Goal: Information Seeking & Learning: Learn about a topic

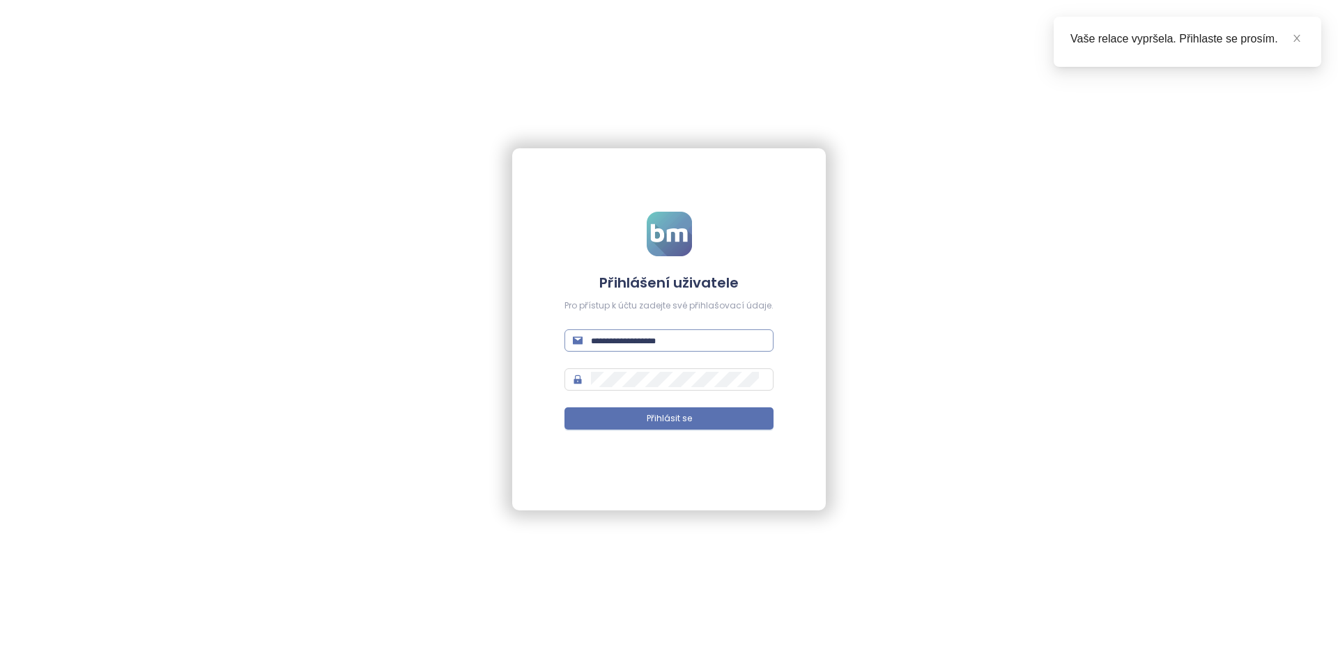
click at [649, 337] on input "text" at bounding box center [678, 340] width 174 height 15
type input "**********"
click at [564, 408] on button "Přihlásit se" at bounding box center [668, 419] width 209 height 22
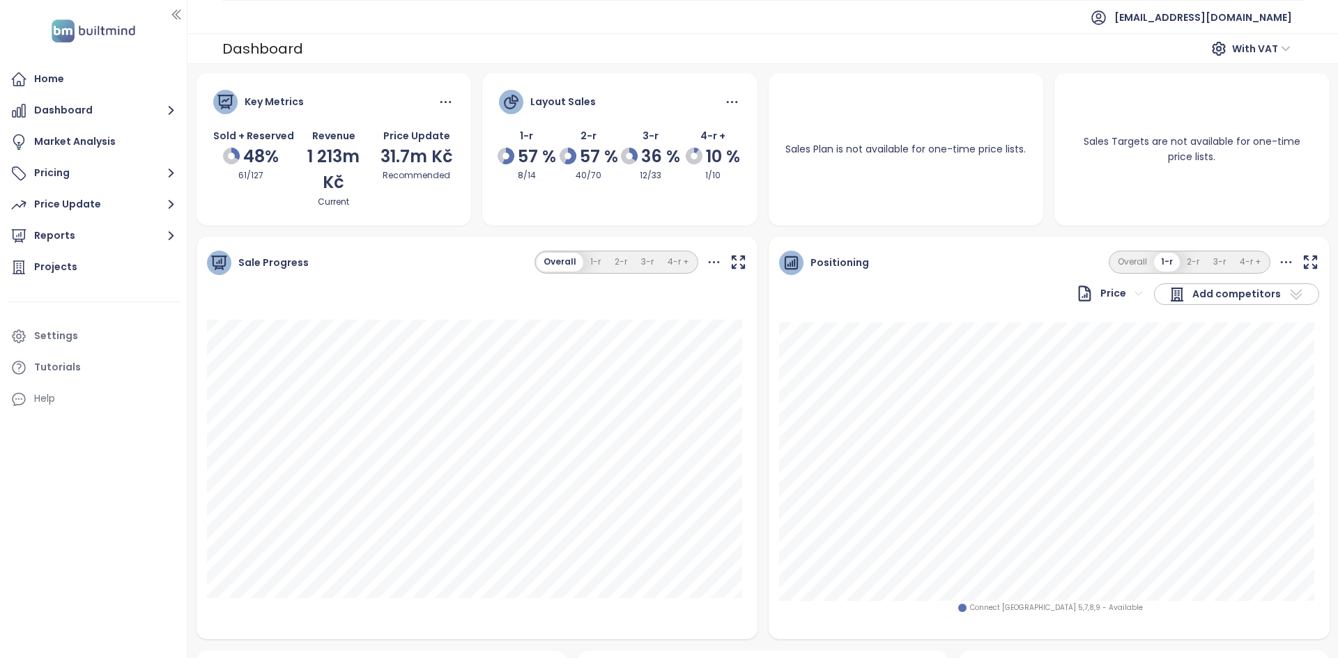
click at [124, 187] on ul "Home Dashboard Market Analysis Pricing Price Update Reports Projects Settings T…" at bounding box center [93, 239] width 173 height 348
click at [125, 187] on ul "Home Dashboard Market Analysis Pricing Price Update Reports Projects Settings T…" at bounding box center [93, 239] width 173 height 348
click at [127, 179] on button "Pricing" at bounding box center [93, 174] width 173 height 28
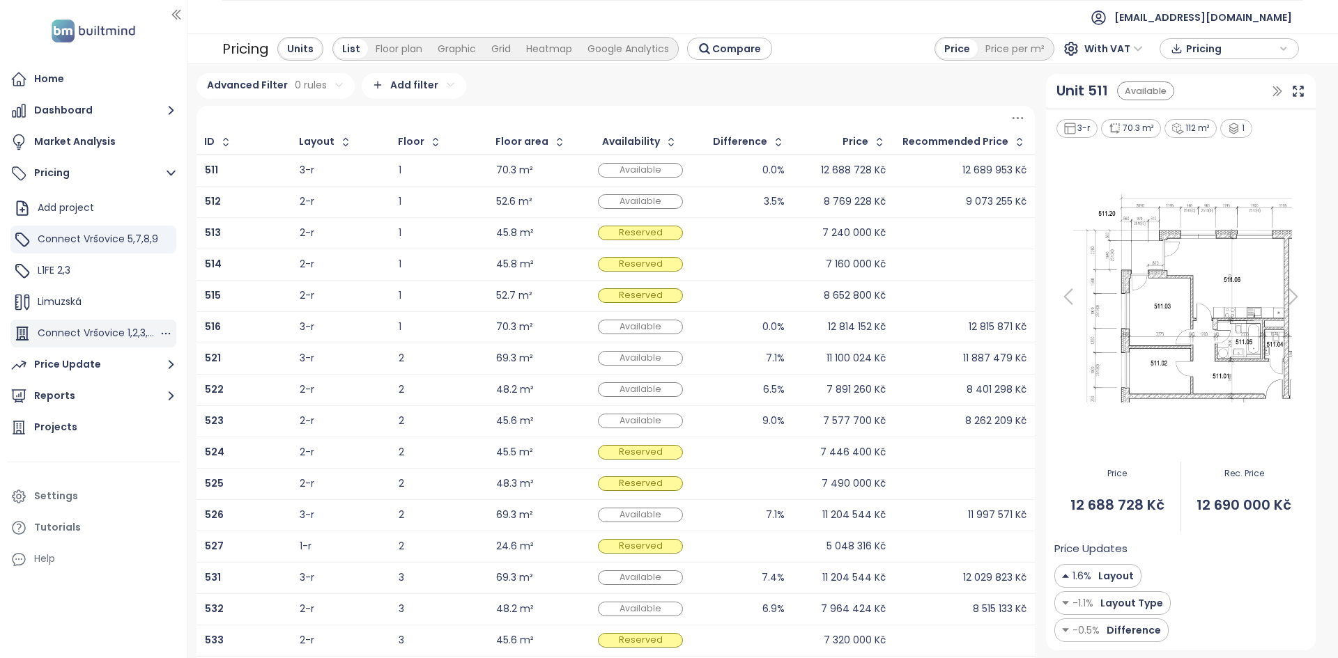
click at [133, 339] on span "Connect Vršovice 1,2,3,4,6" at bounding box center [100, 333] width 125 height 14
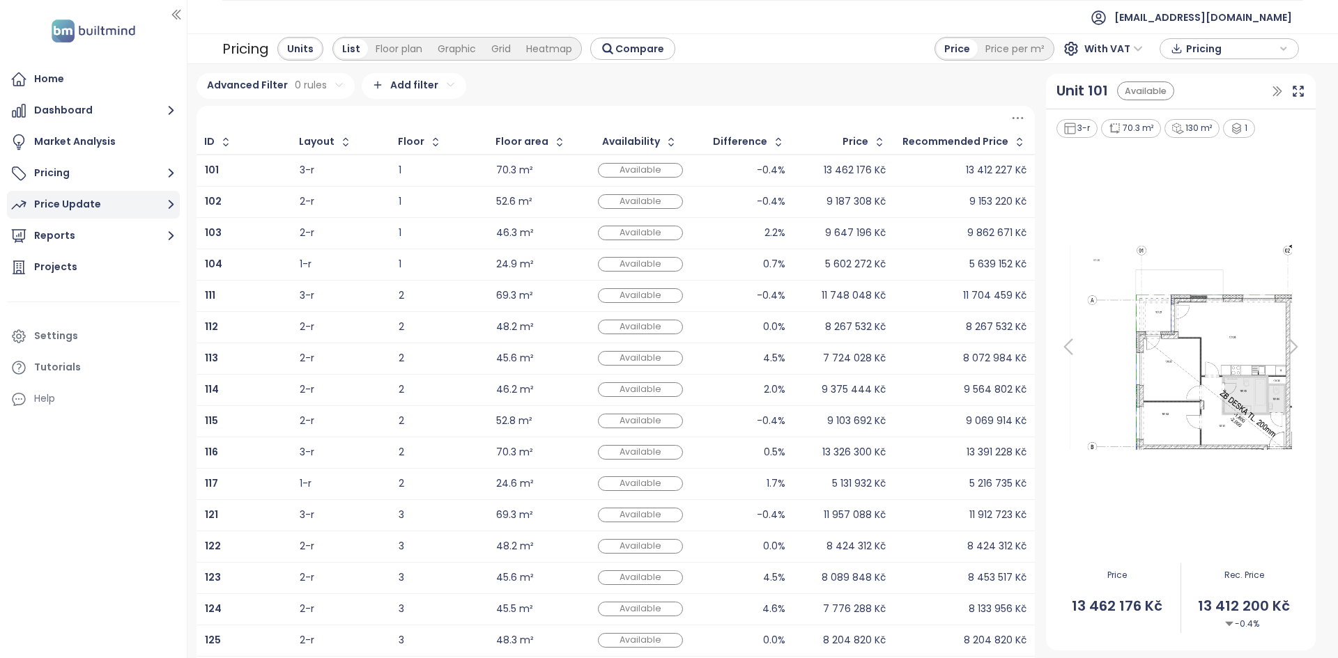
click at [128, 206] on button "Price Update" at bounding box center [93, 205] width 173 height 28
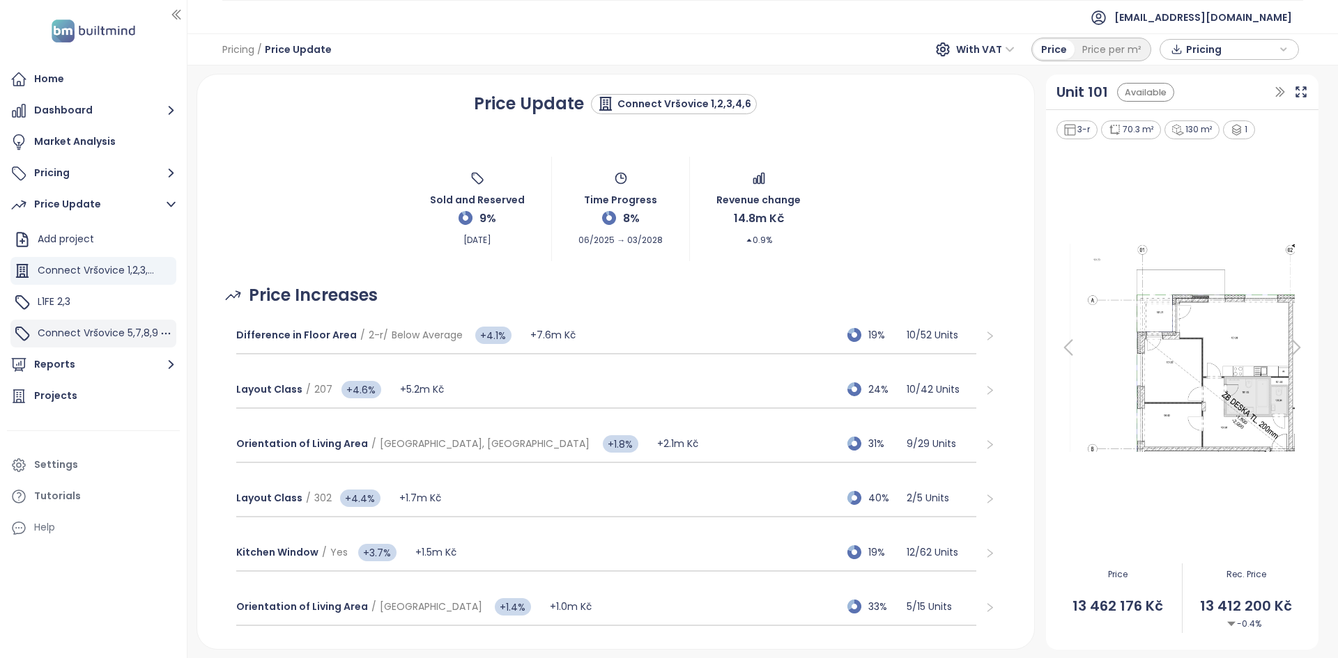
click at [129, 341] on div "Connect Vršovice 5,7,8,9" at bounding box center [98, 333] width 121 height 17
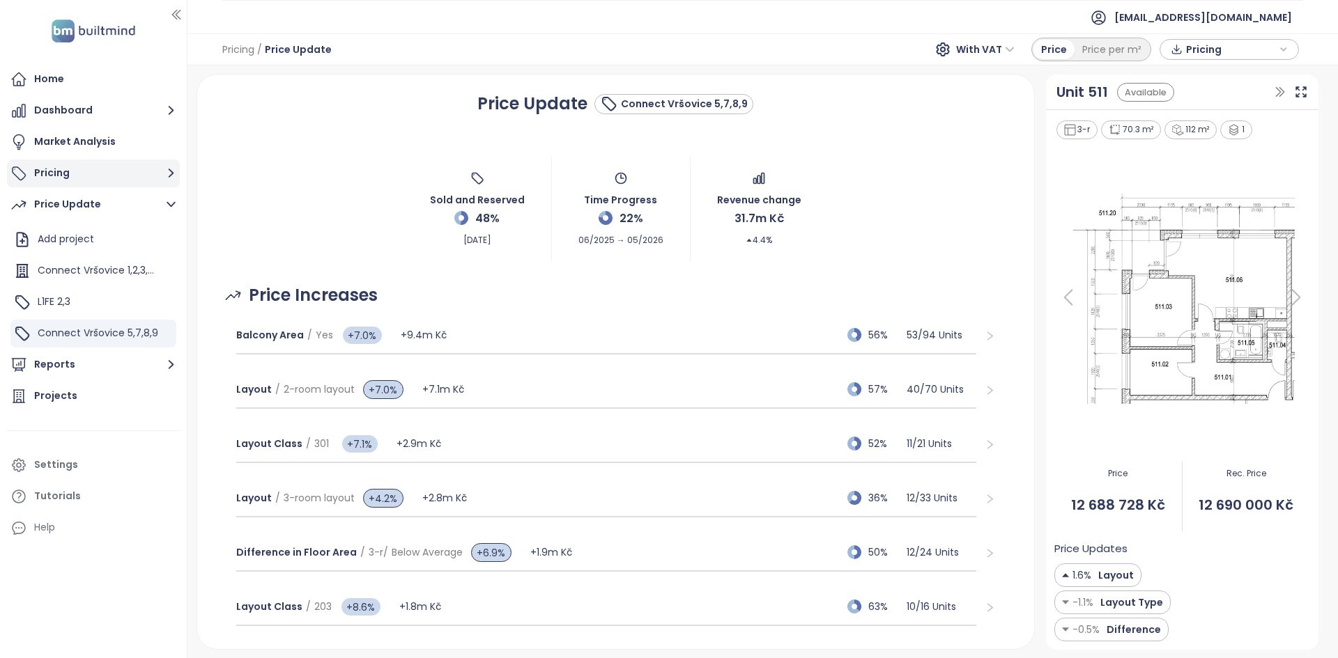
click at [130, 161] on button "Pricing" at bounding box center [93, 174] width 173 height 28
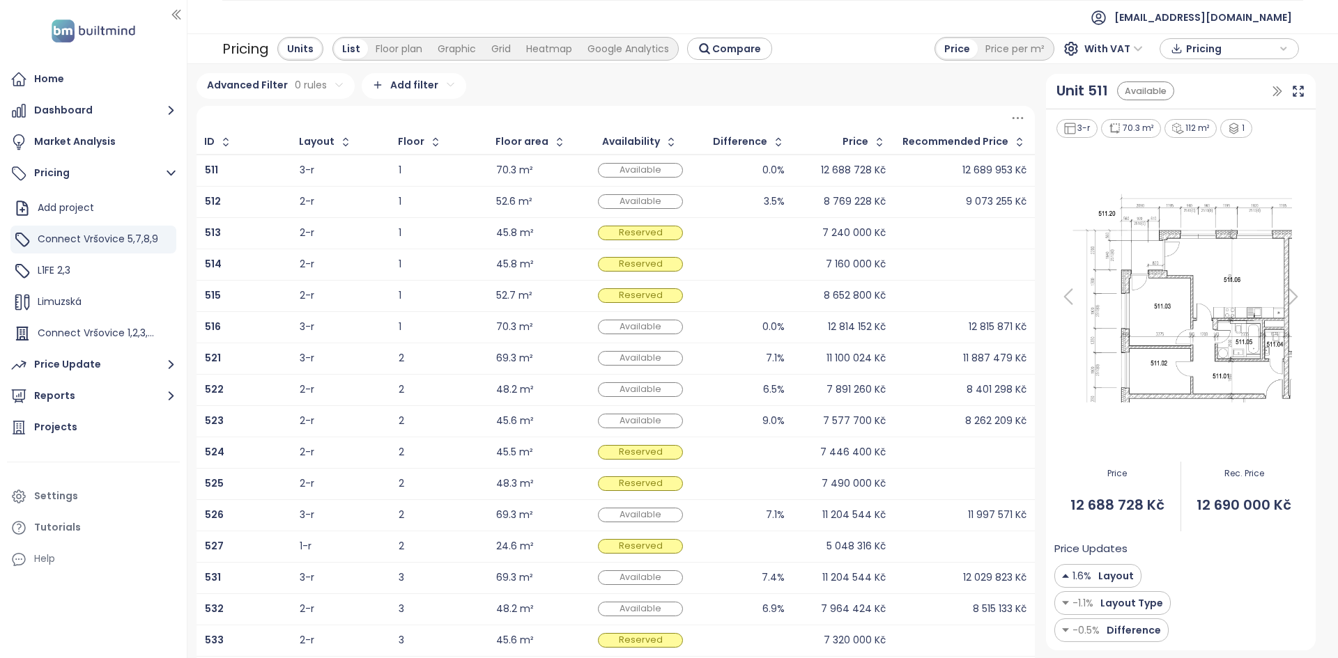
click at [1067, 304] on icon at bounding box center [1068, 297] width 28 height 28
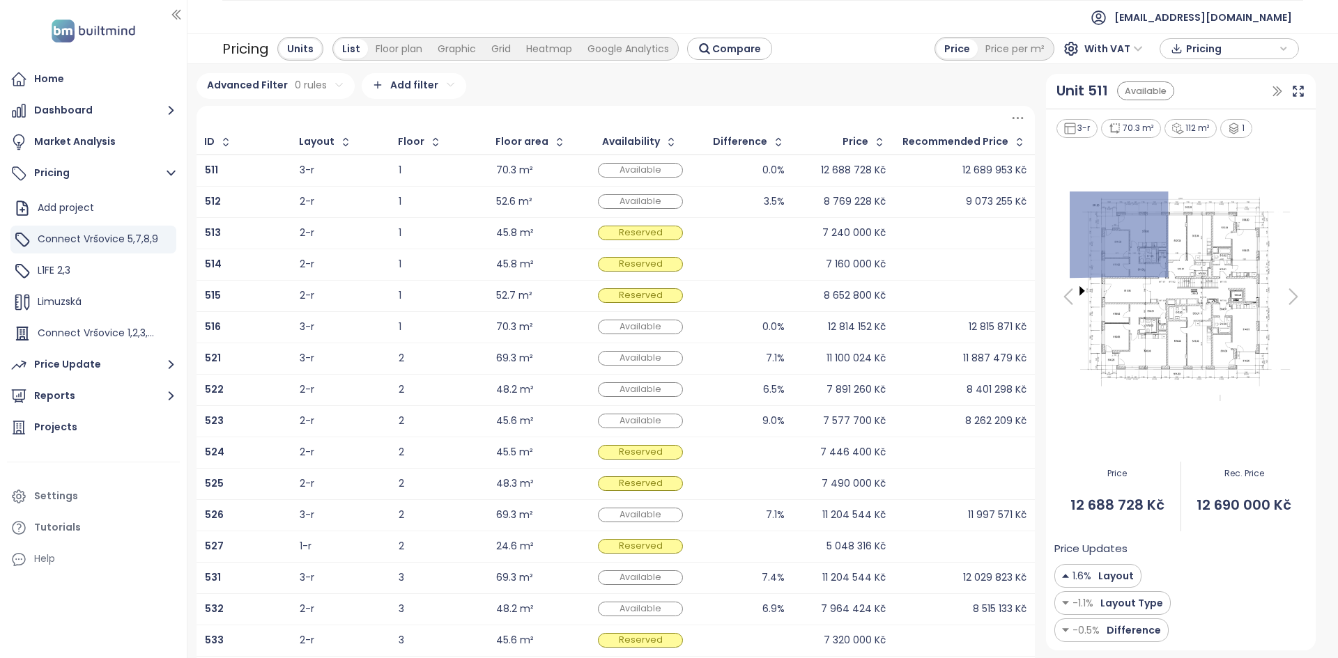
click at [1067, 304] on icon at bounding box center [1068, 297] width 28 height 28
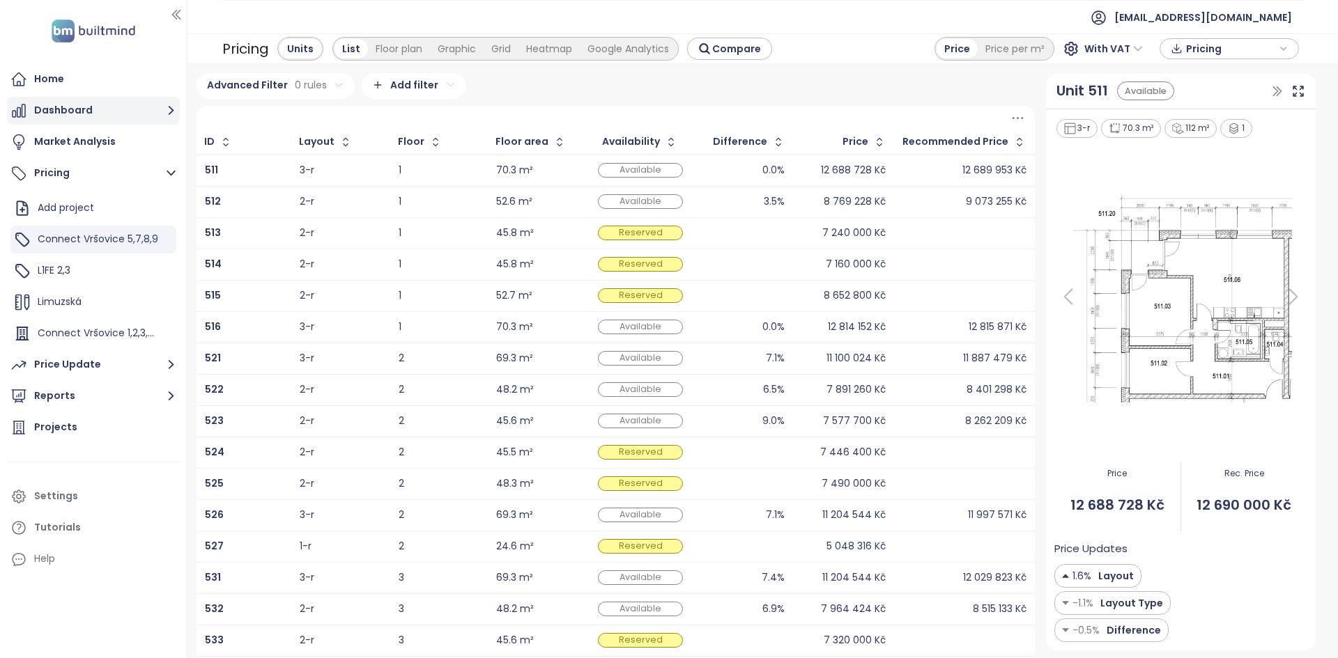
click at [142, 121] on button "Dashboard" at bounding box center [93, 111] width 173 height 28
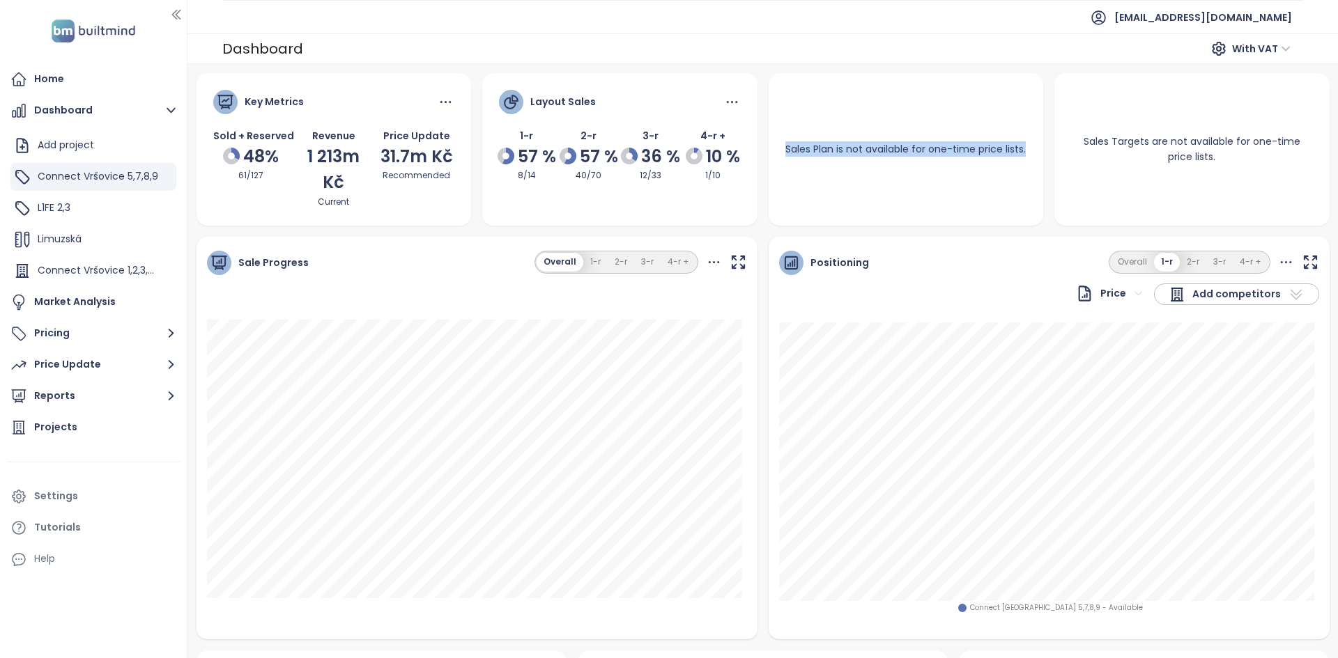
drag, startPoint x: 975, startPoint y: 180, endPoint x: 778, endPoint y: 101, distance: 211.6
click at [778, 101] on div "Sales Plan is not available for one-time price lists." at bounding box center [905, 149] width 275 height 153
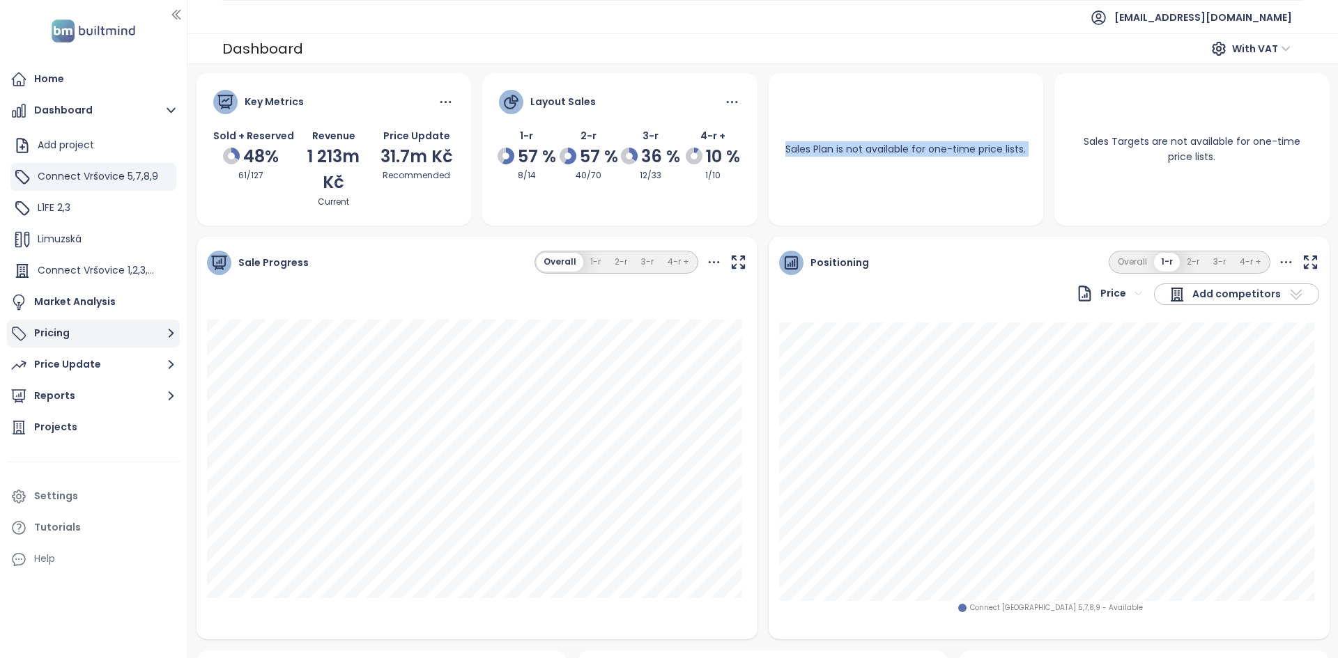
click at [83, 327] on button "Pricing" at bounding box center [93, 334] width 173 height 28
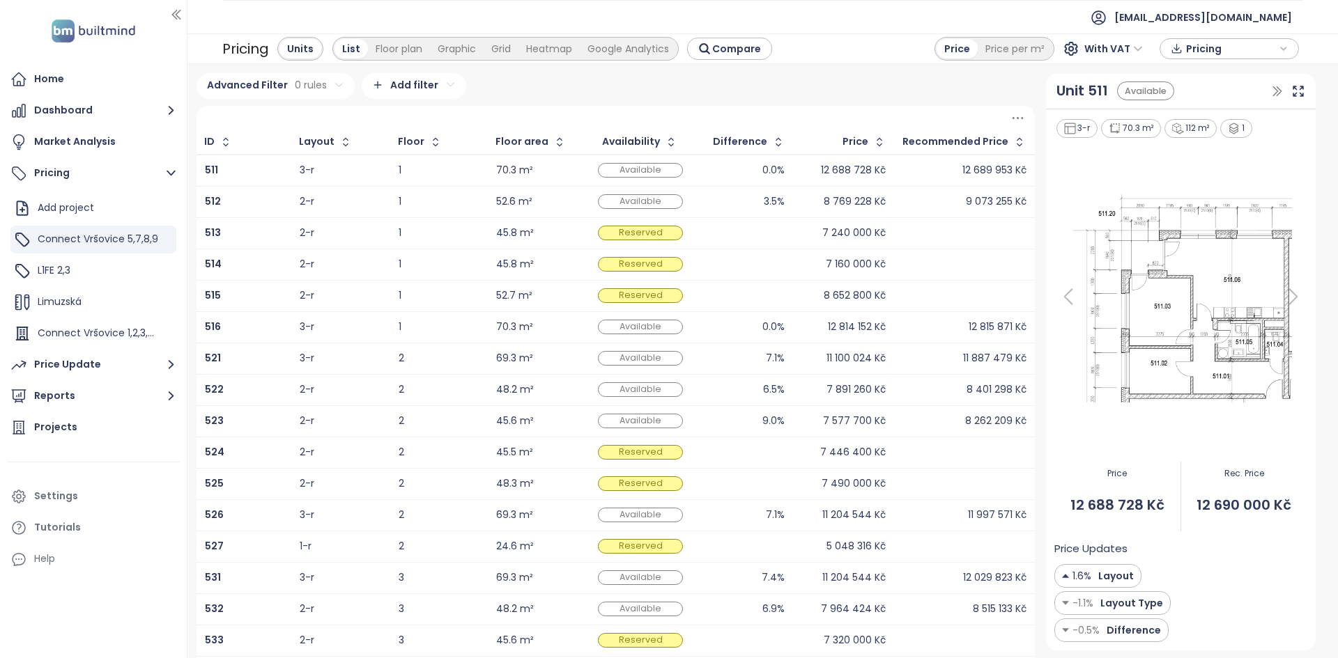
click at [794, 143] on div "Price" at bounding box center [844, 142] width 100 height 22
click at [767, 145] on button "button" at bounding box center [776, 142] width 19 height 22
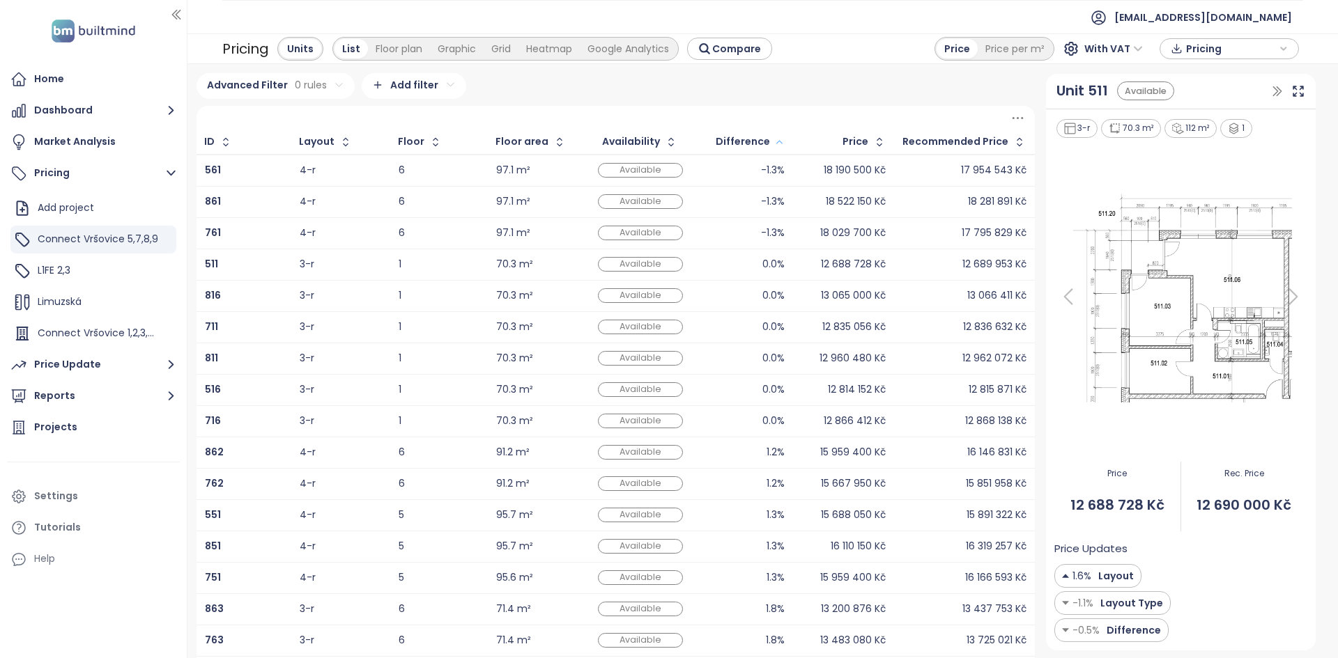
click at [770, 144] on button "button" at bounding box center [777, 142] width 15 height 22
click at [91, 258] on div "L1FE 2,3" at bounding box center [93, 271] width 166 height 28
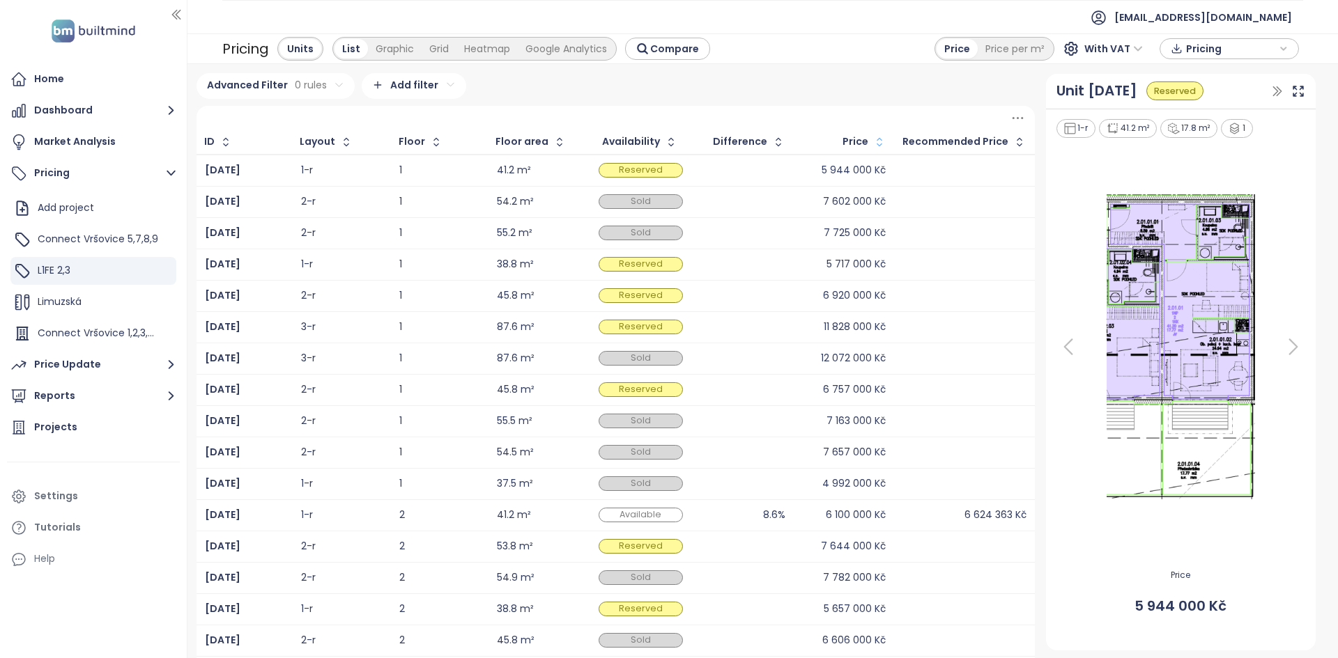
click at [868, 152] on button "button" at bounding box center [877, 142] width 19 height 22
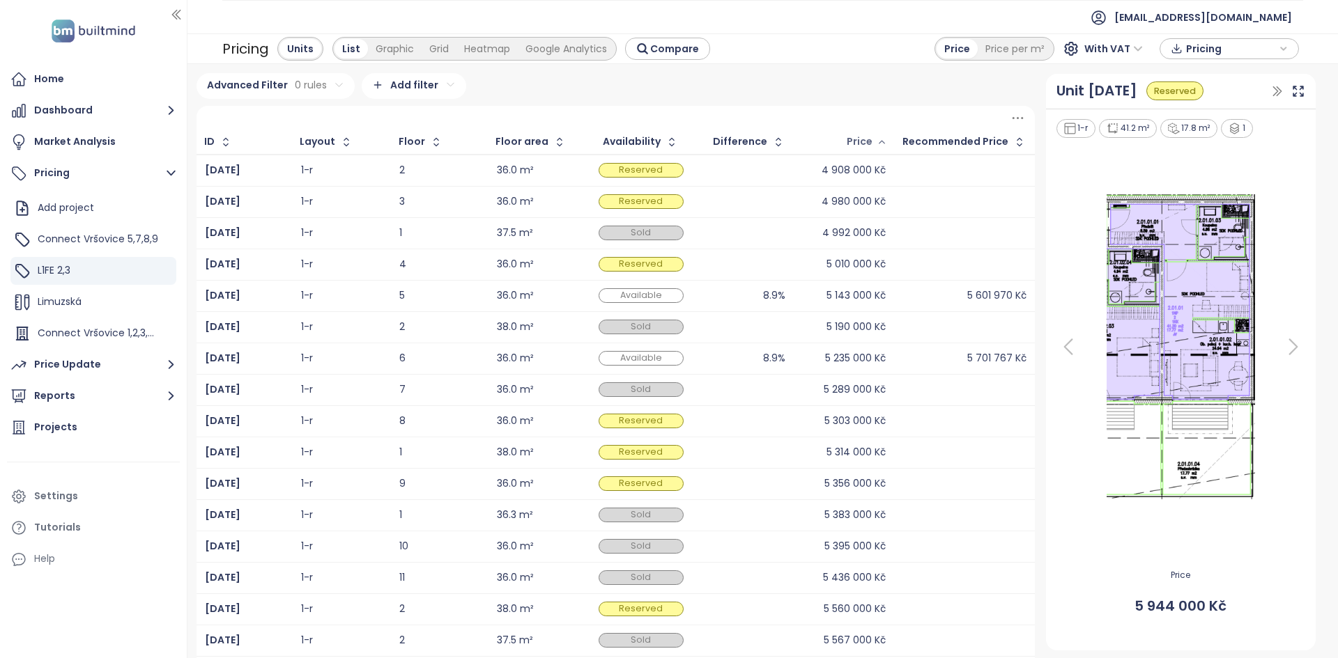
click at [858, 146] on div "Price" at bounding box center [859, 141] width 26 height 9
click at [767, 140] on button "button" at bounding box center [776, 142] width 19 height 22
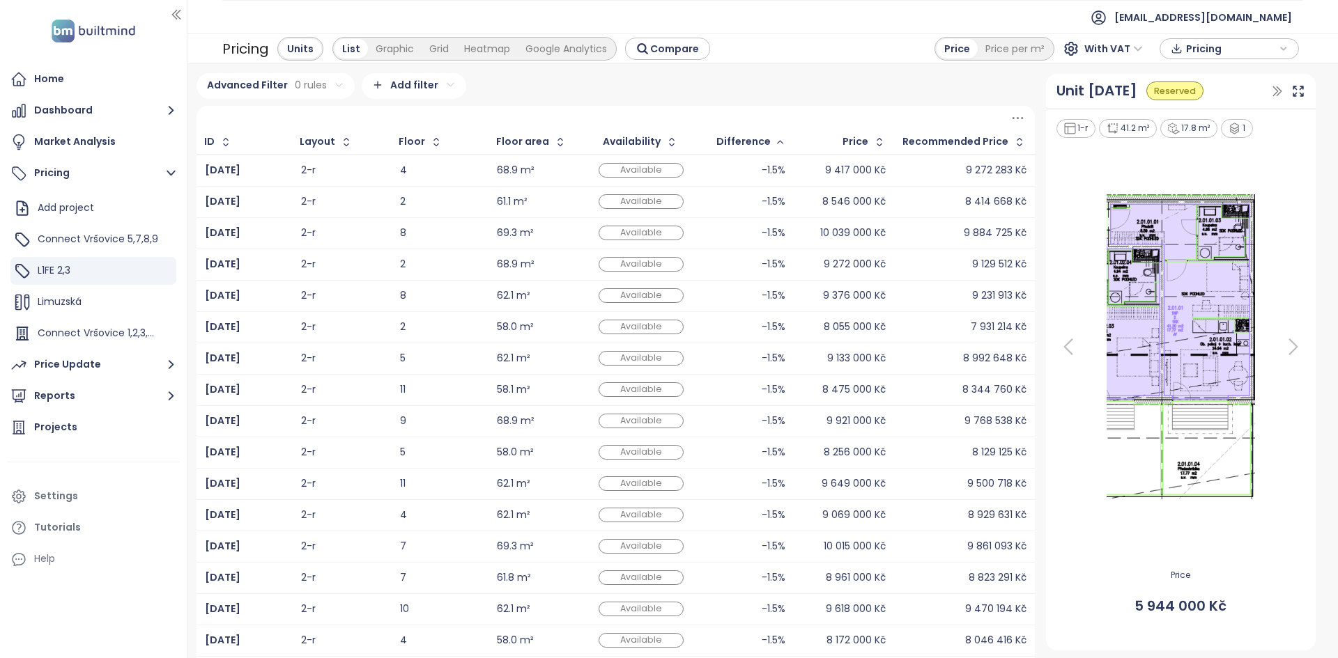
click at [765, 139] on div "Difference" at bounding box center [743, 141] width 54 height 9
click at [777, 143] on icon "button" at bounding box center [780, 142] width 6 height 3
click at [775, 143] on icon "button" at bounding box center [780, 142] width 10 height 17
click at [777, 143] on icon "button" at bounding box center [780, 142] width 6 height 3
click at [1064, 349] on icon at bounding box center [1068, 347] width 28 height 28
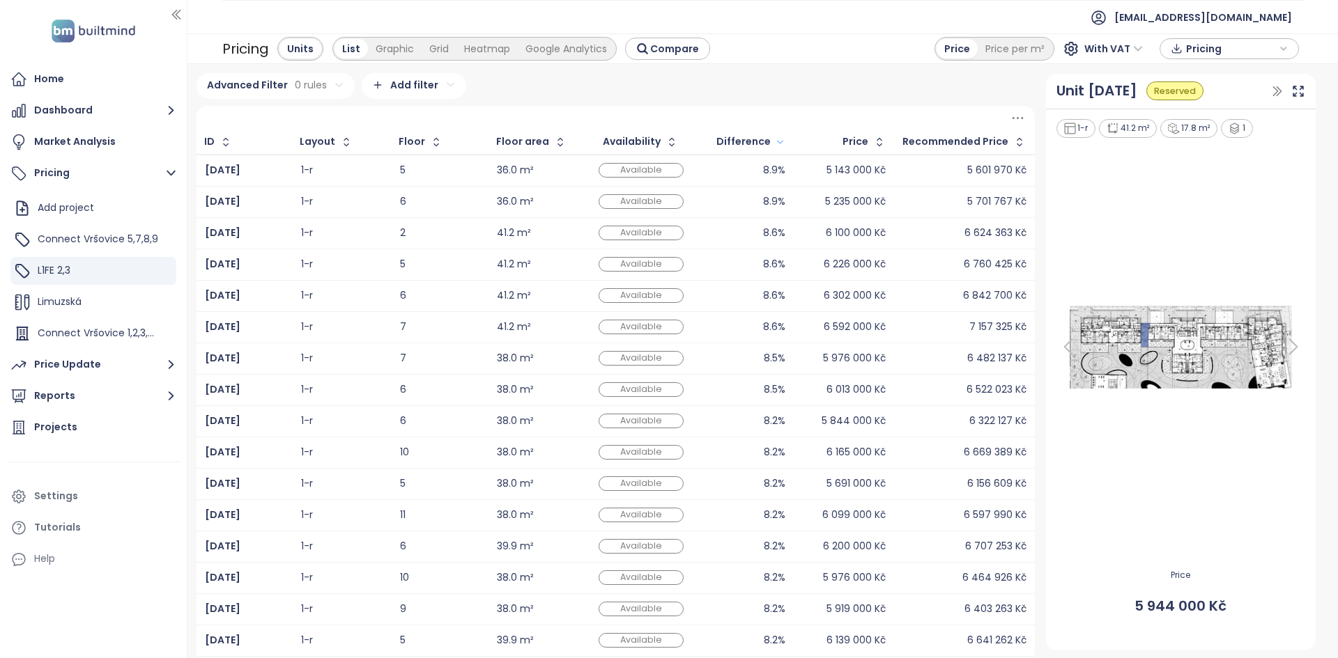
click at [1064, 349] on icon at bounding box center [1068, 347] width 28 height 28
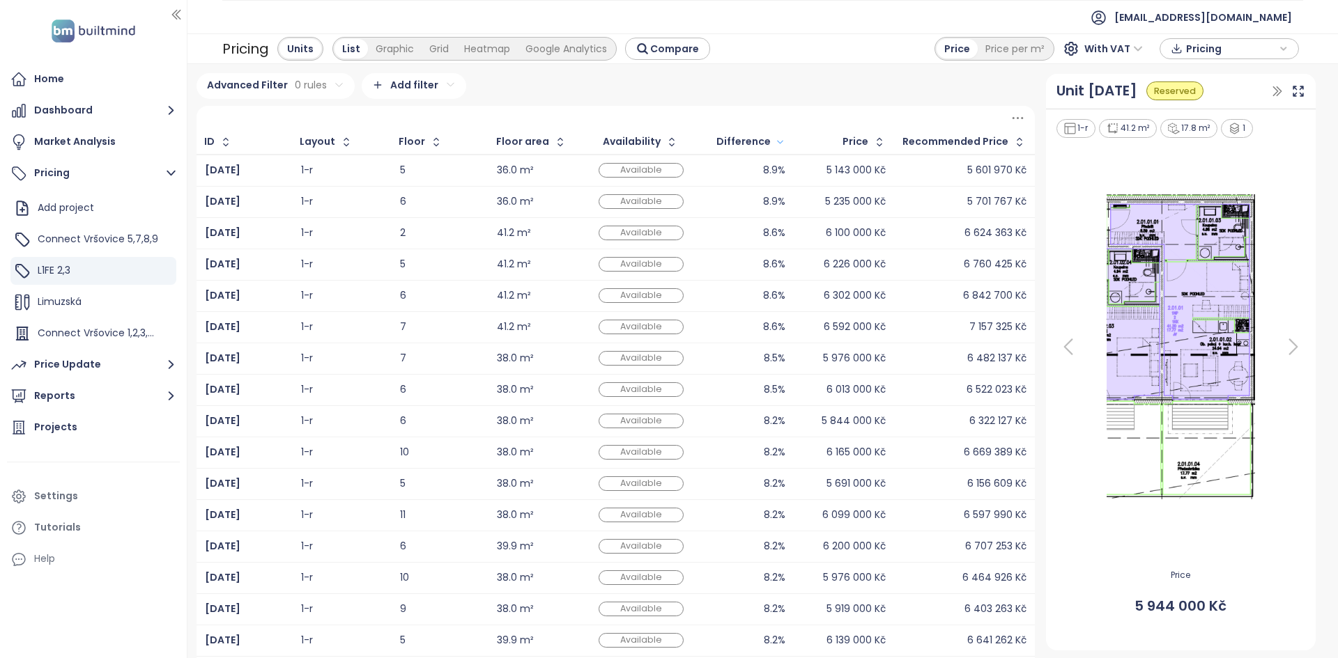
click at [1064, 349] on icon at bounding box center [1068, 347] width 28 height 28
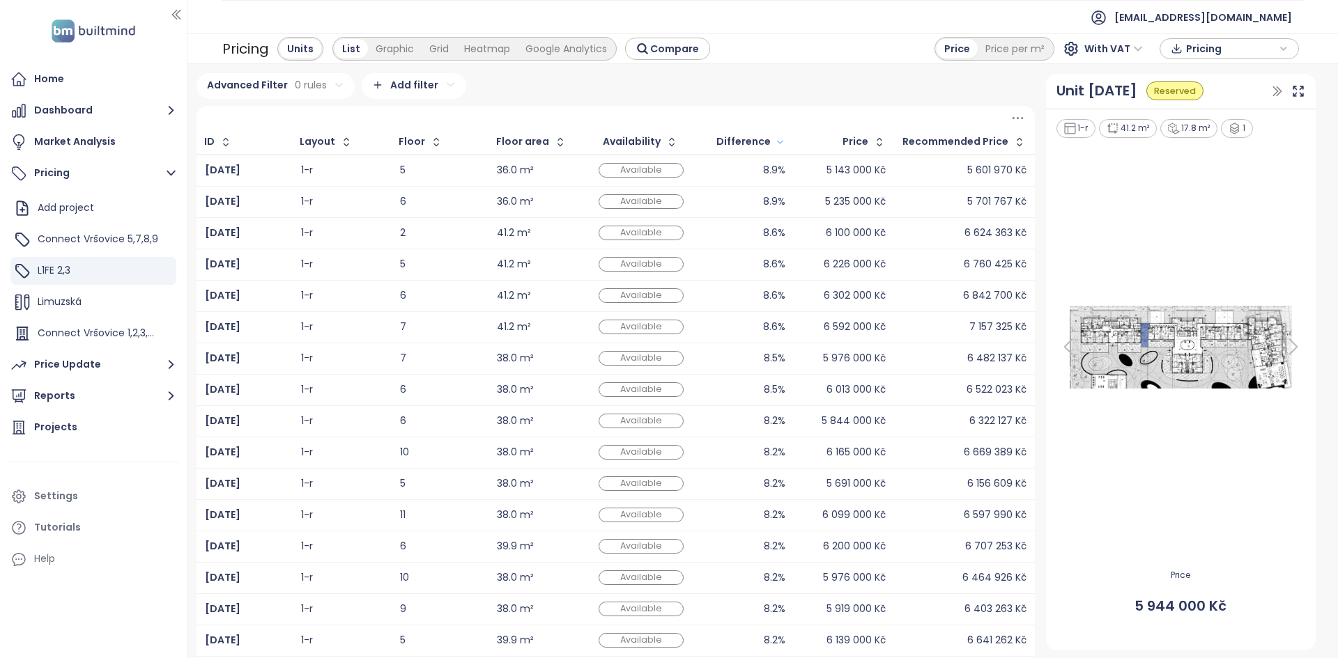
click at [1064, 349] on icon at bounding box center [1068, 347] width 28 height 28
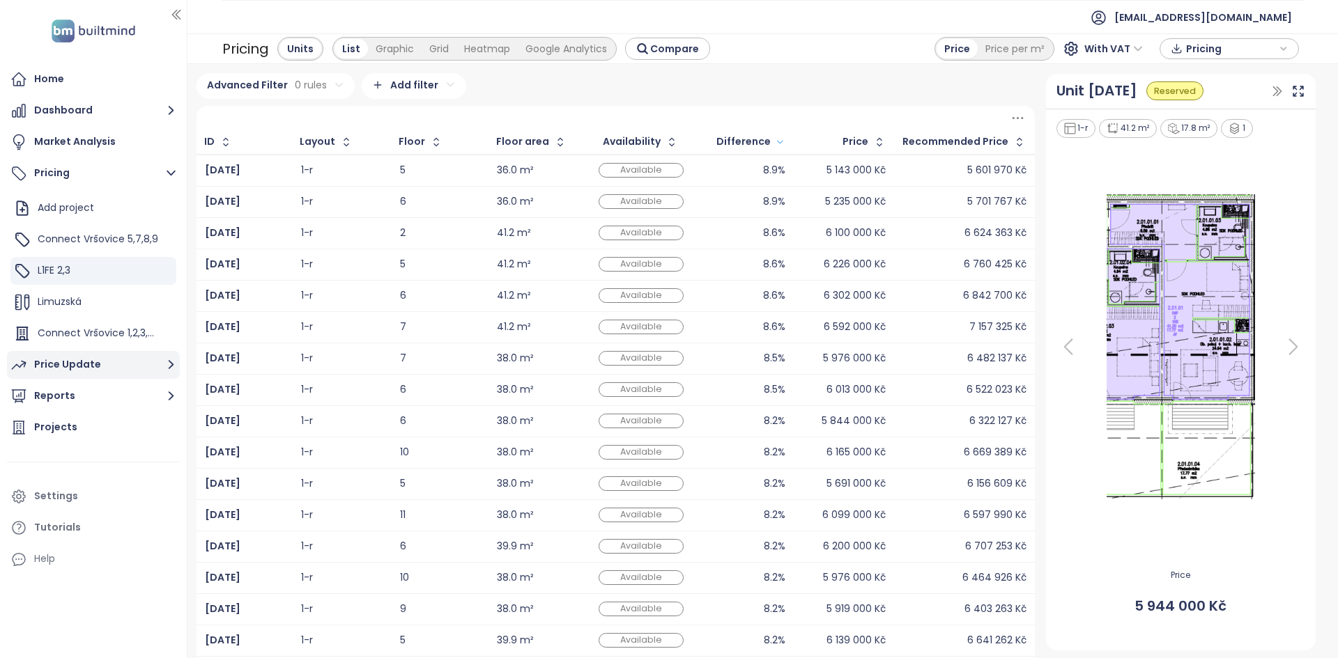
click at [80, 369] on div "Price Update" at bounding box center [67, 364] width 67 height 17
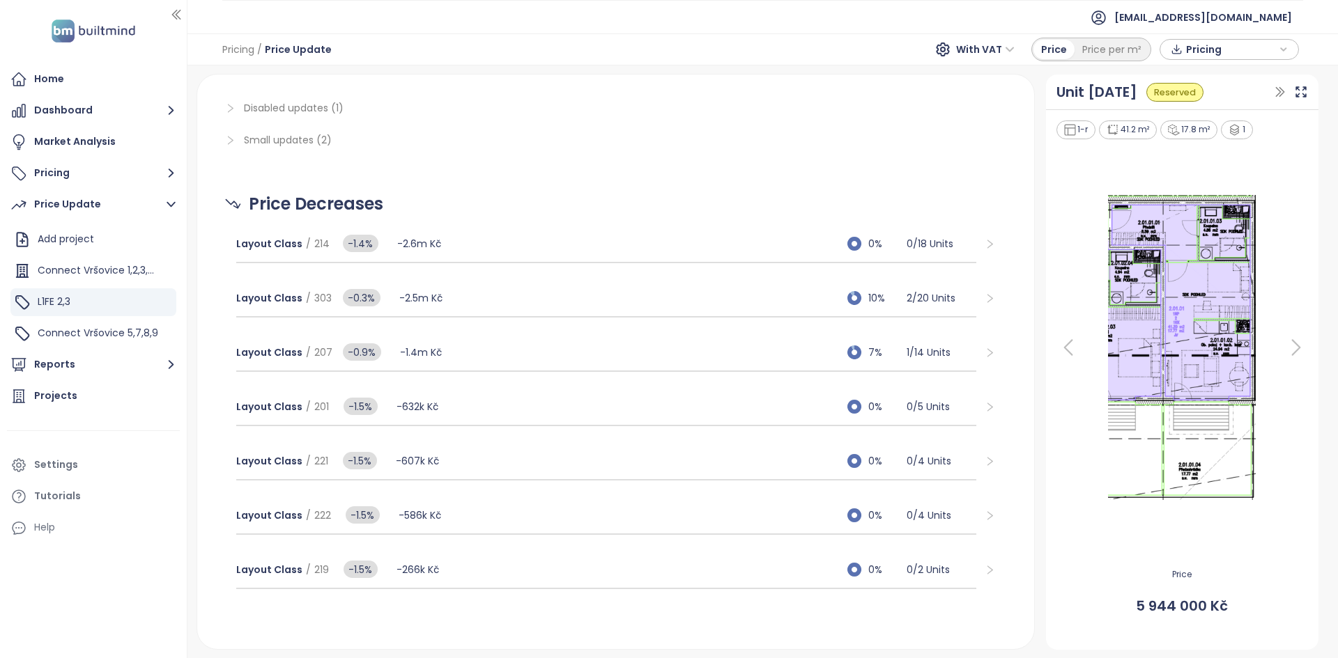
scroll to position [824, 0]
click at [709, 360] on div "Layout Class / 207 -0.9% -1.4m Kč 7% 1 / 14 Units" at bounding box center [606, 354] width 741 height 38
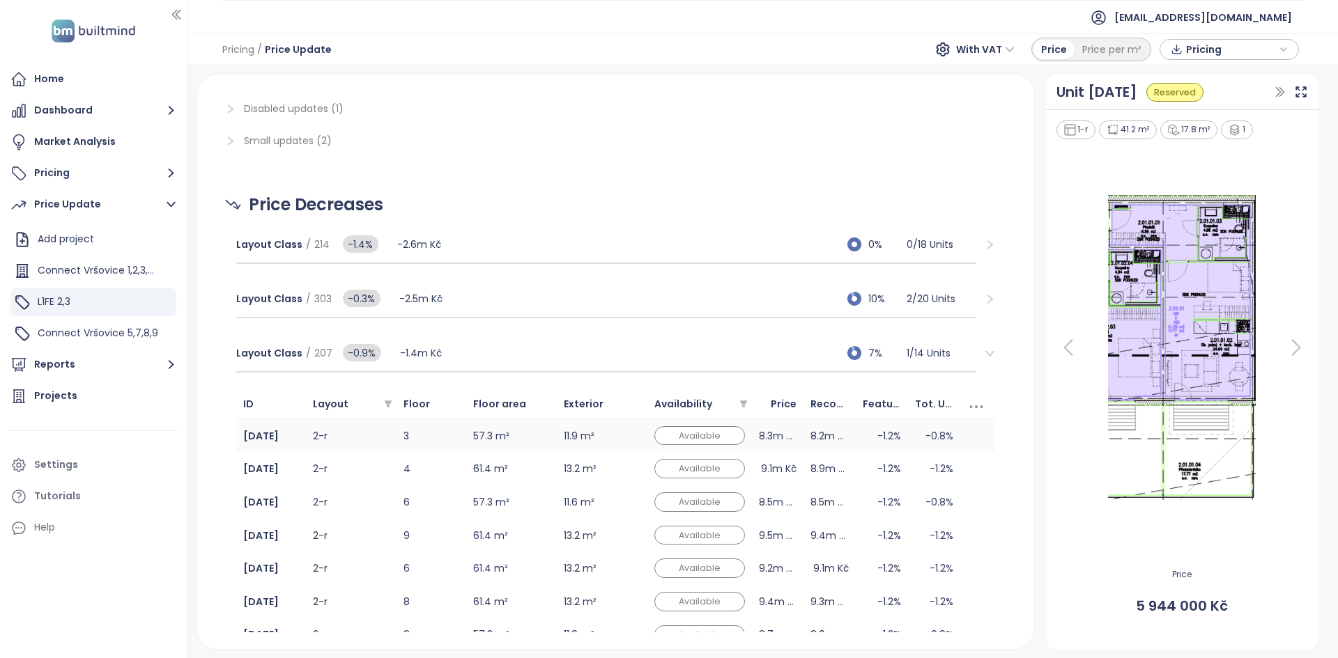
click at [617, 424] on td "11.9 m²" at bounding box center [602, 435] width 91 height 33
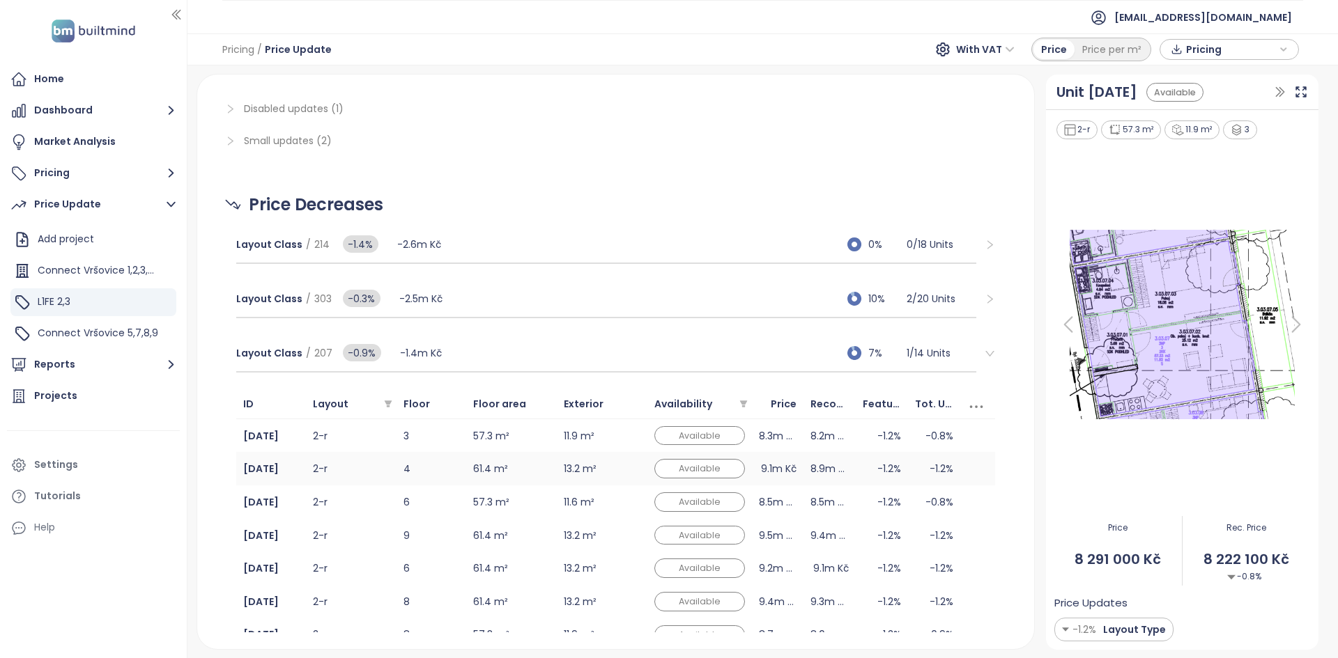
click at [631, 467] on td "13.2 m²" at bounding box center [602, 468] width 91 height 33
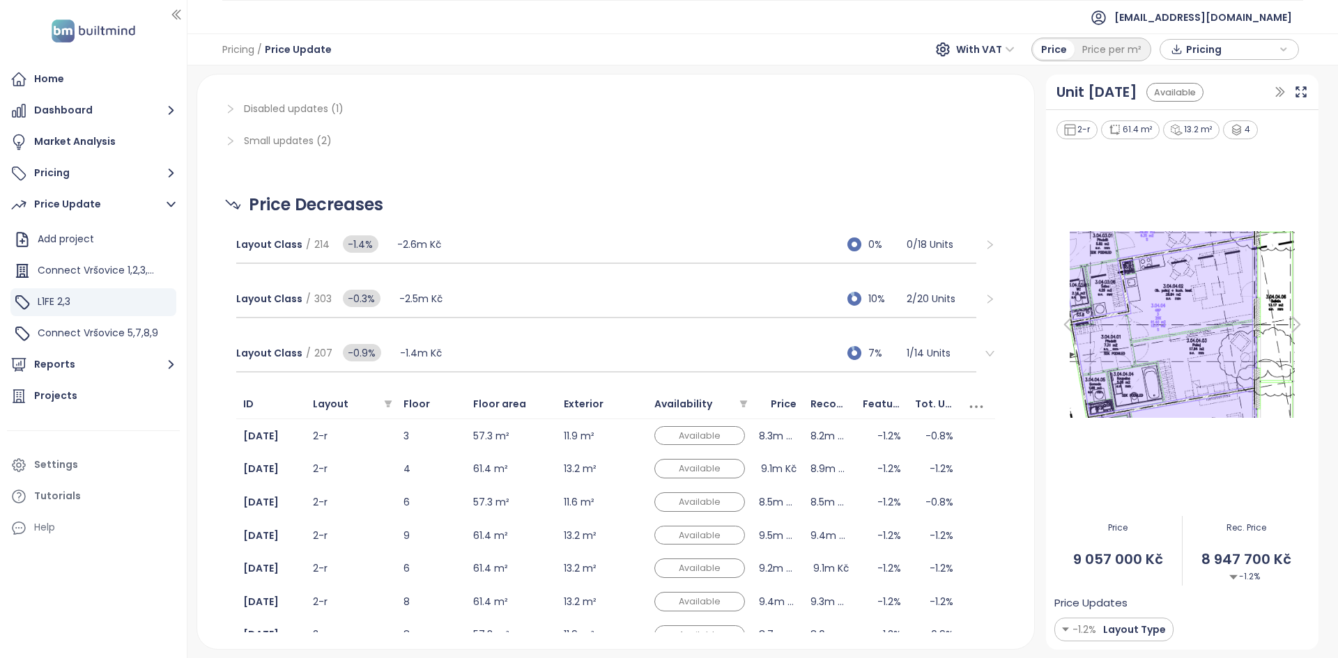
click at [1184, 329] on img at bounding box center [1182, 324] width 256 height 195
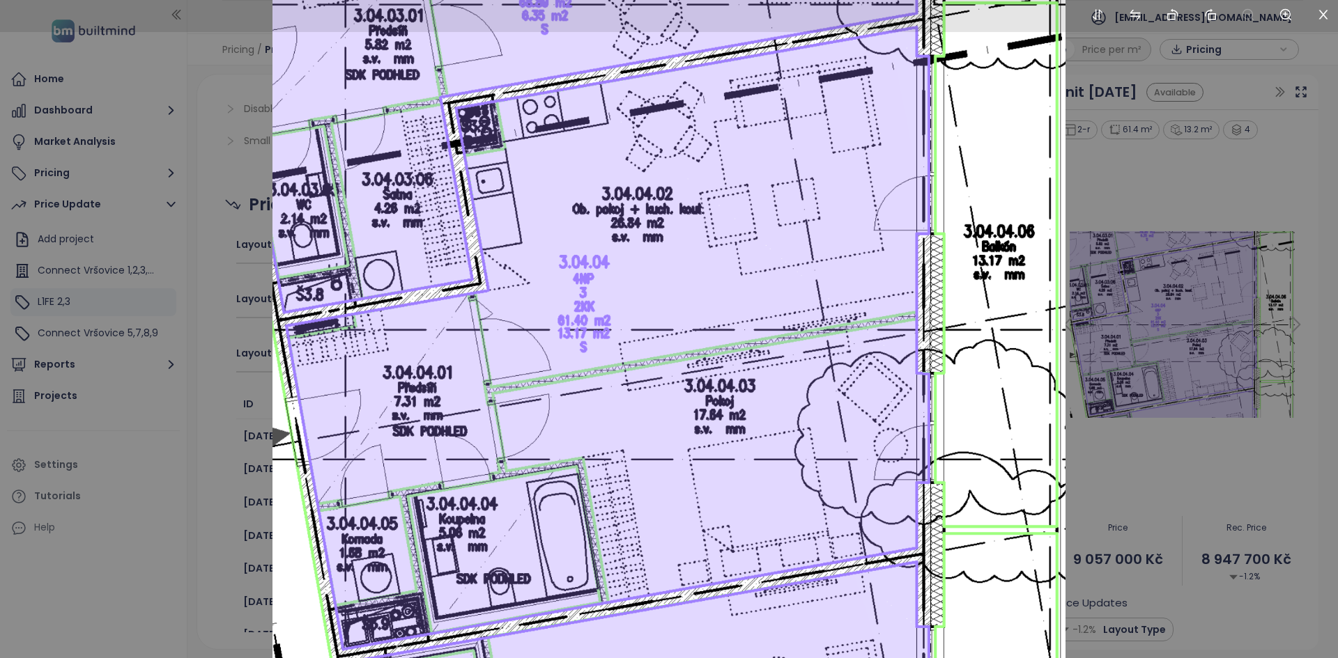
click at [235, 504] on div at bounding box center [669, 329] width 1338 height 658
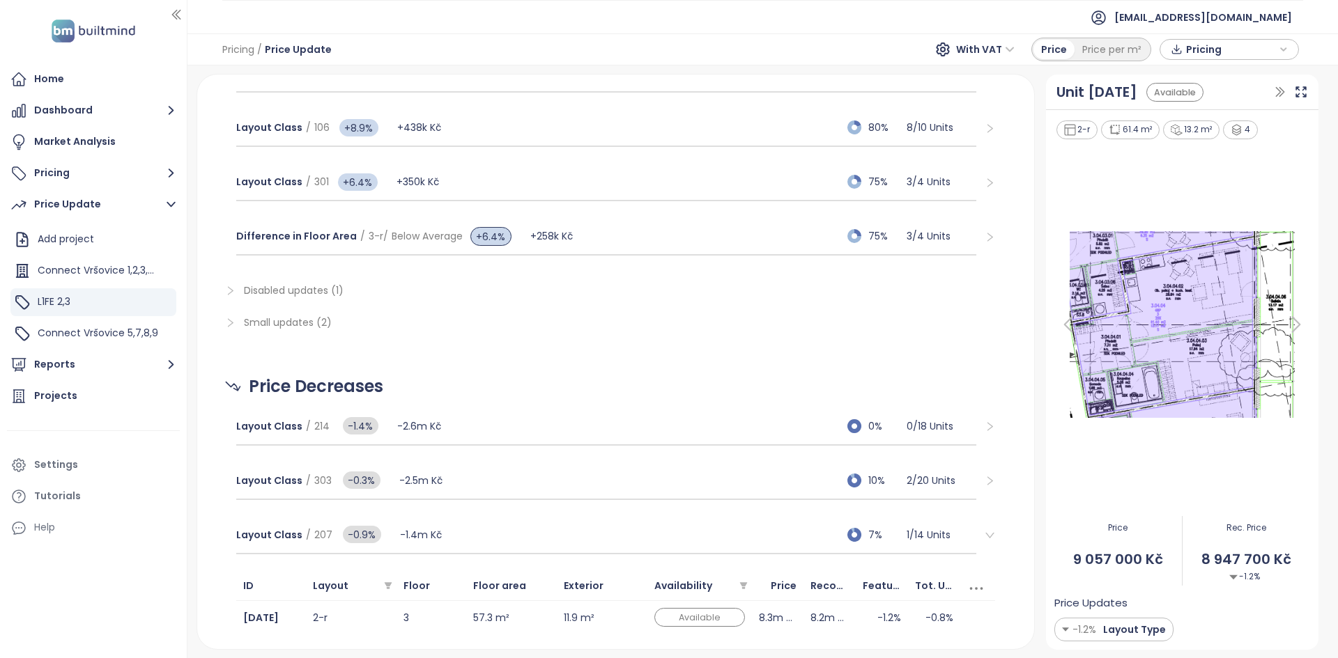
scroll to position [642, 0]
click at [489, 526] on div "Layout Class / 207 -0.9% -1.4m Kč 7% 1 / 14 Units" at bounding box center [606, 537] width 741 height 38
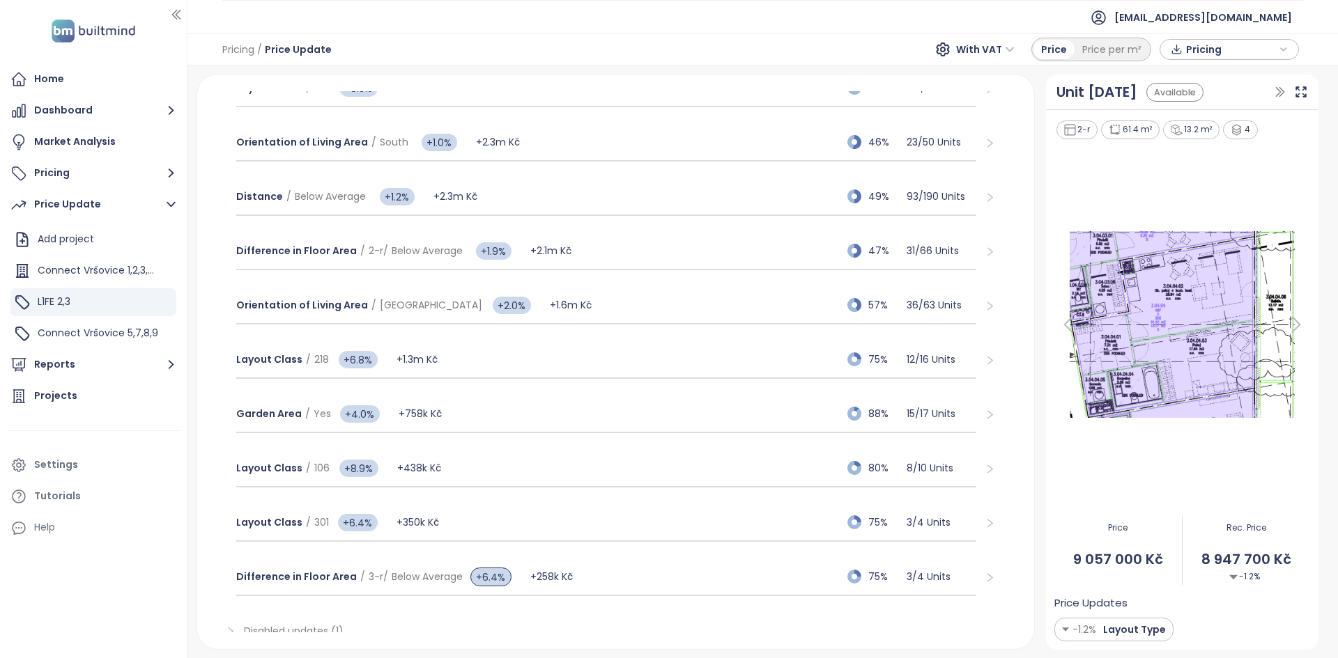
scroll to position [0, 0]
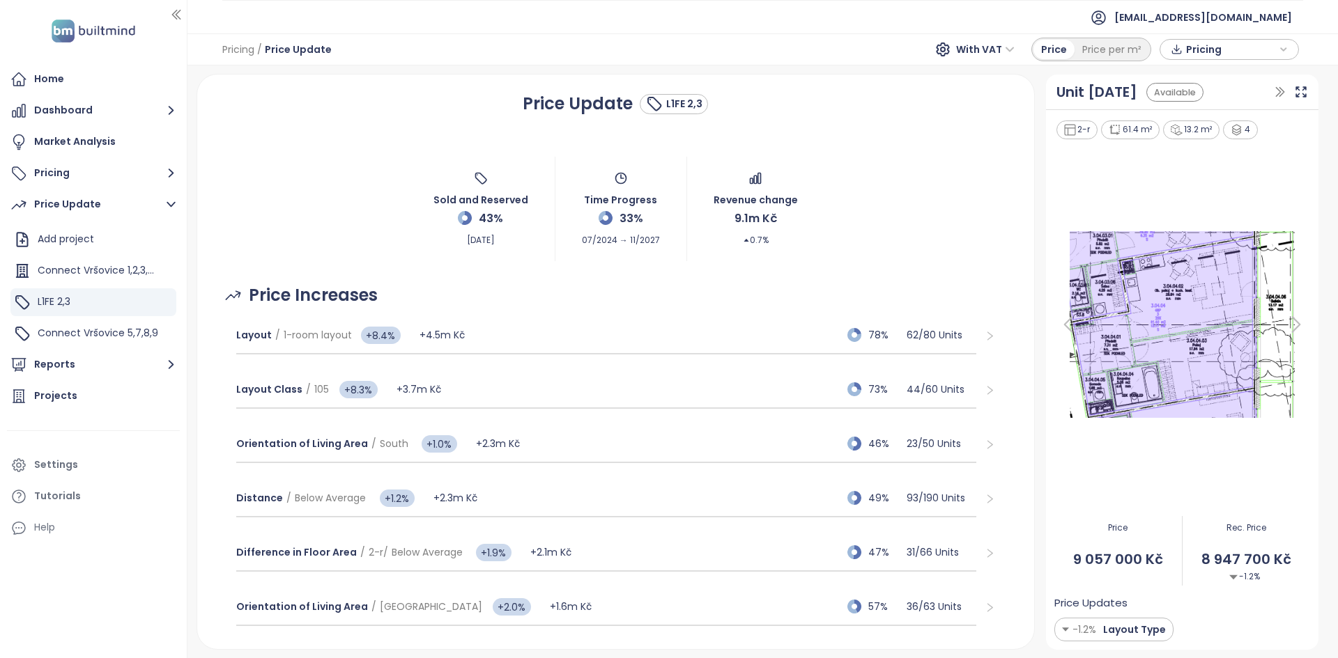
click at [666, 99] on div "L1FE 2,3" at bounding box center [684, 104] width 36 height 15
click at [313, 222] on div "Sold and Reserved 43% Aug 20, 2025 Time Progress 33% 07/2024 → 11/2027 Revenue …" at bounding box center [616, 209] width 804 height 104
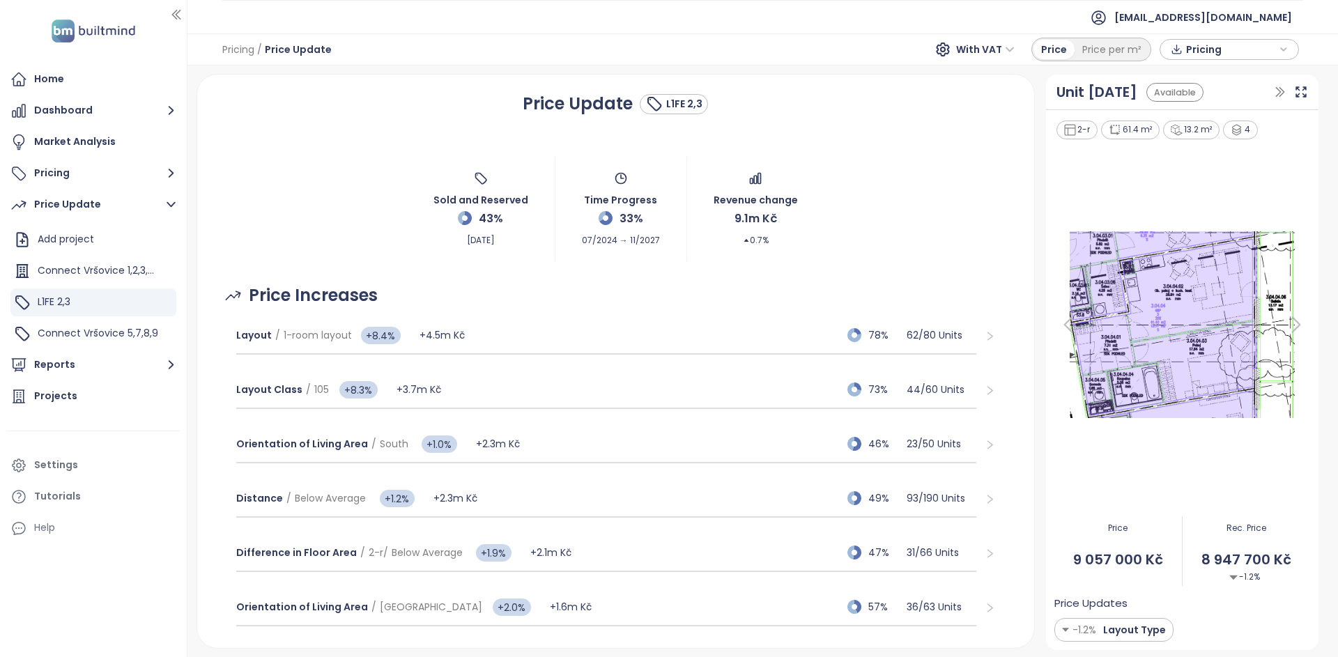
click at [653, 299] on div "Price Increases" at bounding box center [616, 295] width 804 height 26
click at [1088, 197] on div at bounding box center [1182, 324] width 256 height 367
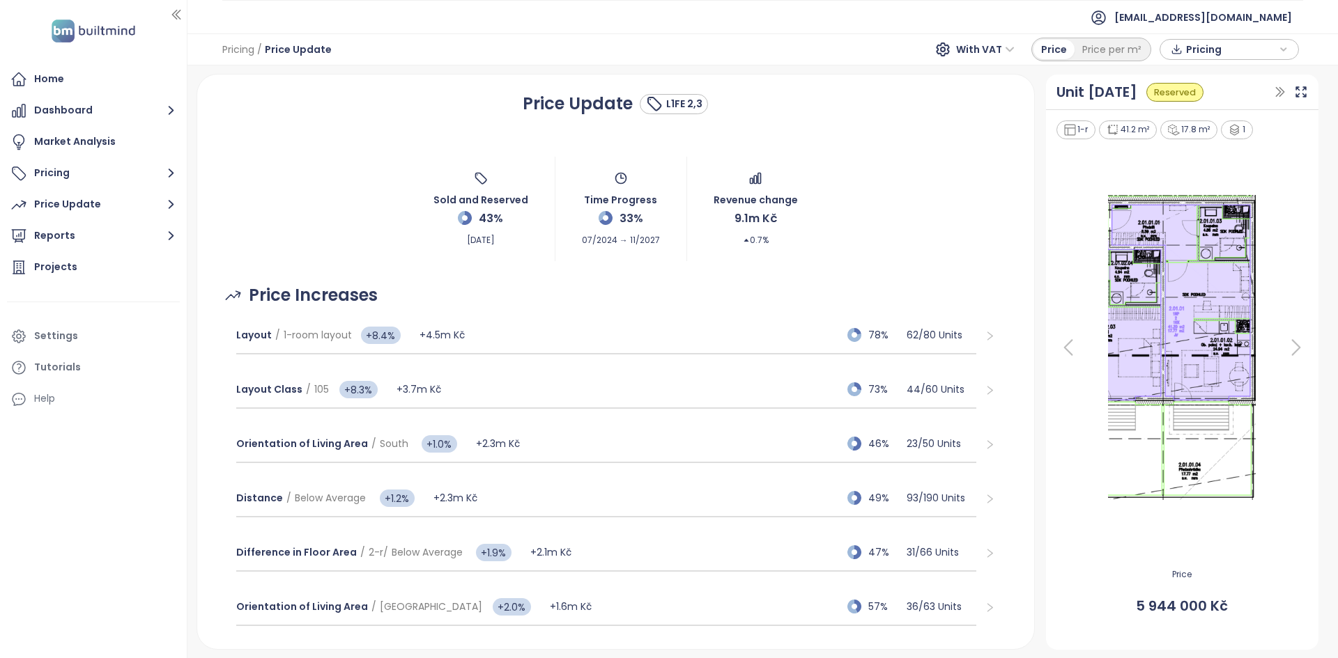
click at [596, 287] on div "Price Increases" at bounding box center [616, 295] width 804 height 26
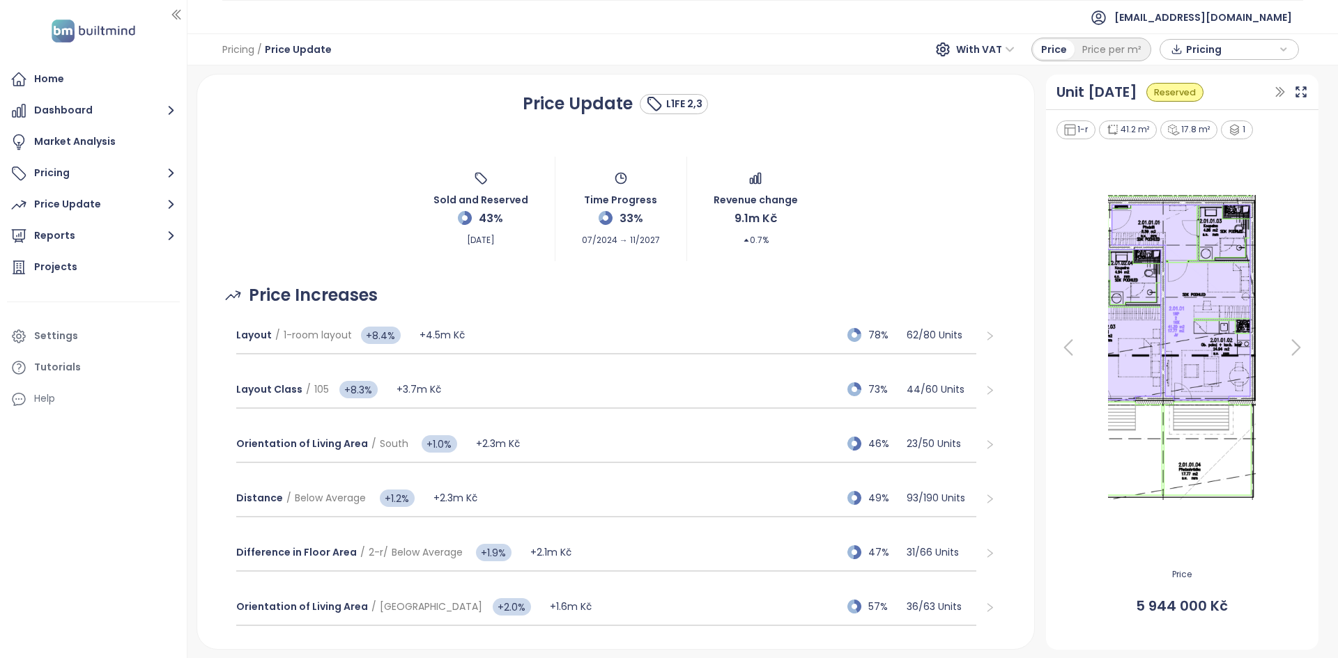
click at [666, 107] on div "L1FE 2,3" at bounding box center [684, 104] width 36 height 15
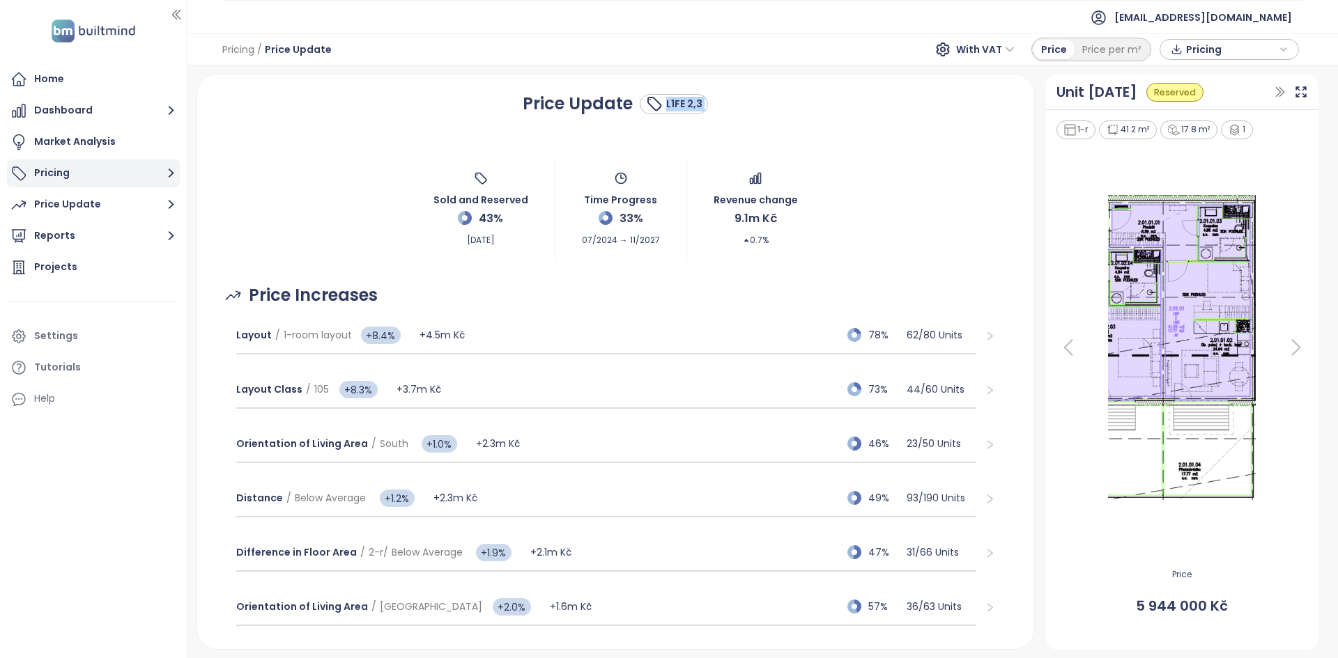
click at [77, 177] on button "Pricing" at bounding box center [93, 174] width 173 height 28
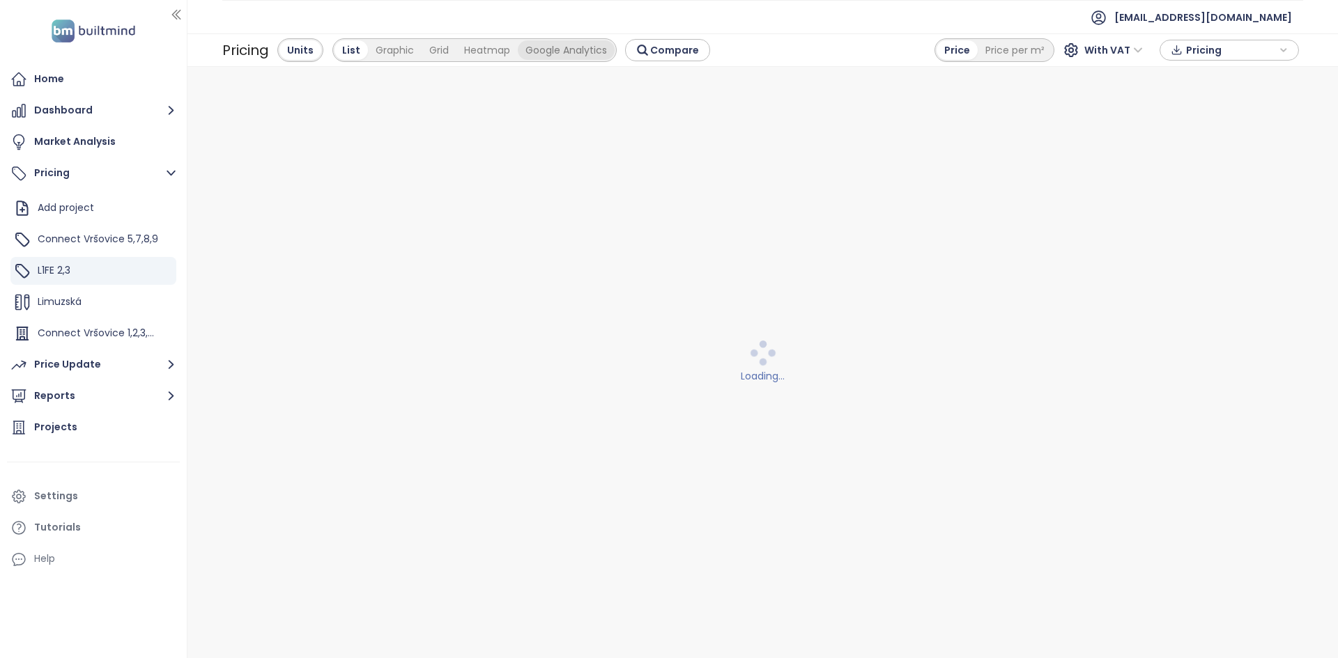
click at [568, 45] on div "Google Analytics" at bounding box center [566, 50] width 97 height 20
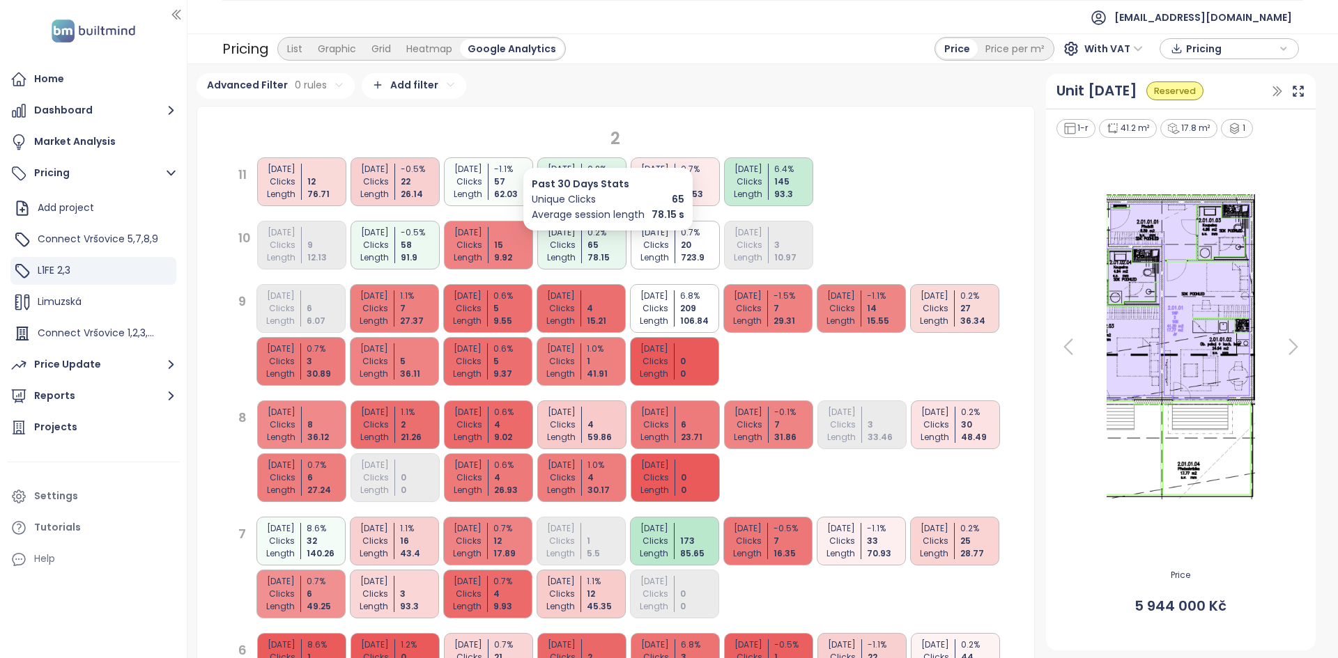
click at [592, 256] on div "78.15" at bounding box center [607, 257] width 41 height 13
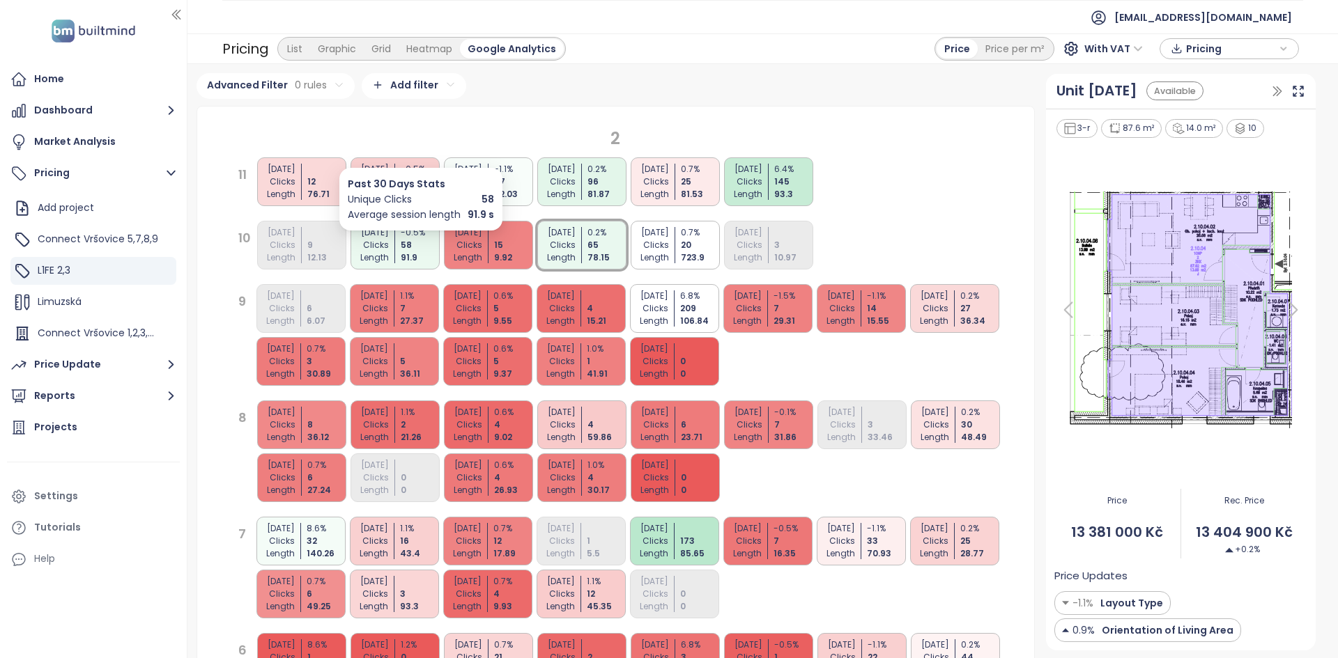
click at [403, 260] on div "91.9" at bounding box center [421, 257] width 41 height 13
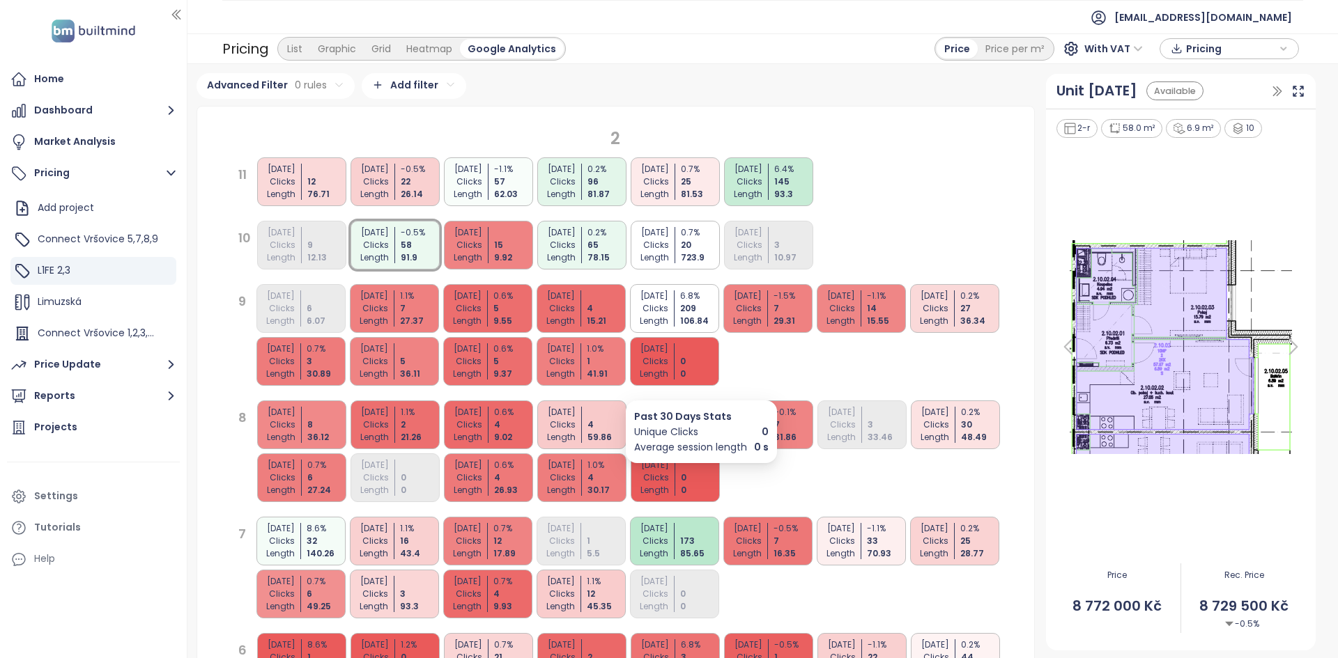
click at [706, 483] on div "0" at bounding box center [701, 478] width 41 height 13
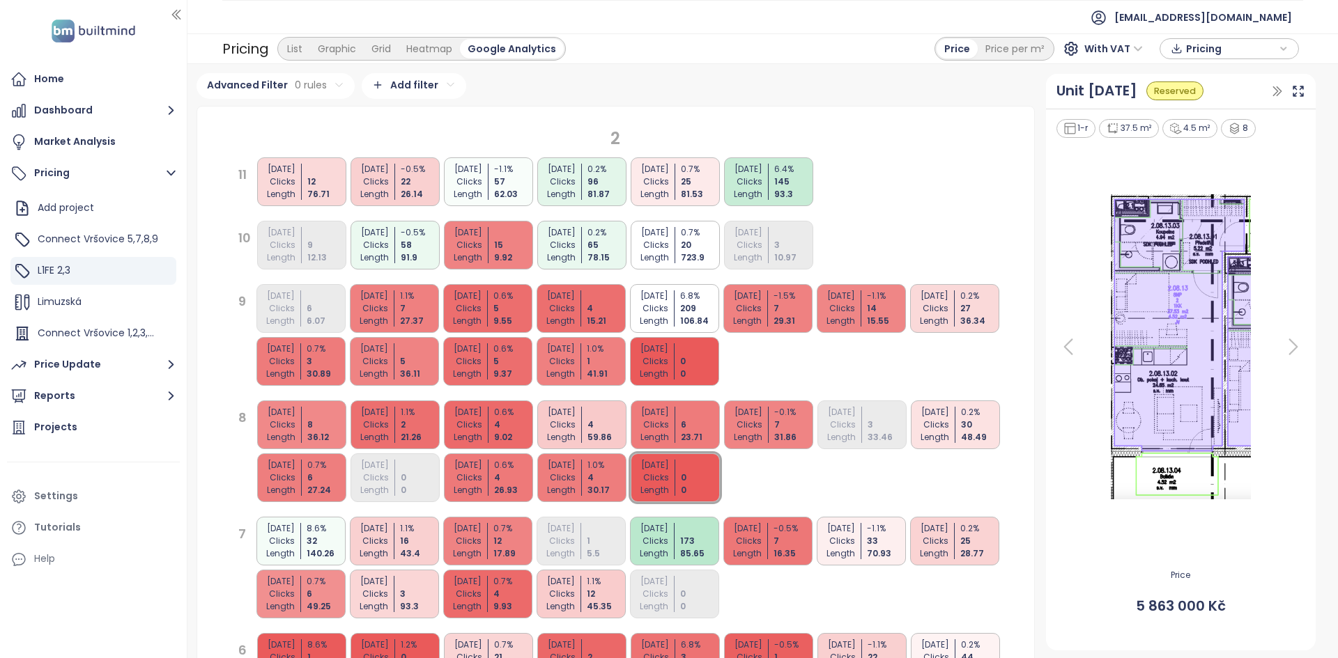
click at [614, 470] on div "1.0 %" at bounding box center [607, 465] width 41 height 13
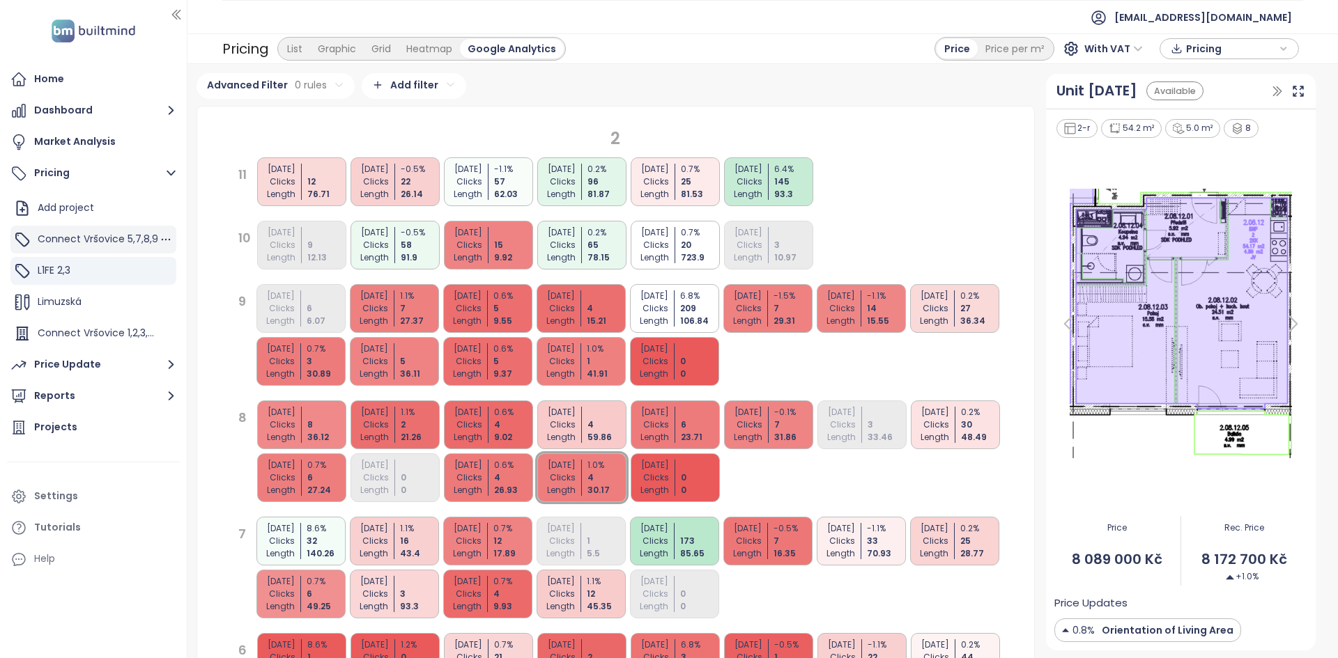
click at [121, 242] on span "Connect Vršovice 5,7,8,9" at bounding box center [98, 239] width 121 height 14
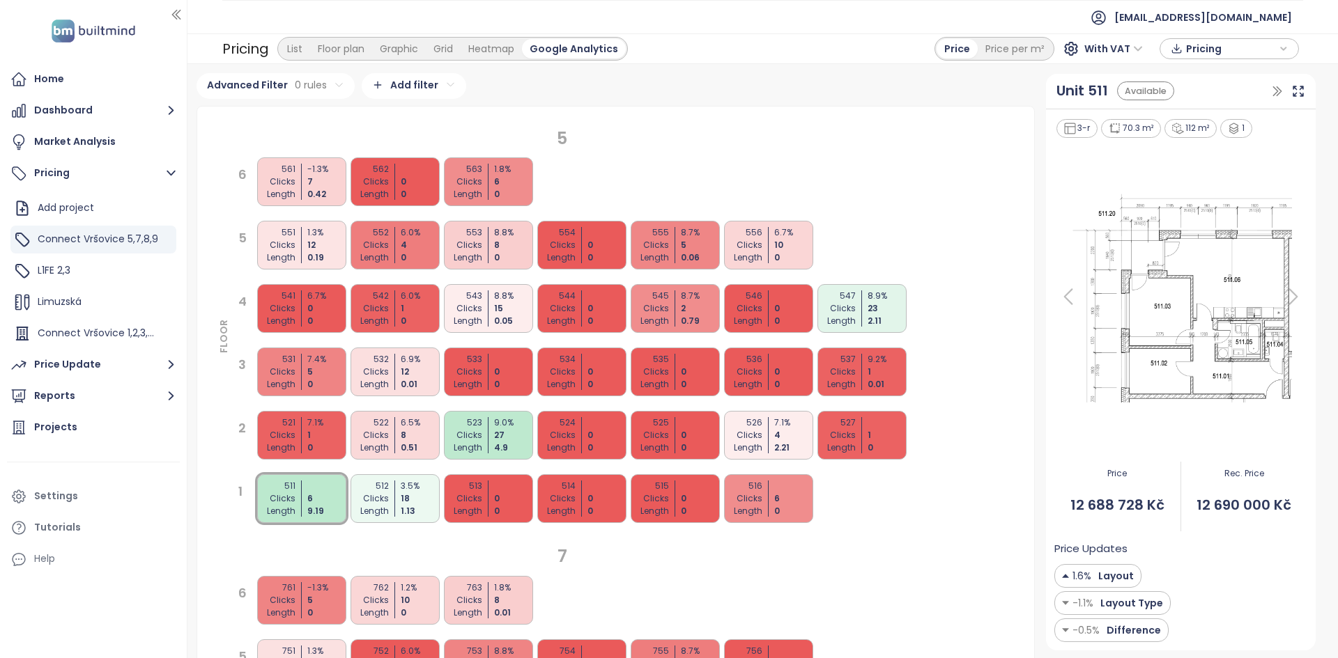
click at [864, 320] on div "547 Clicks Length 8.9 % 23 2.11" at bounding box center [861, 308] width 89 height 49
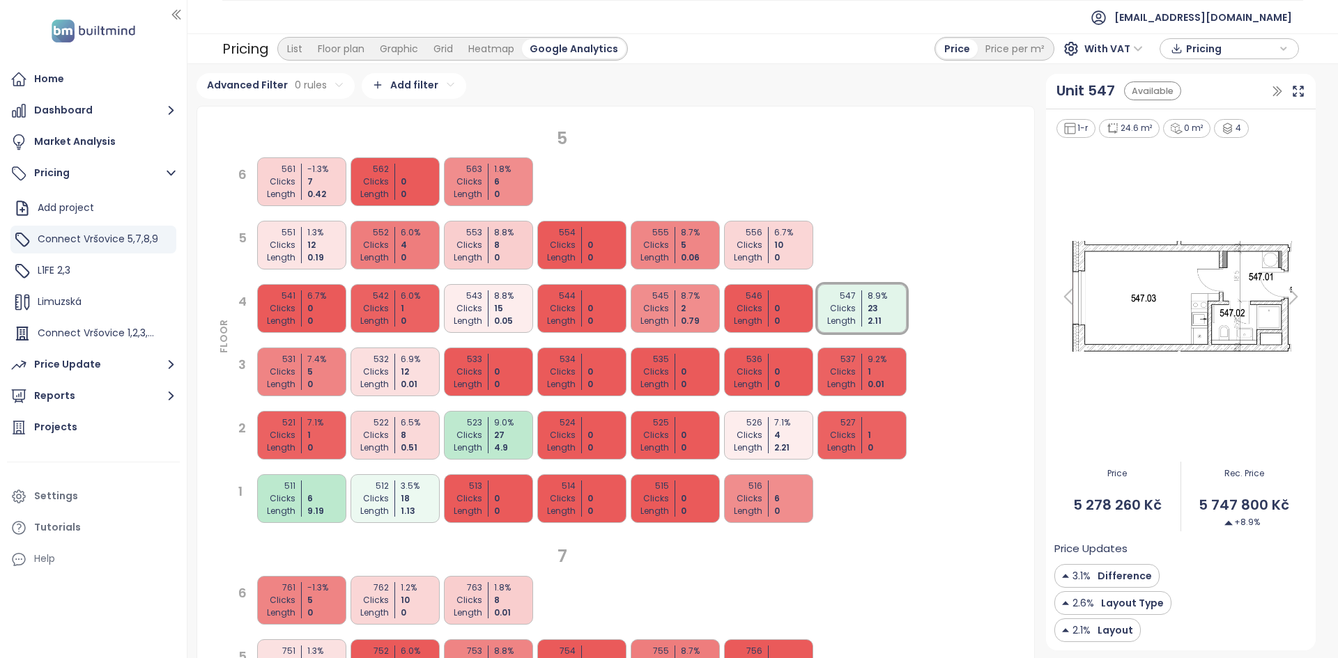
click at [866, 366] on div "537 Clicks Length 9.2 % 1 0.01" at bounding box center [861, 372] width 89 height 49
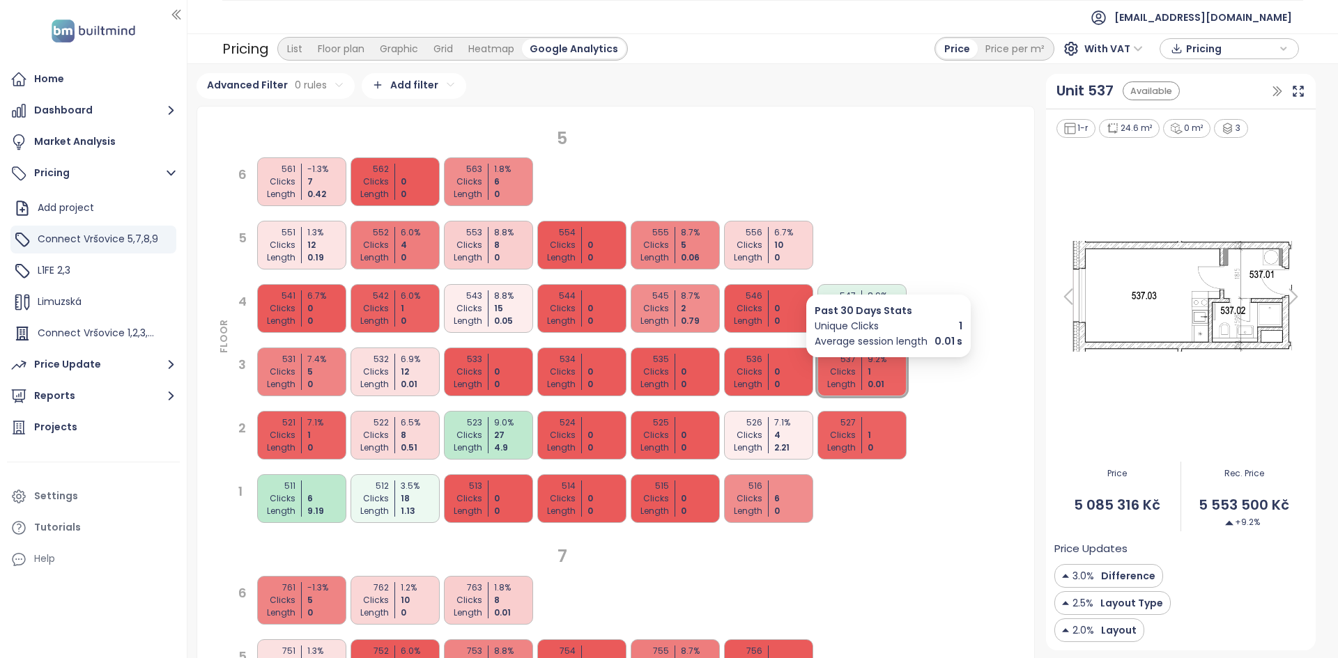
click at [891, 308] on span "Past 30 Days Stats" at bounding box center [888, 310] width 148 height 15
click at [318, 474] on div "511 Clicks Length 6 9.19" at bounding box center [301, 498] width 89 height 49
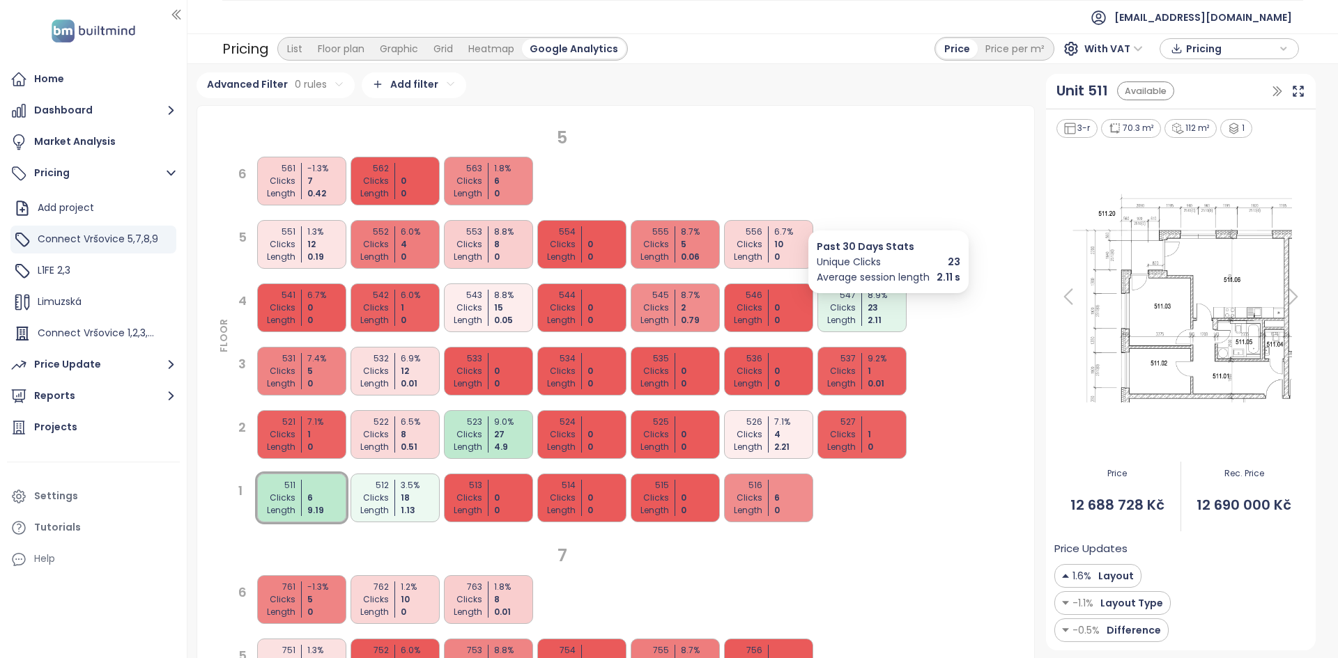
click at [867, 316] on div "2.11" at bounding box center [887, 320] width 41 height 13
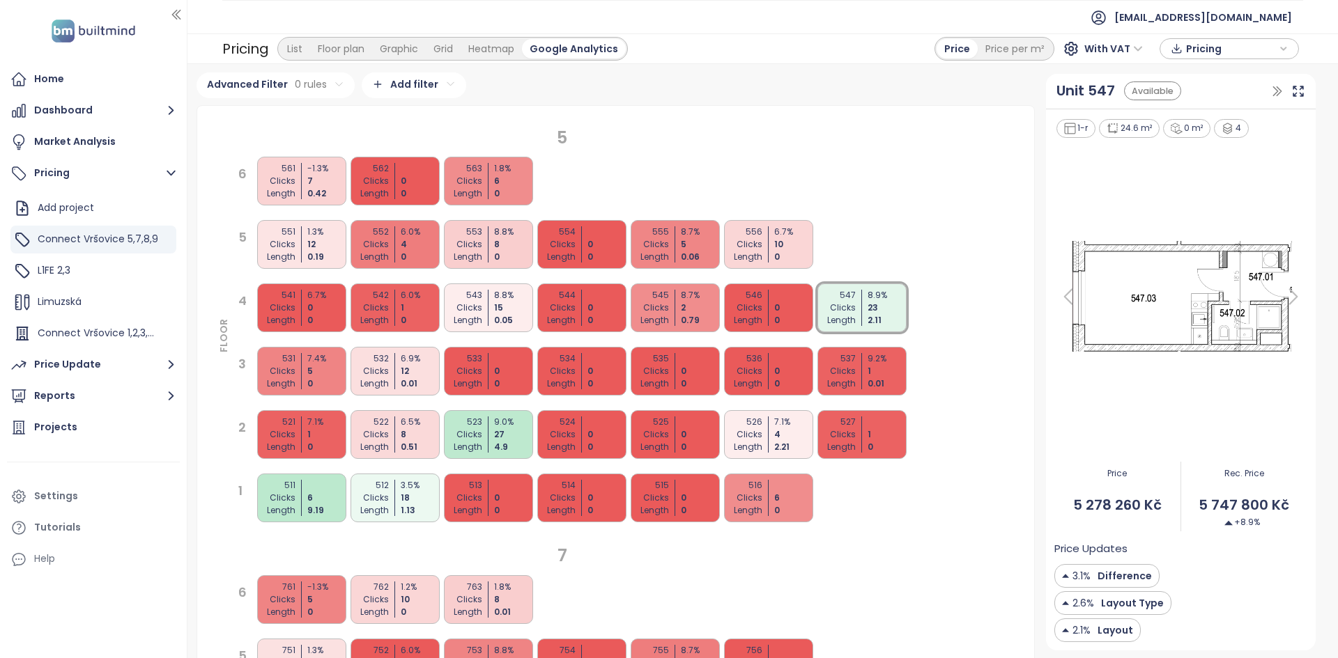
click at [674, 254] on div "555 Clicks Length 8.7 % 5 0.06" at bounding box center [674, 244] width 89 height 49
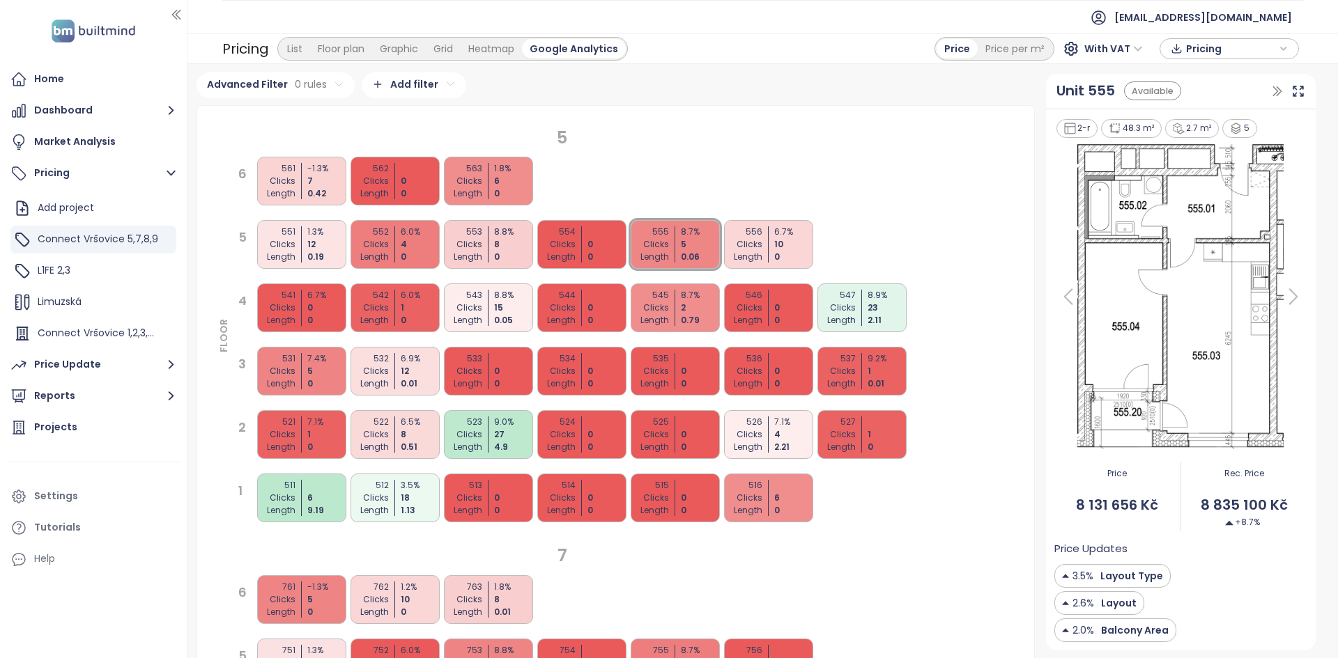
click at [768, 235] on div "556 Clicks Length 6.7 % 10 0" at bounding box center [768, 244] width 89 height 49
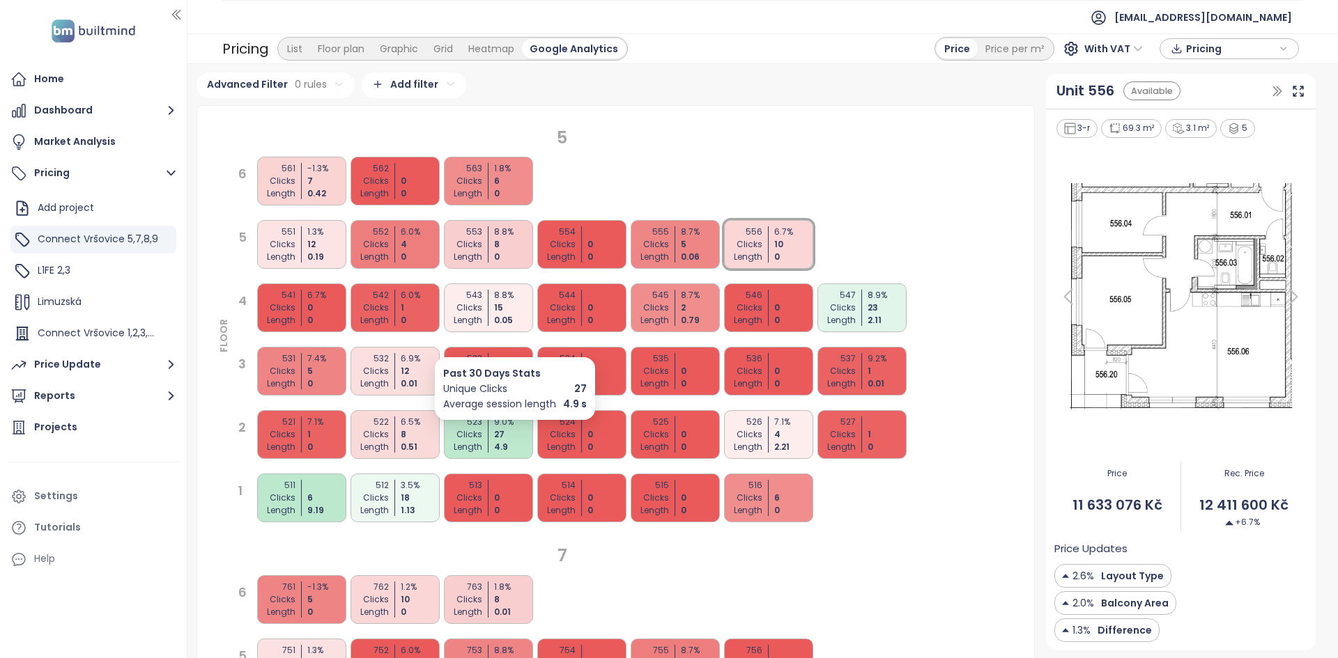
click at [506, 444] on div "4.9" at bounding box center [514, 447] width 41 height 13
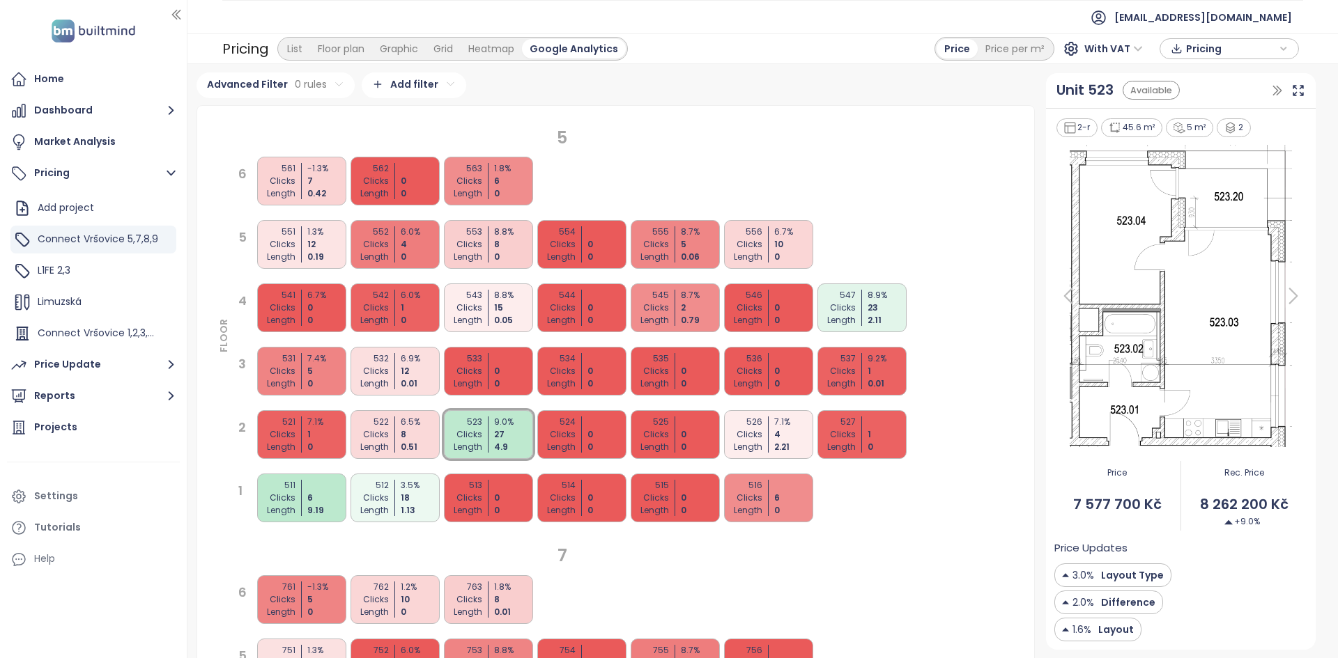
click at [105, 374] on button "Price Update" at bounding box center [93, 365] width 173 height 28
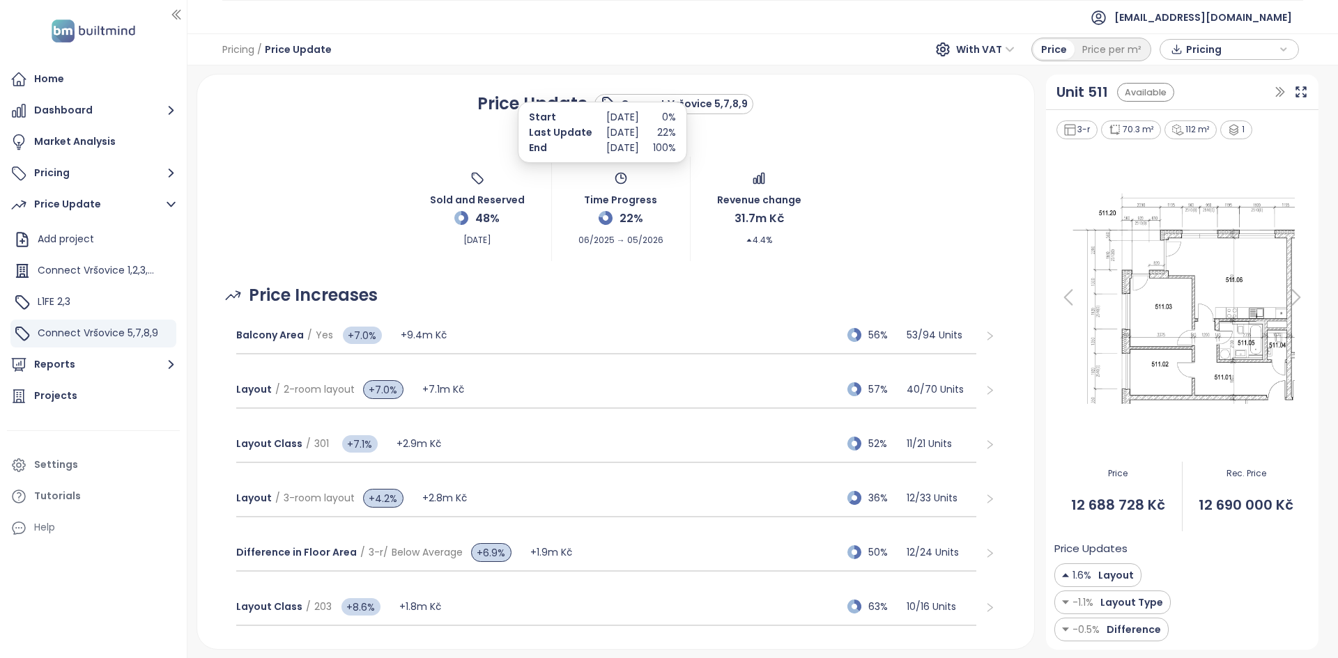
click at [635, 235] on span "06/2025 → 05/2026" at bounding box center [620, 237] width 85 height 20
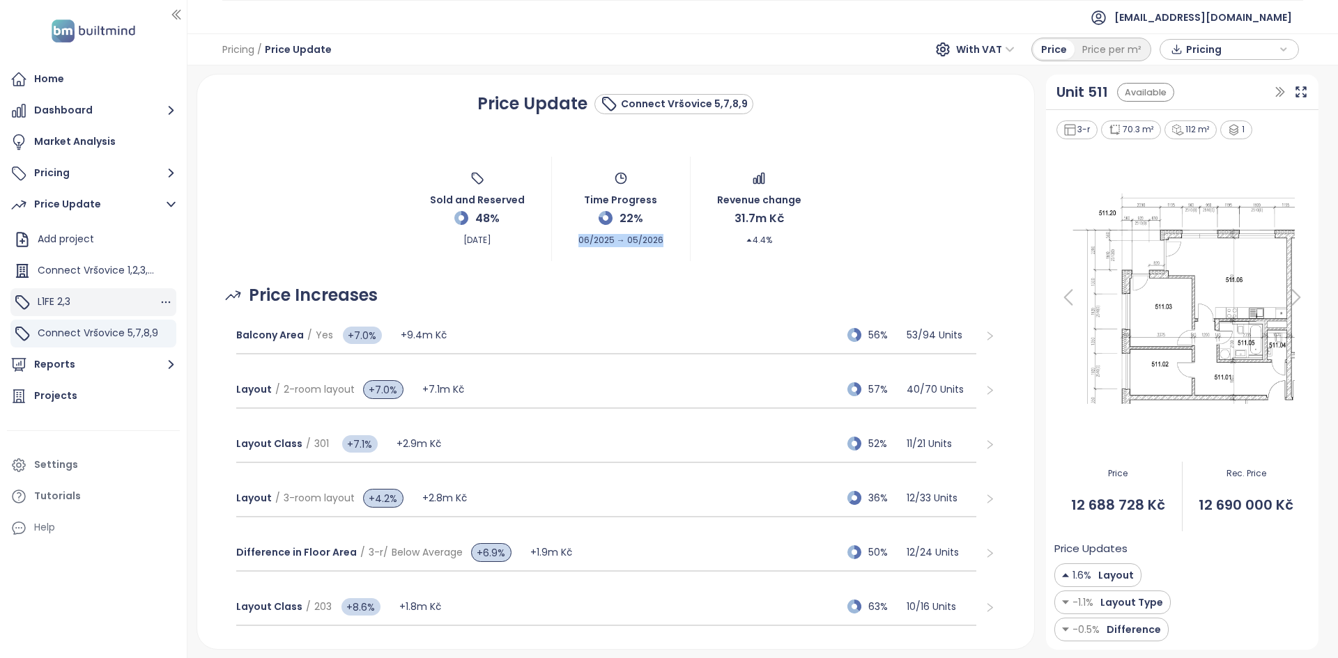
click at [115, 306] on div "L1FE 2,3" at bounding box center [93, 302] width 166 height 28
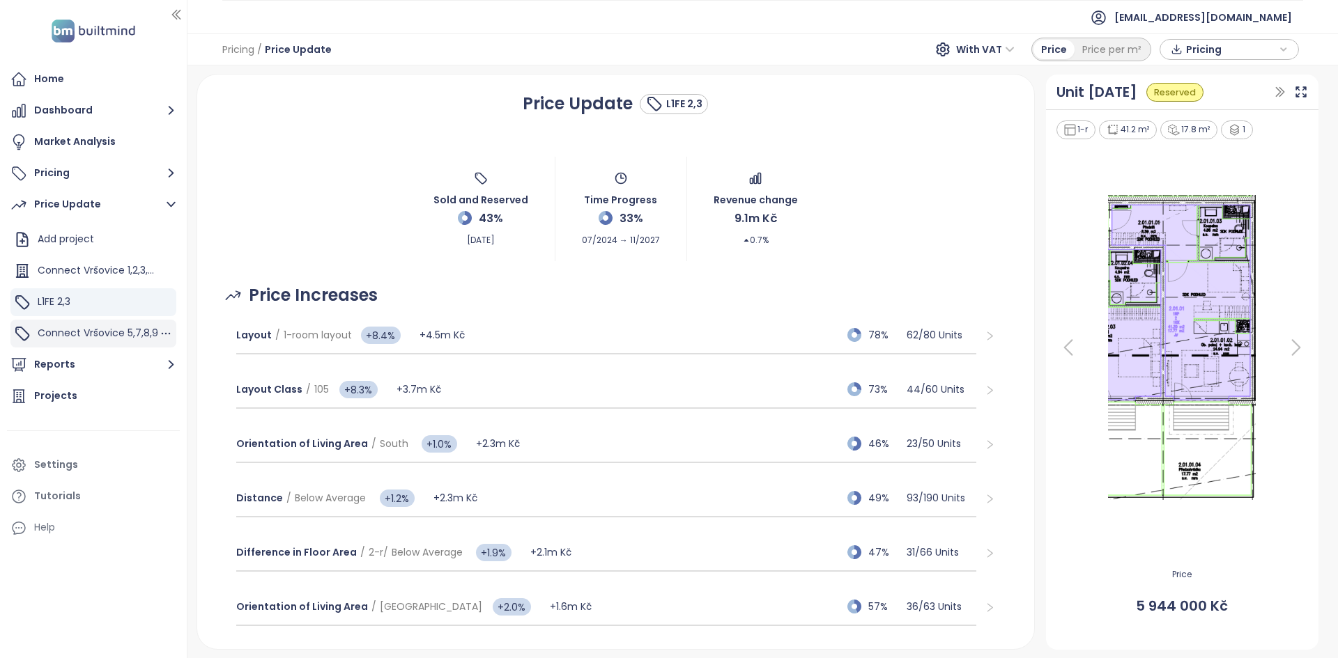
click at [117, 341] on div "Connect Vršovice 5,7,8,9" at bounding box center [98, 333] width 121 height 17
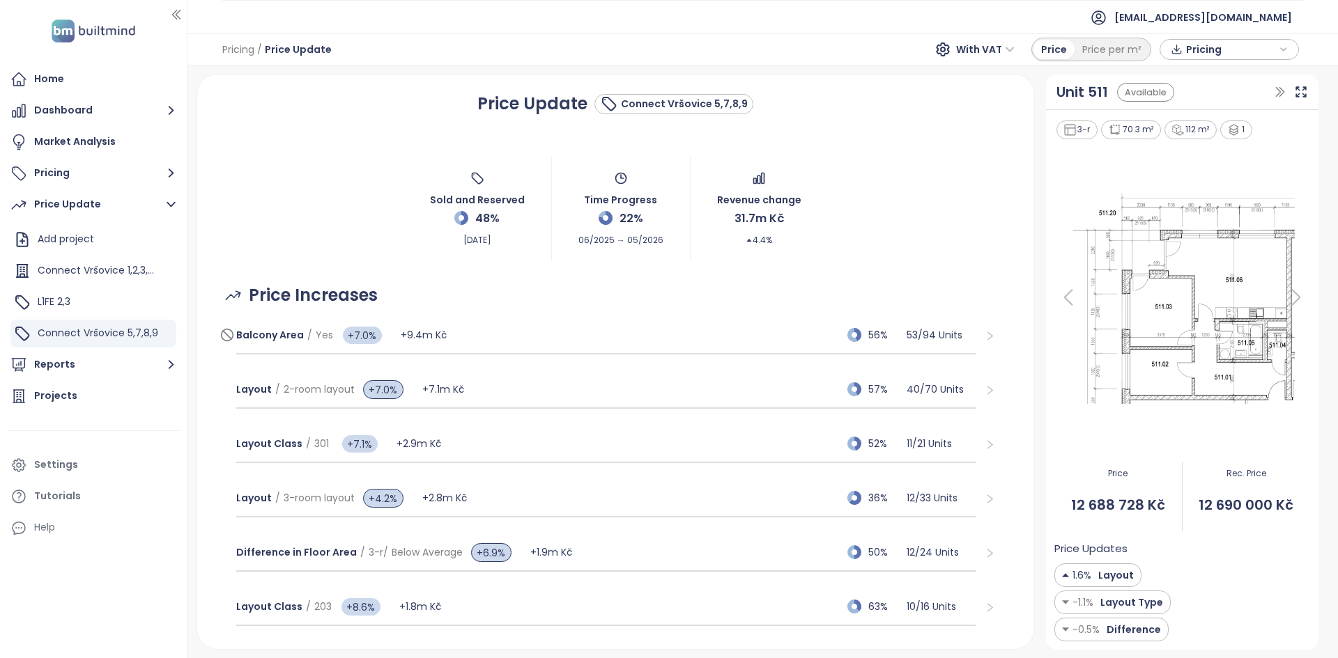
click at [740, 324] on div "Balcony Area / Yes +7.0% +9.4m Kč 56% 53 / 94 Units" at bounding box center [606, 336] width 741 height 38
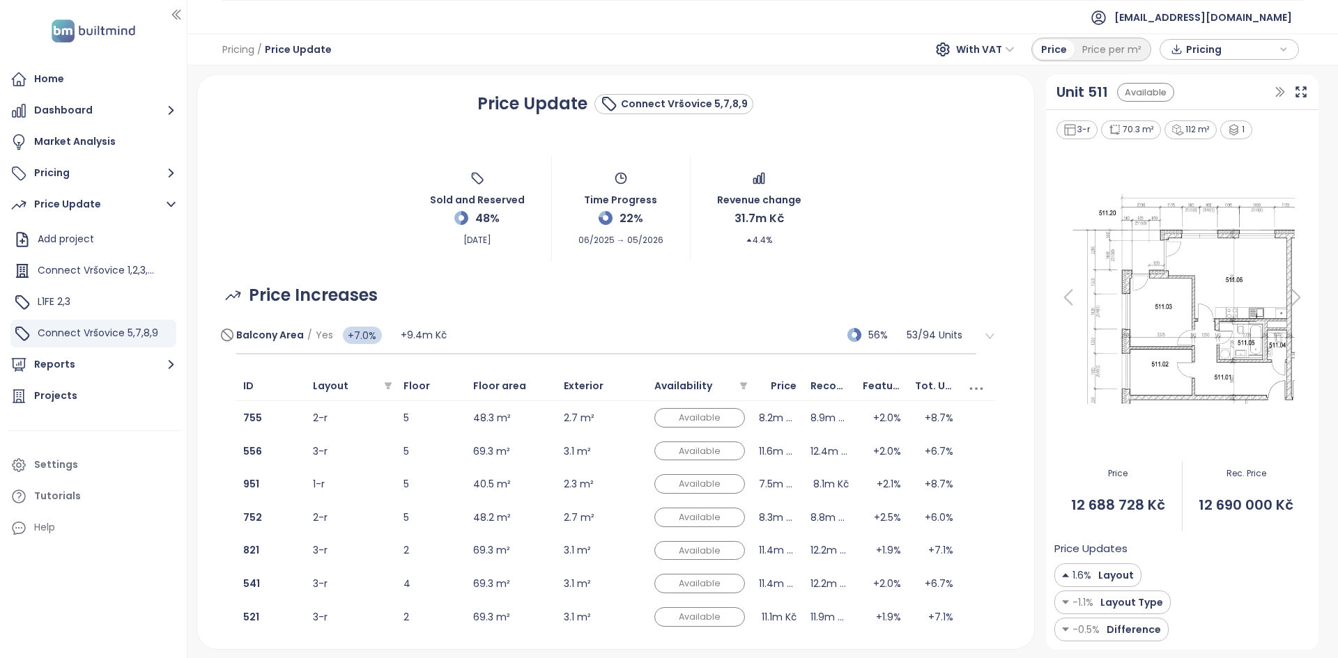
click at [667, 319] on div "Balcony Area / Yes +7.0% +9.4m Kč 56% 53 / 94 Units" at bounding box center [606, 336] width 741 height 38
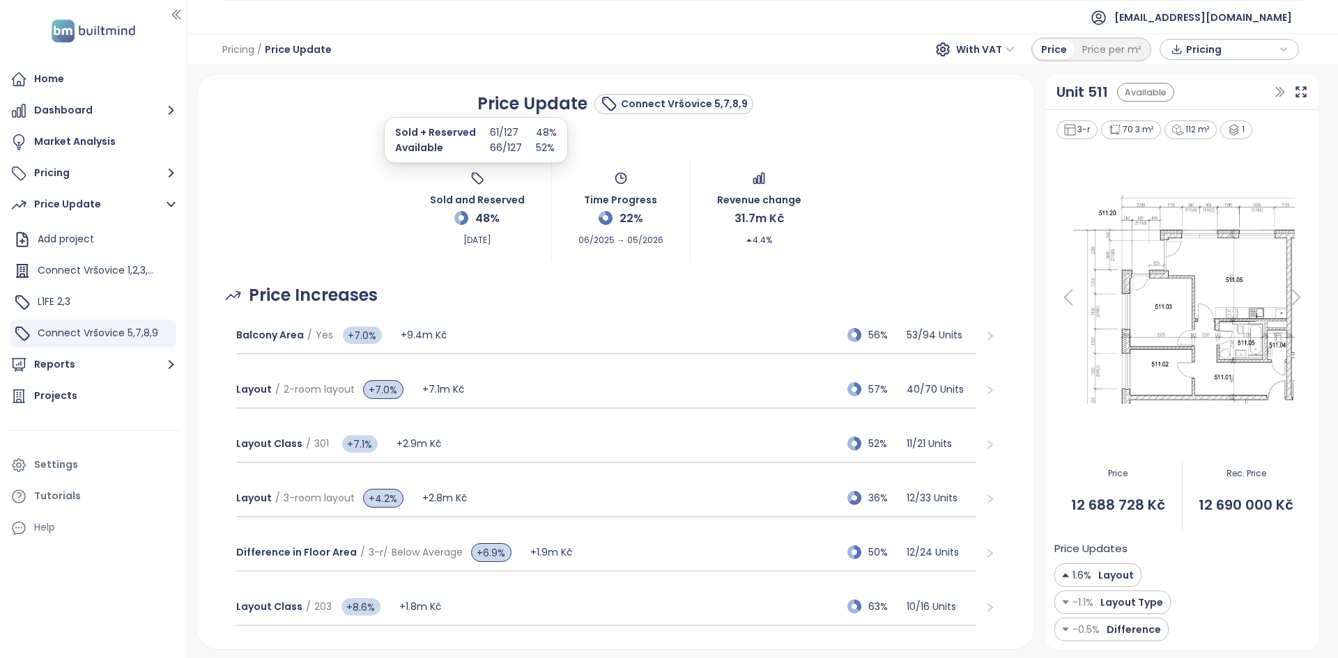
drag, startPoint x: 426, startPoint y: 191, endPoint x: 511, endPoint y: 238, distance: 96.4
click at [511, 238] on div "Sold and Reserved 48% Aug 20, 2025 Time Progress 22% 06/2025 → 05/2026 Revenue …" at bounding box center [616, 209] width 804 height 104
click at [510, 235] on div "Sold and Reserved 48% Aug 20, 2025" at bounding box center [477, 208] width 95 height 75
drag, startPoint x: 499, startPoint y: 217, endPoint x: 471, endPoint y: 216, distance: 27.9
click at [471, 216] on div "Sold and Reserved 48% Aug 20, 2025" at bounding box center [477, 208] width 95 height 75
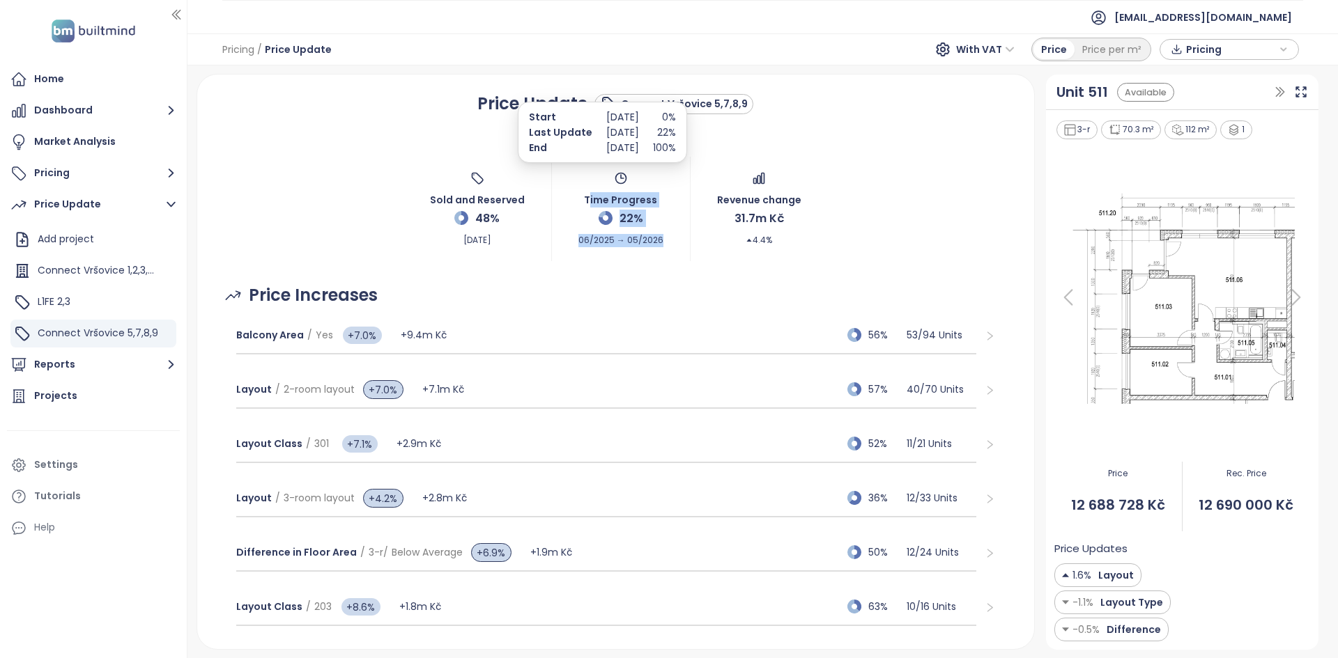
drag, startPoint x: 667, startPoint y: 219, endPoint x: 584, endPoint y: 196, distance: 86.9
click at [584, 196] on div "Sold and Reserved 48% Aug 20, 2025 Time Progress 22% 06/2025 → 05/2026 Revenue …" at bounding box center [616, 209] width 804 height 104
click at [620, 217] on span "22%" at bounding box center [631, 218] width 24 height 17
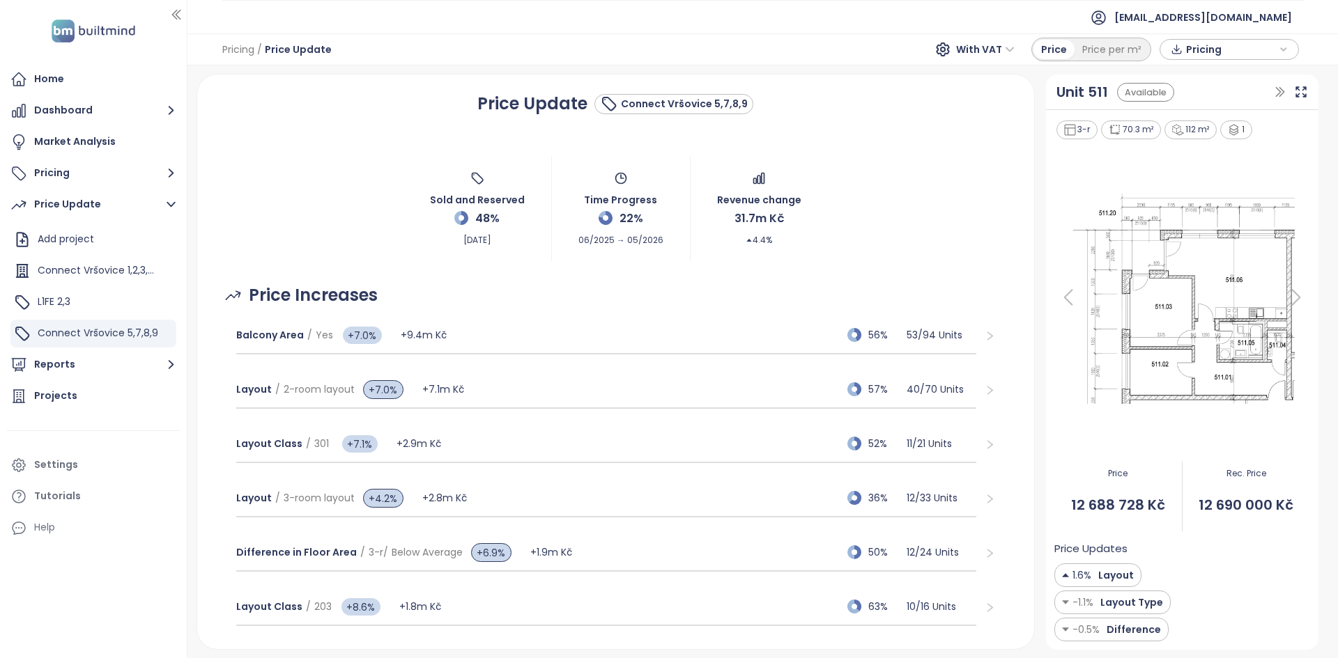
click at [656, 235] on div "Sold and Reserved 48% Aug 20, 2025 Time Progress 22% 06/2025 → 05/2026 Revenue …" at bounding box center [616, 209] width 804 height 104
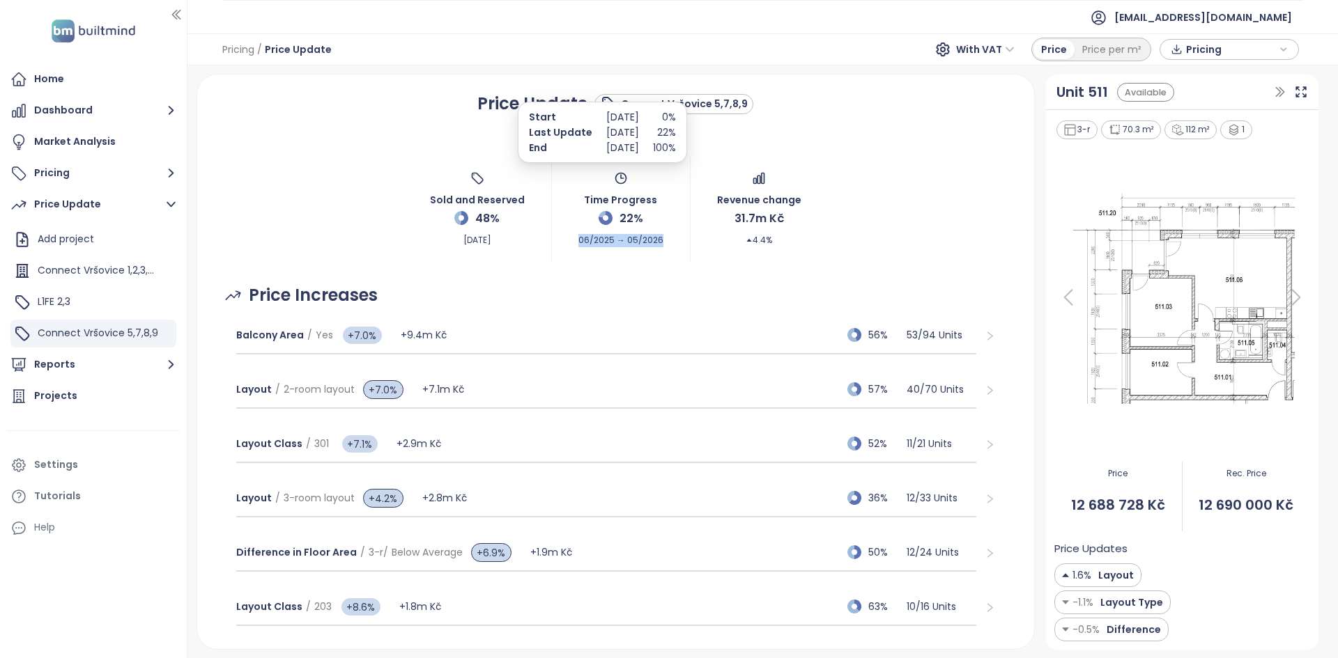
click at [629, 246] on span "06/2025 → 05/2026" at bounding box center [620, 237] width 85 height 20
drag, startPoint x: 623, startPoint y: 244, endPoint x: 663, endPoint y: 239, distance: 40.7
click at [664, 238] on div "Sold and Reserved 48% Aug 20, 2025 Time Progress 22% 06/2025 → 05/2026 Revenue …" at bounding box center [616, 209] width 804 height 104
click at [660, 242] on div "Sold and Reserved 48% Aug 20, 2025 Time Progress 22% 06/2025 → 05/2026 Revenue …" at bounding box center [616, 209] width 804 height 104
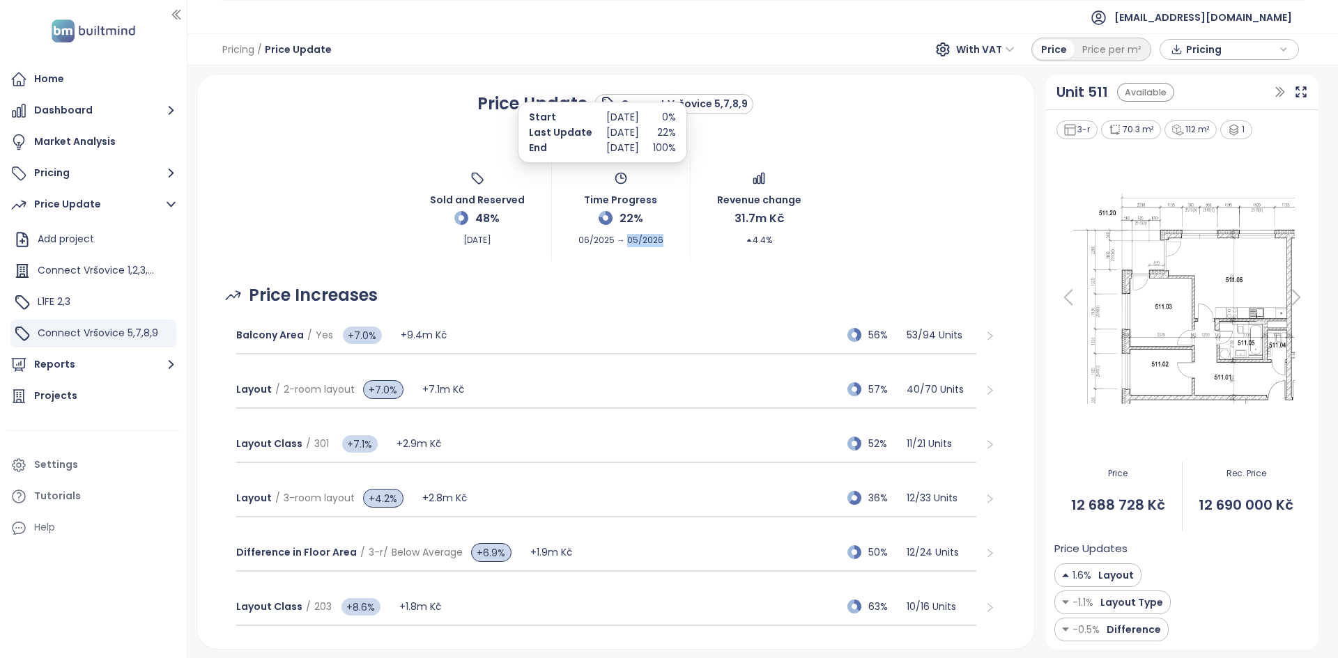
drag, startPoint x: 653, startPoint y: 237, endPoint x: 621, endPoint y: 239, distance: 32.8
click at [621, 239] on span "06/2025 → 05/2026" at bounding box center [620, 237] width 85 height 20
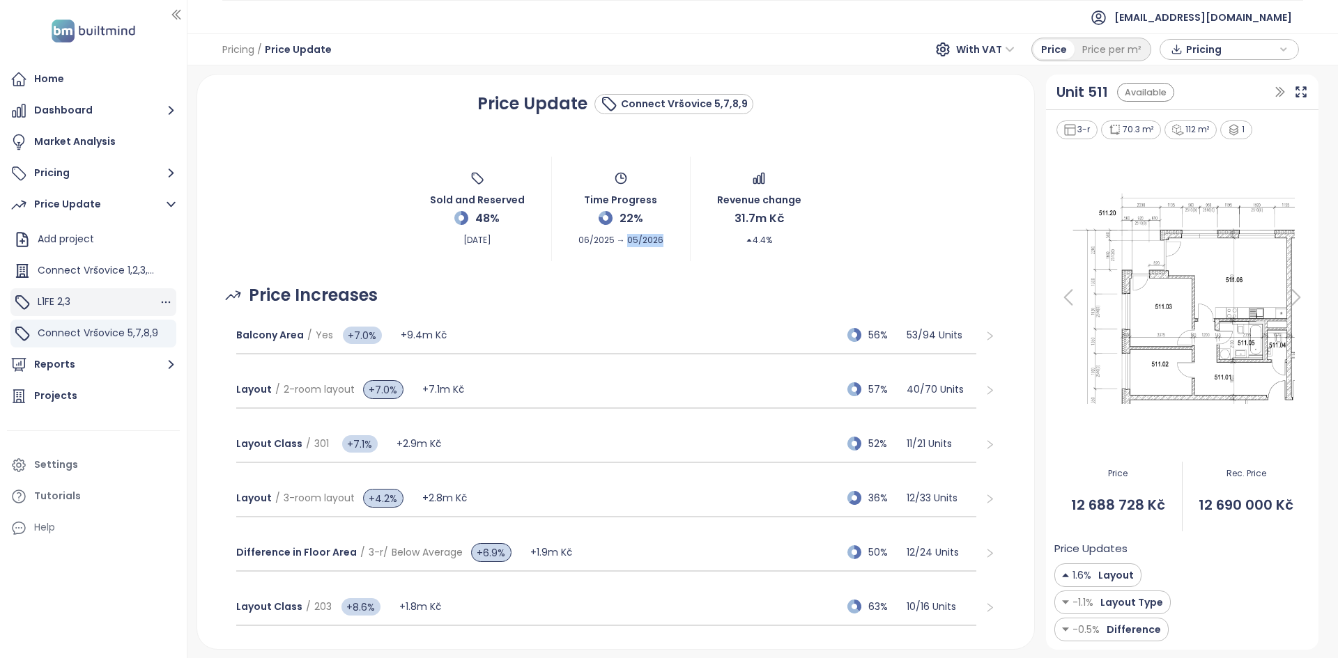
click at [102, 300] on div "L1FE 2,3" at bounding box center [93, 302] width 166 height 28
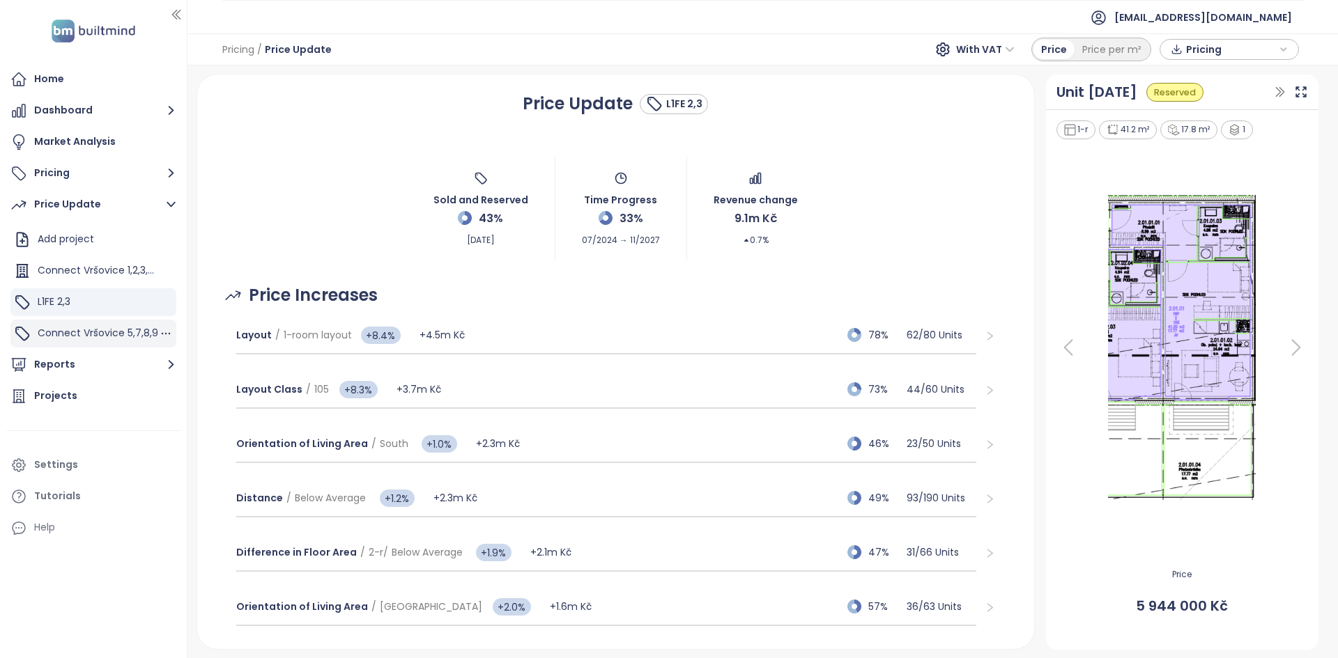
click at [94, 333] on span "Connect Vršovice 5,7,8,9" at bounding box center [98, 333] width 121 height 14
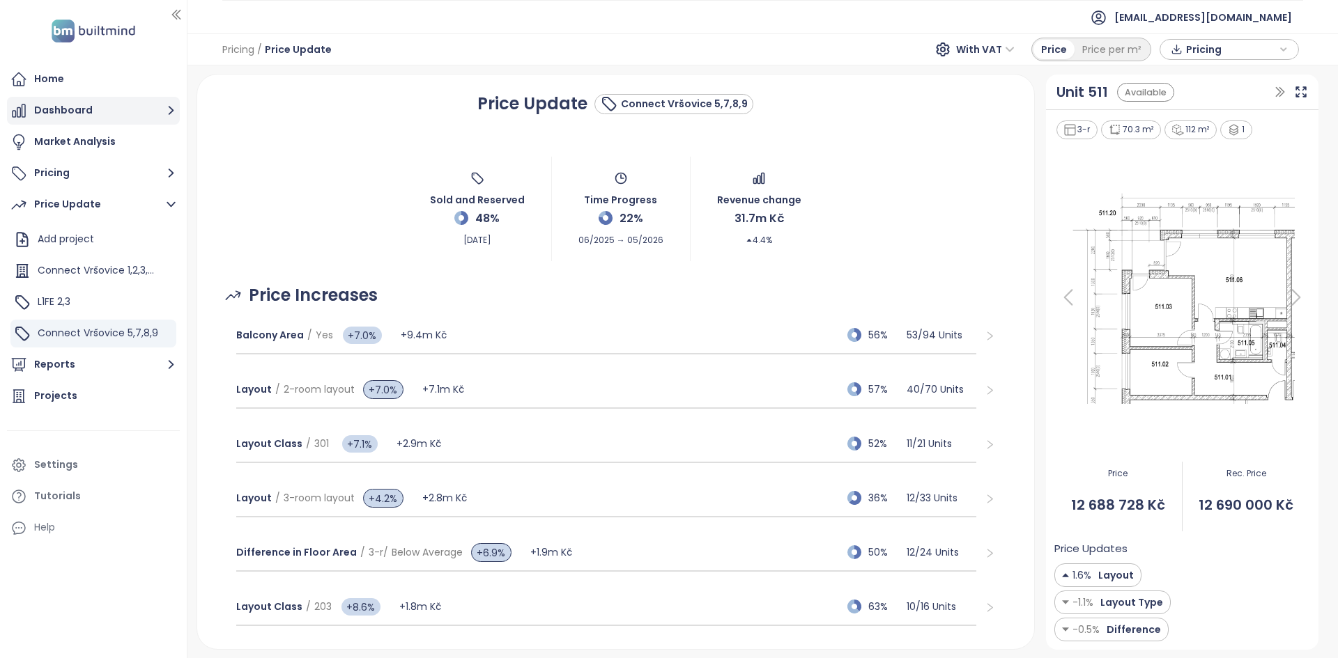
click at [106, 114] on button "Dashboard" at bounding box center [93, 111] width 173 height 28
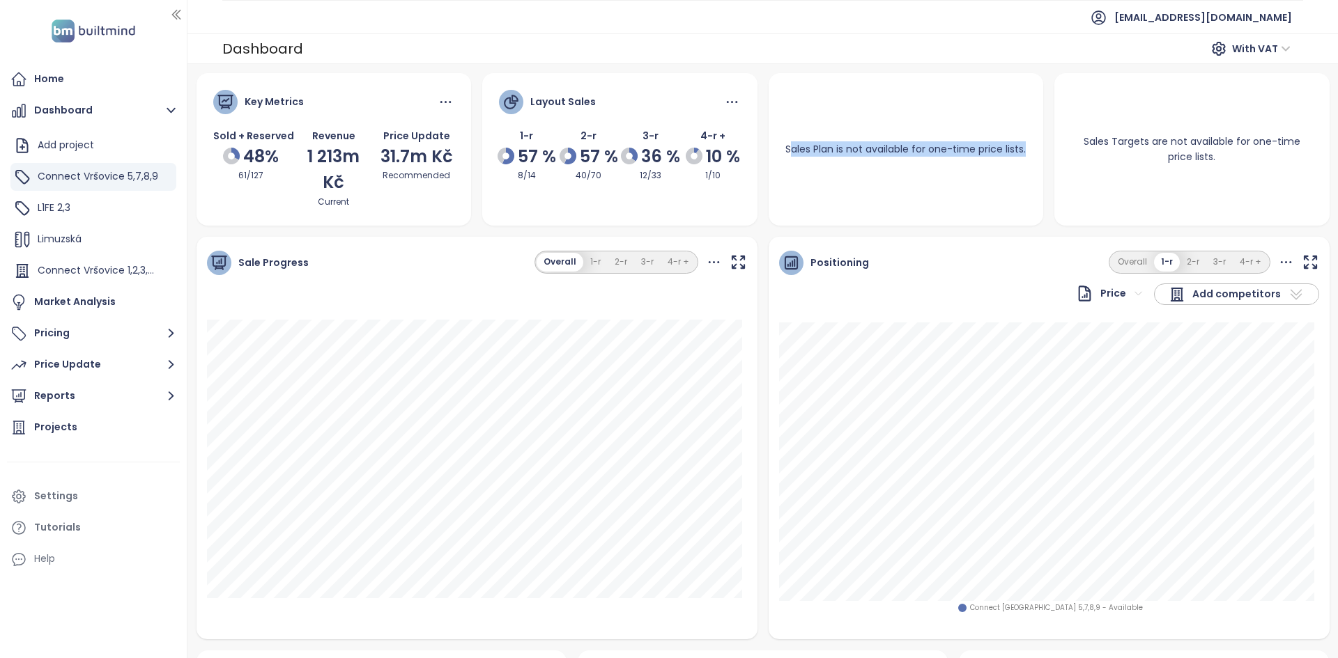
drag, startPoint x: 943, startPoint y: 168, endPoint x: 796, endPoint y: 141, distance: 149.5
click at [796, 141] on div "Sales Plan is not available for one-time price lists." at bounding box center [905, 149] width 274 height 49
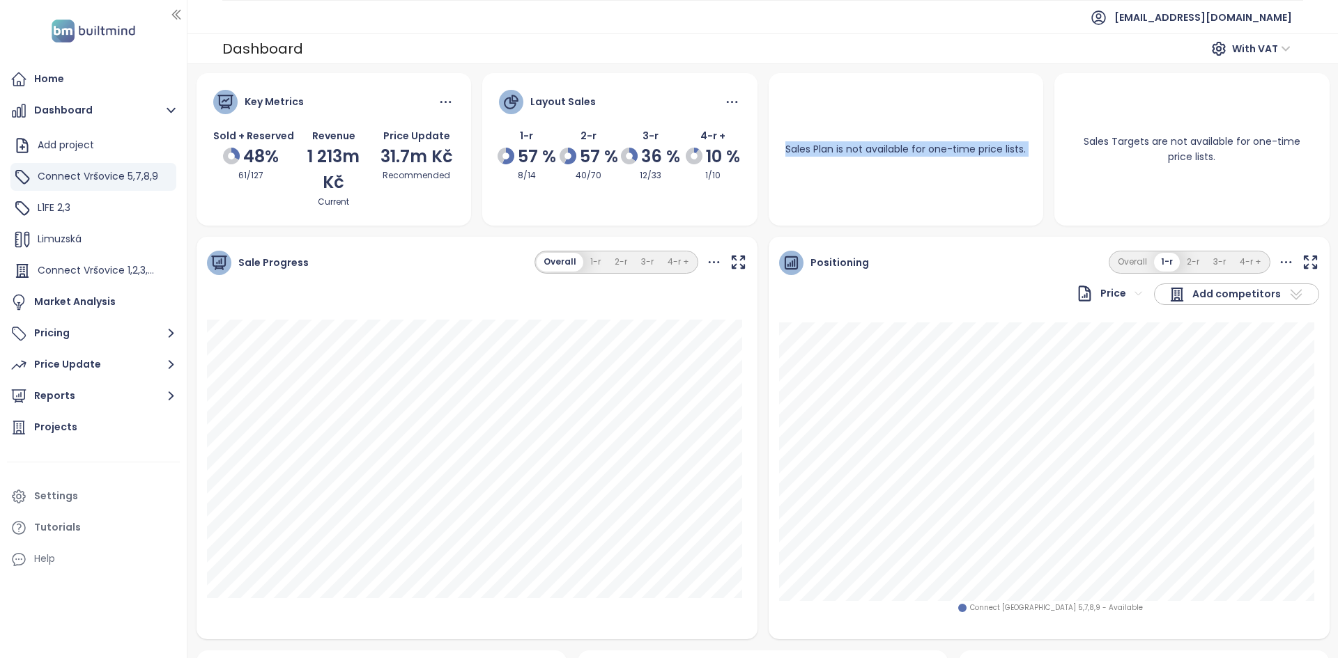
click at [911, 161] on div "Sales Plan is not available for one-time price lists." at bounding box center [905, 149] width 274 height 49
click at [911, 160] on div "Sales Plan is not available for one-time price lists." at bounding box center [905, 149] width 274 height 49
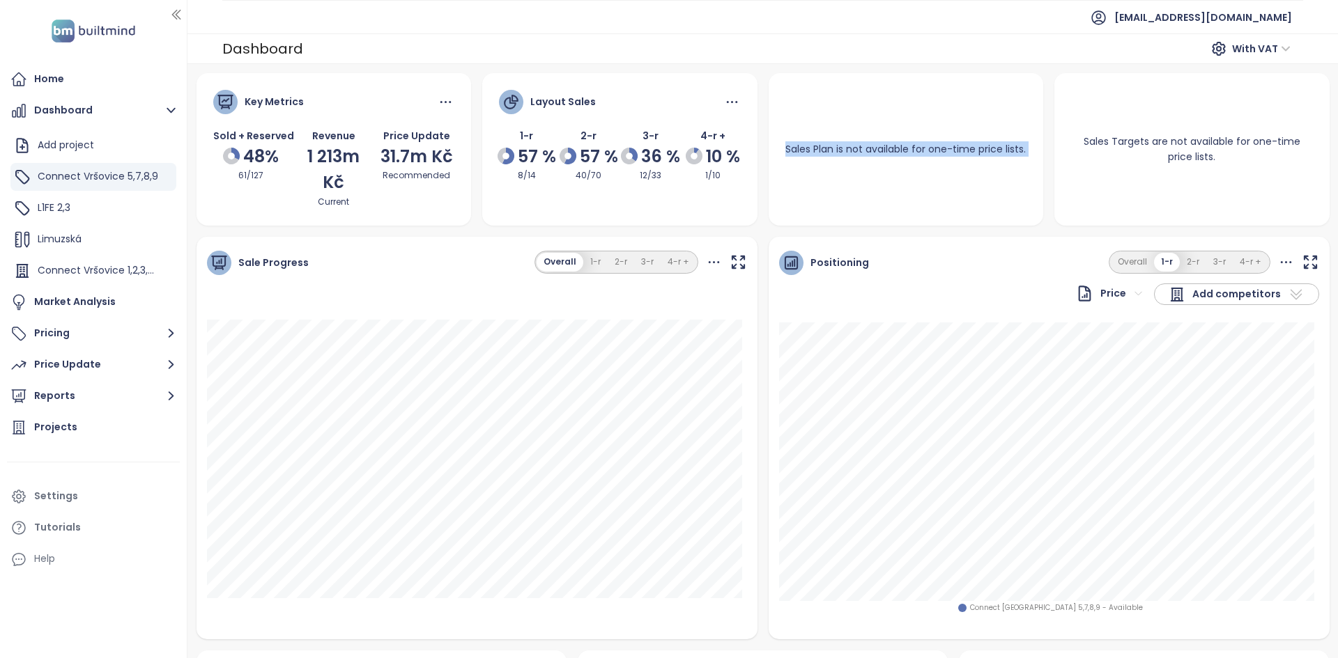
click at [911, 160] on div "Sales Plan is not available for one-time price lists." at bounding box center [905, 149] width 274 height 49
click at [912, 160] on div "Sales Plan is not available for one-time price lists." at bounding box center [905, 149] width 274 height 49
click at [912, 161] on div "Sales Plan is not available for one-time price lists." at bounding box center [905, 149] width 274 height 49
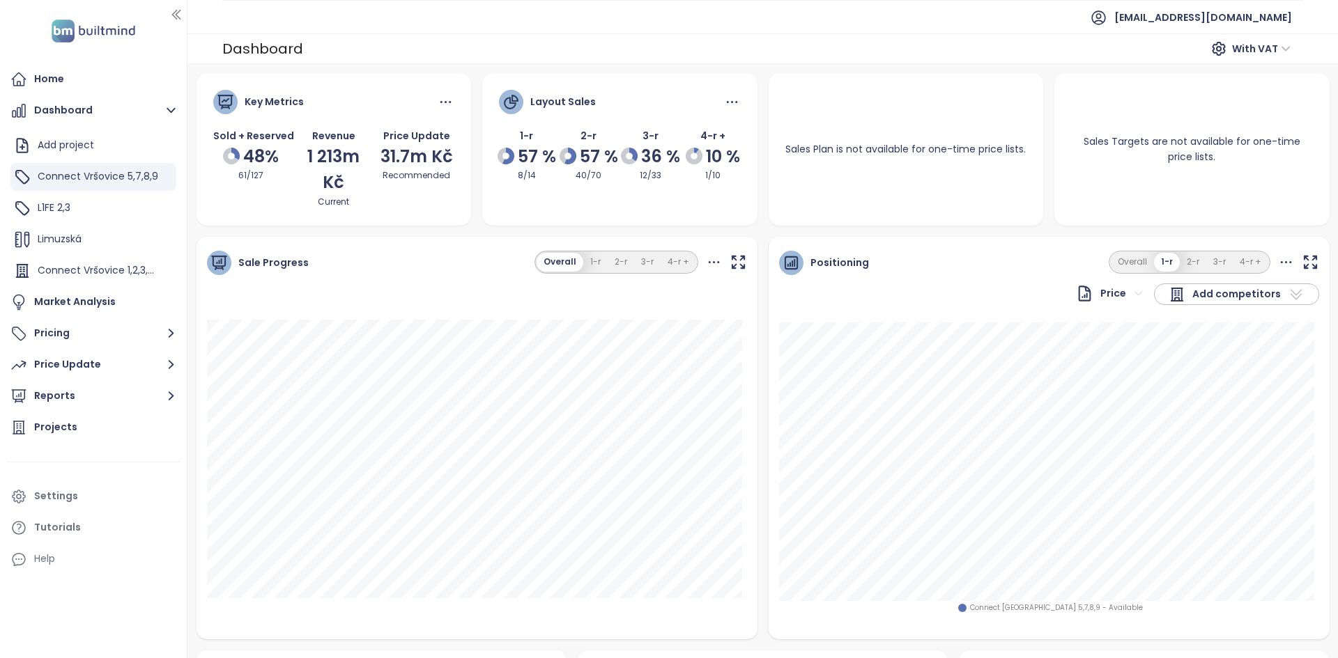
click at [912, 161] on div "Sales Plan is not available for one-time price lists." at bounding box center [905, 149] width 274 height 49
click at [912, 160] on div "Sales Plan is not available for one-time price lists." at bounding box center [905, 149] width 274 height 49
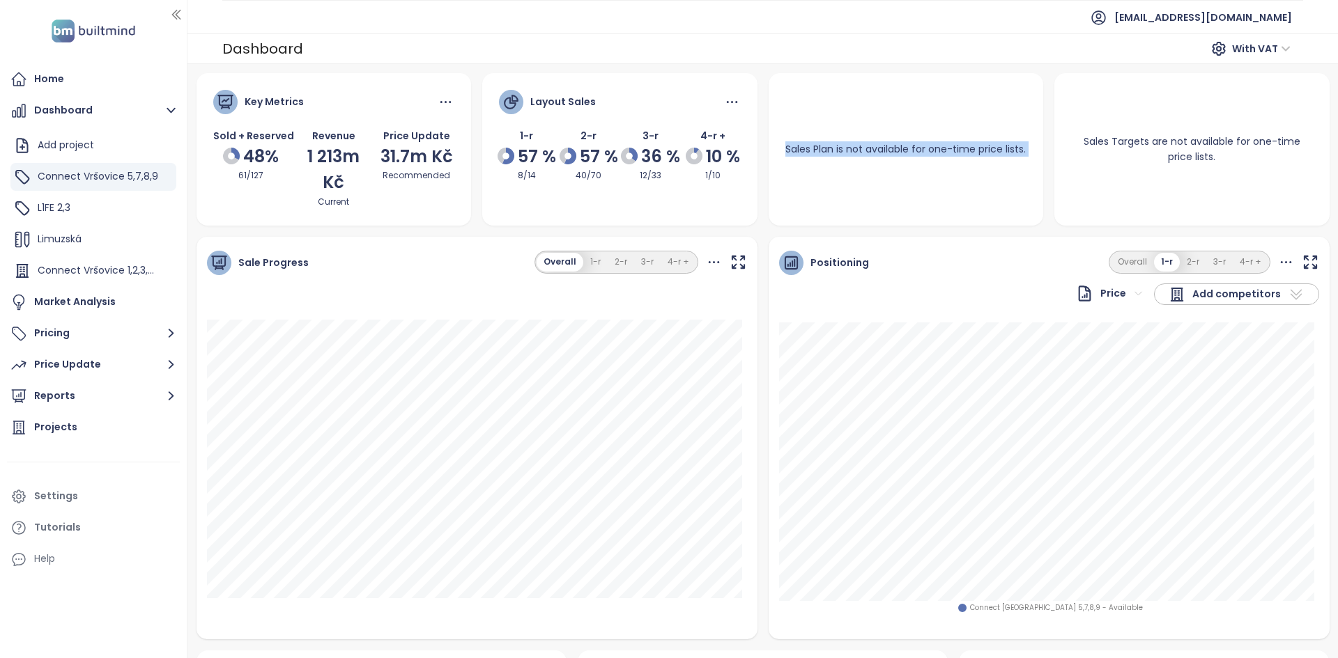
click at [912, 160] on div "Sales Plan is not available for one-time price lists." at bounding box center [905, 149] width 274 height 49
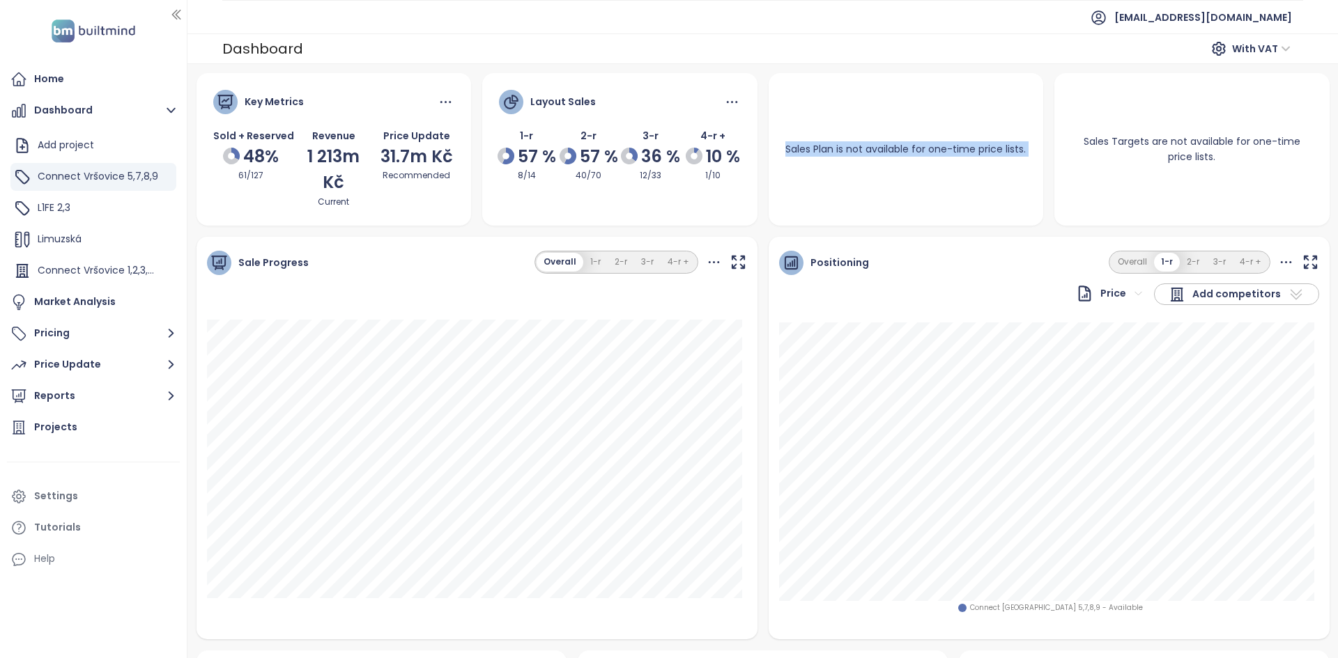
click at [912, 160] on div "Sales Plan is not available for one-time price lists." at bounding box center [905, 149] width 274 height 49
click at [956, 155] on div "Sales Plan is not available for one-time price lists." at bounding box center [905, 149] width 274 height 49
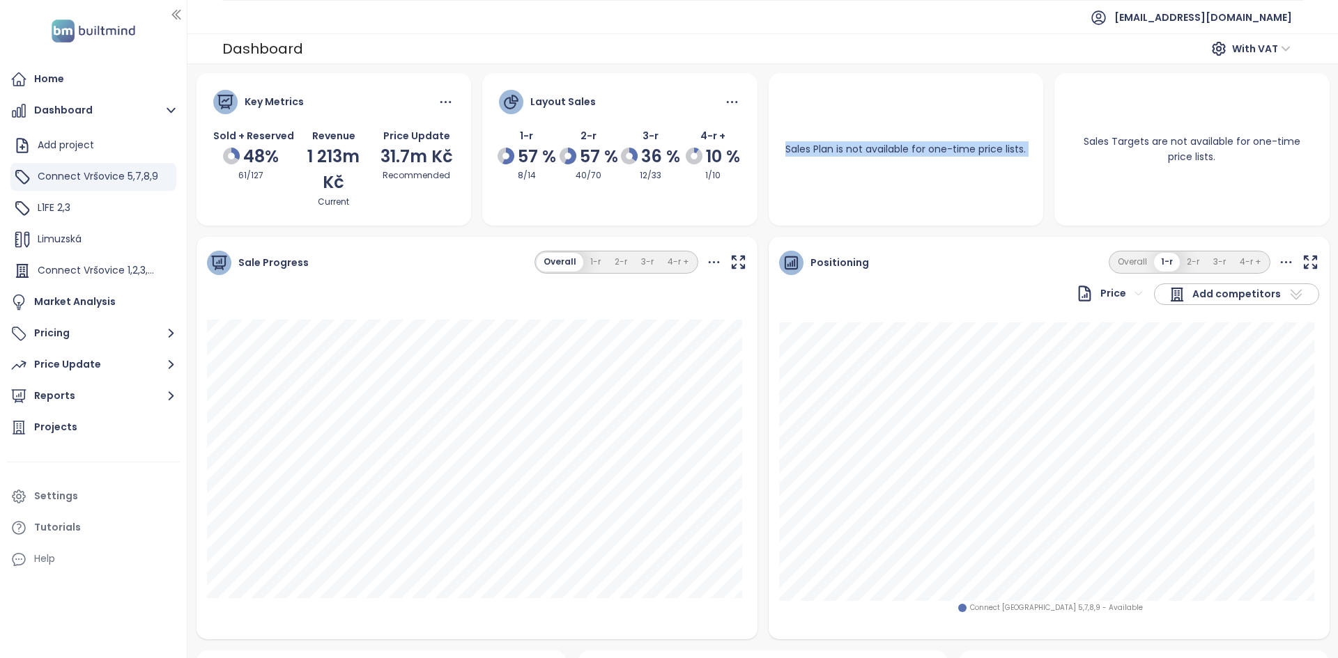
click at [954, 155] on div "Sales Plan is not available for one-time price lists." at bounding box center [905, 149] width 274 height 49
click at [954, 154] on div "Sales Plan is not available for one-time price lists." at bounding box center [905, 149] width 274 height 49
click at [799, 125] on div "Sales Plan is not available for one-time price lists." at bounding box center [905, 149] width 274 height 49
drag, startPoint x: 787, startPoint y: 138, endPoint x: 958, endPoint y: 173, distance: 174.3
click at [958, 173] on div "Sales Plan is not available for one-time price lists." at bounding box center [905, 149] width 274 height 49
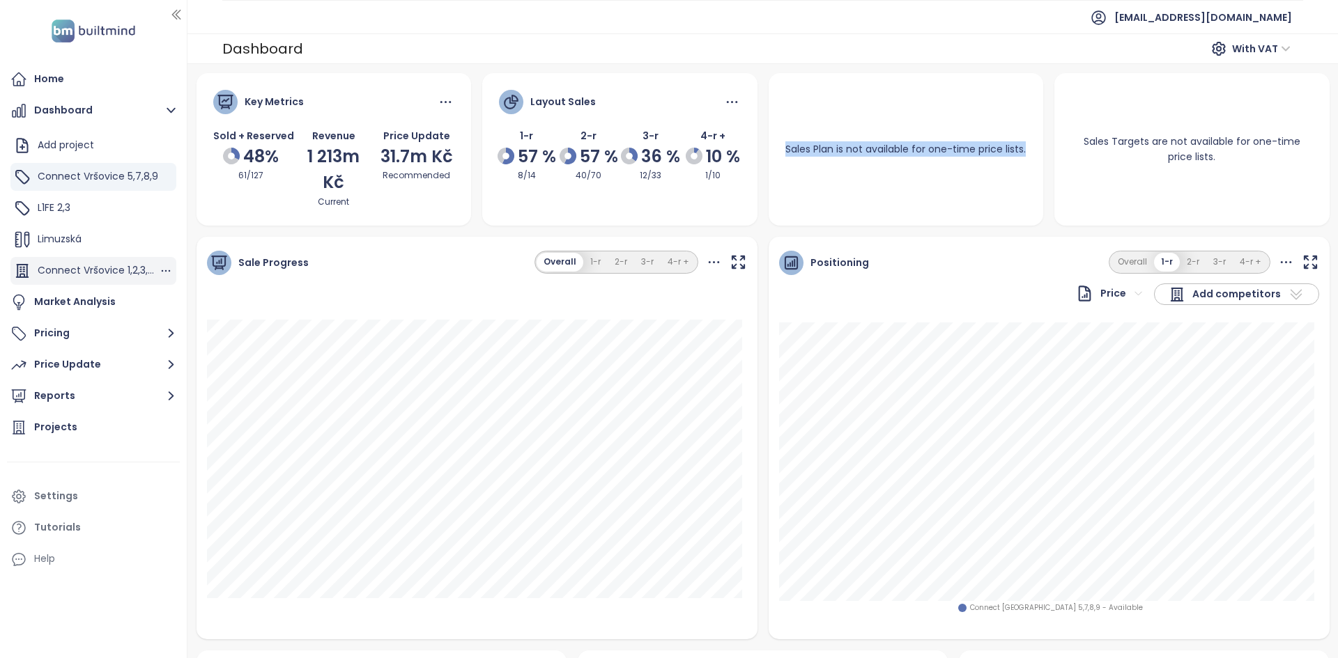
click at [113, 260] on div "Connect Vršovice 1,2,3,4,6" at bounding box center [93, 271] width 166 height 28
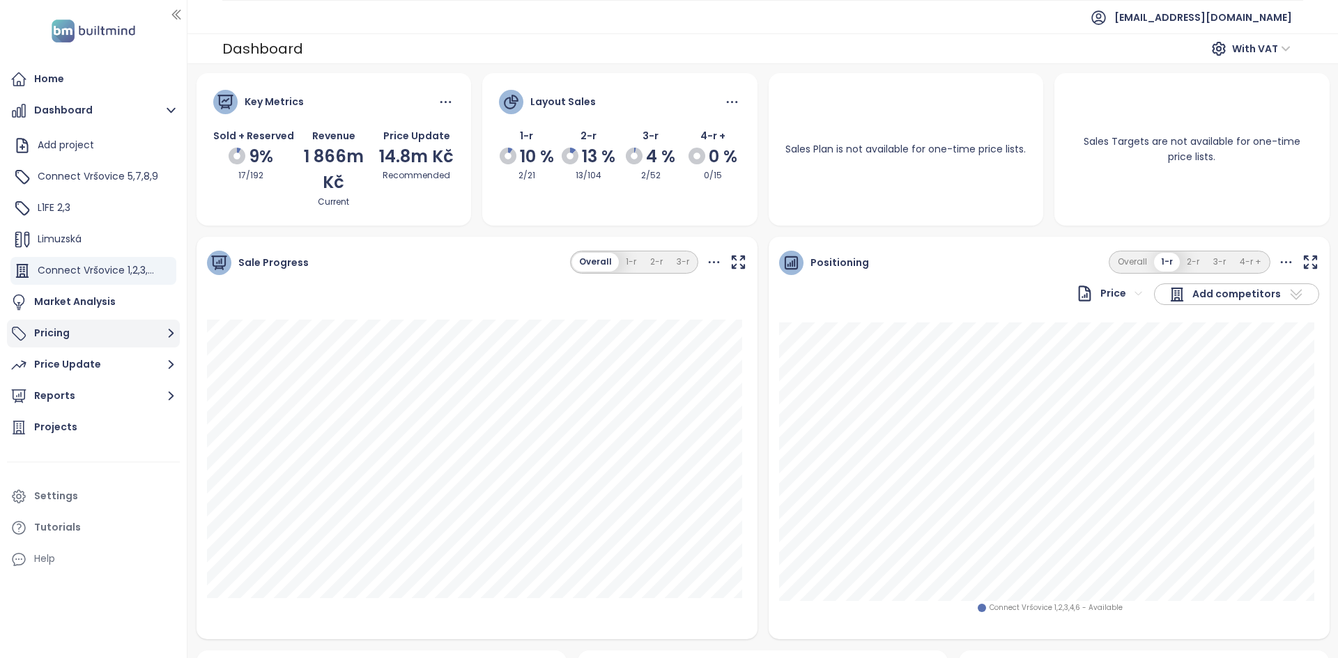
click at [86, 336] on button "Pricing" at bounding box center [93, 334] width 173 height 28
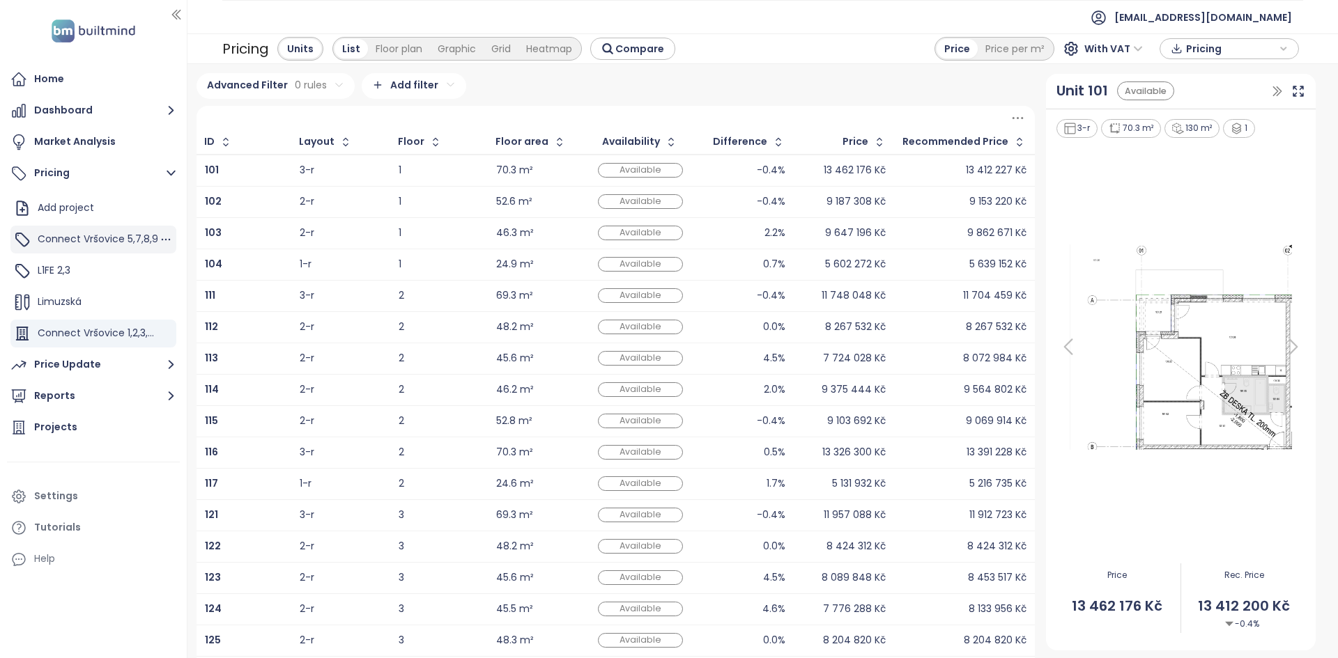
click at [134, 236] on span "Connect Vršovice 5,7,8,9" at bounding box center [98, 239] width 121 height 14
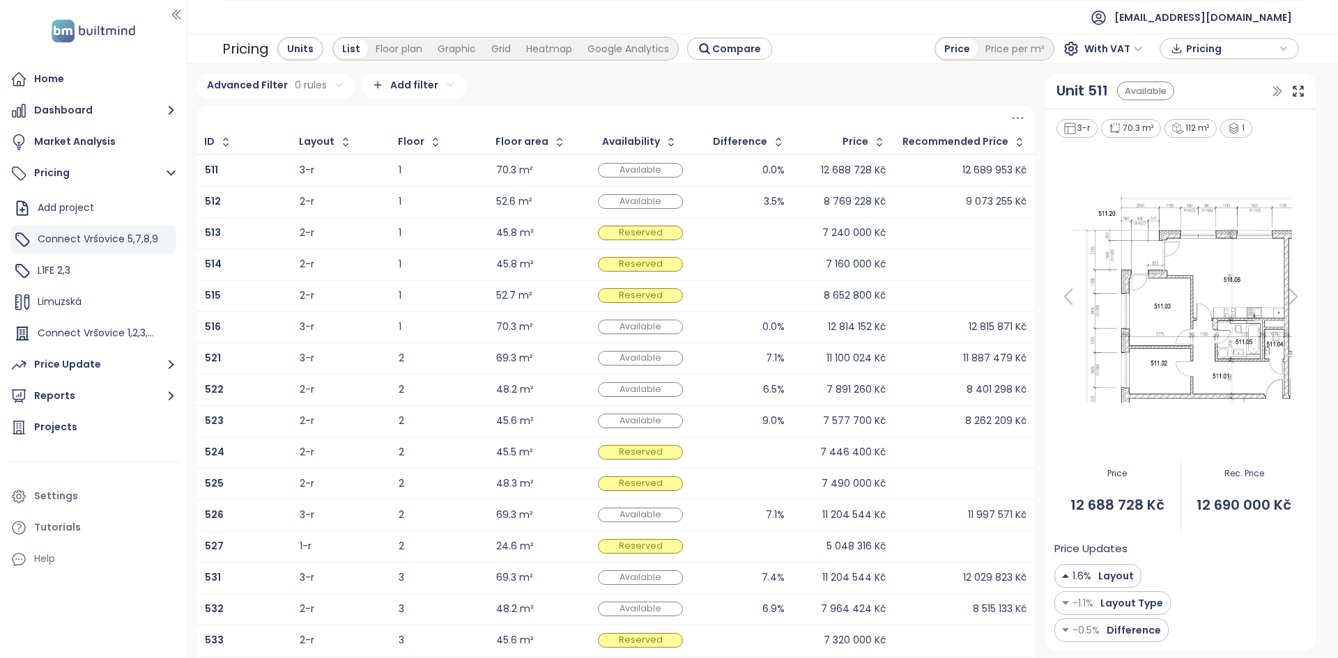
click at [523, 104] on div "Advanced Filter 0 rules Add filter ID Layout Floor Floor area Availability Diff…" at bounding box center [615, 449] width 839 height 752
click at [499, 50] on div "Grid" at bounding box center [500, 49] width 35 height 20
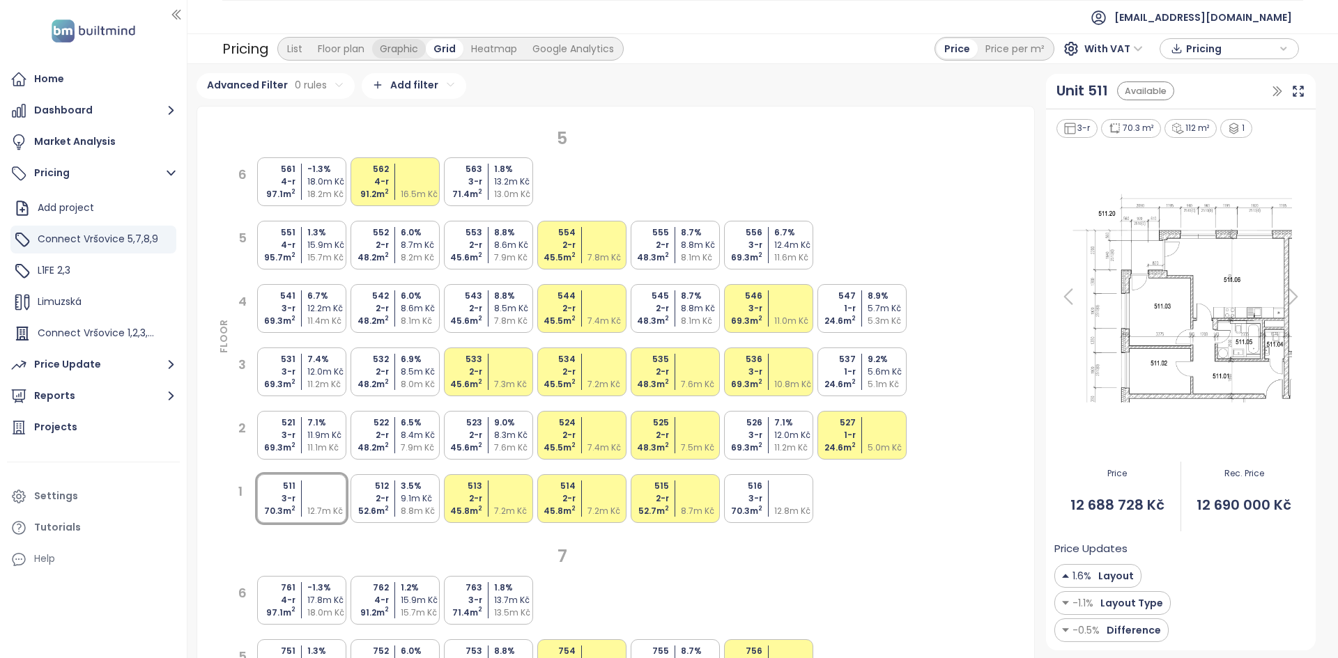
click at [405, 47] on div "Graphic" at bounding box center [399, 49] width 54 height 20
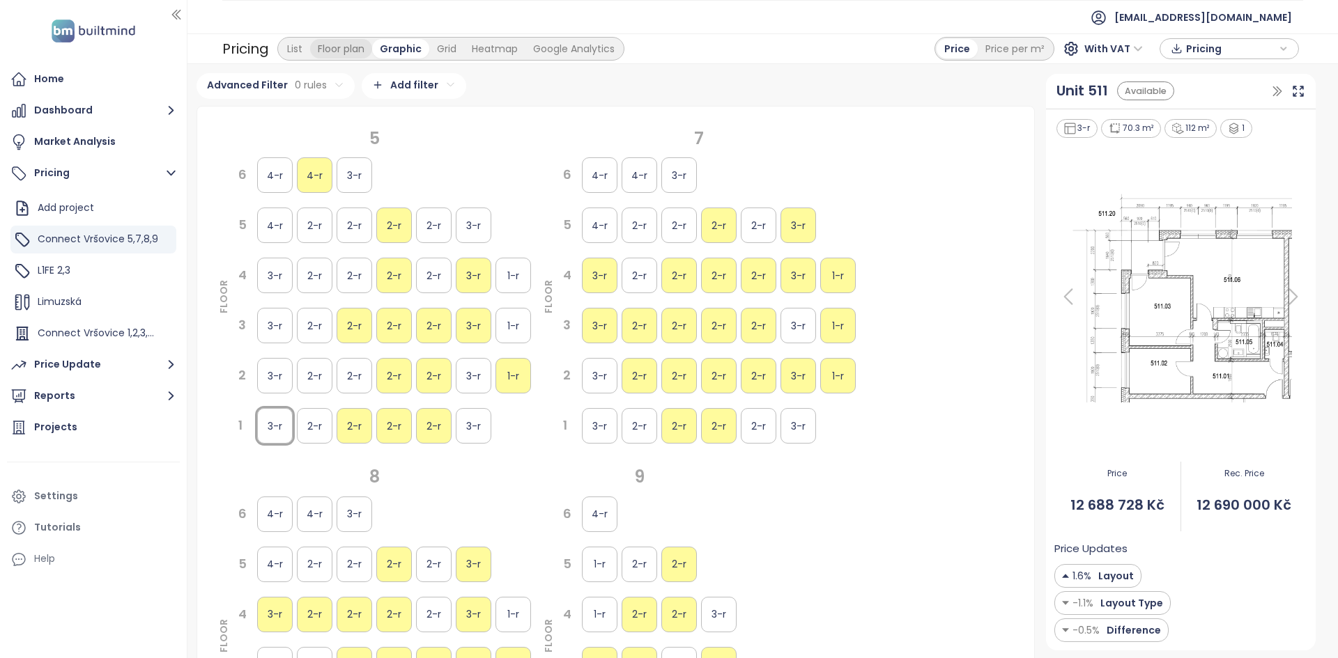
click at [353, 47] on div "Floor plan" at bounding box center [341, 49] width 62 height 20
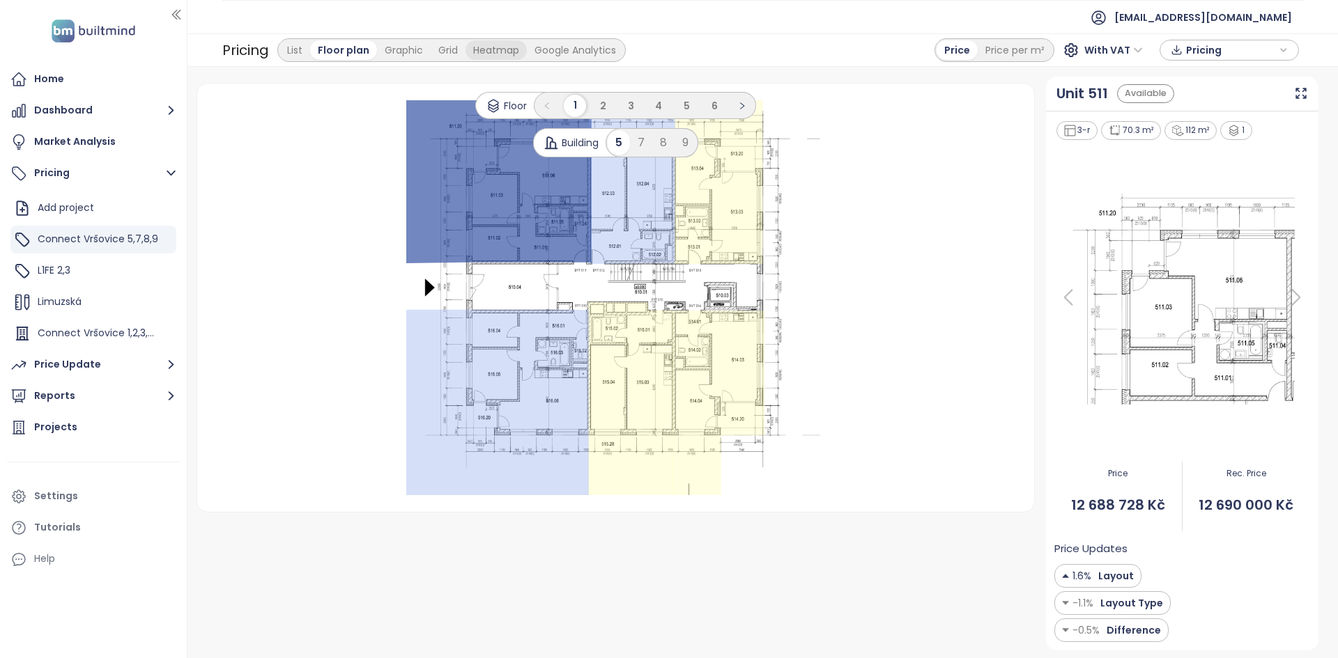
click at [481, 42] on div "Heatmap" at bounding box center [495, 50] width 61 height 20
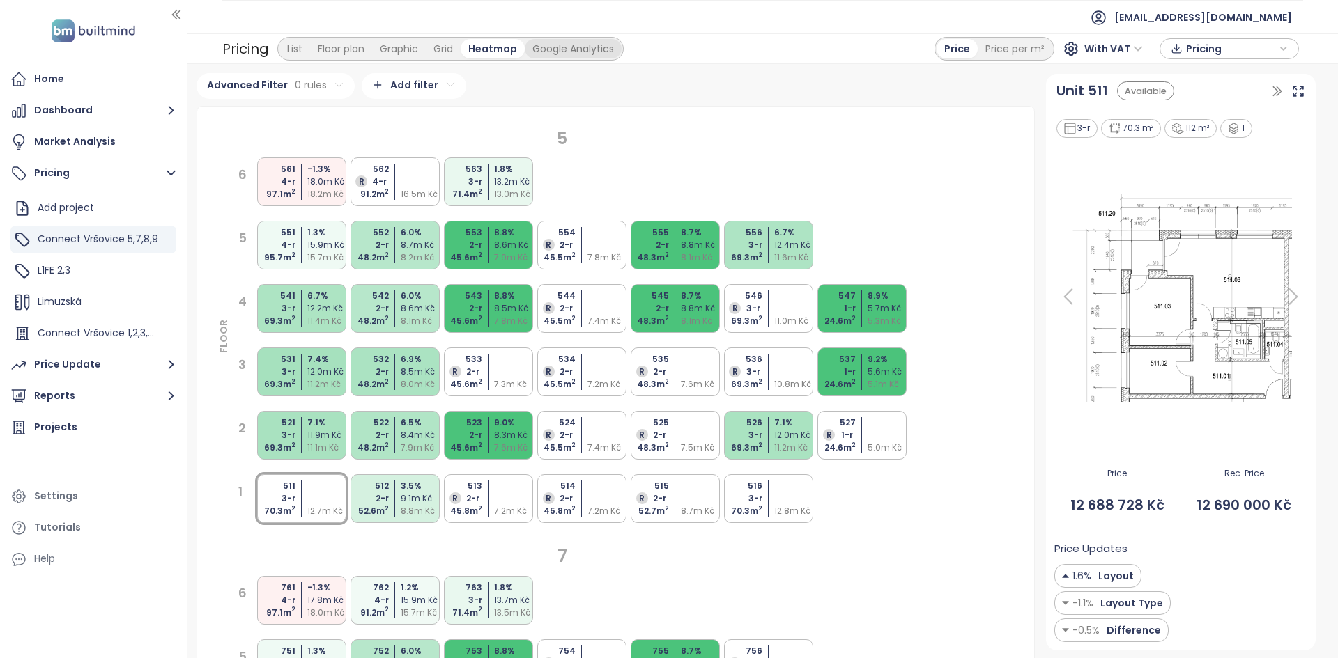
click at [563, 55] on div "Google Analytics" at bounding box center [573, 49] width 97 height 20
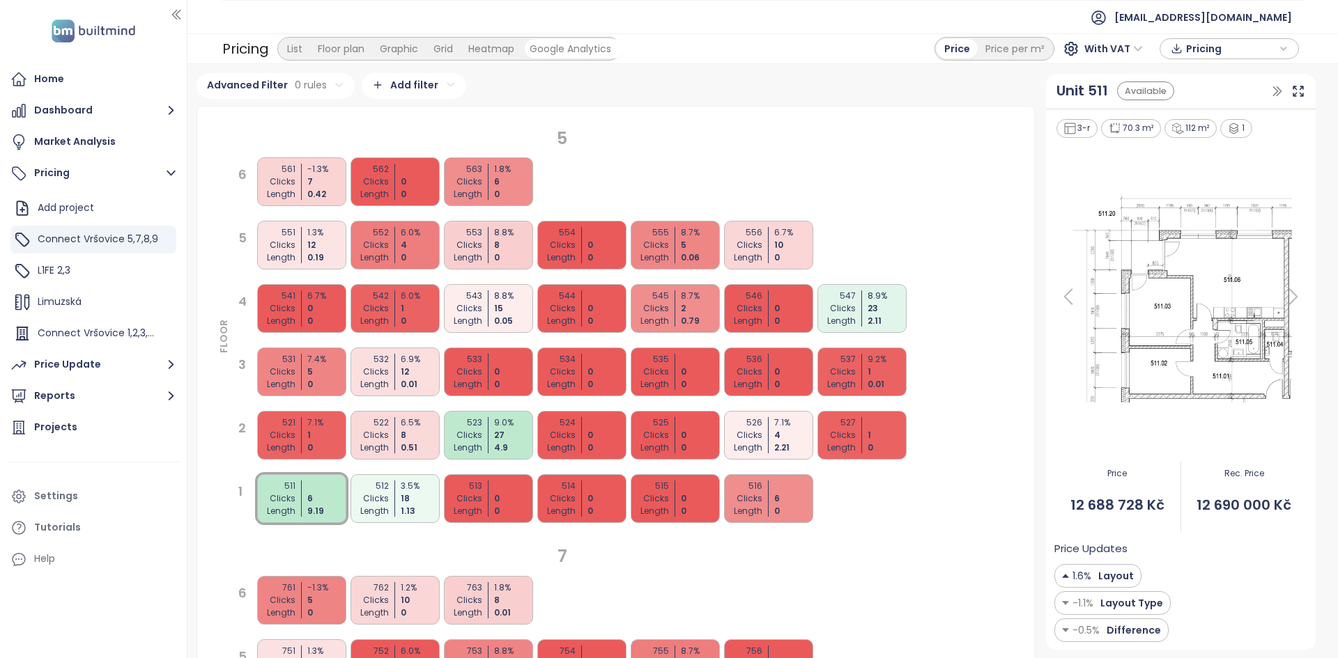
click at [501, 55] on div "Heatmap" at bounding box center [490, 49] width 61 height 20
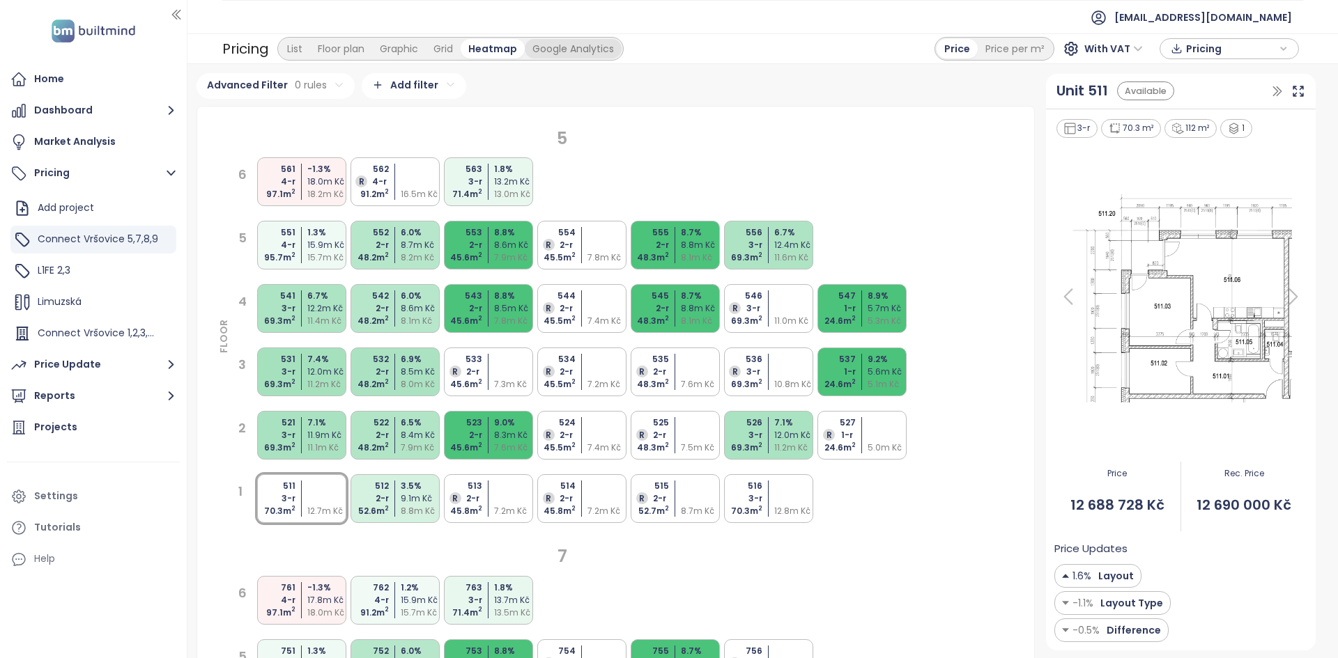
click at [572, 56] on div "Google Analytics" at bounding box center [573, 49] width 97 height 20
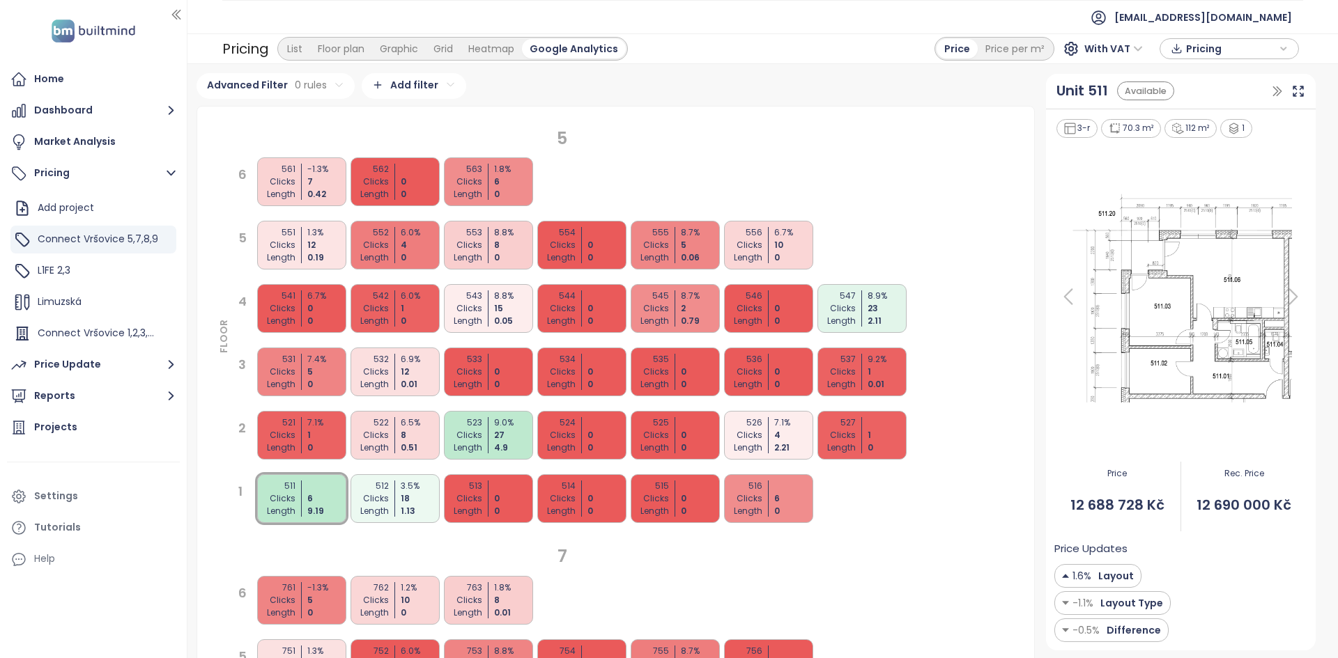
click at [638, 253] on div "Length" at bounding box center [648, 257] width 41 height 13
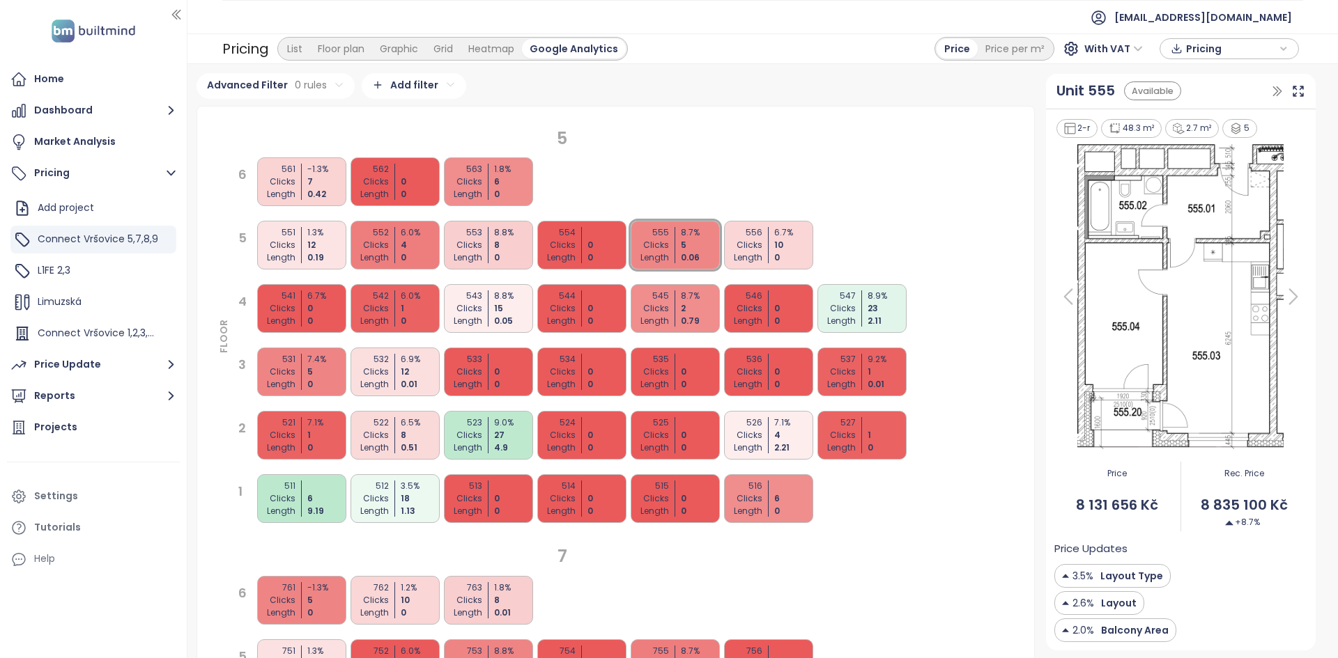
click at [594, 263] on div "0" at bounding box center [607, 257] width 41 height 13
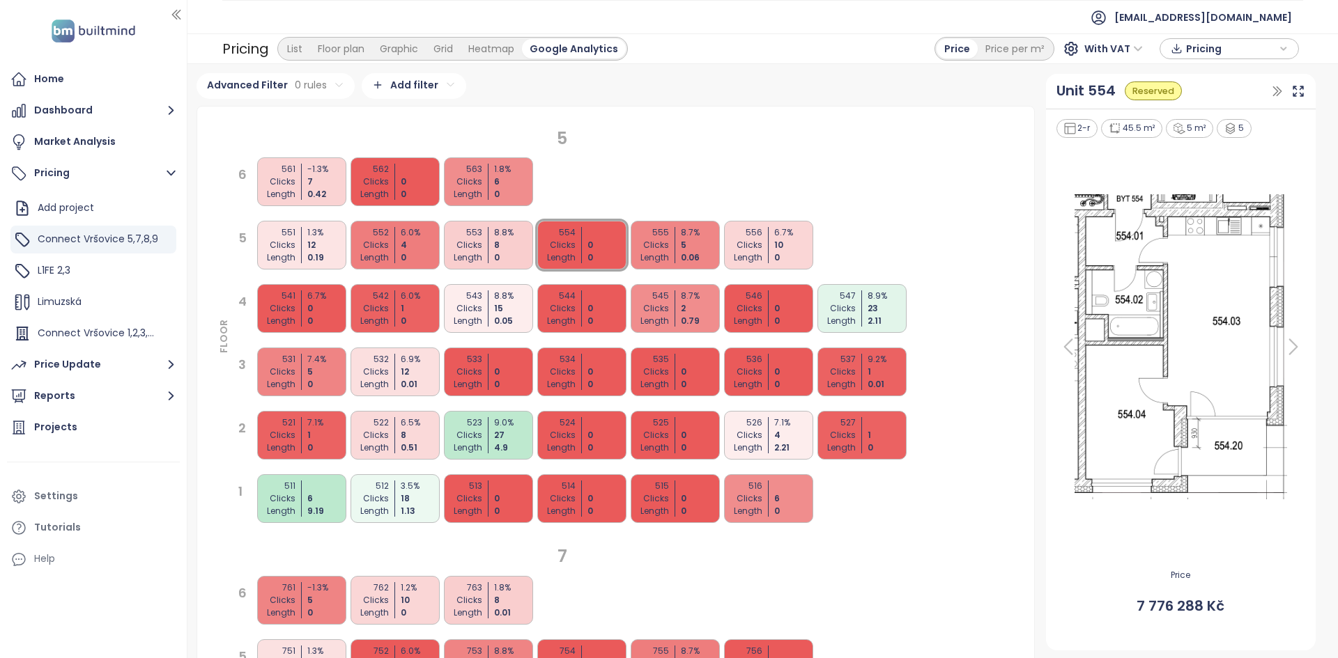
click at [479, 497] on div "Clicks" at bounding box center [461, 499] width 41 height 13
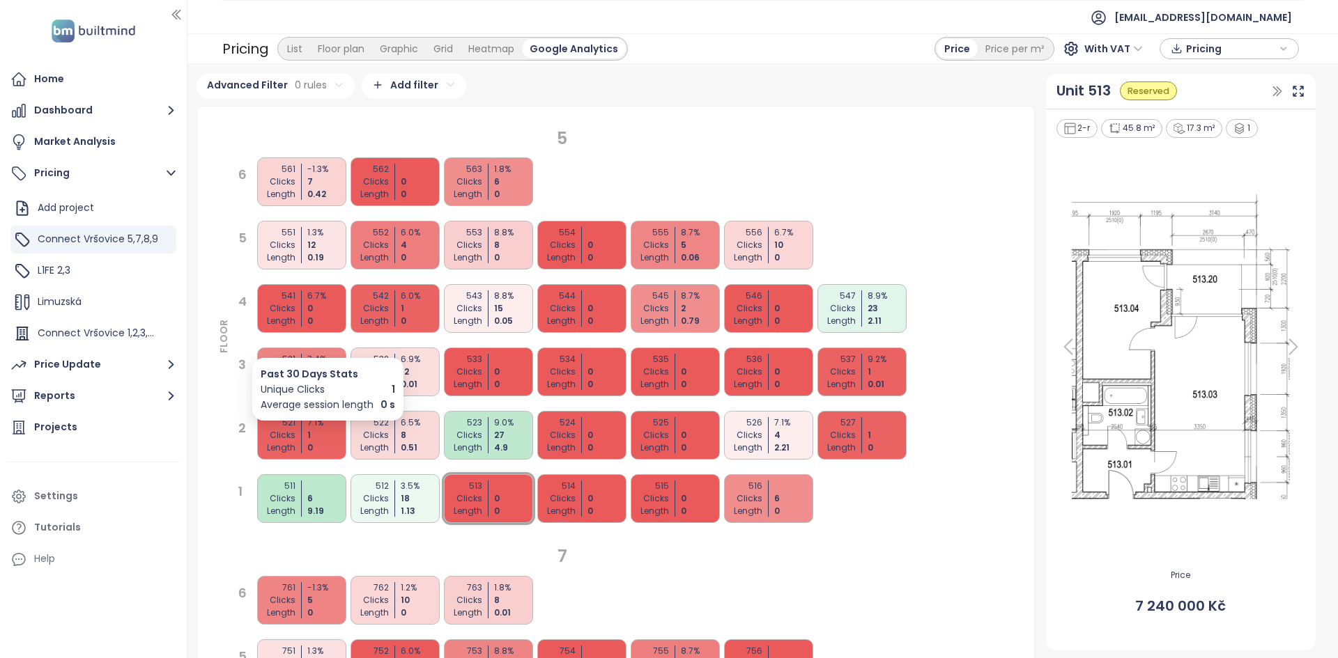
click at [317, 451] on div "0" at bounding box center [327, 448] width 41 height 13
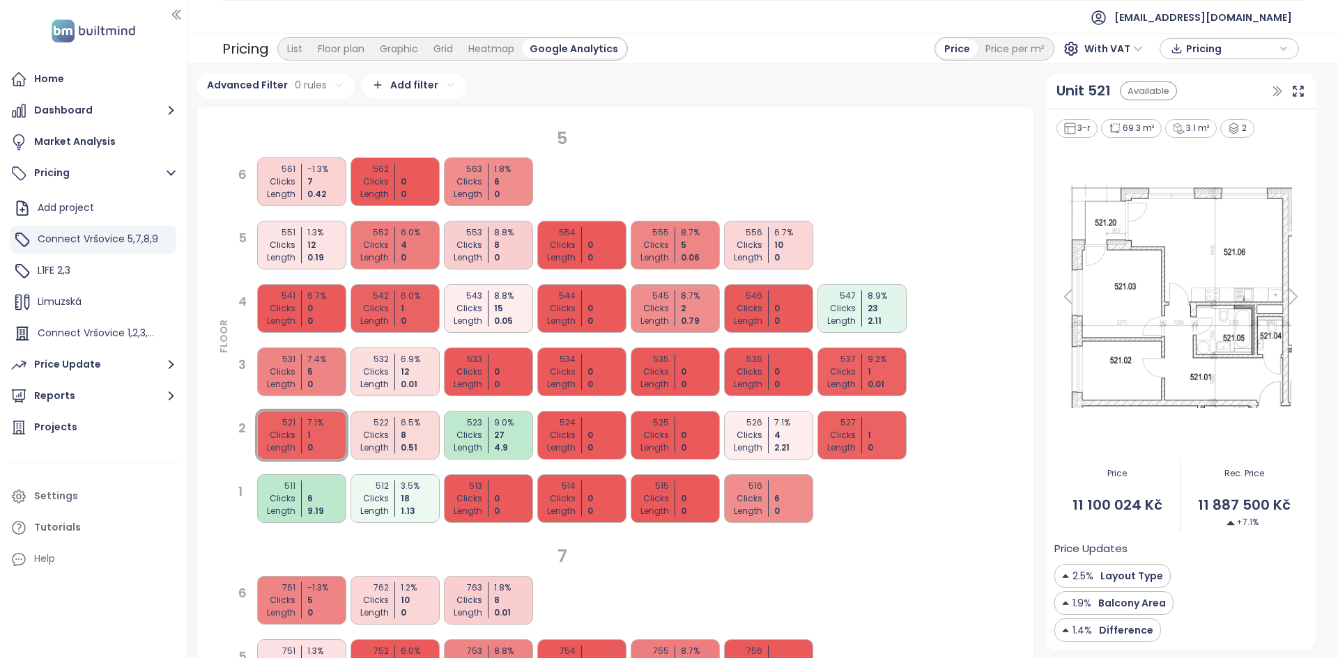
click at [890, 242] on div "5 551 Clicks Length 1.3 % 12 0.19 552 Clicks Length 6.0 % 4 0 553 Clicks Length…" at bounding box center [569, 245] width 679 height 53
click at [67, 366] on div "Price Update" at bounding box center [67, 364] width 67 height 17
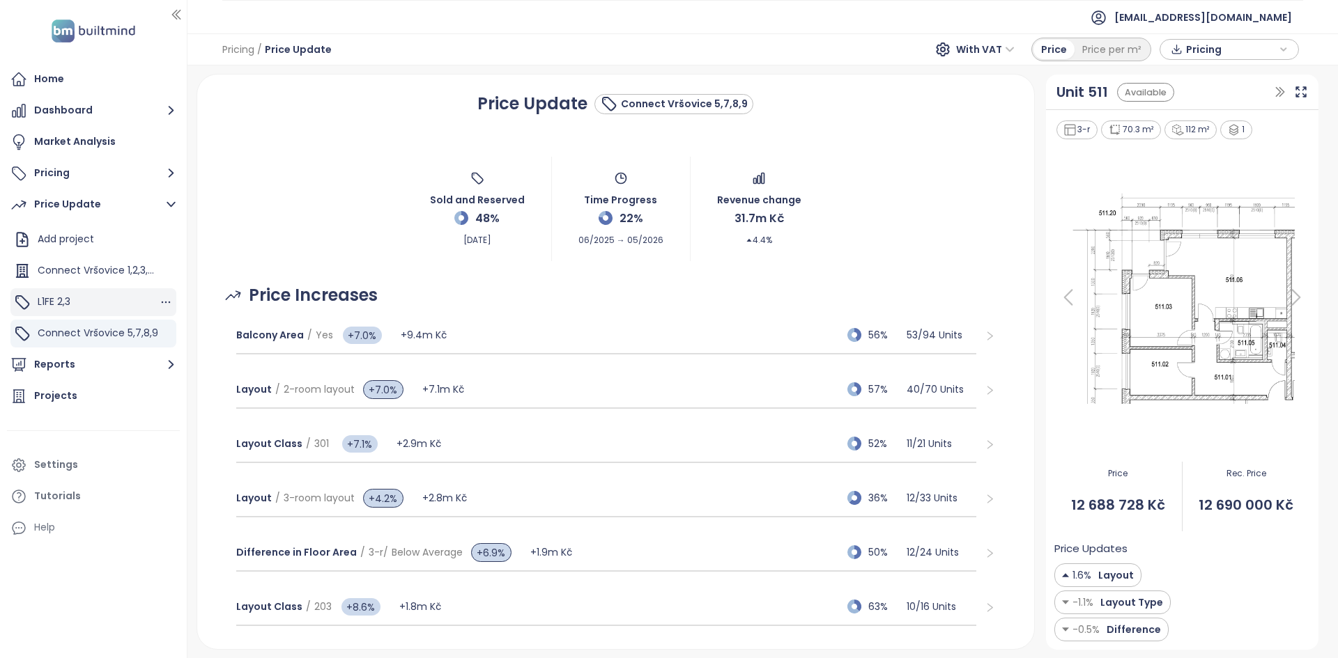
click at [86, 307] on div "L1FE 2,3" at bounding box center [93, 302] width 166 height 28
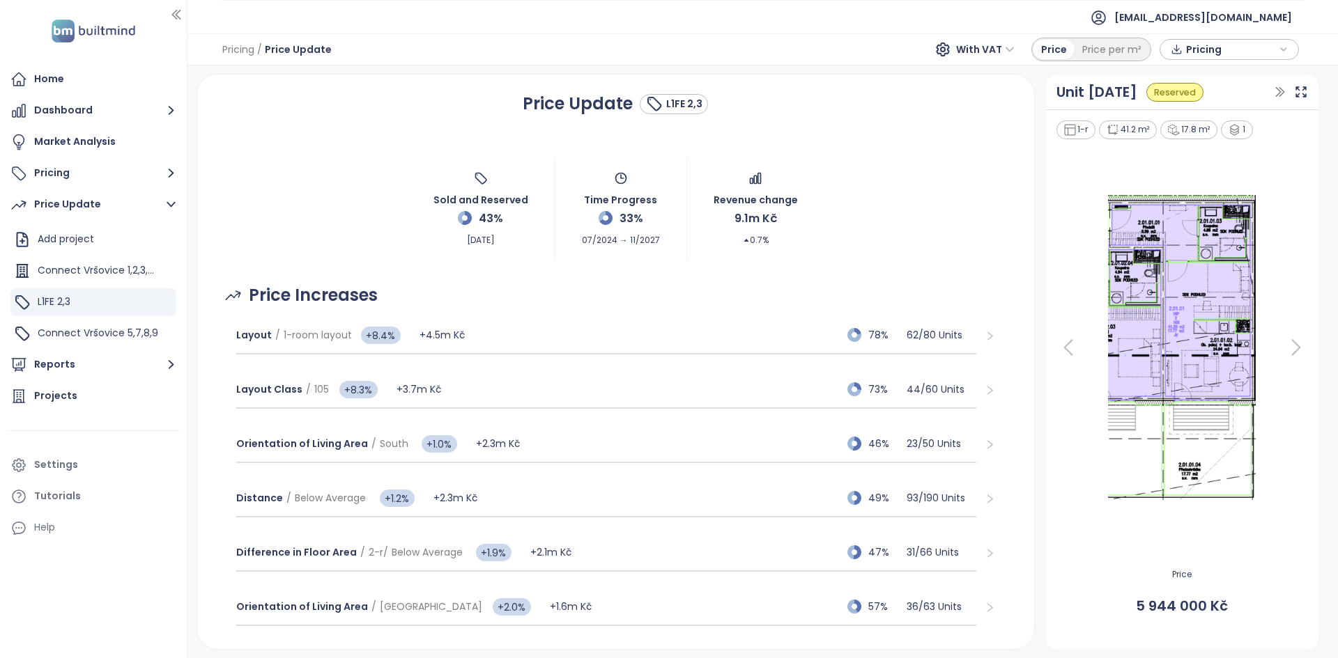
drag, startPoint x: 506, startPoint y: 219, endPoint x: 468, endPoint y: 215, distance: 38.5
click at [468, 215] on div "Sold and Reserved 43% Aug 20, 2025" at bounding box center [480, 208] width 95 height 75
click at [468, 215] on icon at bounding box center [466, 217] width 7 height 10
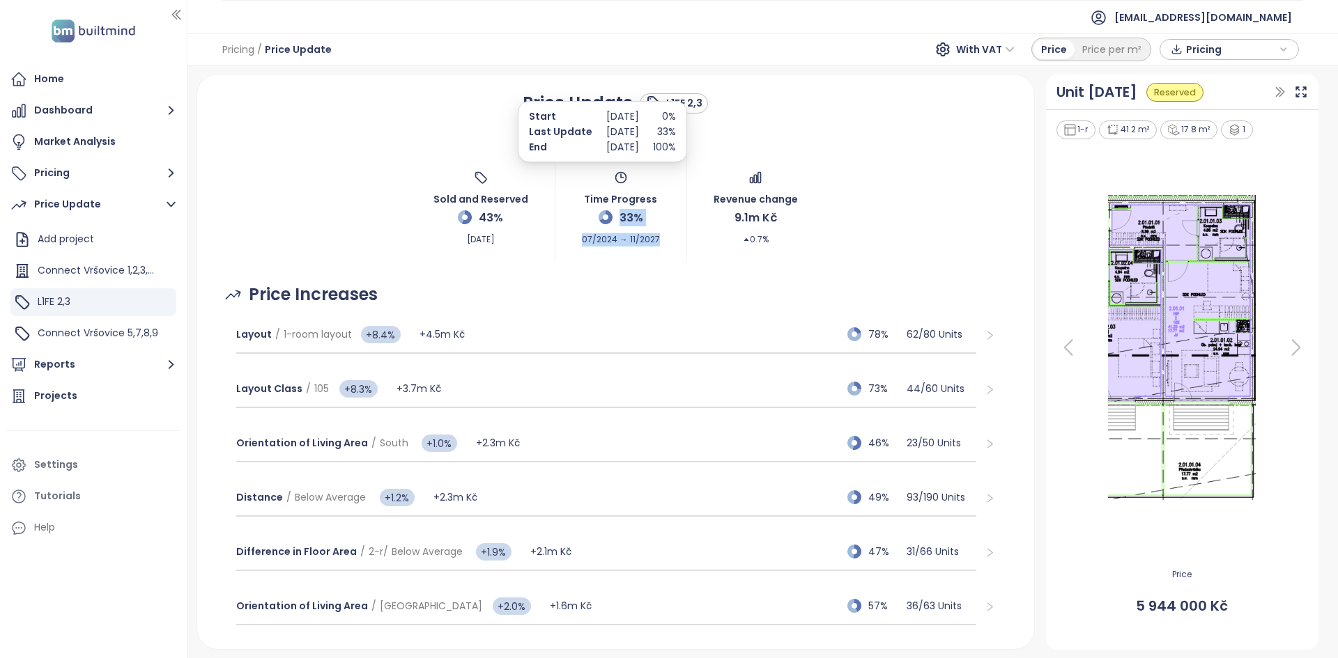
drag, startPoint x: 656, startPoint y: 216, endPoint x: 614, endPoint y: 223, distance: 41.7
click at [614, 223] on div "Sold and Reserved 43% Aug 20, 2025 Time Progress 33% 07/2024 → 11/2027 Revenue …" at bounding box center [616, 208] width 804 height 104
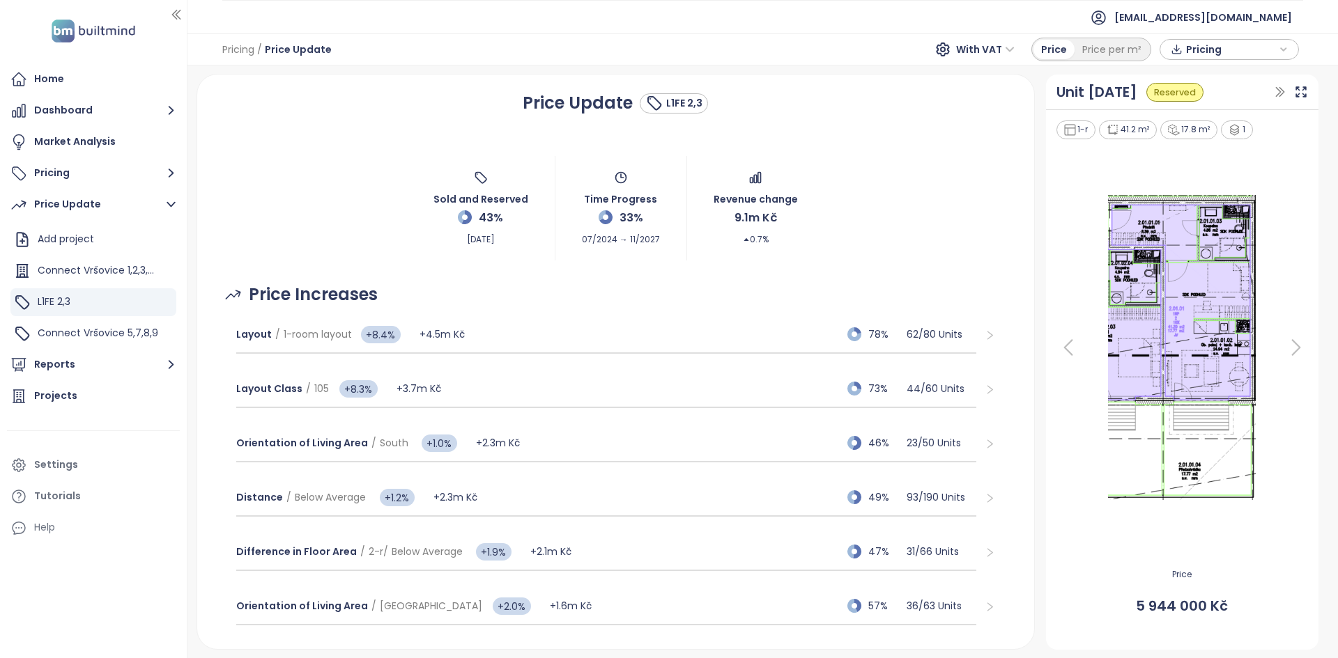
click at [373, 241] on div "Sold and Reserved 43% Aug 20, 2025 Time Progress 33% 07/2024 → 11/2027 Revenue …" at bounding box center [616, 208] width 804 height 104
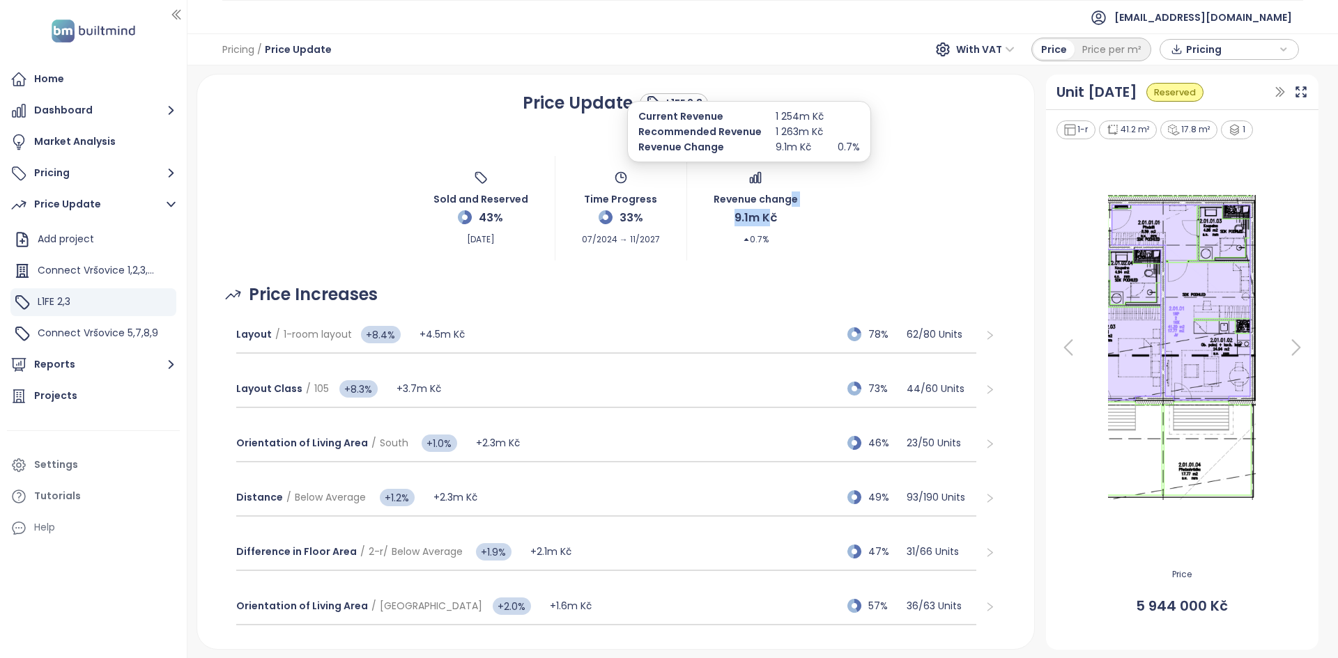
drag, startPoint x: 783, startPoint y: 217, endPoint x: 760, endPoint y: 216, distance: 23.0
click at [760, 216] on div "Revenue change 9.1m Kč 0.7%" at bounding box center [755, 208] width 84 height 75
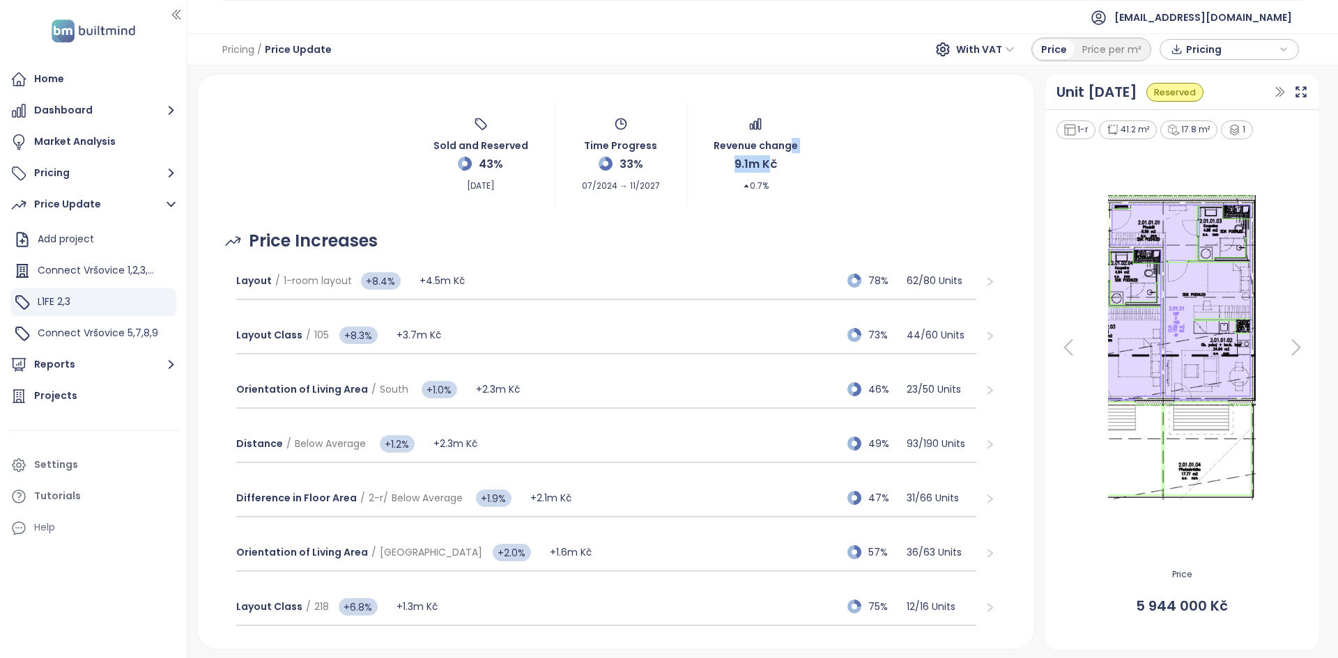
scroll to position [55, 0]
click at [492, 242] on div "Price Increases" at bounding box center [616, 240] width 804 height 26
click at [493, 277] on div "Layout / 1-room layout +8.4% +4.5m Kč 78% 62 / 80 Units" at bounding box center [606, 281] width 741 height 38
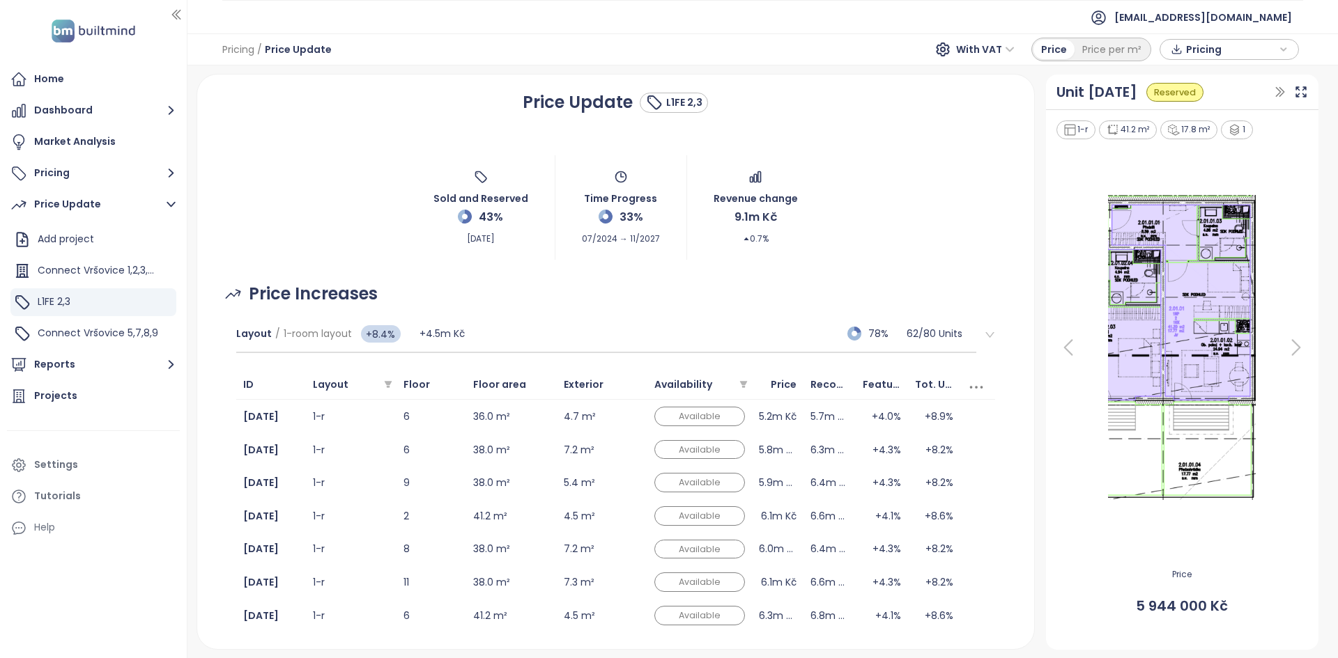
scroll to position [2, 0]
drag, startPoint x: 645, startPoint y: 212, endPoint x: 614, endPoint y: 215, distance: 30.8
click at [614, 215] on div "Time Progress 33% 07/2024 → 11/2027" at bounding box center [621, 206] width 78 height 75
click at [610, 116] on p "Jul 15, 2024" at bounding box center [622, 114] width 33 height 15
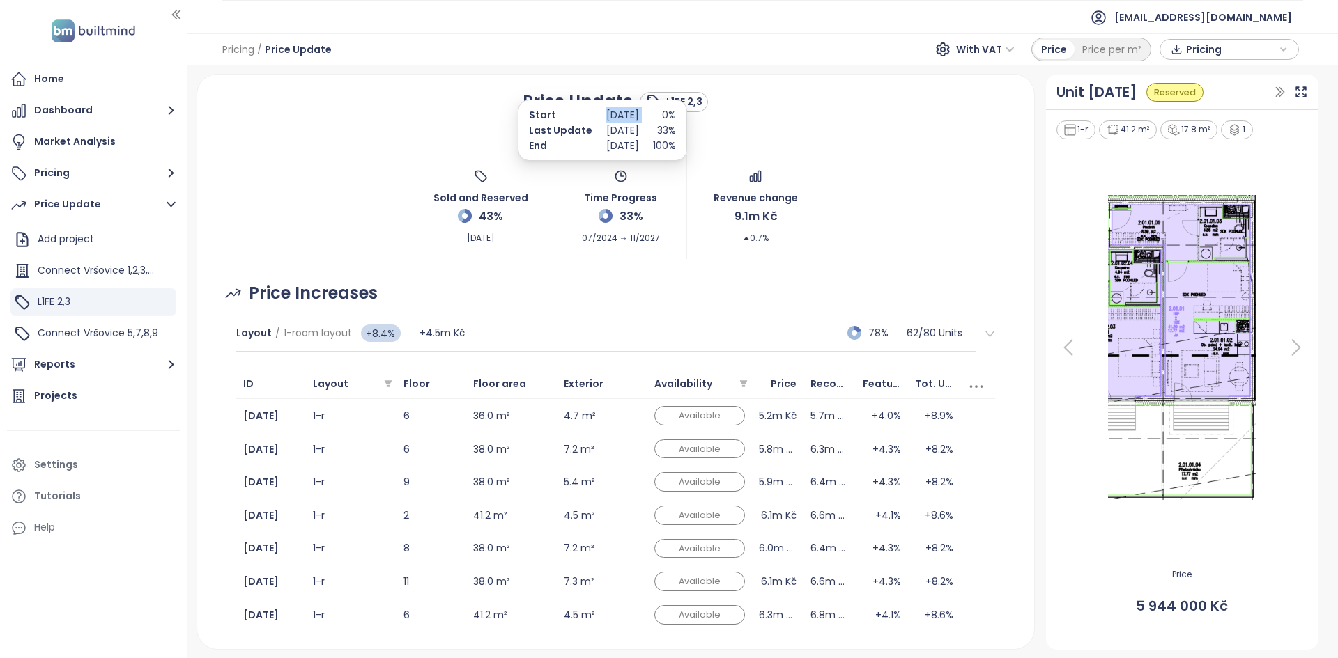
click at [610, 116] on p "Jul 15, 2024" at bounding box center [622, 114] width 33 height 15
click at [624, 240] on span "07/2024 → 11/2027" at bounding box center [621, 235] width 78 height 20
drag, startPoint x: 638, startPoint y: 216, endPoint x: 581, endPoint y: 191, distance: 62.4
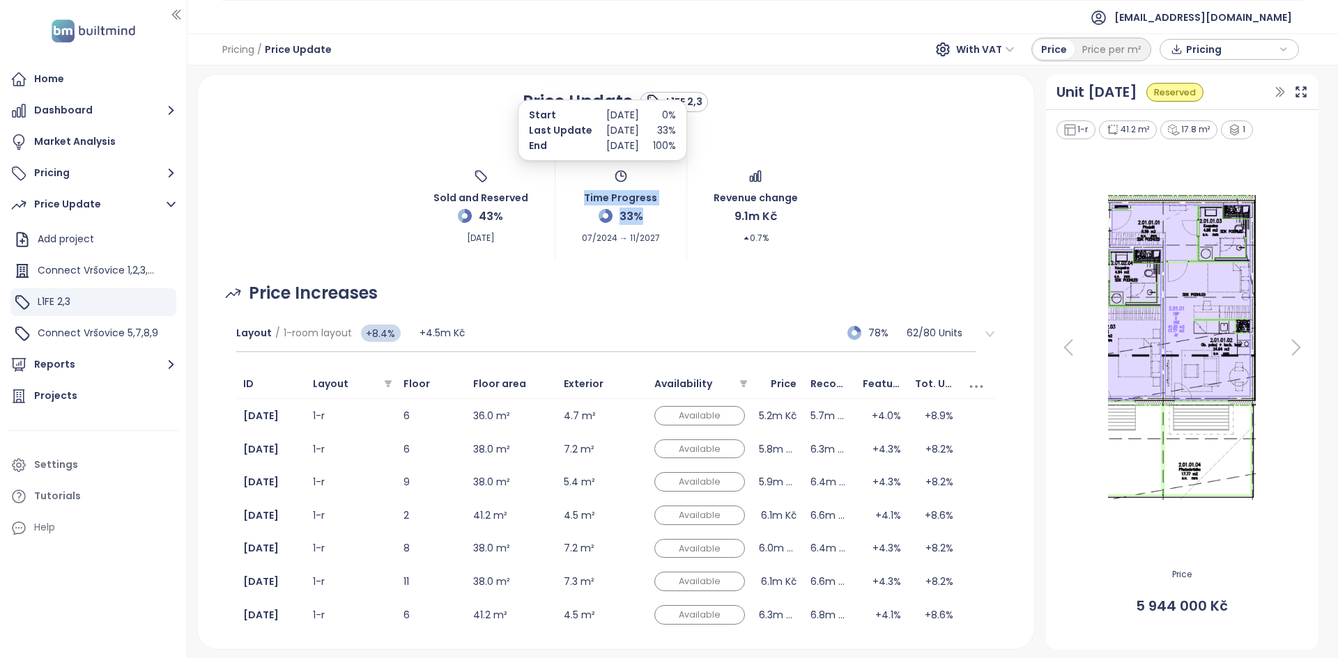
click at [582, 191] on div "Time Progress 33% 07/2024 → 11/2027" at bounding box center [621, 206] width 78 height 75
click at [619, 218] on span "33%" at bounding box center [631, 216] width 24 height 17
click at [626, 212] on span "33%" at bounding box center [631, 216] width 24 height 17
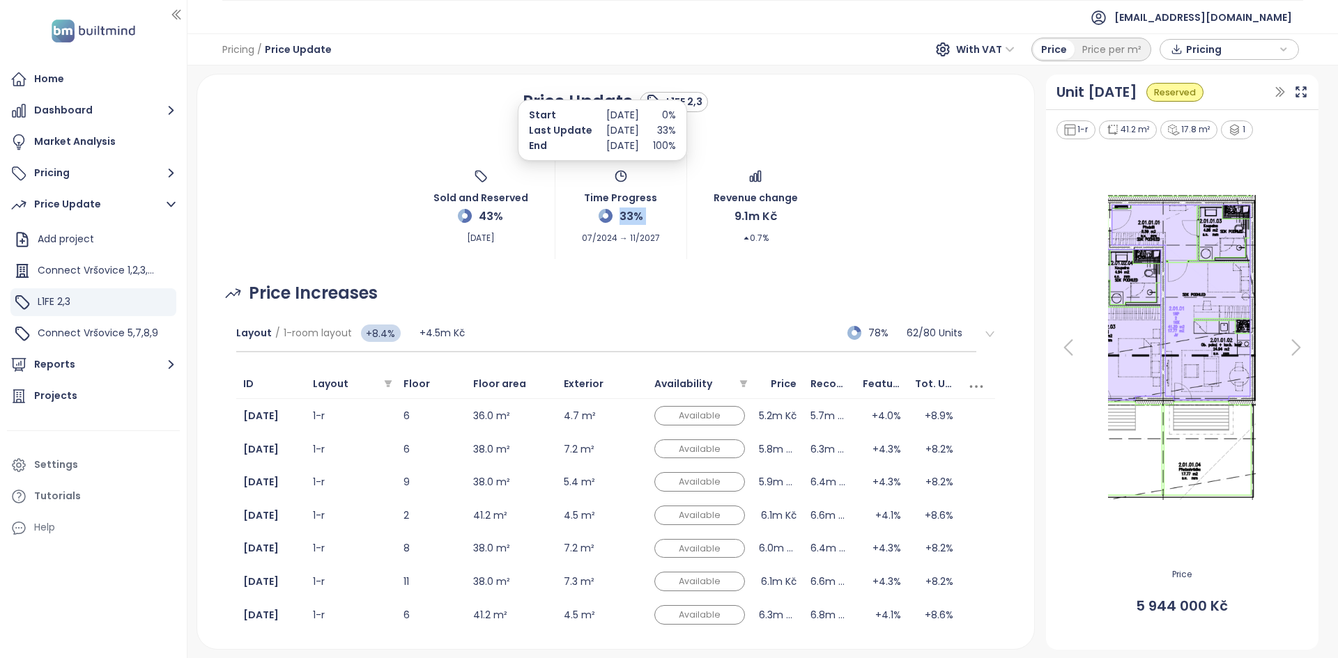
click at [629, 208] on span "33%" at bounding box center [631, 216] width 24 height 17
drag, startPoint x: 504, startPoint y: 222, endPoint x: 616, endPoint y: 232, distance: 112.6
click at [614, 231] on div "Sold and Reserved 43% Aug 20, 2025 Time Progress 33% 07/2024 → 11/2027 Revenue …" at bounding box center [616, 207] width 804 height 104
click at [599, 303] on div "Price Increases" at bounding box center [616, 293] width 804 height 26
click at [610, 114] on p "Jul 15, 2024" at bounding box center [622, 114] width 33 height 15
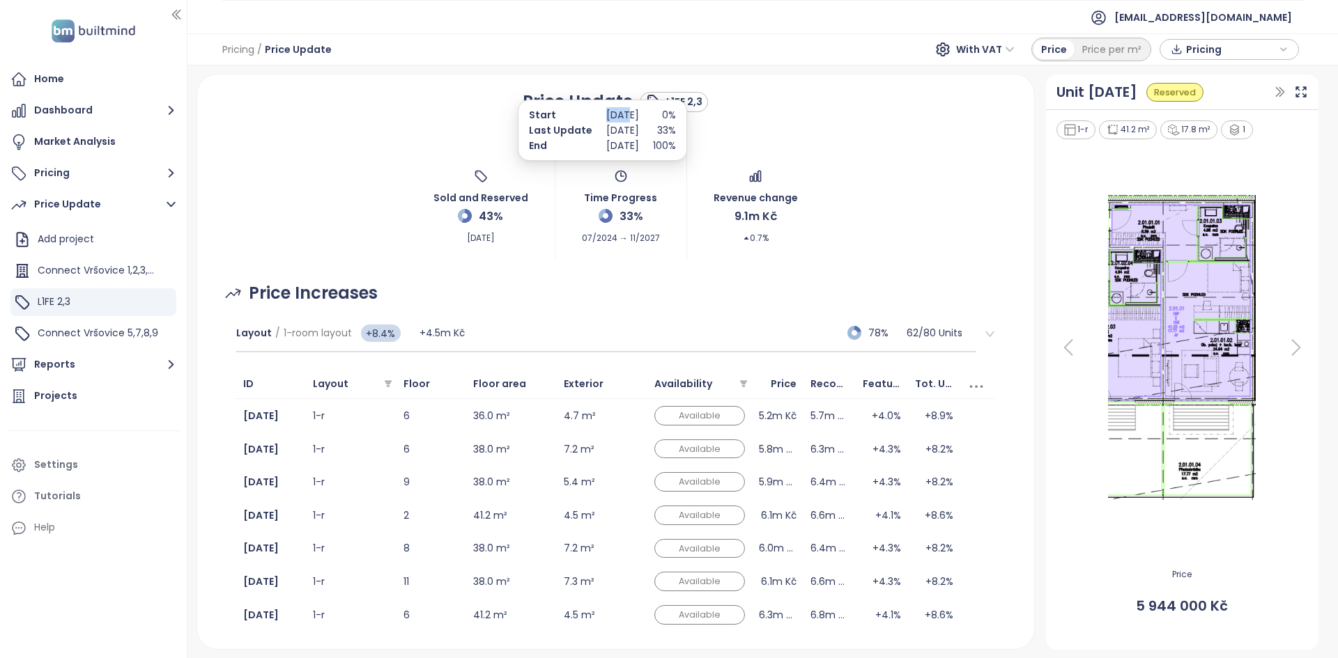
click at [610, 114] on p "Jul 15, 2024" at bounding box center [622, 114] width 33 height 15
click at [424, 223] on div "Sold and Reserved 43% Aug 20, 2025 Time Progress 33% 07/2024 → 11/2027 Revenue …" at bounding box center [616, 207] width 804 height 104
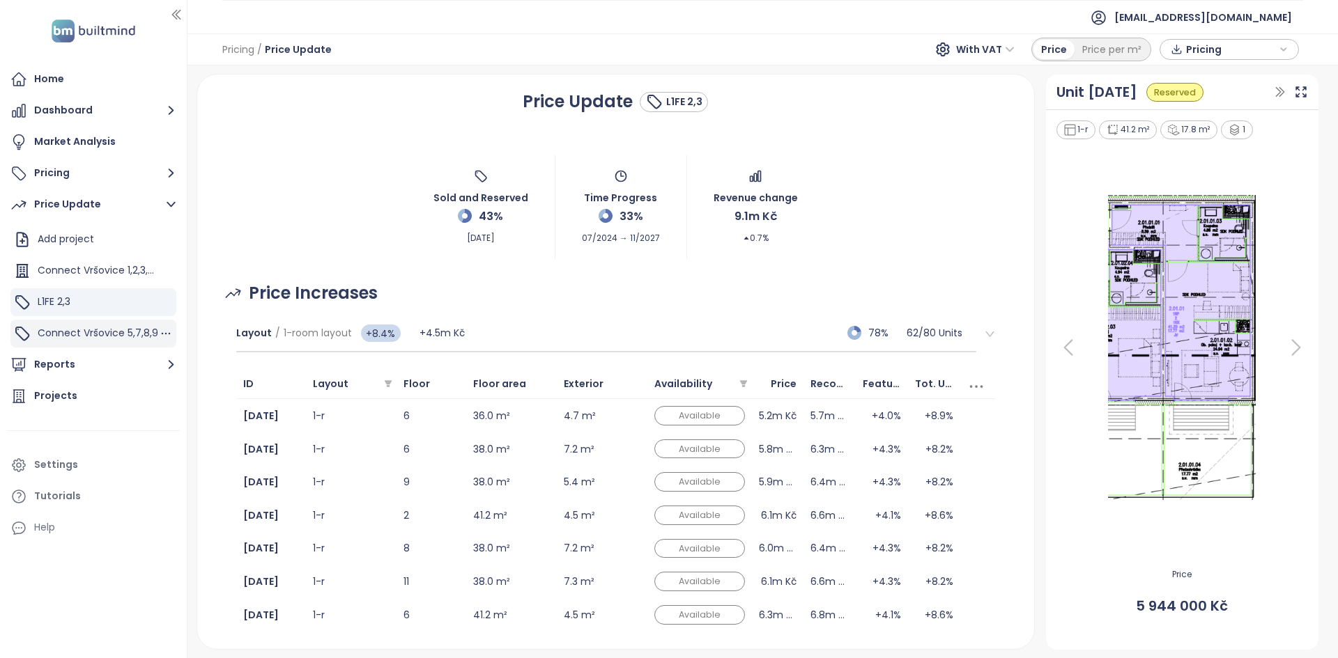
drag, startPoint x: 128, startPoint y: 359, endPoint x: 123, endPoint y: 342, distance: 17.4
click at [123, 342] on ul "Home Dashboard Market Analysis Pricing Price Update Add project Connect Vršovic…" at bounding box center [93, 303] width 173 height 477
click at [123, 342] on div "Connect Vršovice 5,7,8,9" at bounding box center [98, 333] width 121 height 17
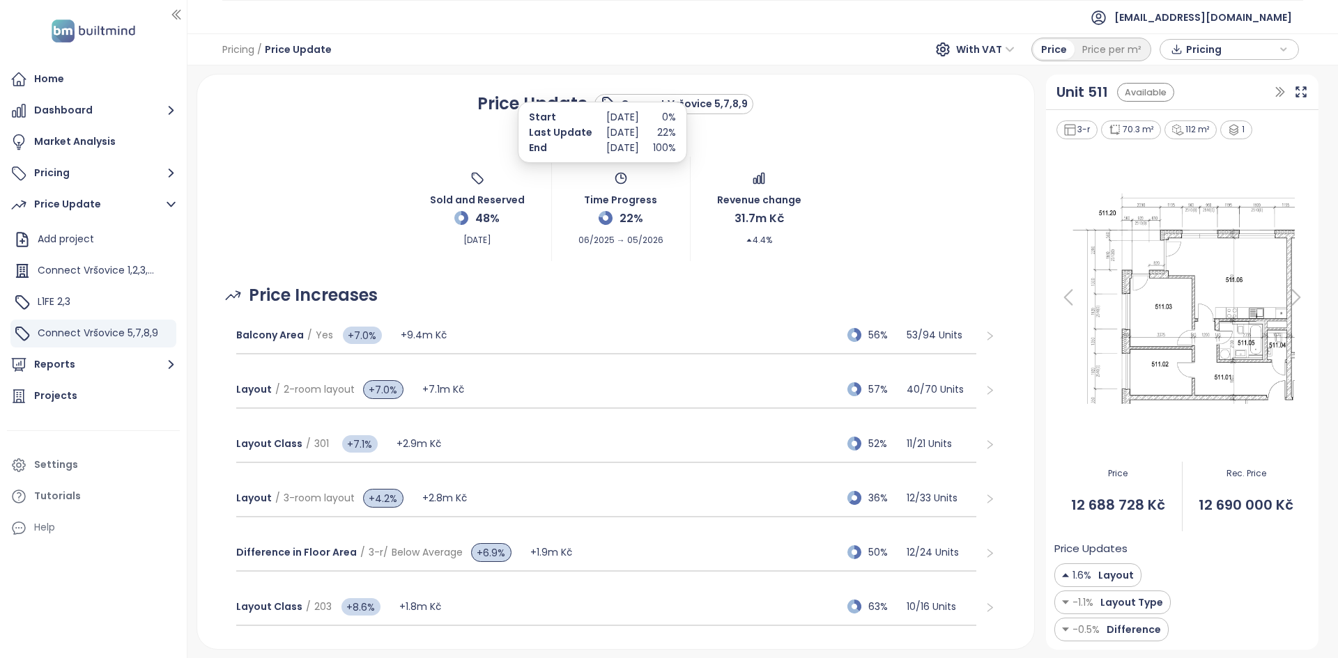
click at [619, 154] on p "[DATE]" at bounding box center [622, 147] width 33 height 15
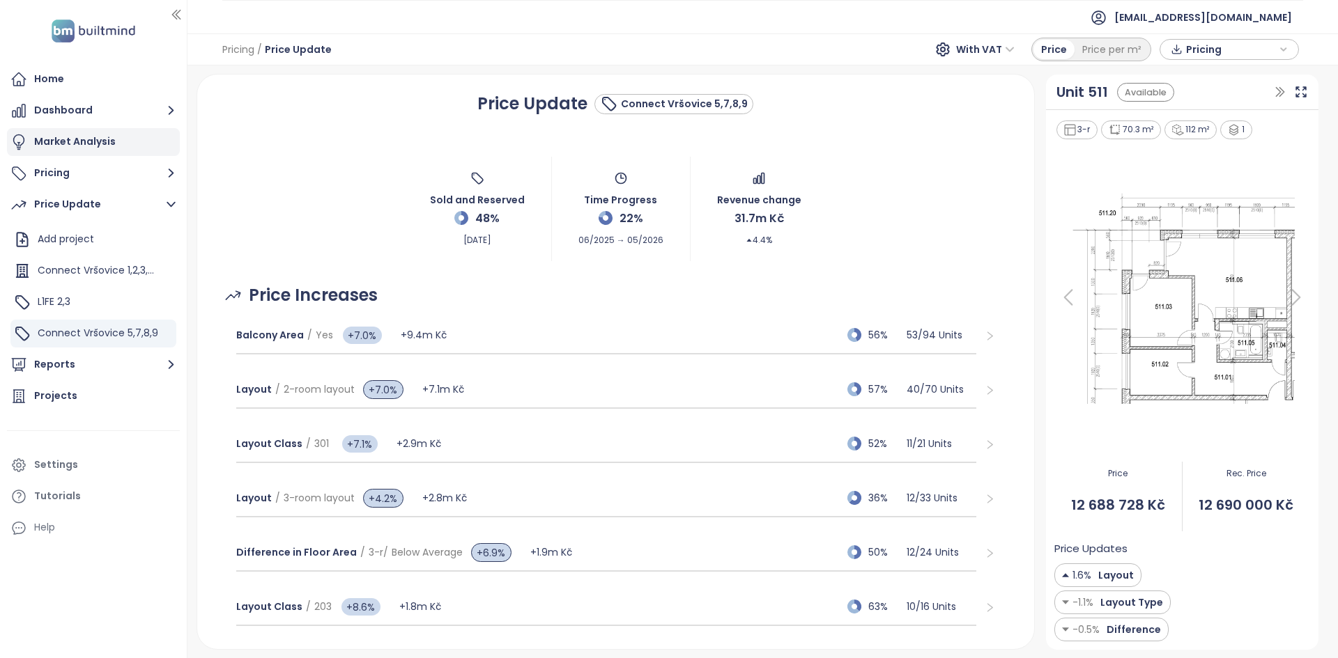
click at [102, 137] on div "Market Analysis" at bounding box center [75, 141] width 82 height 17
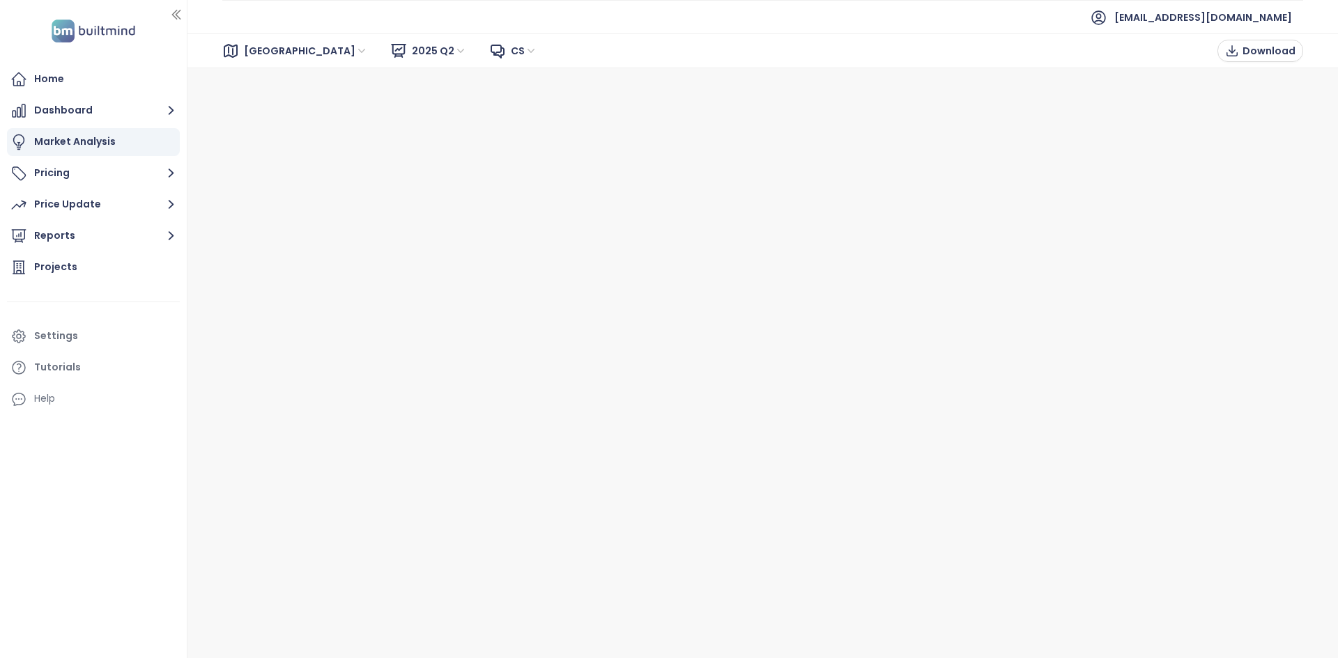
click at [281, 52] on div "Brno" at bounding box center [307, 51] width 137 height 22
click at [277, 100] on div "Praha" at bounding box center [305, 100] width 111 height 15
click at [412, 57] on span "2025 Q2" at bounding box center [439, 50] width 55 height 21
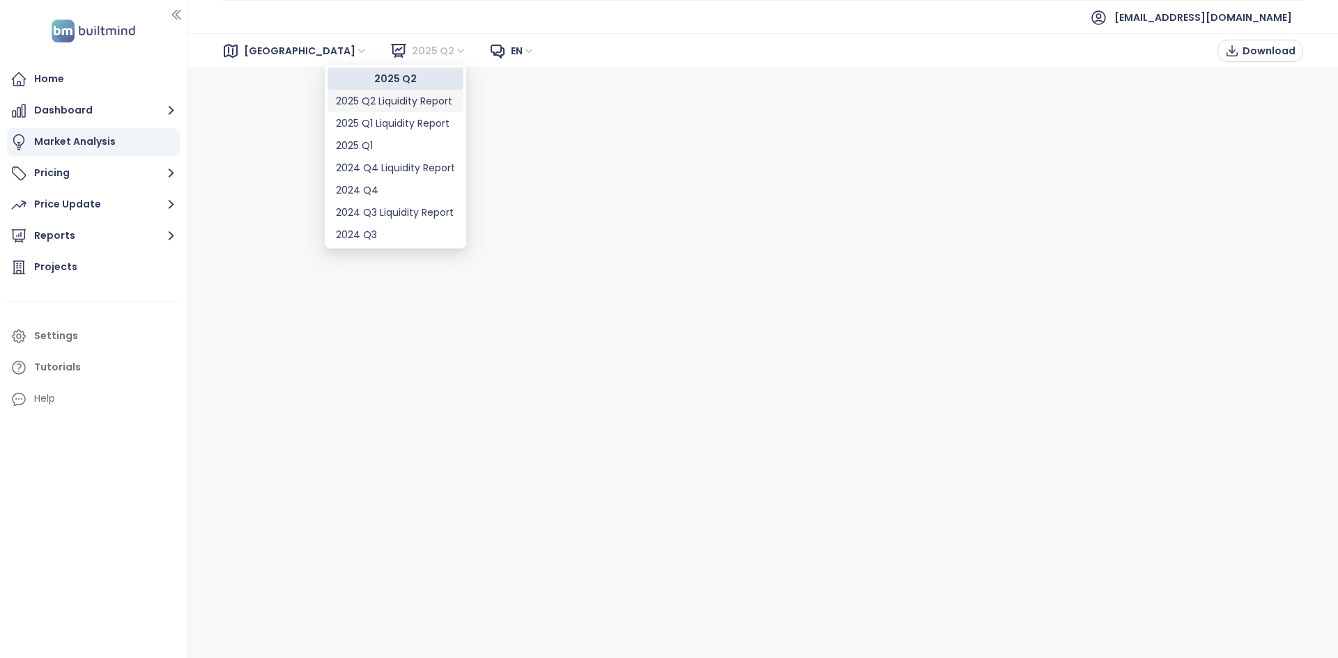
click at [397, 107] on div "2025 Q2 Liquidity Report" at bounding box center [395, 100] width 119 height 15
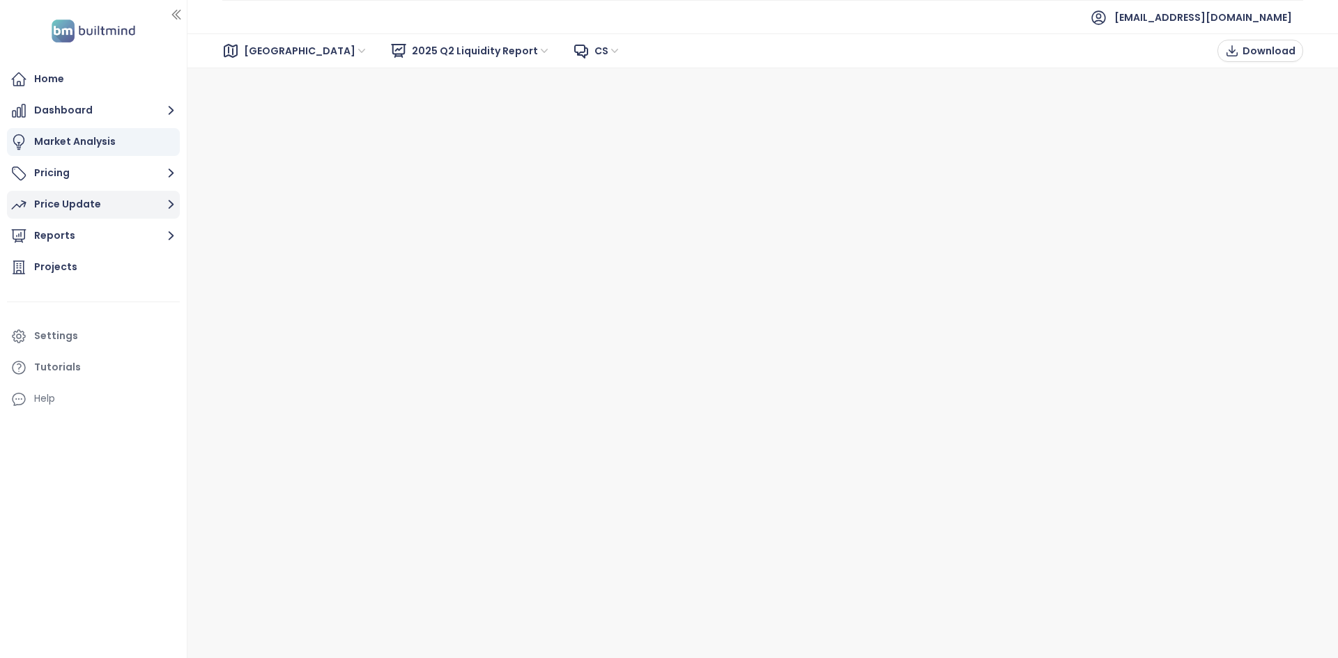
click at [65, 210] on div "Price Update" at bounding box center [67, 204] width 67 height 17
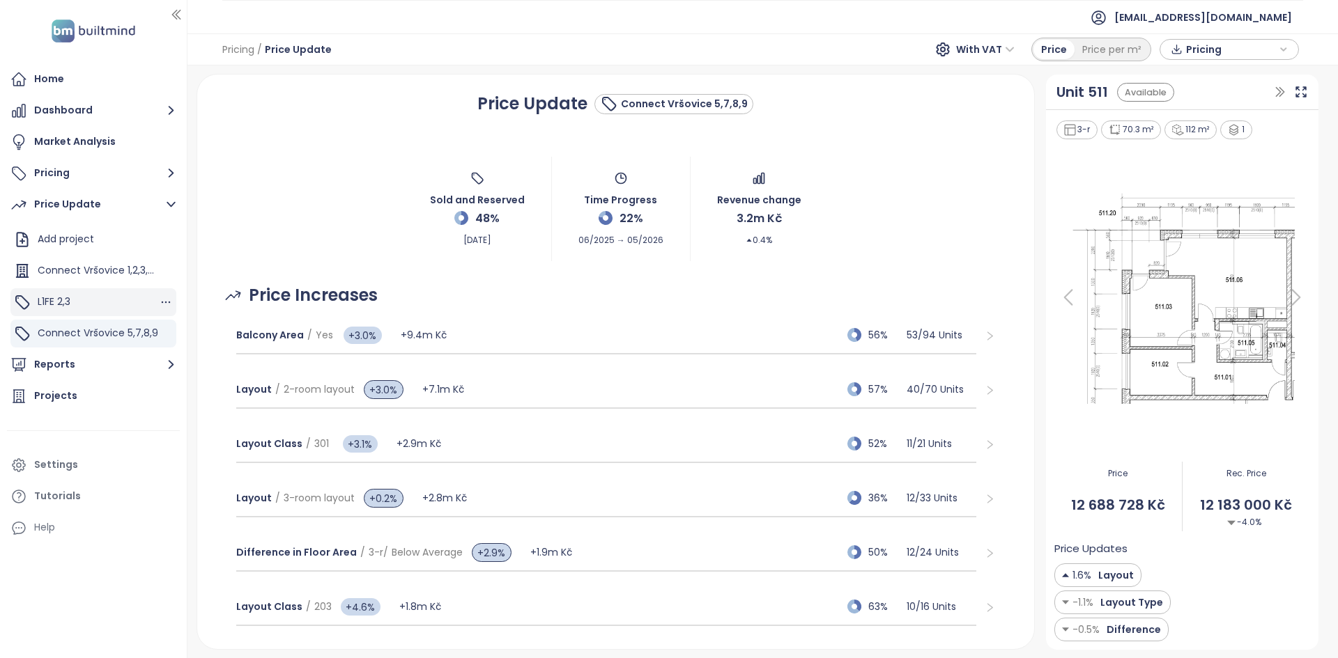
click at [89, 298] on div "L1FE 2,3" at bounding box center [93, 302] width 166 height 28
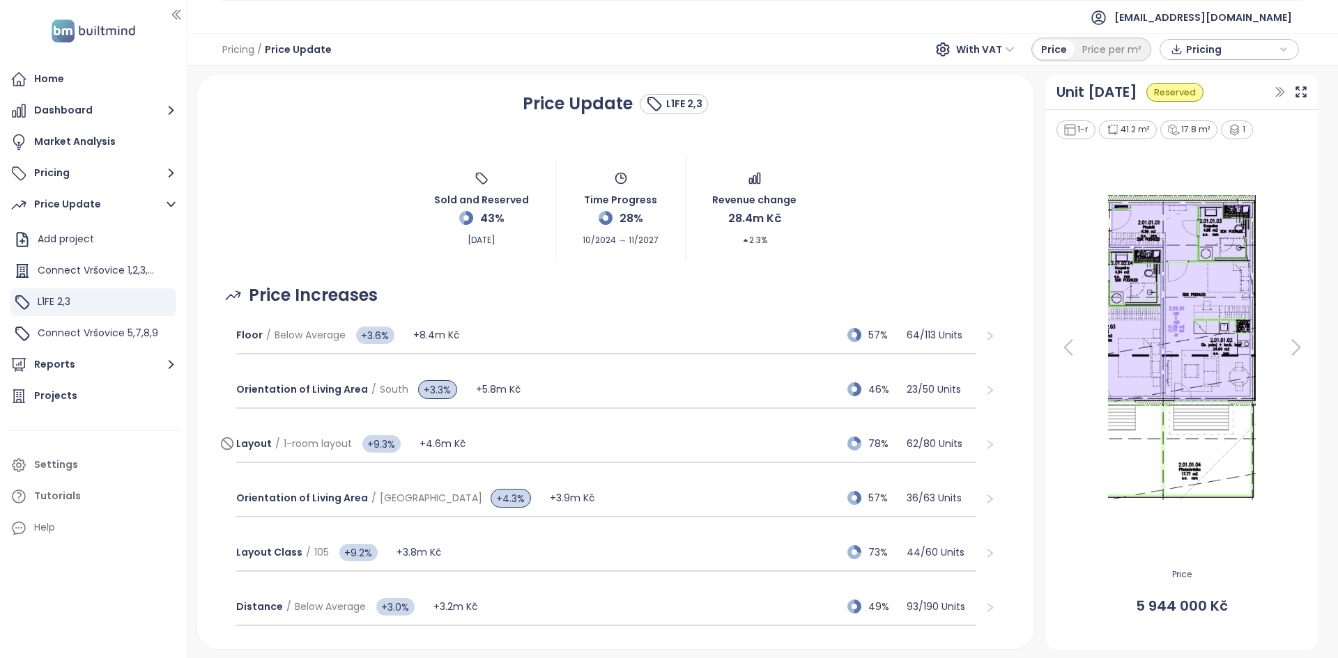
scroll to position [88, 0]
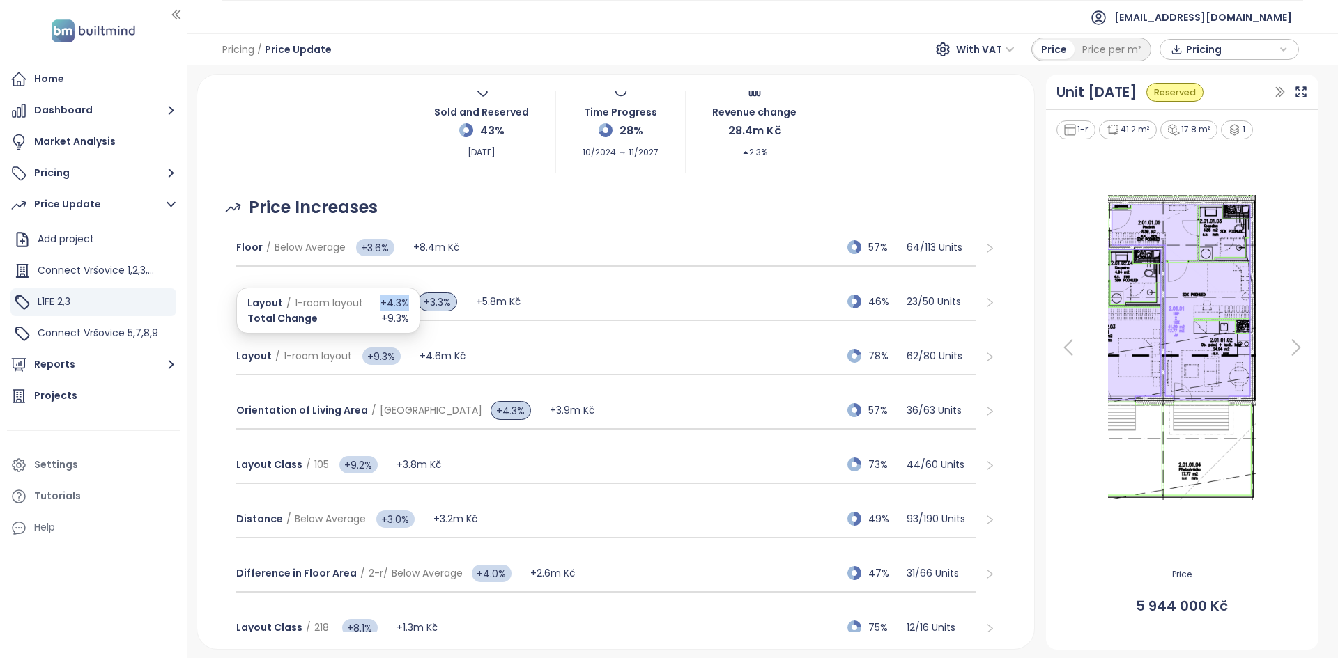
drag, startPoint x: 376, startPoint y: 300, endPoint x: 410, endPoint y: 292, distance: 35.0
click at [410, 292] on div "Layout / 1-room layout +4.3% Total Change +9.3%" at bounding box center [328, 311] width 184 height 46
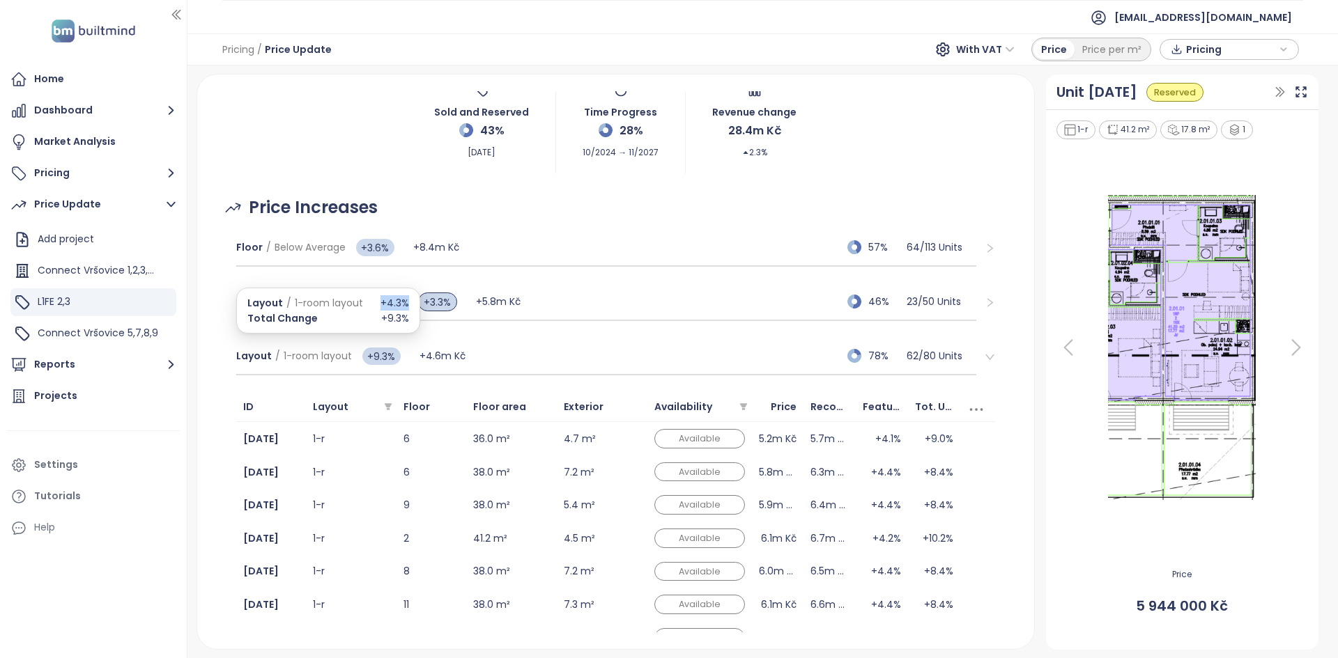
click at [410, 292] on div "Layout / 1-room layout +4.3% Total Change +9.3%" at bounding box center [328, 311] width 184 height 46
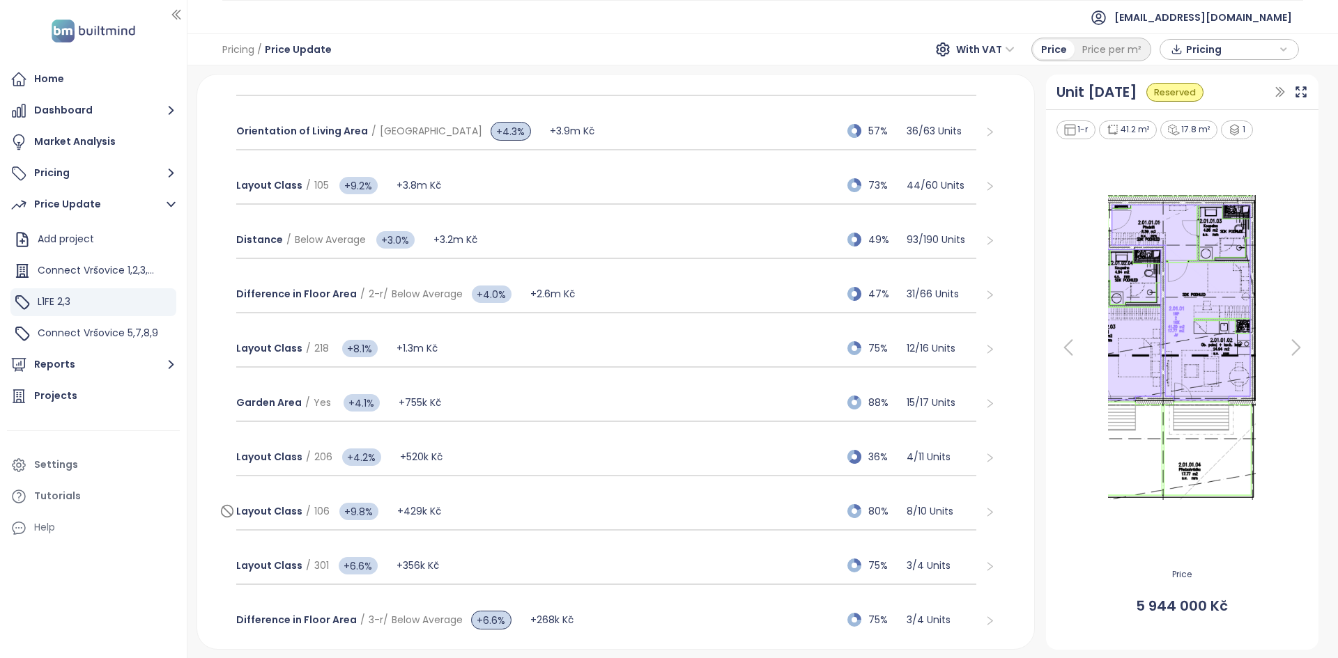
scroll to position [354, 0]
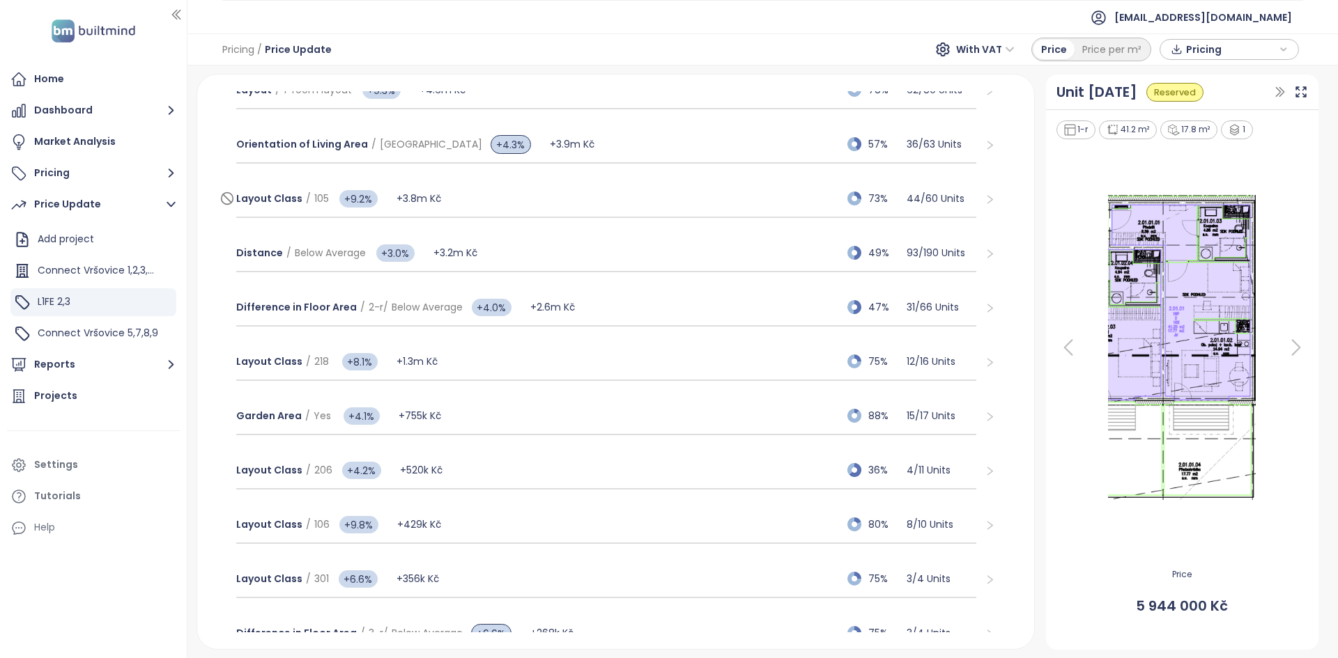
click at [472, 201] on div "Layout Class / 105 +9.2% +3.8m Kč 73% 44 / 60 Units" at bounding box center [606, 199] width 741 height 38
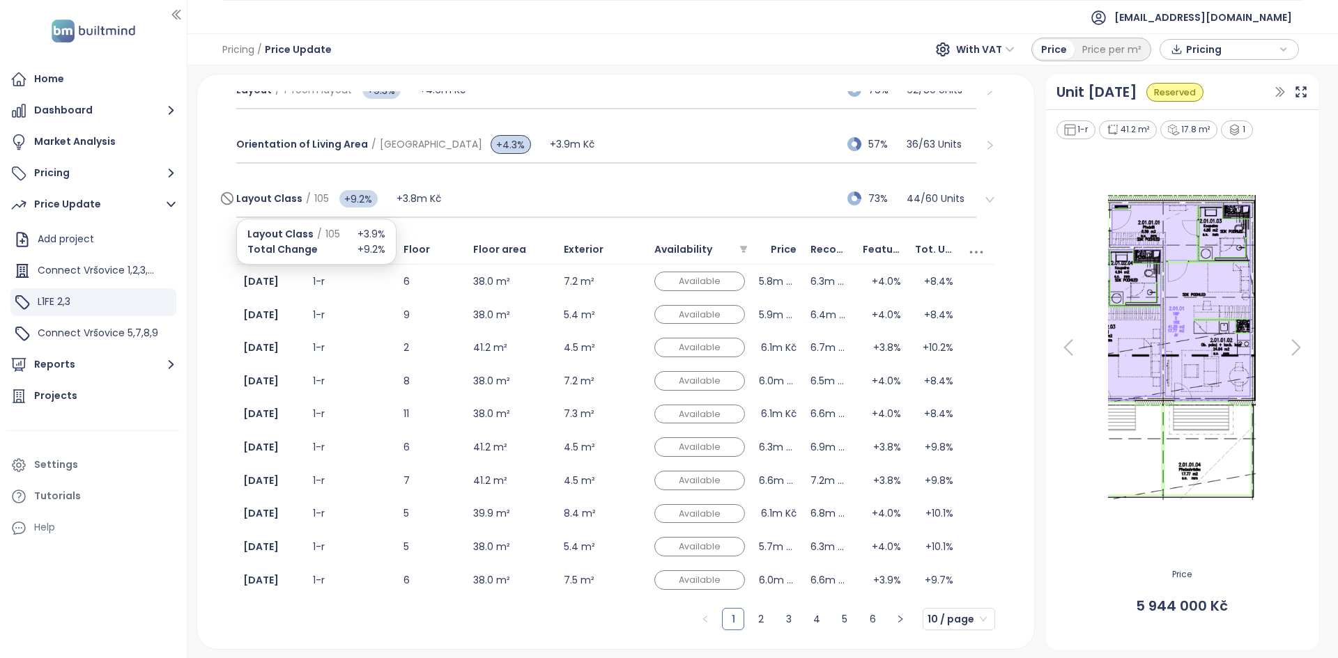
scroll to position [239, 0]
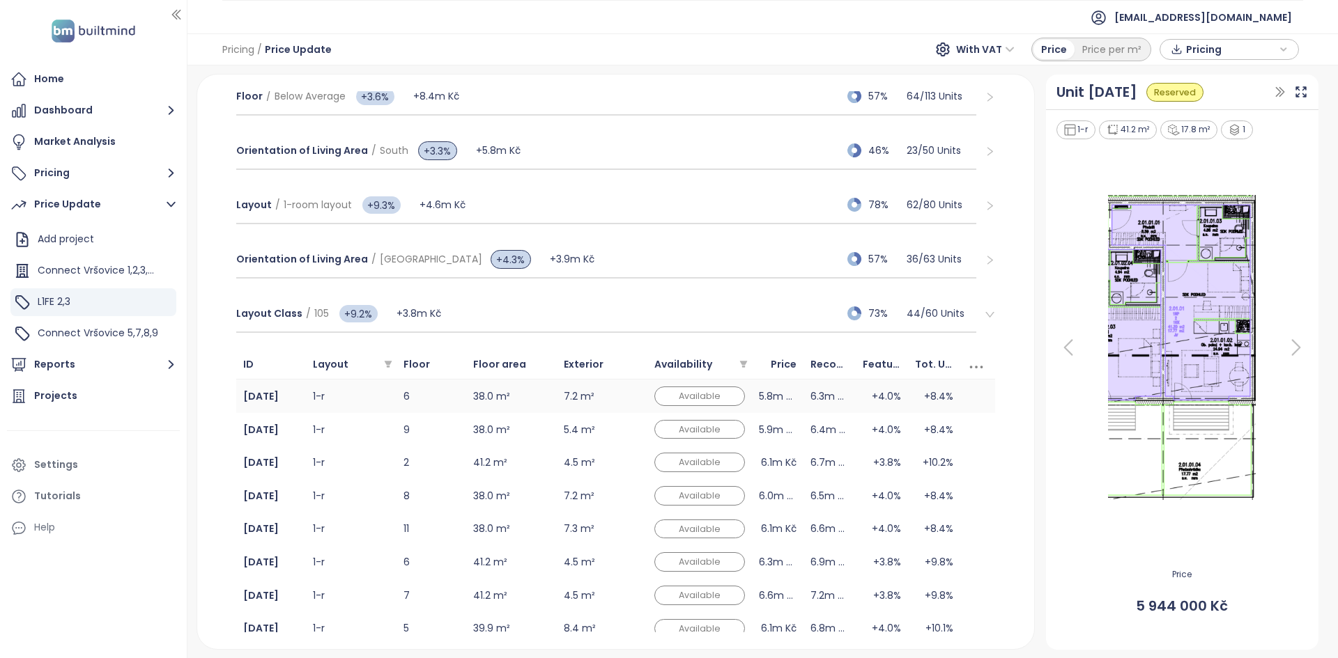
click at [380, 401] on td "1-r" at bounding box center [351, 396] width 91 height 33
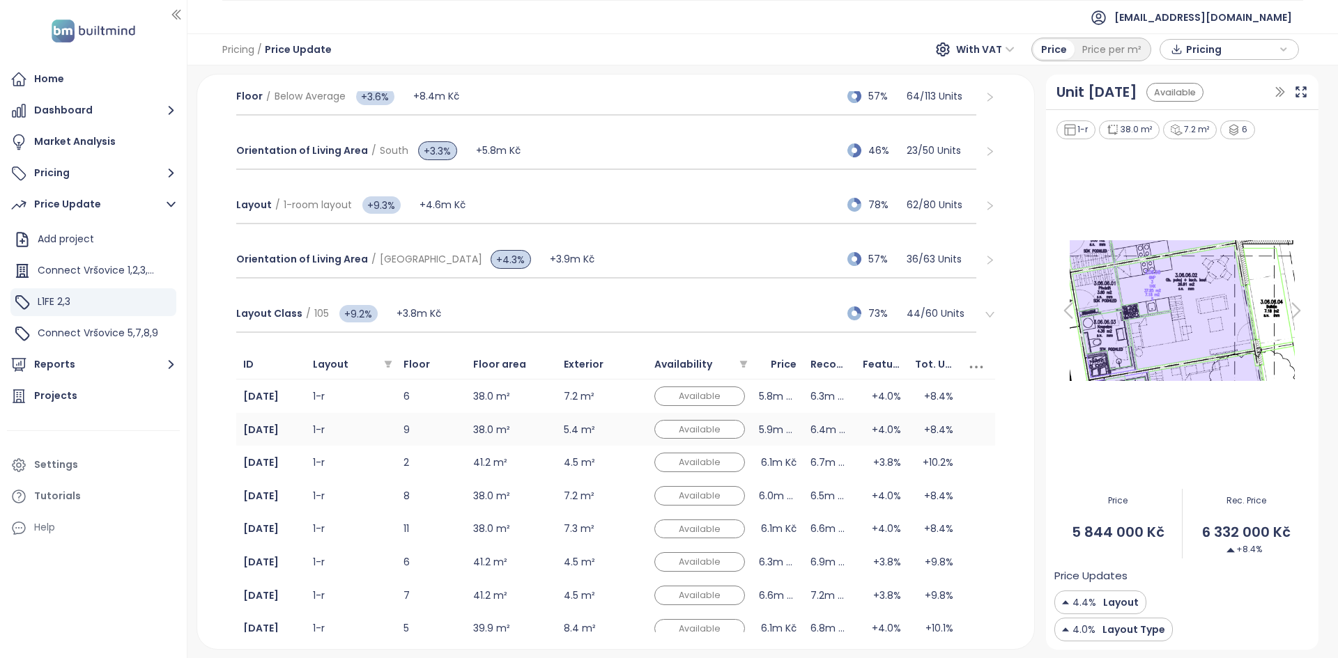
click at [379, 432] on td "1-r" at bounding box center [351, 429] width 91 height 33
click at [378, 465] on td "1-r" at bounding box center [351, 462] width 91 height 33
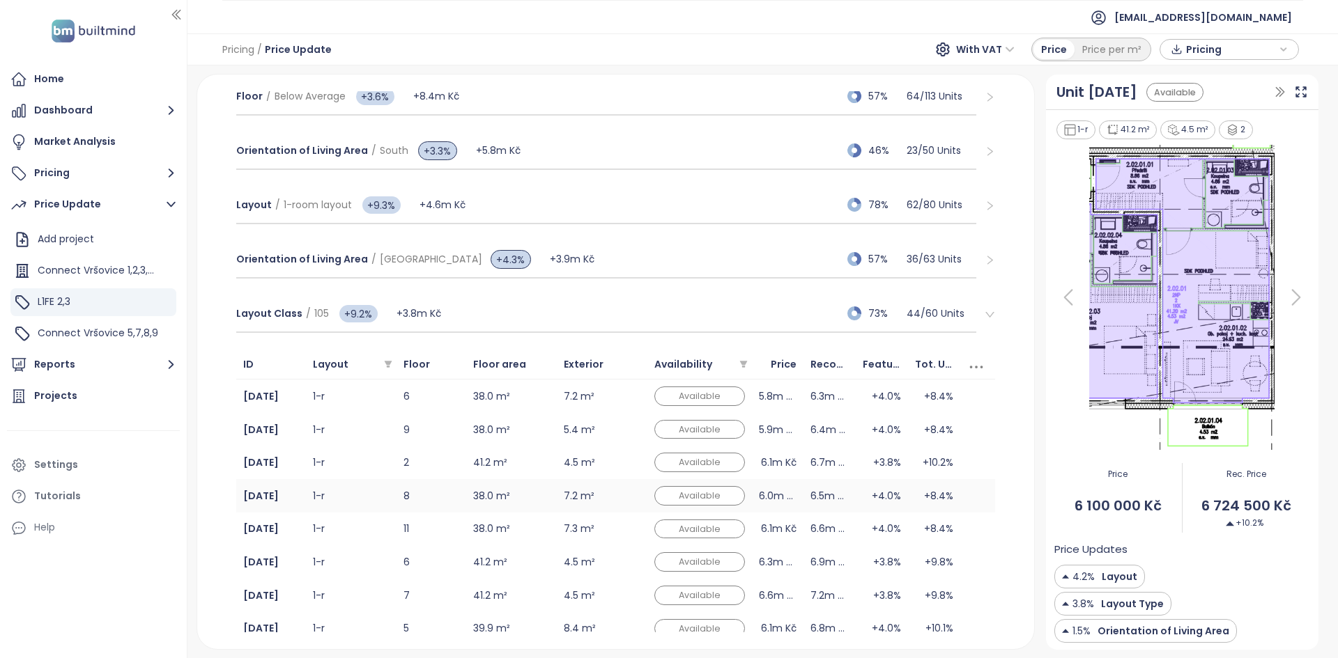
click at [378, 494] on td "1-r" at bounding box center [351, 495] width 91 height 33
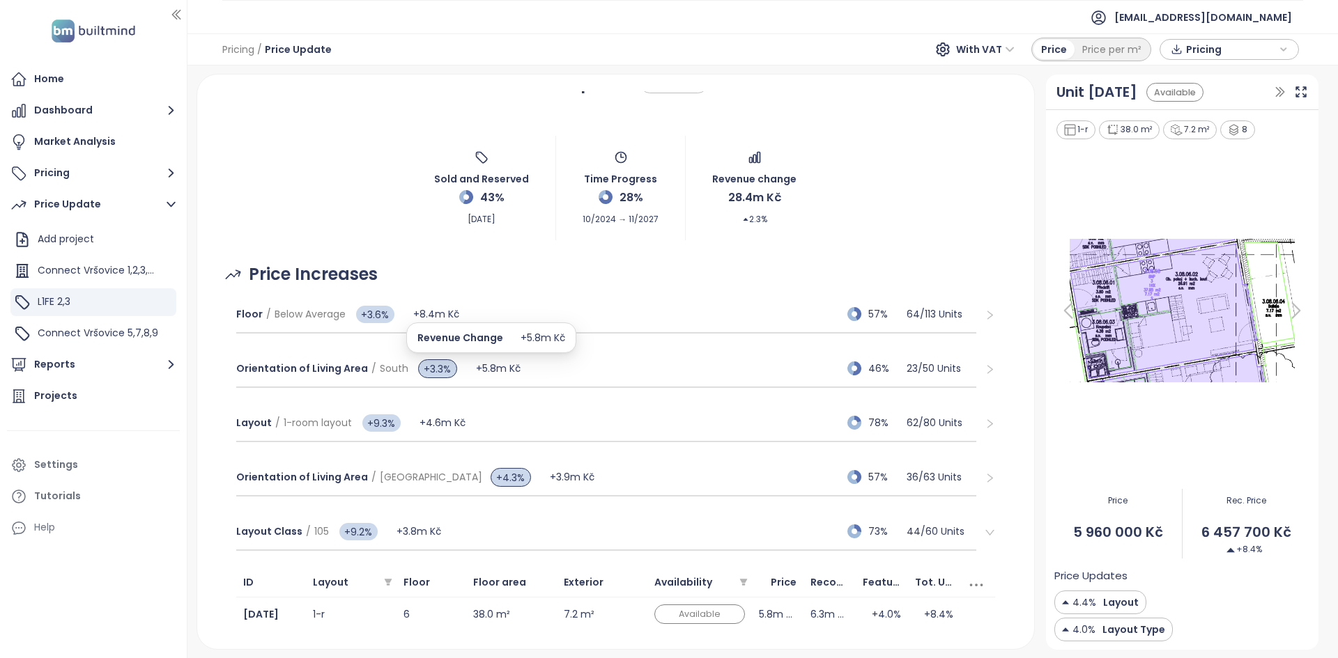
scroll to position [22, 0]
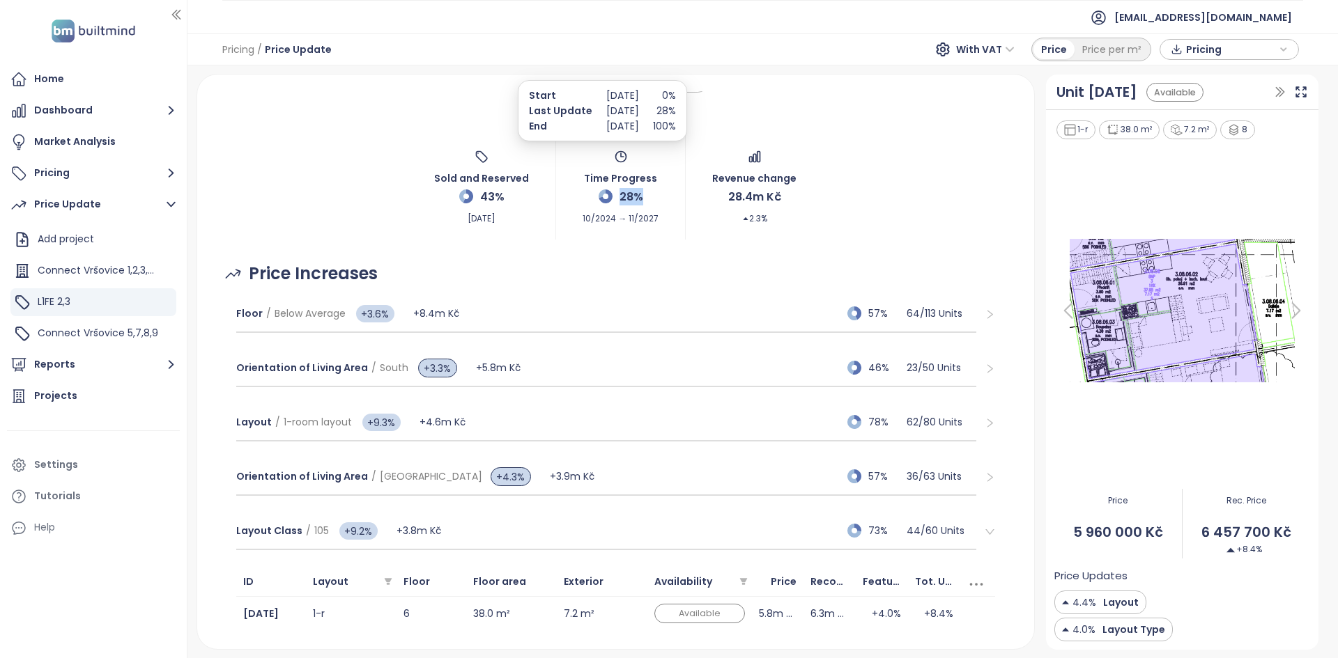
drag, startPoint x: 640, startPoint y: 193, endPoint x: 614, endPoint y: 192, distance: 25.8
click at [614, 192] on div "Time Progress 28% 10/2024 → 11/2027" at bounding box center [620, 187] width 76 height 75
click at [619, 192] on span "28%" at bounding box center [631, 196] width 24 height 17
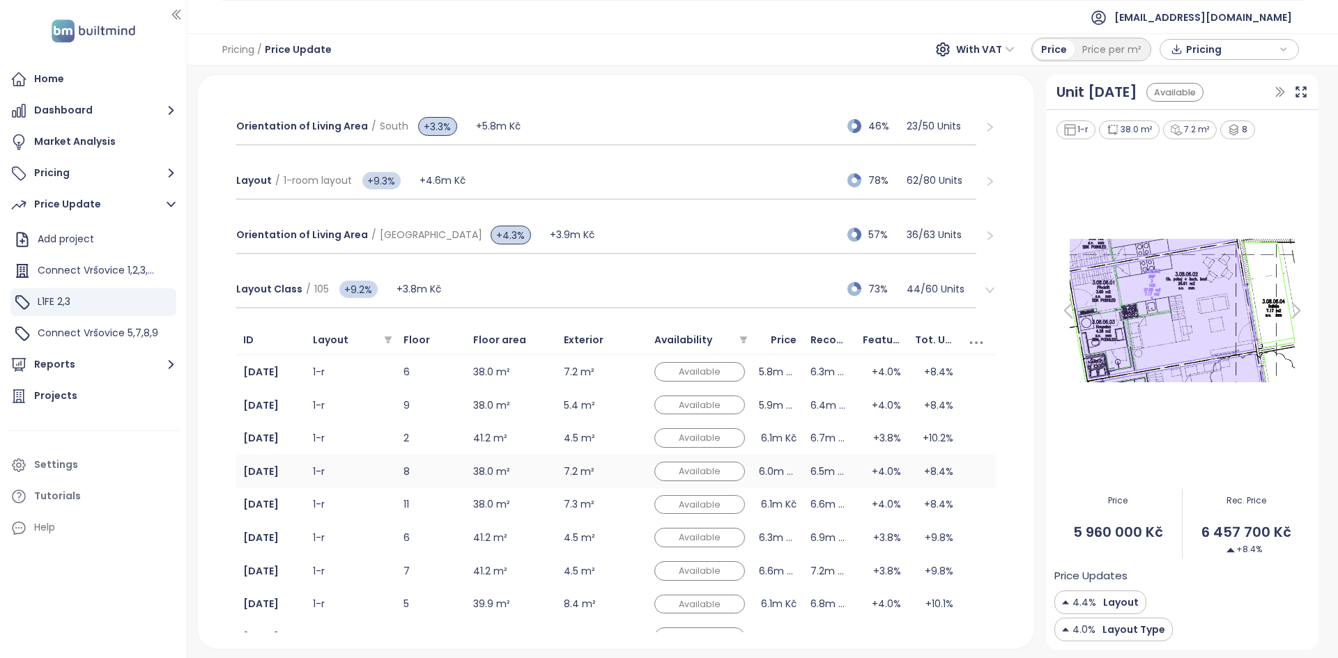
scroll to position [262, 0]
click at [530, 182] on div "Layout / 1-room layout +9.3% +4.6m Kč 78% 62 / 80 Units" at bounding box center [606, 183] width 741 height 38
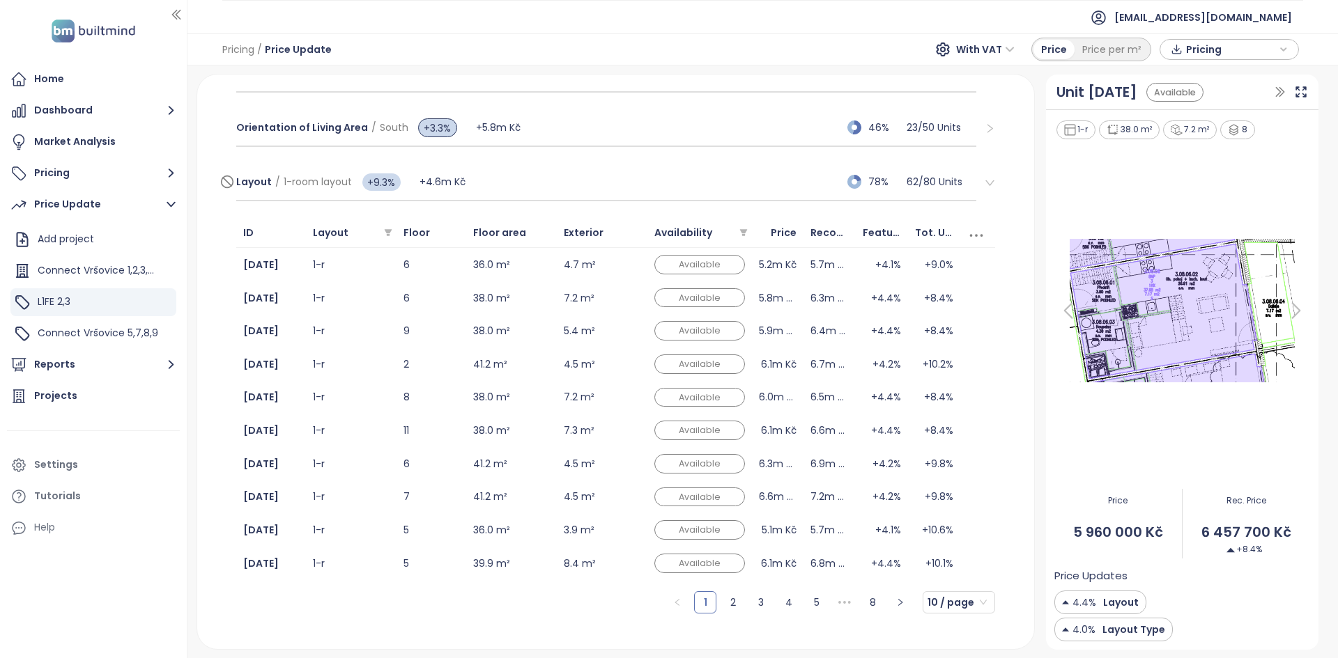
click at [543, 176] on div "Layout / 1-room layout +9.3% +4.6m Kč 78% 62 / 80 Units" at bounding box center [606, 183] width 741 height 38
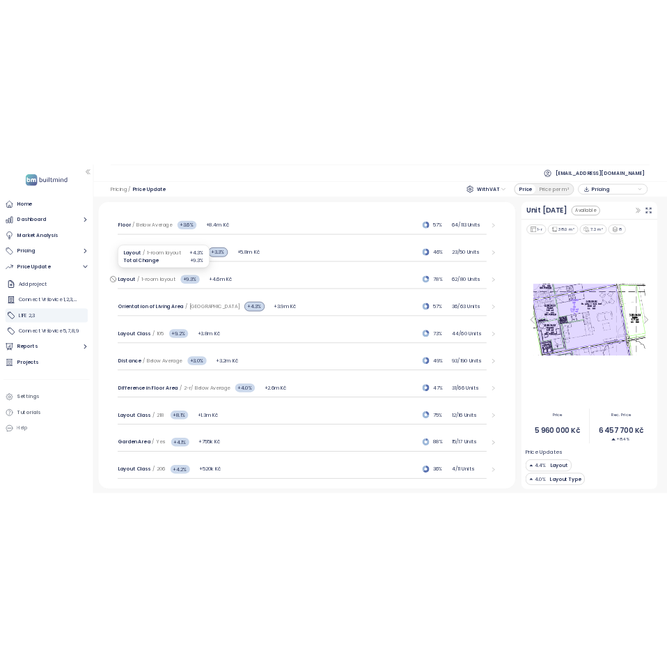
scroll to position [215, 0]
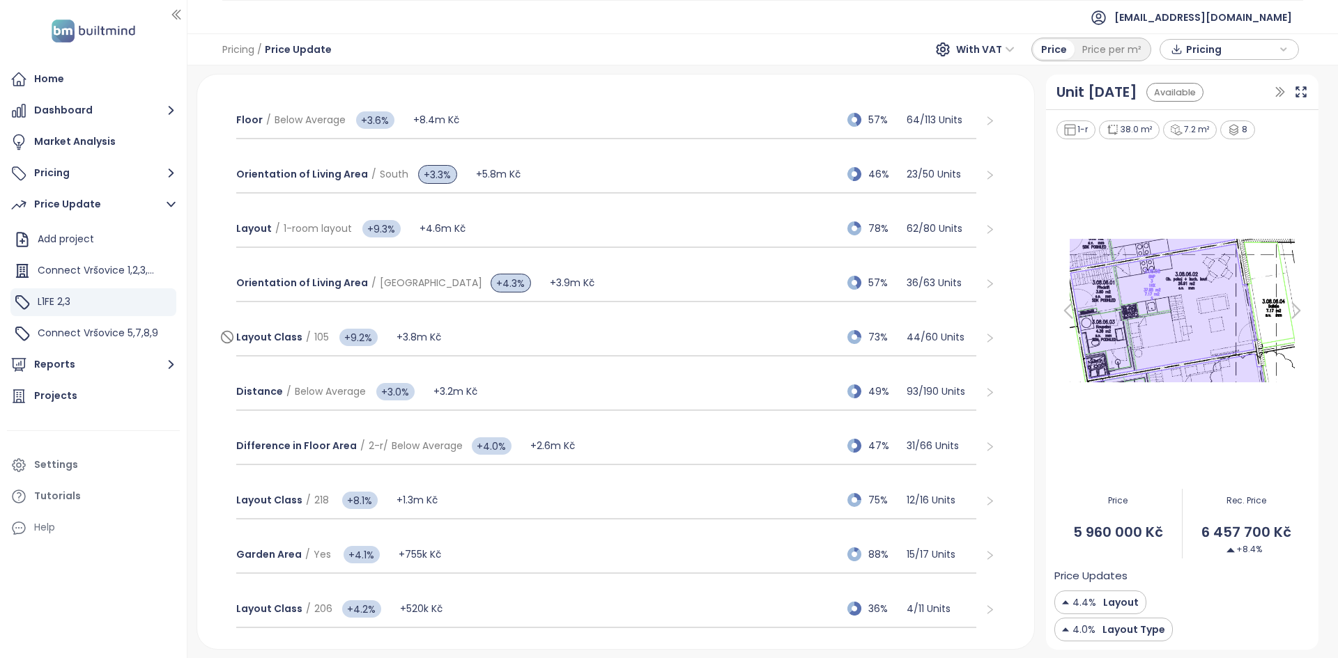
click at [492, 332] on div "Layout Class / 105 +9.2% +3.8m Kč 73% 44 / 60 Units" at bounding box center [606, 338] width 741 height 38
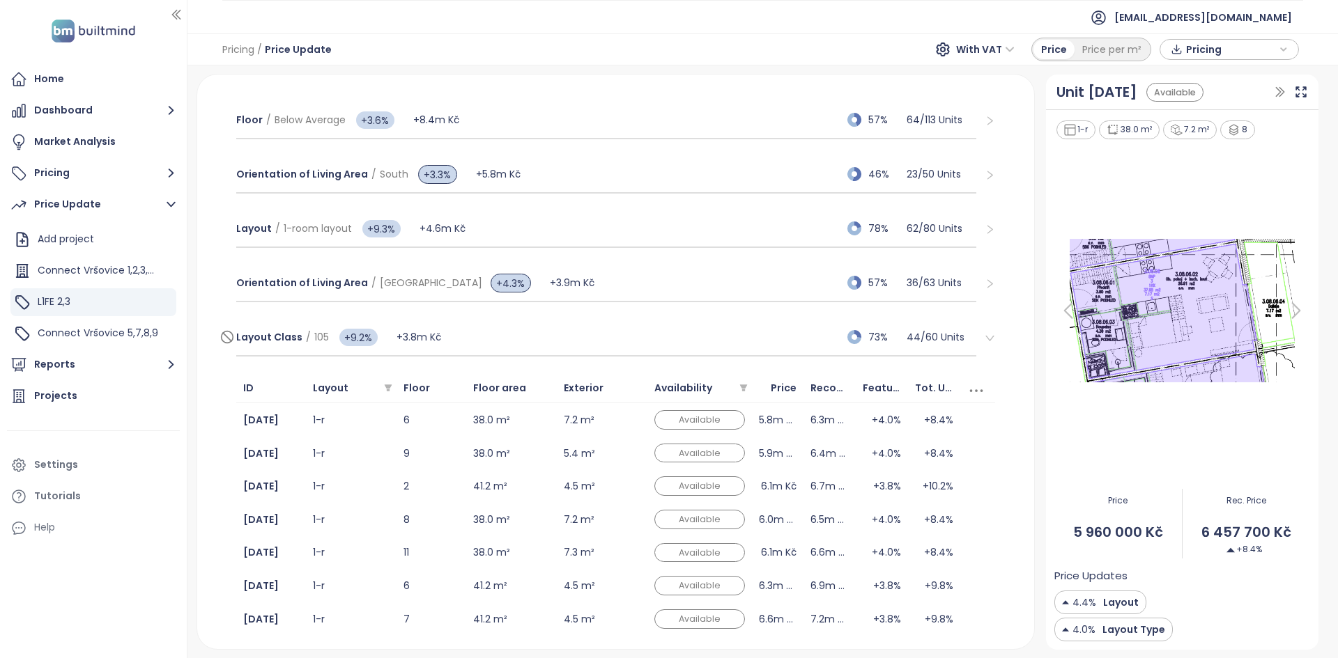
click at [492, 332] on div "Layout Class / 105 +9.2% +3.8m Kč 73% 44 / 60 Units" at bounding box center [606, 338] width 741 height 38
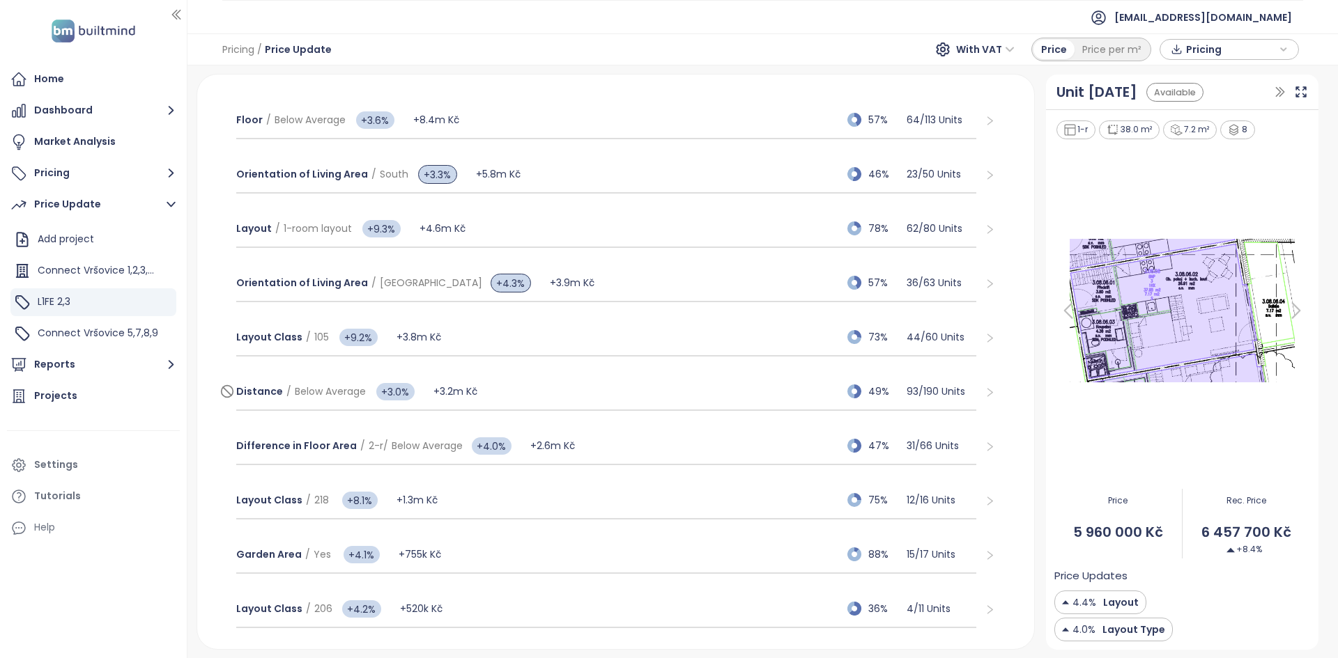
click at [512, 393] on div "Distance / Below Average +3.0% +3.2m Kč 49% 93 / 190 Units" at bounding box center [606, 392] width 741 height 38
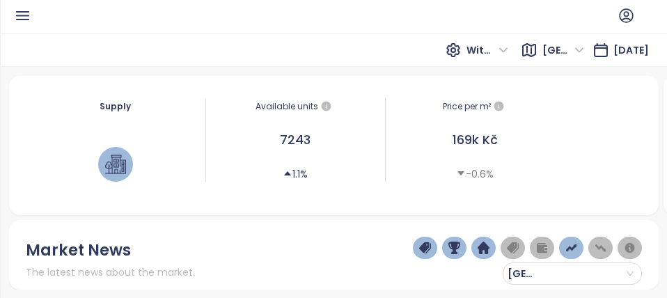
click at [175, 44] on div "With VAT Praha Aug 20, 2025" at bounding box center [333, 49] width 667 height 33
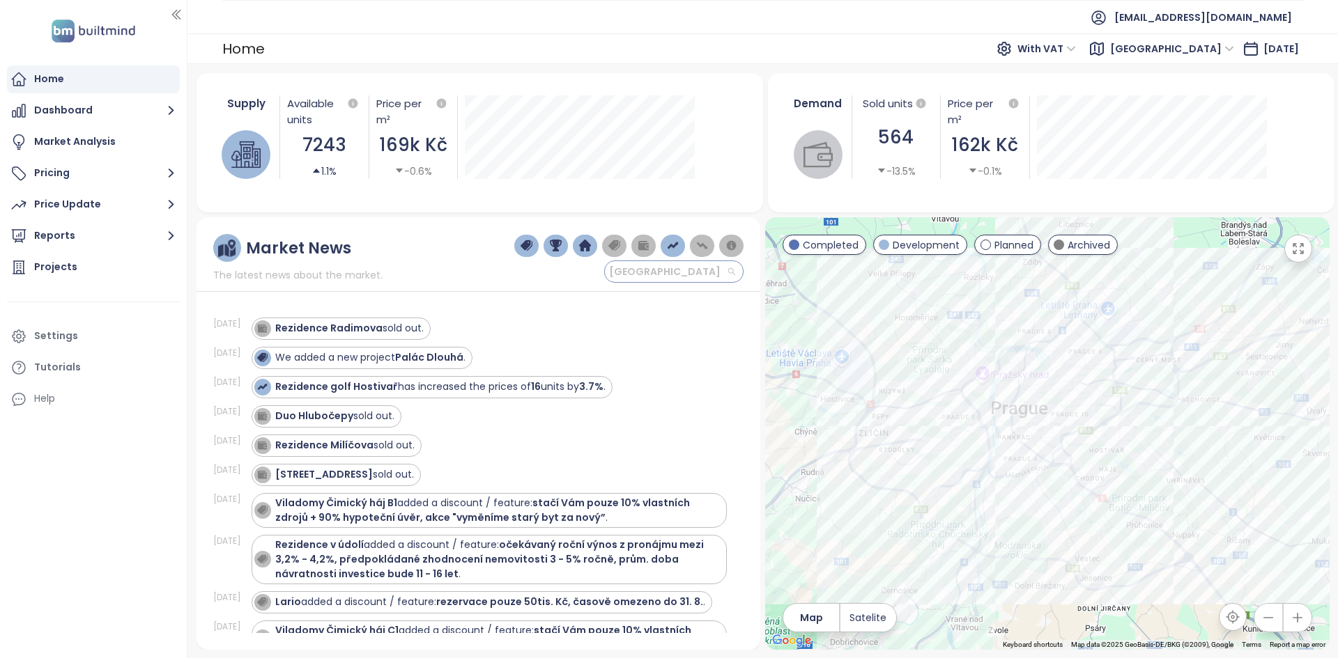
click at [667, 281] on span "[GEOGRAPHIC_DATA]" at bounding box center [672, 271] width 126 height 21
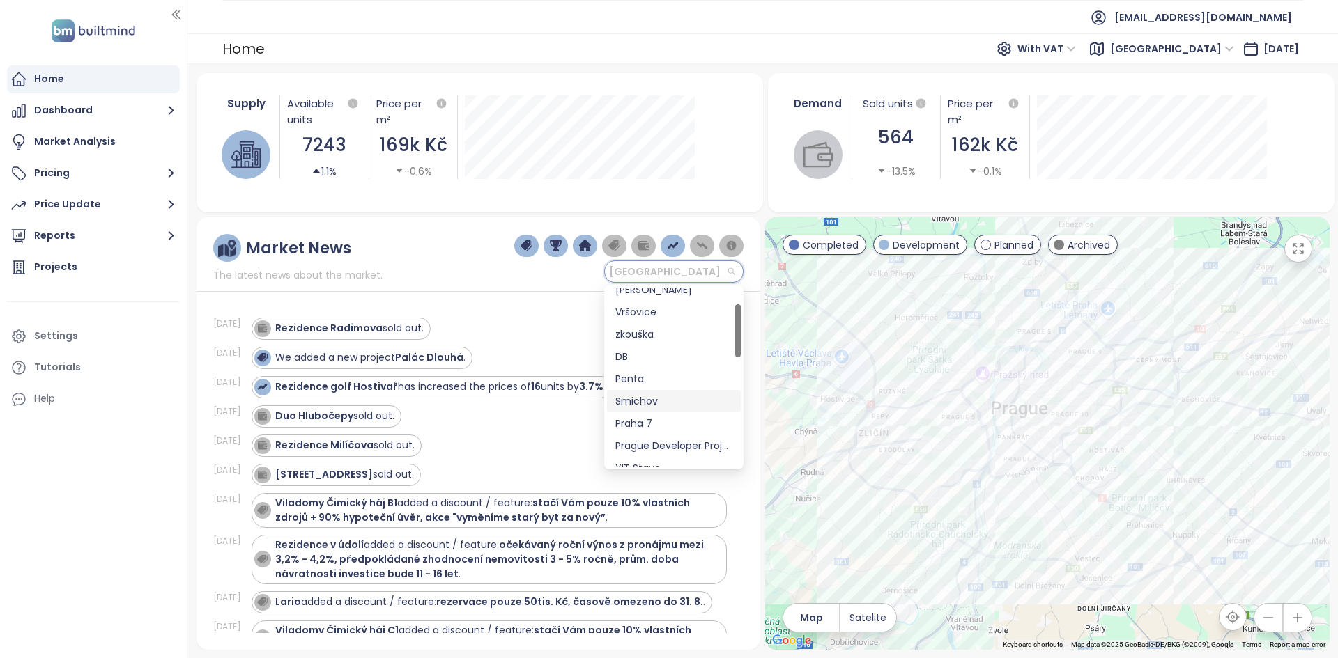
scroll to position [54, 0]
click at [657, 297] on div "Penta" at bounding box center [673, 378] width 117 height 15
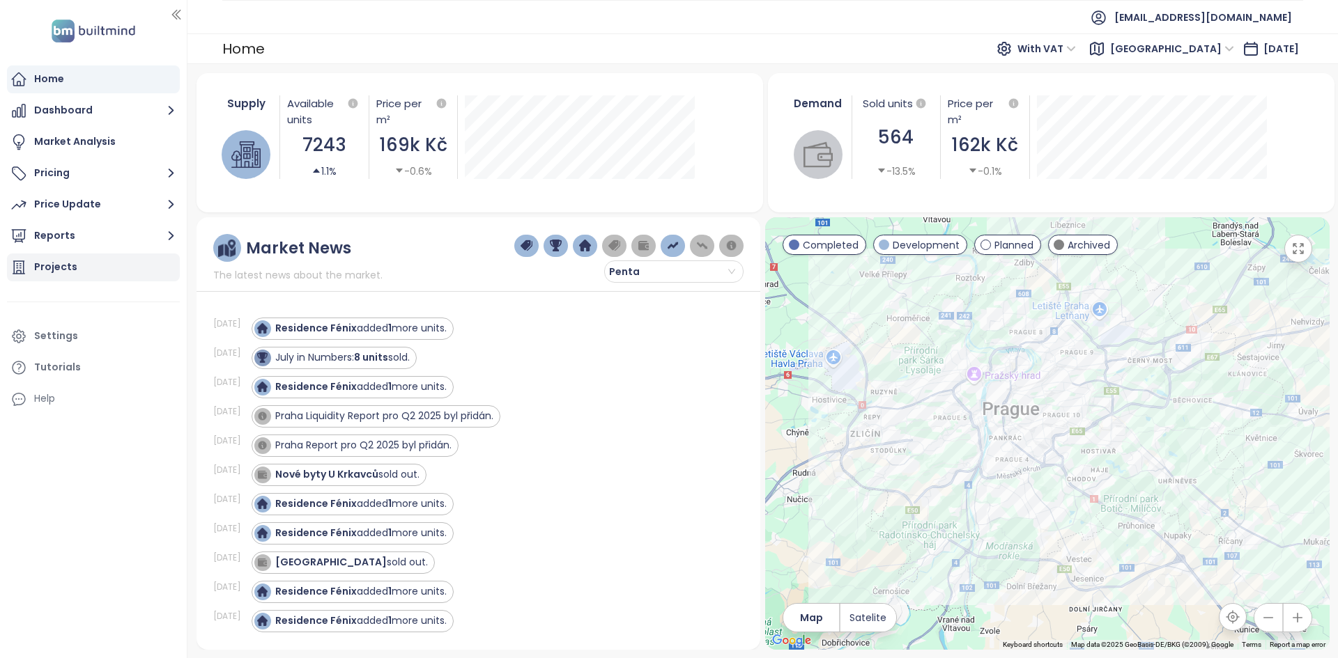
click at [81, 268] on div "Projects" at bounding box center [93, 268] width 173 height 28
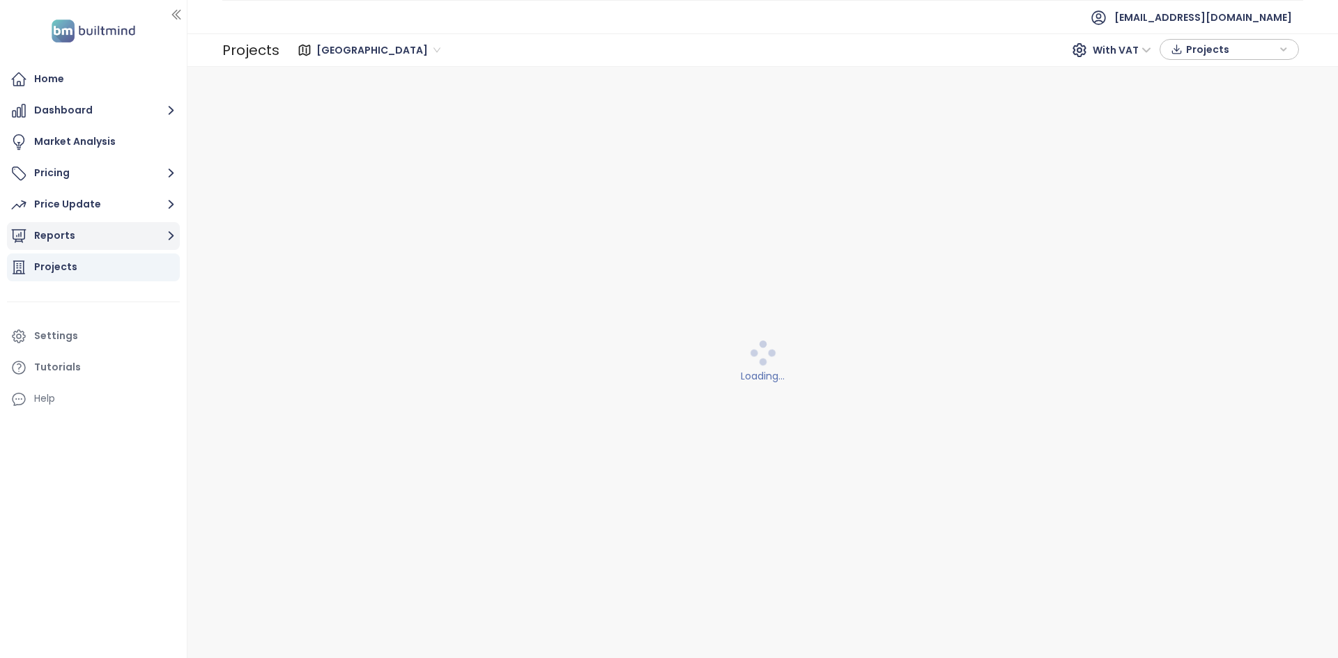
click at [84, 238] on button "Reports" at bounding box center [93, 236] width 173 height 28
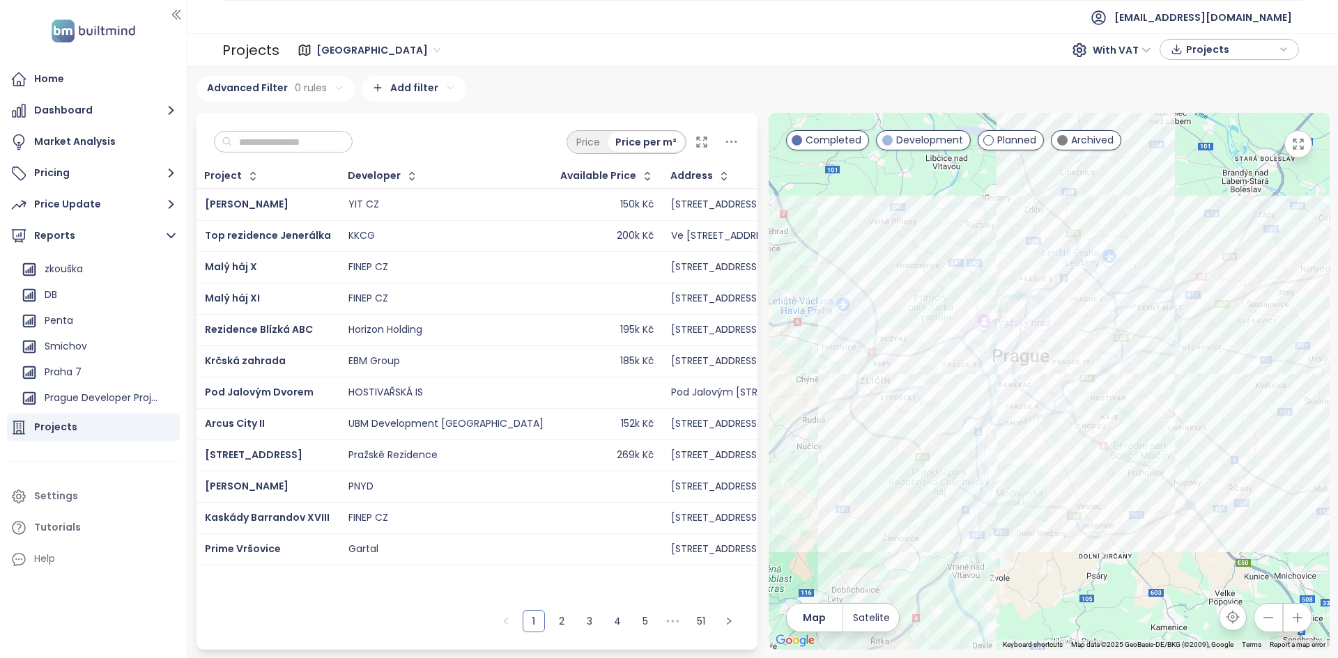
scroll to position [123, 0]
click at [88, 297] on div "Penta" at bounding box center [96, 325] width 159 height 22
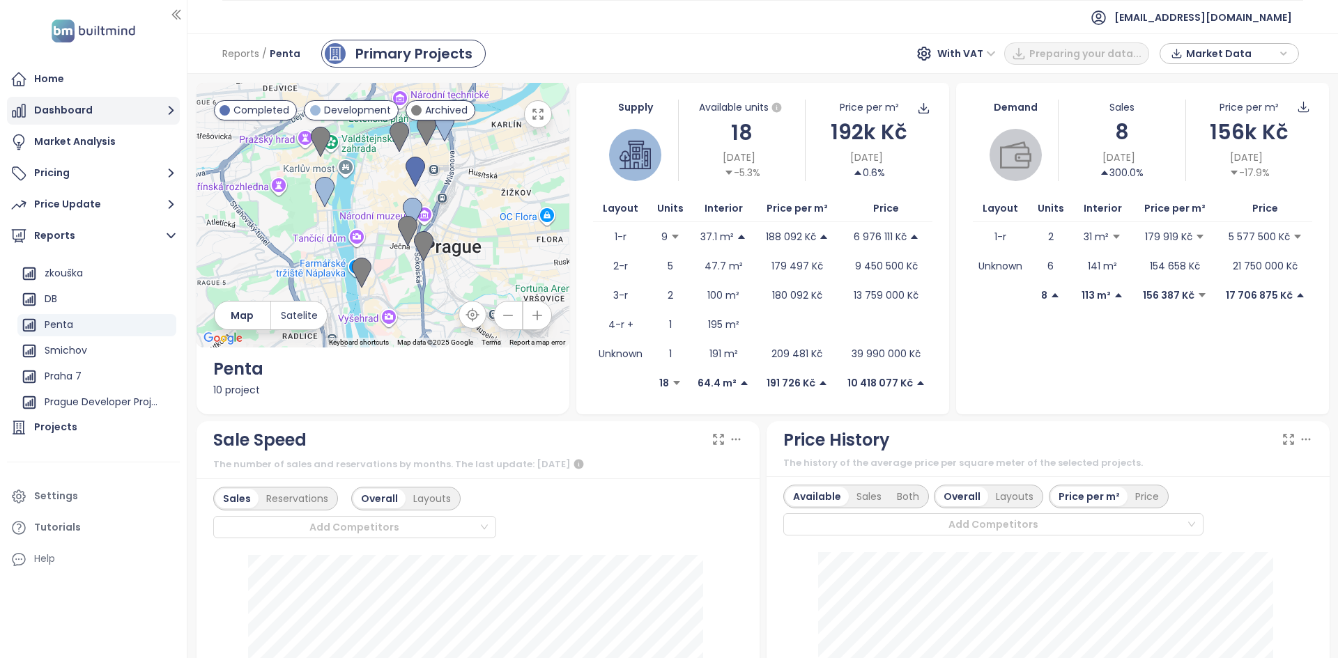
click at [104, 118] on button "Dashboard" at bounding box center [93, 111] width 173 height 28
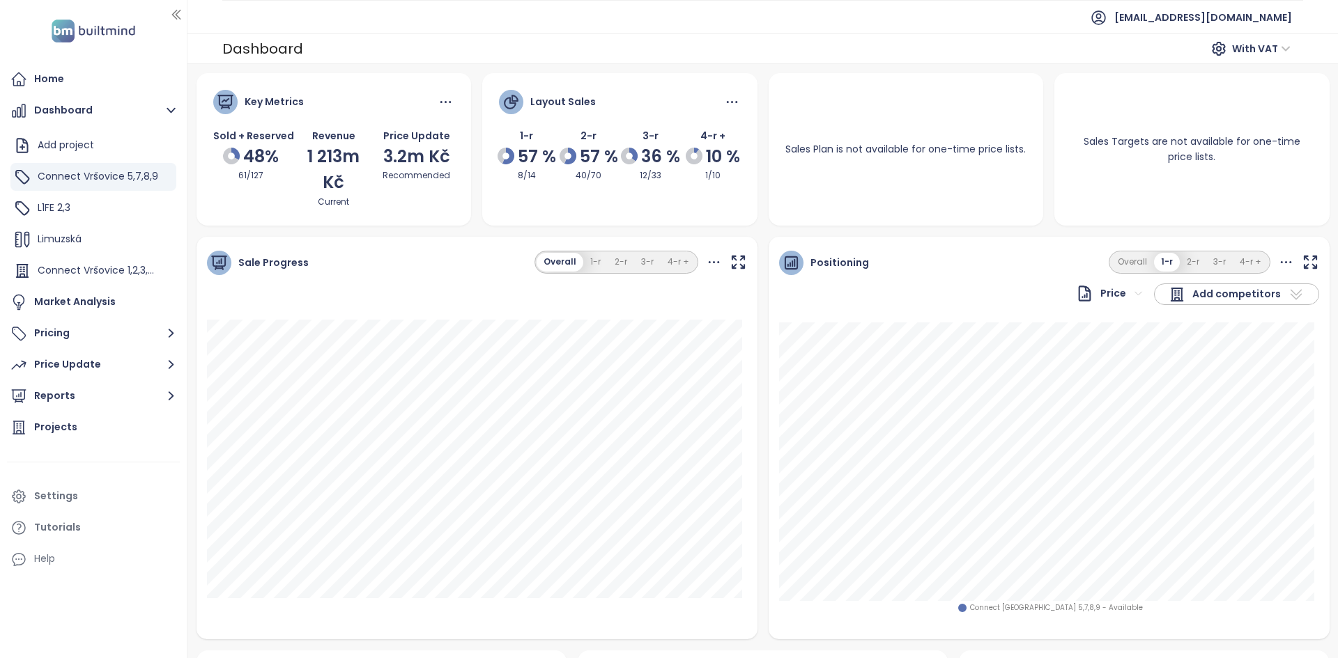
click at [98, 60] on div "Home Dashboard Add project Connect [GEOGRAPHIC_DATA] 5,7,8,9 L1FE 2,3 Limuzská …" at bounding box center [93, 329] width 187 height 658
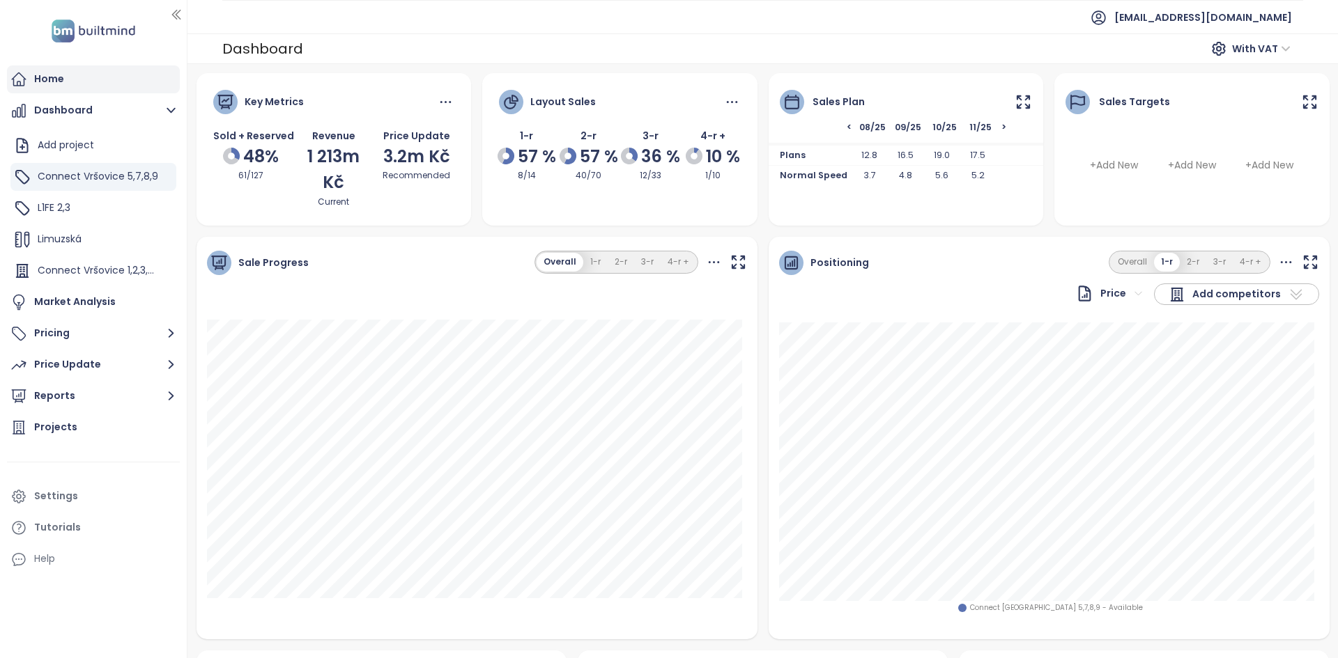
click at [96, 76] on div "Home" at bounding box center [93, 79] width 173 height 28
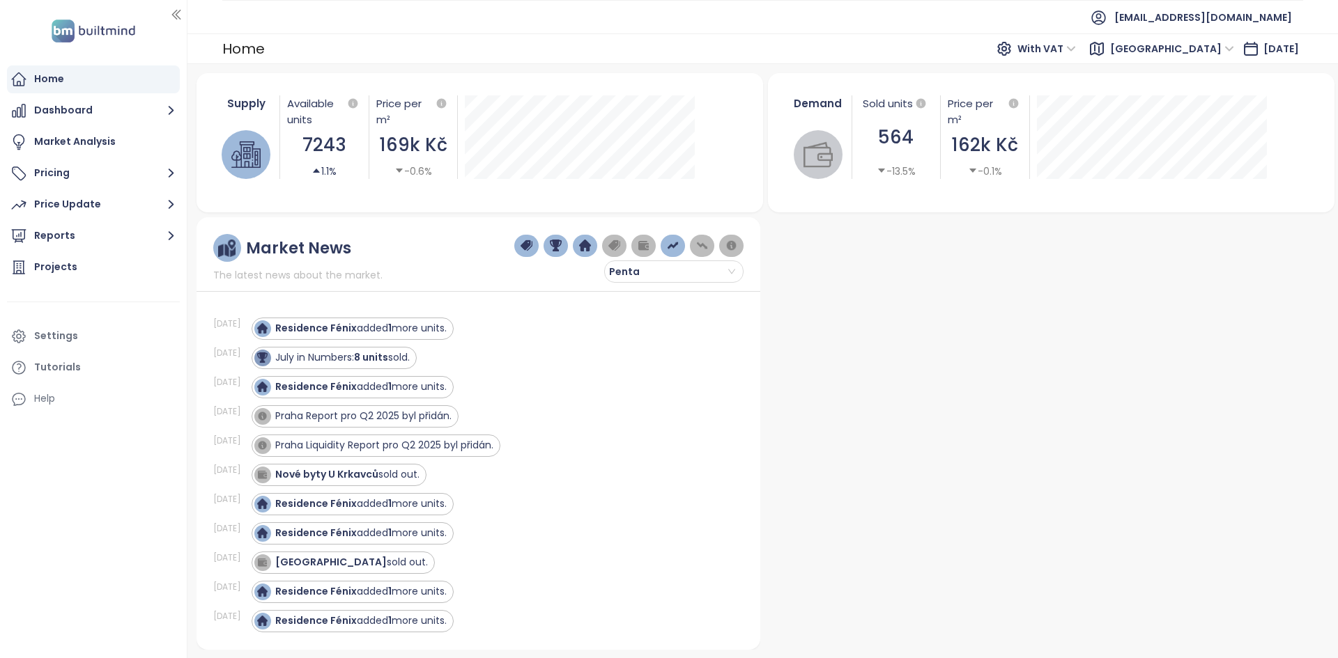
click at [667, 250] on img "button" at bounding box center [673, 246] width 13 height 13
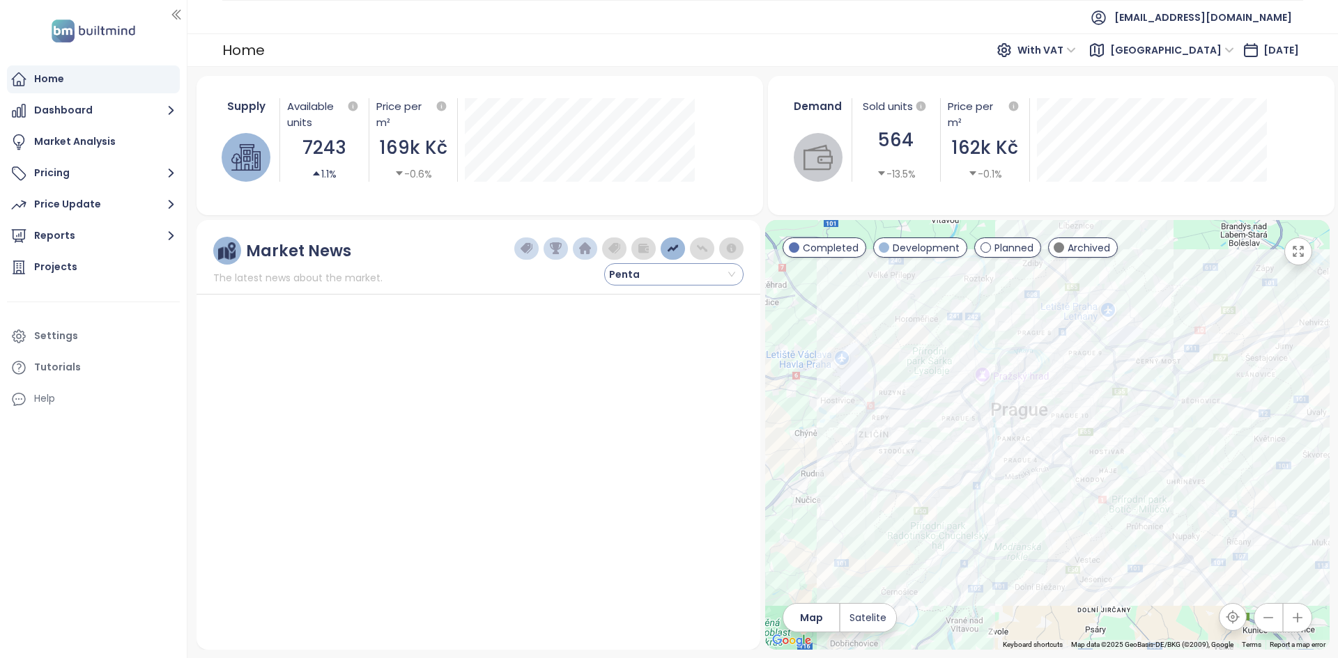
click at [662, 280] on span "Penta" at bounding box center [672, 274] width 126 height 21
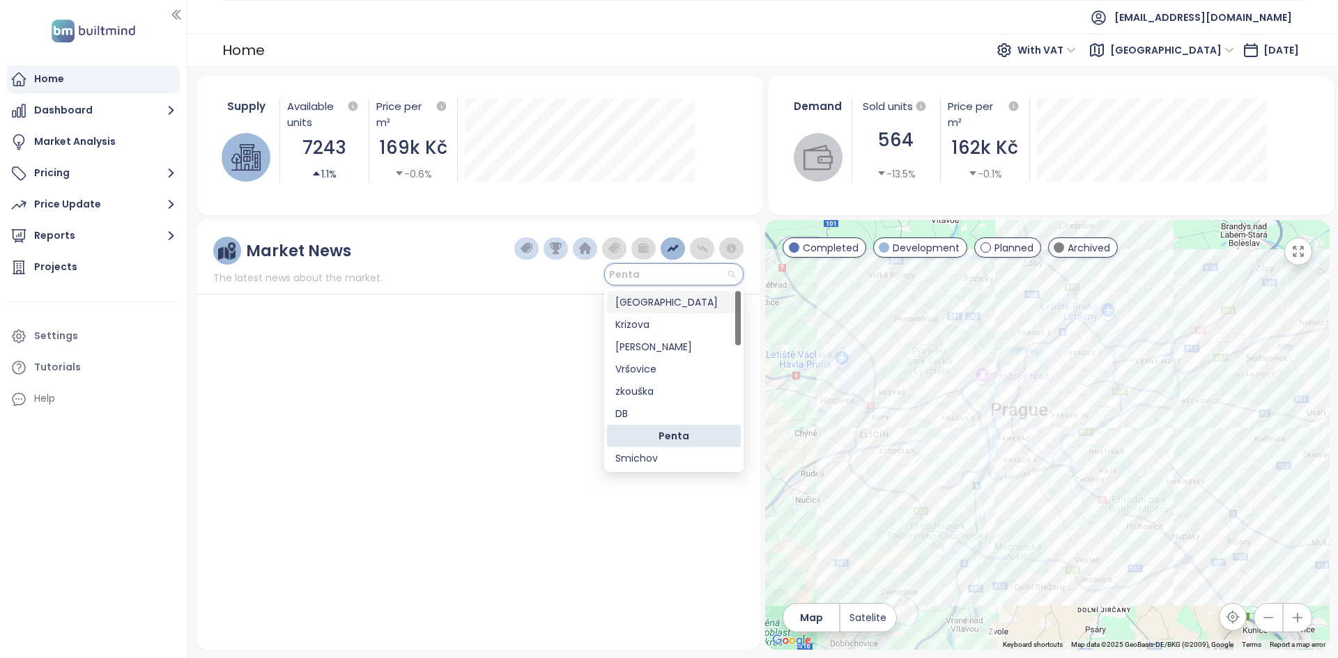
click at [656, 297] on div "[GEOGRAPHIC_DATA]" at bounding box center [673, 302] width 117 height 15
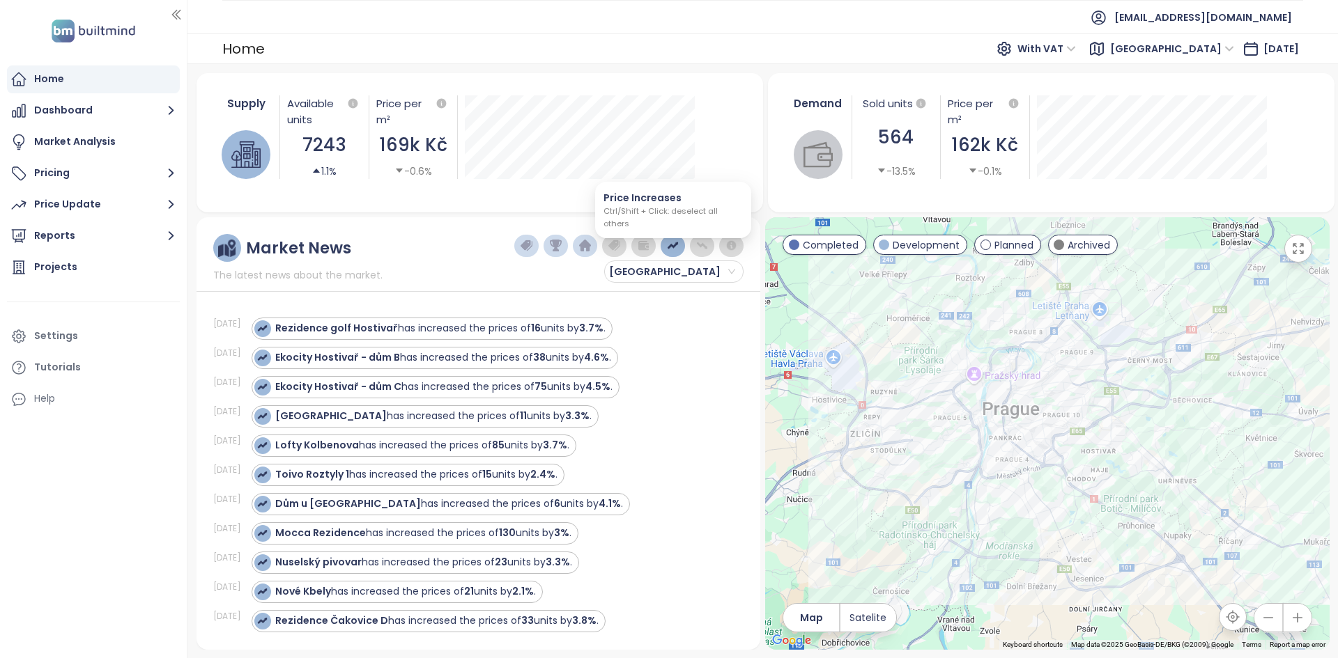
click at [667, 249] on button "button" at bounding box center [672, 246] width 24 height 22
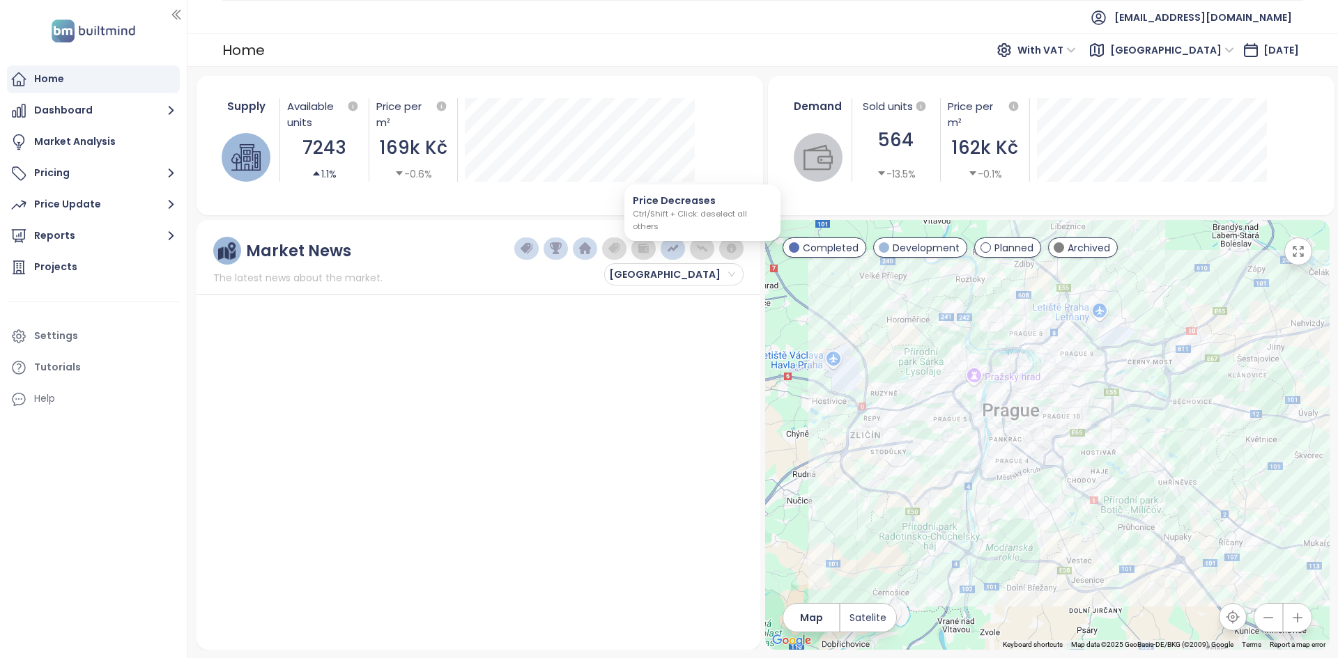
click at [667, 238] on button "button" at bounding box center [702, 249] width 24 height 22
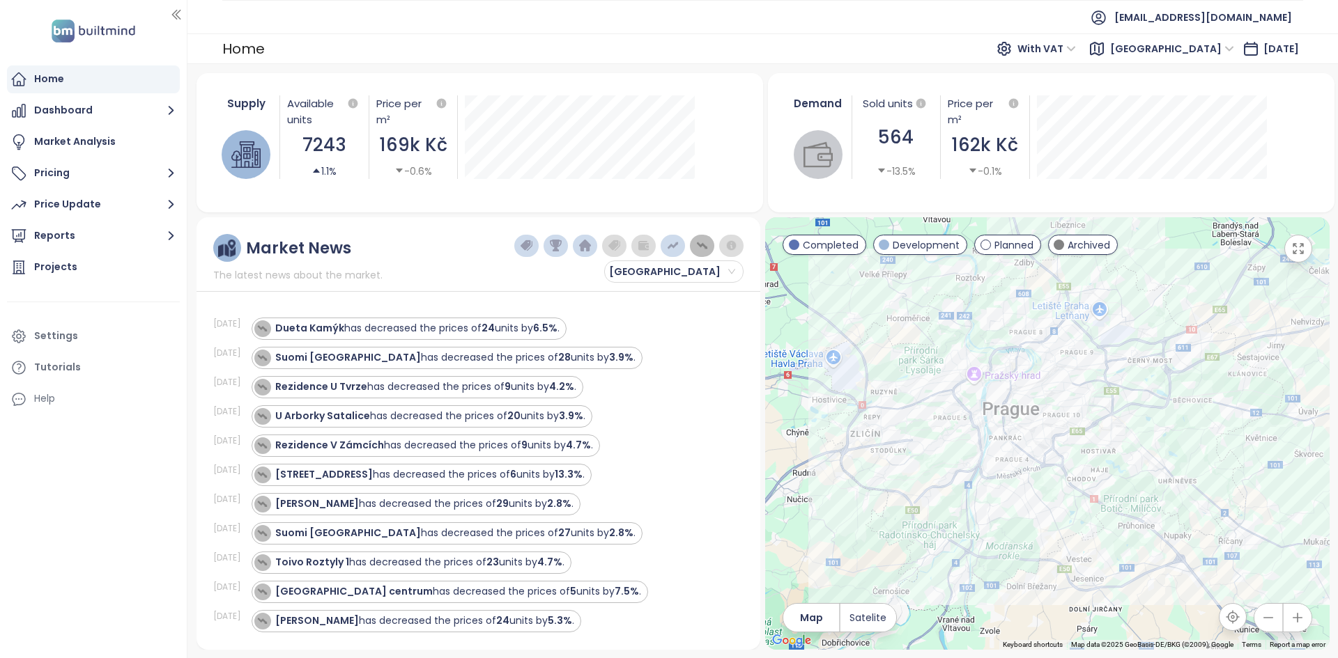
click at [667, 288] on div at bounding box center [1047, 433] width 564 height 433
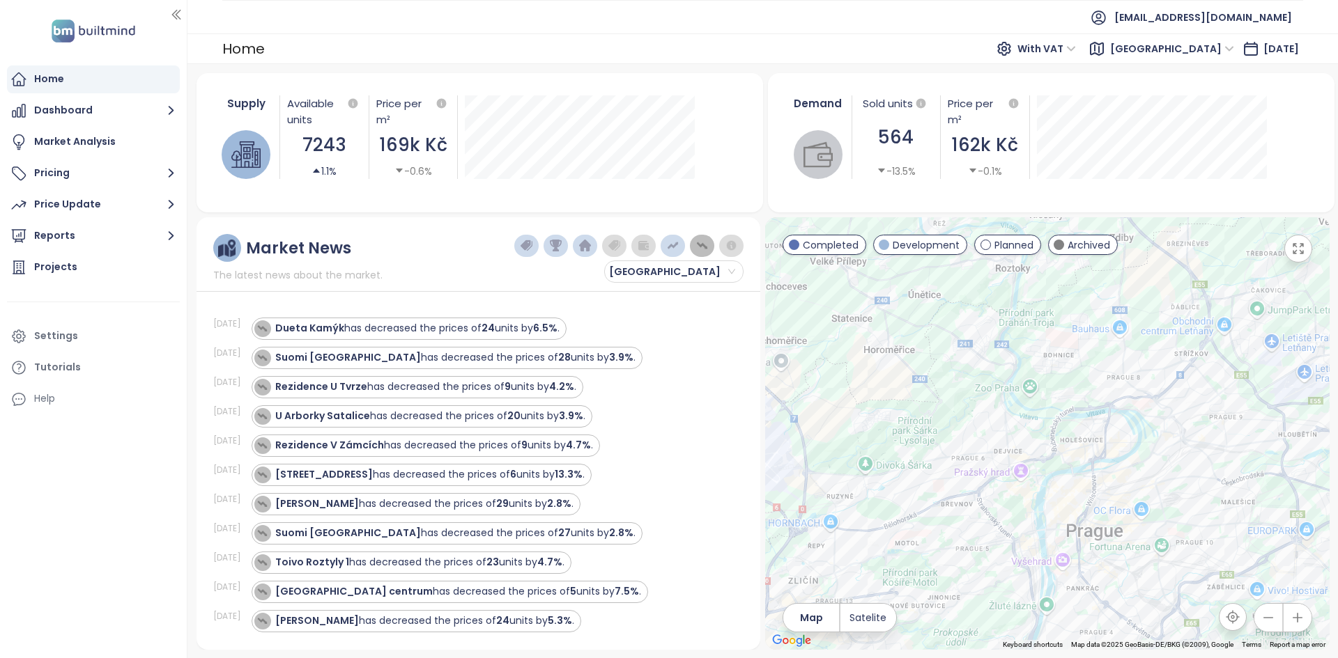
click at [667, 297] on div at bounding box center [1047, 433] width 564 height 433
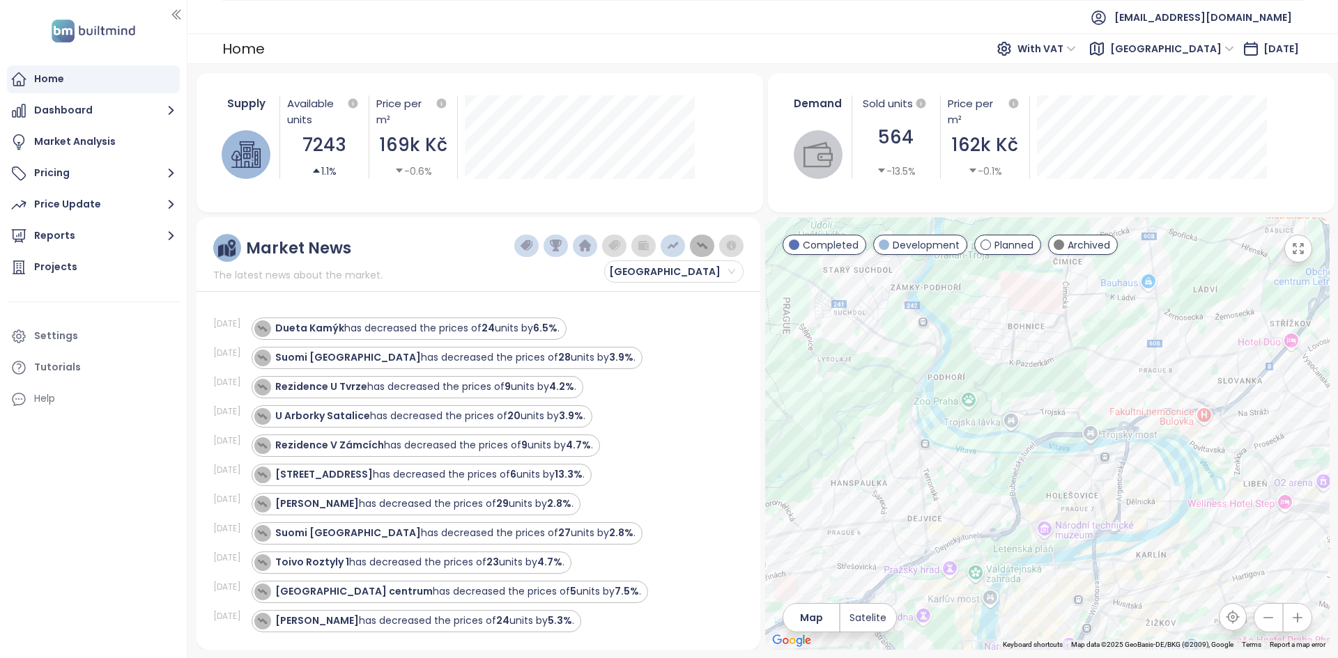
click at [667, 297] on div at bounding box center [1047, 433] width 564 height 433
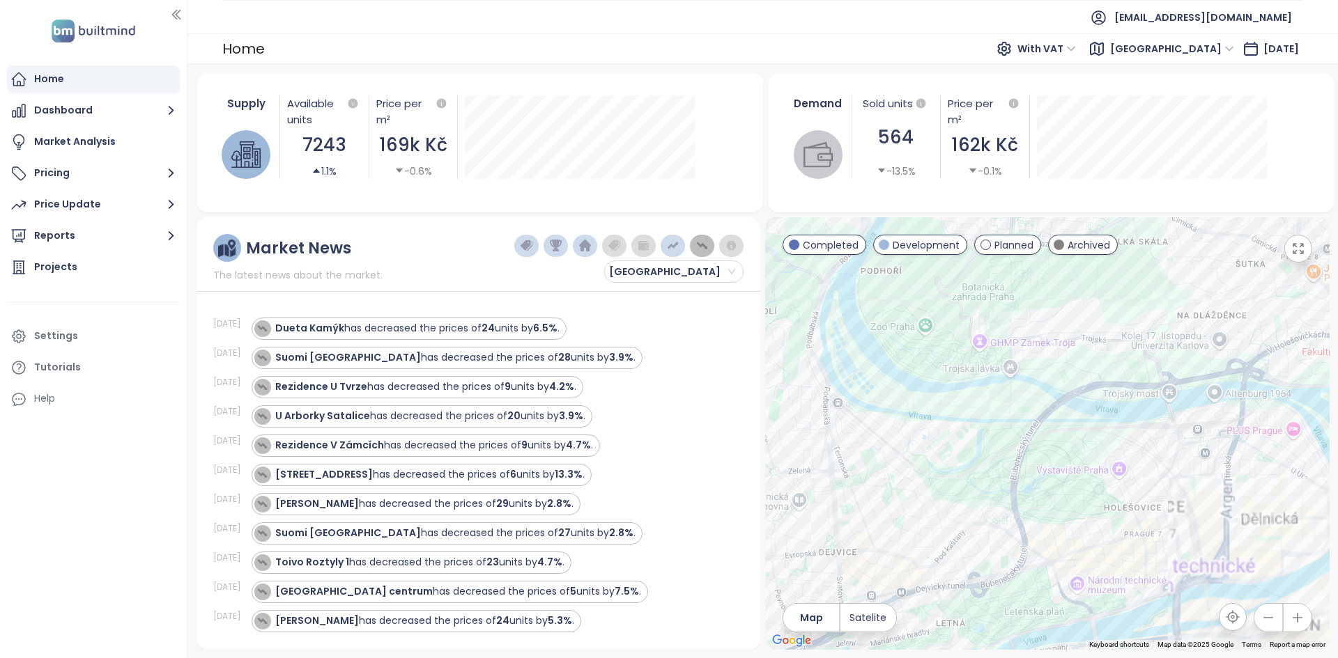
drag, startPoint x: 1046, startPoint y: 473, endPoint x: 1022, endPoint y: 399, distance: 77.8
click at [667, 297] on div at bounding box center [1047, 433] width 564 height 433
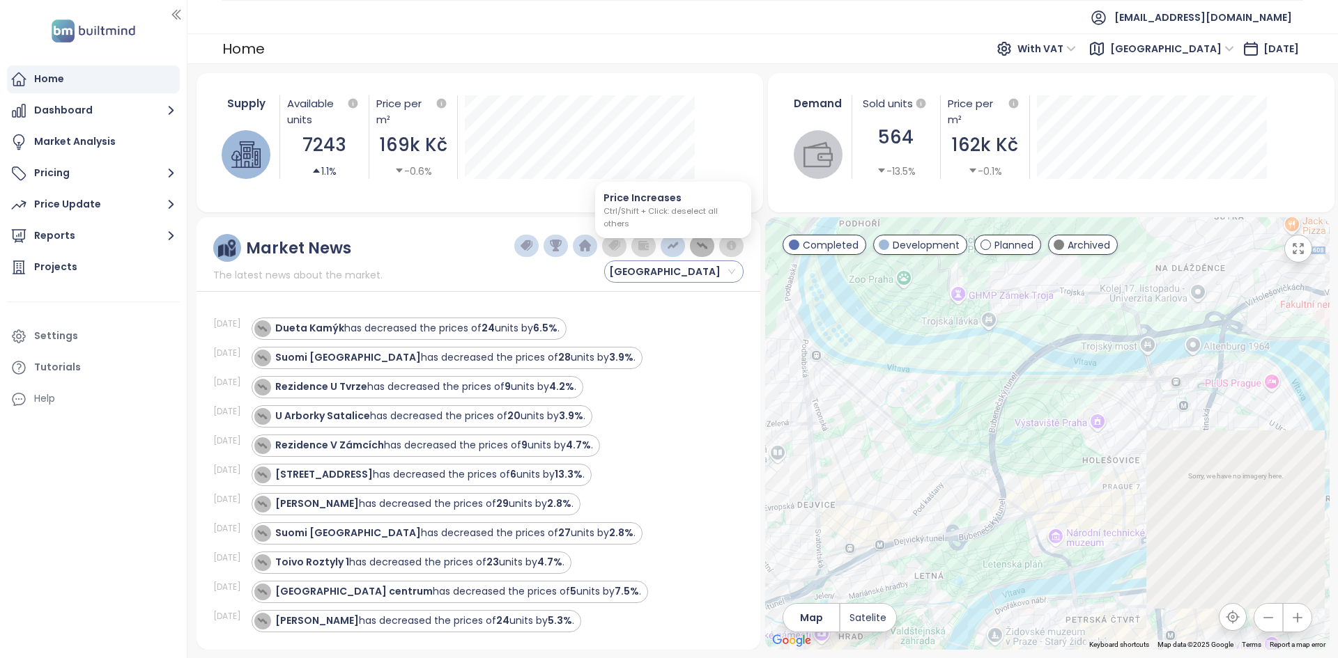
click at [667, 268] on span "[GEOGRAPHIC_DATA]" at bounding box center [672, 271] width 126 height 21
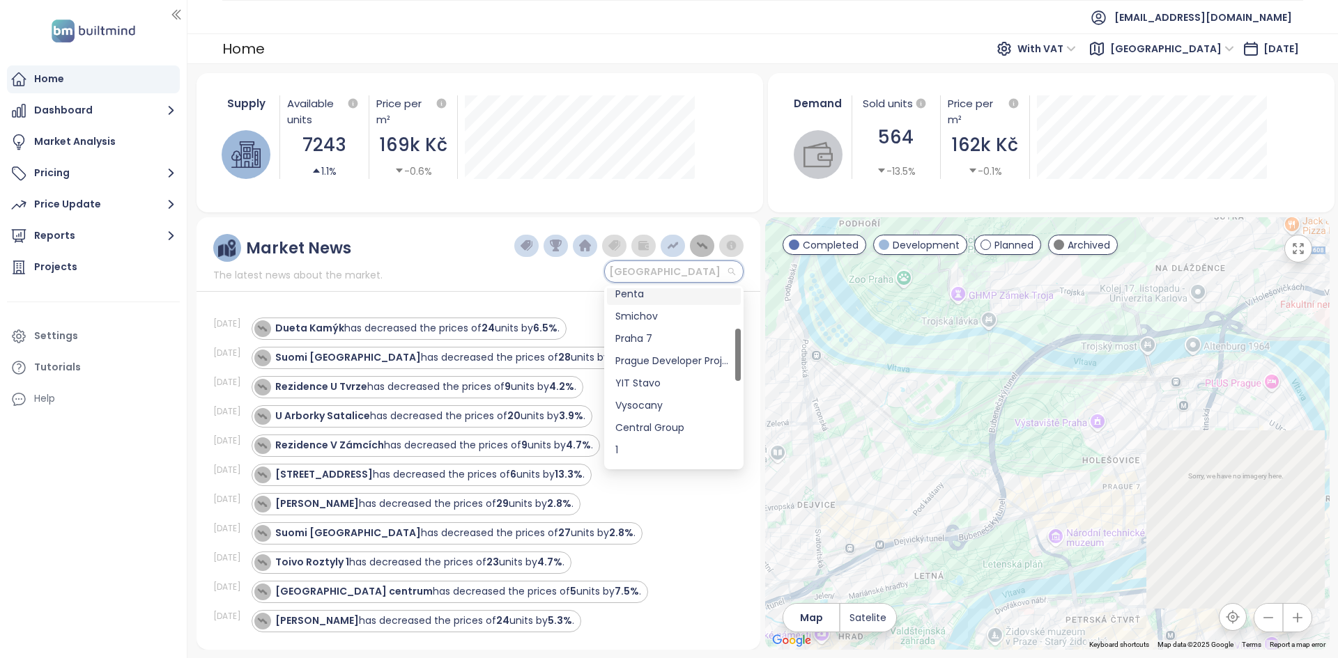
scroll to position [140, 0]
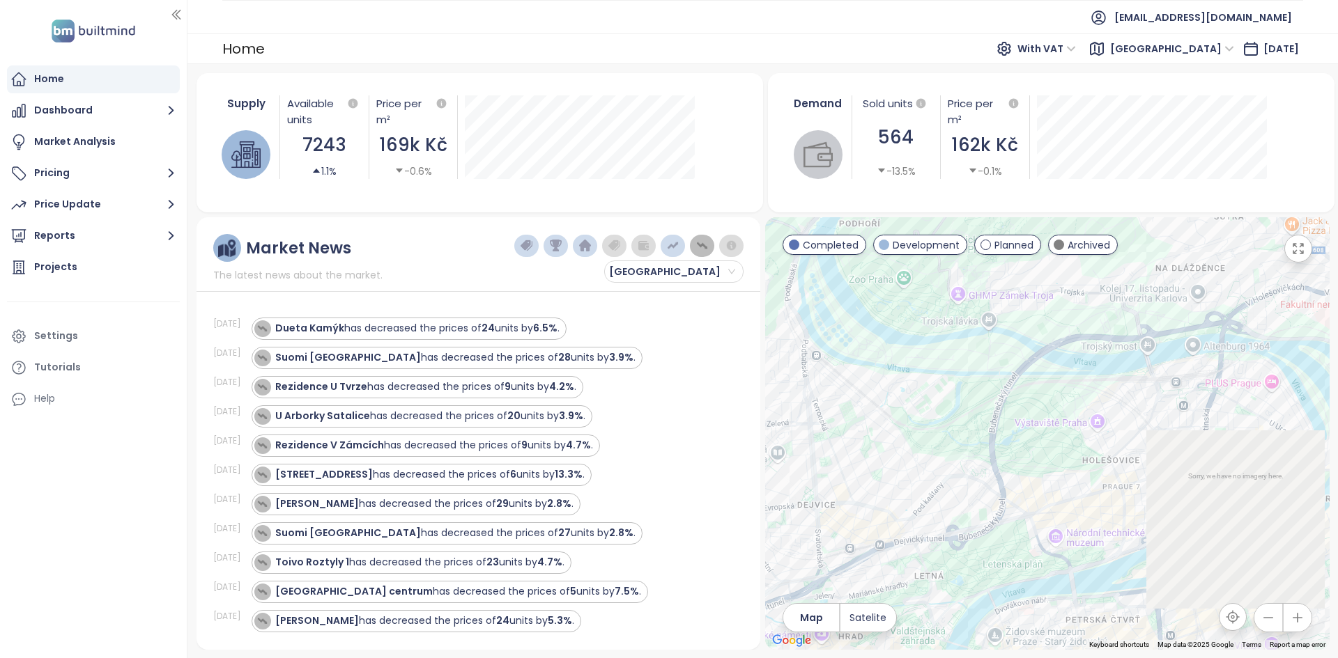
click at [658, 297] on div "Suomi Tampere has decreased the prices of 27 units by 2.8% ." at bounding box center [488, 533] width 475 height 22
click at [667, 297] on div "MUSE7" at bounding box center [1047, 433] width 564 height 433
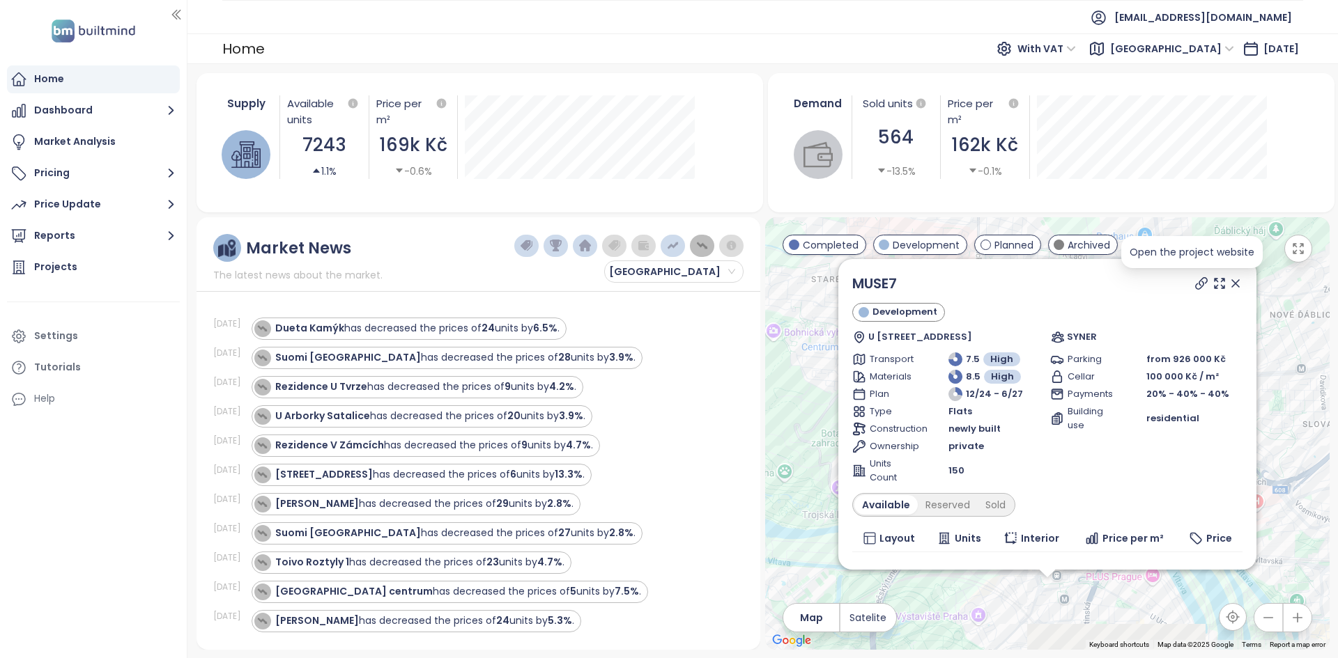
click at [667, 277] on icon at bounding box center [1201, 284] width 14 height 14
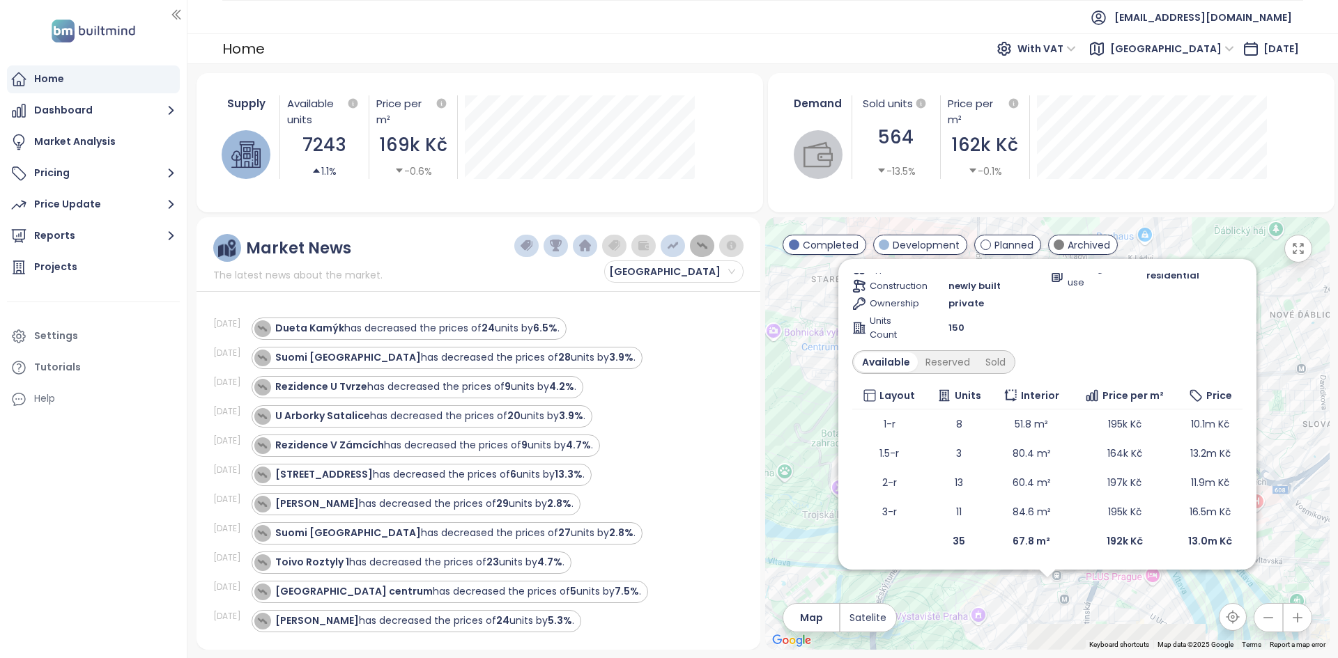
scroll to position [142, 0]
drag, startPoint x: 1054, startPoint y: 451, endPoint x: 1002, endPoint y: 450, distance: 52.3
click at [667, 297] on td "80.4 m²" at bounding box center [1030, 454] width 79 height 29
click at [667, 297] on td "51.8 m²" at bounding box center [1030, 424] width 79 height 29
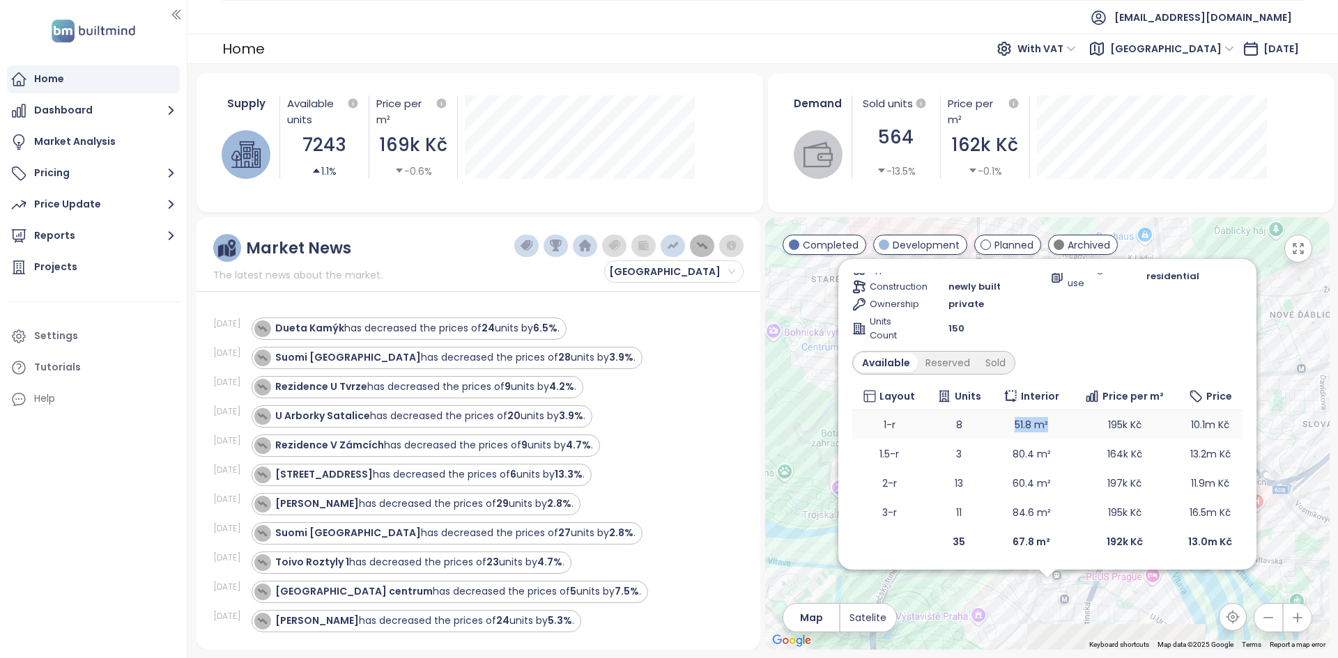
click at [667, 297] on td "51.8 m²" at bounding box center [1030, 424] width 79 height 29
click at [51, 196] on div "Price Update" at bounding box center [67, 204] width 67 height 17
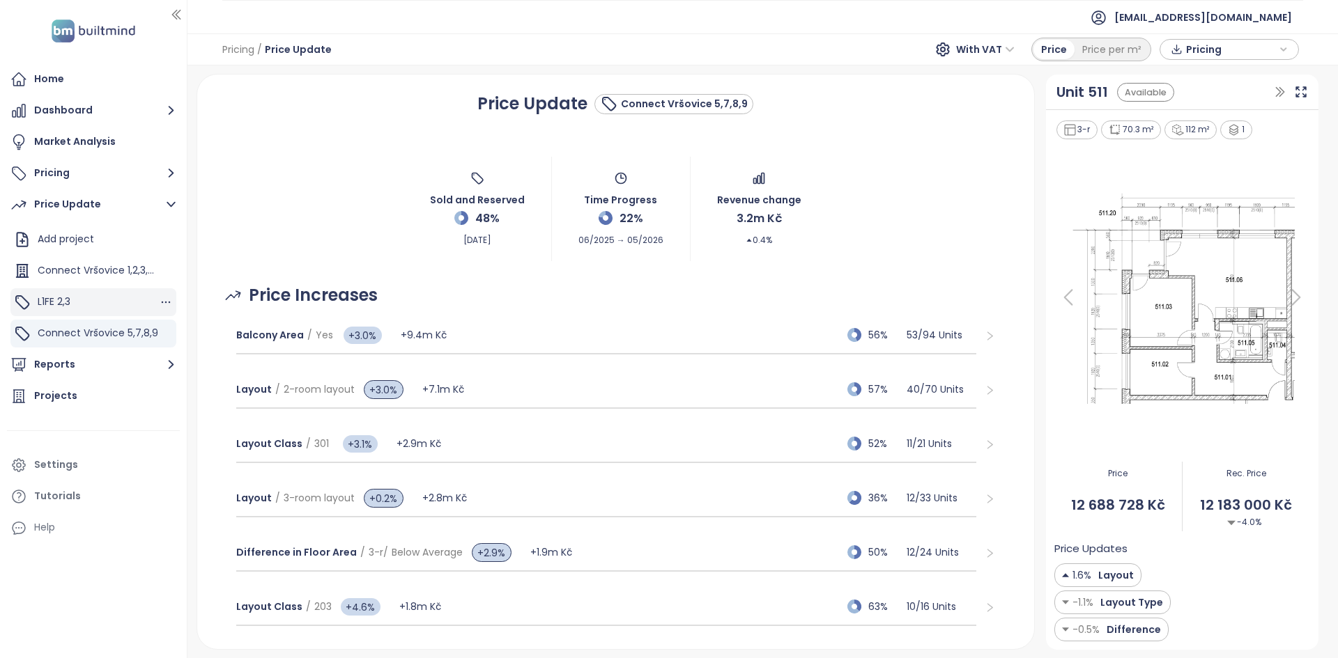
click at [79, 295] on div "L1FE 2,3" at bounding box center [93, 302] width 166 height 28
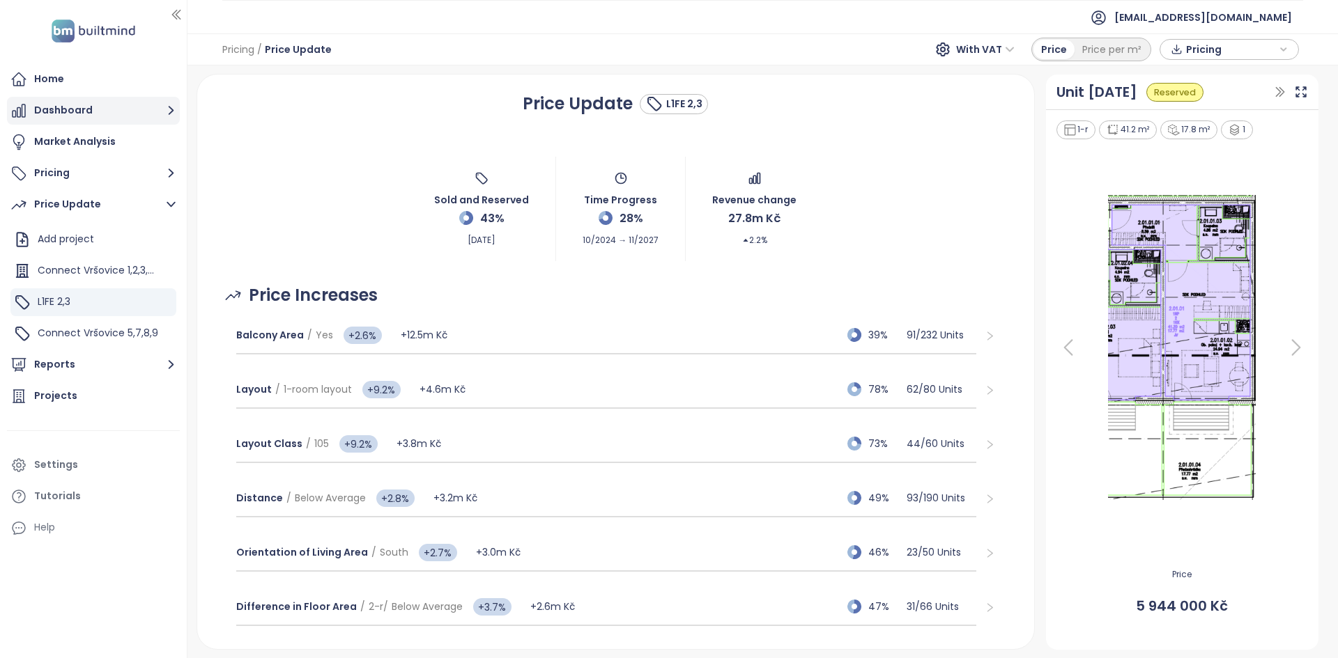
click at [89, 118] on button "Dashboard" at bounding box center [93, 111] width 173 height 28
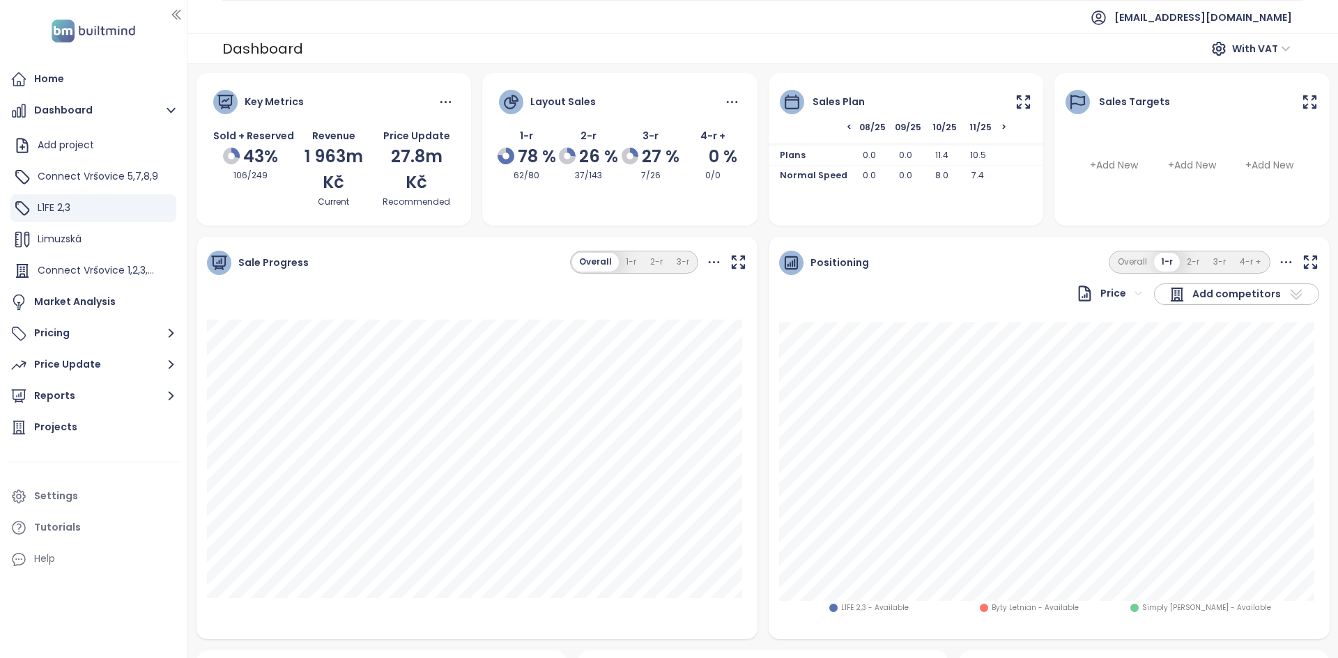
click at [667, 106] on icon at bounding box center [1022, 101] width 17 height 17
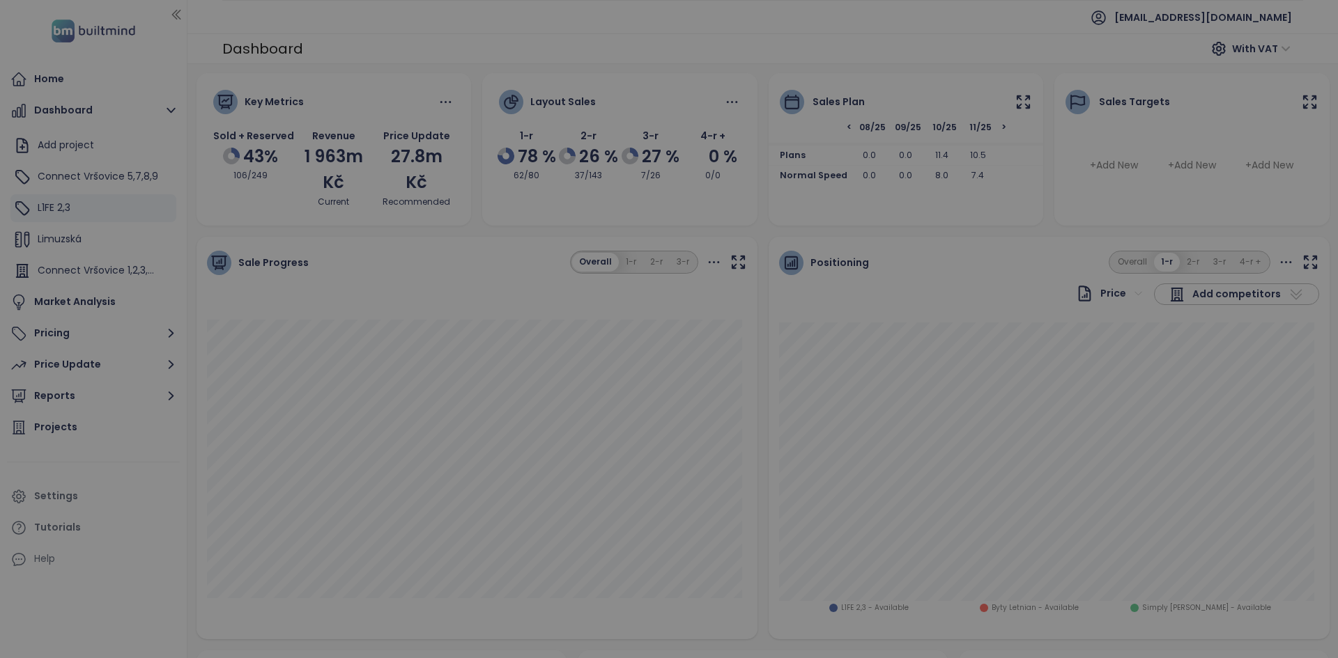
scroll to position [0, 474]
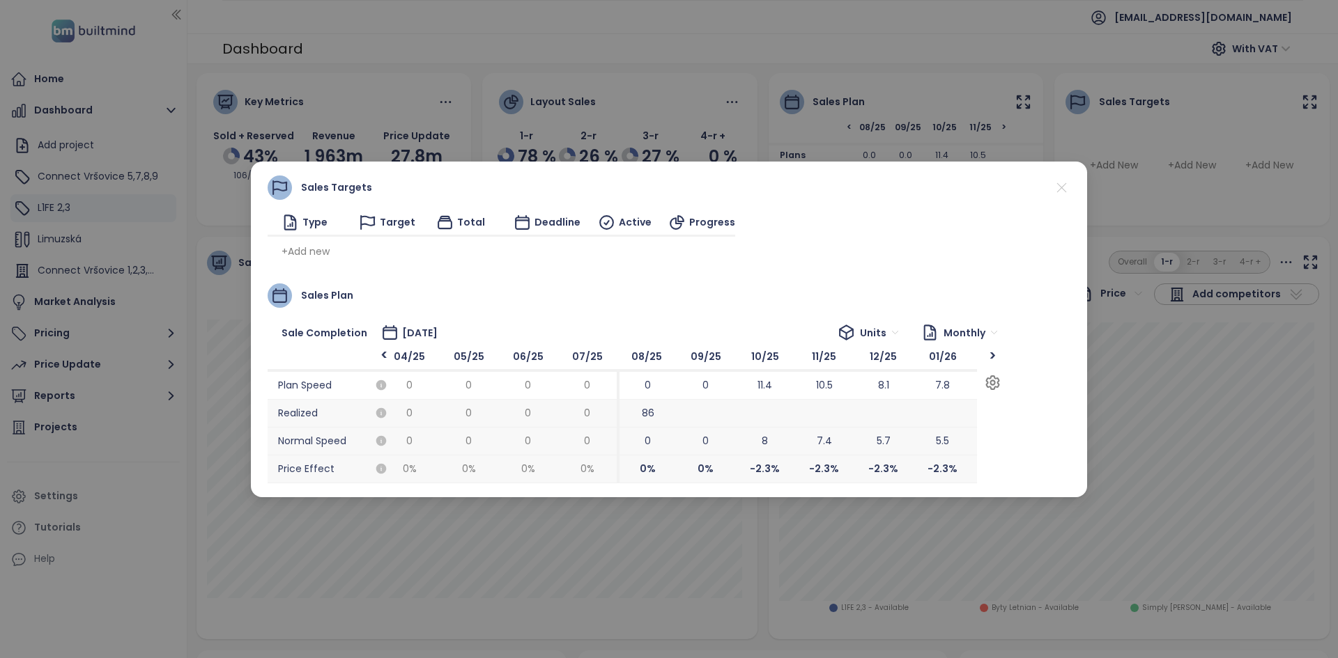
drag, startPoint x: 771, startPoint y: 392, endPoint x: 793, endPoint y: 437, distance: 49.5
click at [667, 297] on div "10/25 11.4 8 -2.3 %" at bounding box center [764, 413] width 59 height 139
drag, startPoint x: 673, startPoint y: 422, endPoint x: 500, endPoint y: 427, distance: 172.8
click at [500, 297] on div "08/25 0 86 0 0 %" at bounding box center [473, 413] width 59 height 139
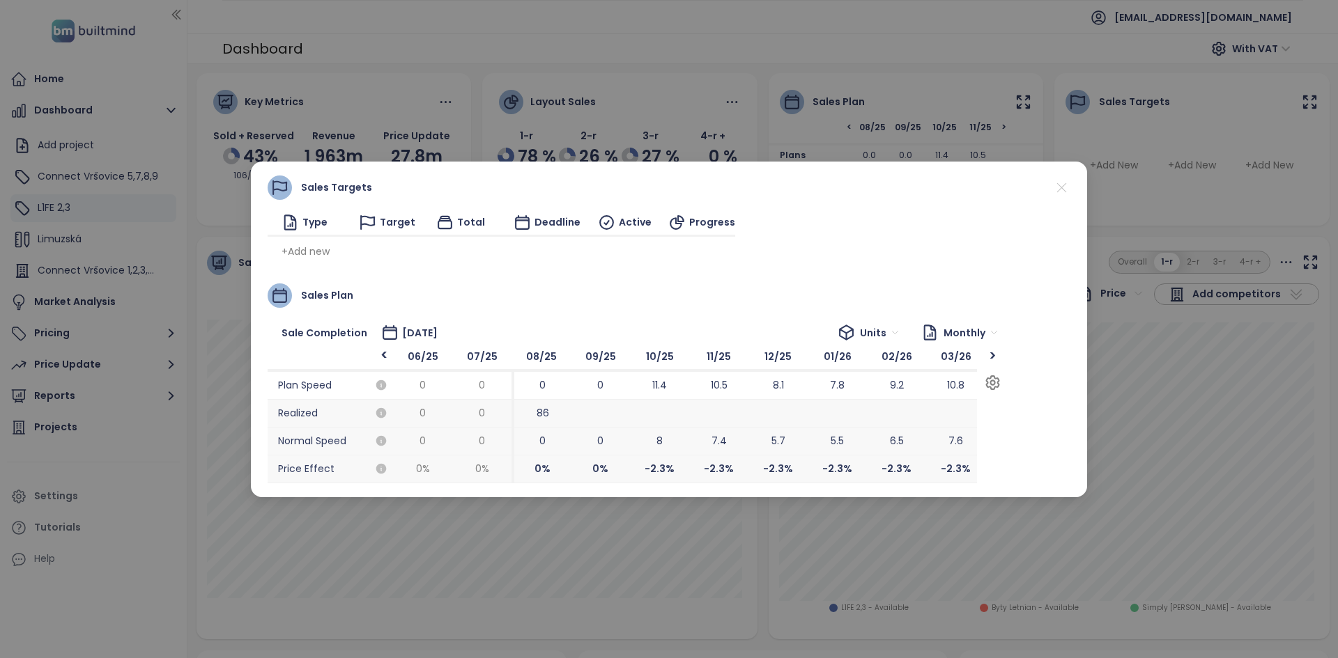
scroll to position [0, 532]
drag, startPoint x: 536, startPoint y: 422, endPoint x: 576, endPoint y: 415, distance: 40.3
click at [576, 297] on span at bounding box center [601, 414] width 59 height 28
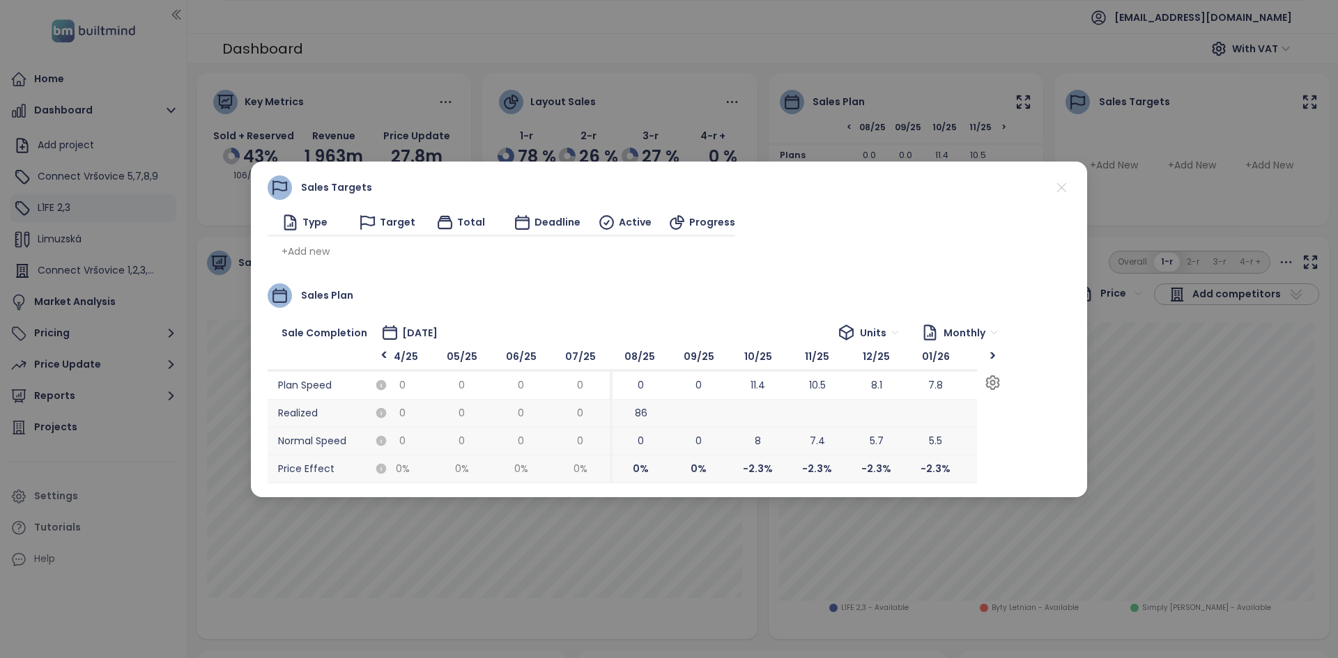
drag, startPoint x: 574, startPoint y: 417, endPoint x: 671, endPoint y: 419, distance: 96.9
click at [667, 297] on span at bounding box center [698, 414] width 59 height 28
click at [432, 297] on div "Sales Plan Sale Completion November 2027 Units Monthly < Plan Speed Realized No…" at bounding box center [669, 384] width 803 height 200
click at [454, 280] on div "Sales Targets Type Target Total Deadline Active Progress + Add new Sales Plan S…" at bounding box center [669, 330] width 803 height 308
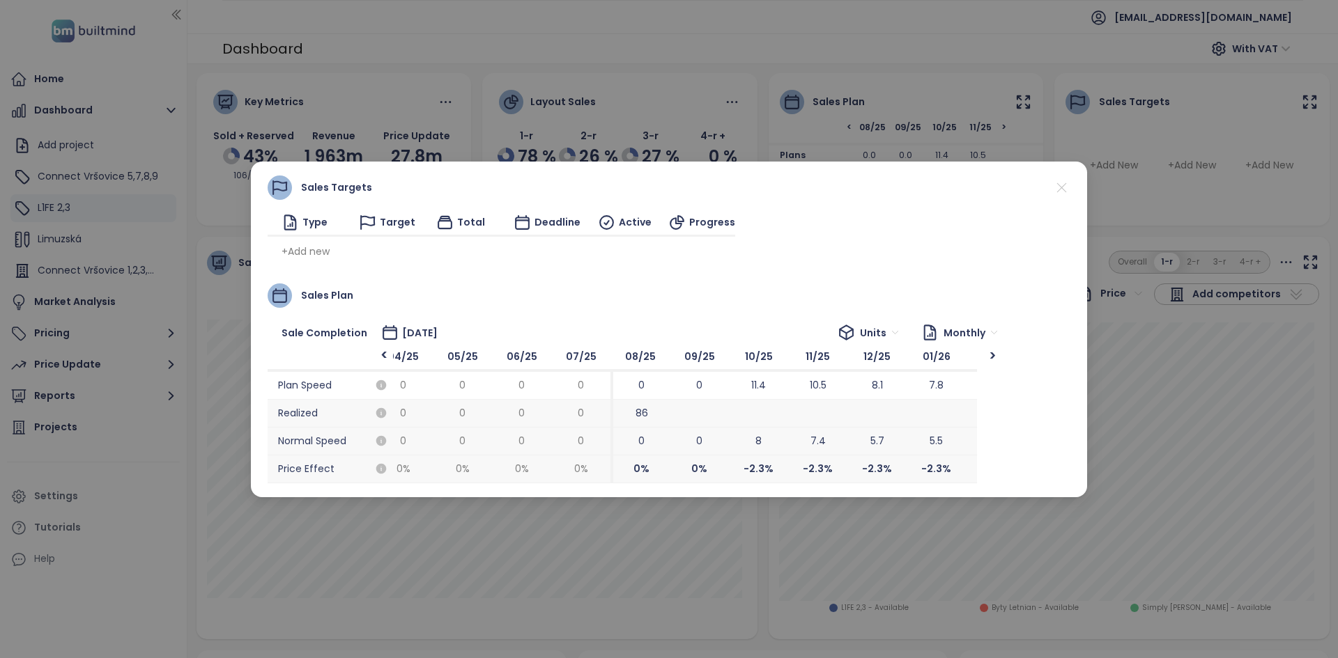
click at [667, 184] on icon at bounding box center [1061, 187] width 17 height 17
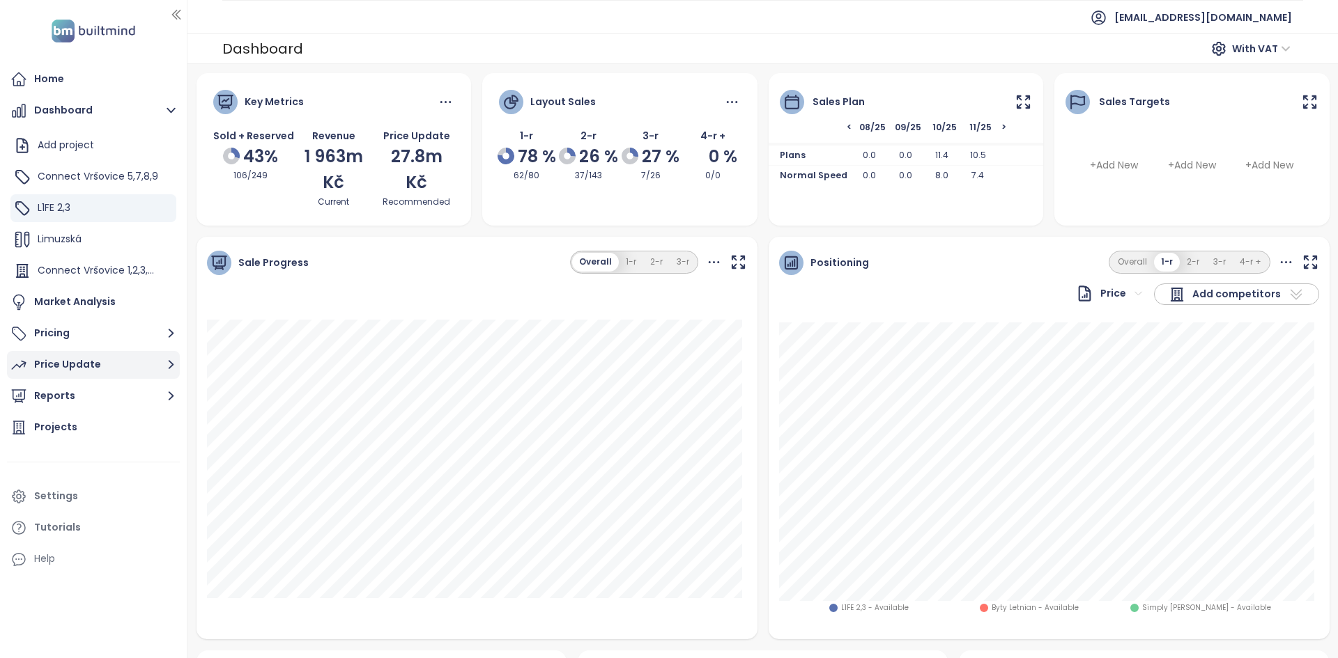
click at [104, 297] on button "Price Update" at bounding box center [93, 365] width 173 height 28
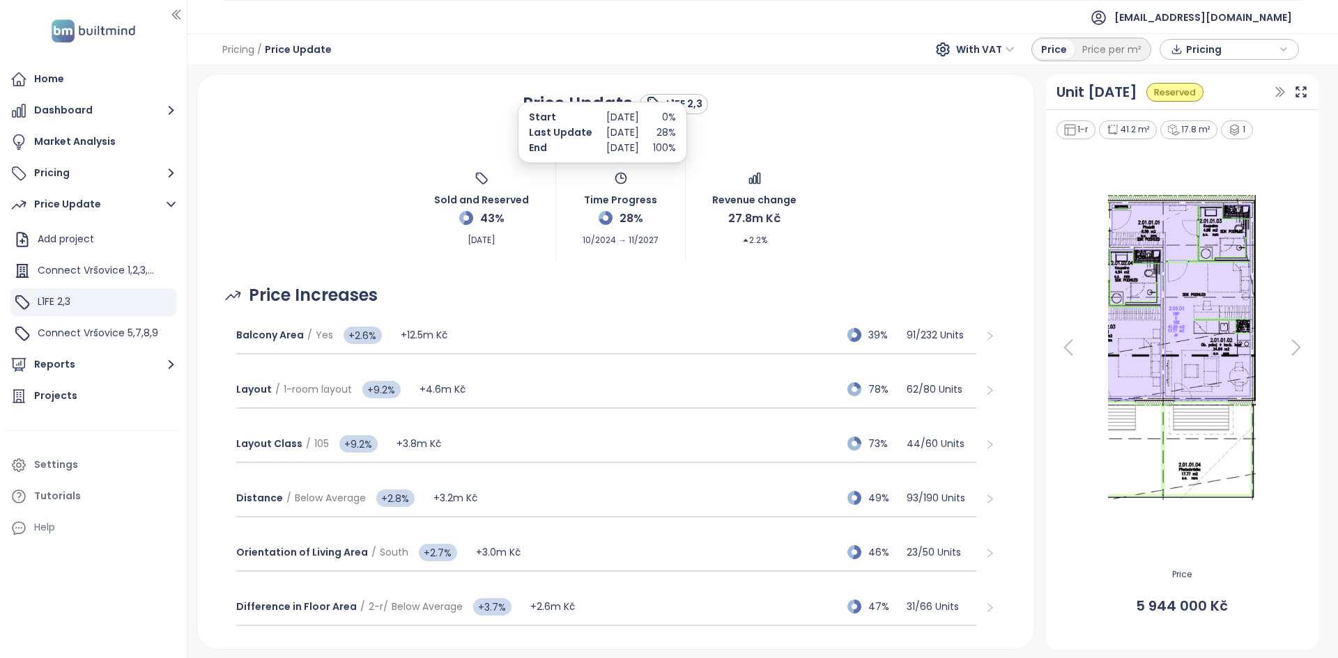
click at [601, 240] on span "10/2024 → 11/2027" at bounding box center [620, 237] width 76 height 20
click at [625, 249] on div "Sold and Reserved 43% Aug 20, 2025 Time Progress 28% 10/2024 → 11/2027 Revenue …" at bounding box center [616, 209] width 804 height 104
click at [626, 245] on span "10/2024 → 11/2027" at bounding box center [620, 237] width 76 height 20
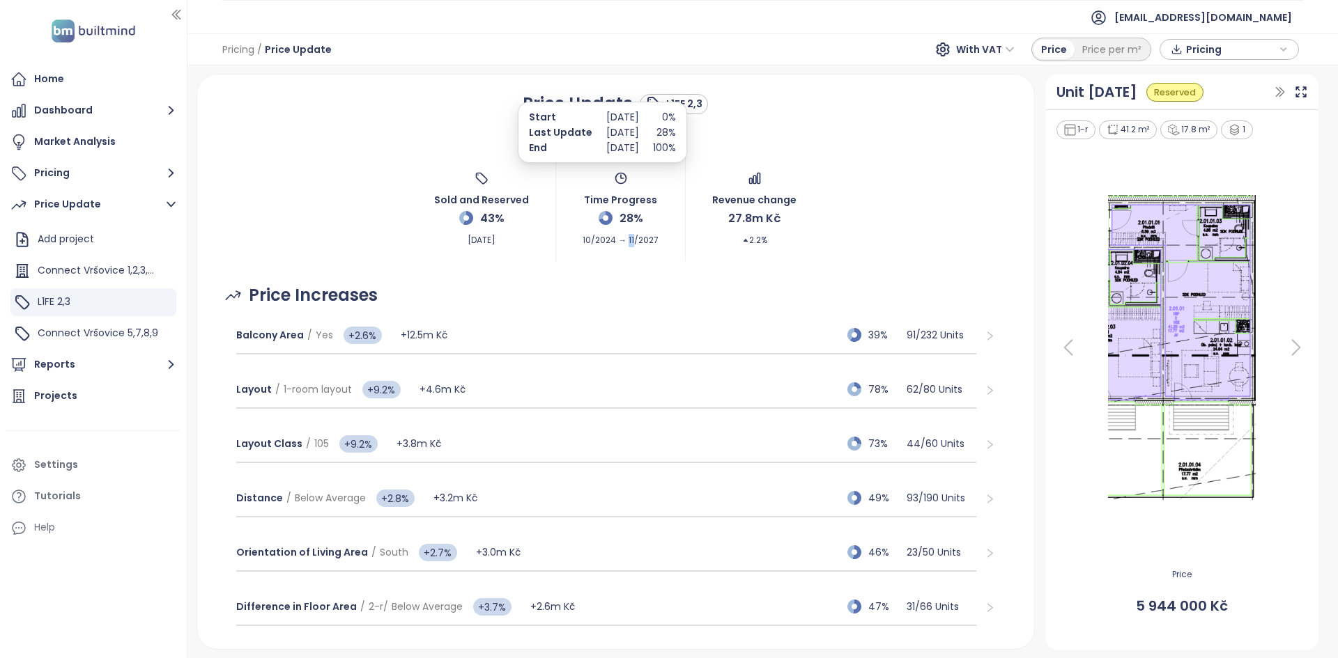
click at [626, 245] on span "10/2024 → 11/2027" at bounding box center [620, 237] width 76 height 20
drag, startPoint x: 636, startPoint y: 217, endPoint x: 606, endPoint y: 217, distance: 30.0
click at [606, 217] on div "28%" at bounding box center [620, 218] width 45 height 20
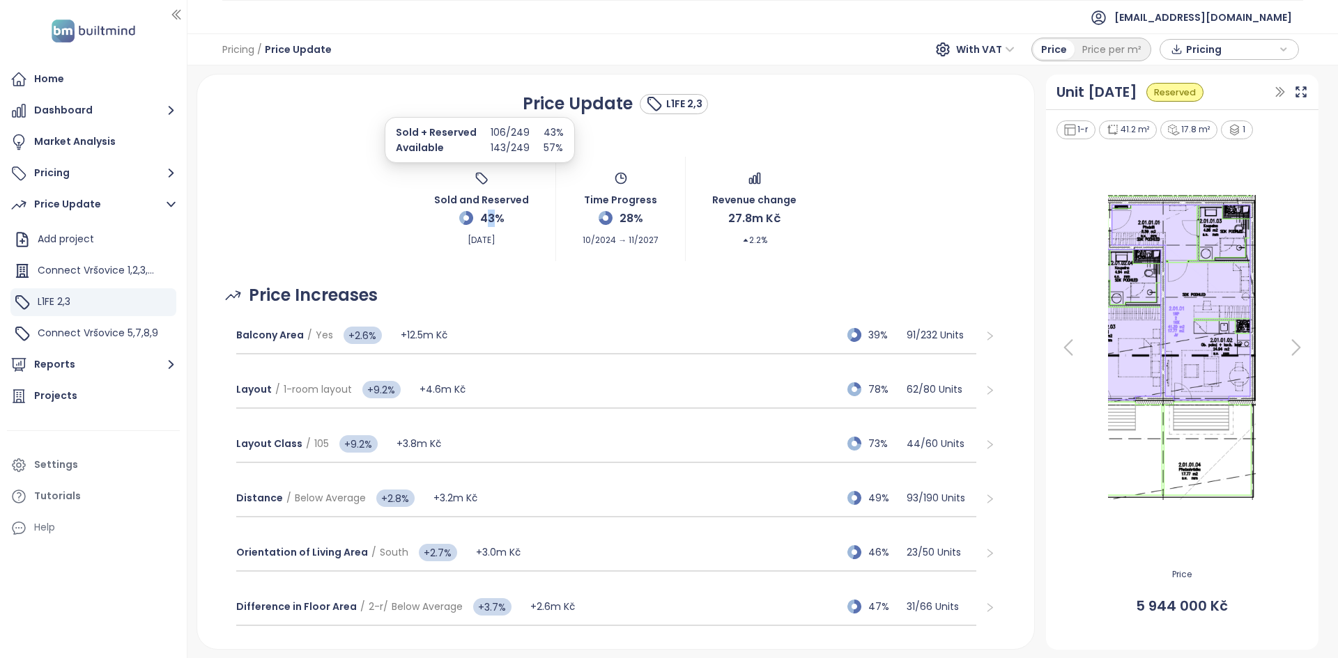
click at [483, 221] on span "43%" at bounding box center [492, 218] width 24 height 17
click at [485, 222] on span "43%" at bounding box center [492, 218] width 24 height 17
click at [553, 296] on div "Price Increases" at bounding box center [616, 295] width 804 height 26
click at [474, 297] on div "Balcony Area / Yes +2.6% +12.5m Kč 39% 91 / 232 Units" at bounding box center [606, 336] width 741 height 38
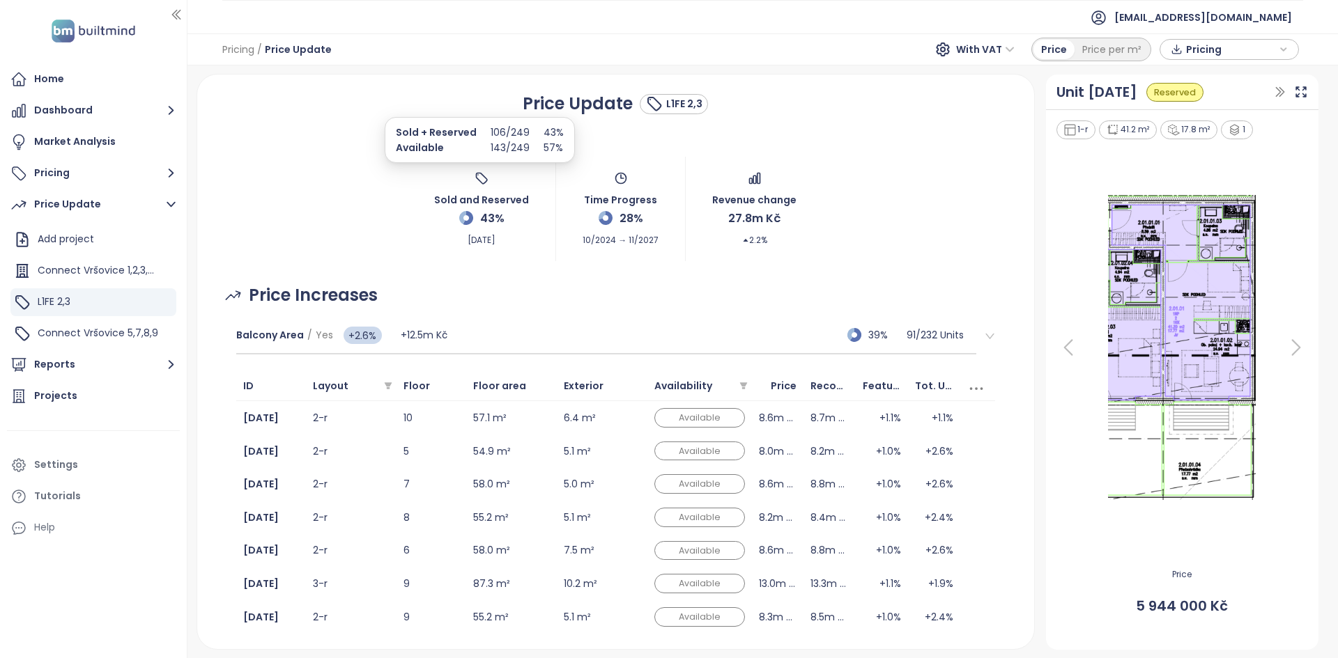
click at [518, 148] on p "143 / 249" at bounding box center [509, 147] width 39 height 15
click at [667, 297] on div "Balcony Area / Yes +2.6% +12.5m Kč 39% 91 / 232 Units" at bounding box center [606, 336] width 741 height 38
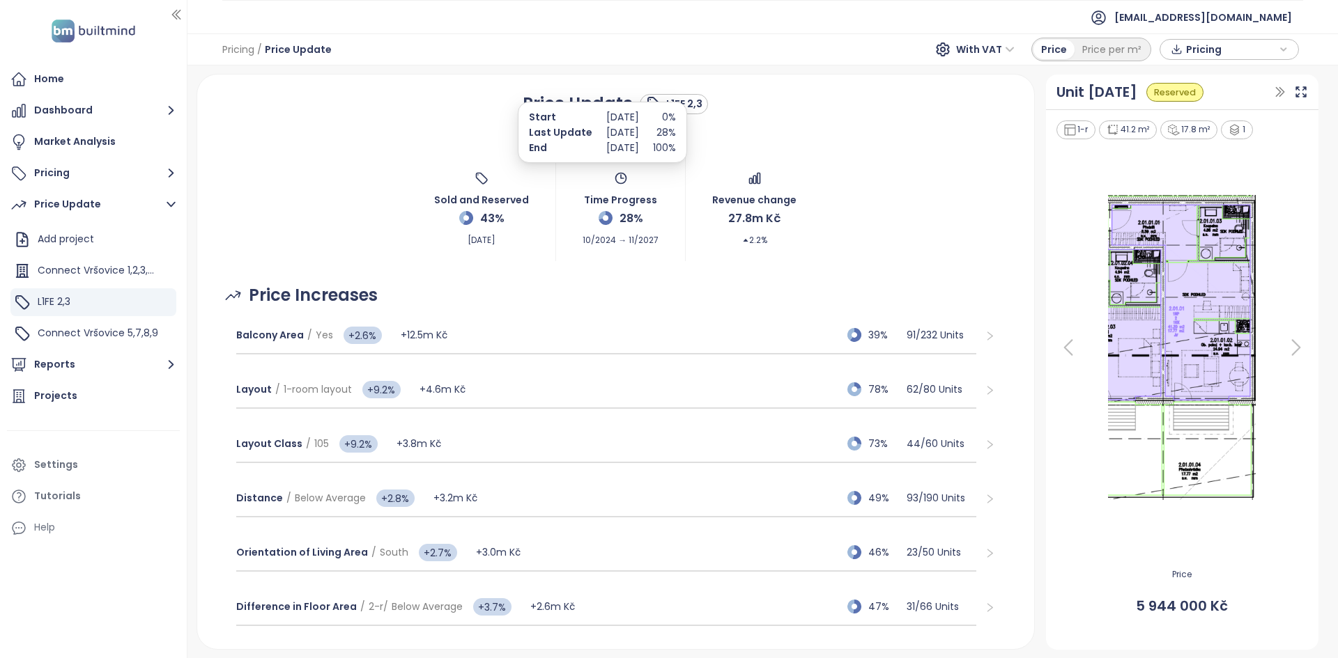
click at [633, 216] on span "28%" at bounding box center [631, 218] width 24 height 17
click at [633, 217] on span "28%" at bounding box center [631, 218] width 24 height 17
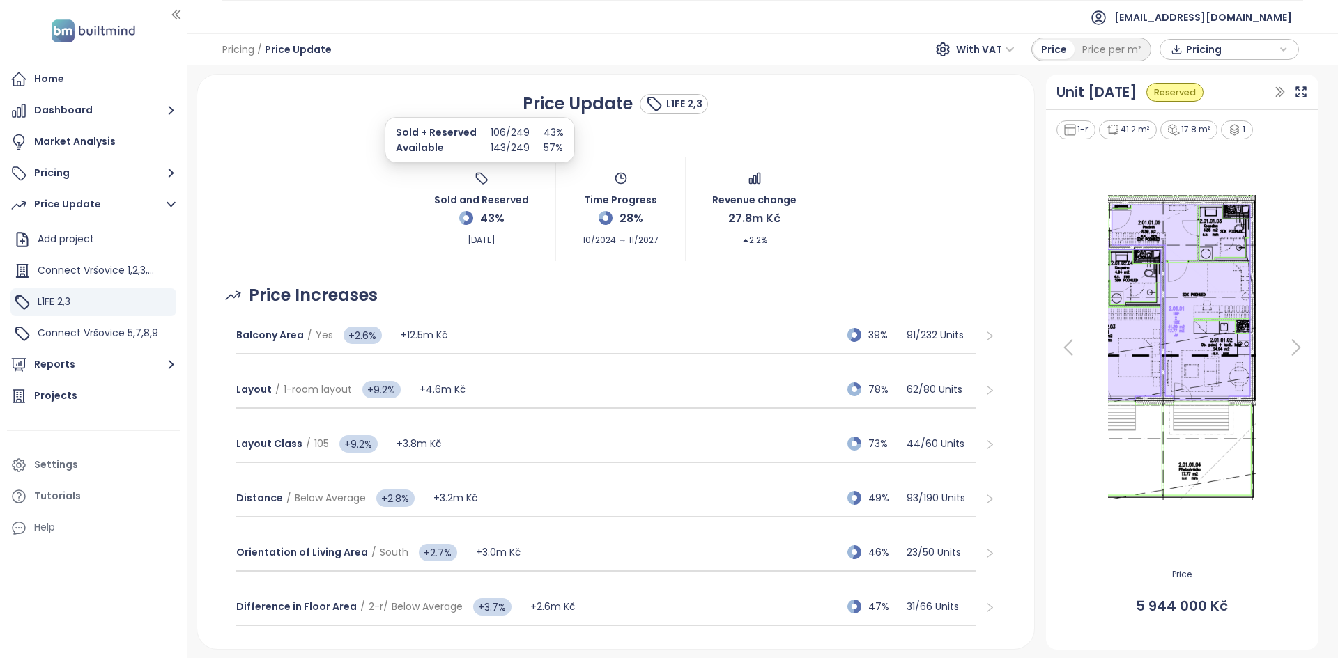
click at [500, 213] on div "Sold and Reserved 43% Aug 20, 2025" at bounding box center [481, 208] width 95 height 75
click at [229, 297] on icon at bounding box center [227, 335] width 14 height 17
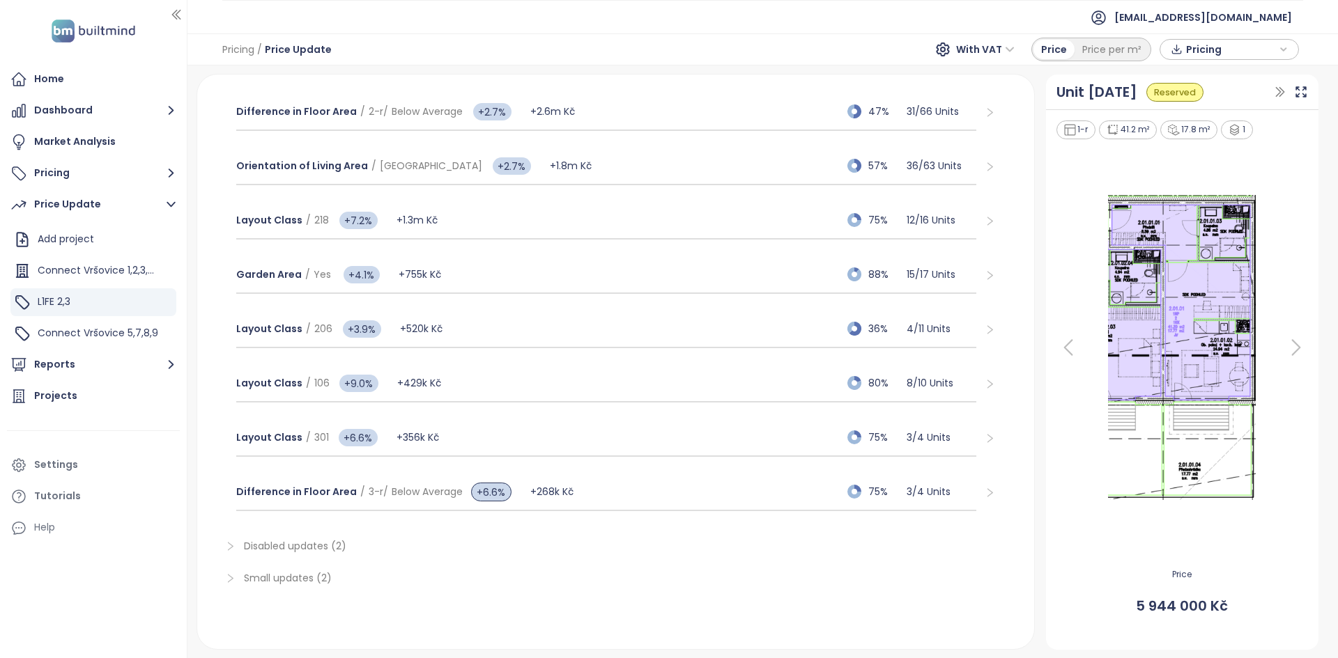
scroll to position [535, 0]
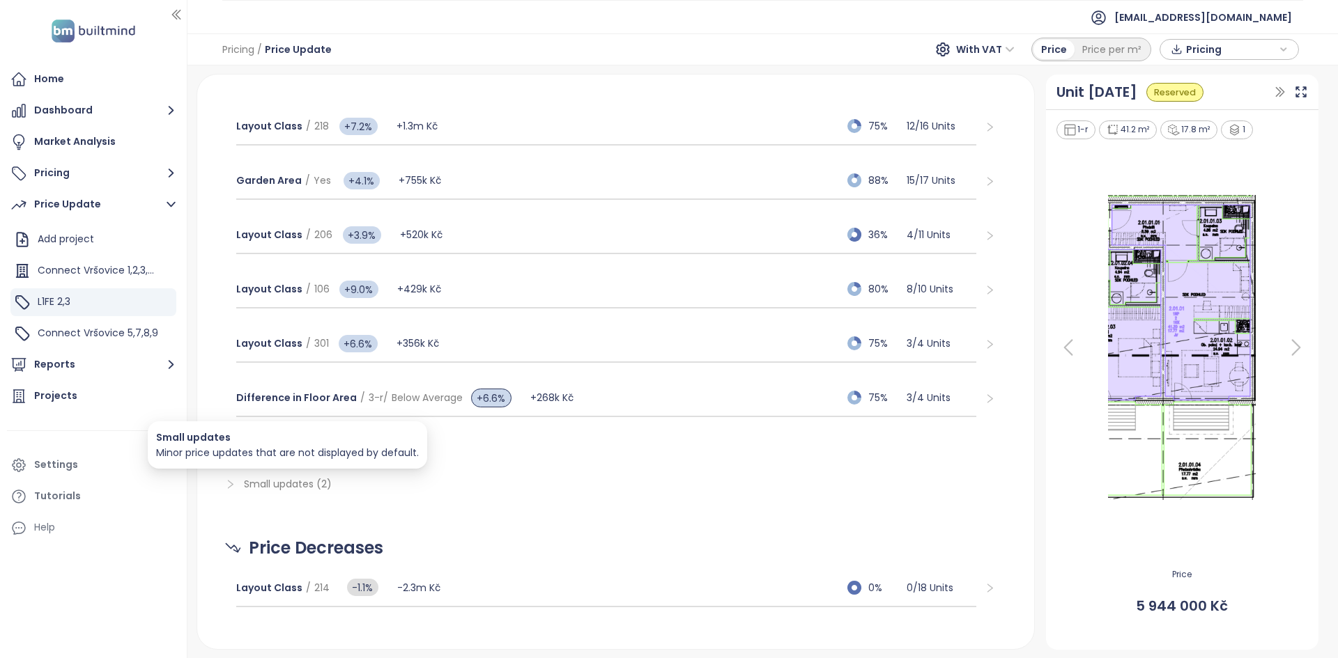
click at [304, 297] on p "Small updates" at bounding box center [287, 437] width 263 height 15
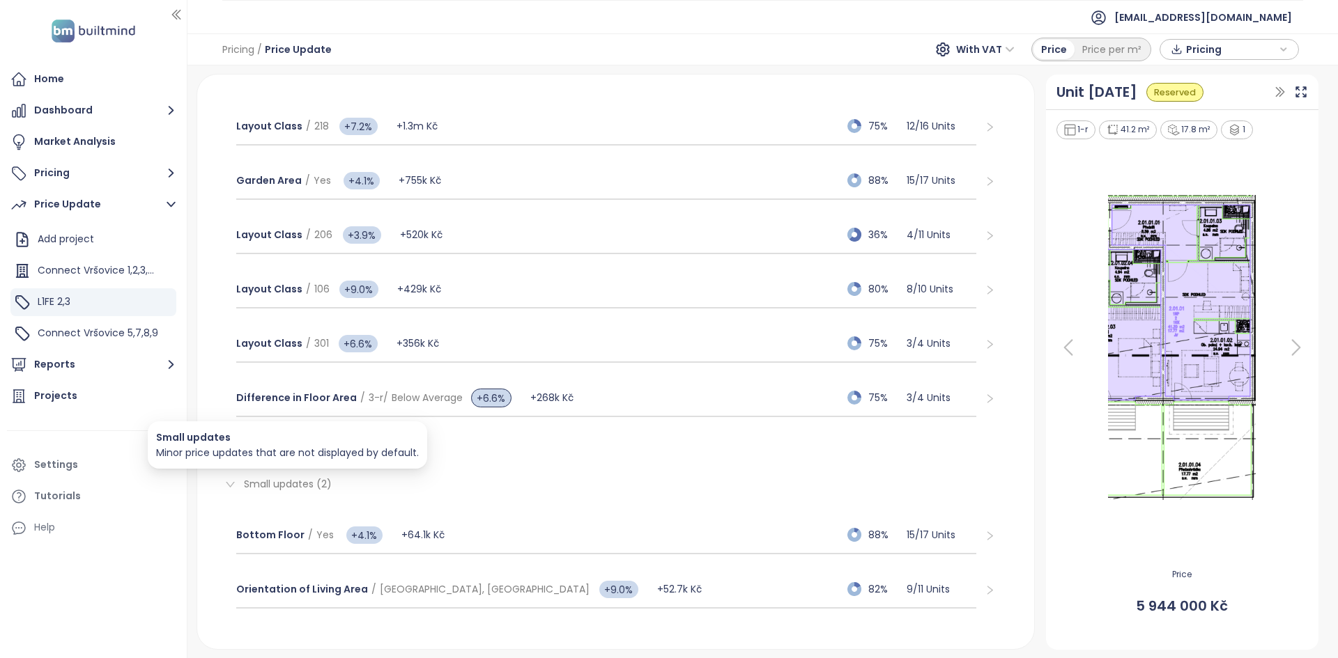
drag, startPoint x: 286, startPoint y: 489, endPoint x: 303, endPoint y: 480, distance: 19.0
click at [286, 297] on span "Small updates (2)" at bounding box center [288, 484] width 88 height 14
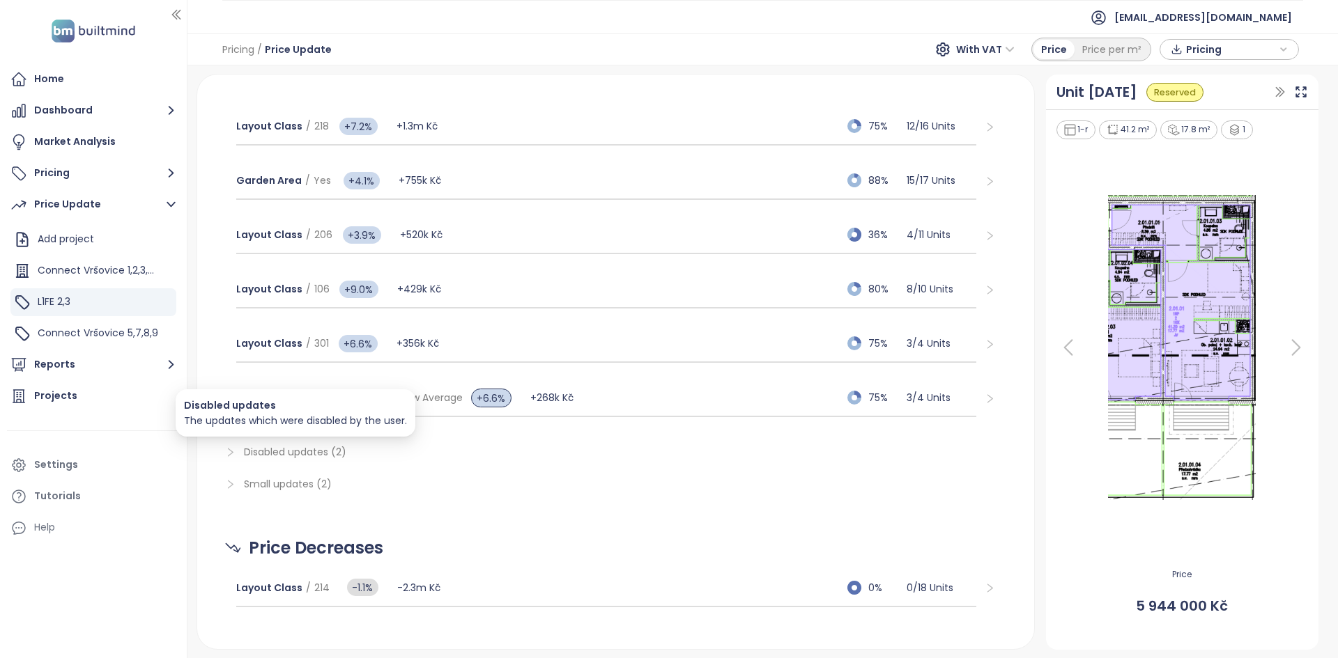
click at [282, 297] on span "Disabled updates (2)" at bounding box center [295, 452] width 102 height 14
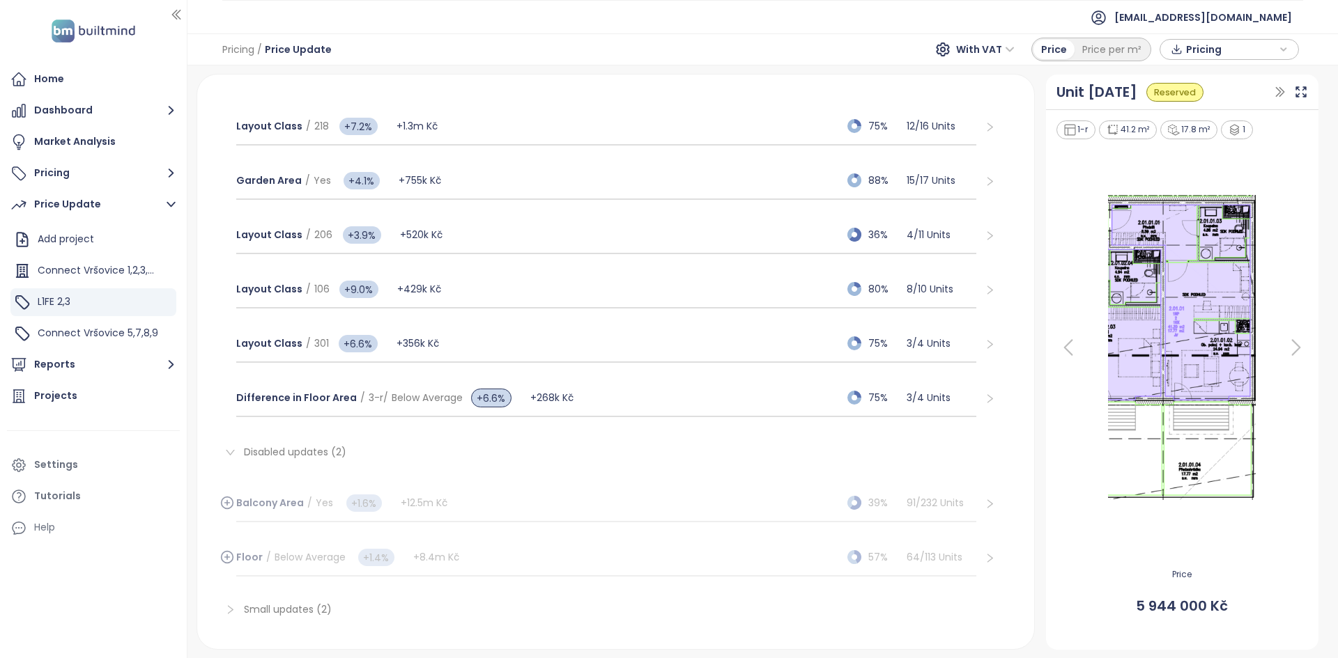
drag, startPoint x: 231, startPoint y: 560, endPoint x: 201, endPoint y: 566, distance: 30.6
click at [201, 297] on div "Price Update L1FE 2,3 Sold and Reserved 43% Aug 20, 2025 Time Progress 28% 10/2…" at bounding box center [615, 362] width 837 height 574
click at [227, 297] on icon at bounding box center [227, 557] width 0 height 5
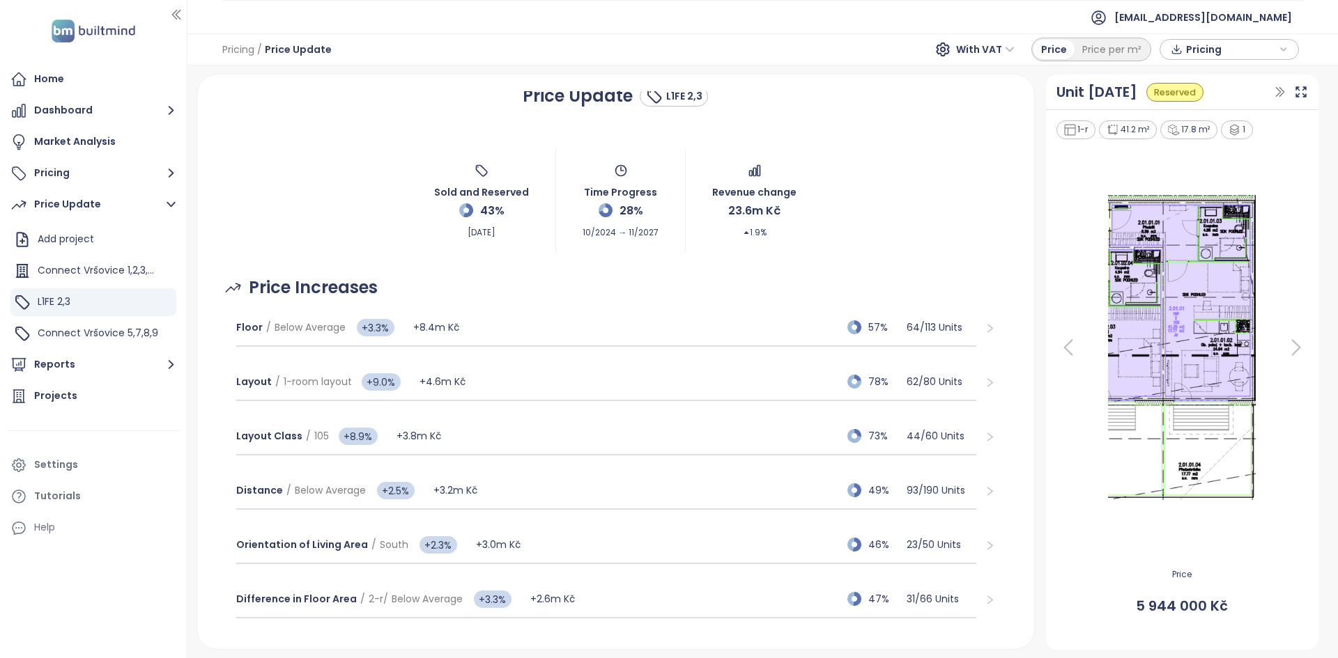
scroll to position [7, 0]
click at [536, 297] on div "Floor / Below Average +3.3% +8.4m Kč 57% 64 / 113 Units" at bounding box center [606, 329] width 741 height 38
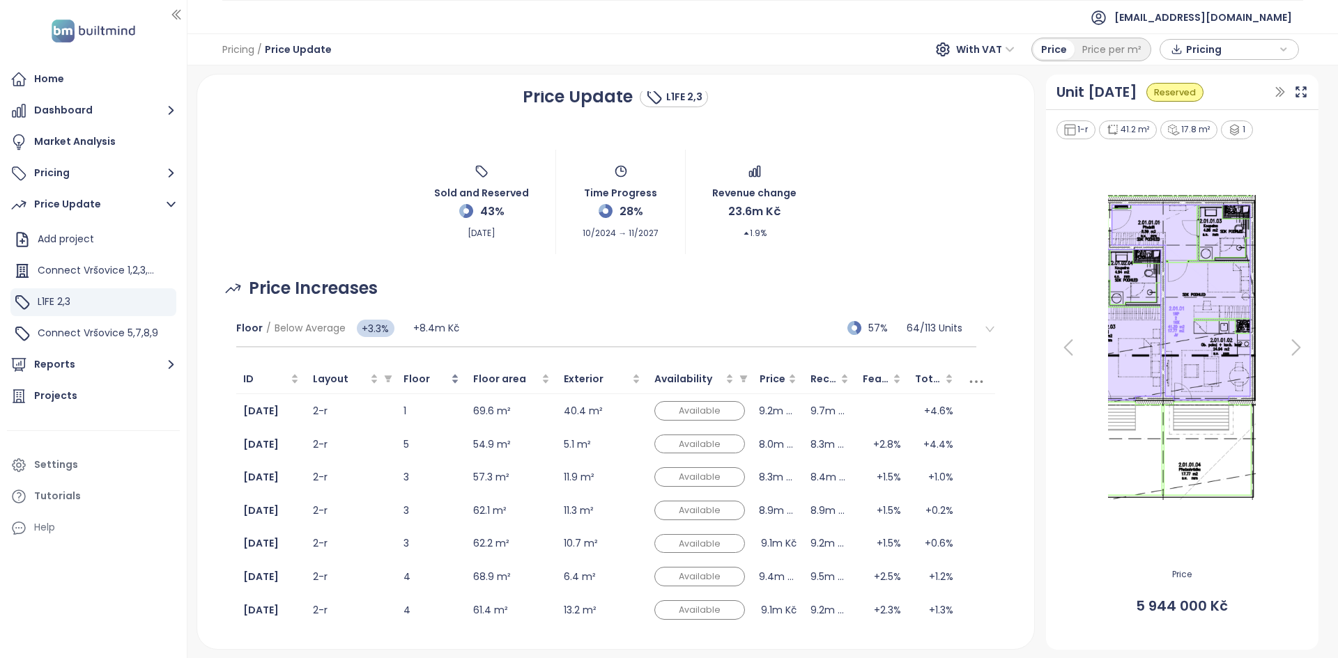
click at [447, 297] on span "Floor" at bounding box center [425, 378] width 45 height 15
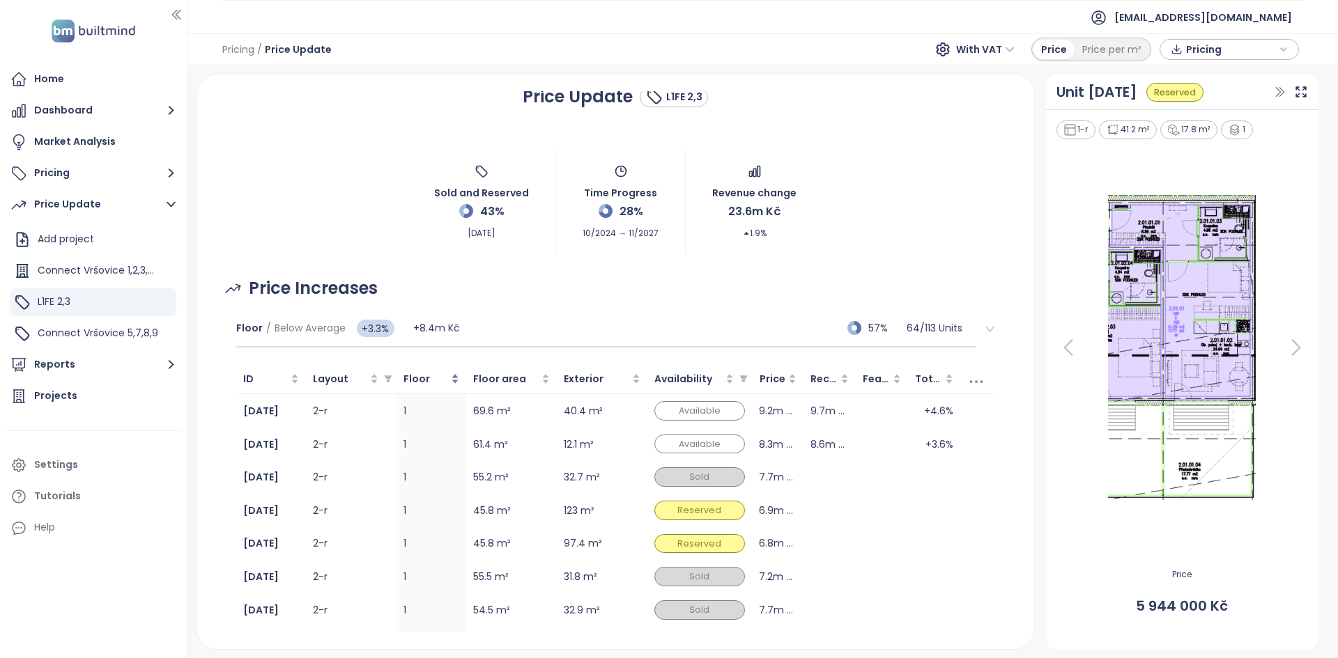
click at [447, 297] on span "Floor" at bounding box center [425, 378] width 45 height 15
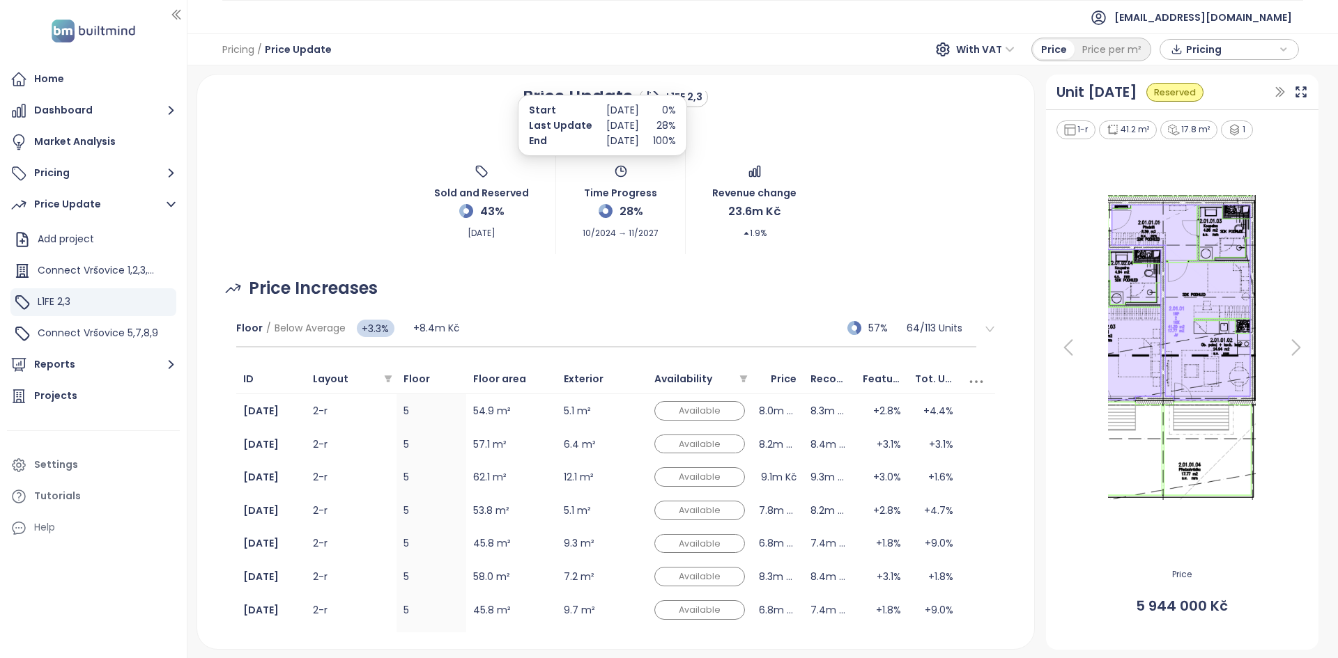
click at [630, 212] on span "28%" at bounding box center [631, 211] width 24 height 17
click at [630, 213] on span "28%" at bounding box center [631, 211] width 24 height 17
click at [631, 213] on span "28%" at bounding box center [631, 211] width 24 height 17
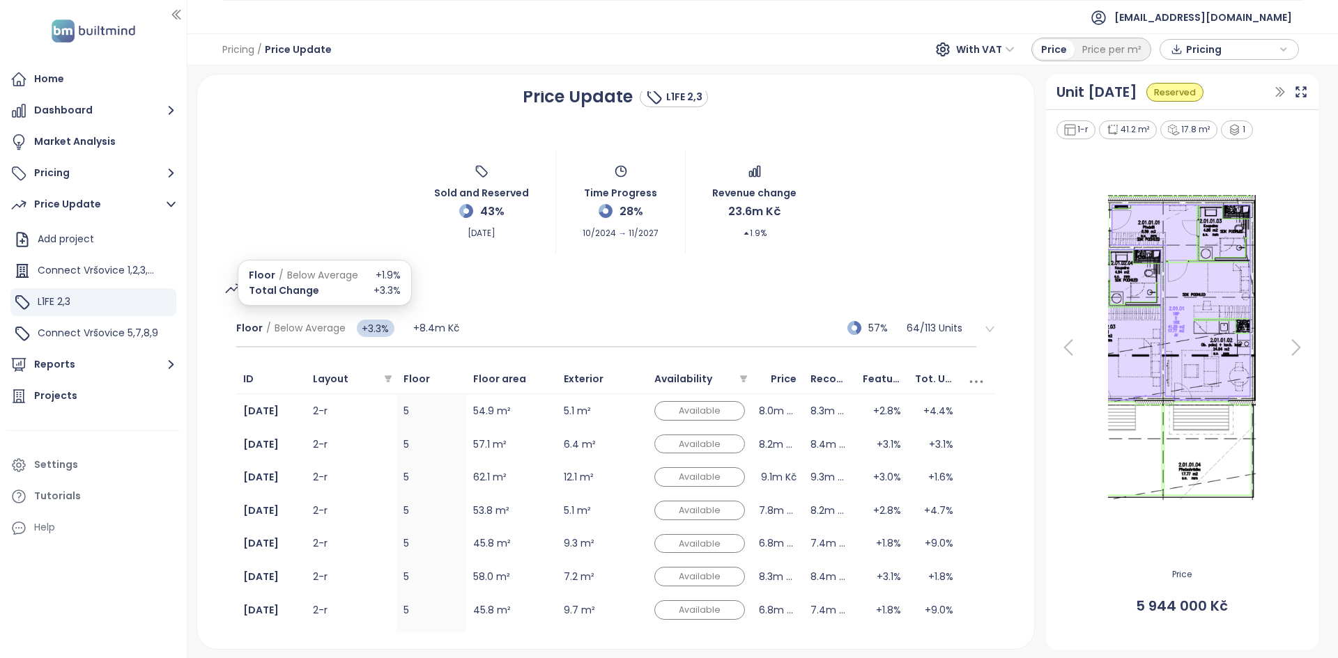
click at [388, 276] on span "+1.9%" at bounding box center [388, 275] width 25 height 15
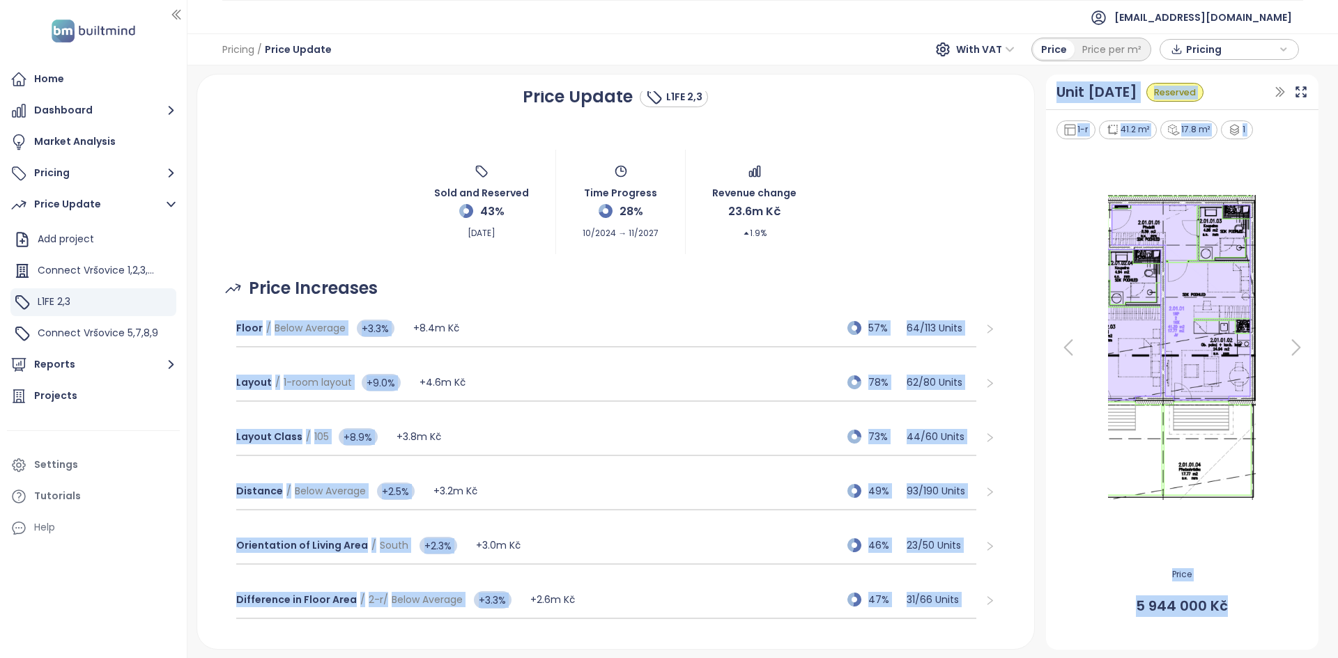
drag, startPoint x: 372, startPoint y: 288, endPoint x: 433, endPoint y: 286, distance: 60.6
click at [433, 286] on body "Home Dashboard Market Analysis Pricing Price Update Add project Connect Vršovic…" at bounding box center [669, 329] width 1338 height 658
click at [433, 286] on div "Price Increases" at bounding box center [616, 288] width 804 height 26
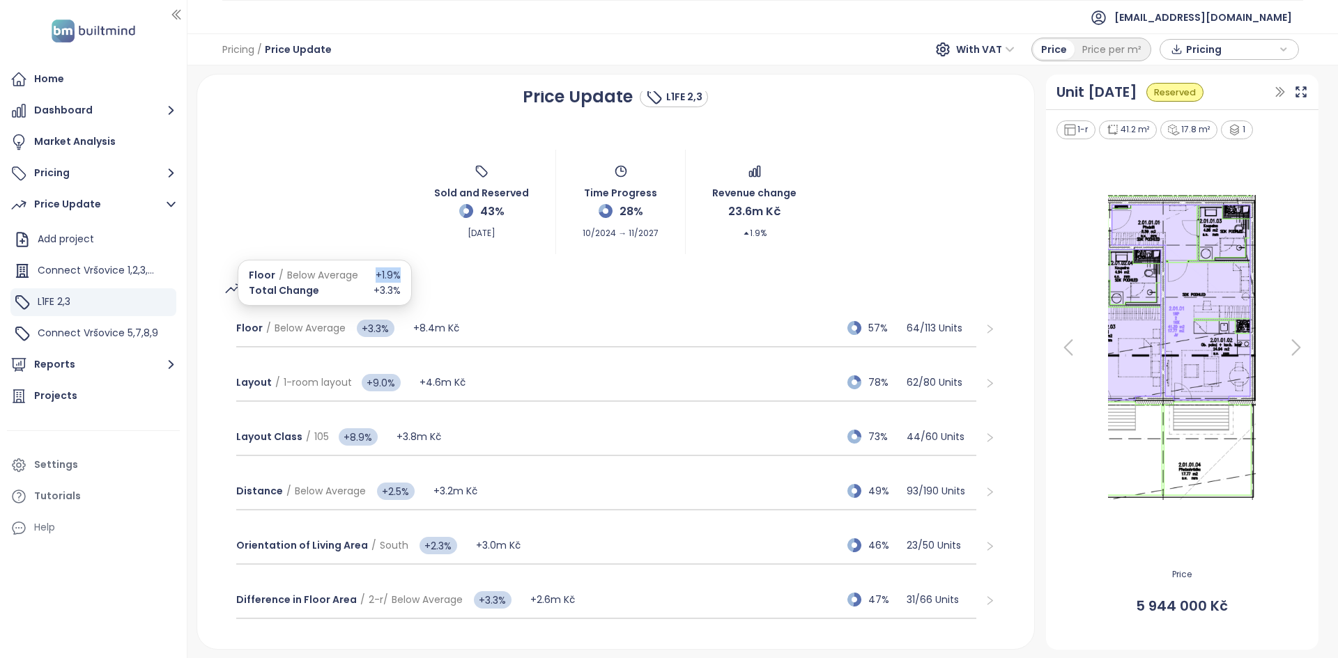
drag, startPoint x: 400, startPoint y: 276, endPoint x: 369, endPoint y: 273, distance: 31.5
click at [369, 273] on div "Floor / Below Average +1.9% Total Change +3.3%" at bounding box center [325, 283] width 174 height 46
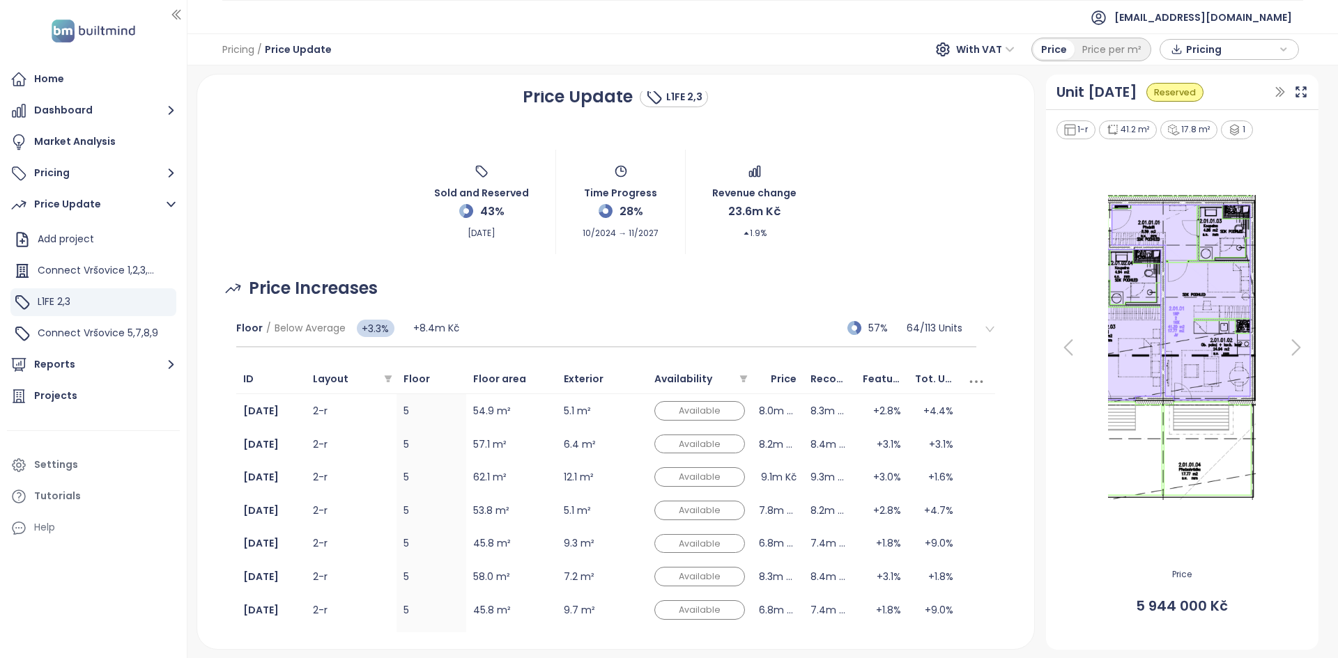
click at [555, 288] on div "Price Increases" at bounding box center [616, 288] width 804 height 26
click at [504, 297] on div "Floor / Below Average +3.3% +8.4m Kč 57% 64 / 113 Units" at bounding box center [606, 329] width 741 height 38
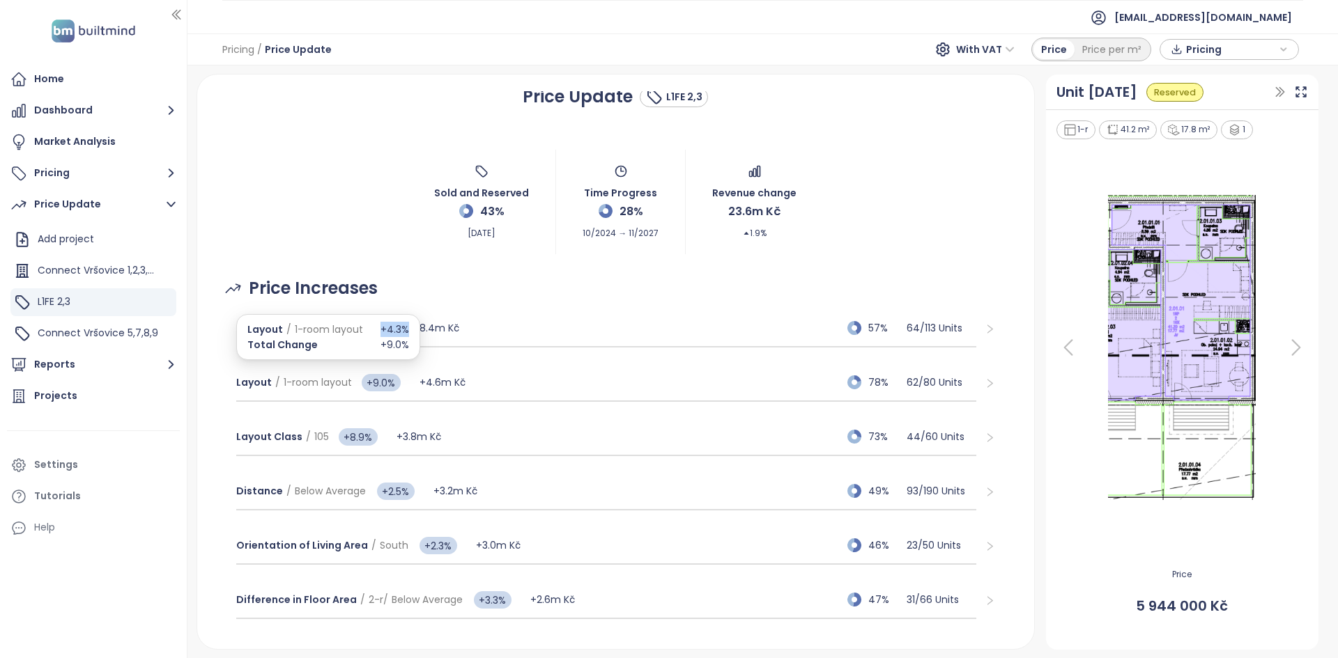
drag, startPoint x: 373, startPoint y: 326, endPoint x: 408, endPoint y: 327, distance: 35.5
click at [408, 297] on div "Layout / 1-room layout +4.3% Total Change +9.0%" at bounding box center [328, 337] width 184 height 46
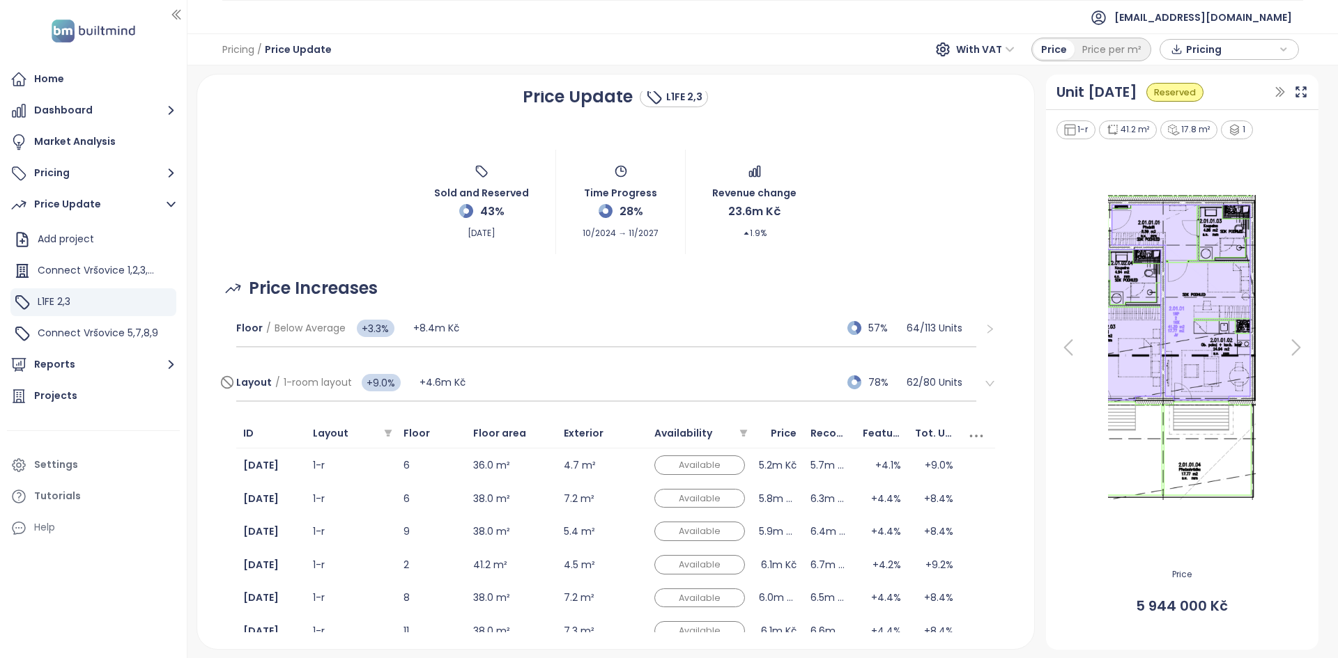
click at [548, 297] on div "Layout / 1-room layout +9.0% +4.6m Kč 78% 62 / 80 Units" at bounding box center [606, 383] width 741 height 38
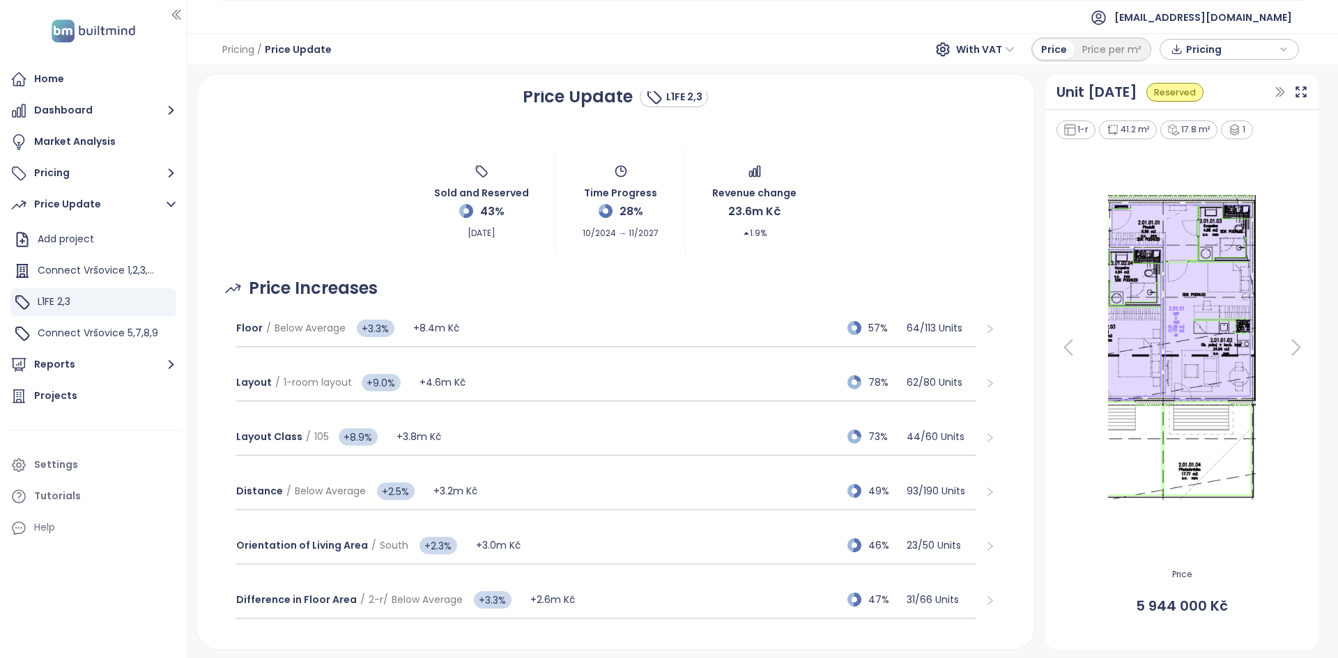
scroll to position [0, 0]
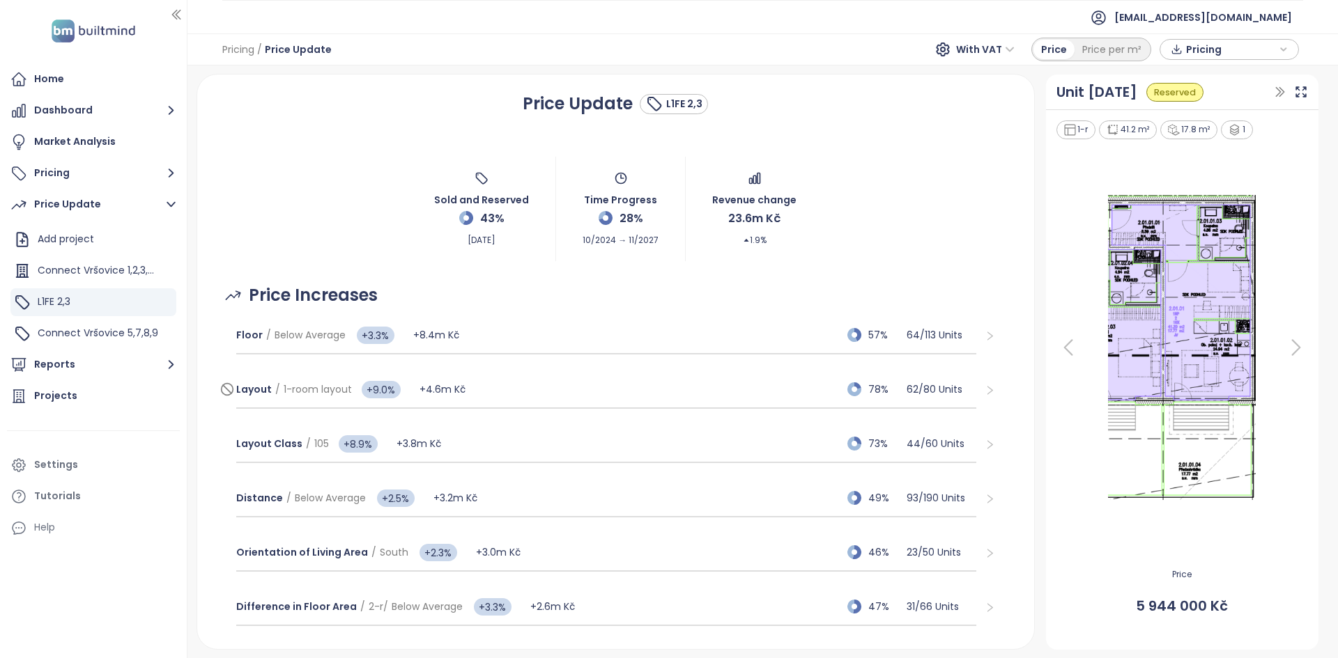
click at [667, 297] on div "Layout / 1-room layout +9.0% +4.6m Kč 78% 62 / 80 Units" at bounding box center [606, 390] width 741 height 38
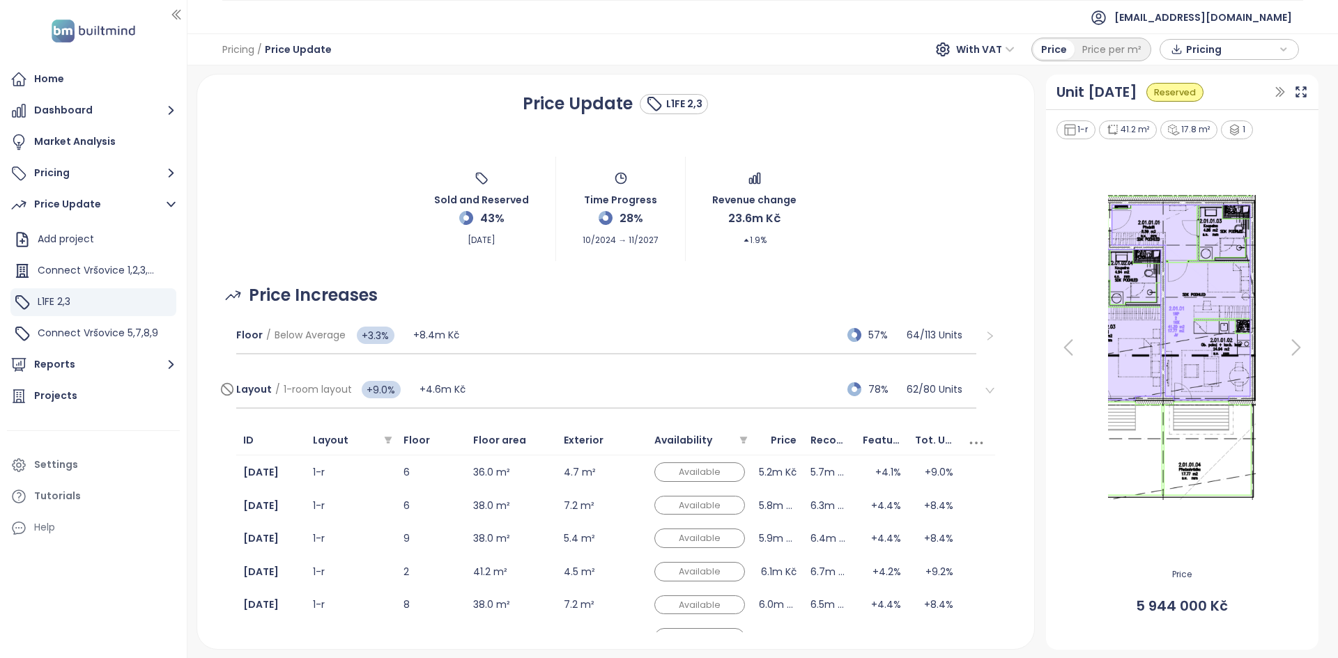
click at [667, 297] on div "Layout / 1-room layout +9.0% +4.6m Kč 78% 62 / 80 Units" at bounding box center [606, 390] width 741 height 38
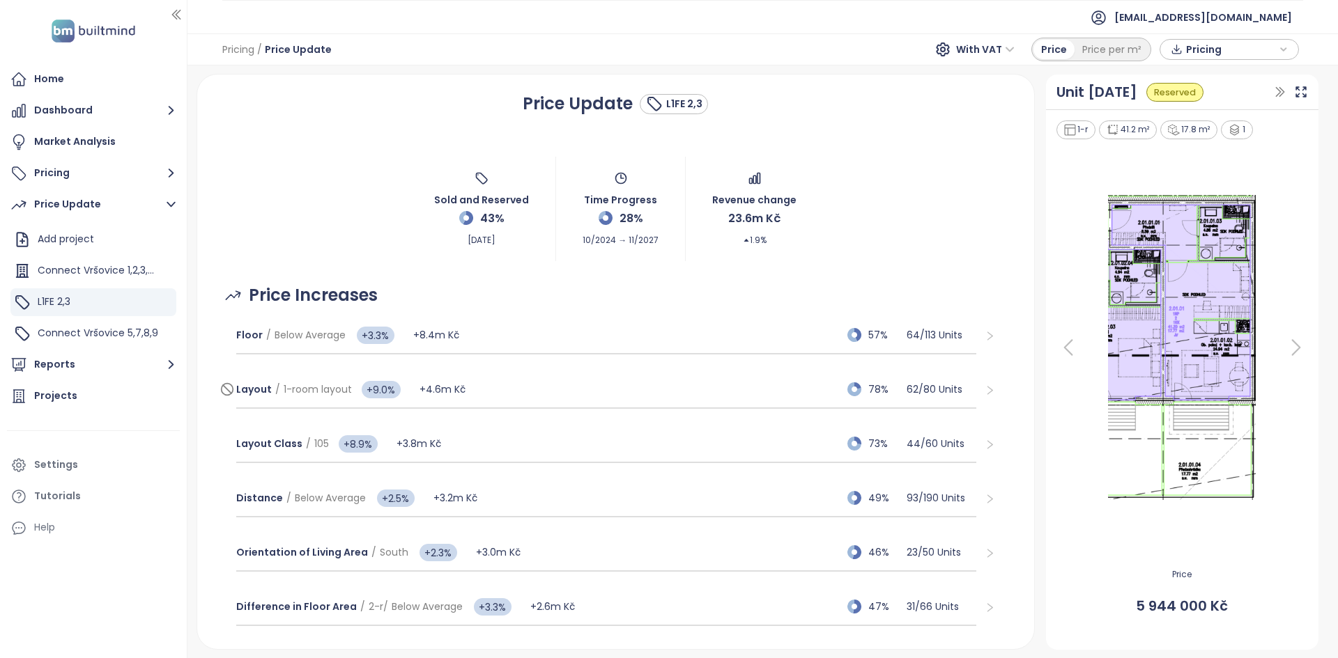
click at [628, 297] on div "Layout / 1-room layout +9.0% +4.6m Kč 78% 62 / 80 Units" at bounding box center [606, 390] width 741 height 38
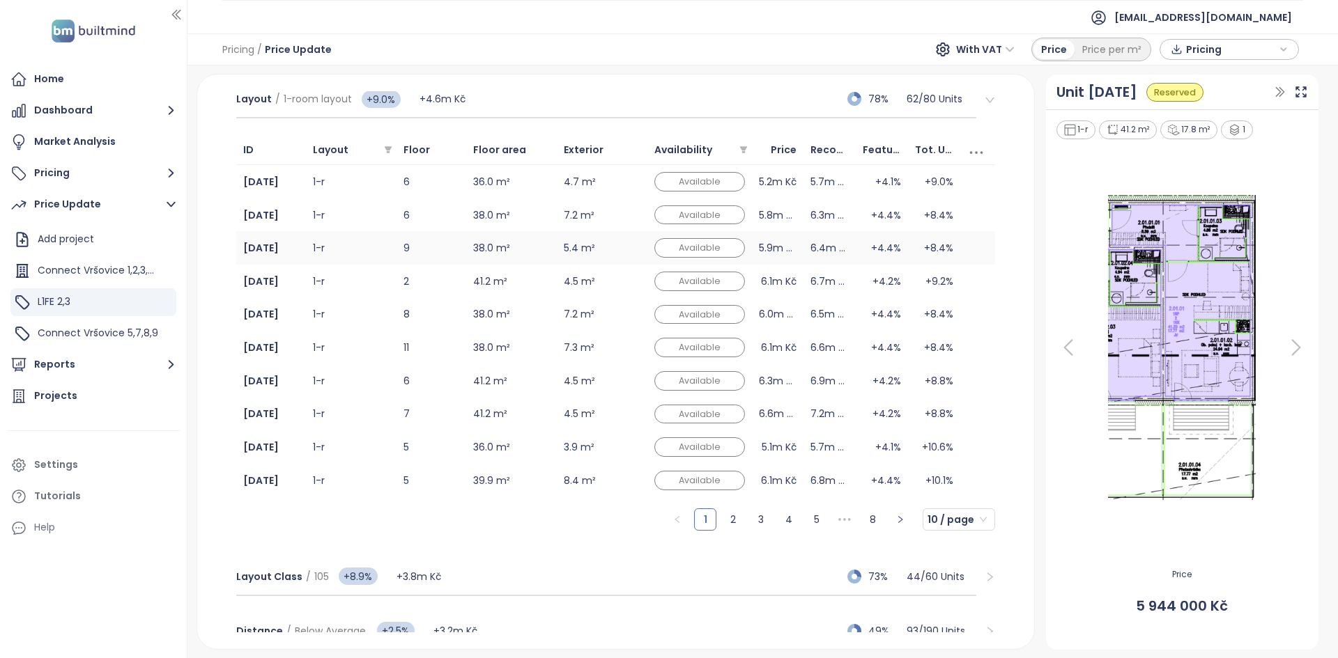
scroll to position [291, 0]
click at [483, 102] on div "Layout / 1-room layout +9.0% +4.6m Kč 78% 62 / 80 Units" at bounding box center [606, 100] width 741 height 38
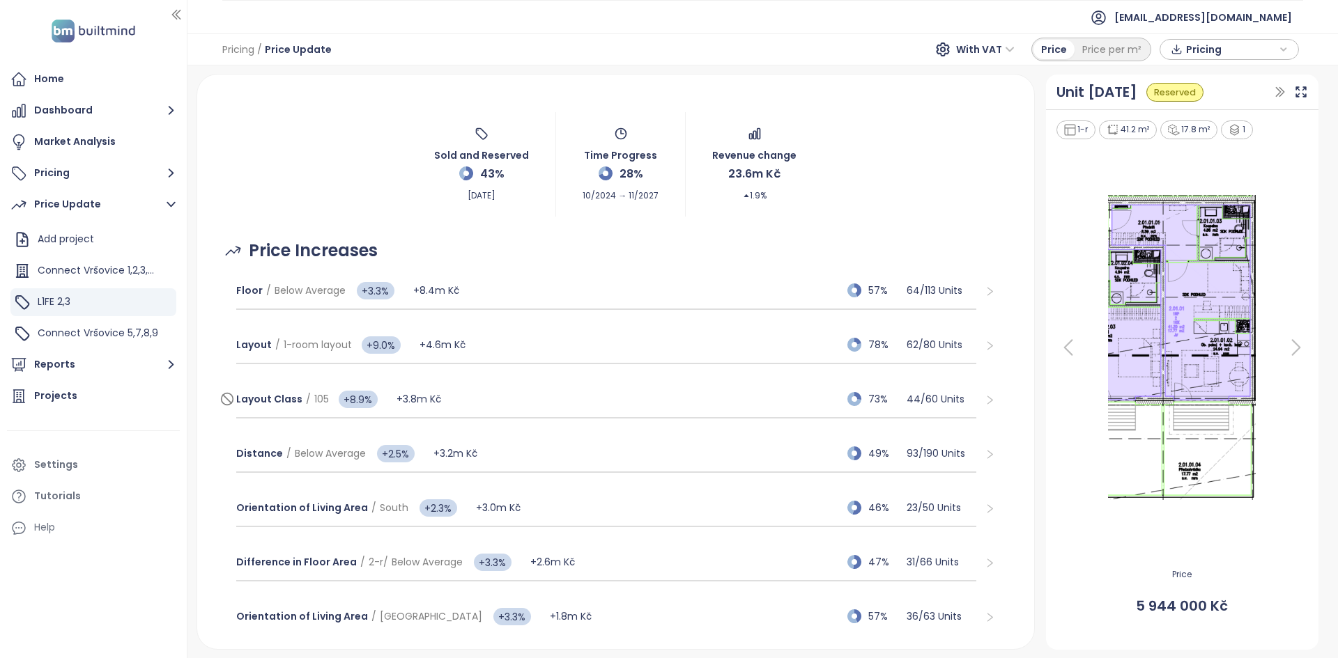
scroll to position [178, 0]
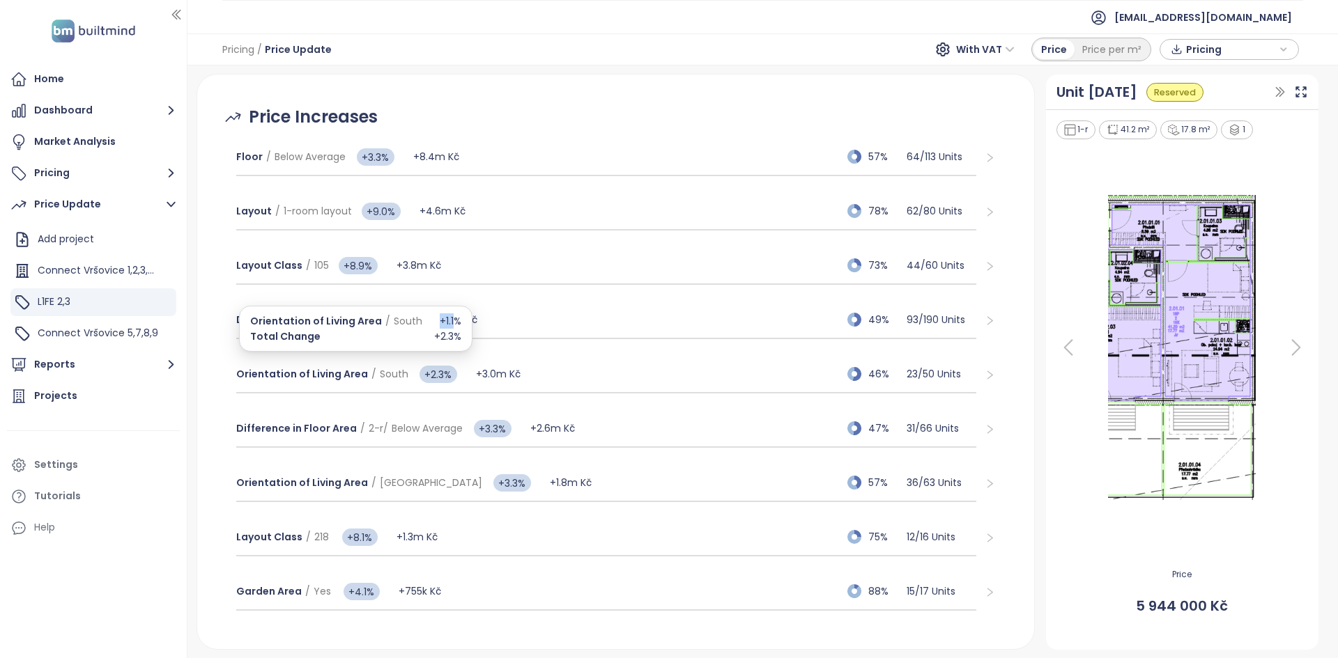
drag, startPoint x: 428, startPoint y: 320, endPoint x: 449, endPoint y: 323, distance: 21.1
click at [450, 297] on div "Orientation of Living Area / South +1.1%" at bounding box center [355, 320] width 211 height 15
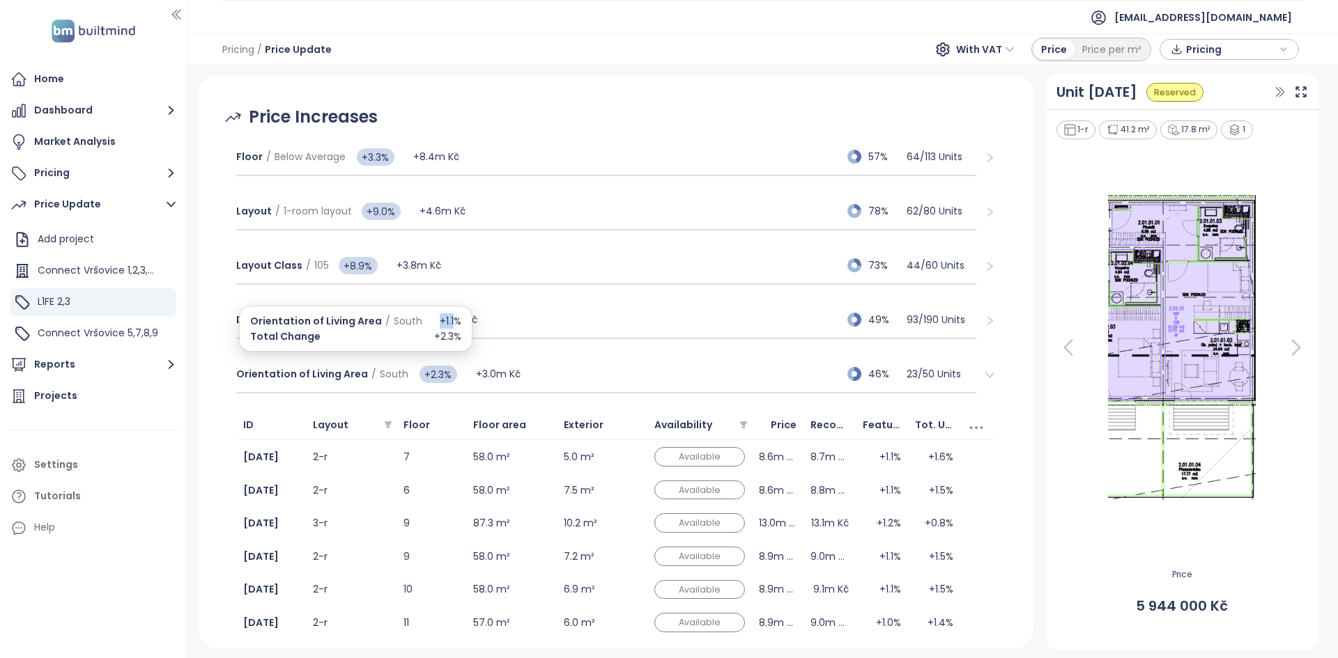
click at [447, 297] on span "+1.1%" at bounding box center [451, 320] width 22 height 15
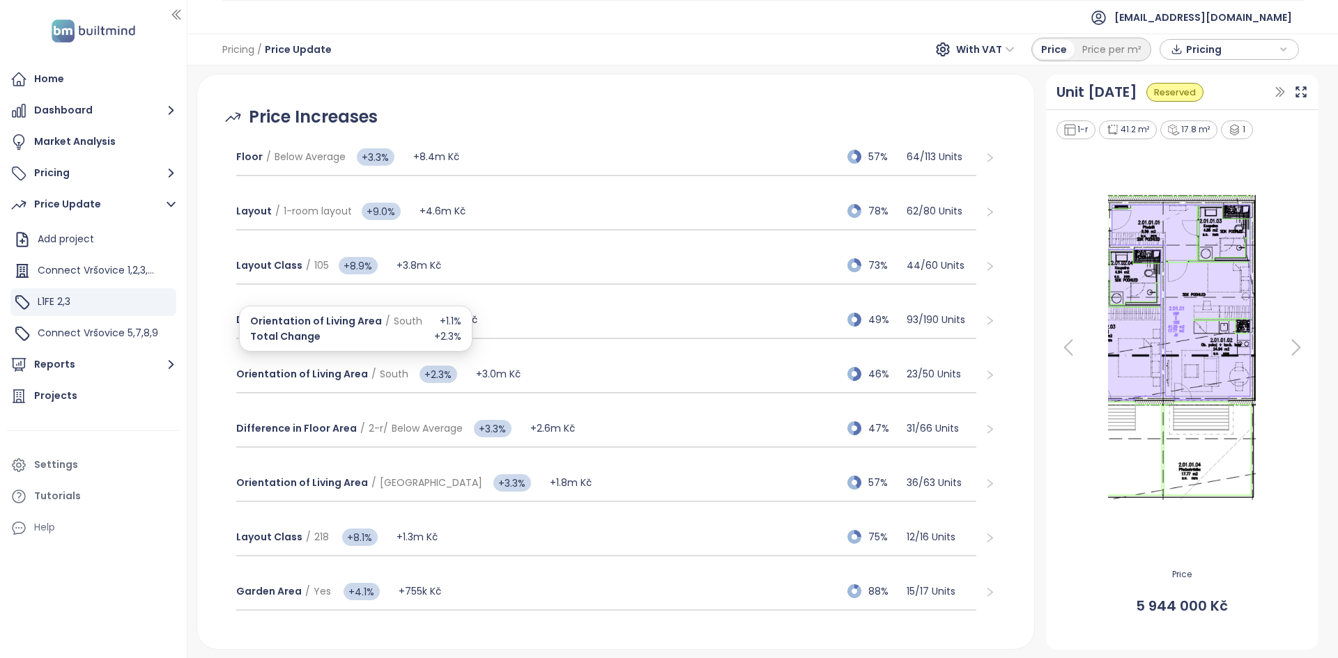
click at [447, 297] on span "+1.1%" at bounding box center [451, 320] width 22 height 15
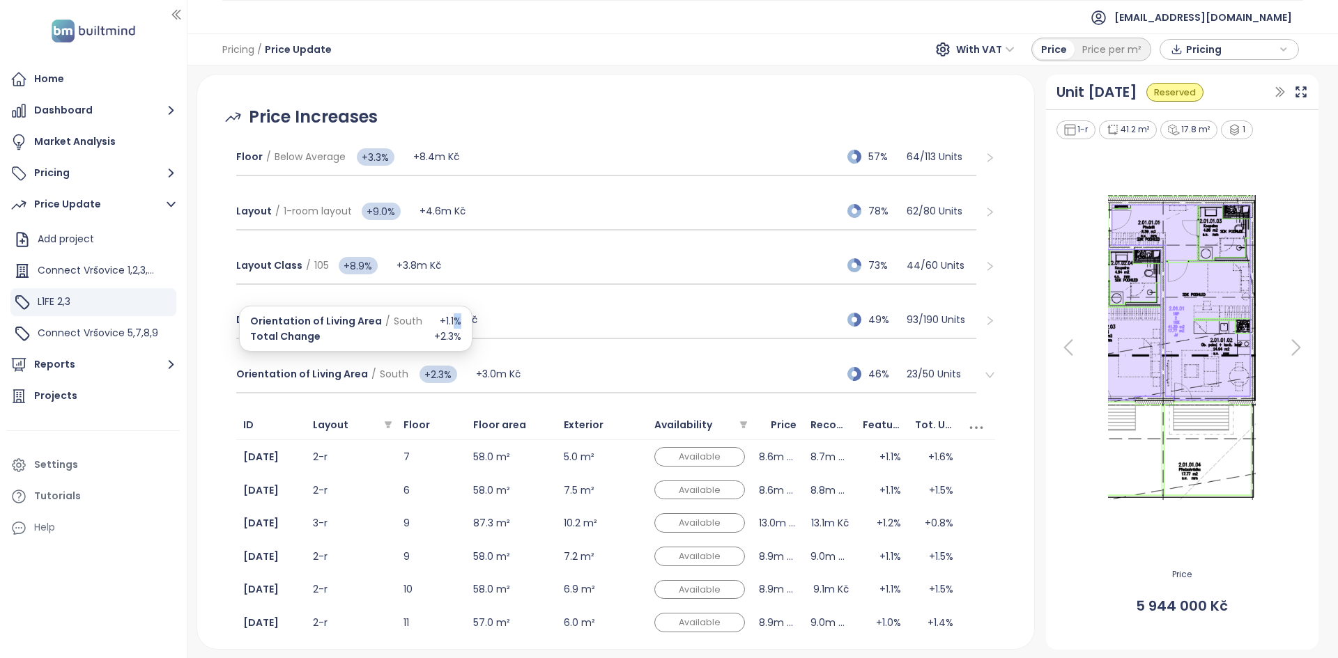
click at [447, 297] on span "+1.1%" at bounding box center [451, 320] width 22 height 15
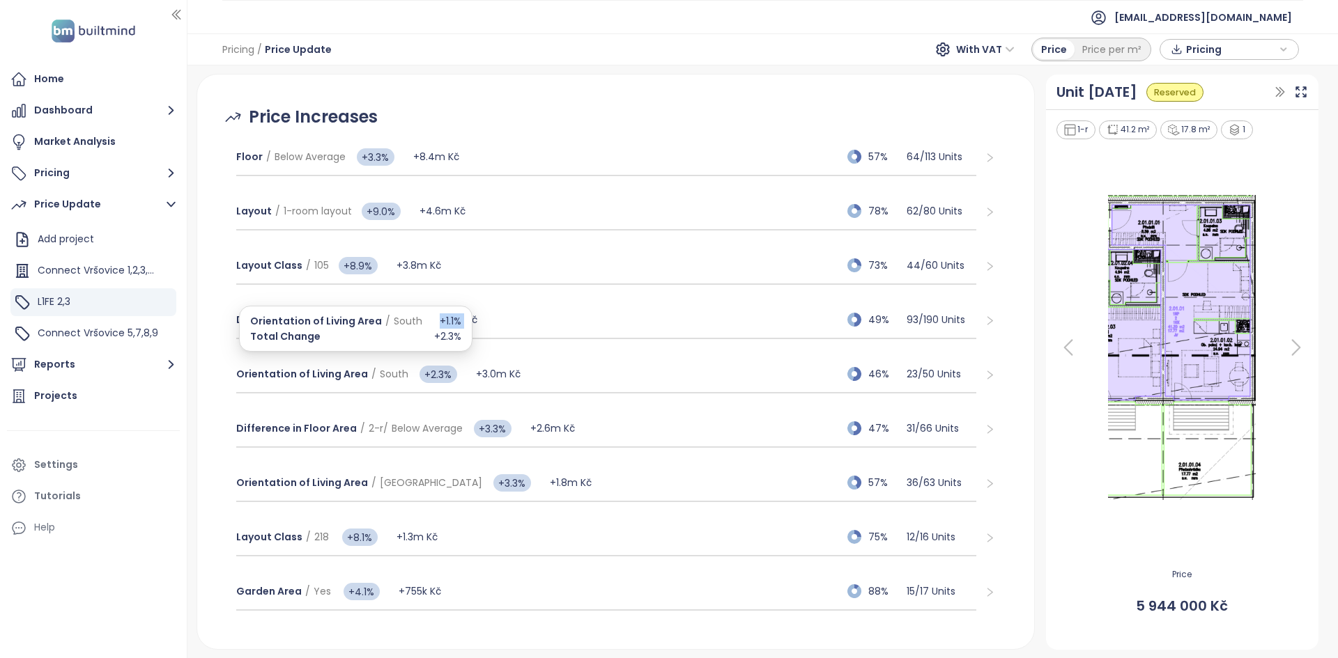
click at [447, 297] on span "+1.1%" at bounding box center [451, 320] width 22 height 15
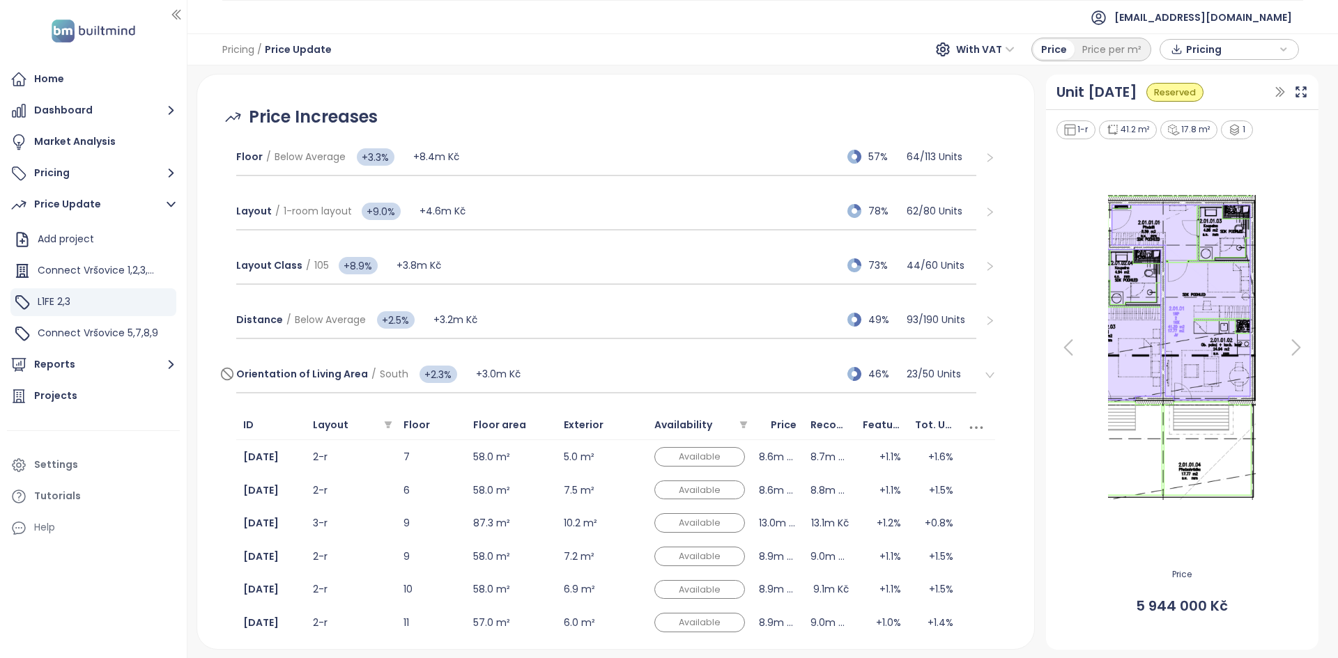
click at [591, 297] on div "Orientation of Living Area / South +2.3% +3.0m Kč 46% 23 / 50 Units" at bounding box center [606, 375] width 741 height 38
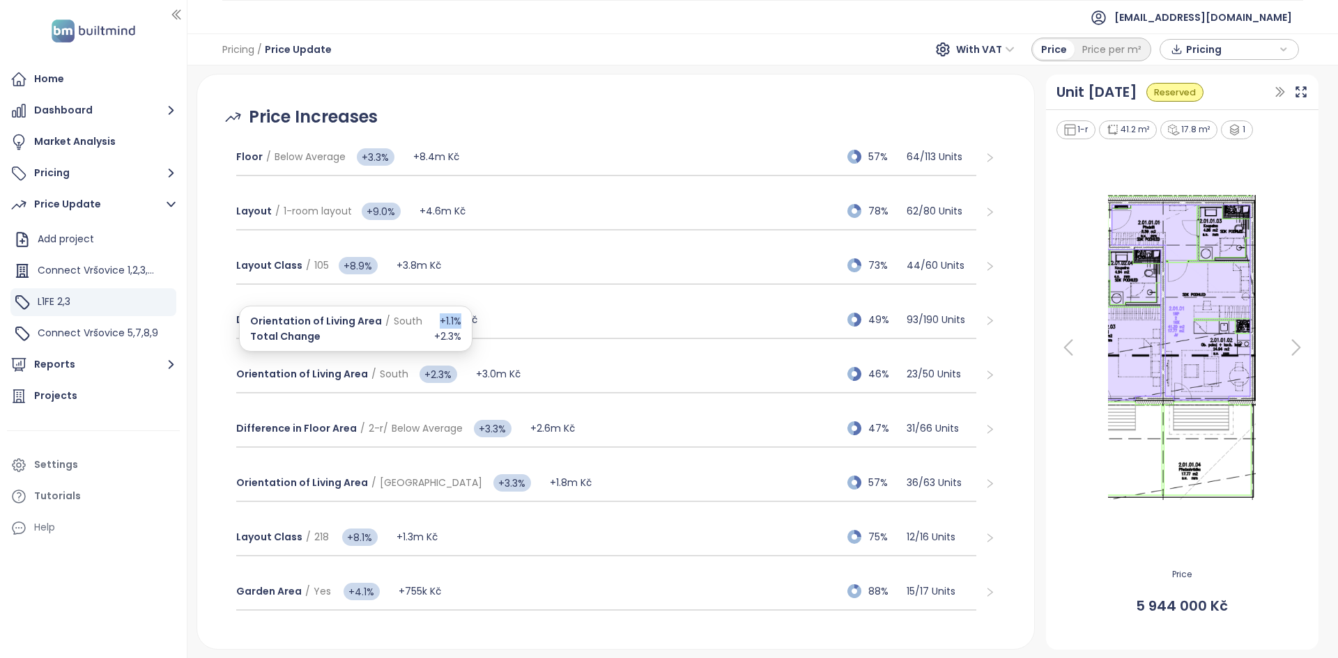
drag, startPoint x: 430, startPoint y: 320, endPoint x: 456, endPoint y: 325, distance: 26.9
click at [456, 297] on div "Orientation of Living Area / South +1.1% Total Change +2.3%" at bounding box center [355, 329] width 233 height 46
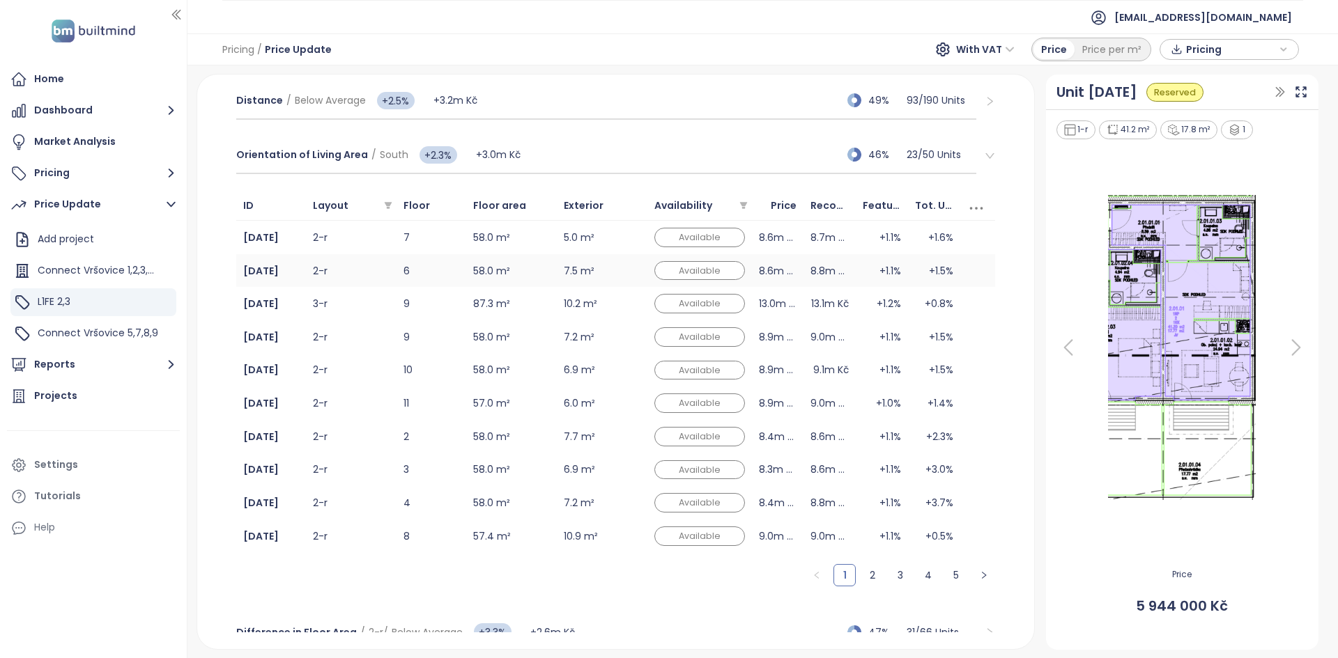
scroll to position [398, 0]
click at [549, 153] on div "Orientation of Living Area / South +2.3% +3.0m Kč 46% 23 / 50 Units" at bounding box center [606, 156] width 741 height 38
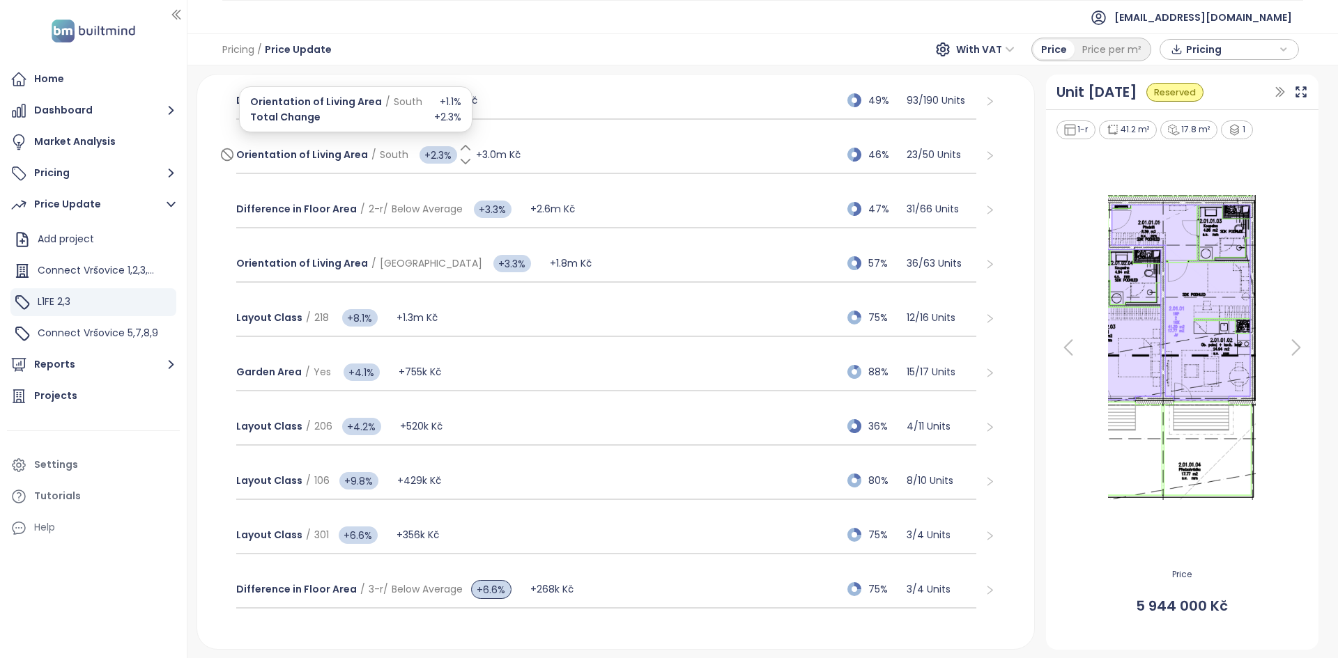
click at [461, 147] on icon at bounding box center [465, 148] width 9 height 4
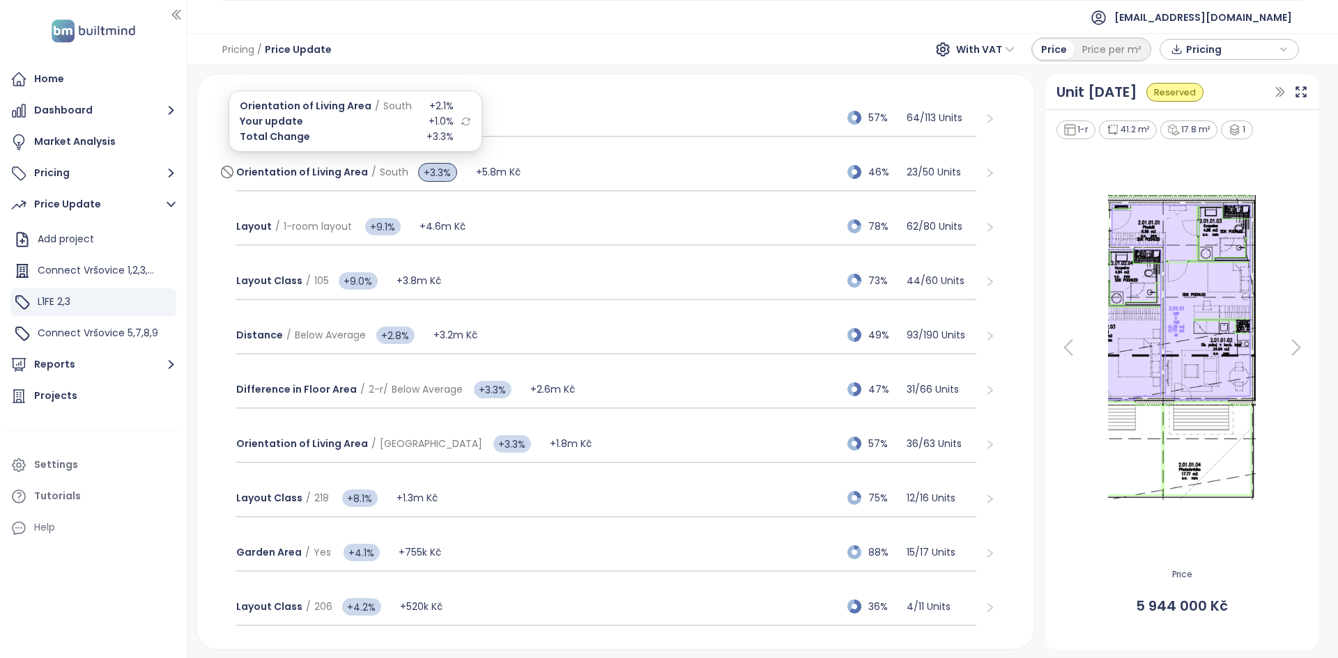
scroll to position [226, 0]
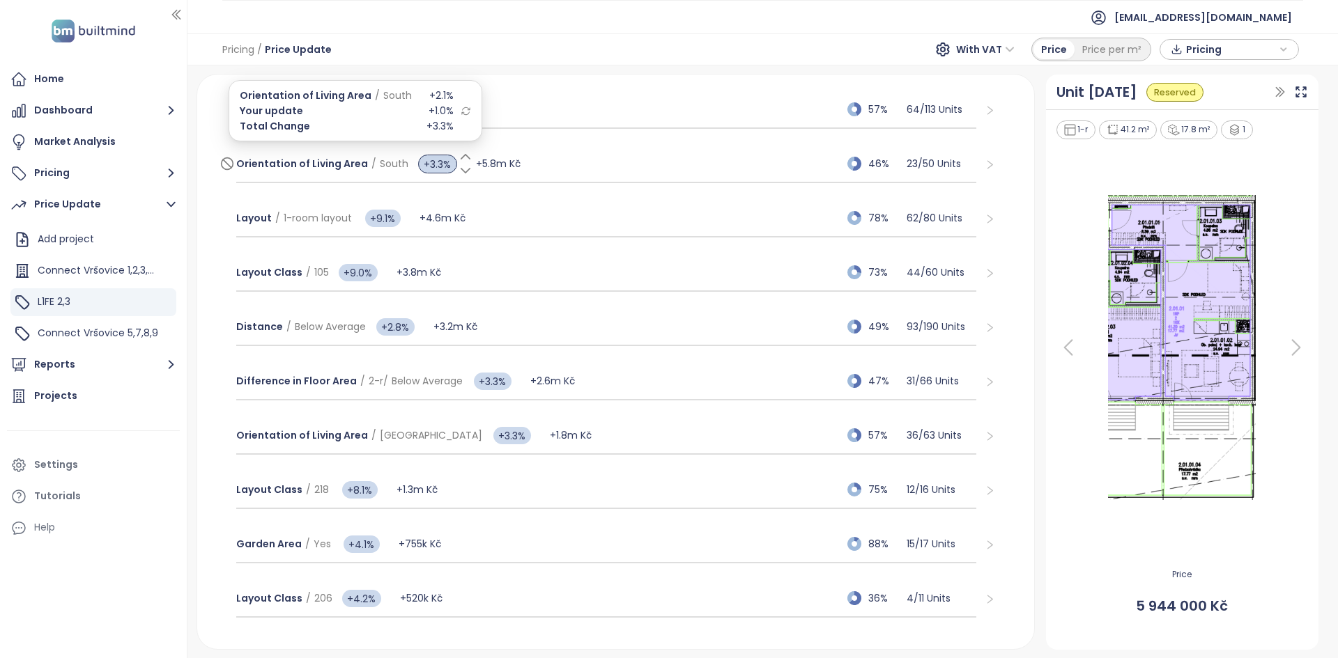
click at [436, 176] on div "+3.3%" at bounding box center [445, 164] width 61 height 28
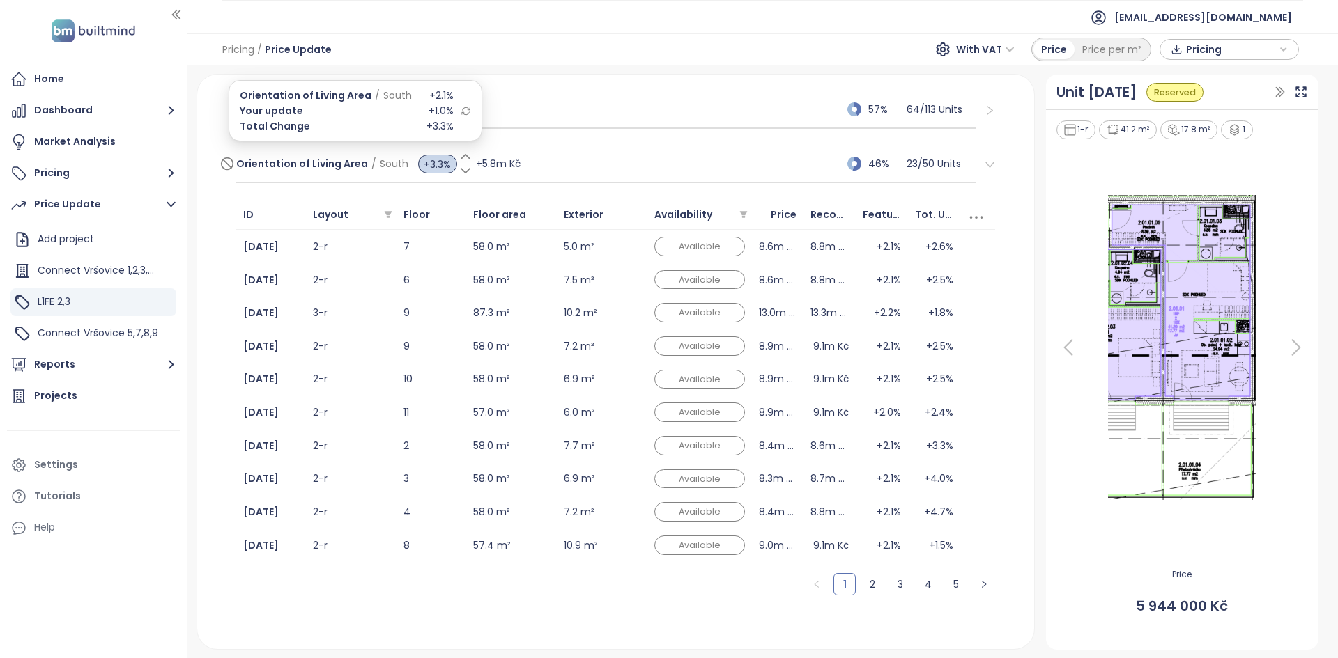
click at [434, 168] on span "+3.3%" at bounding box center [437, 164] width 39 height 19
click at [434, 168] on input "***" at bounding box center [436, 164] width 42 height 19
click at [577, 46] on div "Pricing / Price Update With VAT Price Price per m² Pricing" at bounding box center [762, 49] width 1150 height 32
click at [568, 148] on div "Orientation of Living Area / South +3.3% +5.8m Kč 46% 23 / 50 Units" at bounding box center [606, 165] width 741 height 38
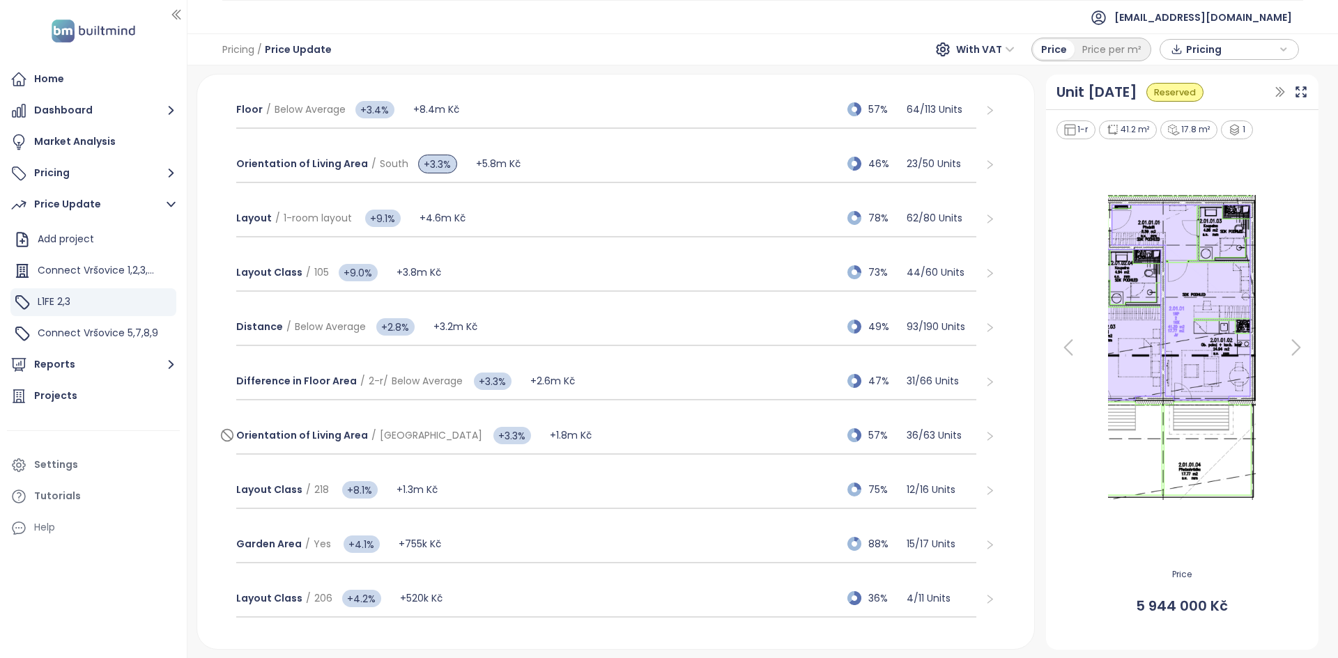
click at [573, 297] on div "Orientation of Living Area / South-East +3.3% +1.8m Kč 57% 36 / 63 Units" at bounding box center [606, 436] width 741 height 38
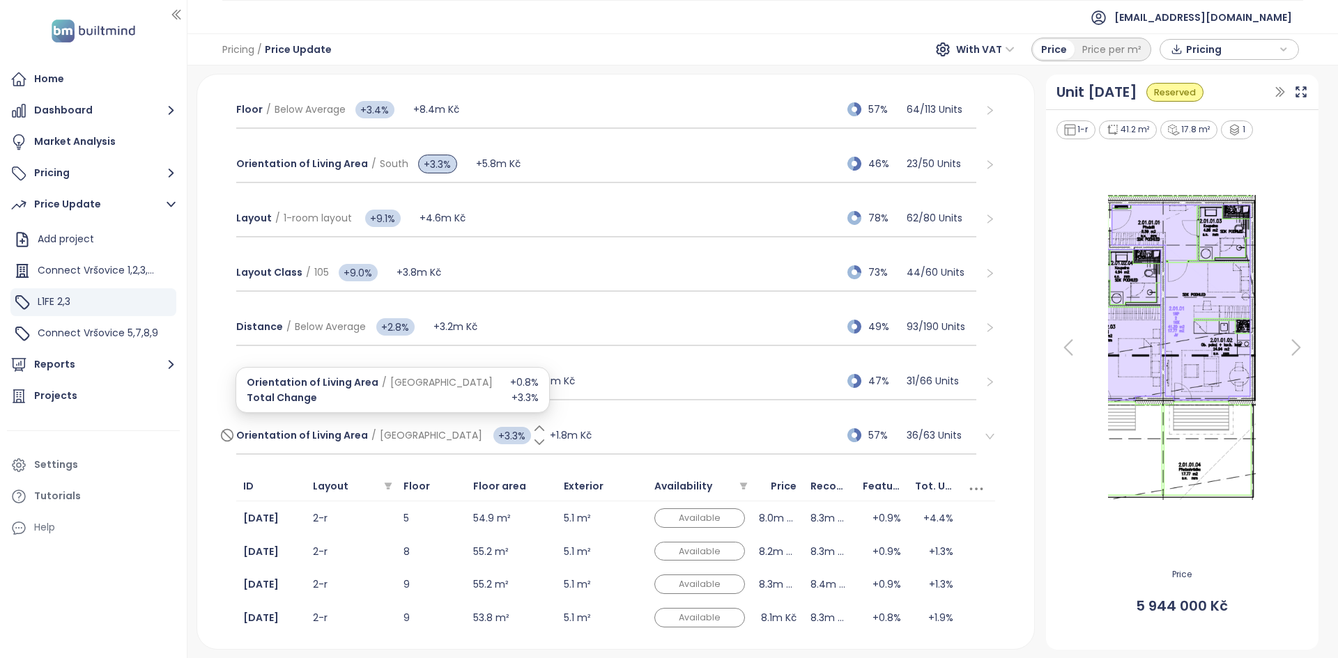
click at [532, 297] on icon at bounding box center [539, 428] width 14 height 14
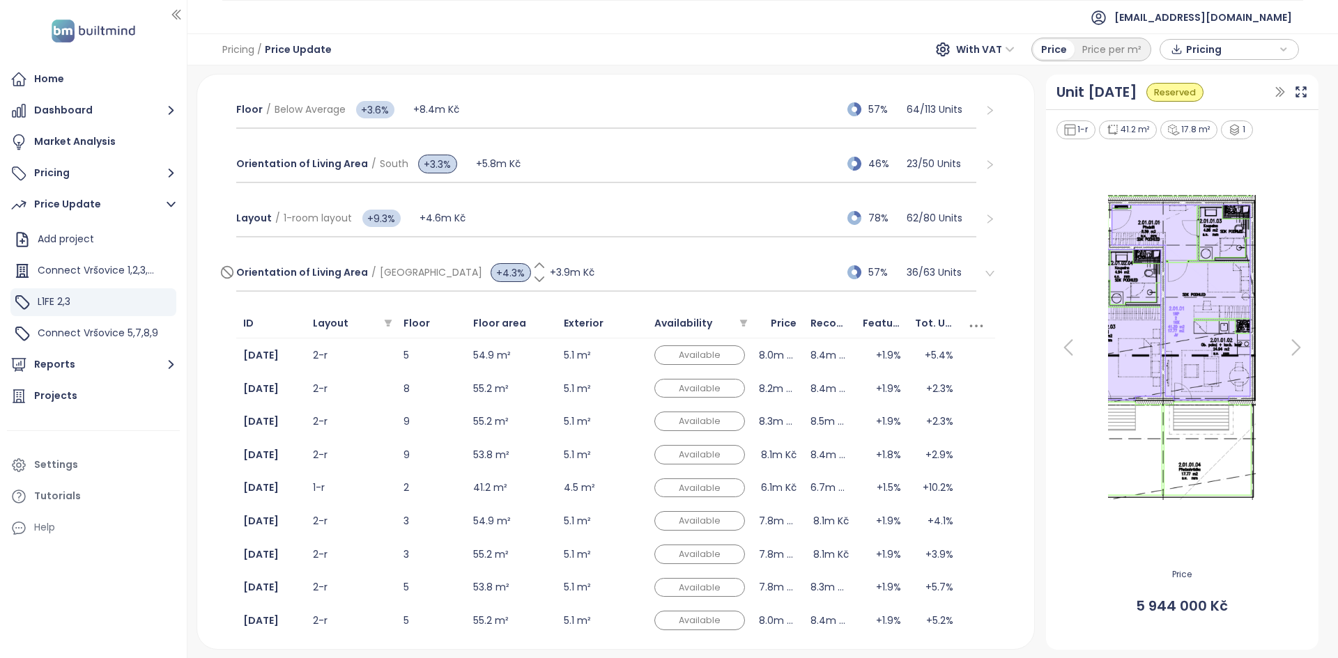
click at [560, 267] on div "Orientation of Living Area / South-East +4.3% +3.9m Kč 57% 36 / 63 Units" at bounding box center [606, 273] width 741 height 38
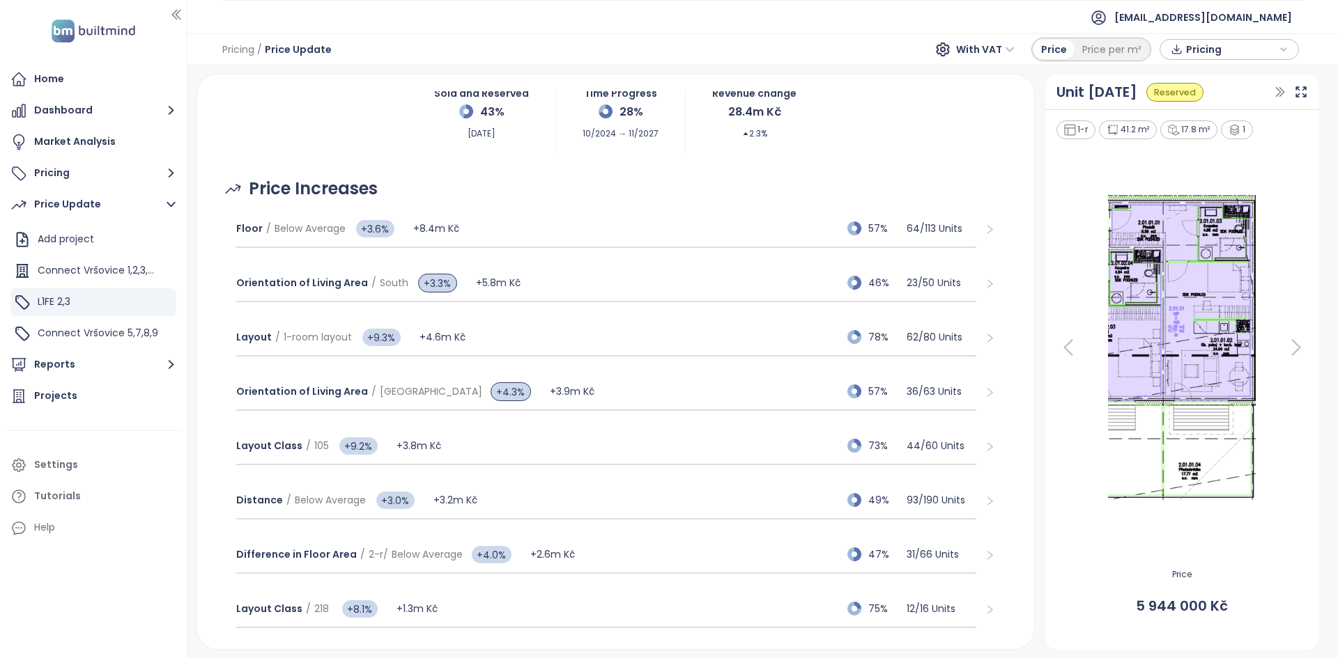
scroll to position [108, 0]
click at [538, 297] on div "Orientation of Living Area / South +3.3% +5.8m Kč 46% 23 / 50 Units" at bounding box center [616, 282] width 782 height 54
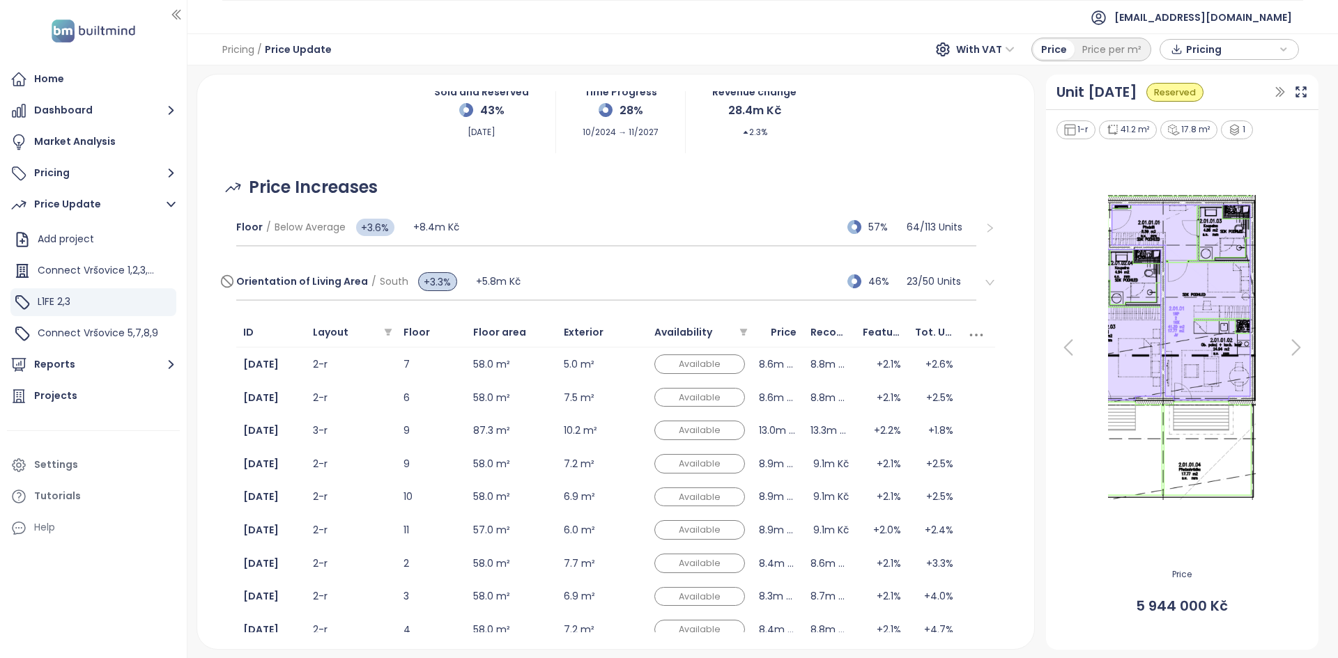
click at [562, 281] on div "Orientation of Living Area / South +3.3% +5.8m Kč 46% 23 / 50 Units" at bounding box center [606, 282] width 741 height 38
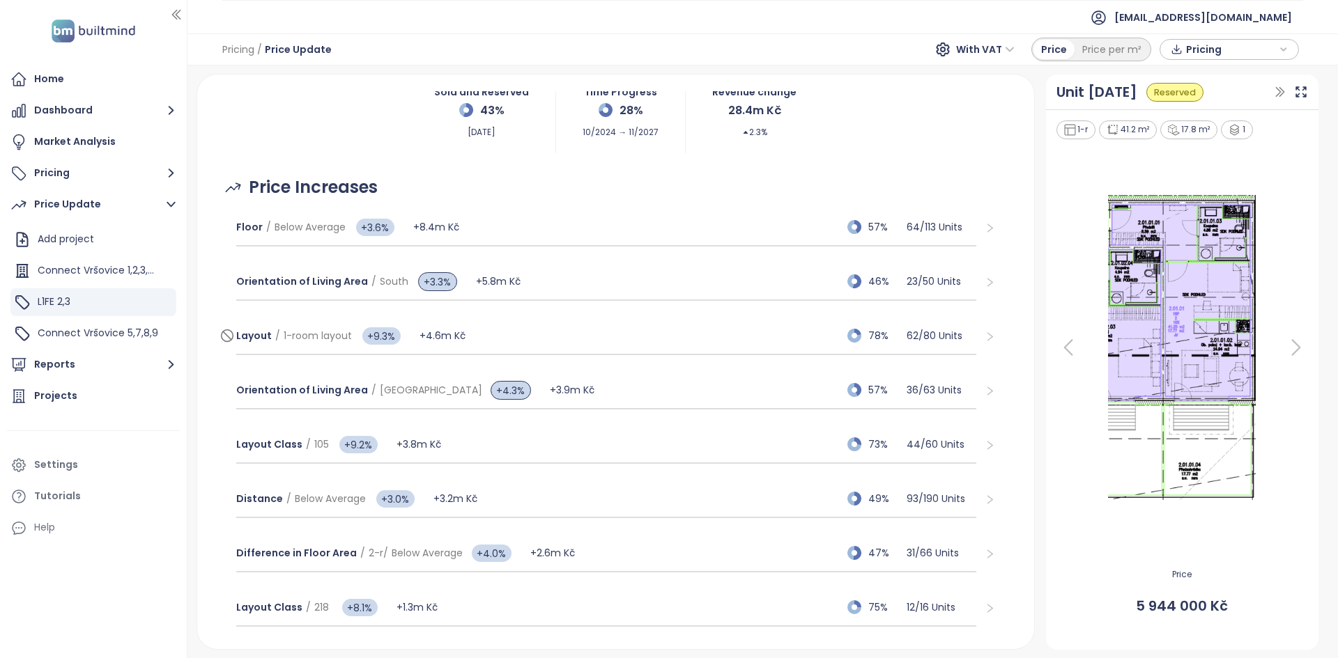
click at [540, 297] on div "Layout / 1-room layout +9.3% +4.6m Kč 78% 62 / 80 Units" at bounding box center [606, 337] width 741 height 38
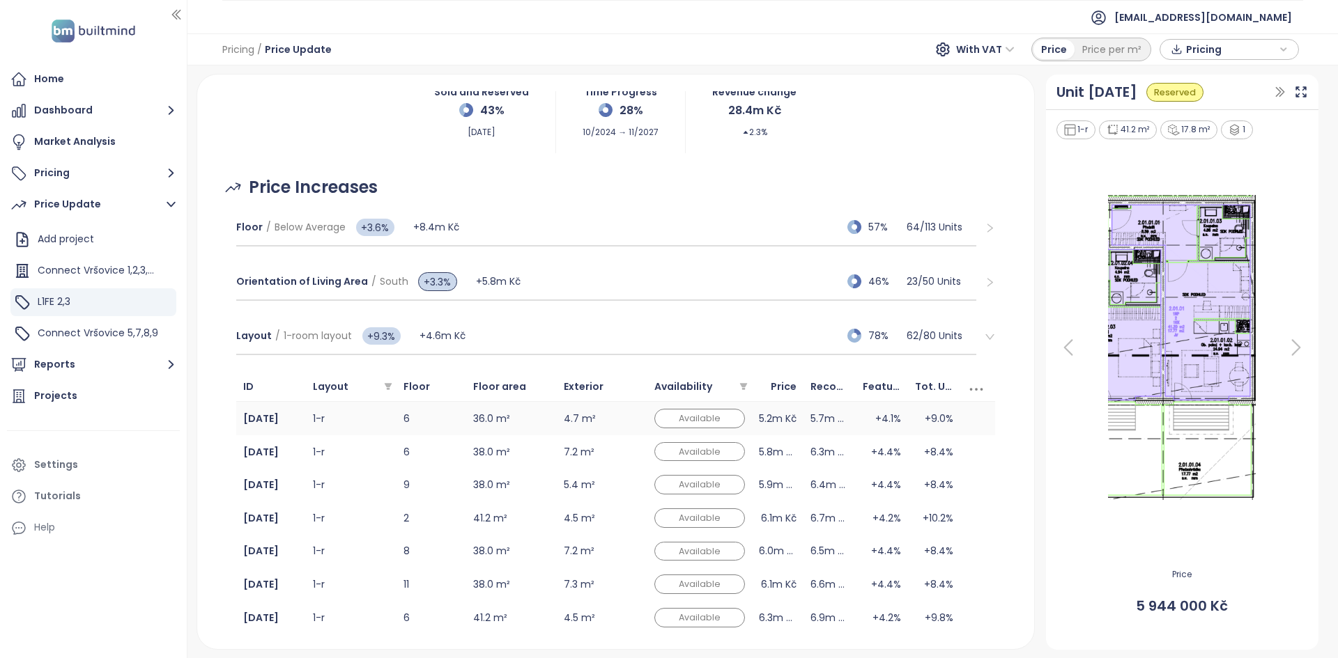
click at [334, 297] on td "1-r" at bounding box center [351, 418] width 91 height 33
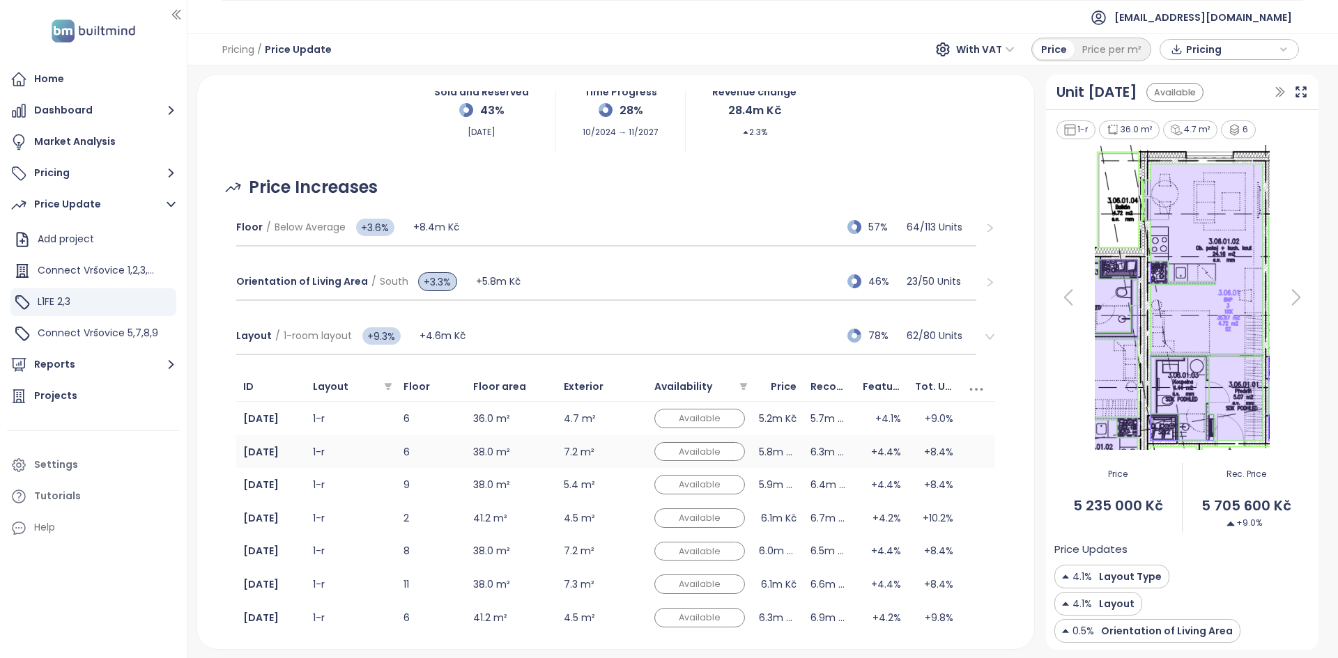
click at [382, 297] on td "1-r" at bounding box center [351, 451] width 91 height 33
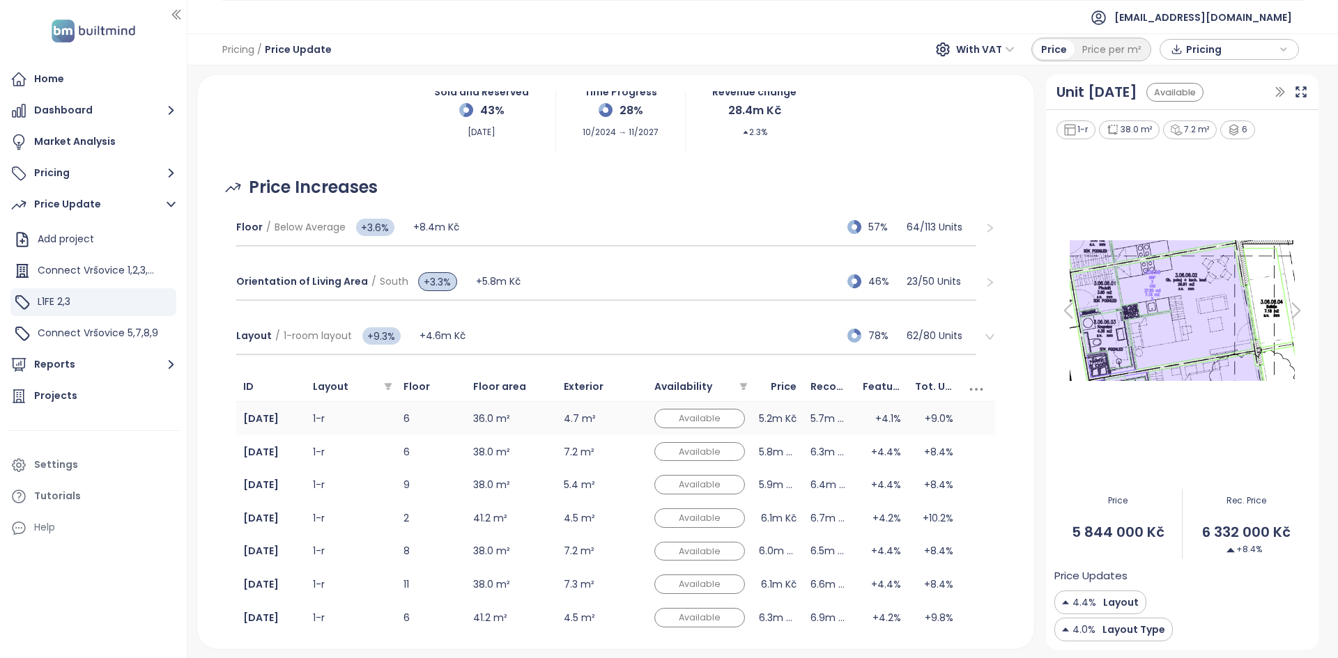
click at [375, 297] on td "1-r" at bounding box center [351, 418] width 91 height 33
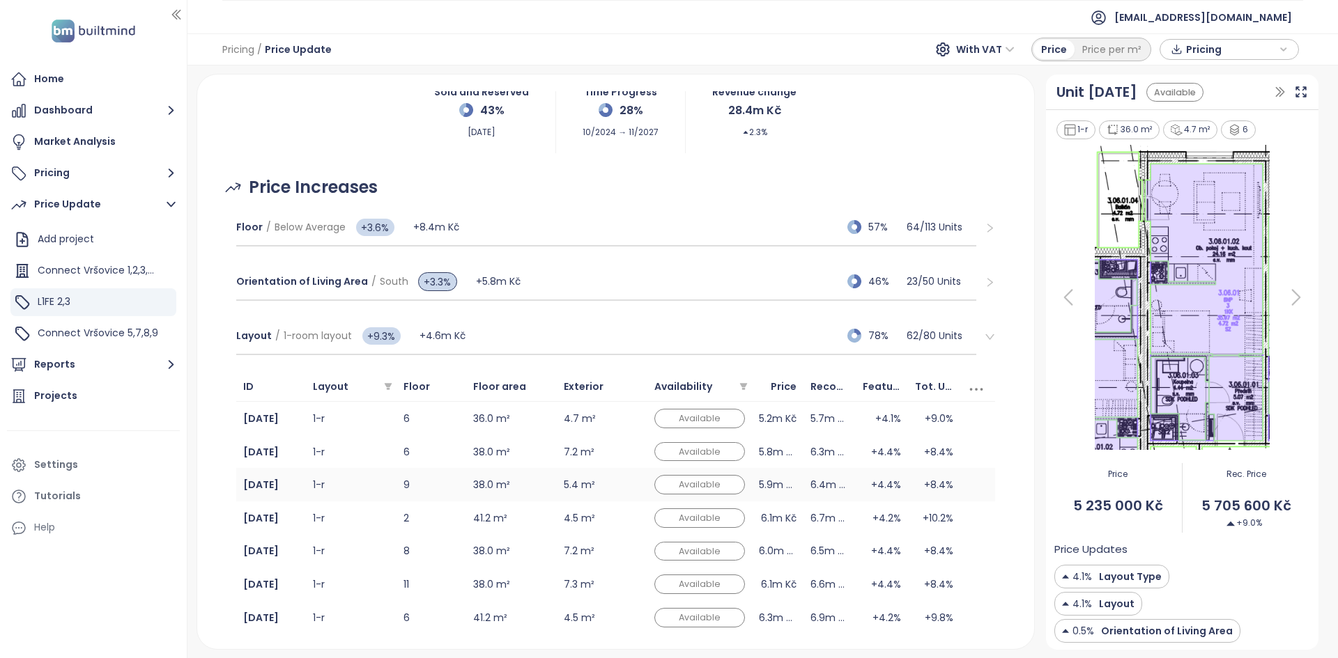
click at [371, 297] on td "1-r" at bounding box center [351, 484] width 91 height 33
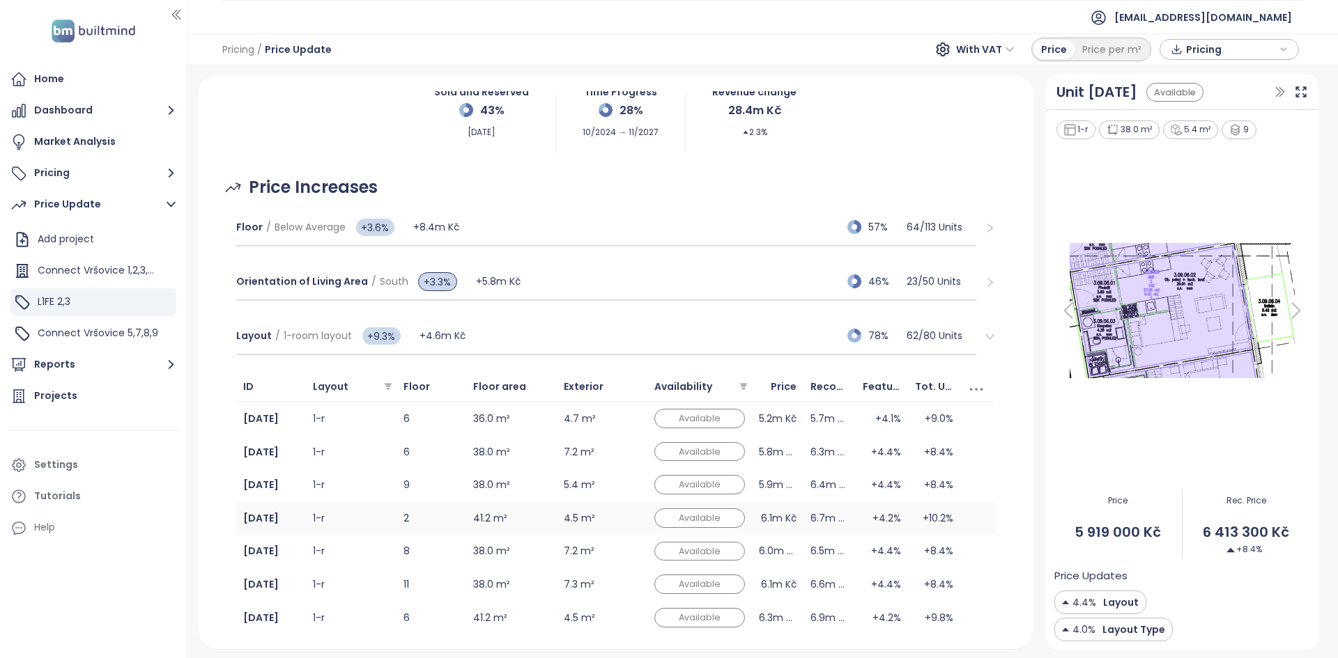
click at [371, 297] on td "1-r" at bounding box center [351, 518] width 91 height 33
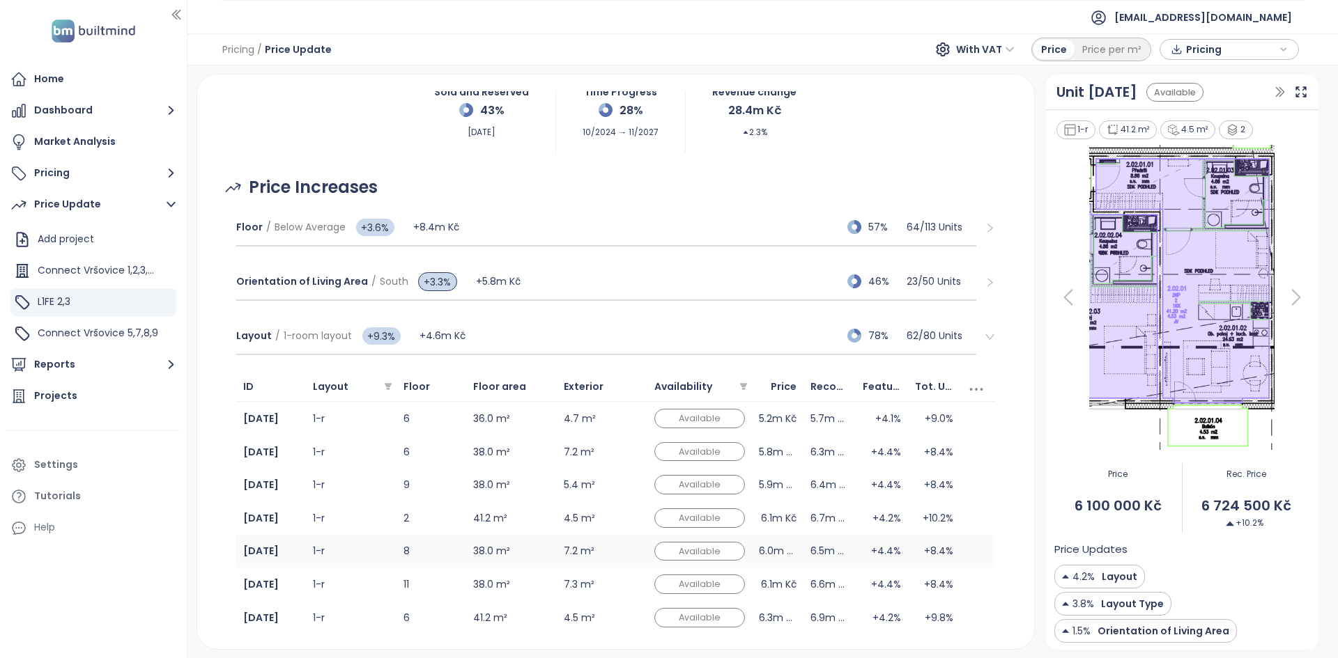
click at [372, 297] on td "1-r" at bounding box center [351, 551] width 91 height 33
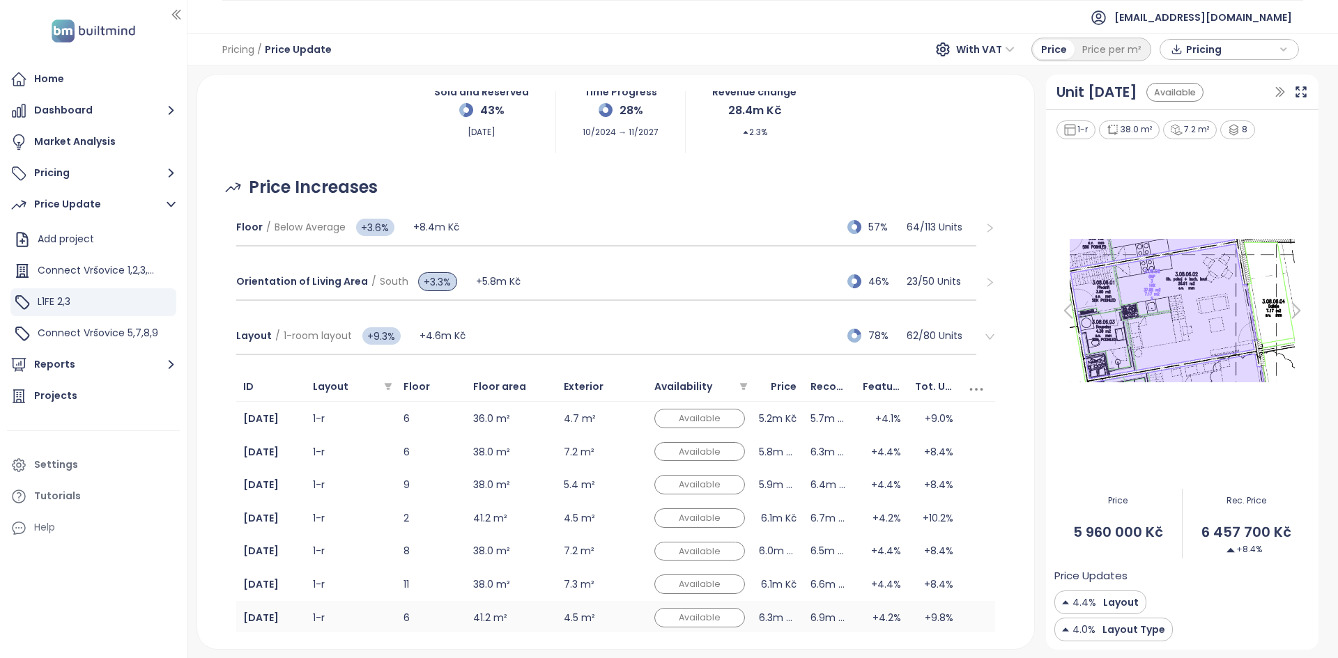
click at [372, 297] on td "1-r" at bounding box center [351, 617] width 91 height 33
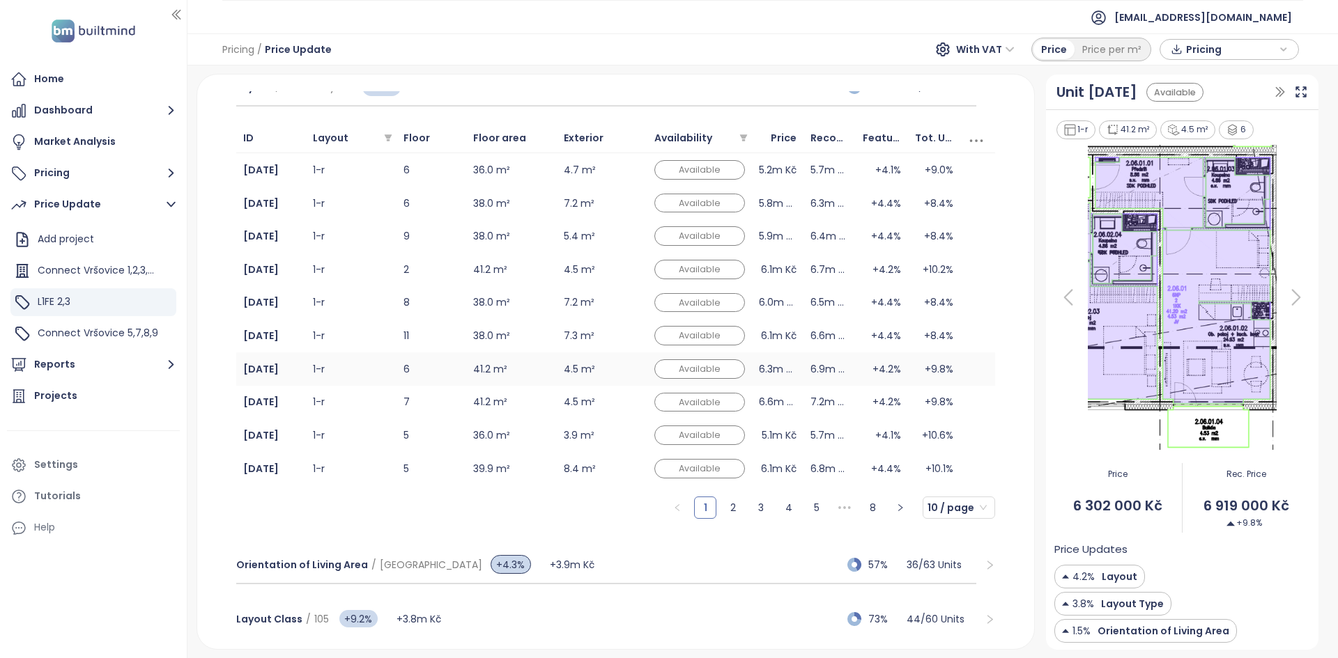
scroll to position [357, 0]
click at [667, 297] on link "2" at bounding box center [732, 507] width 21 height 21
click at [667, 297] on link "1" at bounding box center [705, 507] width 21 height 21
click at [667, 297] on link "2" at bounding box center [732, 507] width 21 height 21
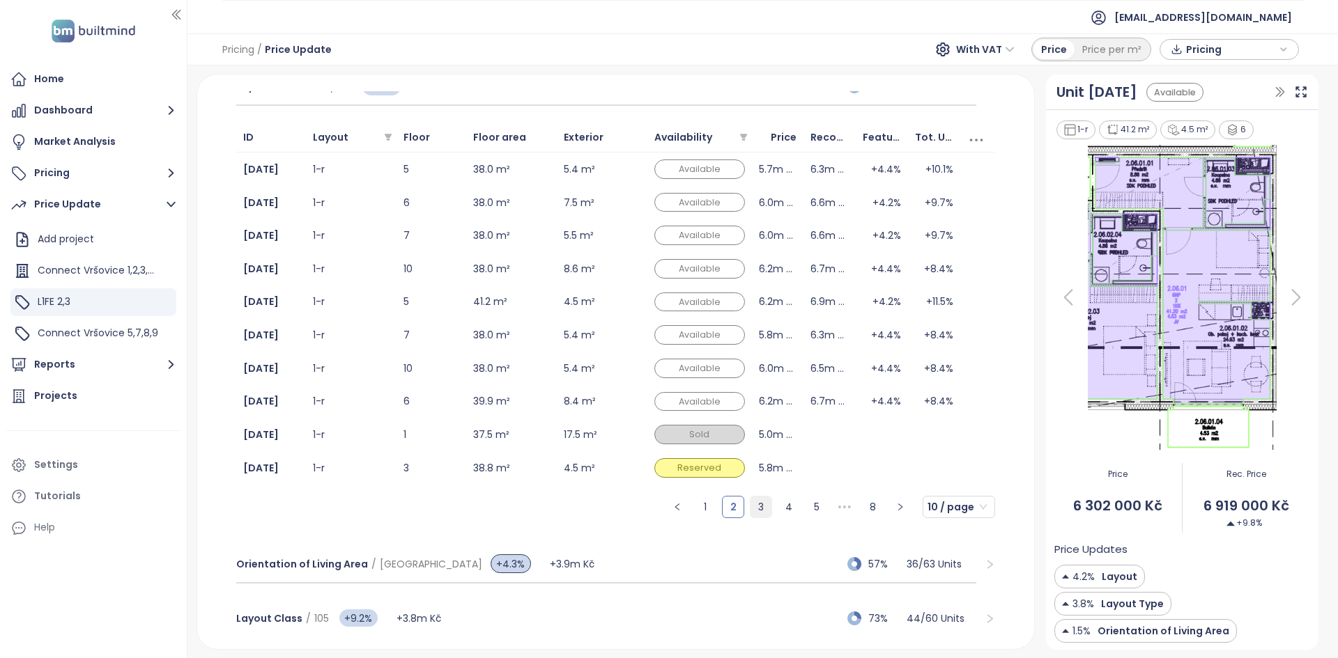
click at [667, 297] on link "3" at bounding box center [760, 507] width 21 height 21
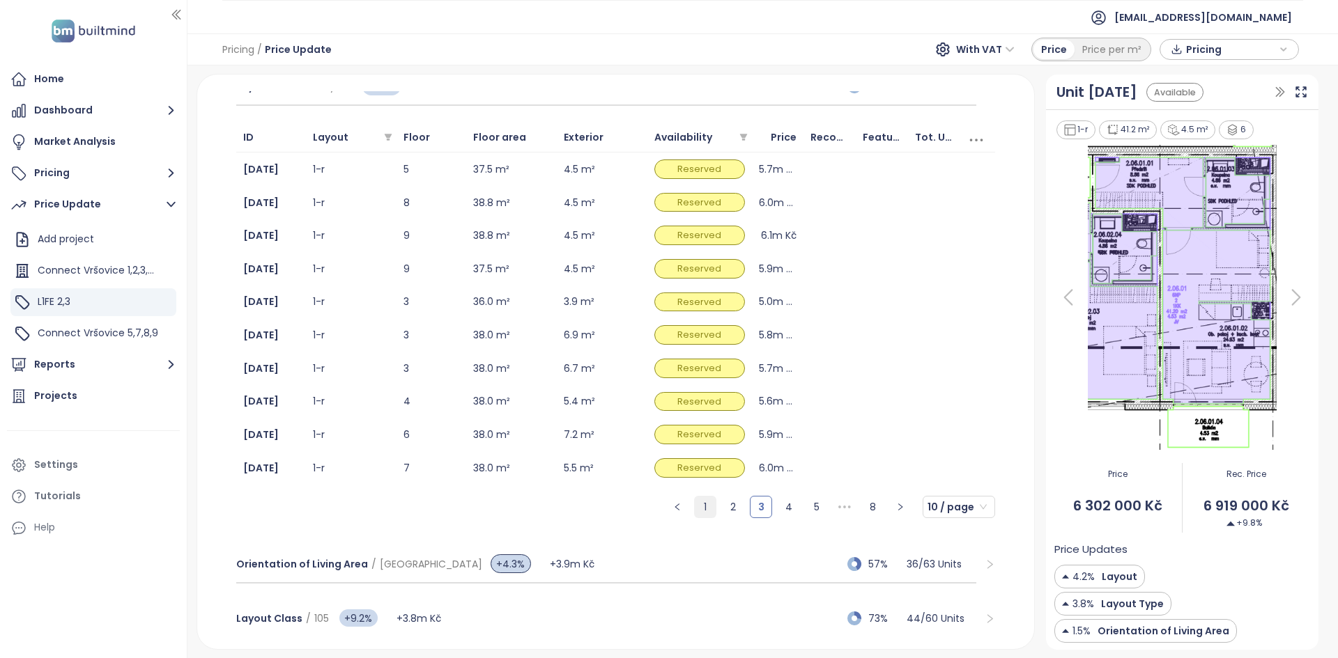
click at [667, 297] on link "1" at bounding box center [705, 507] width 21 height 21
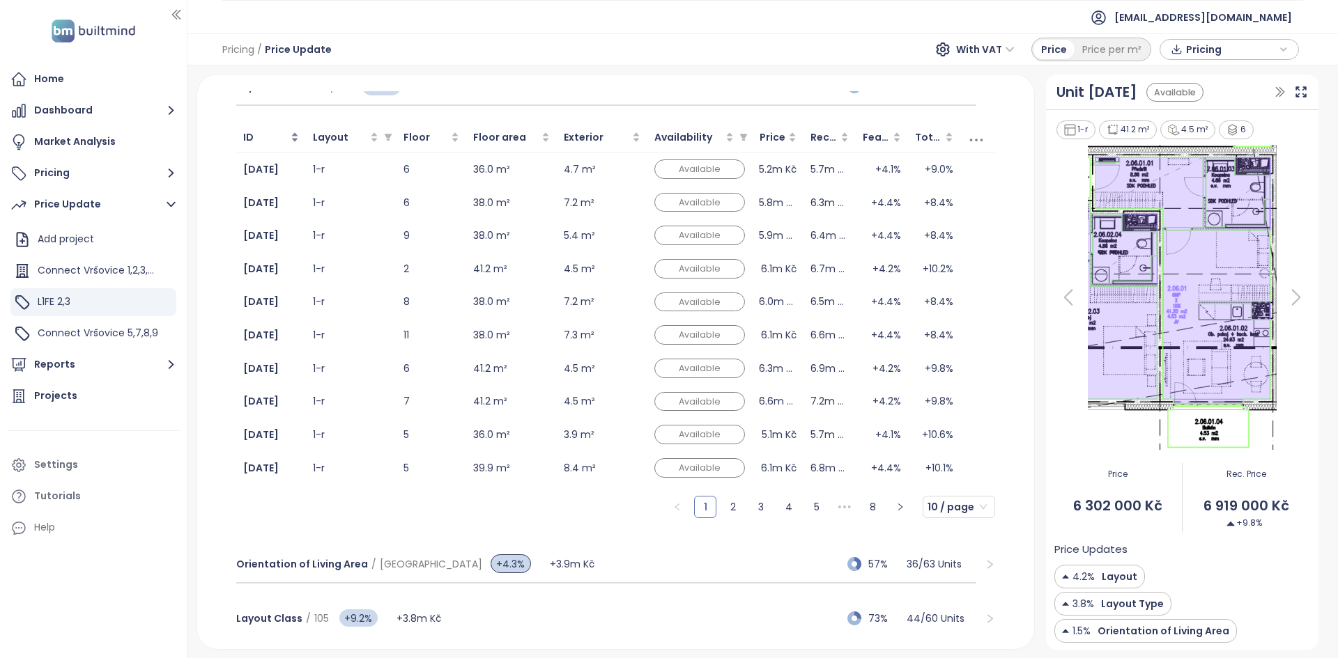
click at [295, 139] on div "ID" at bounding box center [271, 137] width 56 height 15
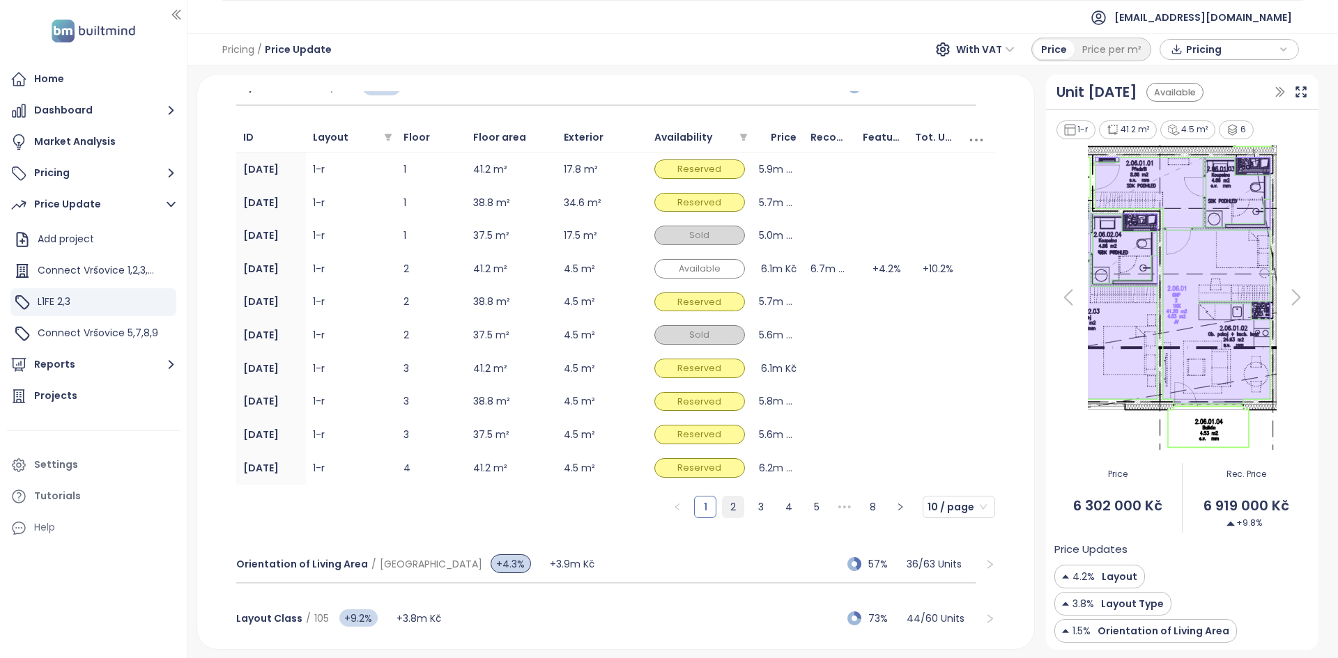
click at [667, 297] on link "2" at bounding box center [732, 507] width 21 height 21
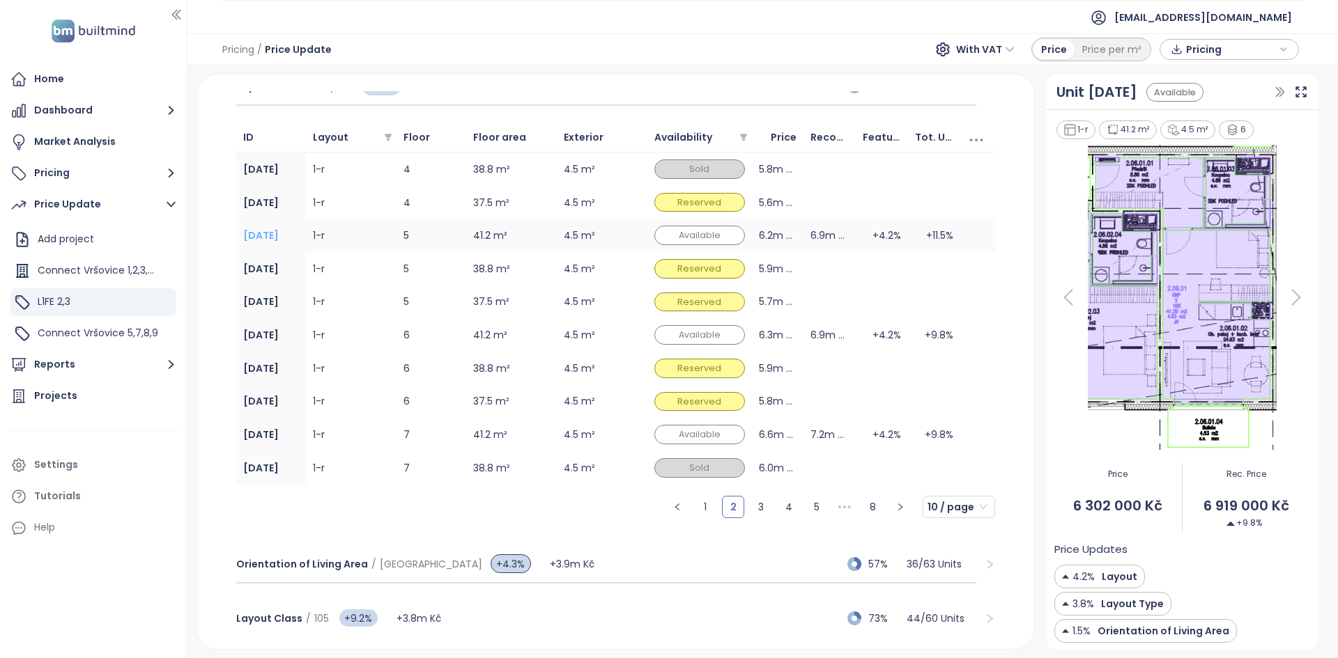
click at [258, 235] on b "2.05.01" at bounding box center [261, 236] width 36 height 14
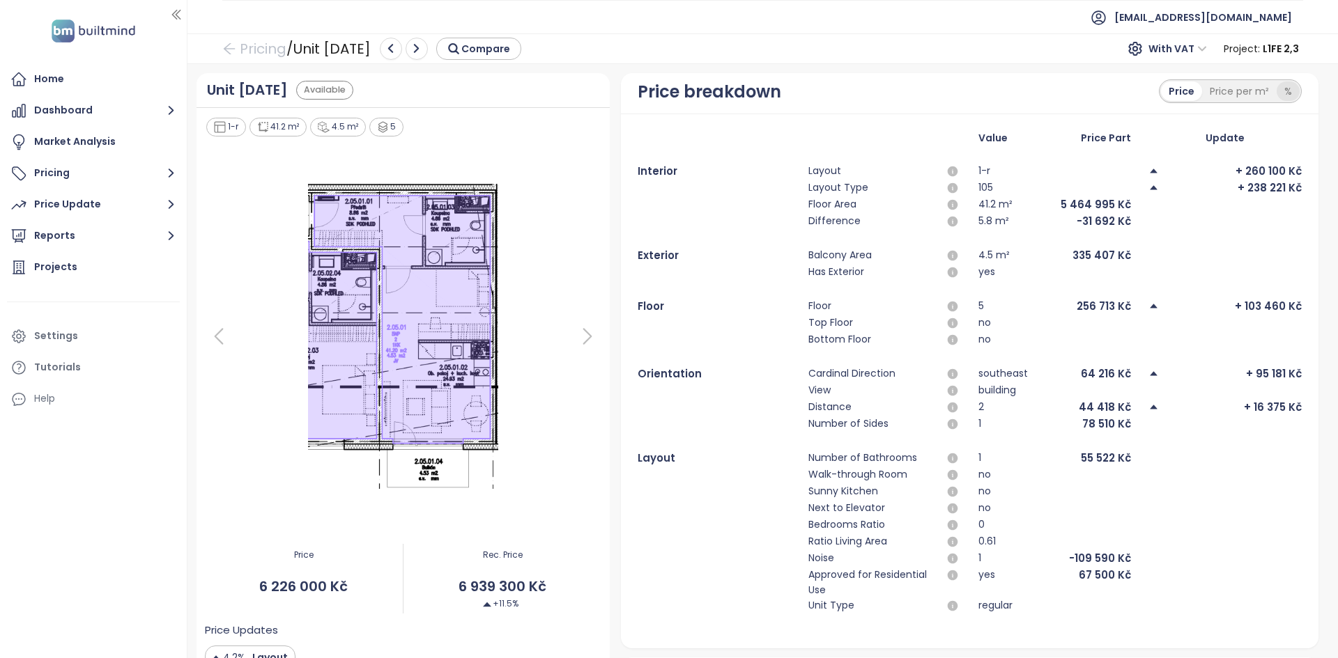
click at [667, 91] on div "%" at bounding box center [1287, 92] width 23 height 20
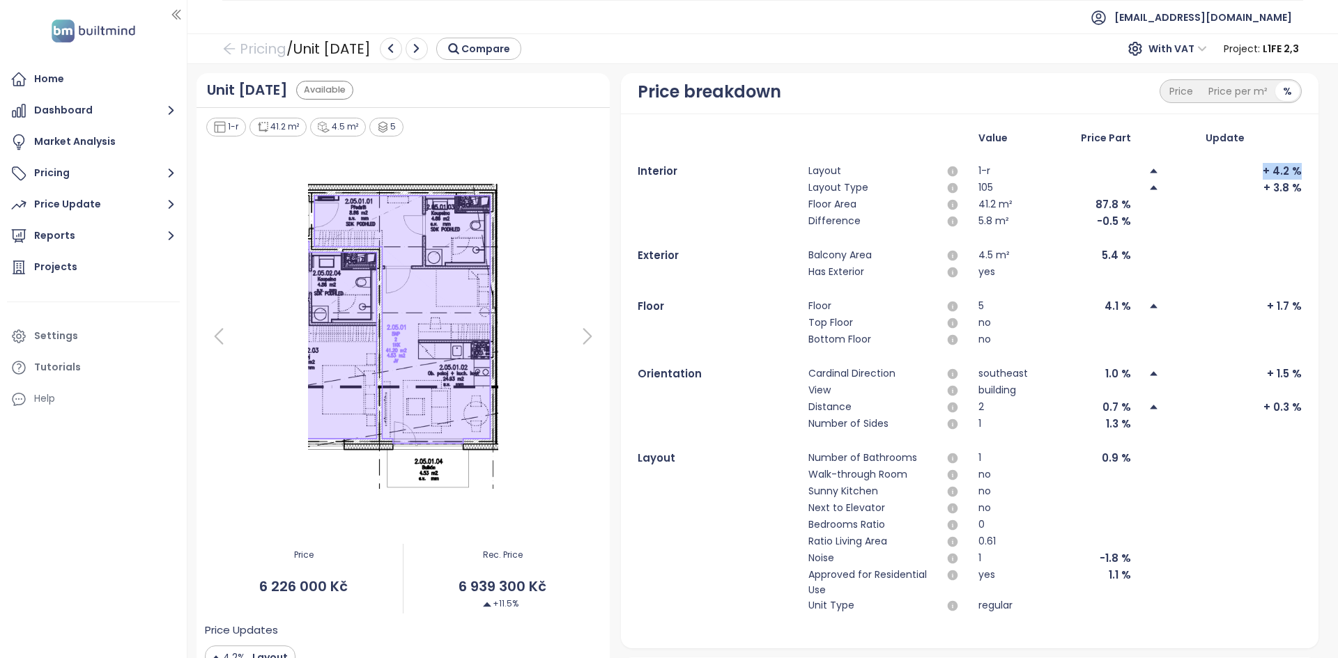
drag, startPoint x: 1235, startPoint y: 170, endPoint x: 1308, endPoint y: 169, distance: 72.5
click at [667, 169] on div "Price breakdown Price Price per m² % Value Price Part Update Interior Layout 1-…" at bounding box center [969, 402] width 708 height 659
click at [391, 245] on img at bounding box center [403, 336] width 221 height 313
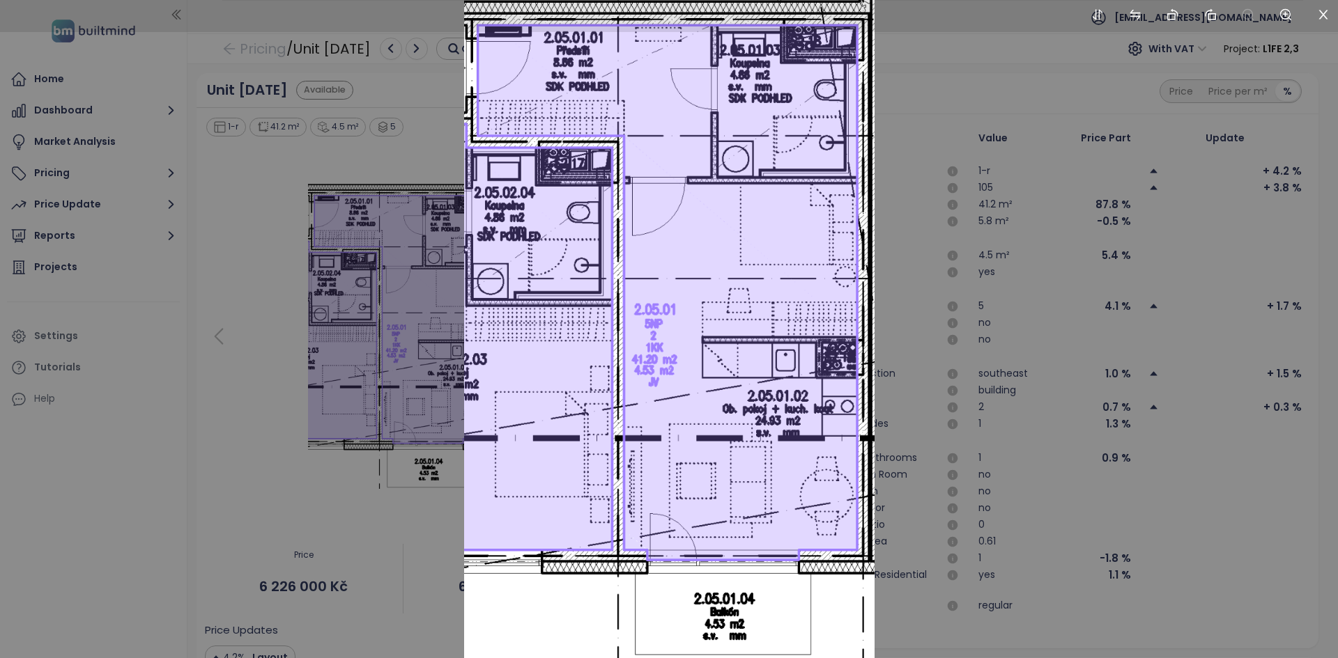
click at [397, 297] on div at bounding box center [669, 329] width 1338 height 658
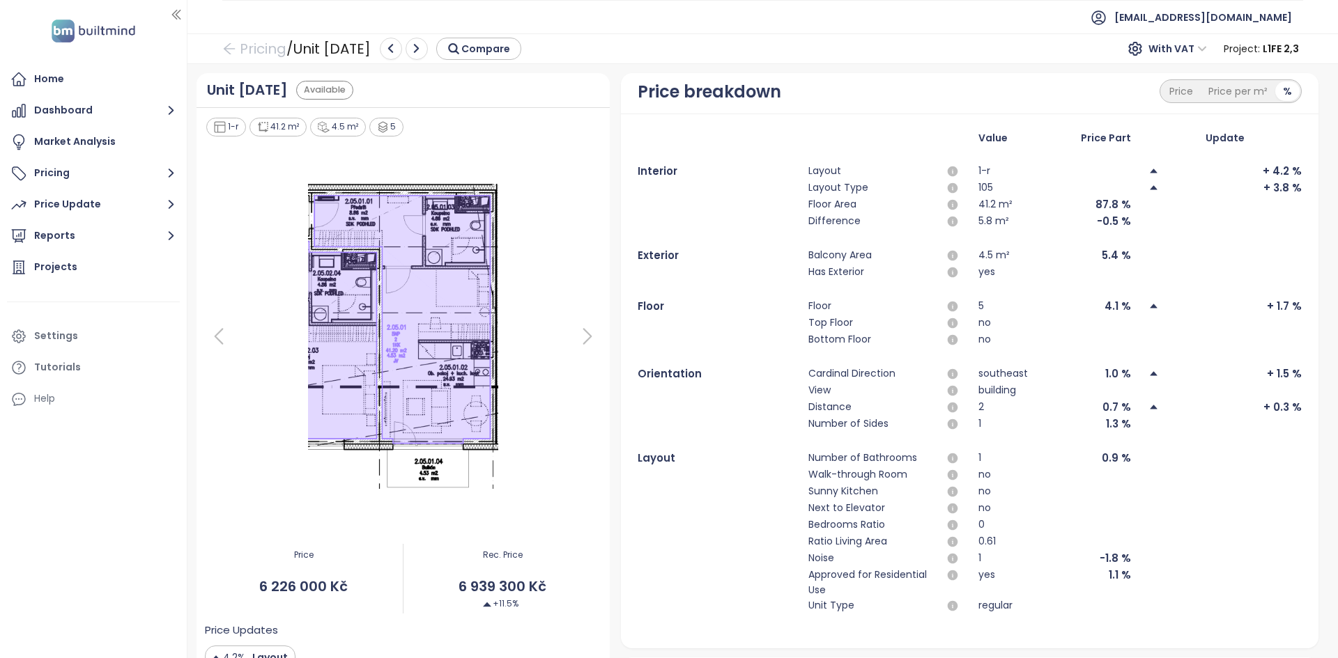
click at [396, 297] on img at bounding box center [403, 336] width 221 height 313
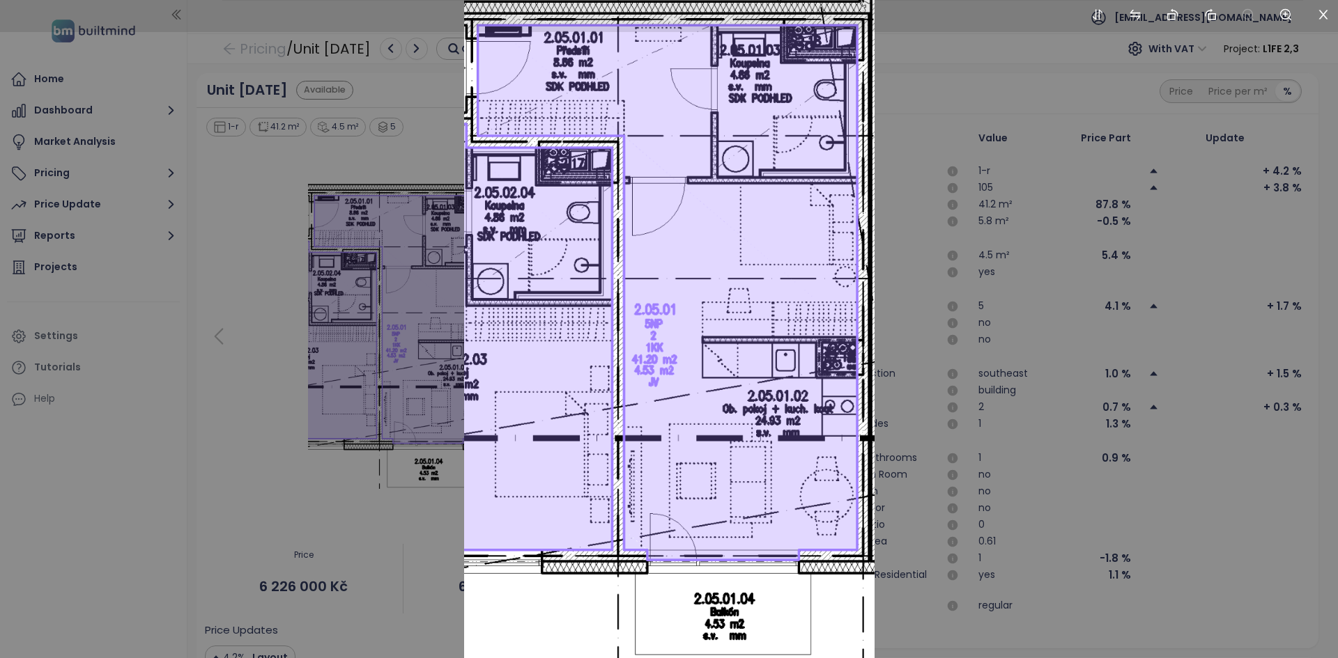
drag, startPoint x: 991, startPoint y: 280, endPoint x: 1173, endPoint y: 267, distance: 182.3
click at [667, 279] on div at bounding box center [669, 329] width 1338 height 658
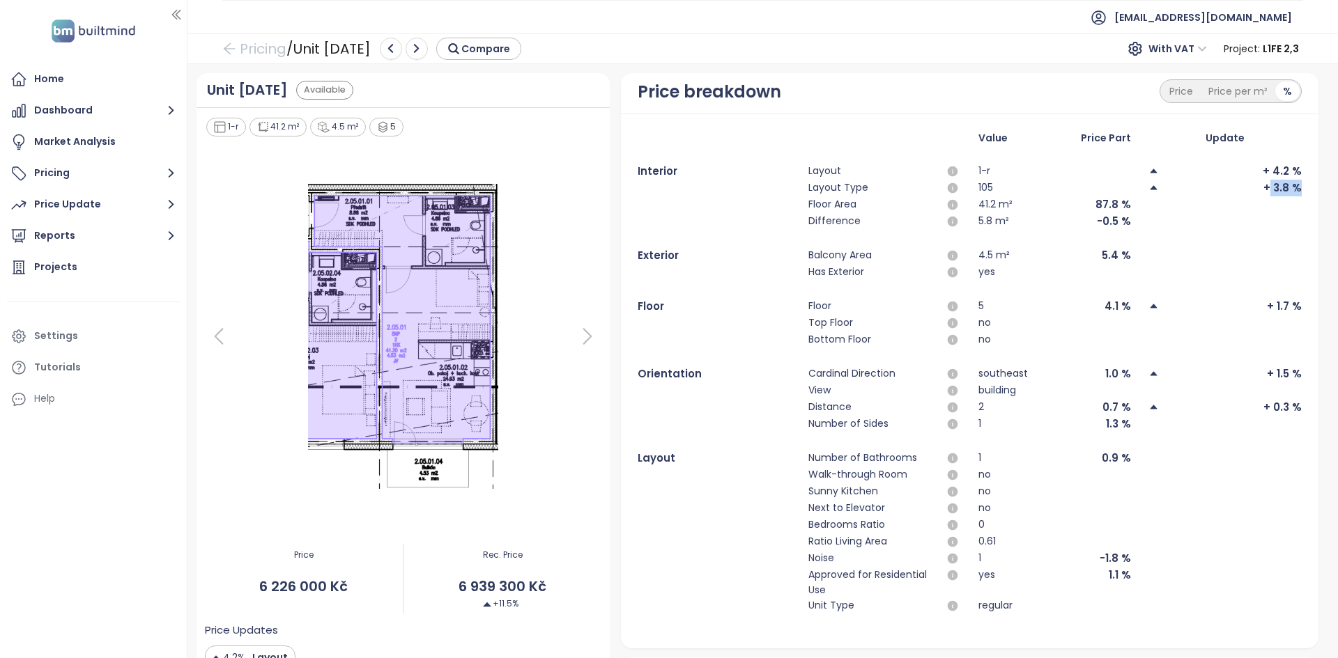
drag, startPoint x: 1251, startPoint y: 185, endPoint x: 1294, endPoint y: 183, distance: 43.9
click at [667, 183] on div "Value Price Part Update Interior Layout 1-r + 4.2 % Layout Type 105 + 3.8 % Flo…" at bounding box center [969, 381] width 697 height 535
drag, startPoint x: 1298, startPoint y: 376, endPoint x: 1248, endPoint y: 373, distance: 49.5
click at [667, 297] on div "Value Price Part Update Interior Layout 1-r + 4.2 % Layout Type 105 + 3.8 % Flo…" at bounding box center [969, 381] width 697 height 535
drag, startPoint x: 1299, startPoint y: 398, endPoint x: 1276, endPoint y: 405, distance: 23.8
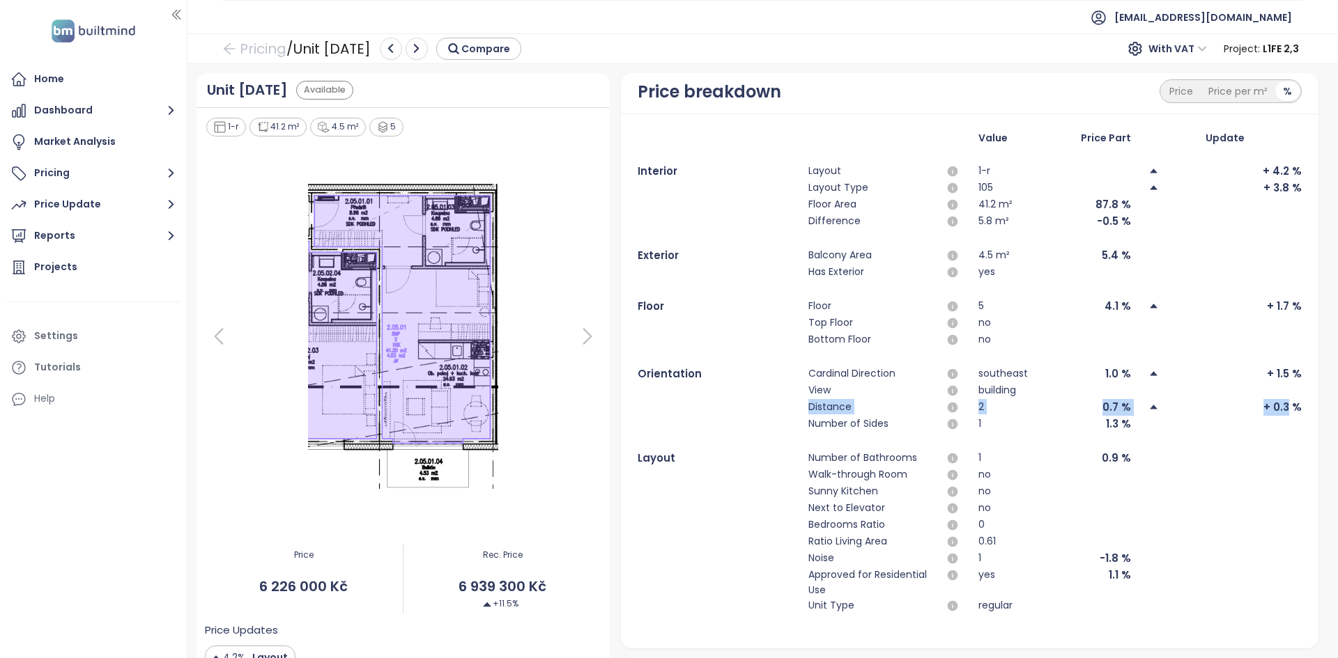
click at [667, 297] on div "Value Price Part Update Interior Layout 1-r + 4.2 % Layout Type 105 + 3.8 % Flo…" at bounding box center [969, 381] width 697 height 535
click at [667, 297] on div "Number of Sides 1 1.3 %" at bounding box center [968, 424] width 663 height 17
click at [667, 297] on div "+ 0.3 %" at bounding box center [1282, 407] width 38 height 17
click at [667, 297] on div "Value Price Part Update Interior Layout 1-r + 4.2 % Layout Type 105 + 3.8 % Flo…" at bounding box center [969, 381] width 697 height 535
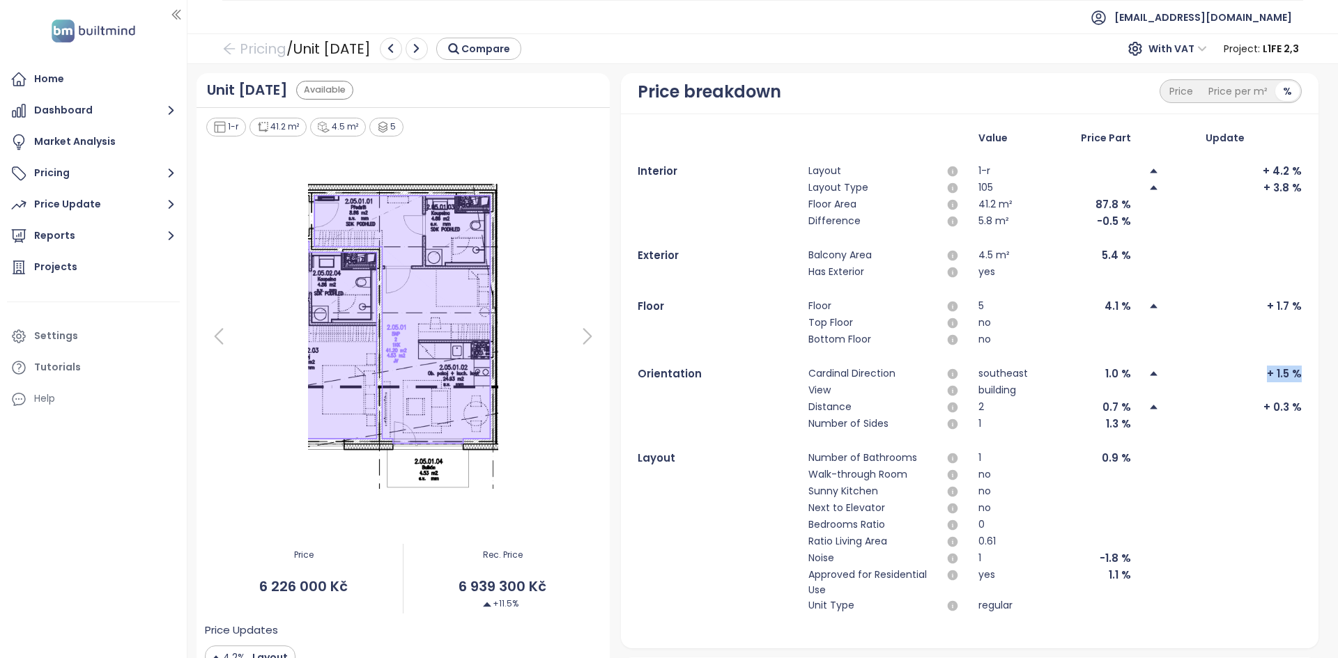
drag, startPoint x: 1241, startPoint y: 378, endPoint x: 1298, endPoint y: 373, distance: 57.4
click at [667, 297] on div "Value Price Part Update Interior Layout 1-r + 4.2 % Layout Type 105 + 3.8 % Flo…" at bounding box center [969, 381] width 697 height 535
drag, startPoint x: 1247, startPoint y: 167, endPoint x: 1247, endPoint y: 175, distance: 7.7
click at [667, 175] on div "+ 4.2 %" at bounding box center [1224, 171] width 153 height 17
click at [667, 176] on div "+ 4.2 %" at bounding box center [1224, 171] width 153 height 17
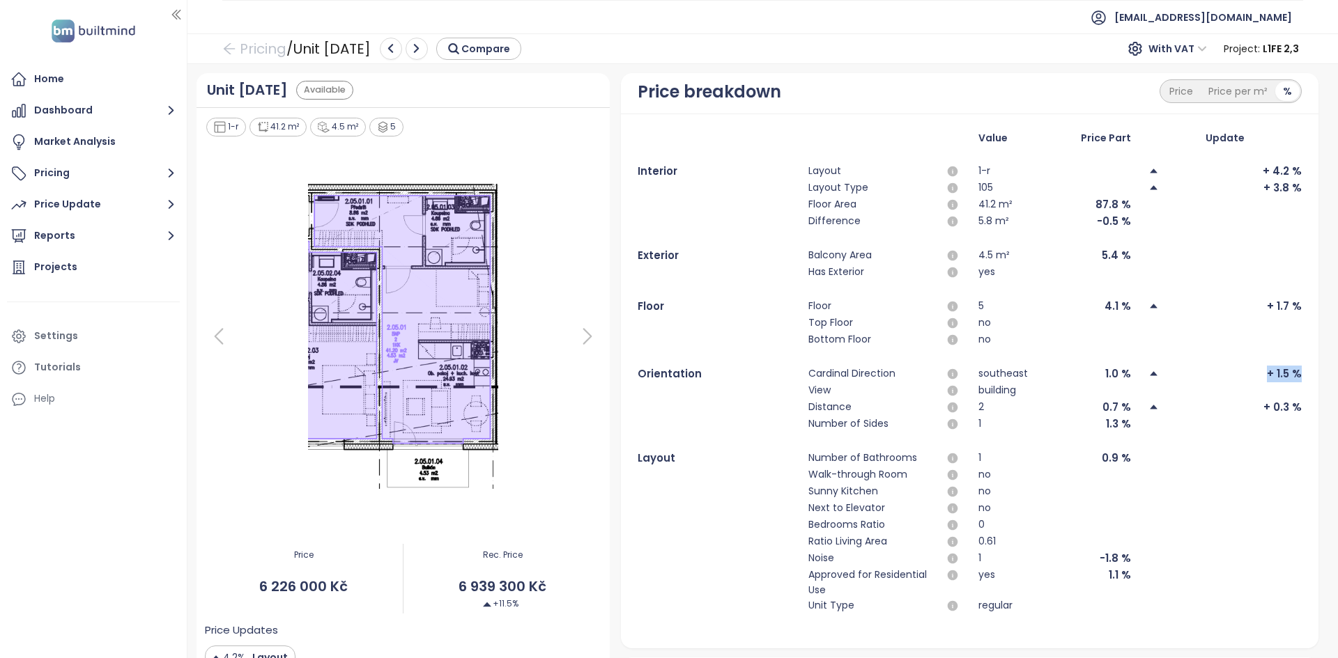
drag, startPoint x: 1251, startPoint y: 371, endPoint x: 1298, endPoint y: 373, distance: 47.4
click at [667, 297] on div "Value Price Part Update Interior Layout 1-r + 4.2 % Layout Type 105 + 3.8 % Flo…" at bounding box center [969, 381] width 697 height 535
click at [79, 204] on div "Price Update" at bounding box center [67, 204] width 67 height 17
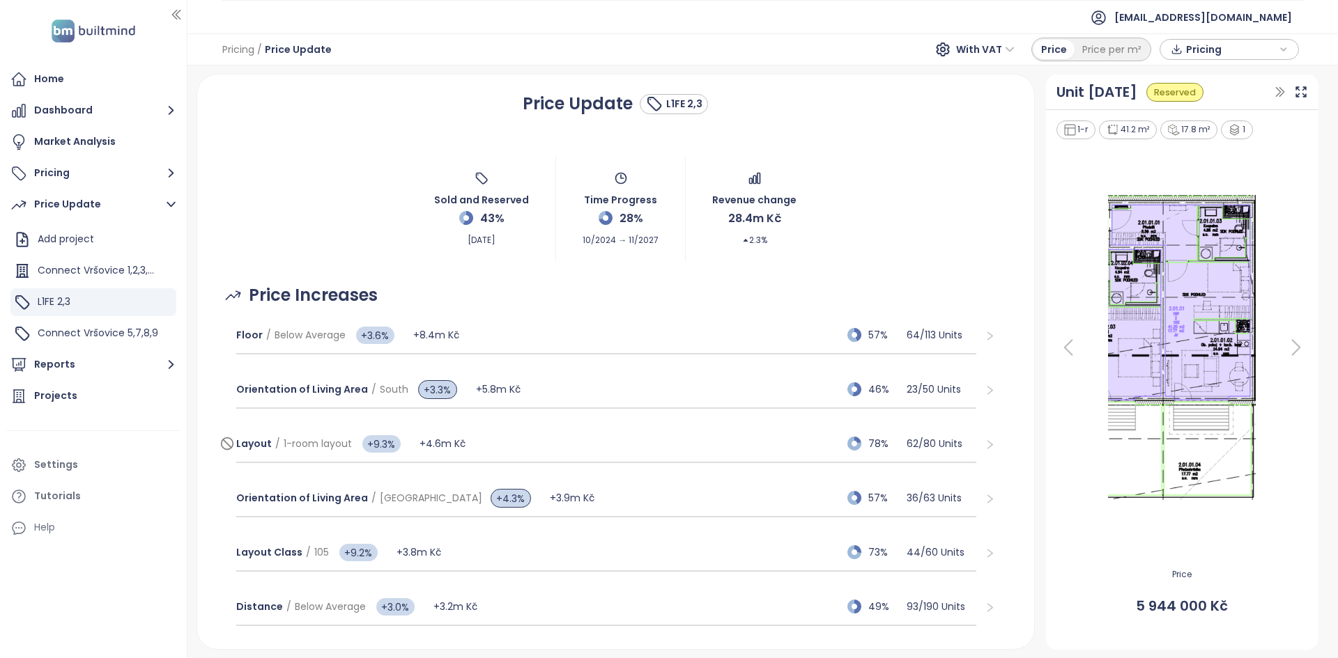
click at [511, 297] on div "Layout / 1-room layout +9.3% +4.6m Kč 78% 62 / 80 Units" at bounding box center [606, 445] width 741 height 38
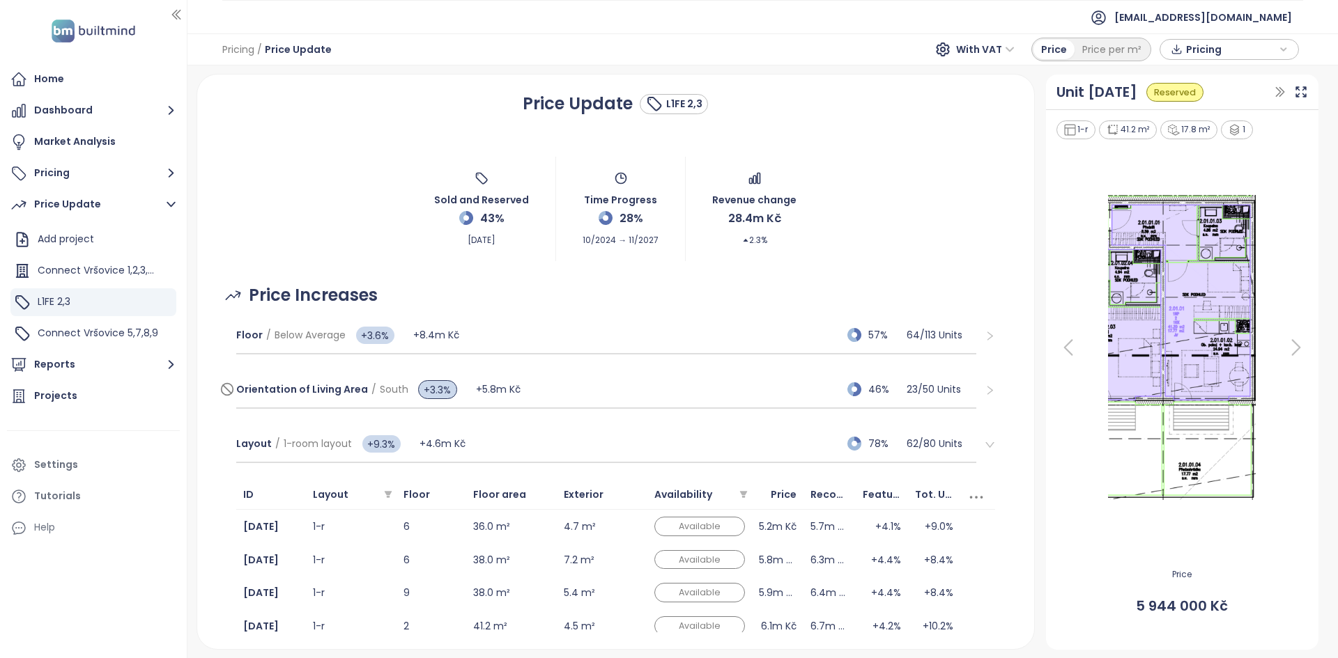
drag, startPoint x: 580, startPoint y: 371, endPoint x: 573, endPoint y: 373, distance: 7.5
click at [579, 297] on div "Orientation of Living Area / South +3.3% +5.8m Kč 46% 23 / 50 Units" at bounding box center [616, 390] width 782 height 54
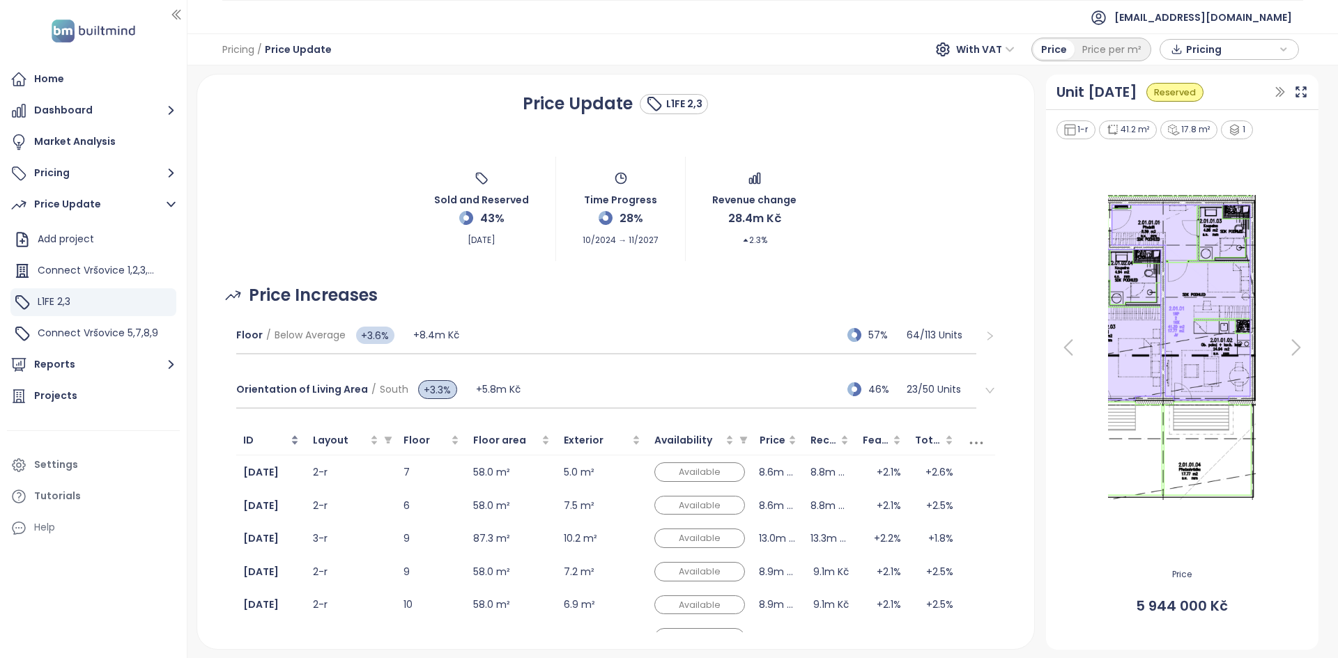
click at [295, 297] on div "ID" at bounding box center [271, 440] width 56 height 15
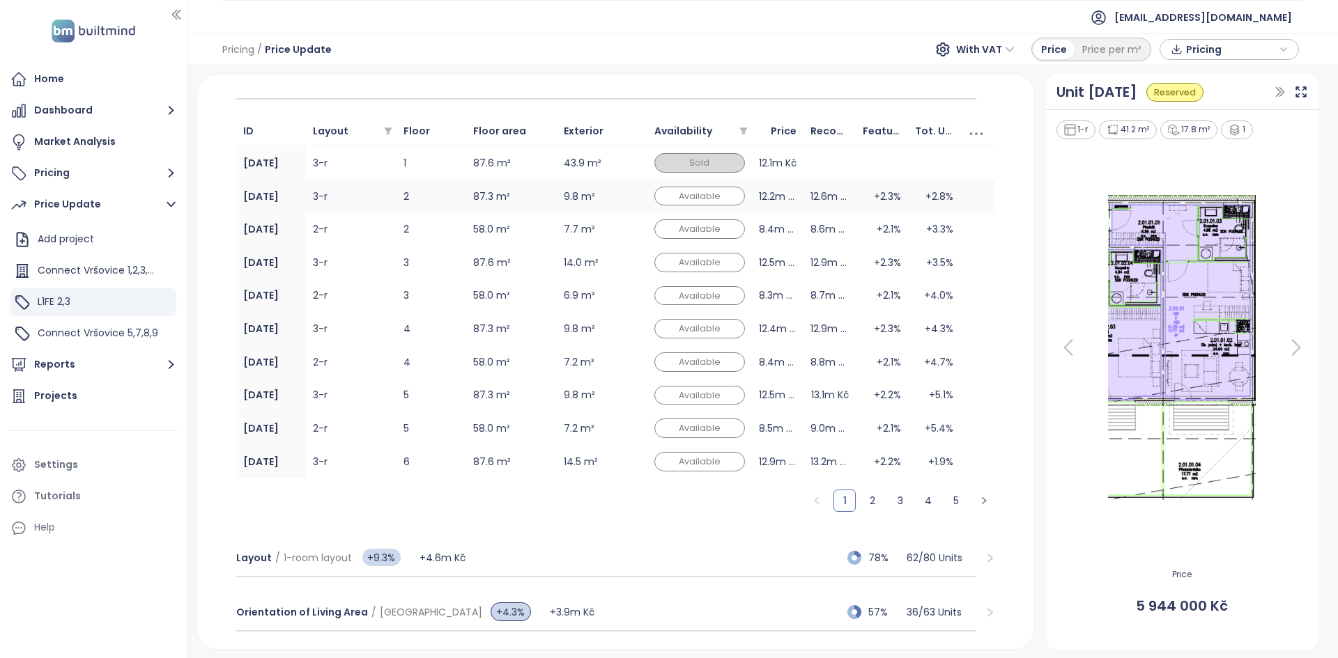
scroll to position [309, 0]
click at [667, 297] on link "2" at bounding box center [872, 501] width 21 height 21
click at [667, 297] on link "1" at bounding box center [844, 501] width 21 height 21
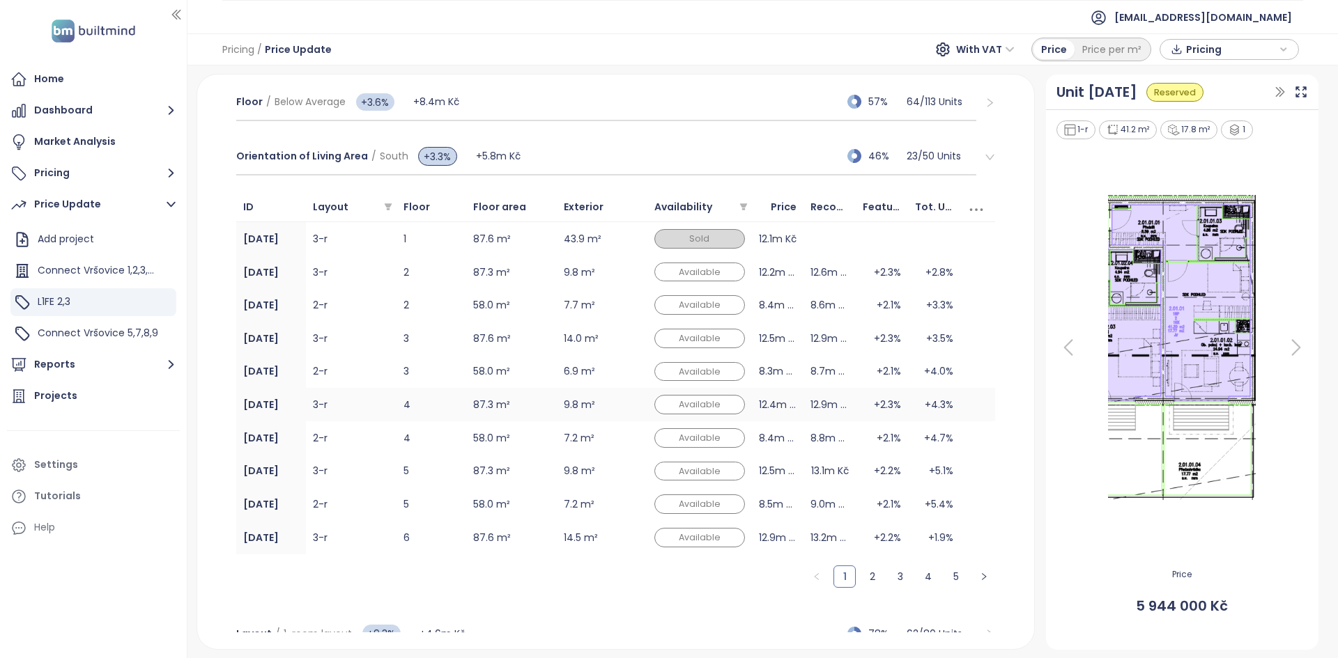
scroll to position [233, 0]
click at [288, 201] on div "ID" at bounding box center [271, 206] width 56 height 15
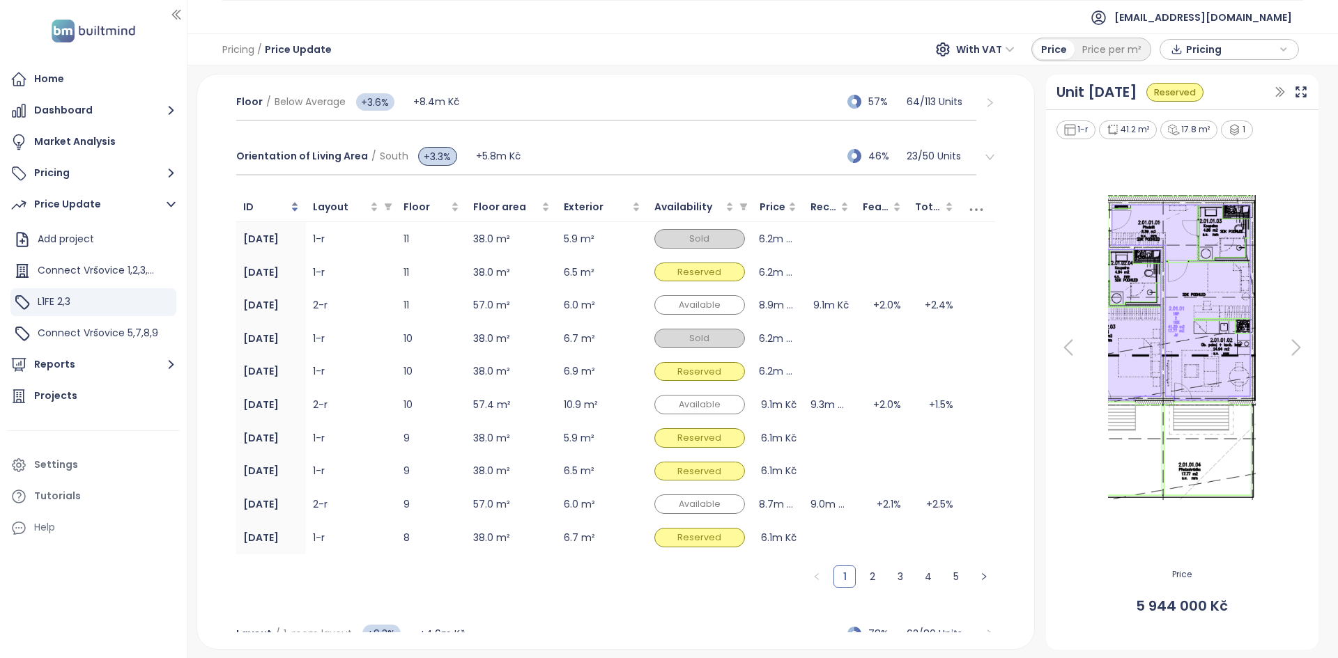
click at [288, 201] on div "ID" at bounding box center [271, 206] width 56 height 15
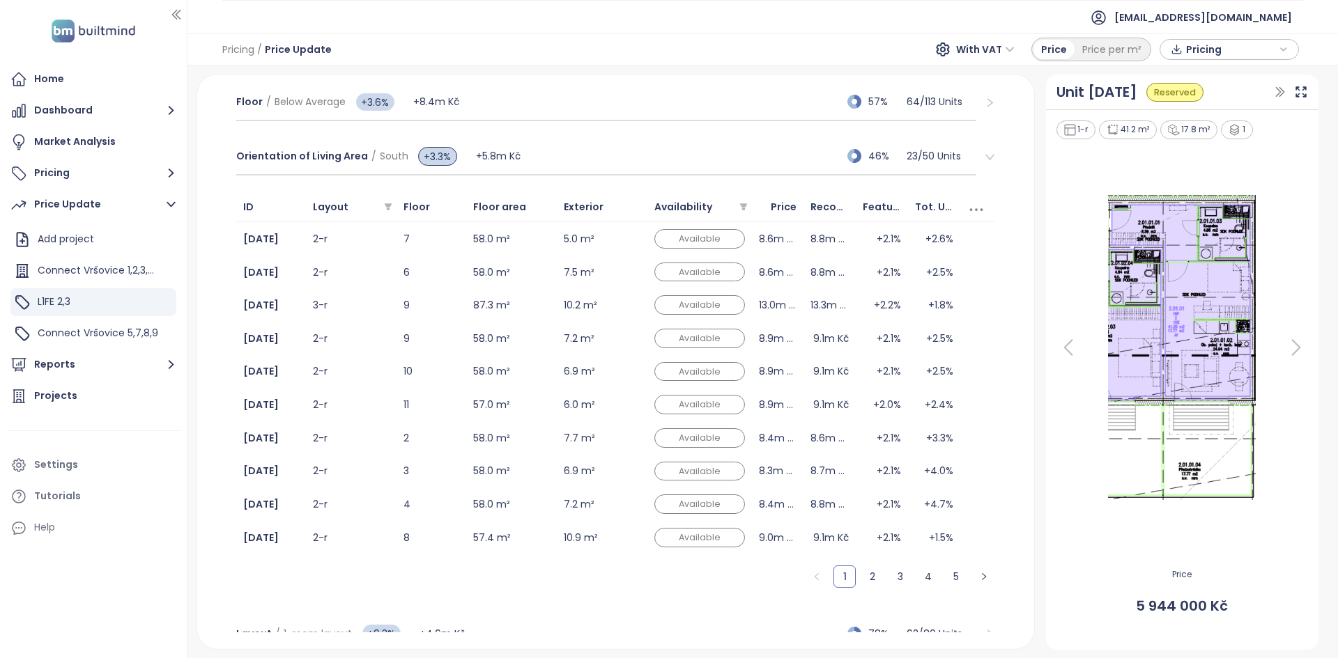
scroll to position [442, 0]
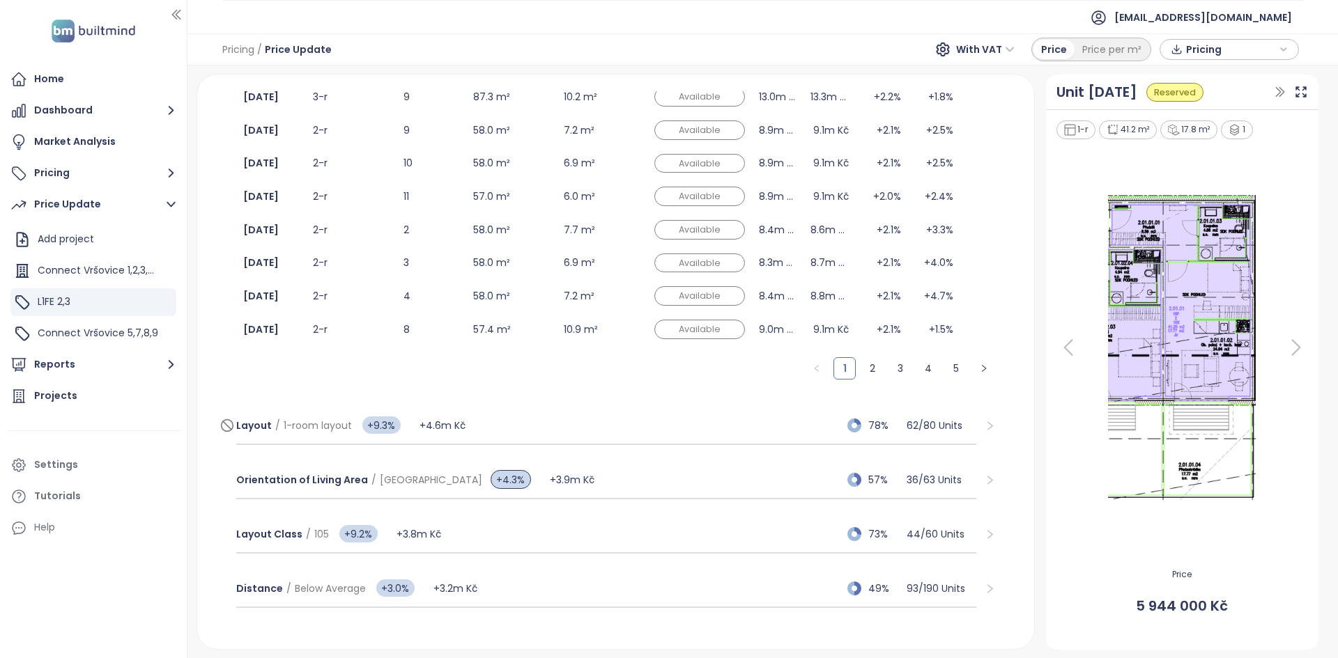
click at [479, 297] on div "Layout / 1-room layout +9.3% +4.6m Kč 78% 62 / 80 Units" at bounding box center [606, 427] width 741 height 38
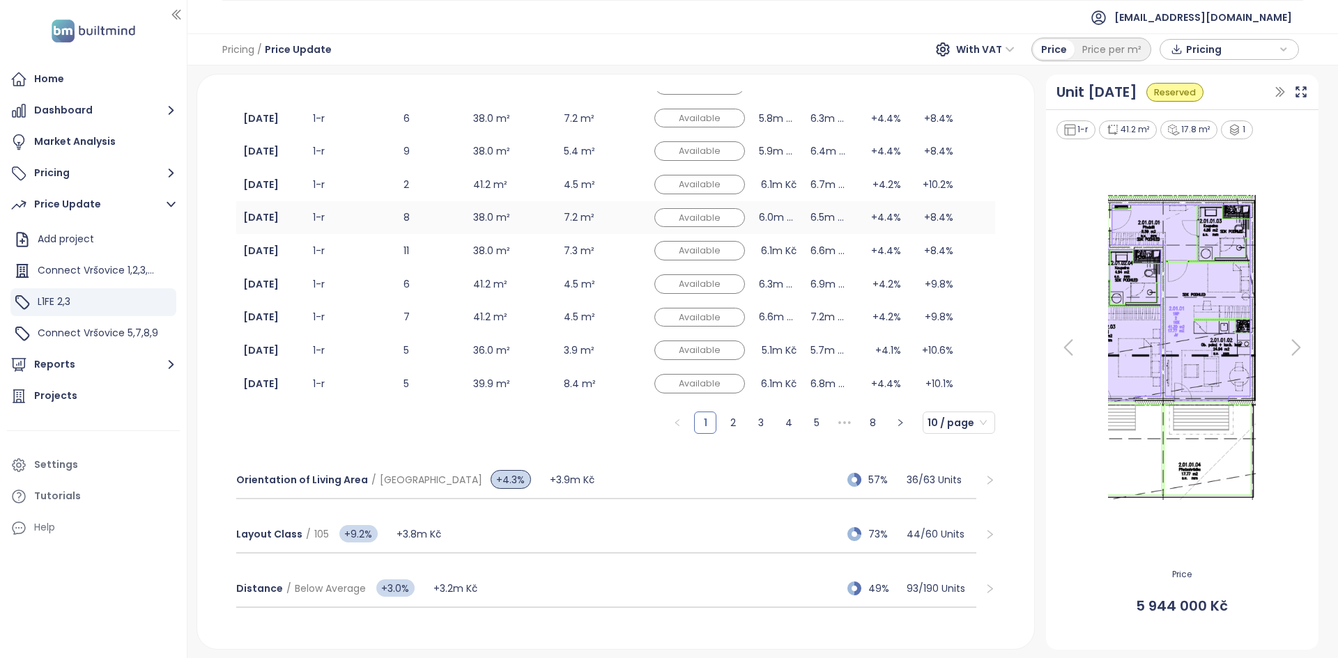
scroll to position [201, 0]
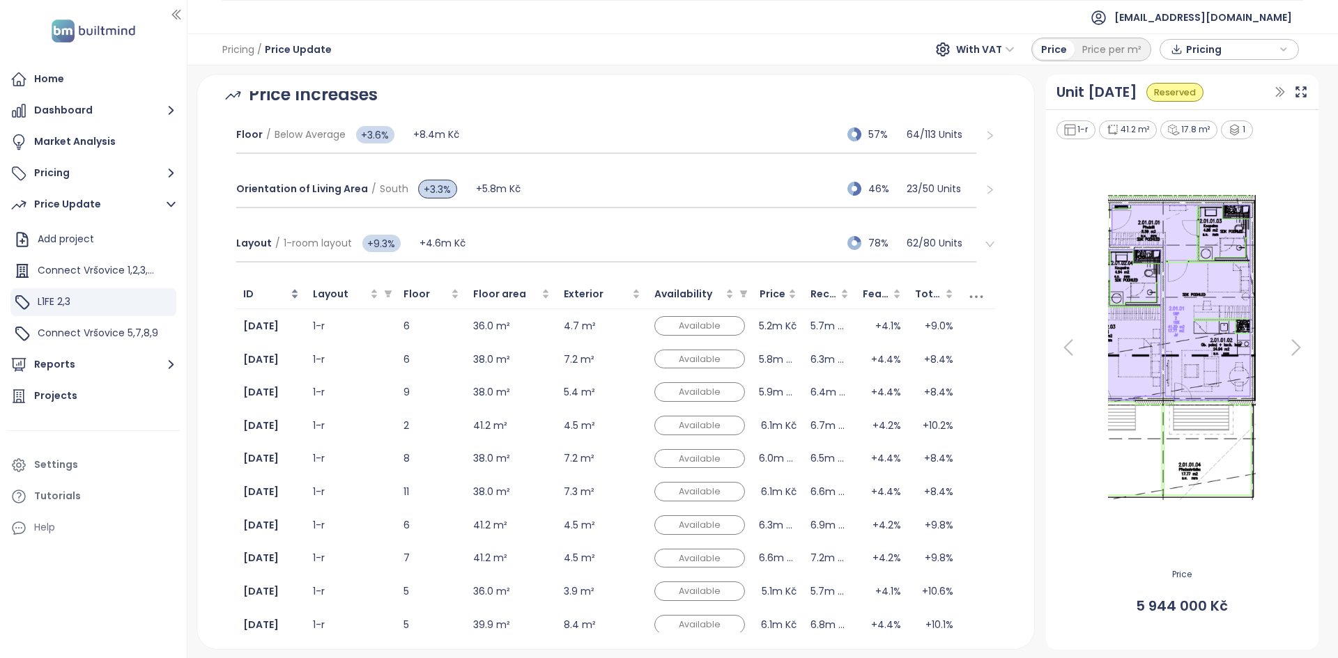
click at [289, 292] on div "ID" at bounding box center [271, 293] width 56 height 15
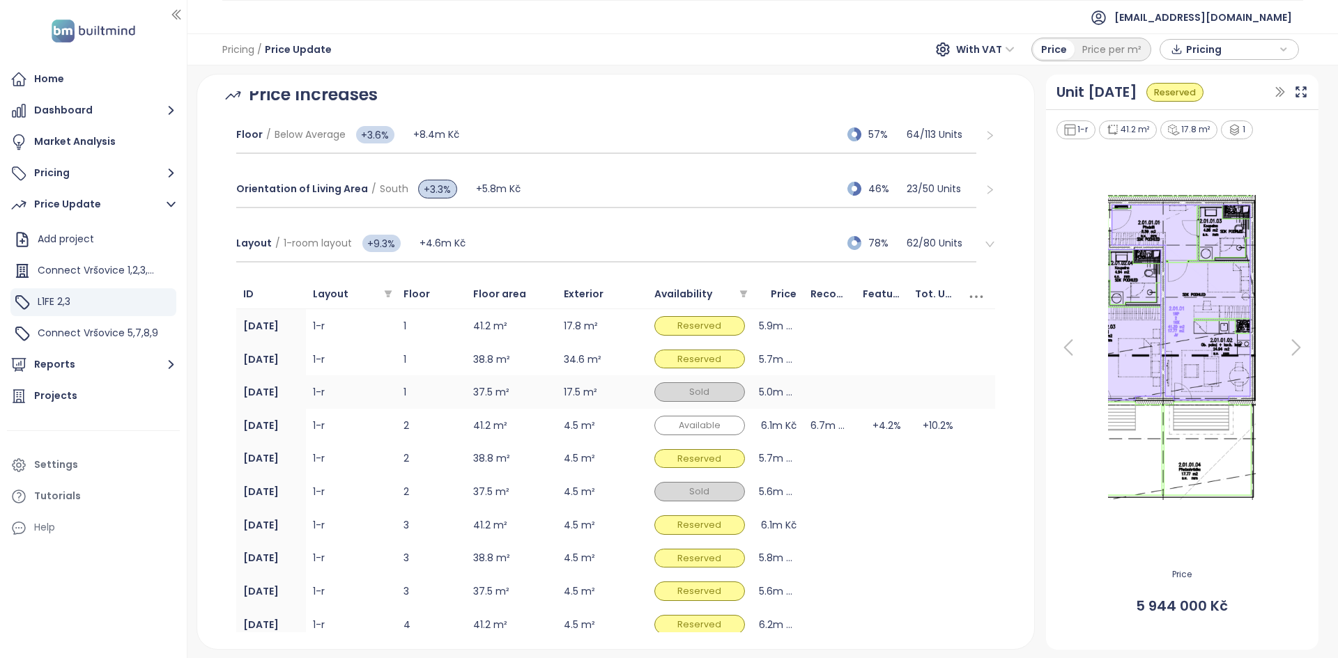
scroll to position [421, 0]
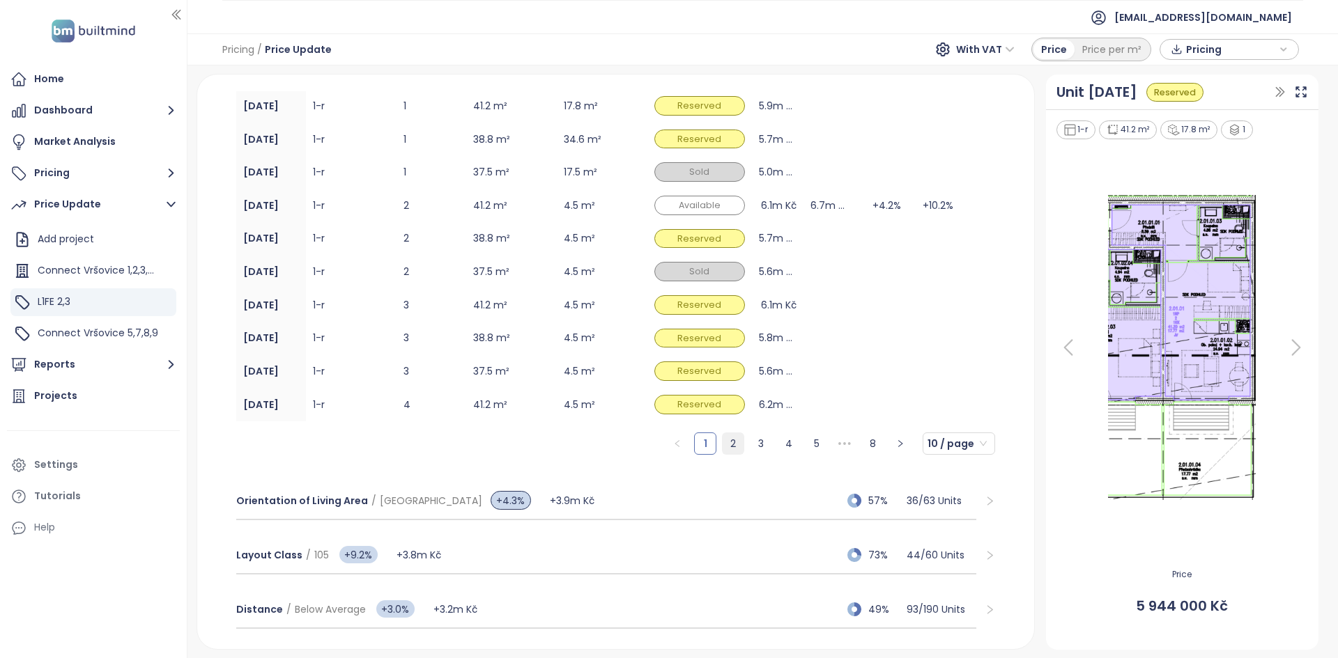
click at [667, 297] on link "2" at bounding box center [732, 443] width 21 height 21
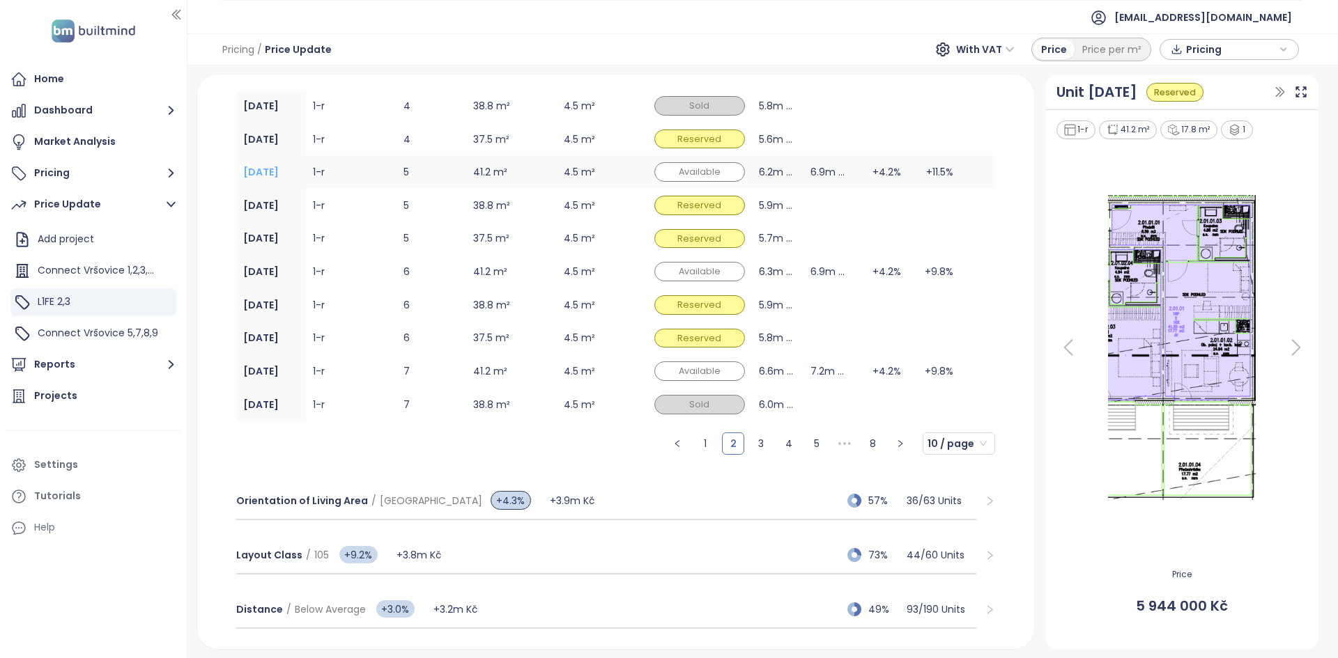
click at [254, 171] on b "2.05.01" at bounding box center [261, 172] width 36 height 14
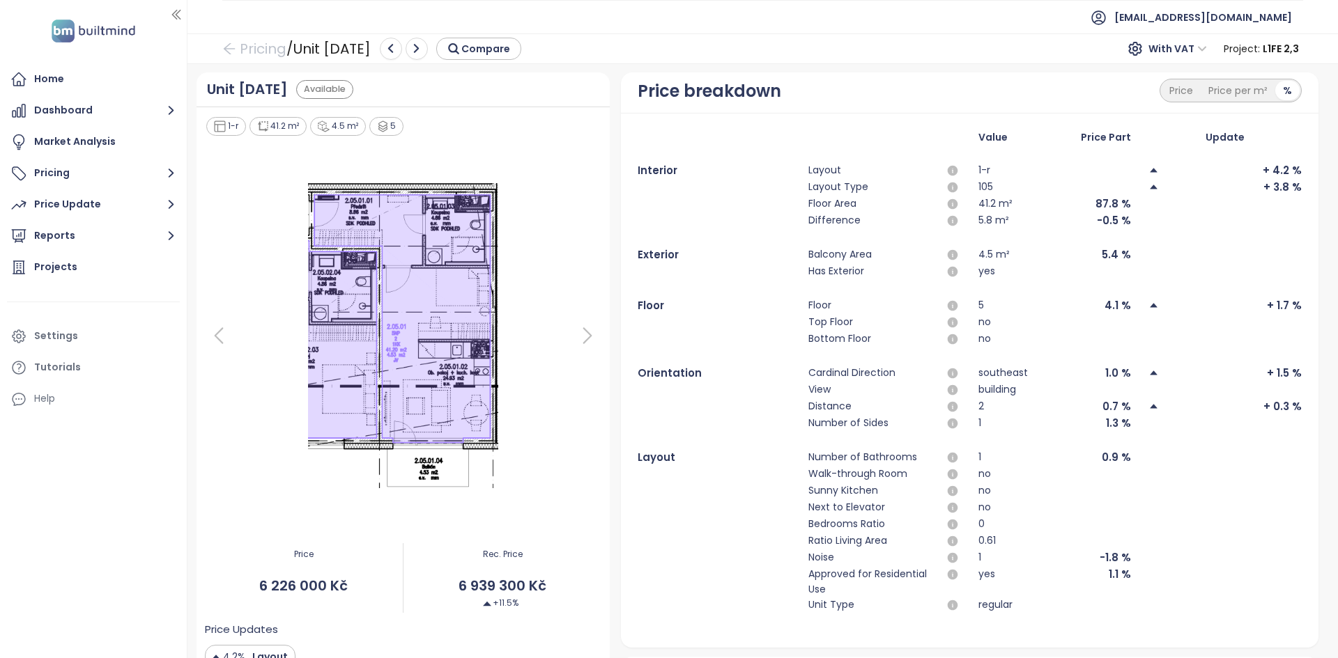
scroll to position [1, 0]
drag, startPoint x: 1290, startPoint y: 187, endPoint x: 1250, endPoint y: 176, distance: 41.4
click at [667, 176] on div "Interior Layout 1-r + 4.2 % Layout Type 105 + 3.8 % Floor Area 41.2 m² 87.8 % D…" at bounding box center [968, 195] width 663 height 67
click at [667, 173] on div "+ 4.2 %" at bounding box center [1224, 170] width 153 height 17
click at [667, 172] on div "+ 4.2 %" at bounding box center [1224, 170] width 153 height 17
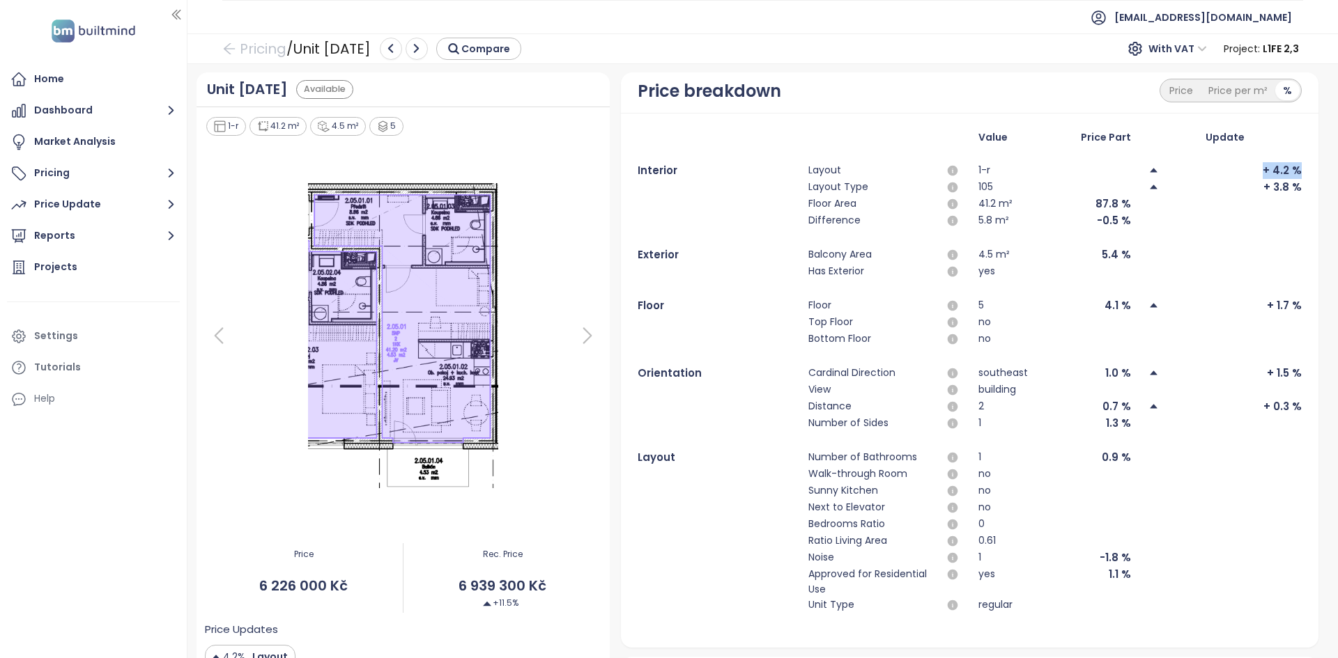
click at [667, 172] on div "+ 4.2 %" at bounding box center [1224, 170] width 153 height 17
click at [77, 199] on div "Price Update" at bounding box center [67, 204] width 67 height 17
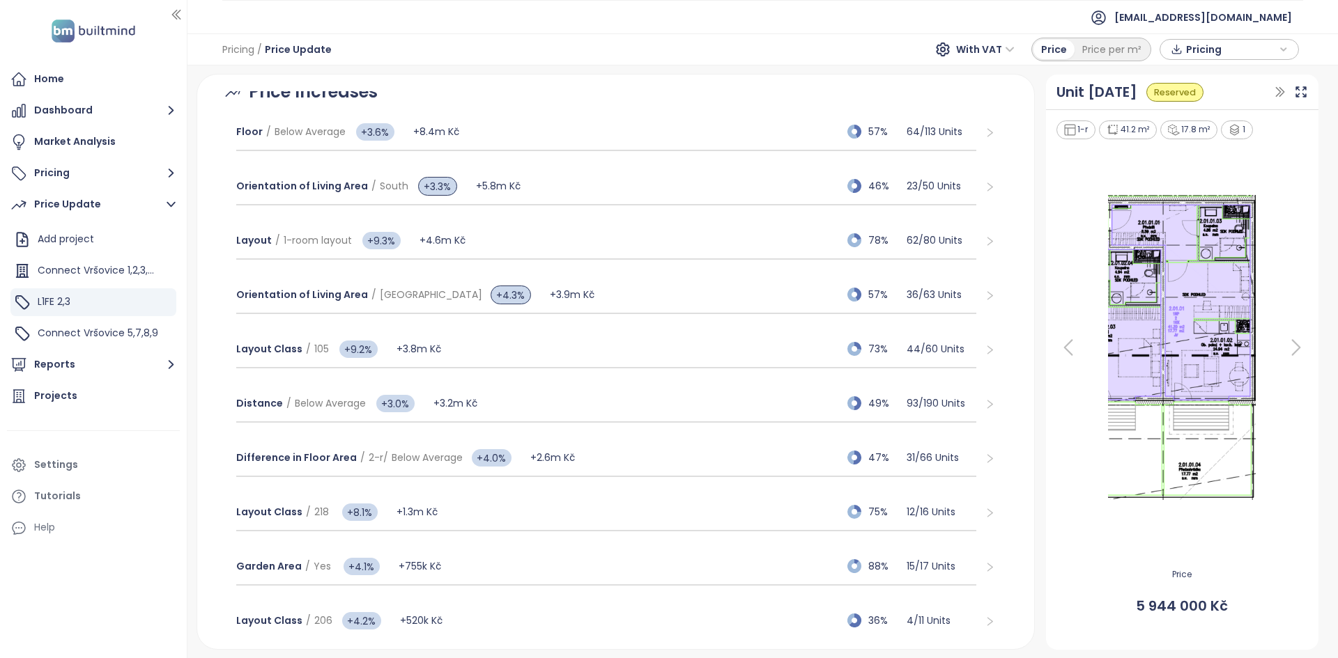
scroll to position [203, 0]
drag, startPoint x: 229, startPoint y: 405, endPoint x: 212, endPoint y: 410, distance: 18.3
click at [212, 297] on div "Price Update L1FE 2,3 Sold and Reserved 43% Aug 20, 2025 Time Progress 28% 10/2…" at bounding box center [615, 362] width 837 height 574
click at [230, 297] on icon at bounding box center [227, 404] width 14 height 17
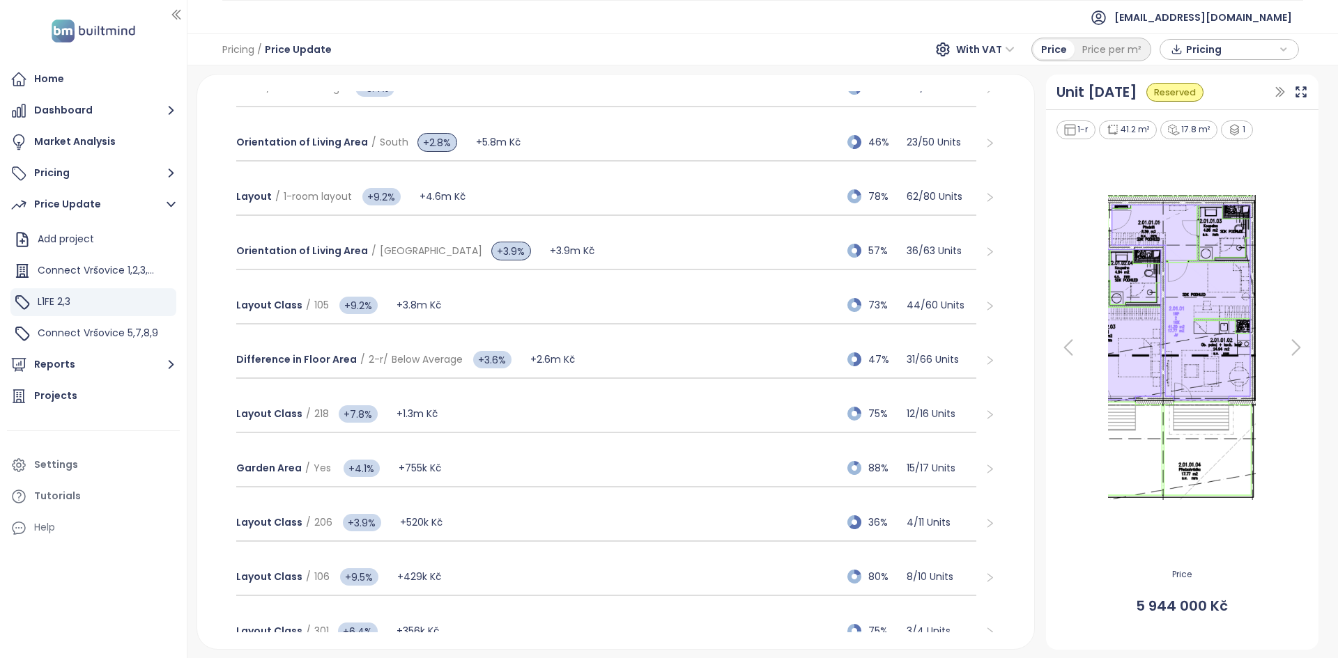
scroll to position [0, 0]
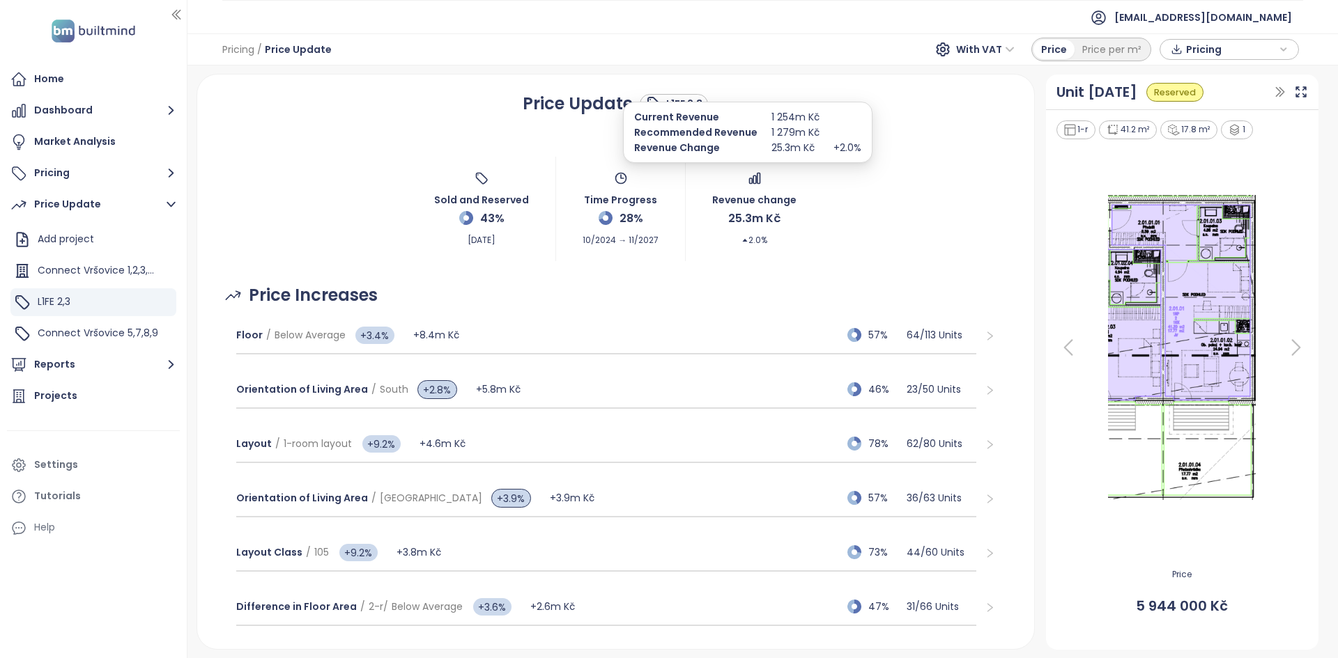
click at [667, 211] on span "25.3m Kč" at bounding box center [754, 218] width 52 height 17
drag, startPoint x: 761, startPoint y: 240, endPoint x: 725, endPoint y: 242, distance: 35.6
click at [667, 242] on div "Revenue change 25.3m Kč 2.0%" at bounding box center [754, 208] width 84 height 75
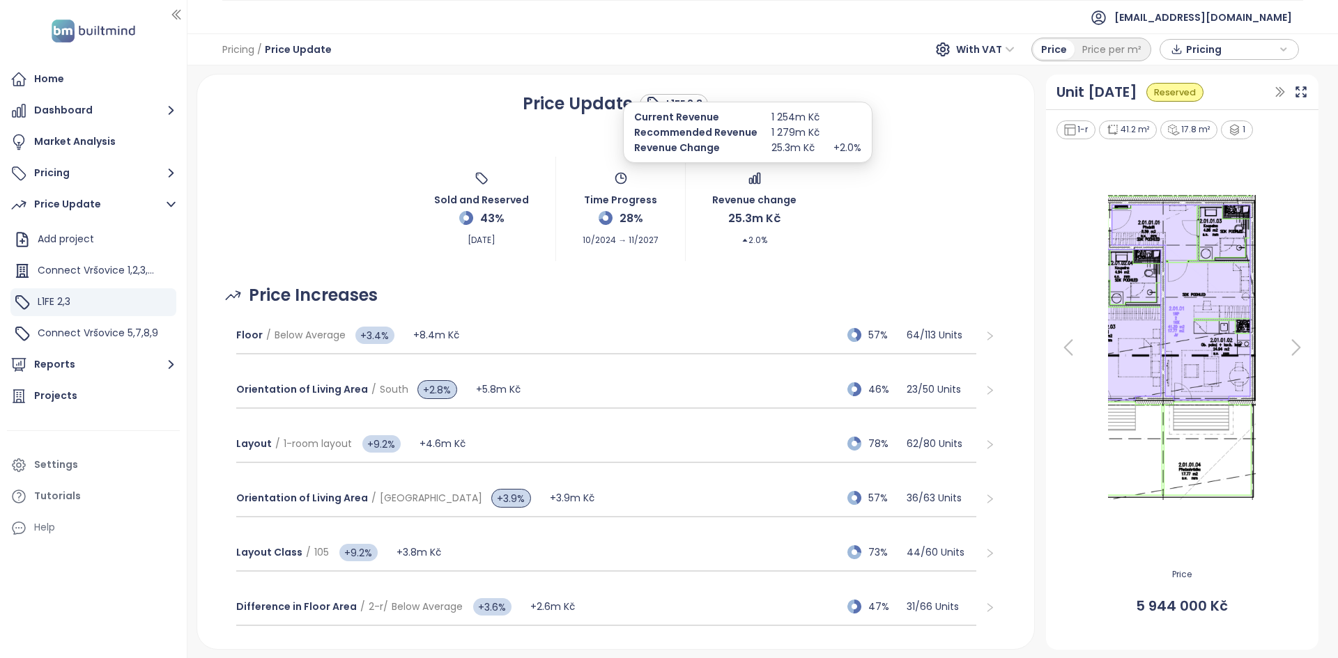
click at [667, 241] on div "Revenue change 25.3m Kč 2.0%" at bounding box center [754, 208] width 84 height 75
click at [667, 242] on div "Revenue change 25.3m Kč 2.0%" at bounding box center [754, 208] width 84 height 75
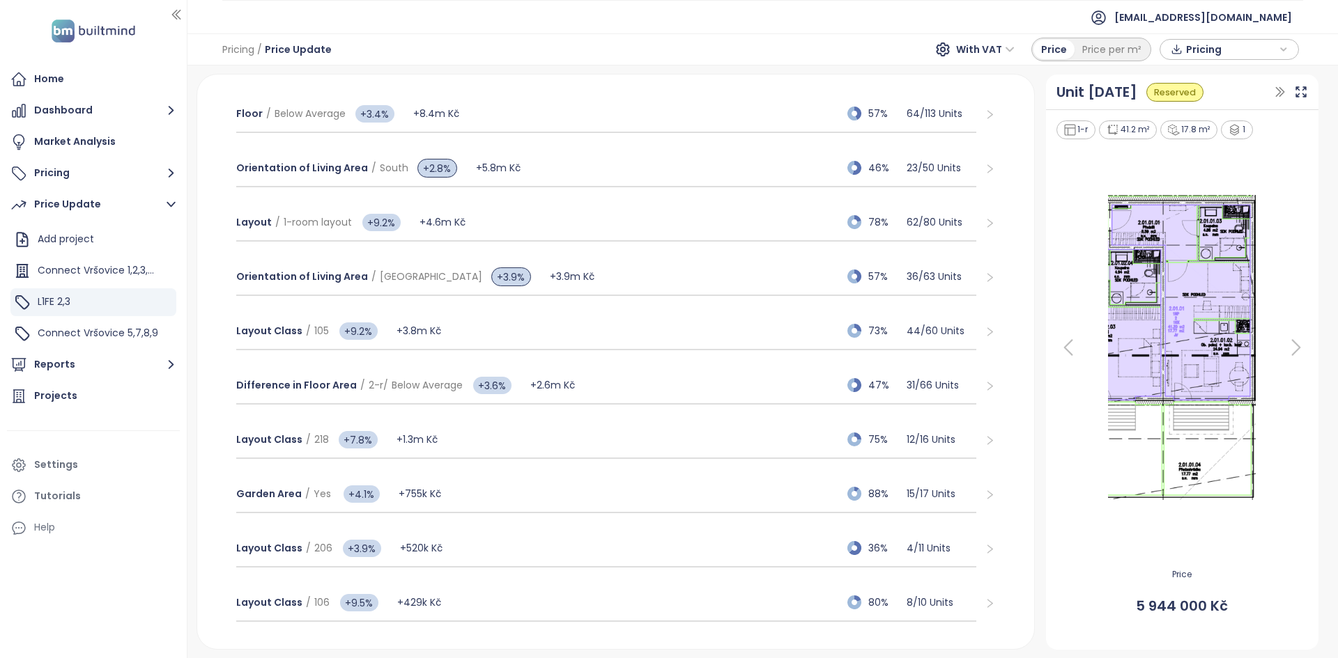
scroll to position [222, 0]
drag, startPoint x: 474, startPoint y: 330, endPoint x: 482, endPoint y: 338, distance: 11.3
click at [478, 297] on div "Layout Class / 105 +9.2% +3.8m Kč 73% 44 / 60 Units" at bounding box center [606, 331] width 741 height 38
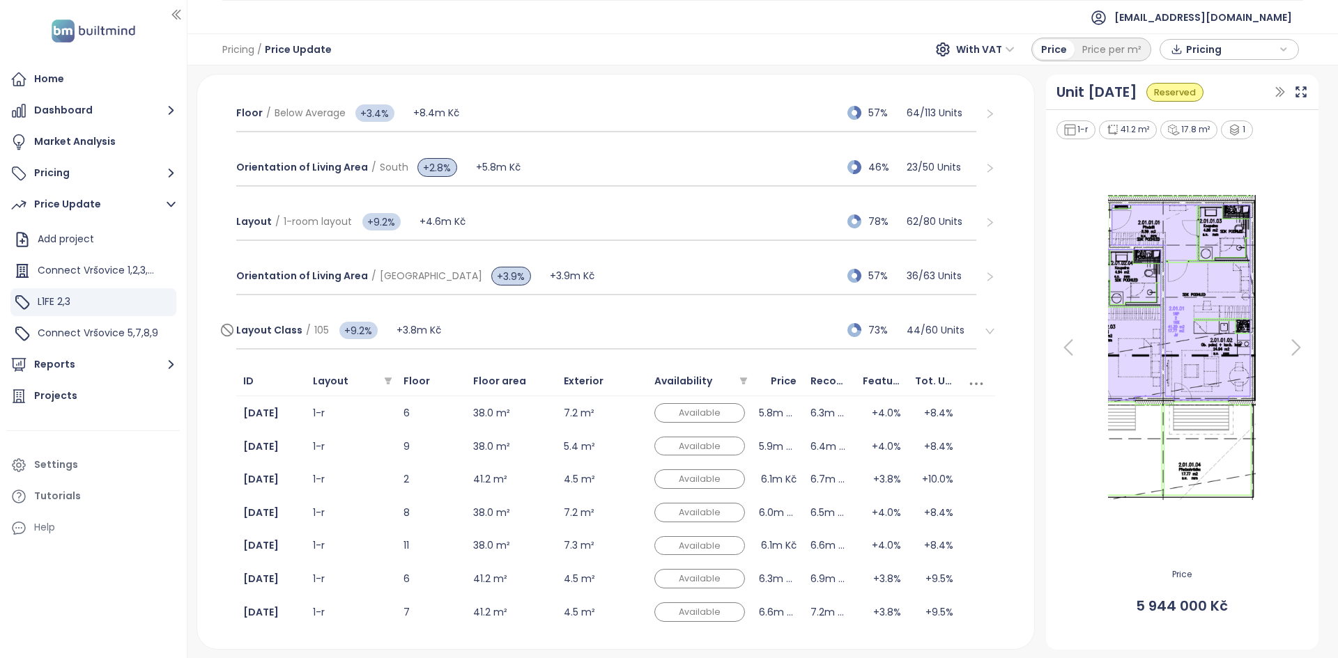
click at [529, 297] on div "Layout Class / 105 +9.2% +3.8m Kč 73% 44 / 60 Units" at bounding box center [606, 331] width 741 height 38
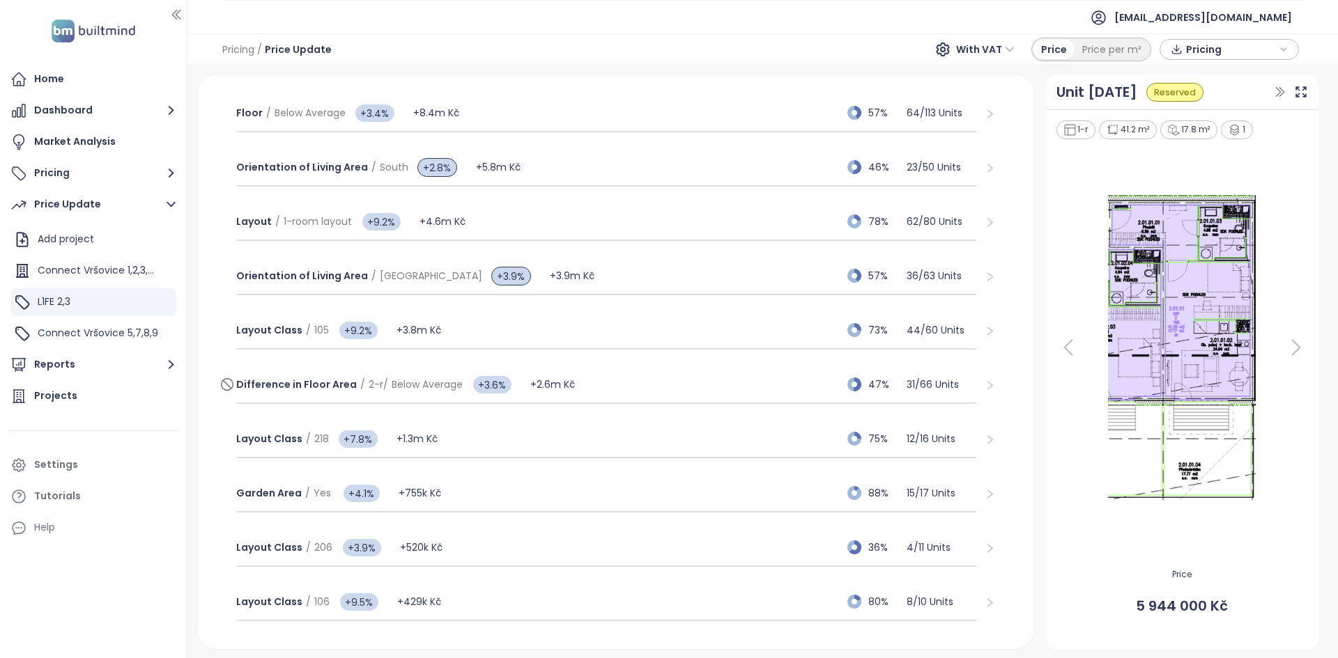
click at [635, 297] on div "Difference in Floor Area / 2-r / Below Average +3.6% +2.6m Kč 47% 31 / 66 Units" at bounding box center [606, 385] width 741 height 38
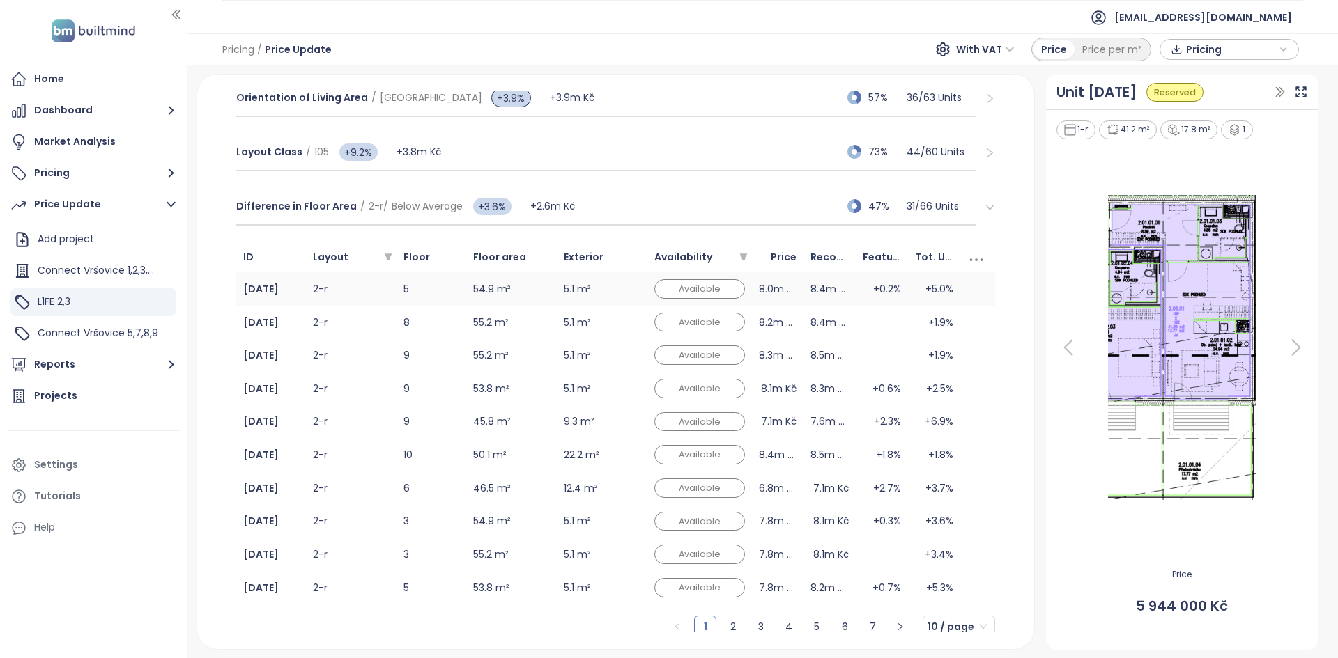
scroll to position [372, 0]
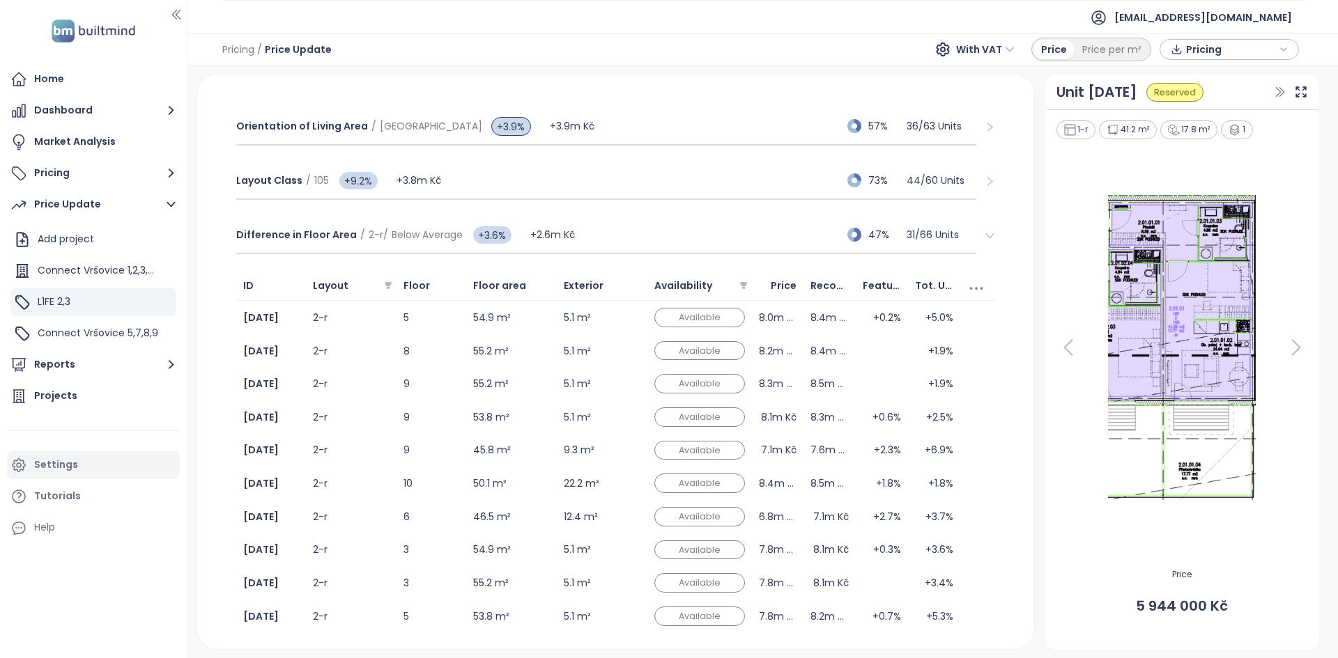
click at [79, 297] on div "Settings" at bounding box center [93, 465] width 173 height 28
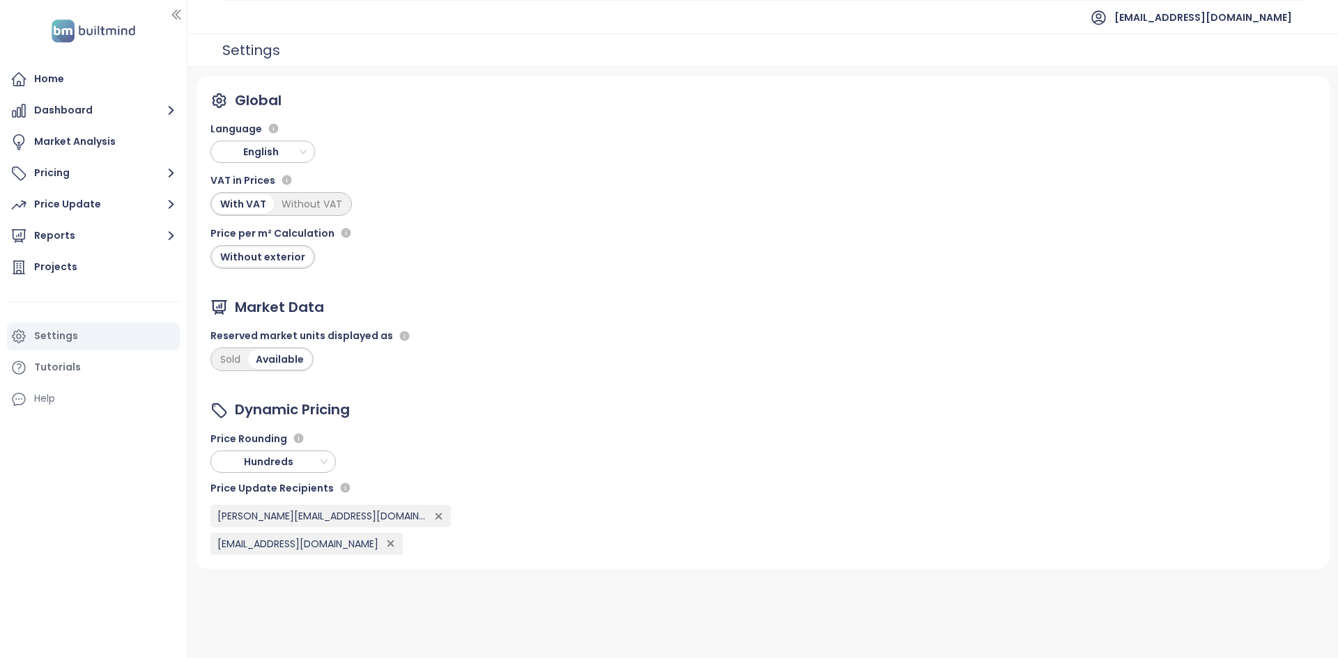
click at [292, 138] on div "Language English" at bounding box center [282, 139] width 144 height 48
click at [287, 151] on span "English" at bounding box center [264, 151] width 98 height 21
click at [248, 182] on div "Czech" at bounding box center [263, 179] width 82 height 15
click at [66, 211] on div "Updaty" at bounding box center [53, 204] width 38 height 17
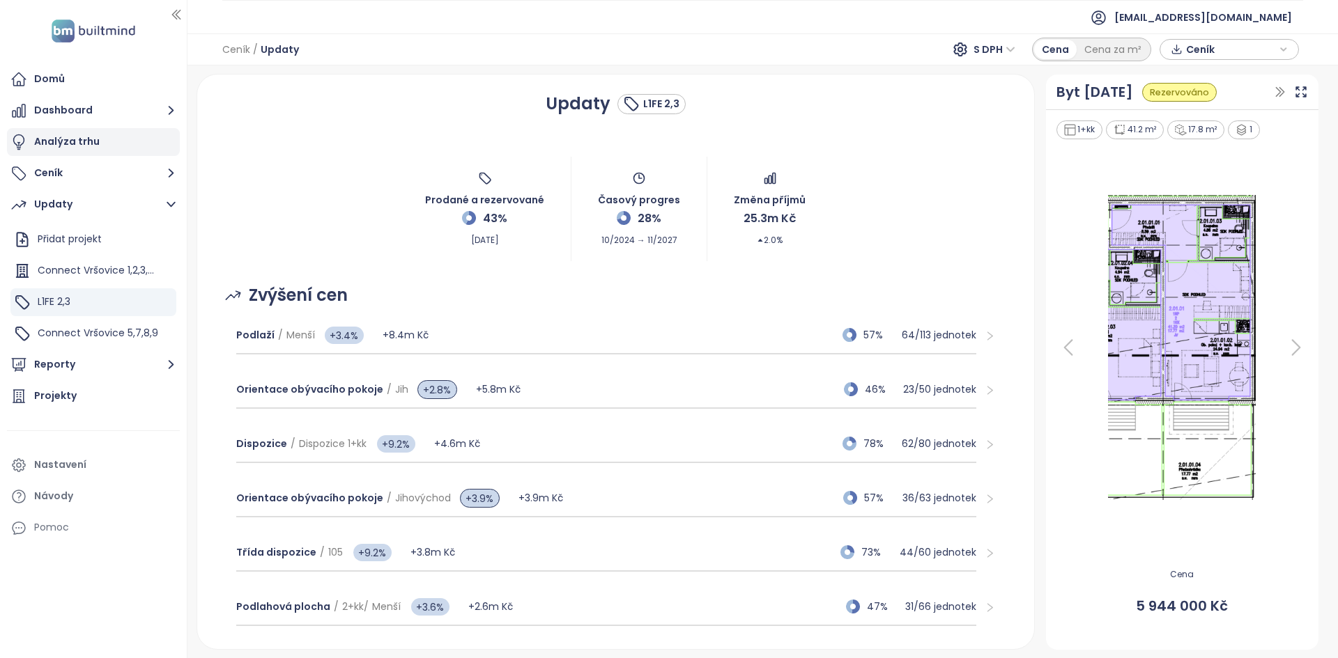
click at [78, 147] on div "Analýza trhu" at bounding box center [66, 141] width 65 height 17
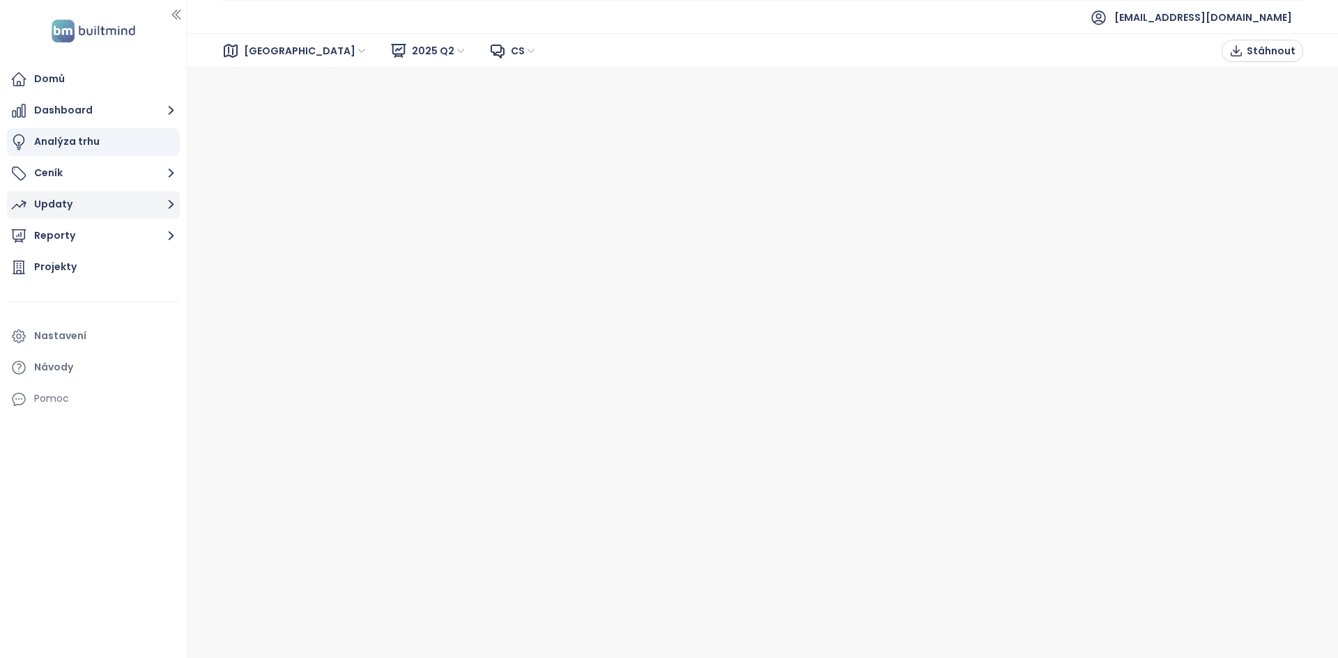
click at [55, 210] on div "Updaty" at bounding box center [53, 204] width 38 height 17
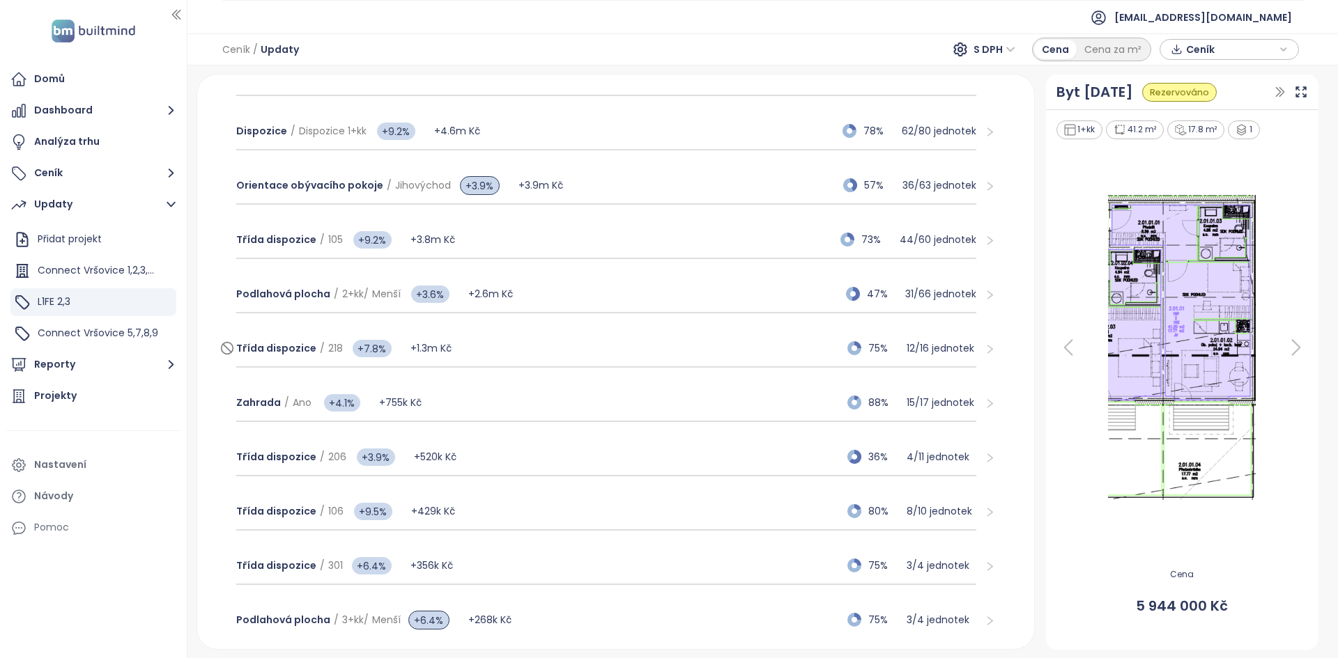
scroll to position [315, 0]
click at [520, 297] on div "Třída dispozice / 218 +7.8% +1.3m Kč 75% 12 / 16 jednotek" at bounding box center [606, 347] width 741 height 38
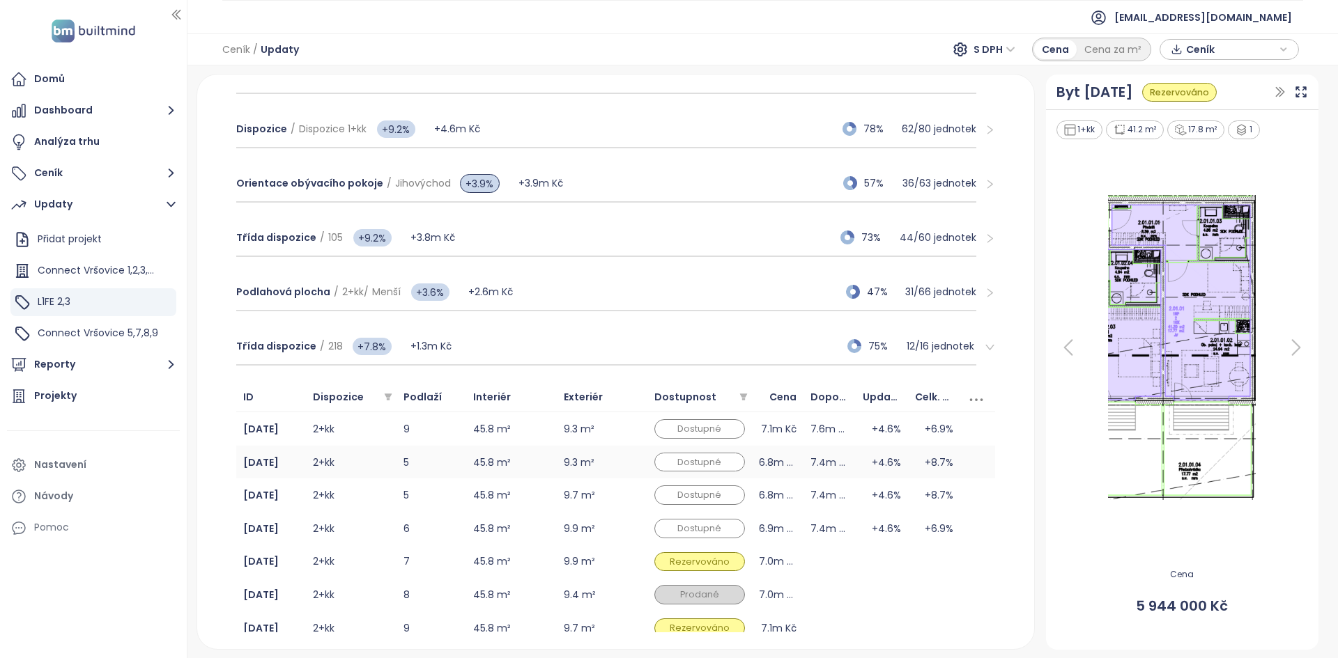
click at [366, 297] on td "2+kk" at bounding box center [351, 462] width 91 height 33
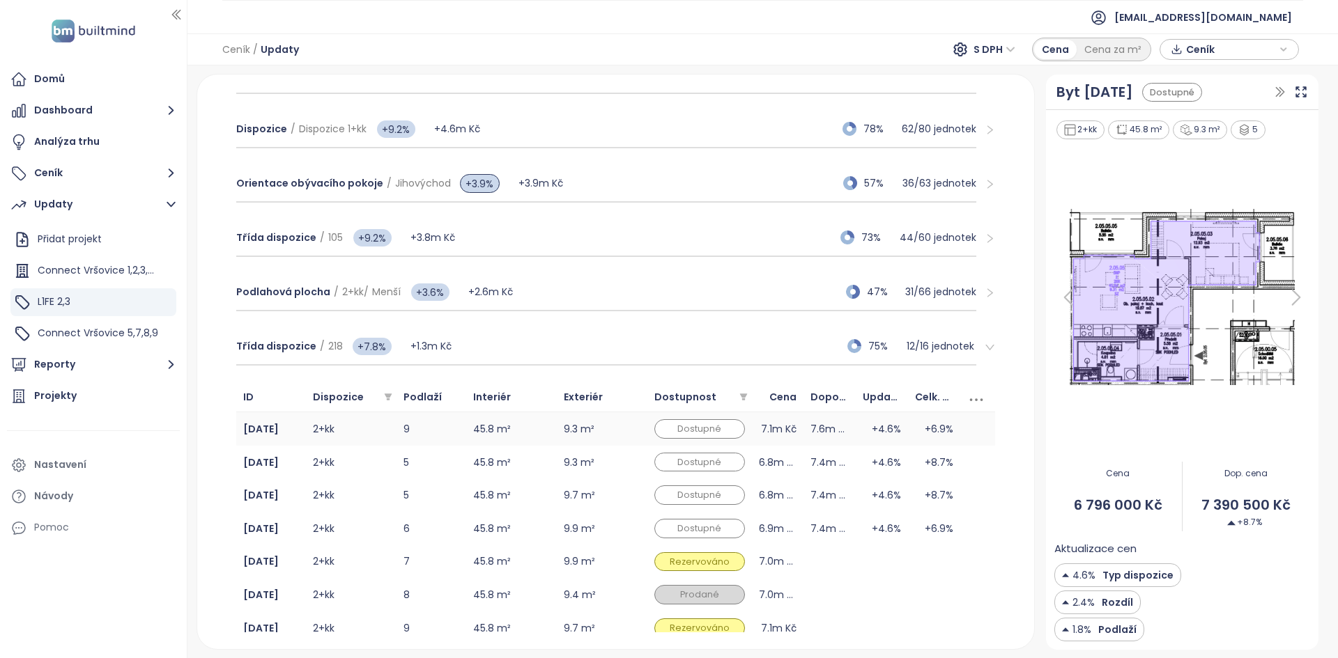
click at [369, 297] on td "2+kk" at bounding box center [351, 428] width 91 height 33
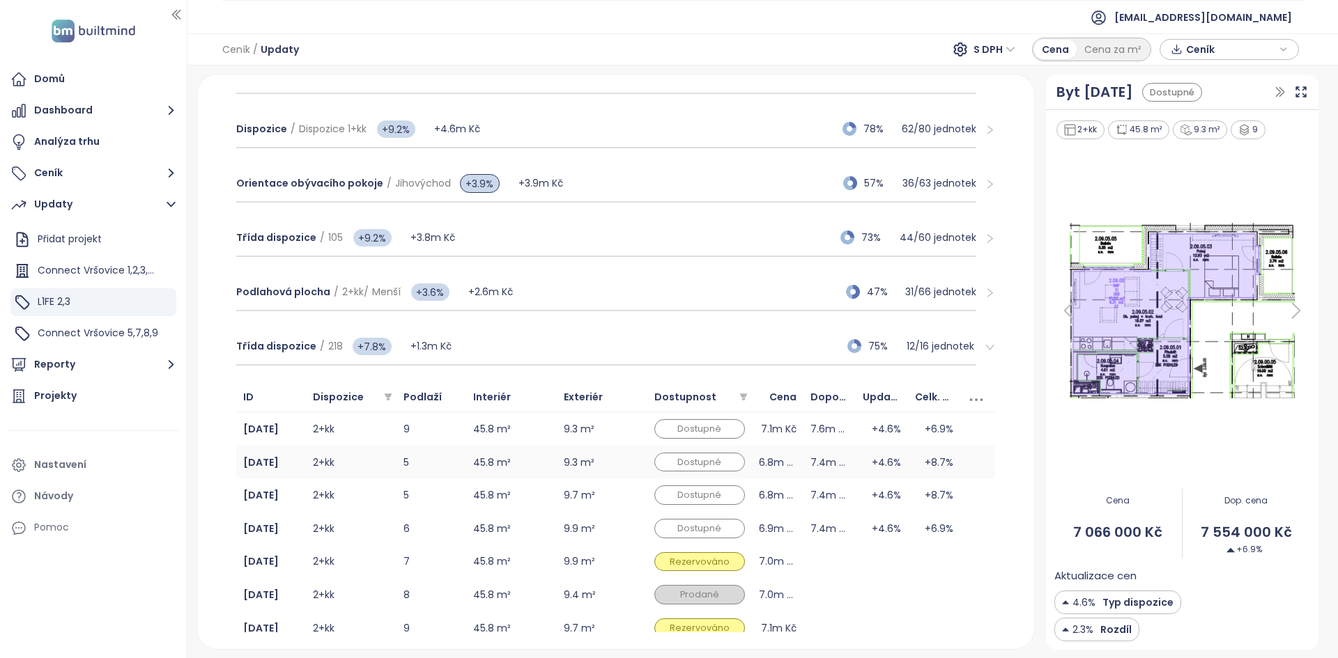
click at [382, 297] on td "2+kk" at bounding box center [351, 462] width 91 height 33
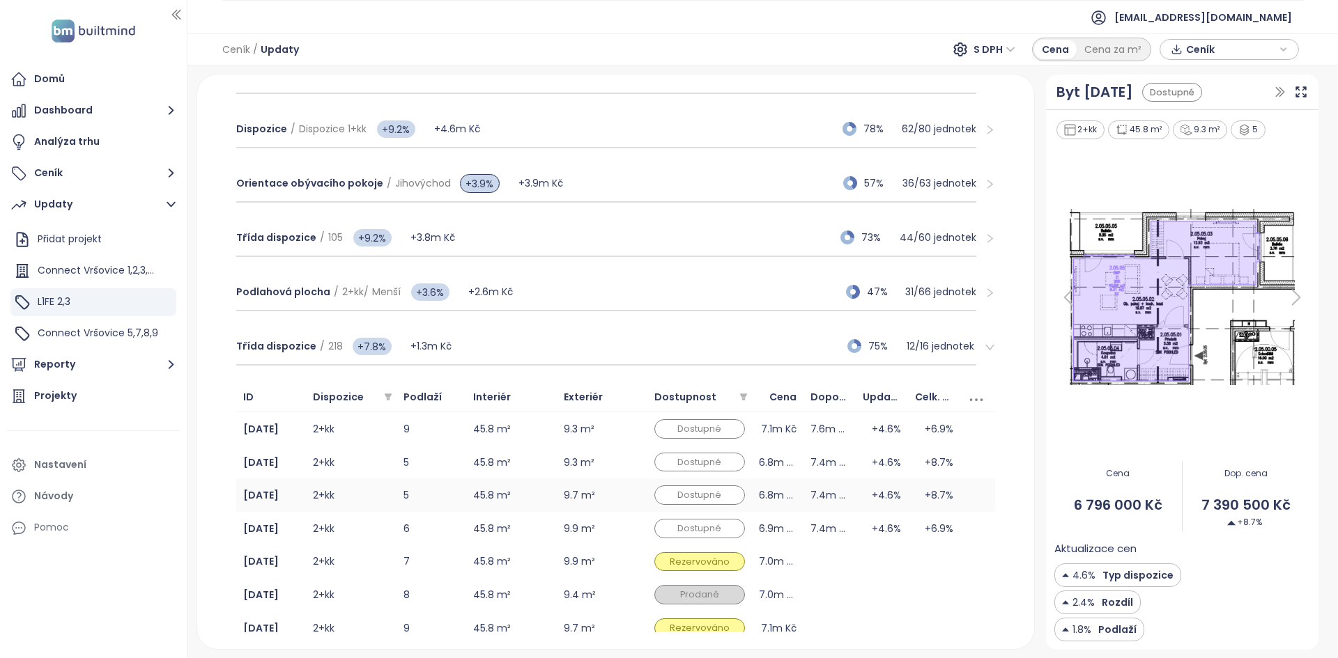
click at [365, 297] on td "2+kk" at bounding box center [351, 495] width 91 height 33
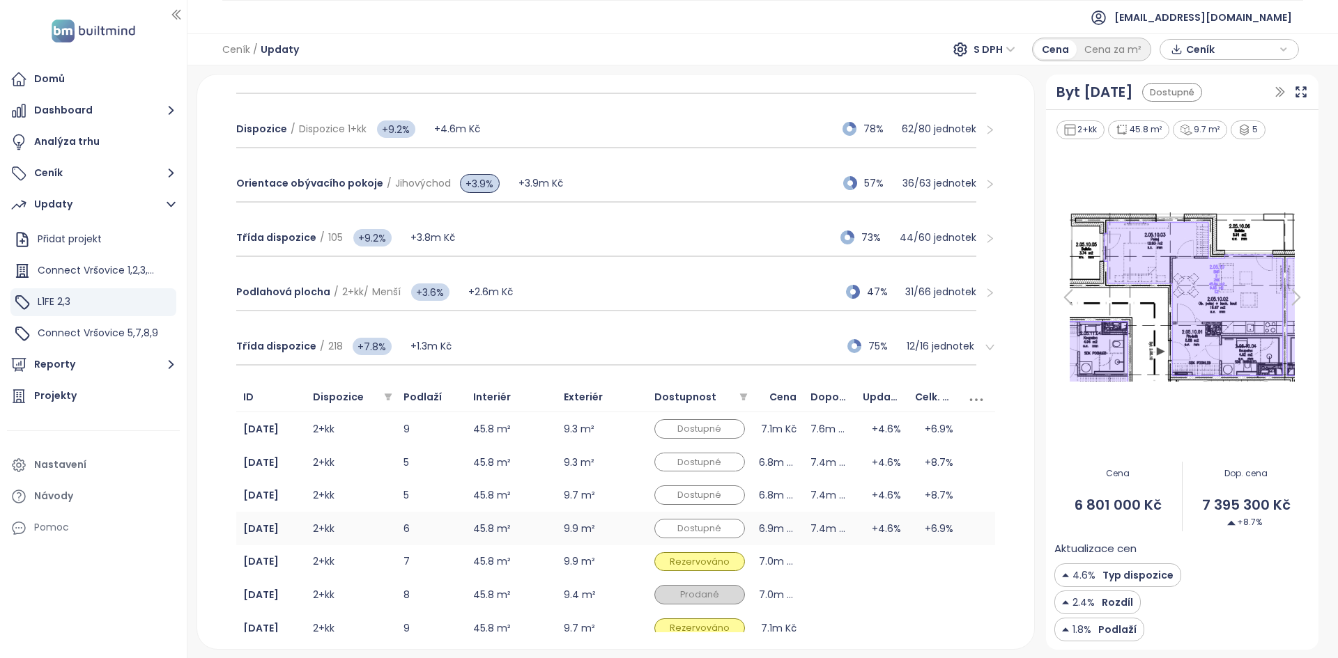
click at [379, 297] on td "2+kk" at bounding box center [351, 528] width 91 height 33
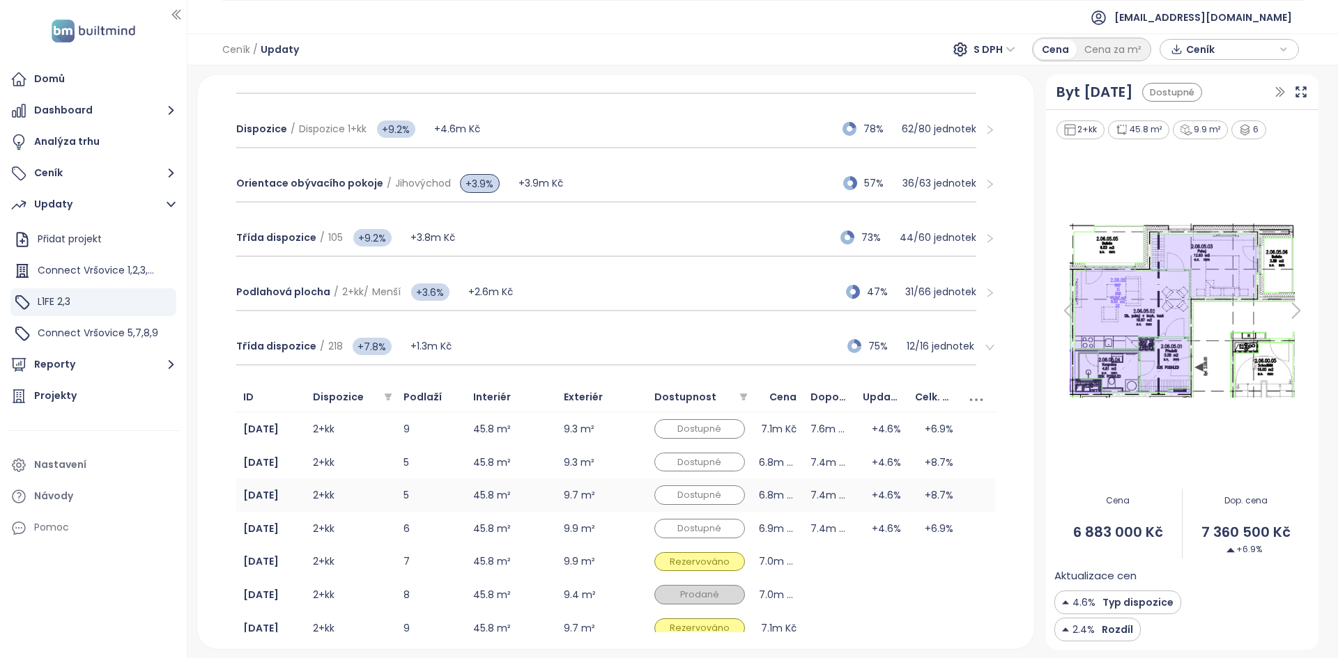
click at [369, 297] on td "2+kk" at bounding box center [351, 495] width 91 height 33
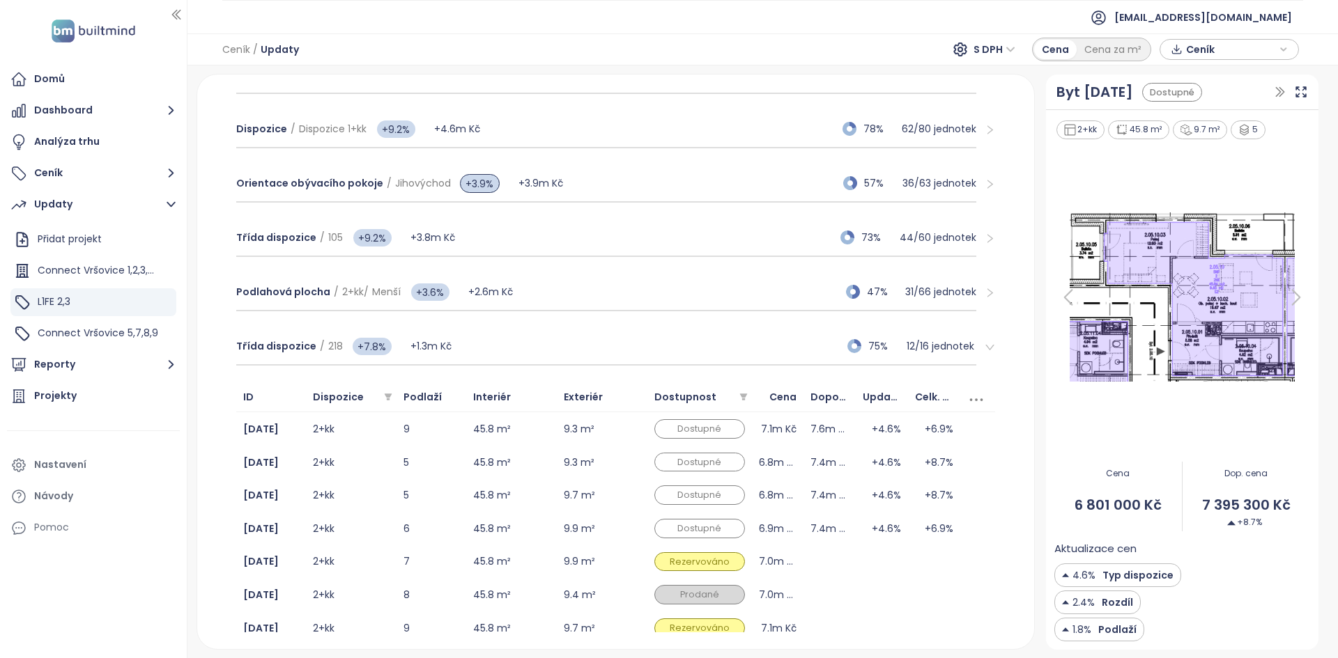
click at [667, 297] on img at bounding box center [1182, 297] width 256 height 178
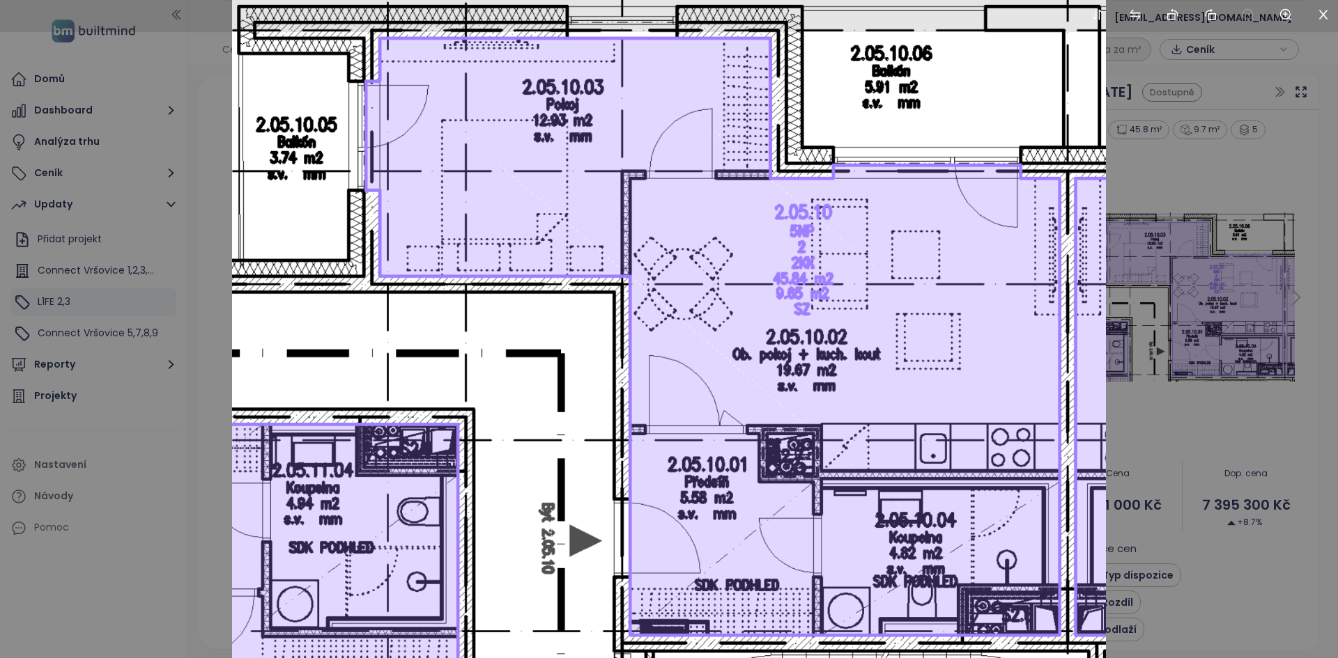
click at [200, 297] on div at bounding box center [669, 329] width 1338 height 658
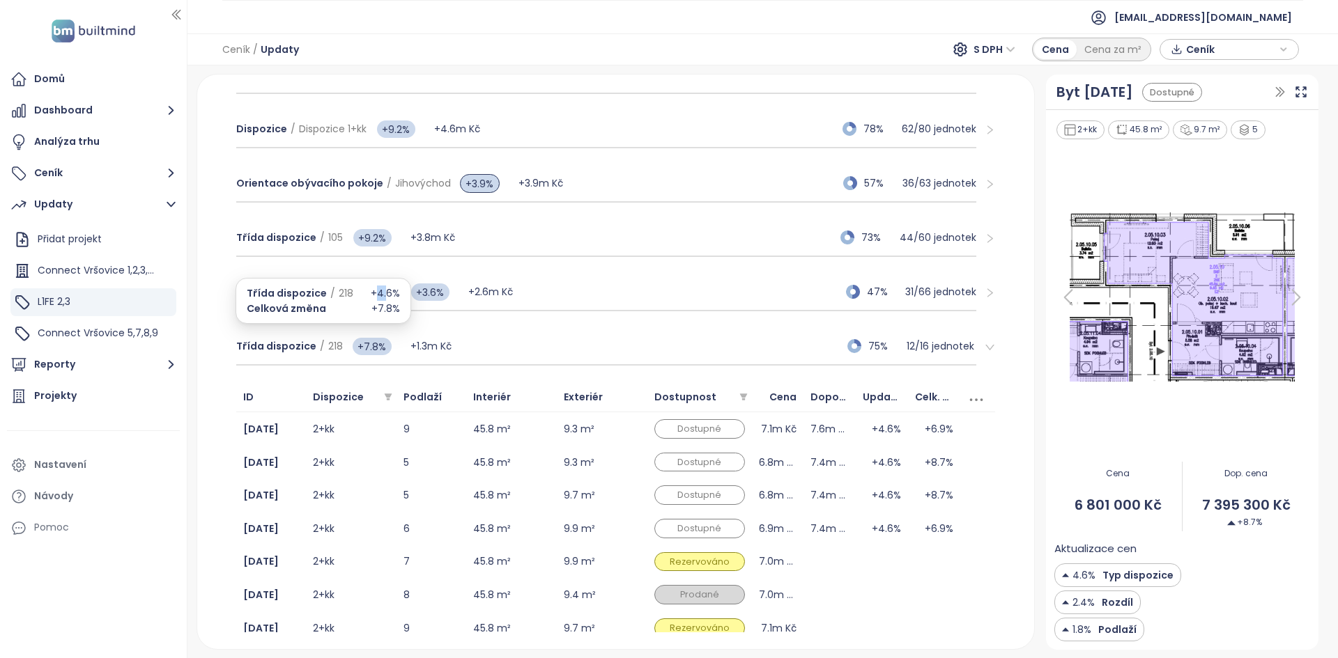
drag, startPoint x: 371, startPoint y: 291, endPoint x: 380, endPoint y: 285, distance: 11.2
click at [380, 285] on div "Třída dispozice / 218 +4.6% Celková změna +7.8%" at bounding box center [323, 301] width 176 height 46
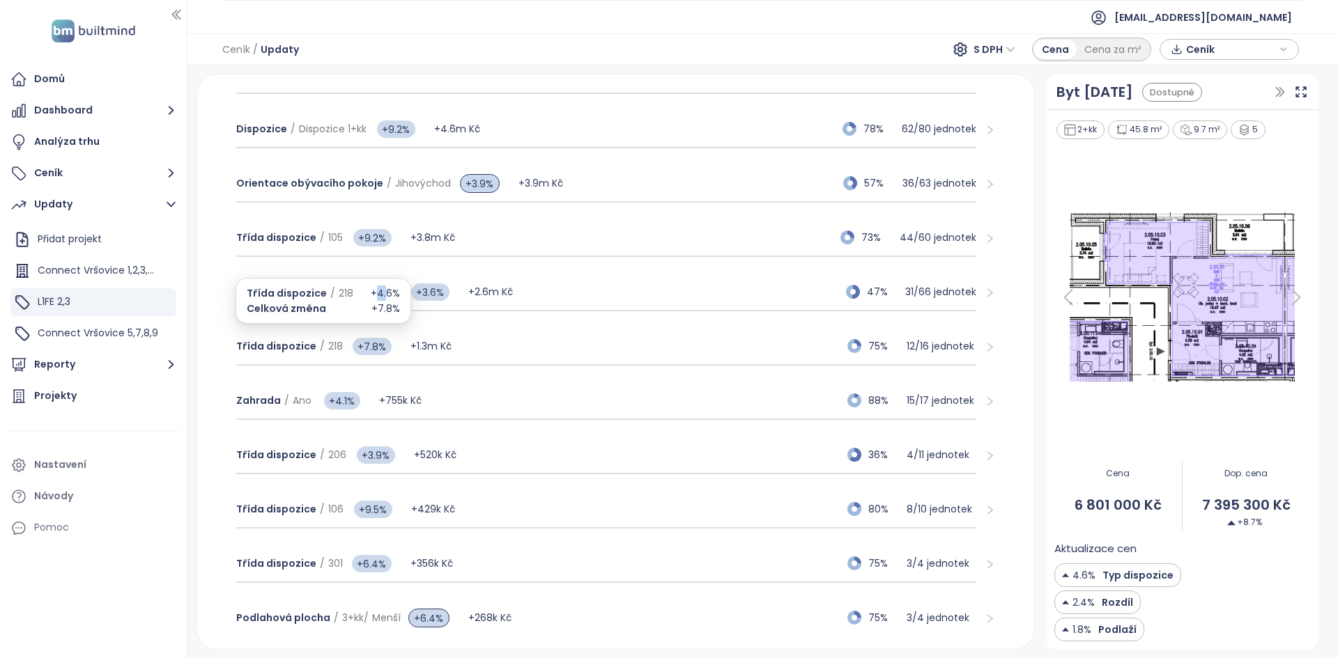
click at [380, 285] on div "Třída dispozice / 218 +4.6% Celková změna +7.8%" at bounding box center [323, 301] width 176 height 46
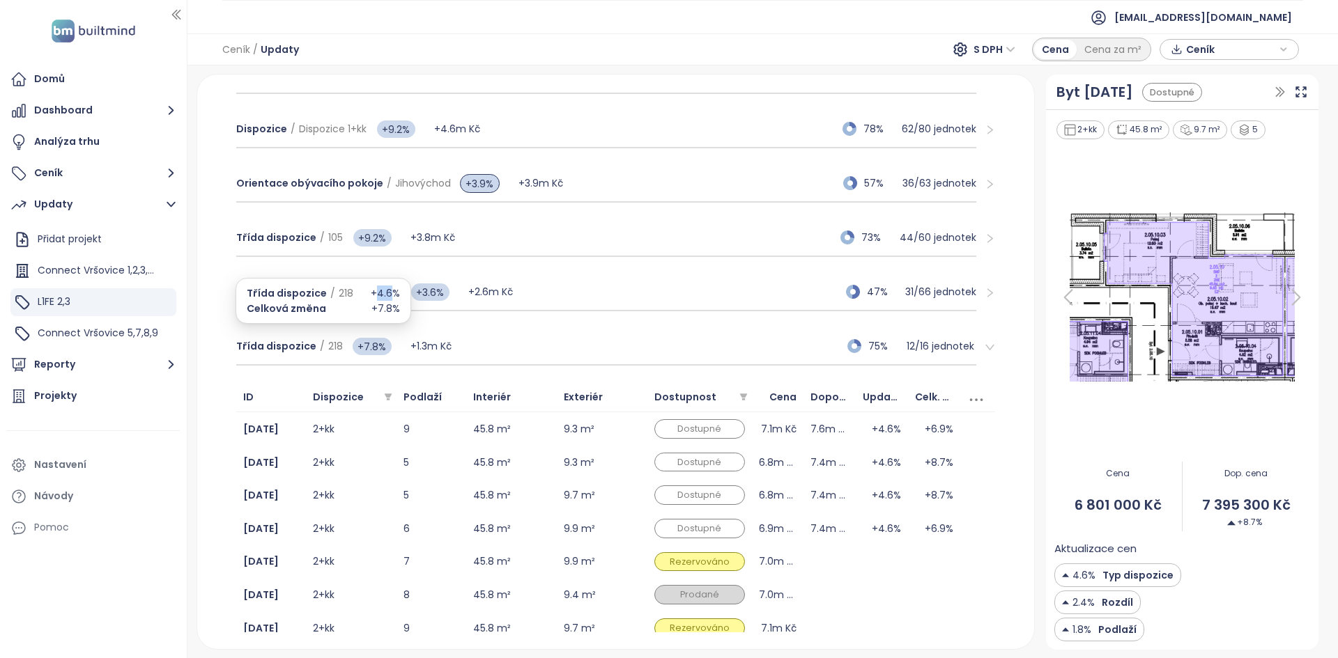
click at [380, 286] on span "+4.6%" at bounding box center [385, 293] width 29 height 15
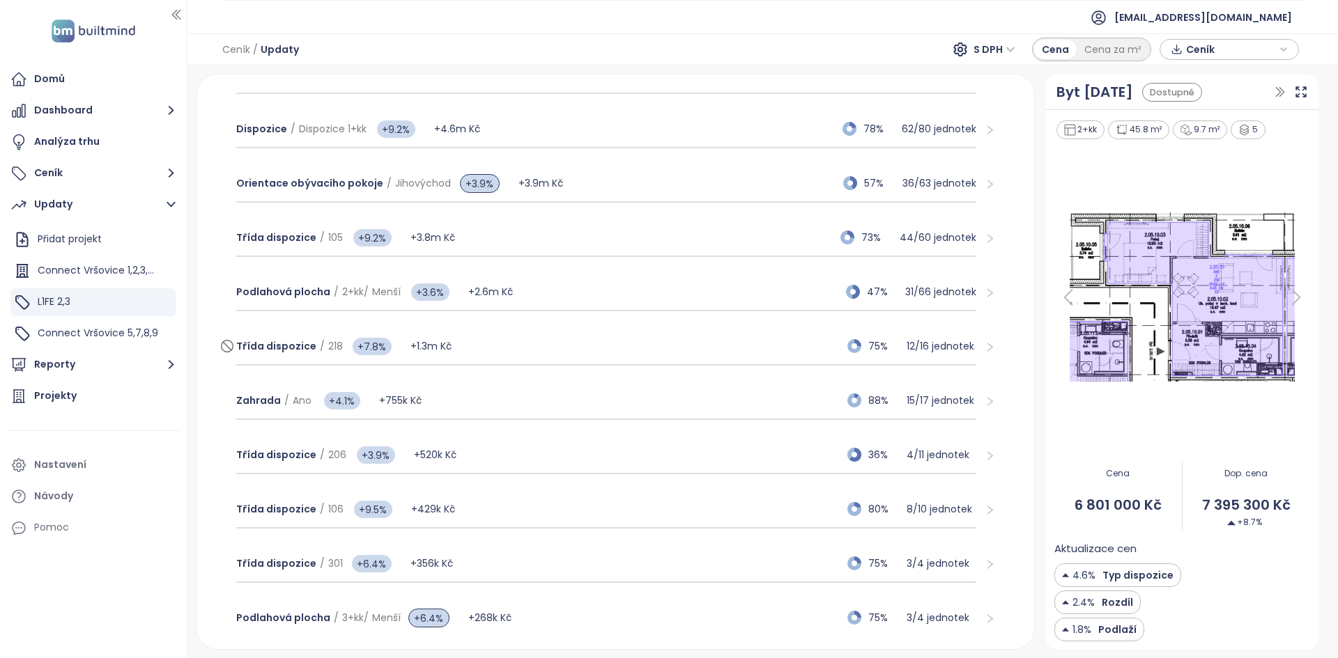
click at [493, 297] on div "Třída dispozice / 218 +7.8% +1.3m Kč 75% 12 / 16 jednotek" at bounding box center [606, 347] width 741 height 38
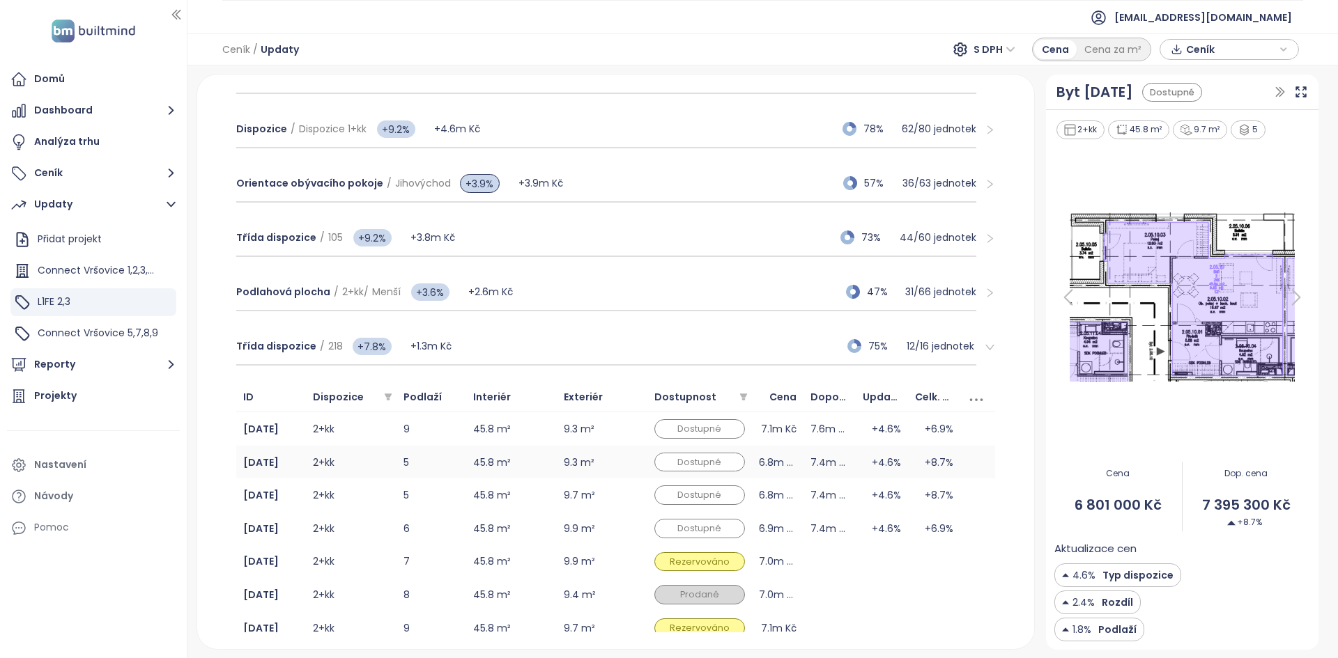
drag, startPoint x: 601, startPoint y: 456, endPoint x: 601, endPoint y: 463, distance: 7.7
click at [601, 297] on td "9.3 m²" at bounding box center [602, 462] width 91 height 33
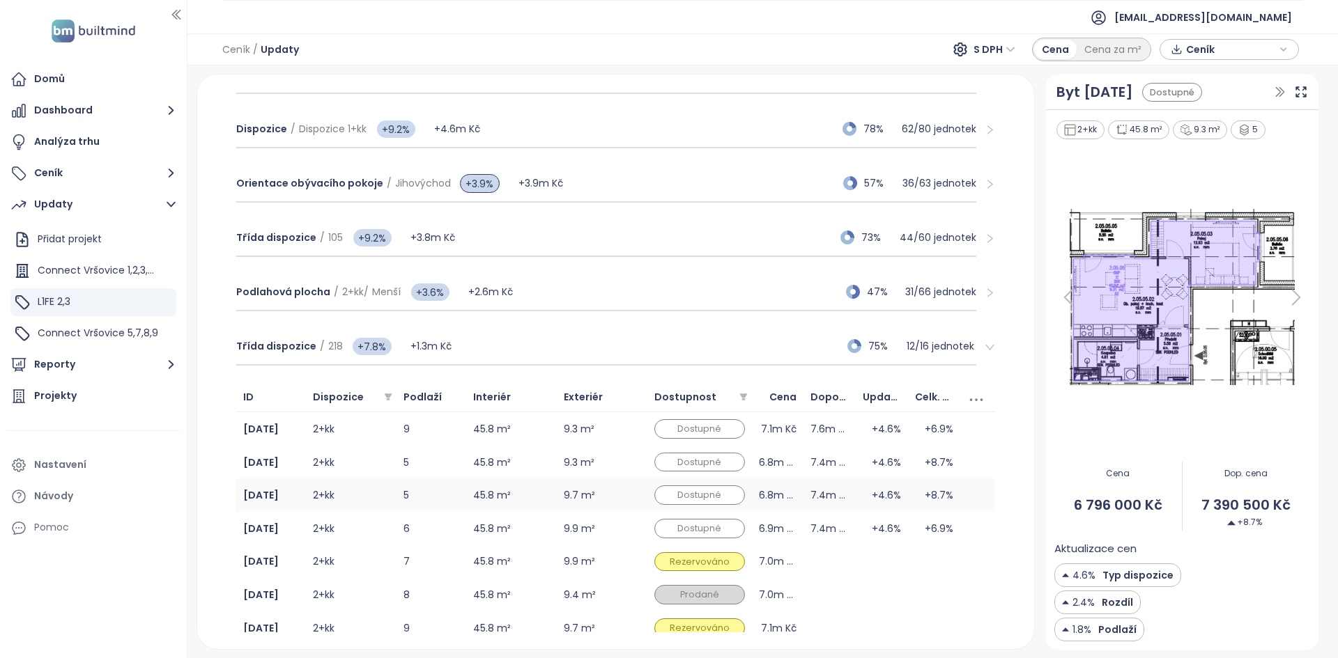
click at [607, 297] on td "9.7 m²" at bounding box center [602, 495] width 91 height 33
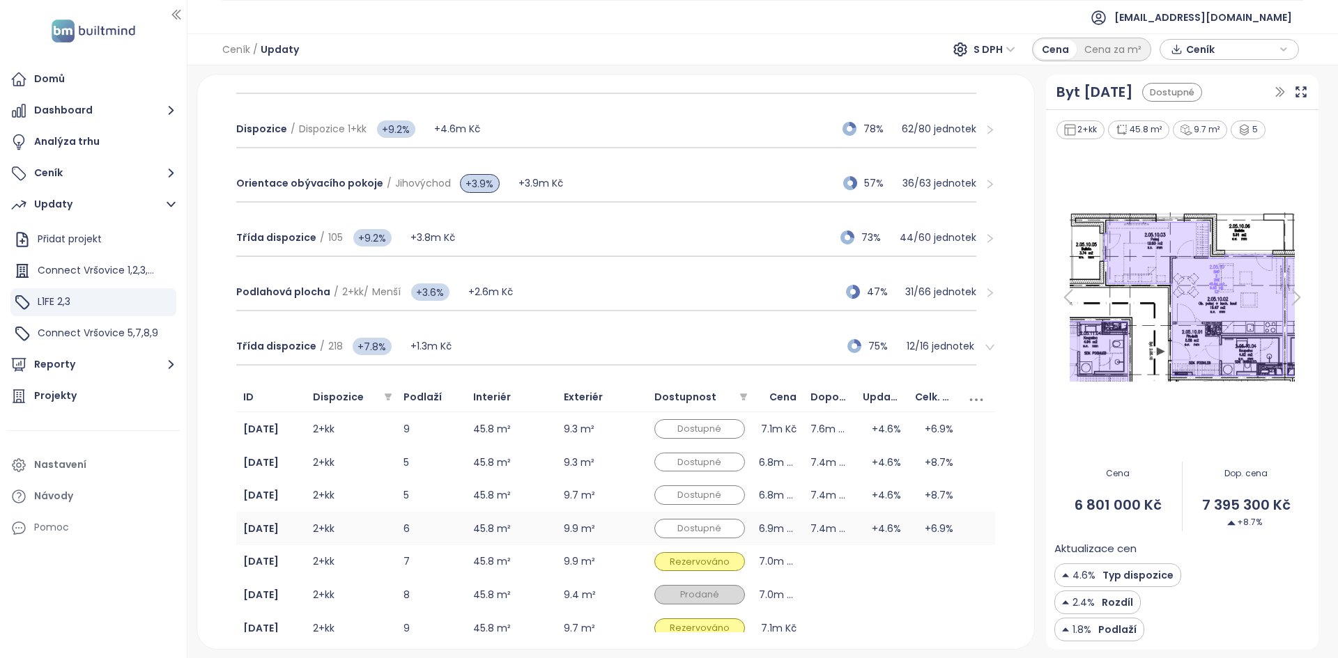
click at [614, 297] on td "9.9 m²" at bounding box center [602, 528] width 91 height 33
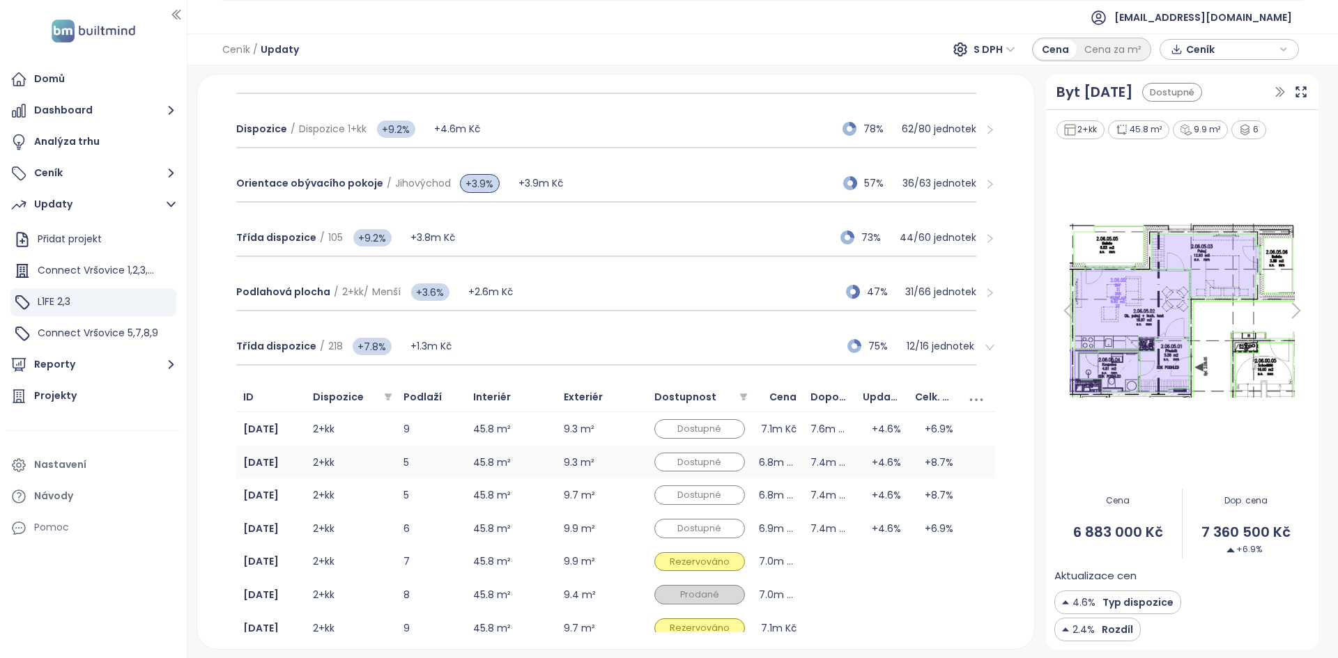
drag, startPoint x: 614, startPoint y: 497, endPoint x: 614, endPoint y: 467, distance: 30.0
click at [614, 297] on td "9.7 m²" at bounding box center [602, 495] width 91 height 33
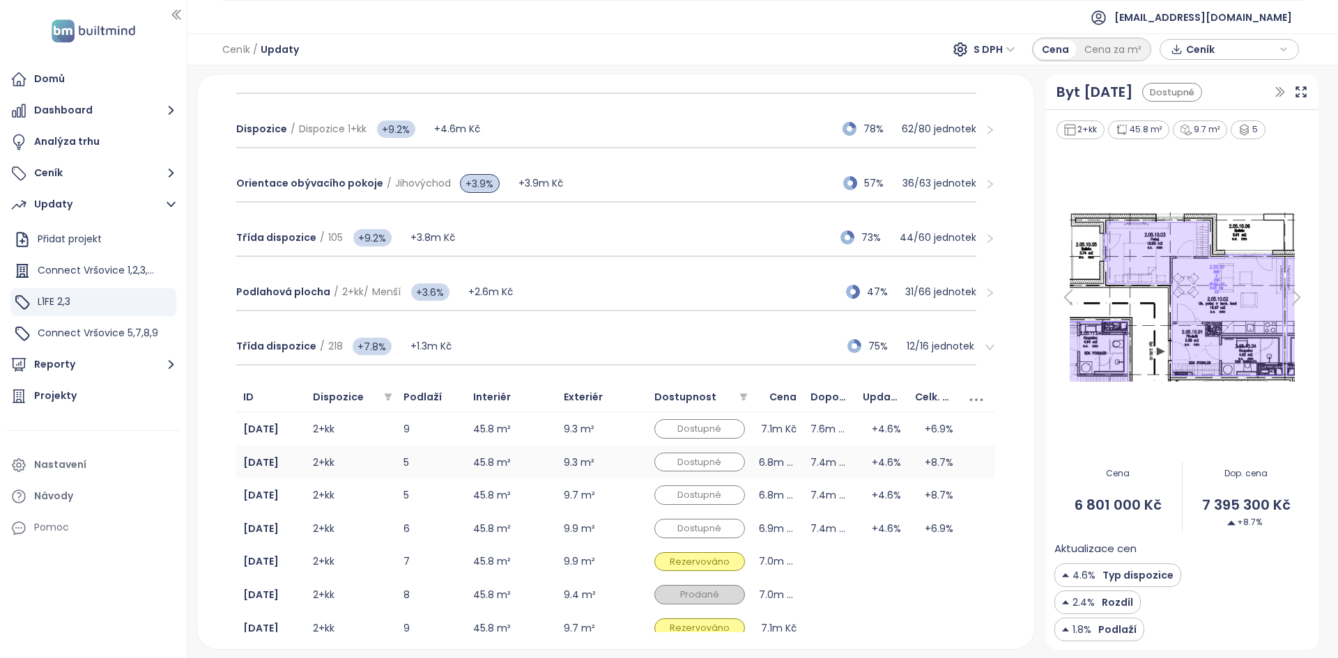
click at [614, 297] on td "9.3 m²" at bounding box center [602, 462] width 91 height 33
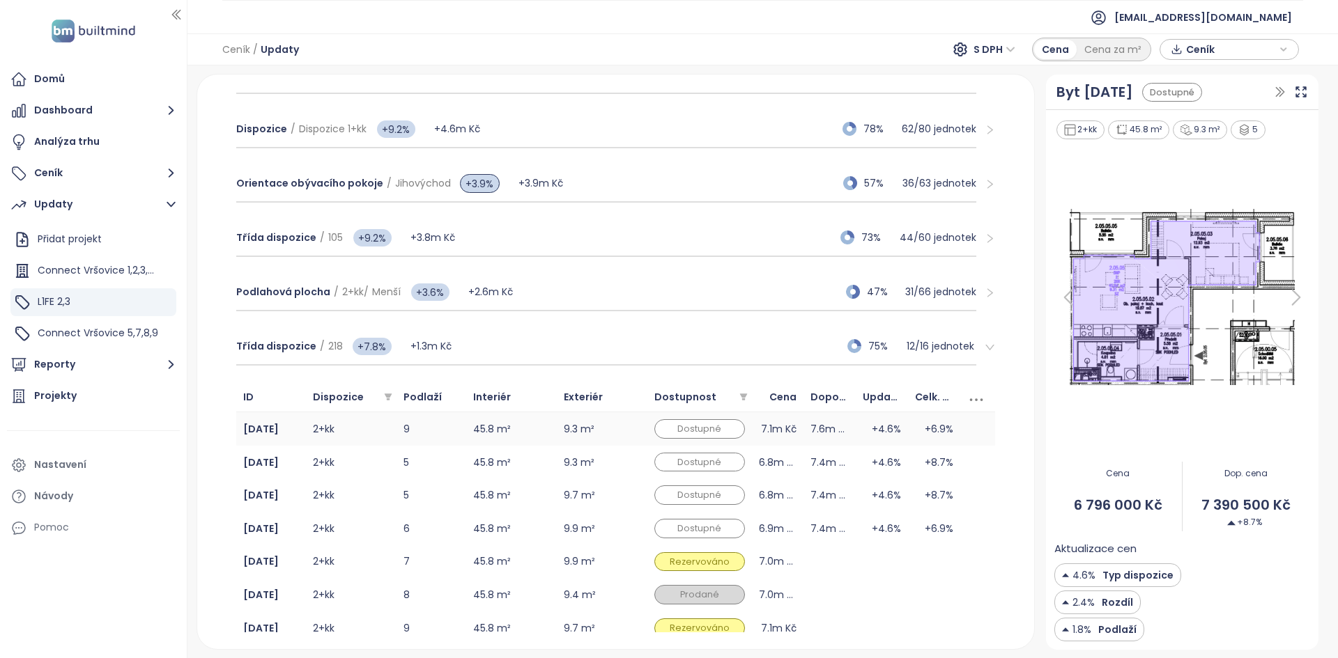
click at [609, 297] on td "9.3 m²" at bounding box center [602, 428] width 91 height 33
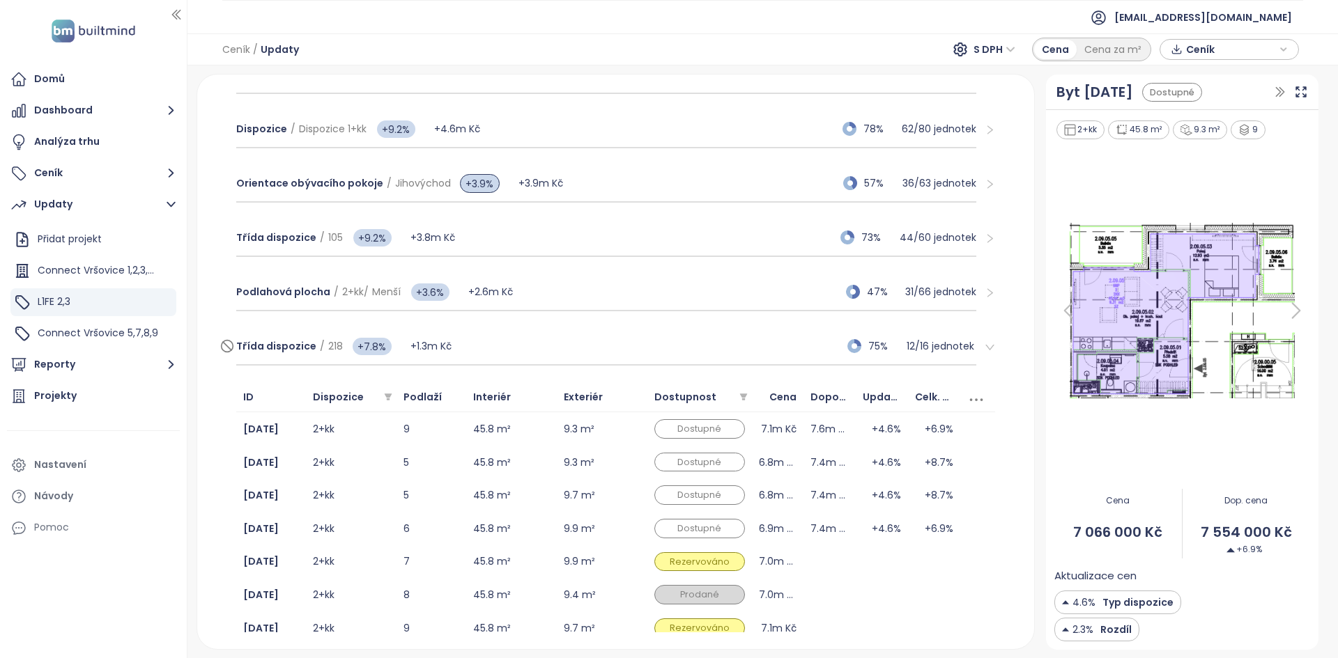
click at [504, 297] on div "Třída dispozice / 218 +7.8% +1.3m Kč 75% 12 / 16 jednotek" at bounding box center [606, 347] width 741 height 38
click at [509, 297] on div "Třída dispozice / 218 +7.8% +1.3m Kč 75% 12 / 16 jednotek" at bounding box center [616, 347] width 782 height 54
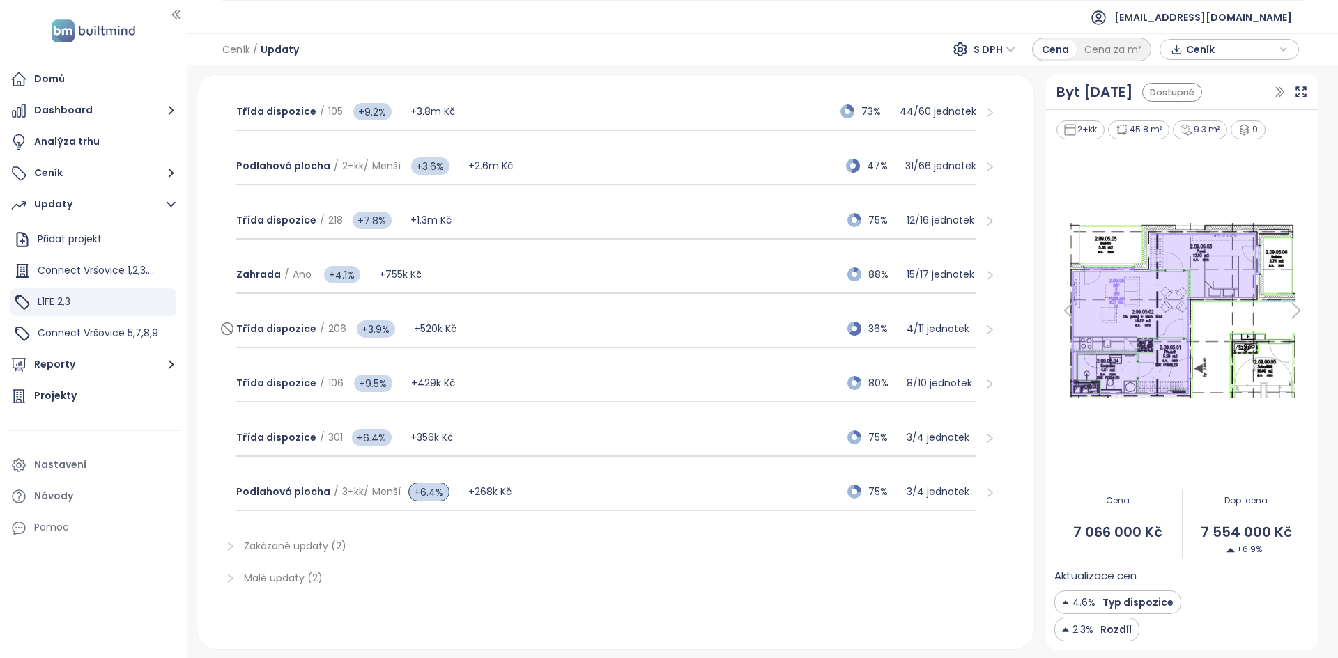
scroll to position [442, 0]
click at [433, 279] on div "Zahrada / Ano +4.1% +755k Kč 88% 15 / 17 jednotek" at bounding box center [606, 275] width 741 height 38
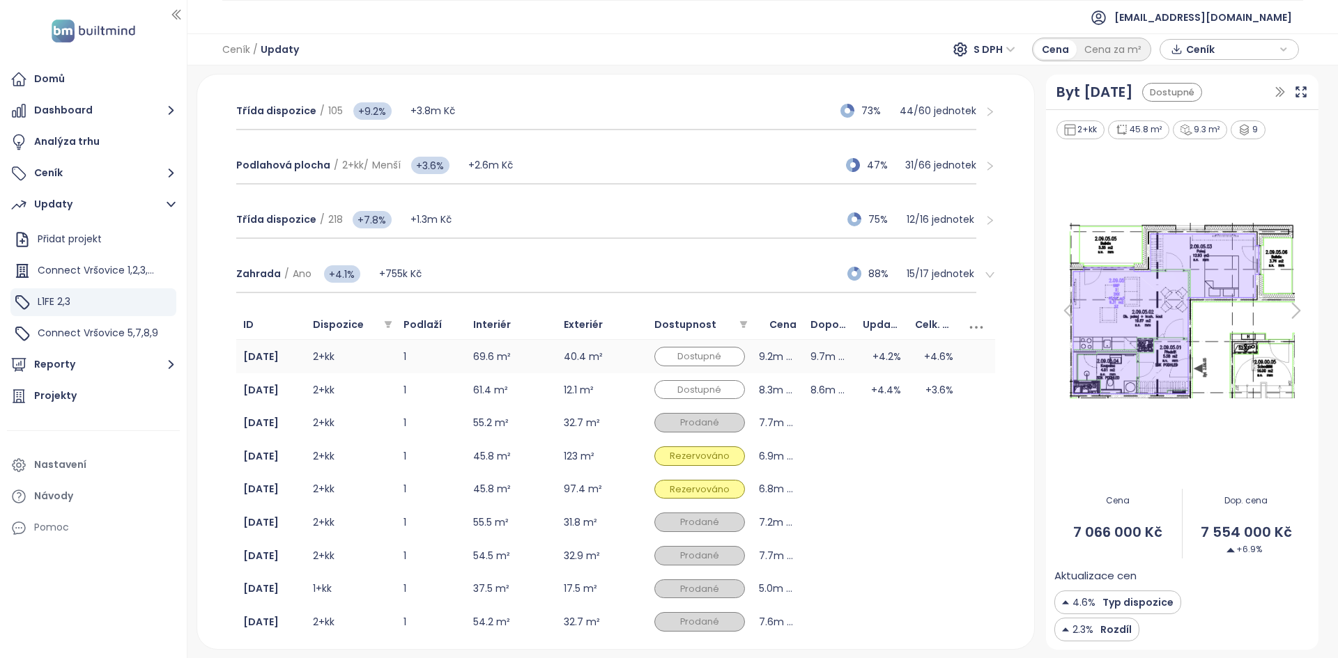
click at [441, 297] on td "1" at bounding box center [431, 356] width 70 height 33
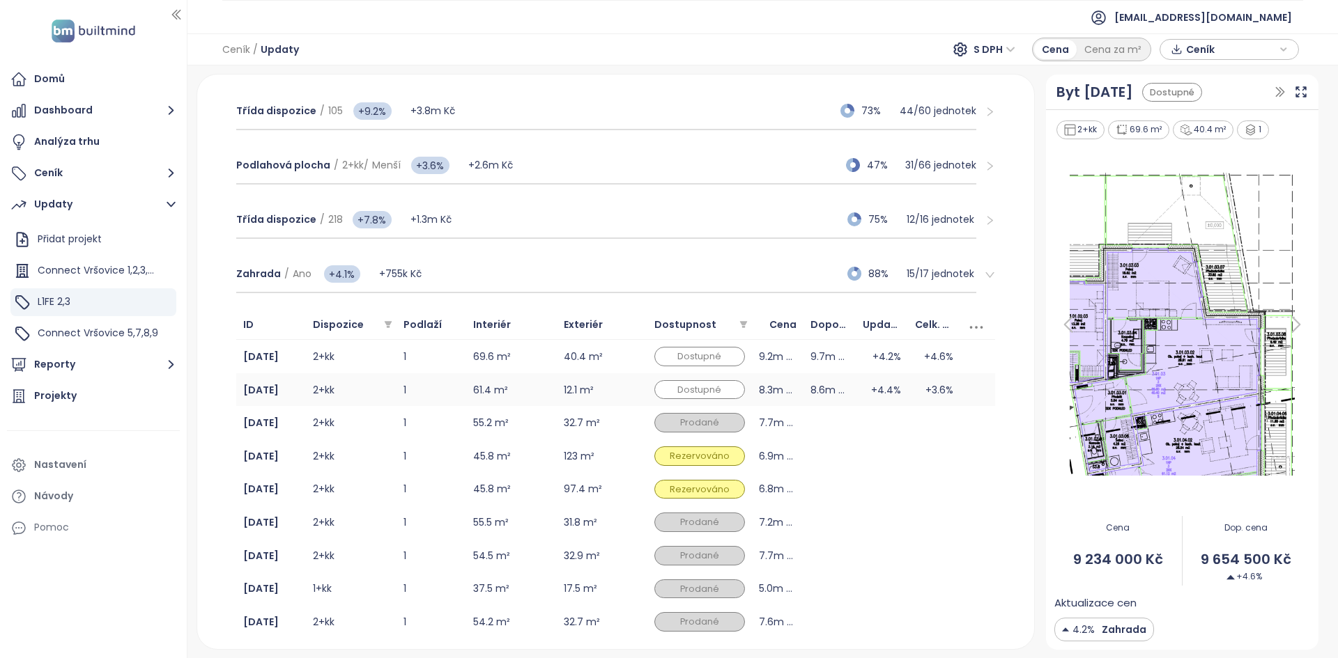
click at [438, 297] on td "1" at bounding box center [431, 389] width 70 height 33
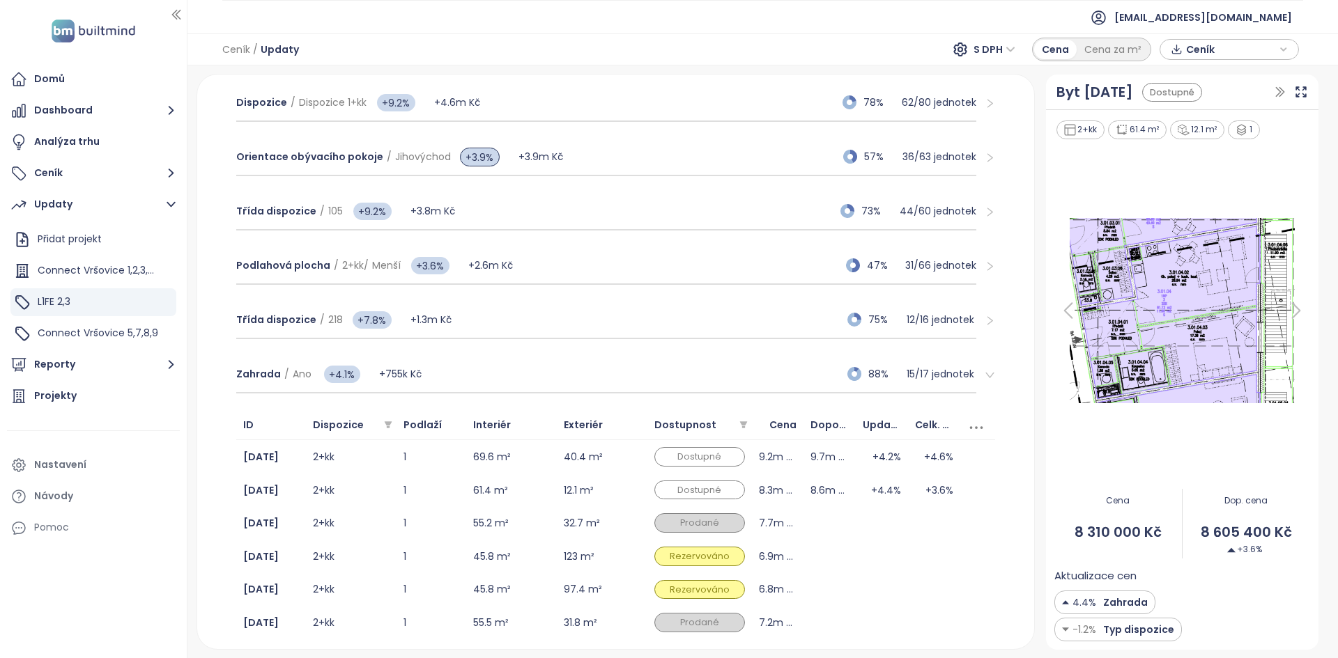
scroll to position [343, 0]
click at [534, 297] on td "61.4 m²" at bounding box center [511, 488] width 91 height 33
click at [536, 297] on td "69.6 m²" at bounding box center [511, 455] width 91 height 33
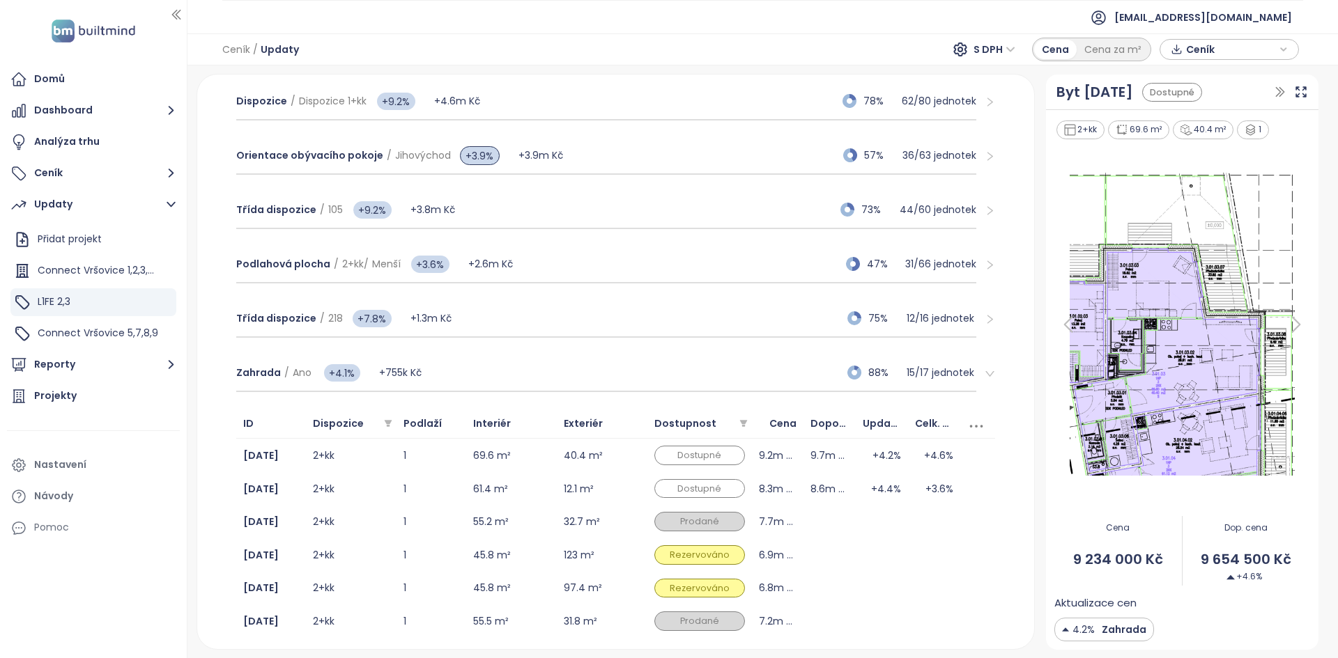
click at [667, 249] on img at bounding box center [1182, 324] width 256 height 311
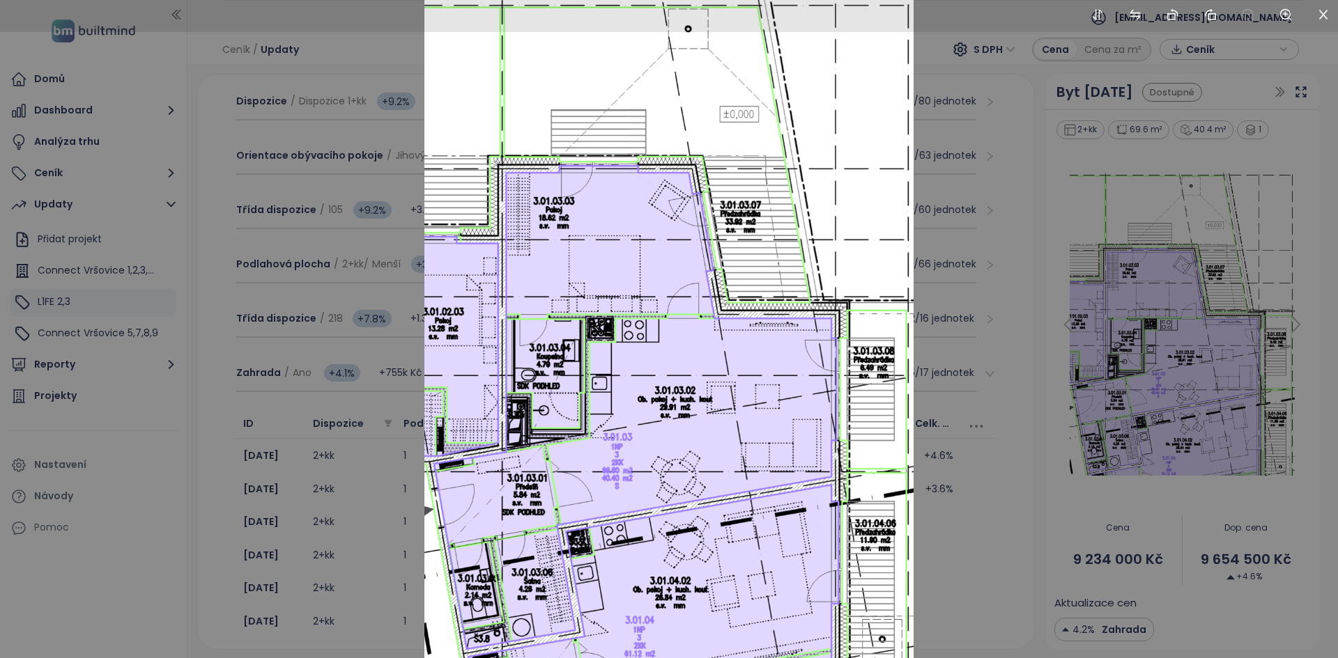
click at [667, 295] on div at bounding box center [669, 329] width 1338 height 658
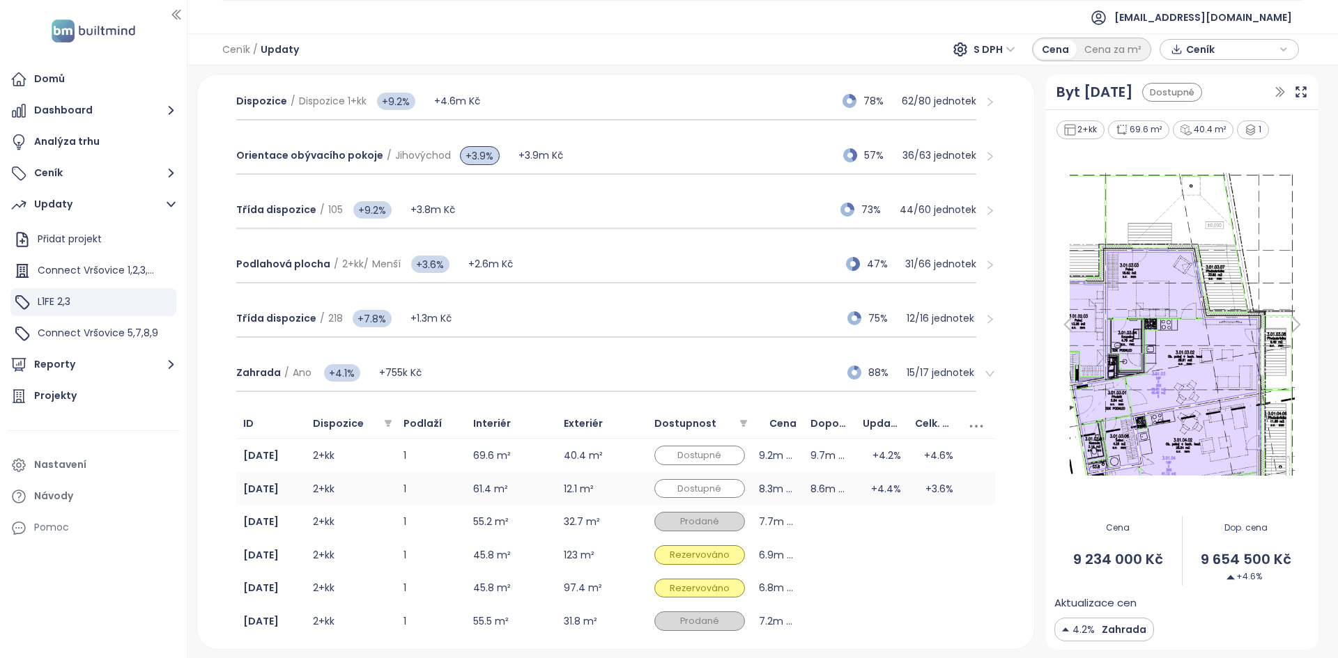
click at [420, 297] on td "1" at bounding box center [431, 488] width 70 height 33
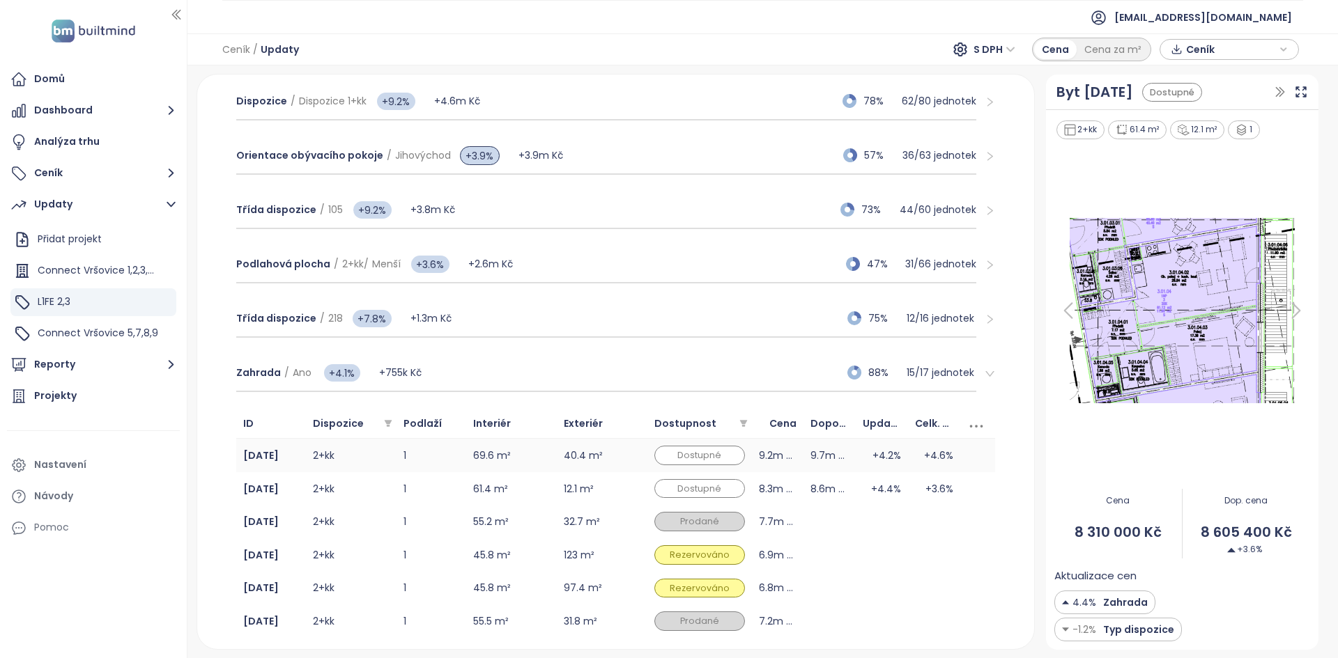
click at [423, 297] on td "1" at bounding box center [431, 455] width 70 height 33
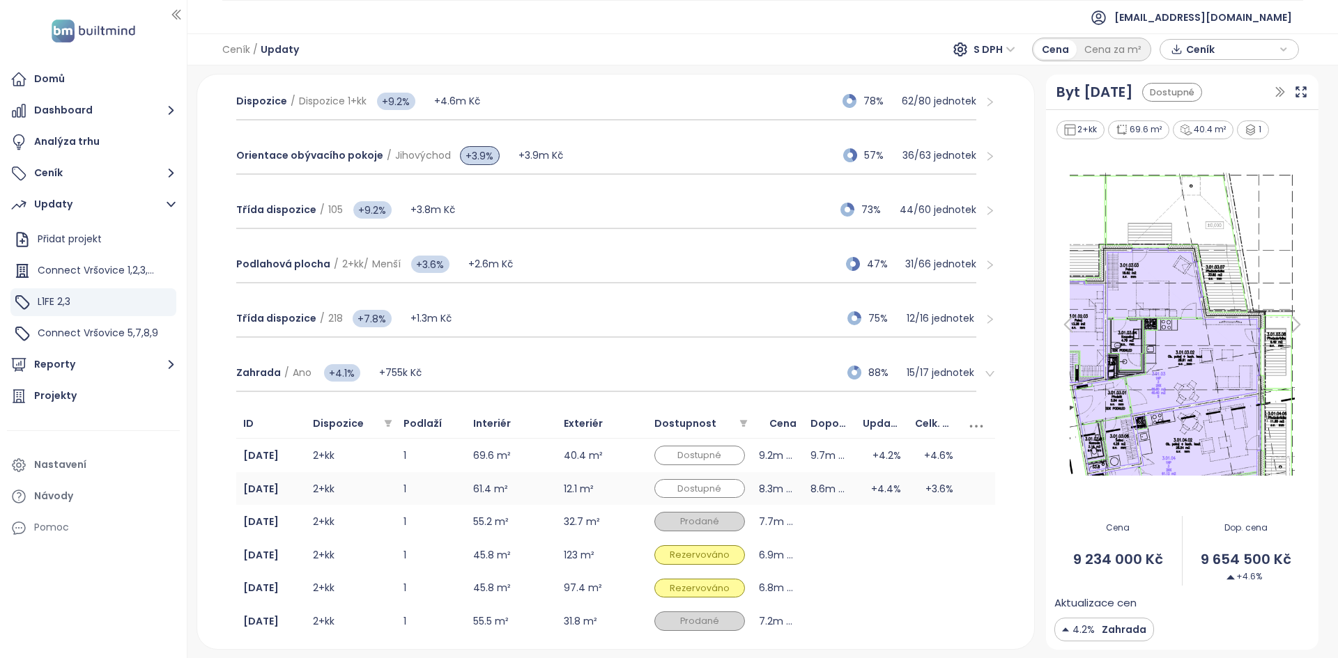
click at [424, 297] on td "1" at bounding box center [431, 488] width 70 height 33
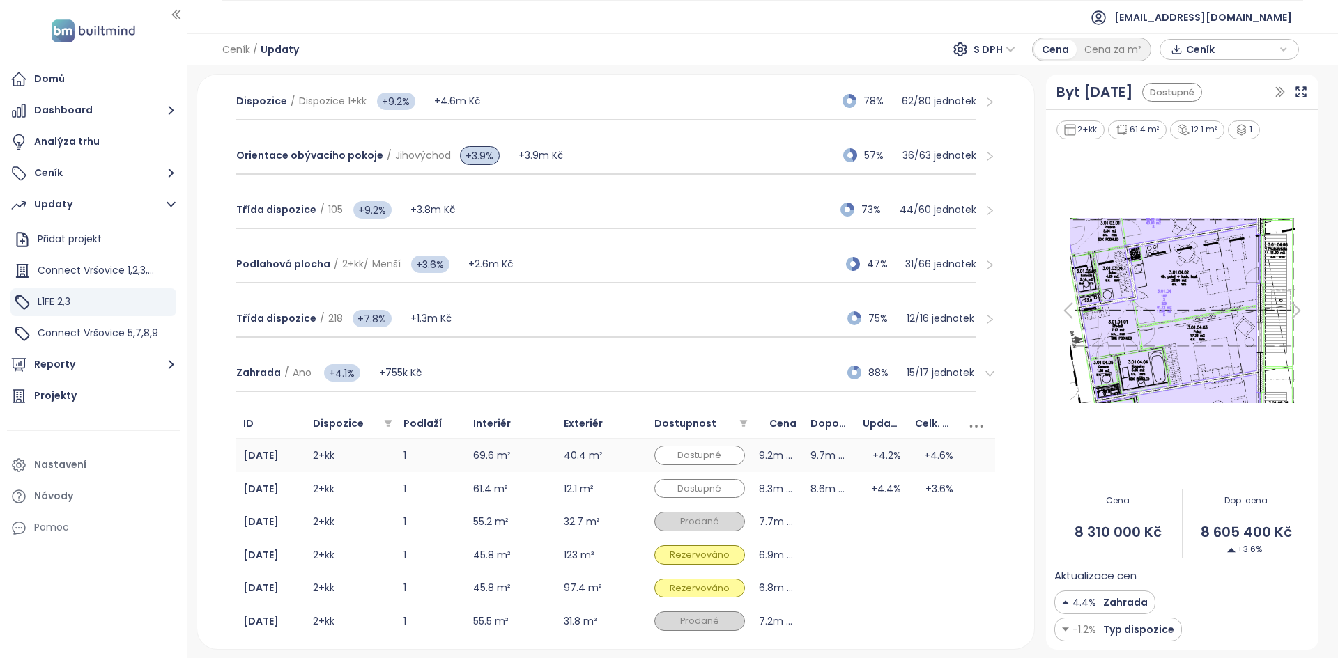
click at [415, 297] on td "1" at bounding box center [431, 455] width 70 height 33
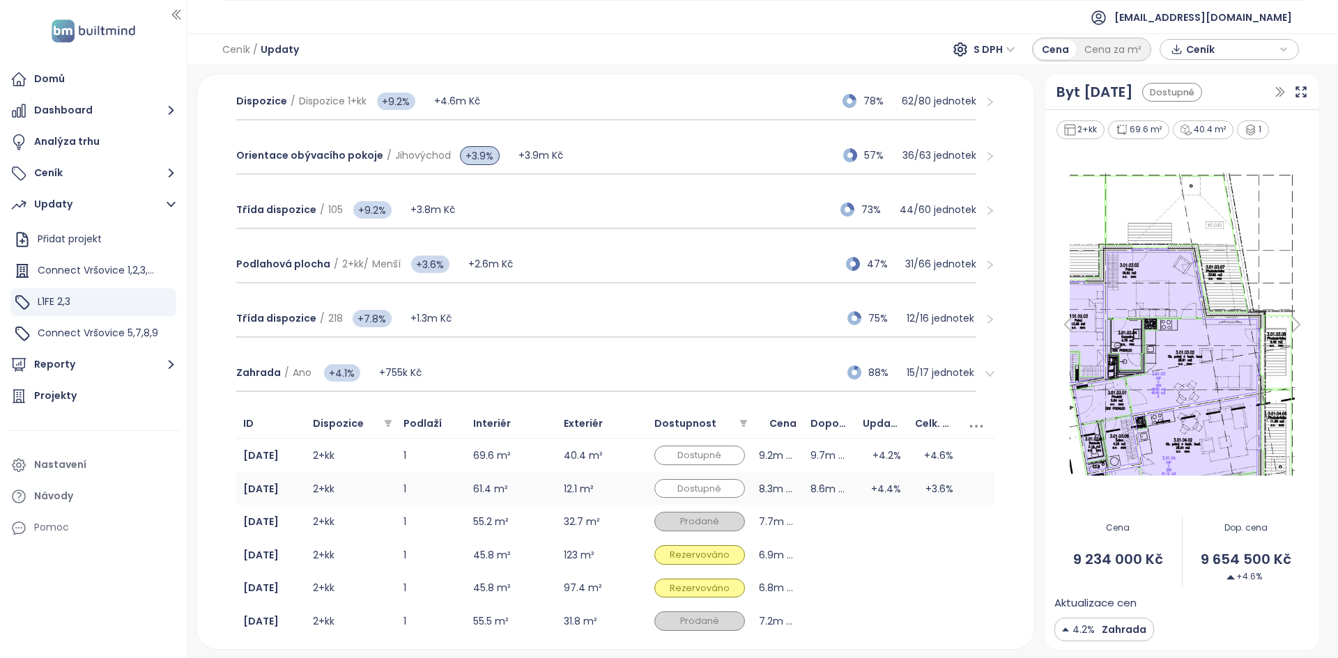
click at [431, 297] on td "1" at bounding box center [431, 488] width 70 height 33
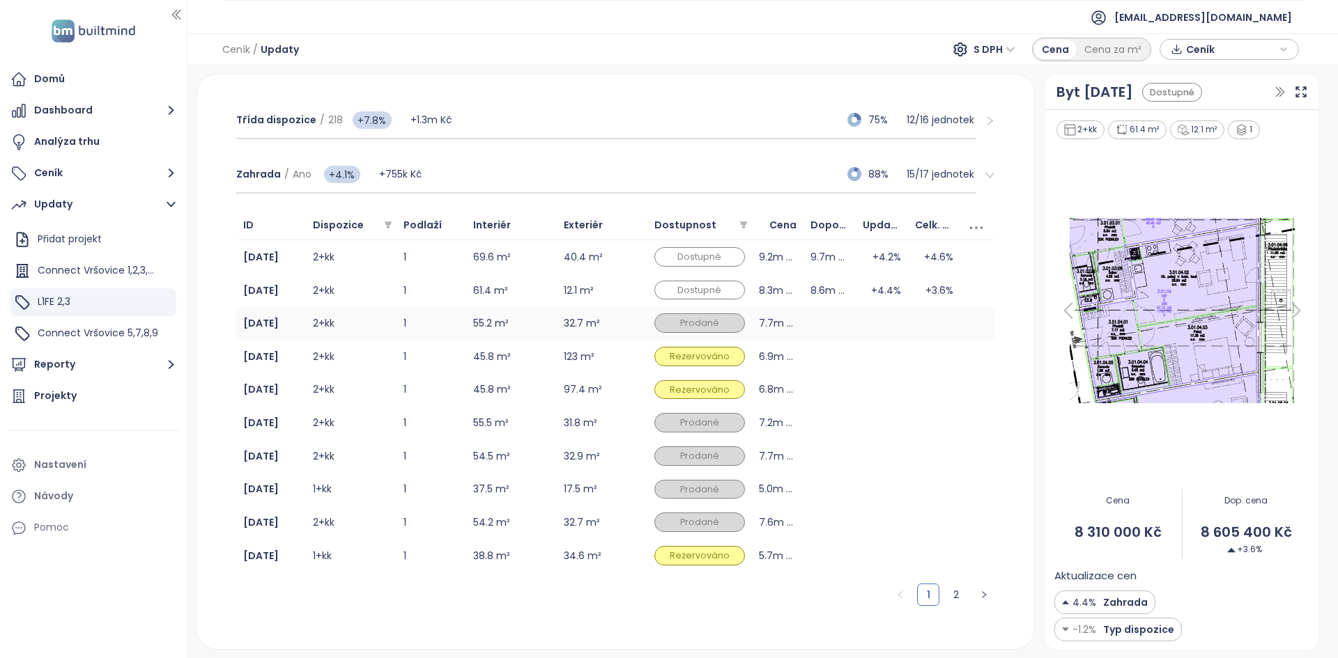
scroll to position [540, 0]
click at [667, 178] on div "Zahrada / Ano +4.1% +755k Kč 88% 15 / 17 jednotek" at bounding box center [606, 176] width 741 height 38
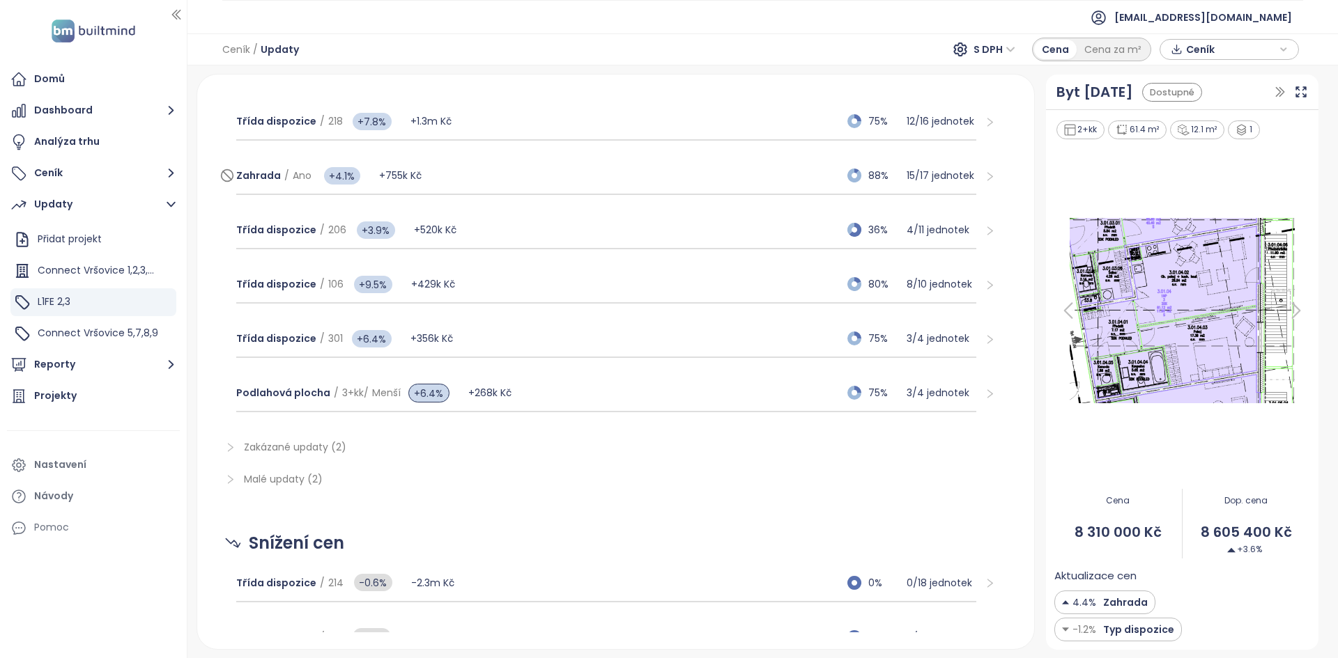
click at [667, 178] on div "Zahrada / Ano +4.1% +755k Kč 88% 15 / 17 jednotek" at bounding box center [606, 176] width 741 height 38
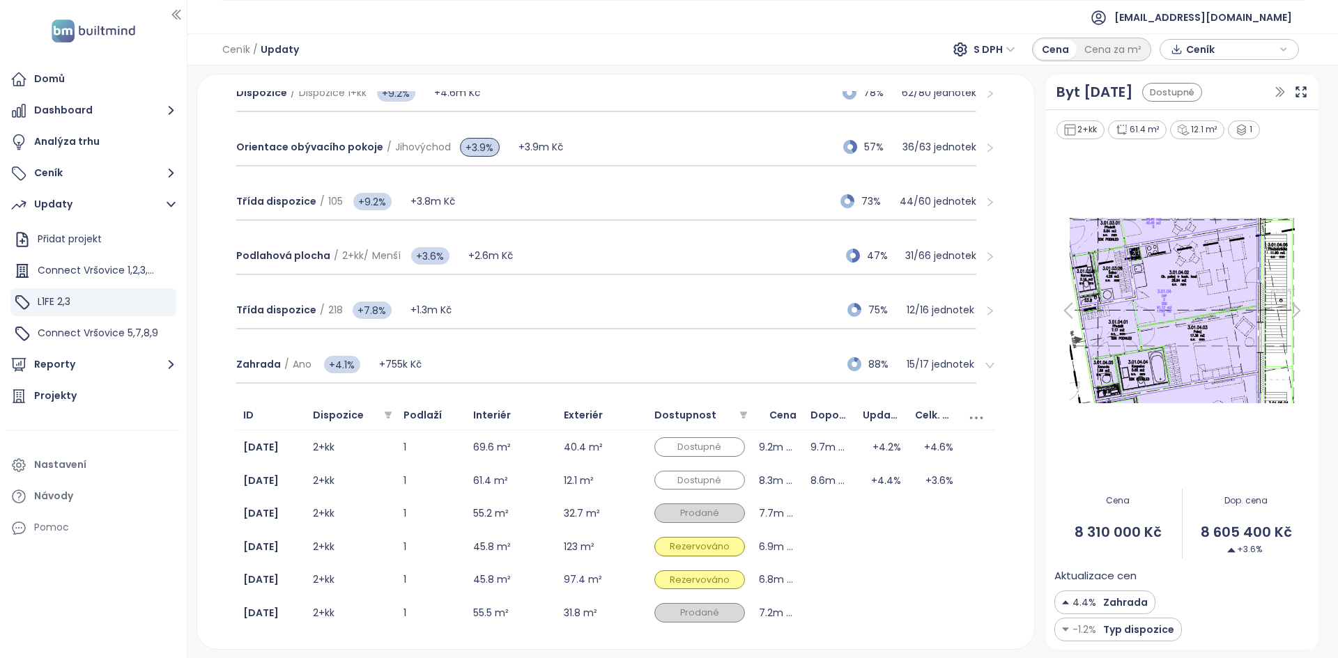
scroll to position [574, 0]
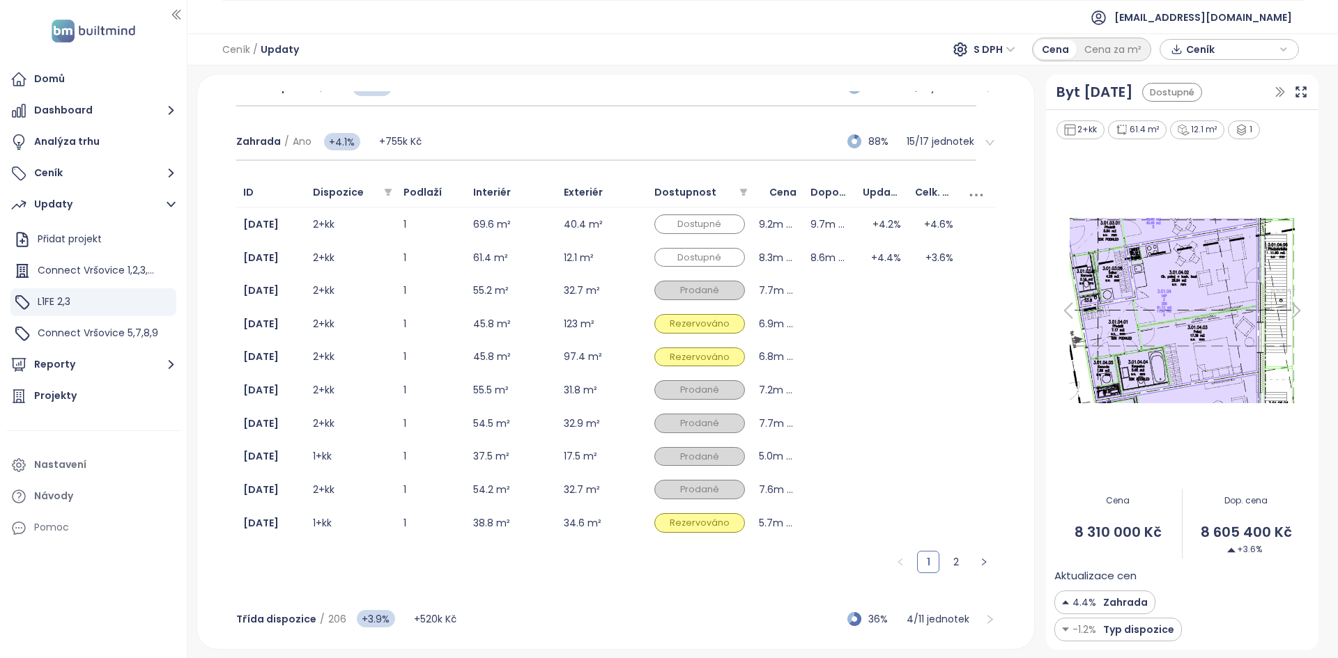
drag, startPoint x: 947, startPoint y: 571, endPoint x: 874, endPoint y: 488, distance: 111.0
click at [667, 297] on link "2" at bounding box center [955, 562] width 21 height 21
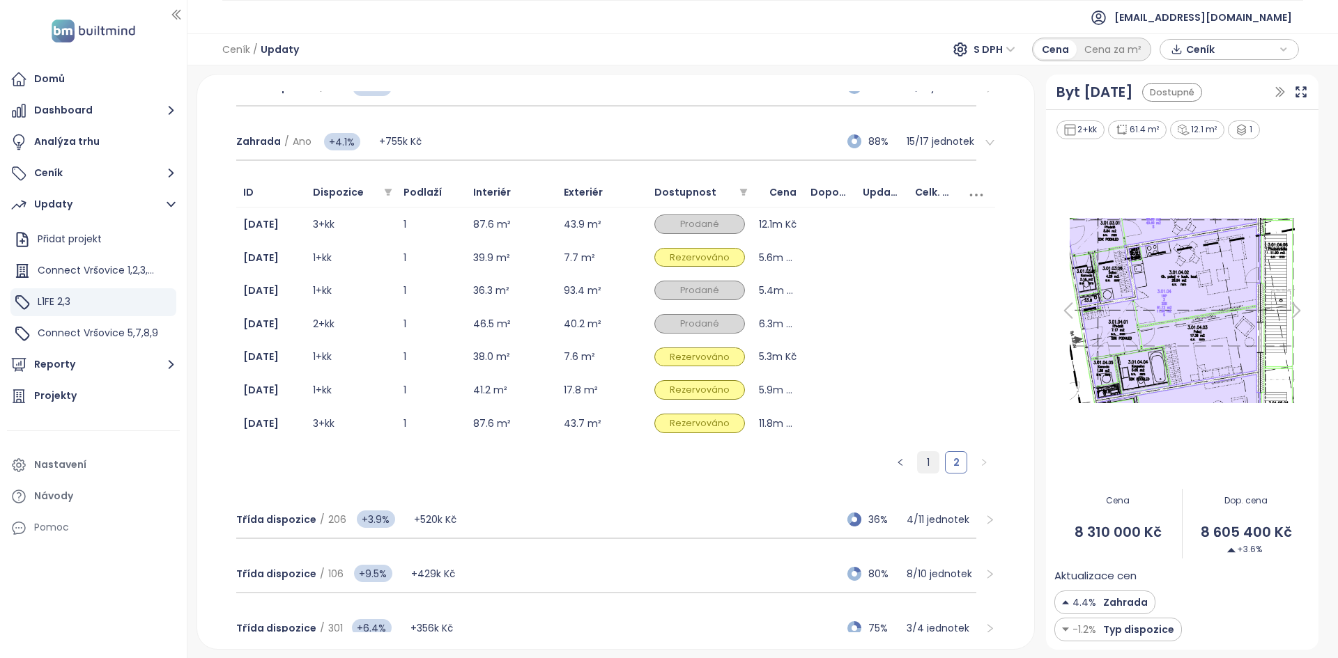
click at [667, 297] on link "1" at bounding box center [928, 462] width 21 height 21
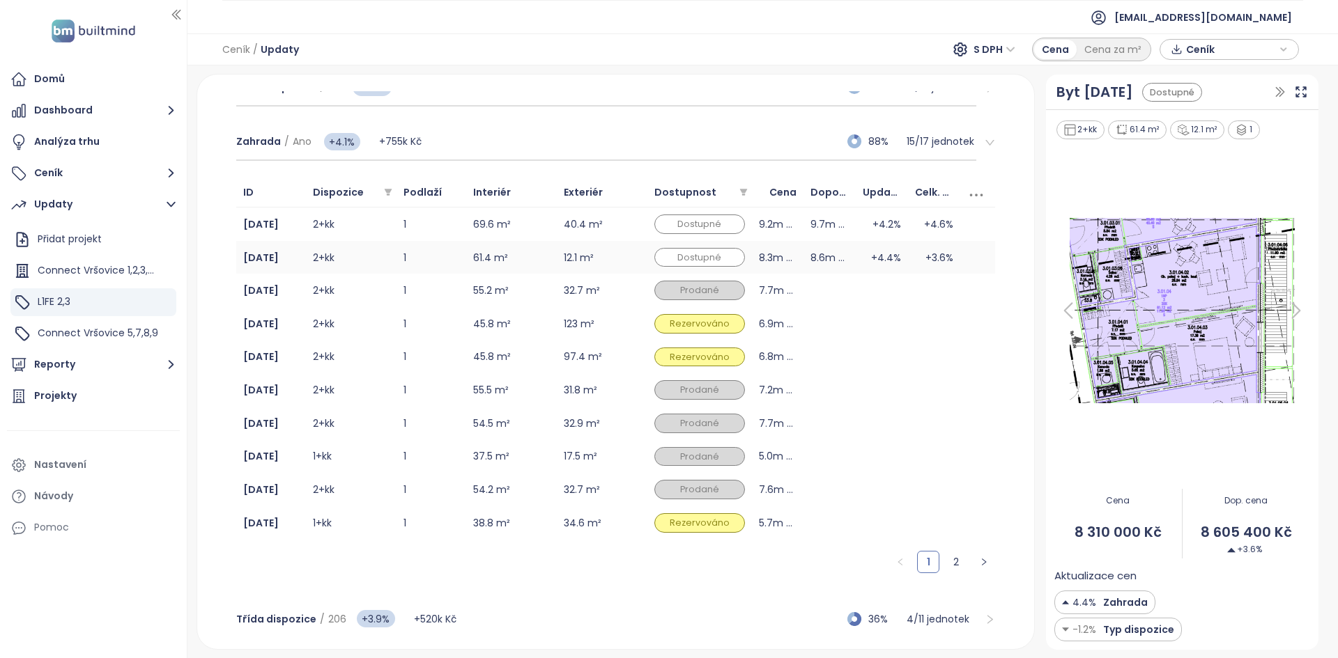
click at [615, 245] on td "12.1 m²" at bounding box center [602, 257] width 91 height 33
click at [617, 229] on td "40.4 m²" at bounding box center [602, 224] width 91 height 33
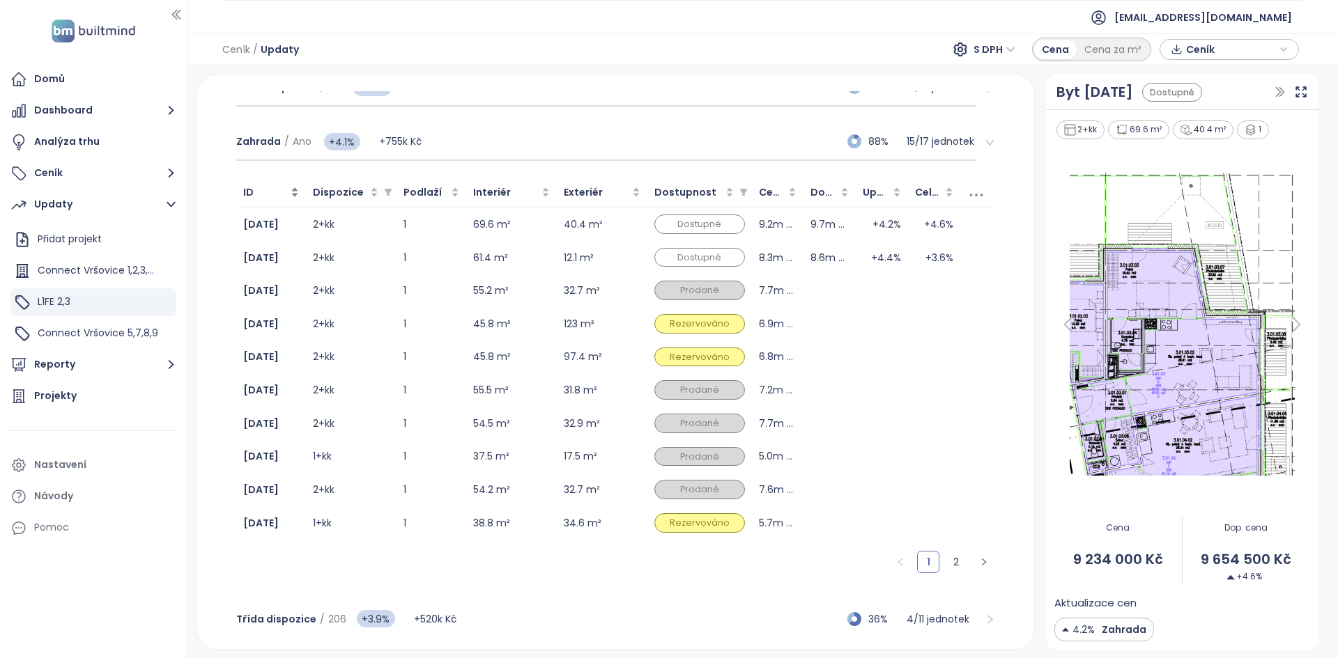
click at [291, 194] on div "ID" at bounding box center [271, 192] width 56 height 15
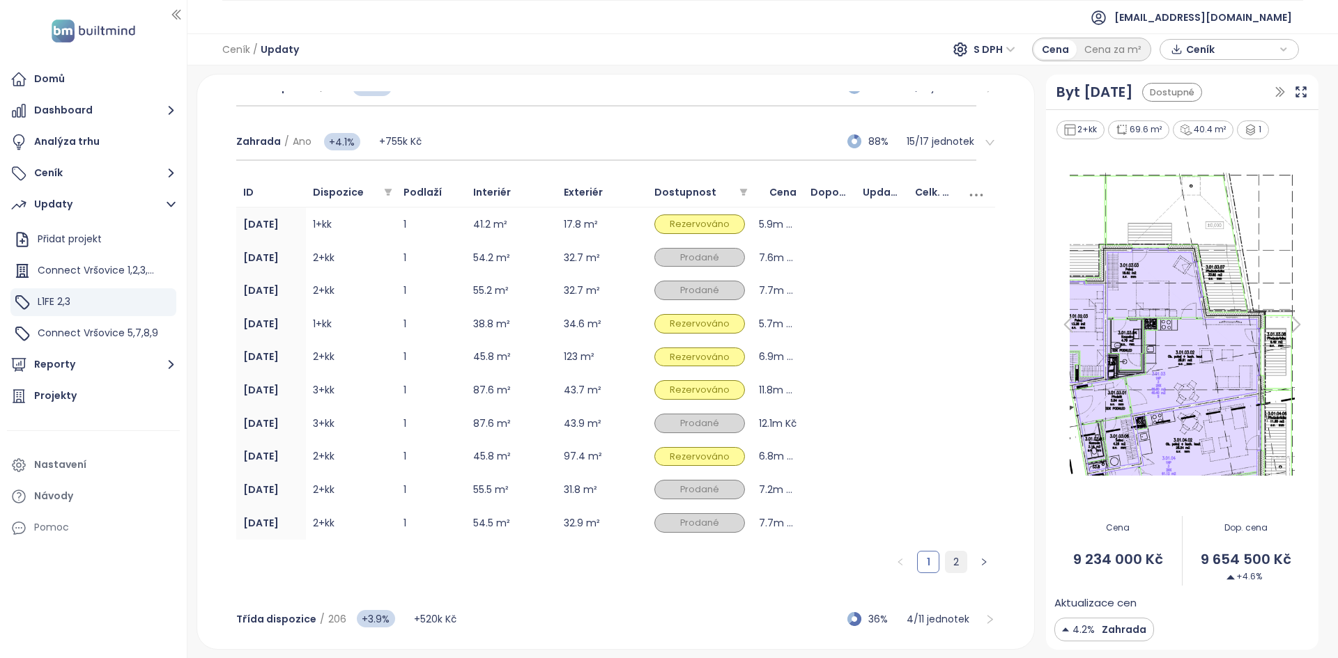
click at [667, 297] on link "2" at bounding box center [955, 562] width 21 height 21
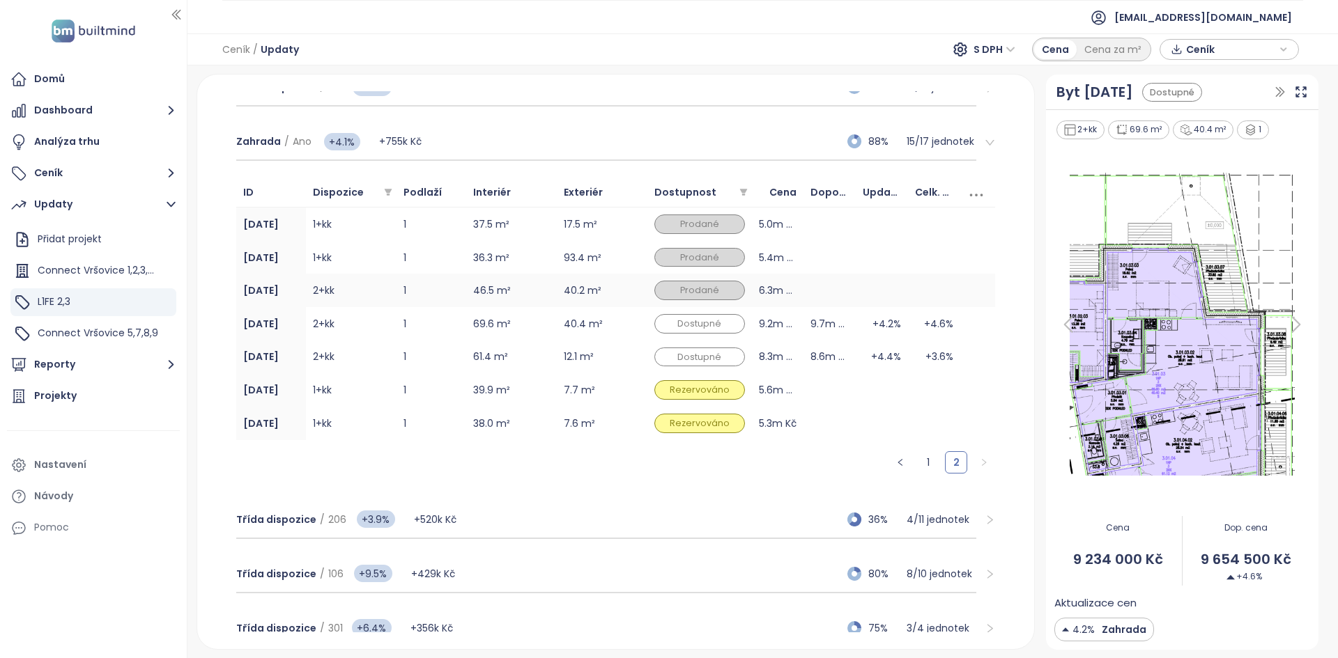
click at [301, 297] on td "3.01.02" at bounding box center [271, 290] width 70 height 33
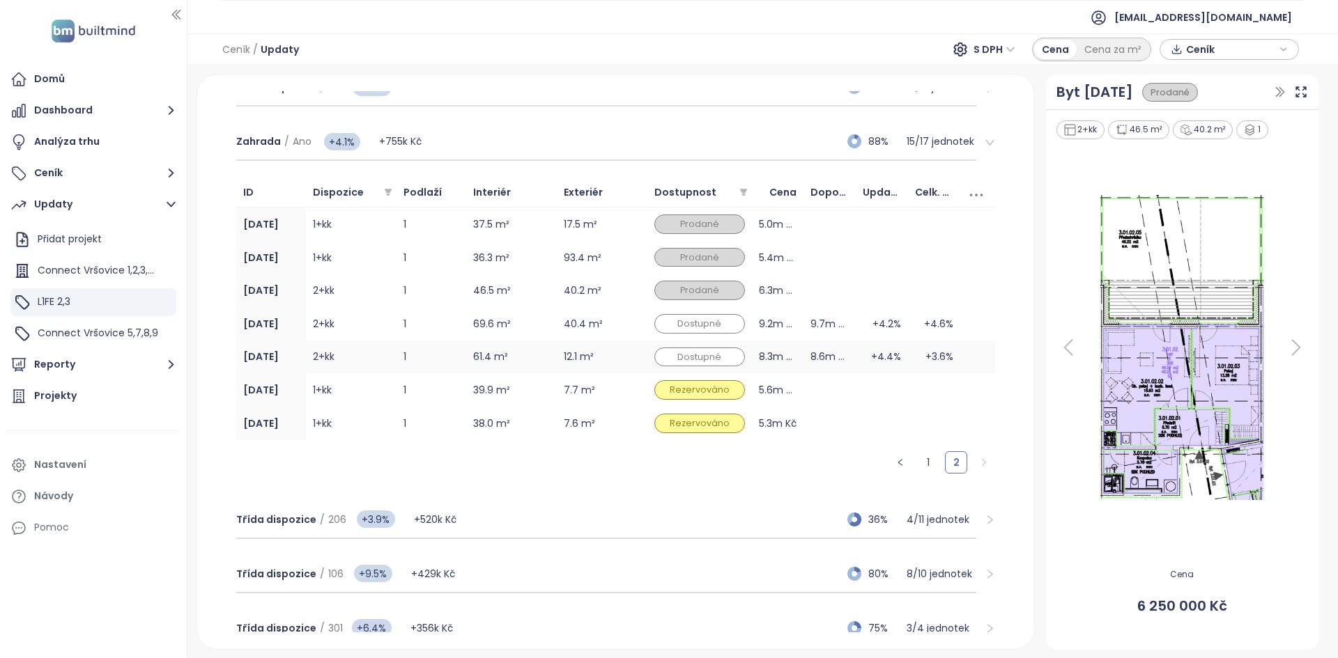
click at [366, 297] on td "2+kk" at bounding box center [351, 357] width 91 height 33
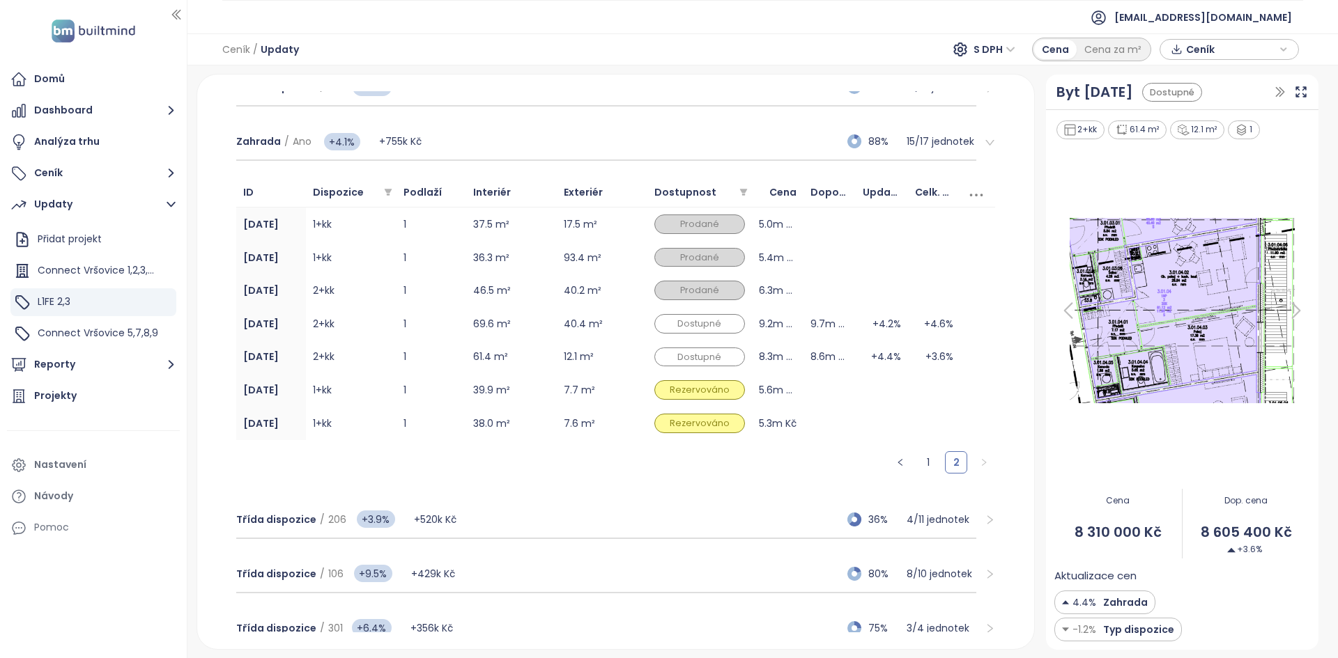
click at [667, 297] on img at bounding box center [1182, 311] width 256 height 194
click at [297, 297] on td "3.01.04" at bounding box center [271, 357] width 70 height 33
click at [294, 297] on td "3.01.05" at bounding box center [271, 389] width 70 height 33
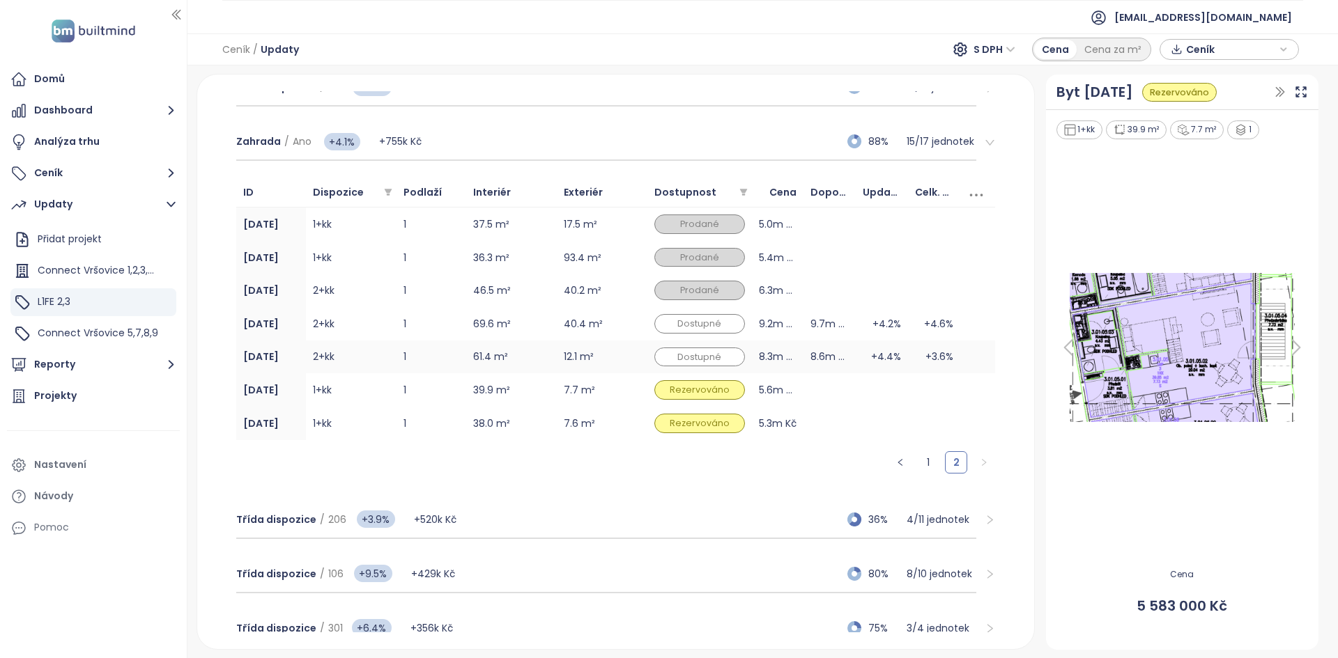
click at [288, 297] on td "3.01.04" at bounding box center [271, 357] width 70 height 33
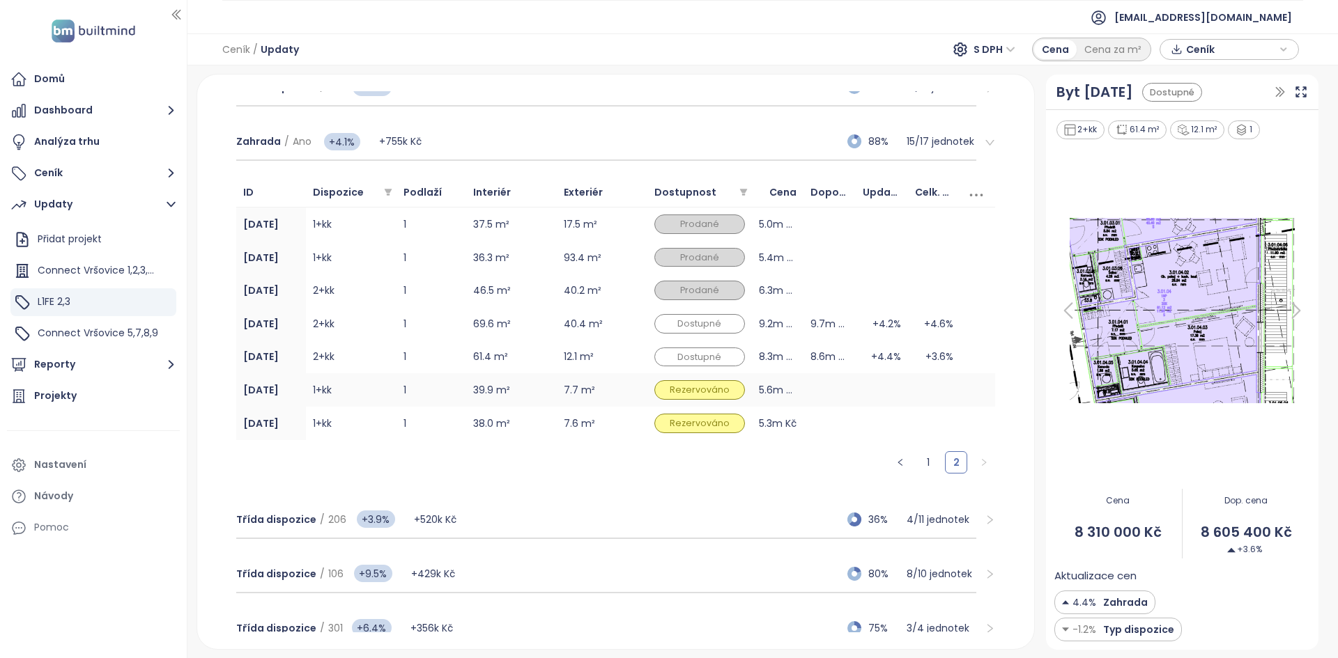
click at [293, 297] on td "3.01.05" at bounding box center [271, 389] width 70 height 33
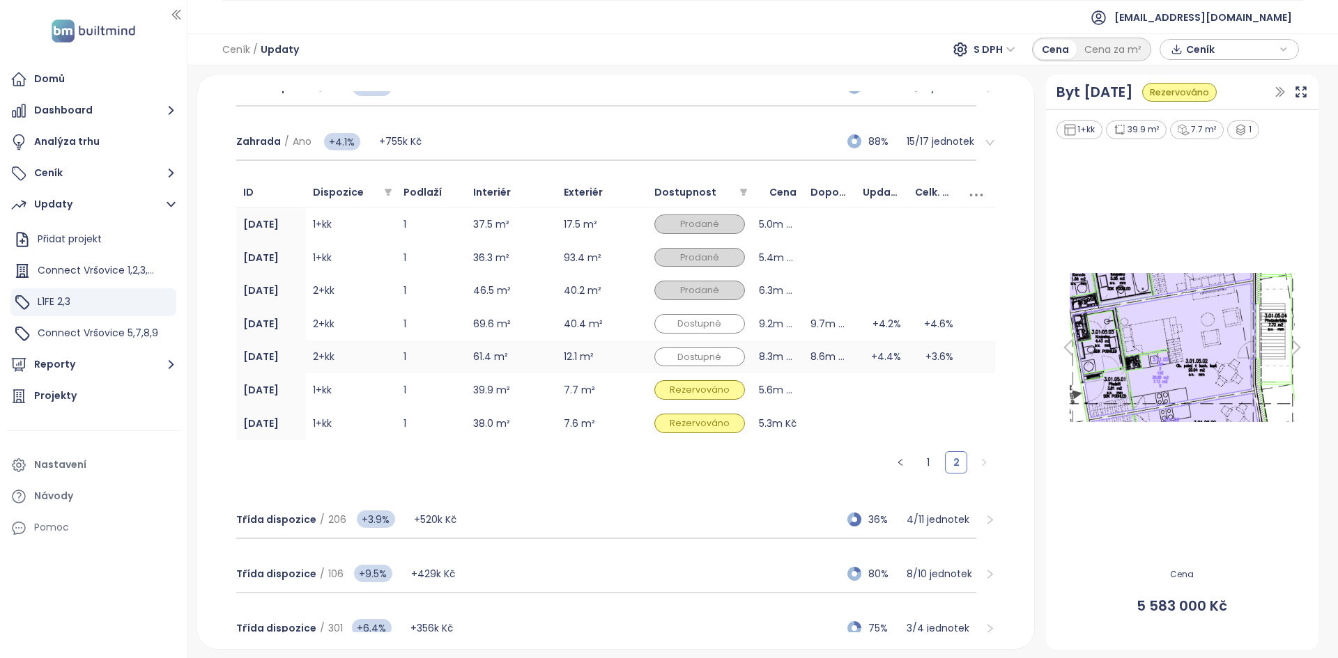
click at [294, 297] on td "3.01.04" at bounding box center [271, 357] width 70 height 33
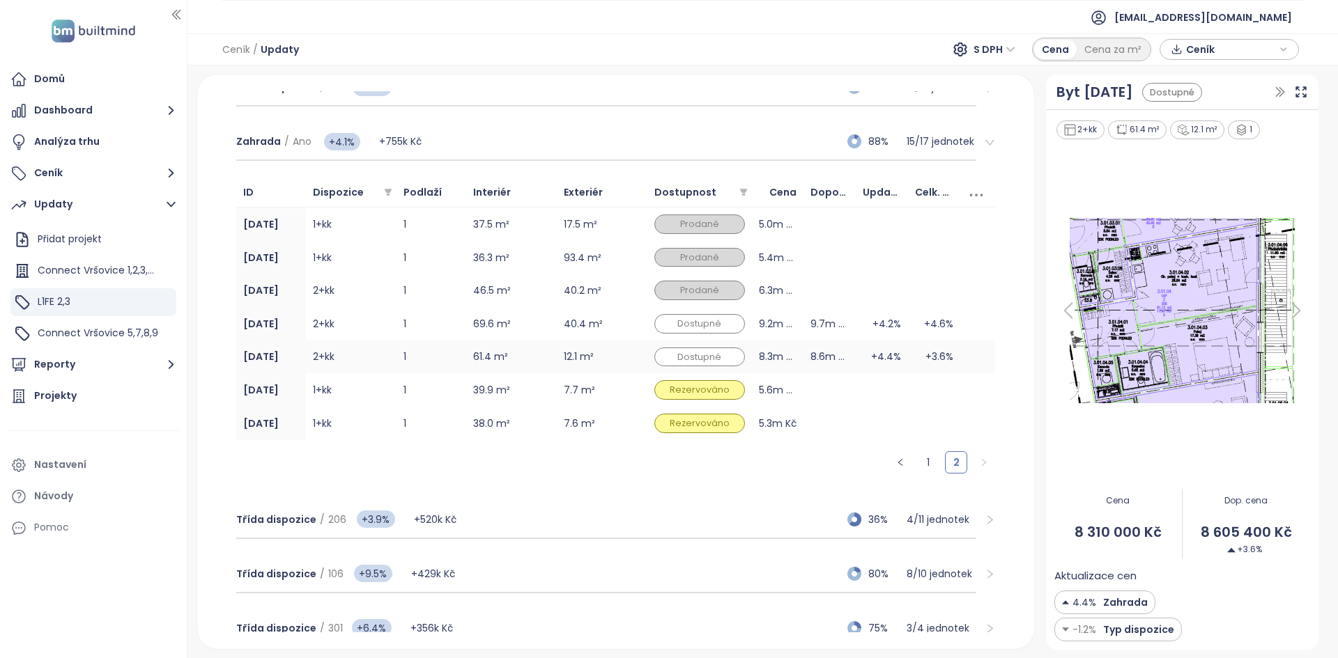
click at [416, 297] on td "1" at bounding box center [431, 357] width 70 height 33
click at [667, 297] on icon at bounding box center [1296, 311] width 28 height 28
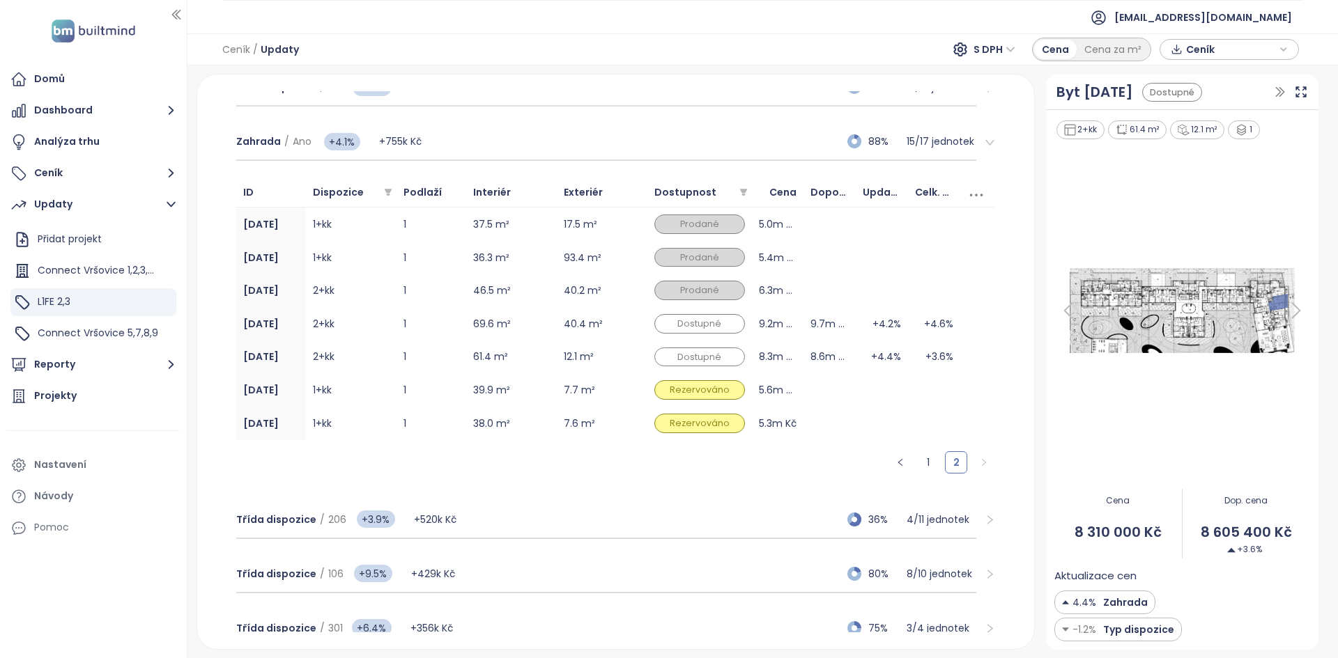
click at [667, 297] on img at bounding box center [1182, 310] width 256 height 93
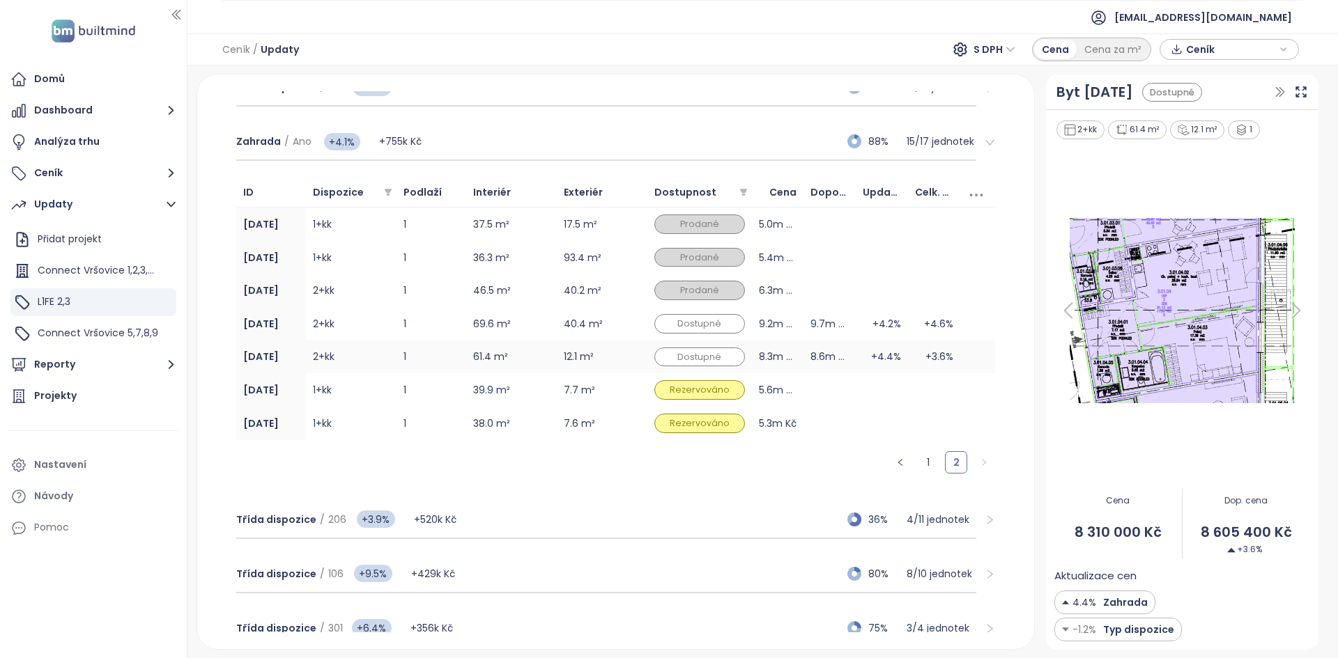
click at [364, 297] on td "2+kk" at bounding box center [351, 357] width 91 height 33
click at [667, 297] on img at bounding box center [1182, 311] width 256 height 194
click at [373, 297] on td "1+kk" at bounding box center [351, 389] width 91 height 33
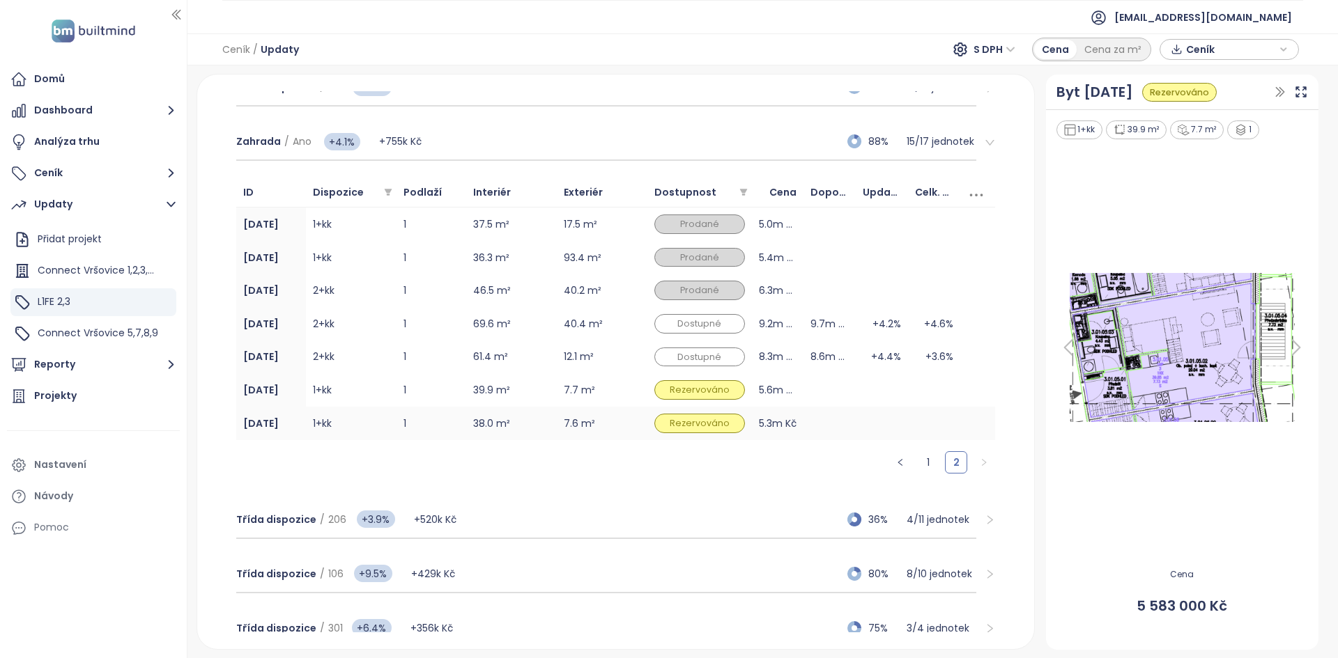
click at [379, 297] on td "1+kk" at bounding box center [351, 423] width 91 height 33
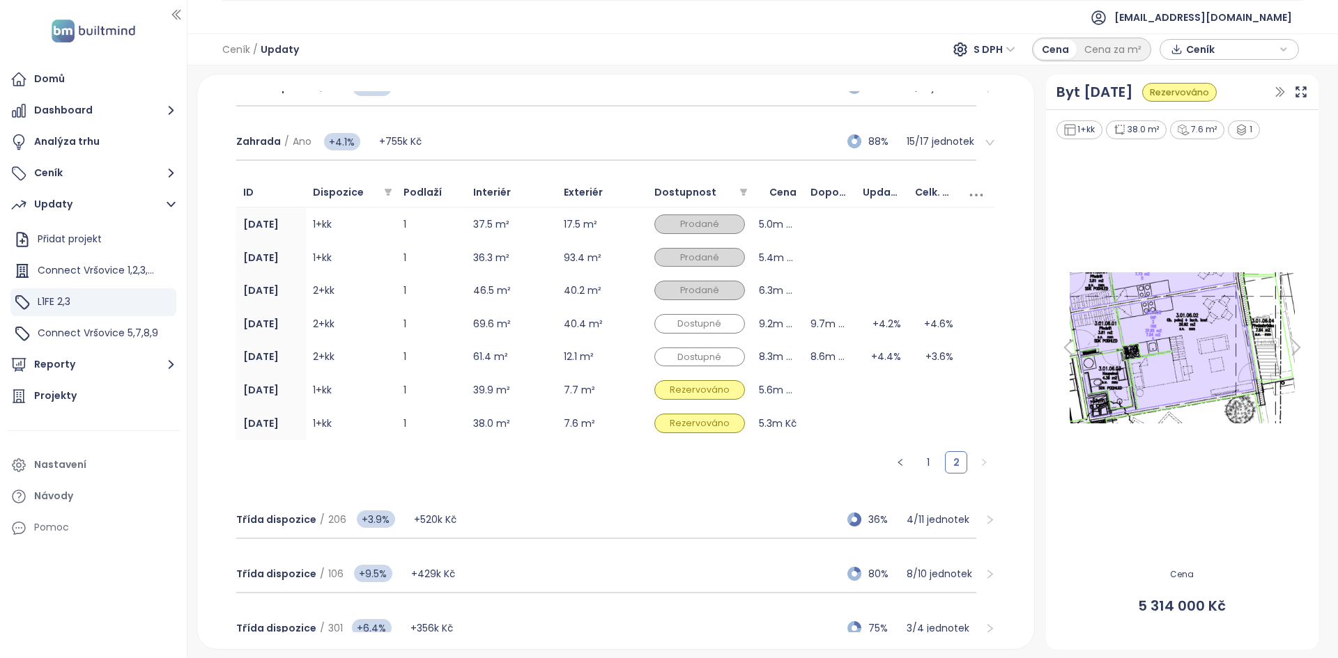
click at [667, 297] on img at bounding box center [1182, 348] width 256 height 160
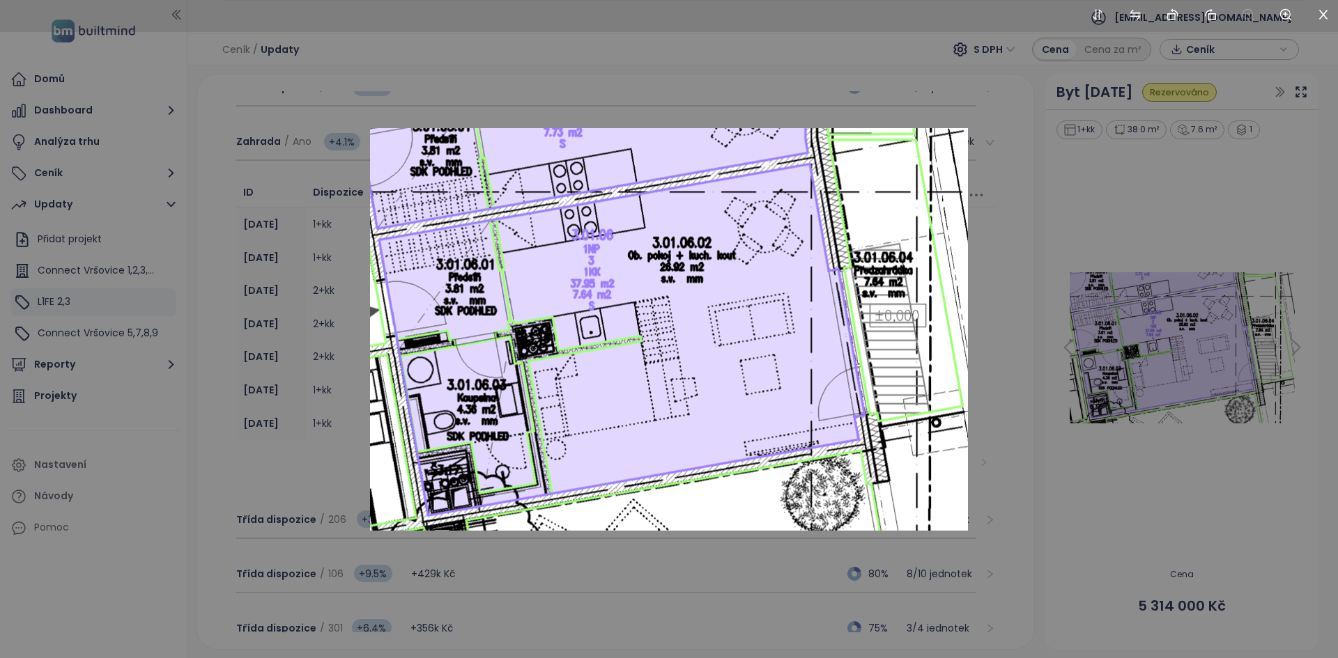
click at [300, 297] on div at bounding box center [669, 329] width 1338 height 658
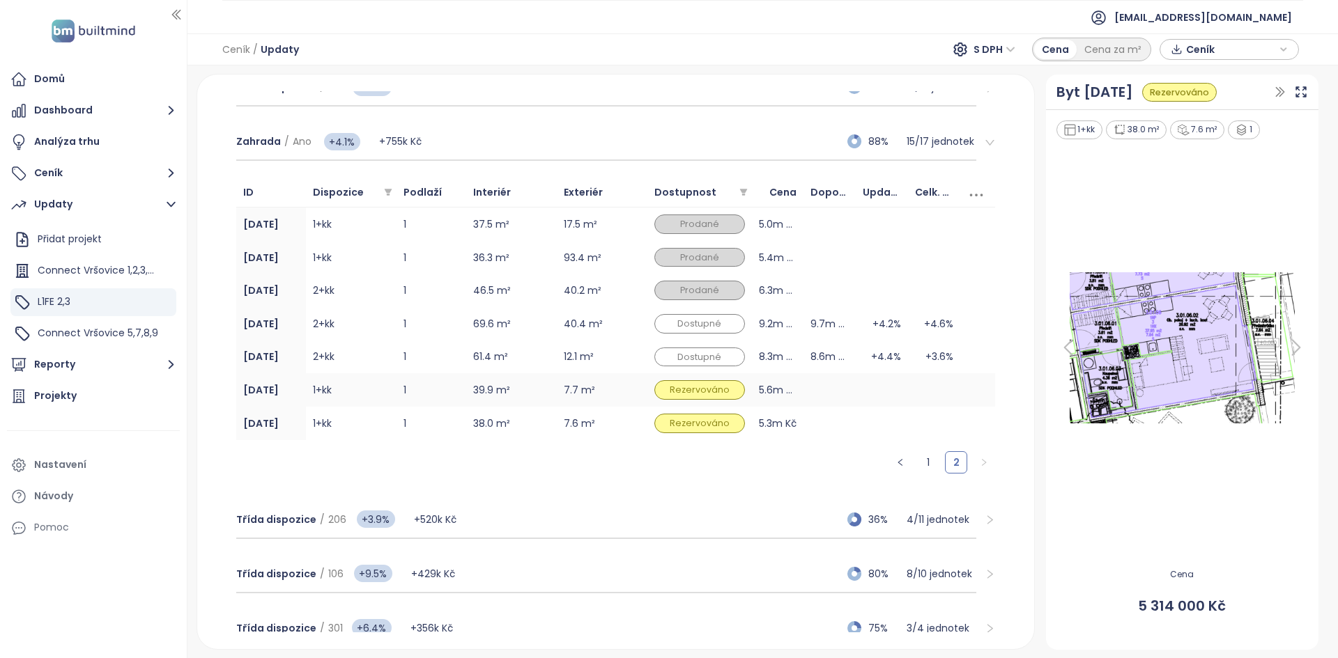
click at [385, 297] on td "1+kk" at bounding box center [351, 389] width 91 height 33
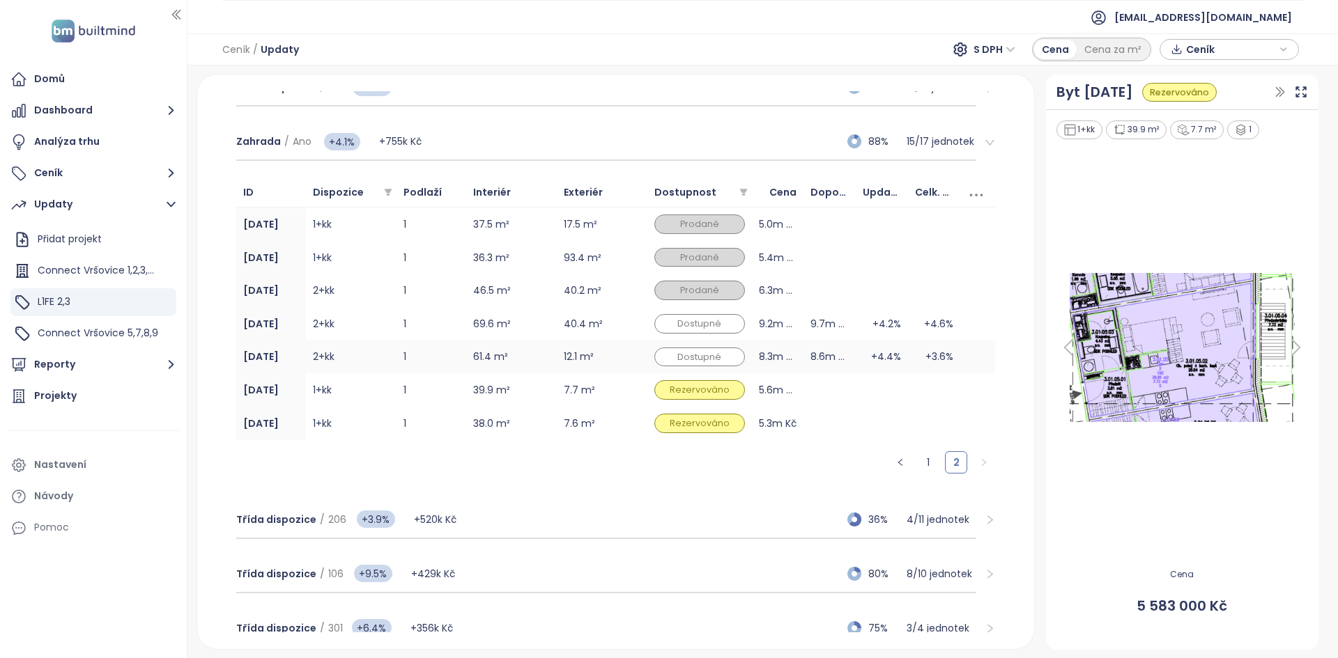
click at [367, 297] on td "2+kk" at bounding box center [351, 357] width 91 height 33
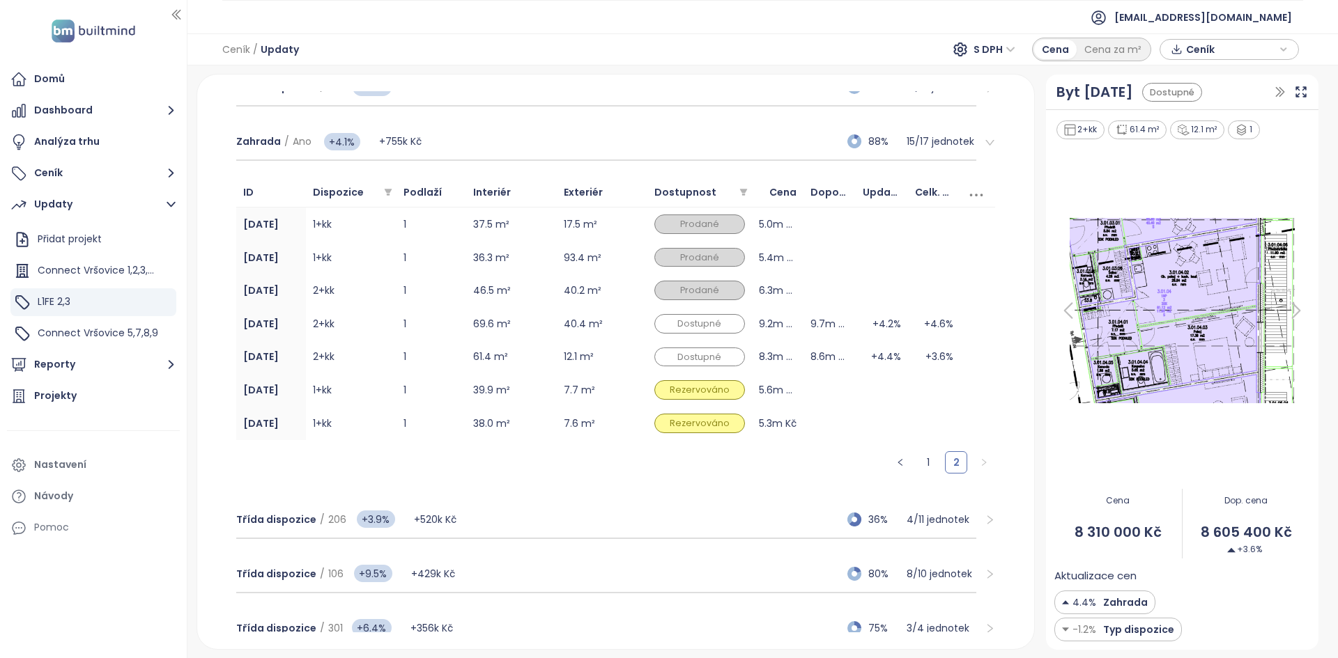
click at [667, 272] on img at bounding box center [1182, 311] width 256 height 194
click at [392, 297] on td "2+kk" at bounding box center [351, 323] width 91 height 33
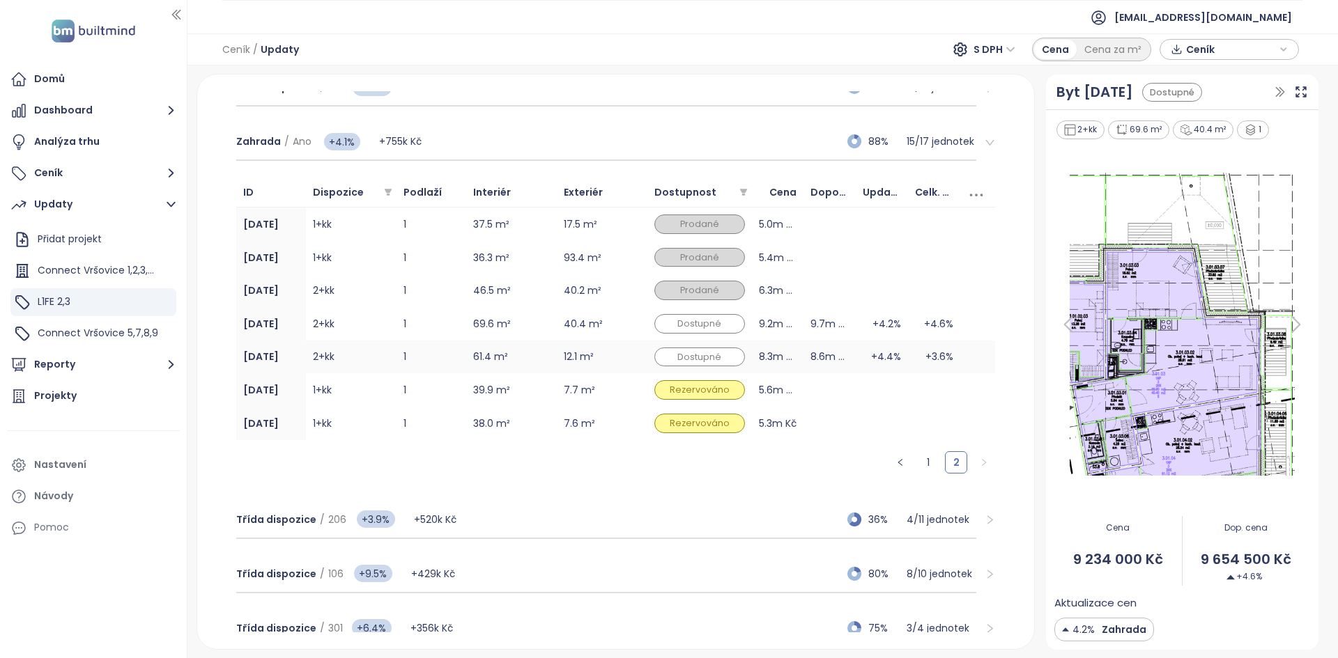
click at [401, 297] on td "1" at bounding box center [431, 357] width 70 height 33
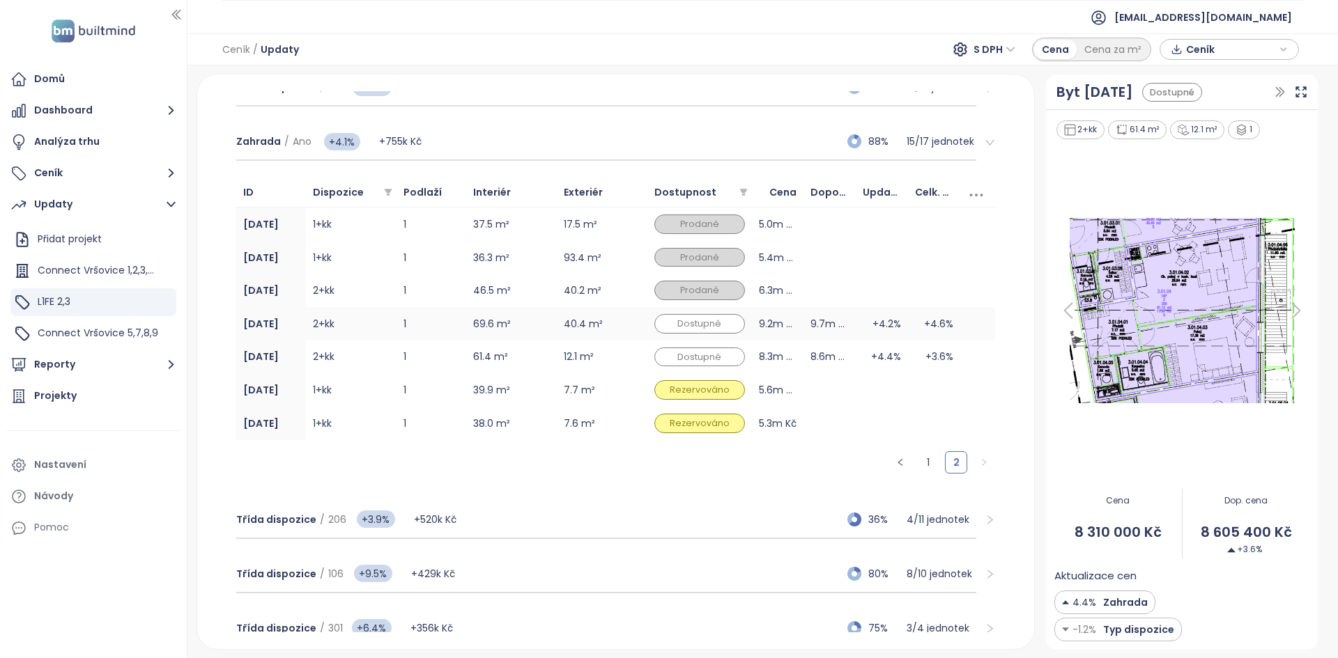
click at [387, 297] on td "2+kk" at bounding box center [351, 323] width 91 height 33
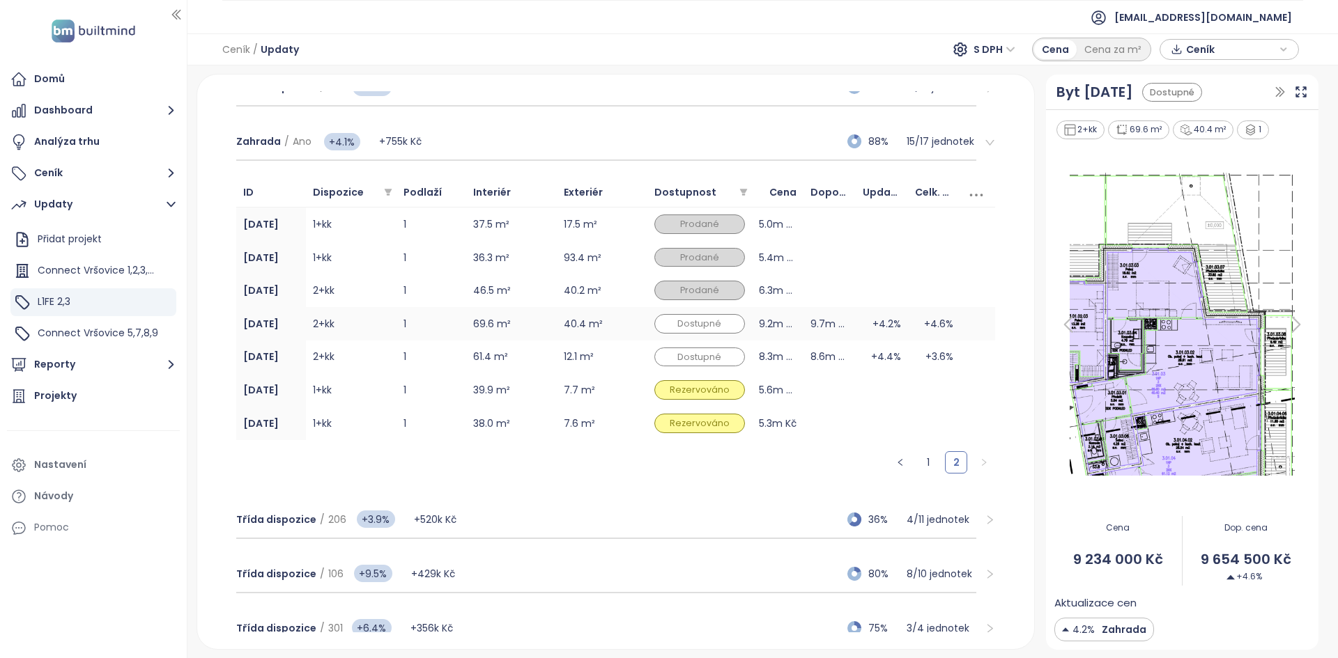
click at [382, 297] on td "2+kk" at bounding box center [351, 323] width 91 height 33
click at [389, 297] on td "2+kk" at bounding box center [351, 357] width 91 height 33
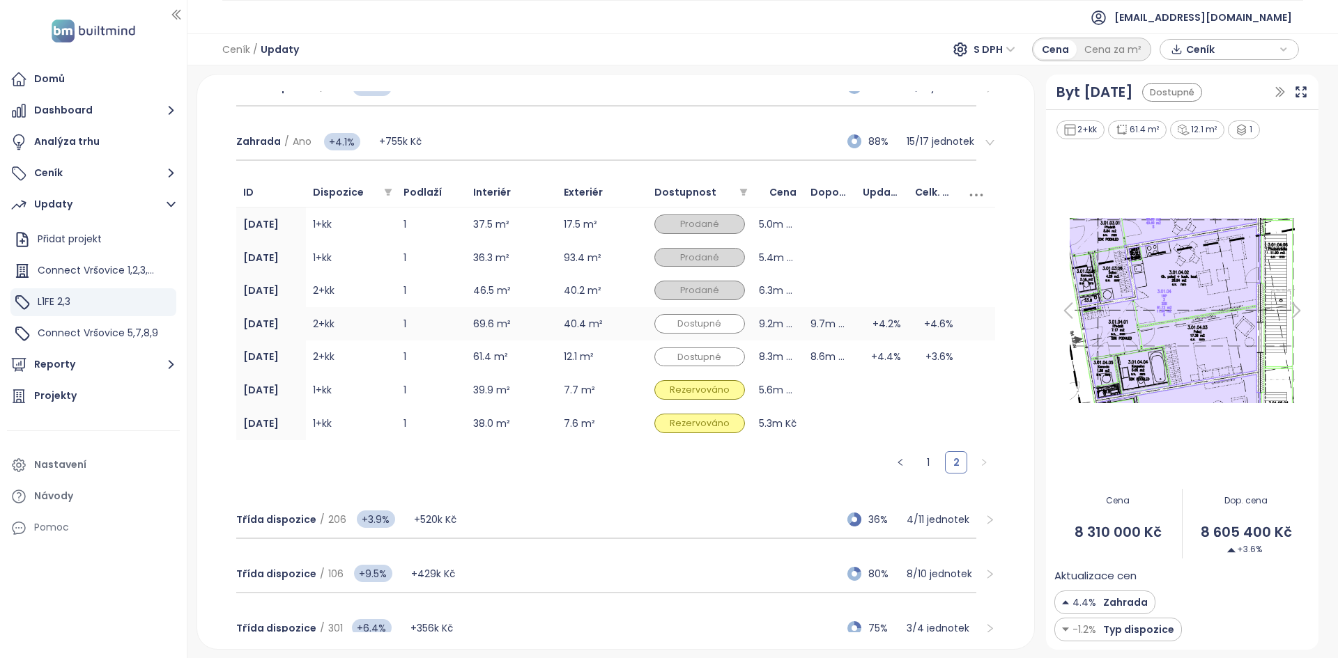
click at [382, 297] on td "2+kk" at bounding box center [351, 323] width 91 height 33
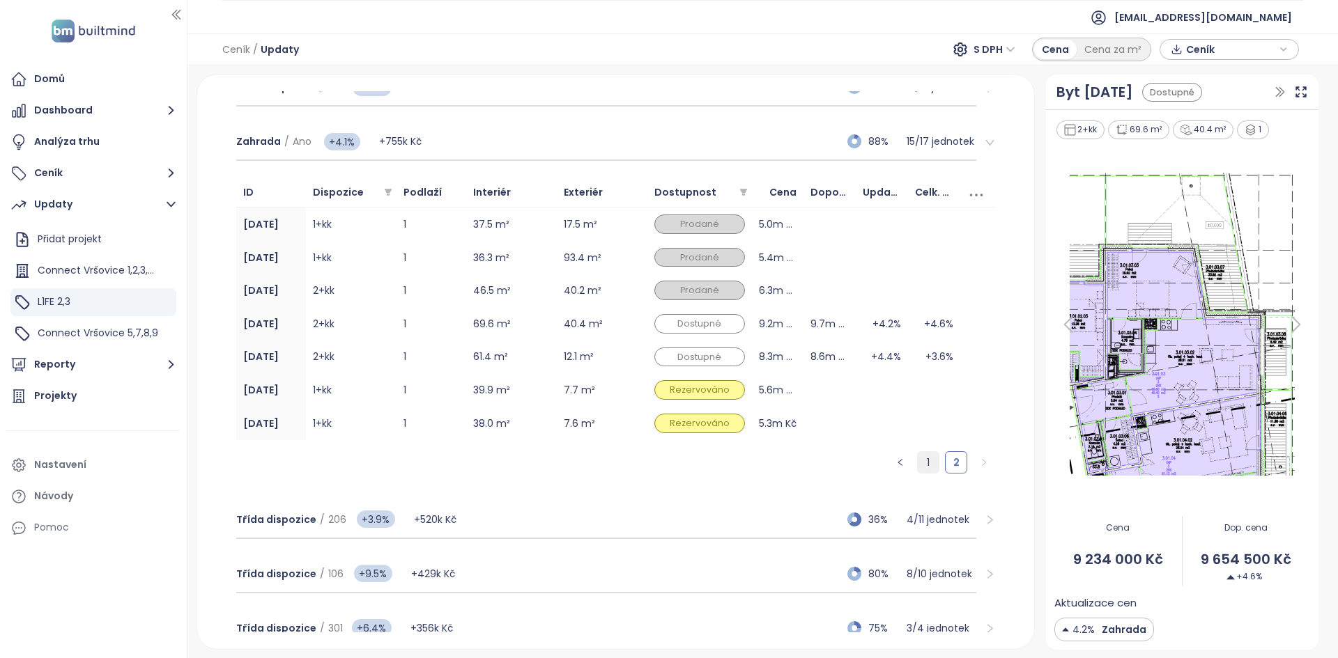
click at [667, 297] on link "1" at bounding box center [928, 462] width 21 height 21
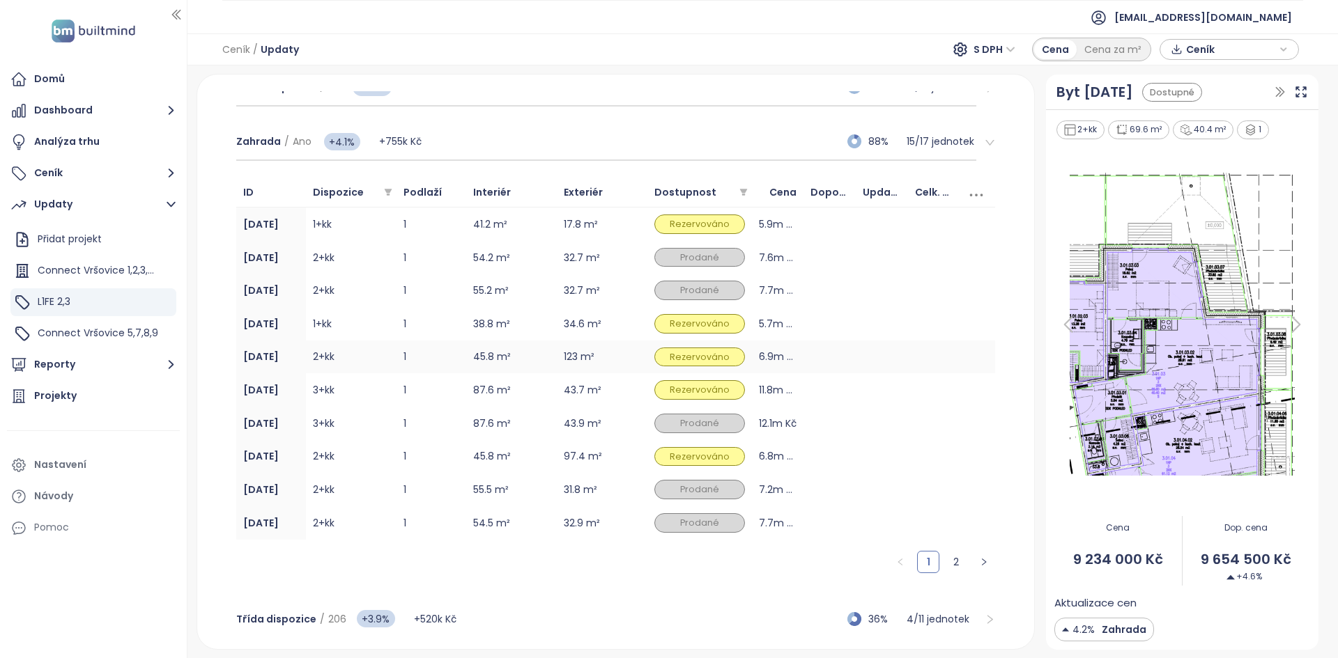
click at [369, 297] on td "2+kk" at bounding box center [351, 357] width 91 height 33
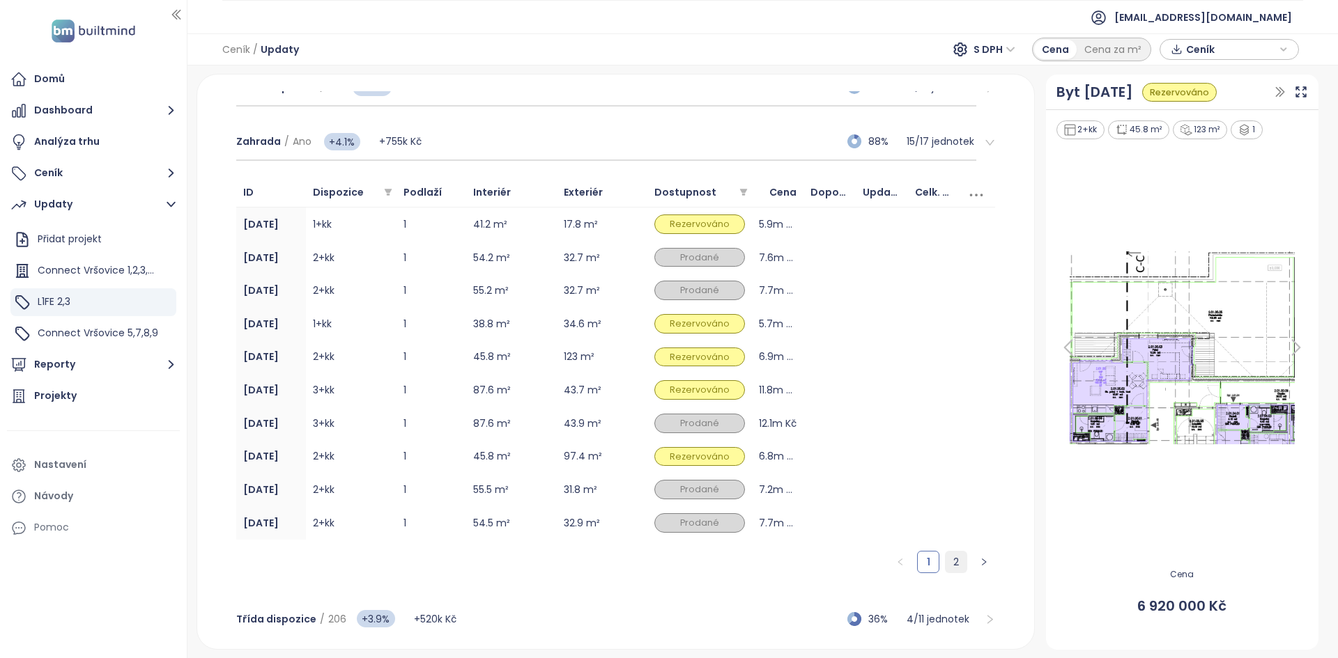
click at [667, 297] on link "2" at bounding box center [955, 562] width 21 height 21
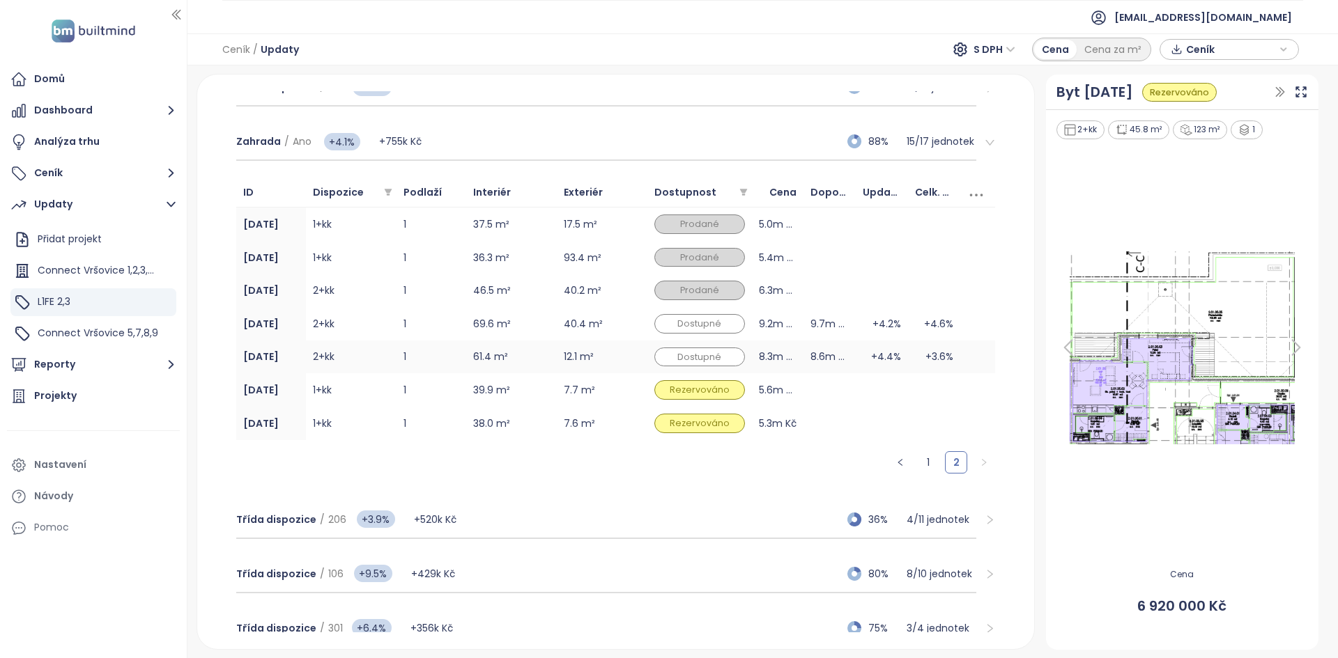
click at [304, 297] on td "3.01.04" at bounding box center [271, 357] width 70 height 33
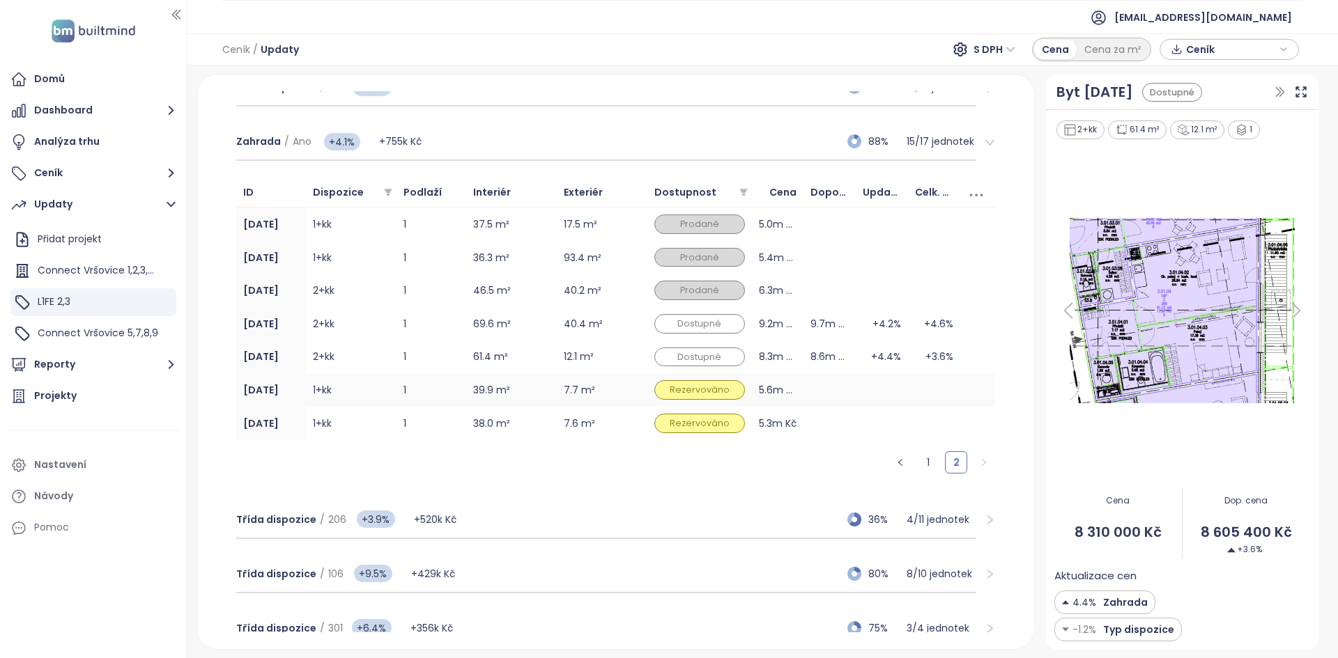
click at [293, 297] on td "3.01.05" at bounding box center [271, 389] width 70 height 33
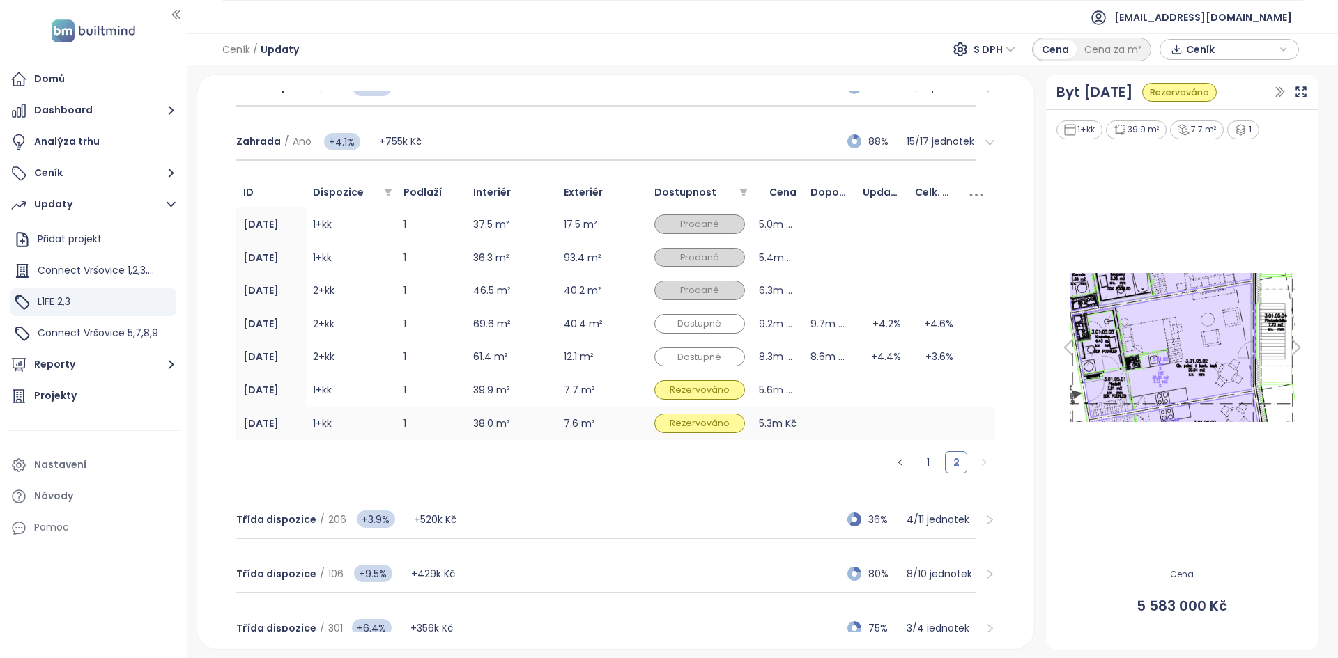
click at [295, 297] on td "3.01.06" at bounding box center [271, 423] width 70 height 33
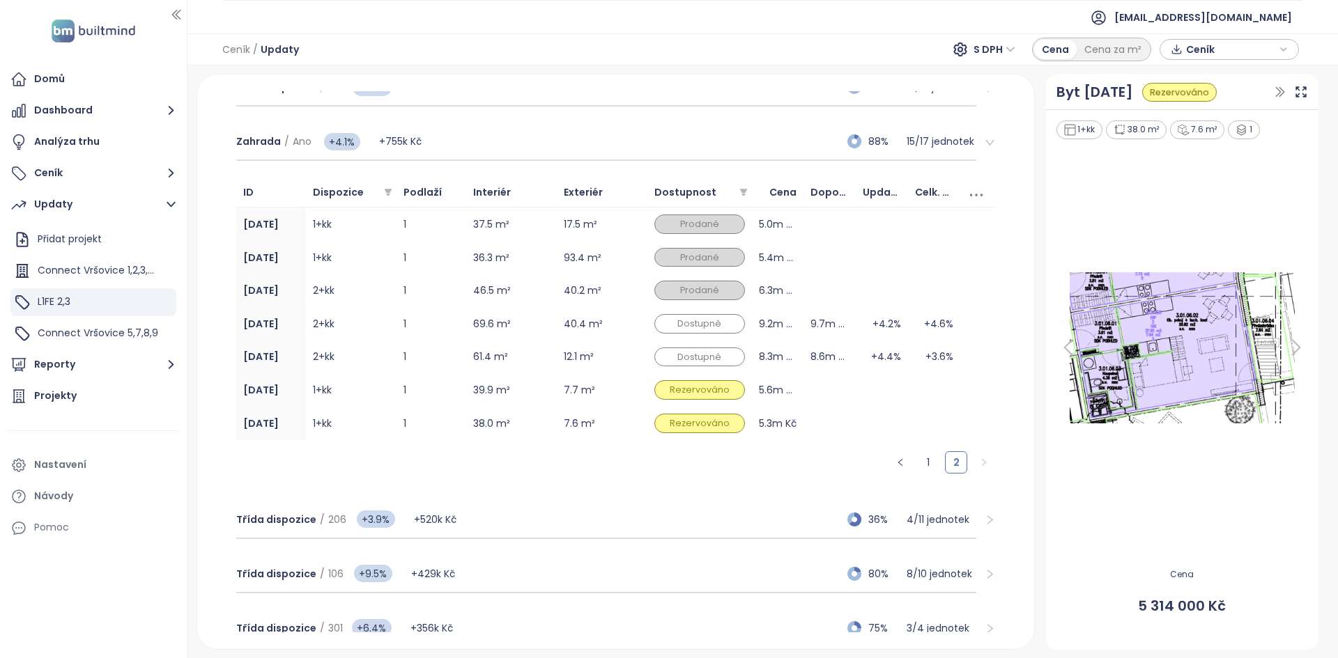
click at [279, 297] on div "ID Dispozice Podlaží Interiér Exteriér Dostupnost Cena Doporučená cena Update v…" at bounding box center [615, 331] width 759 height 307
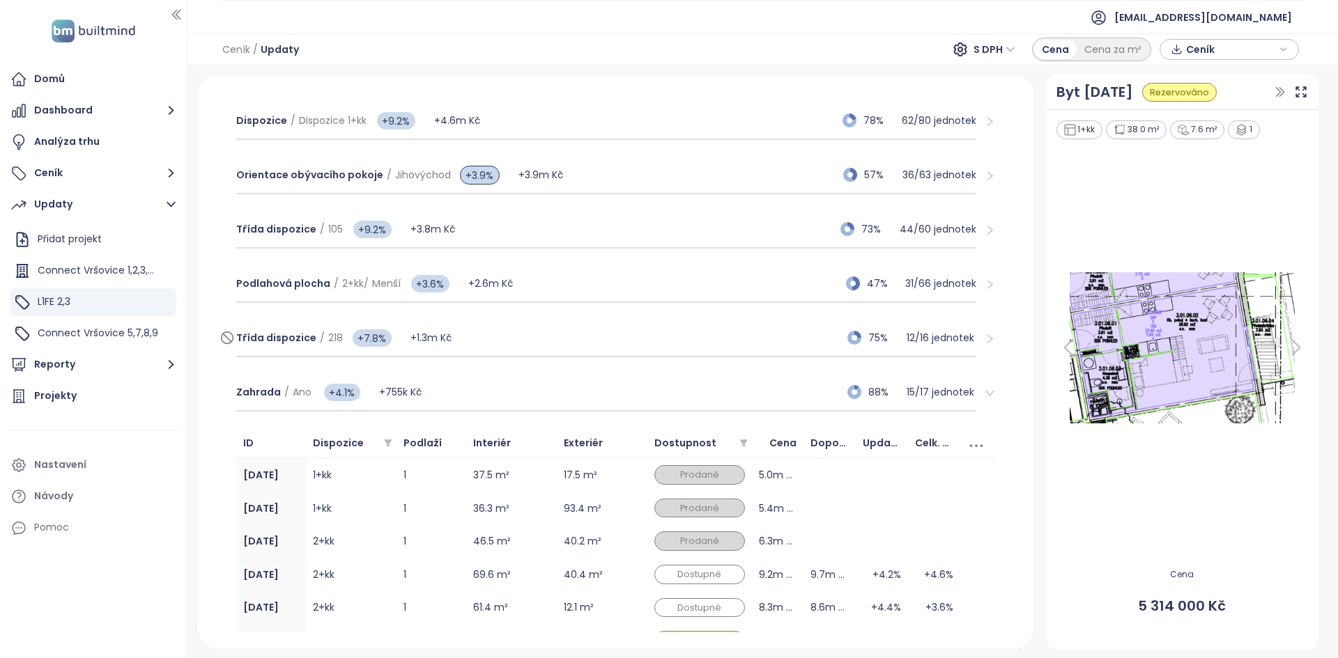
scroll to position [324, 0]
click at [618, 297] on div "Zahrada / Ano +4.1% +755k Kč 88% 15 / 17 jednotek" at bounding box center [606, 392] width 741 height 38
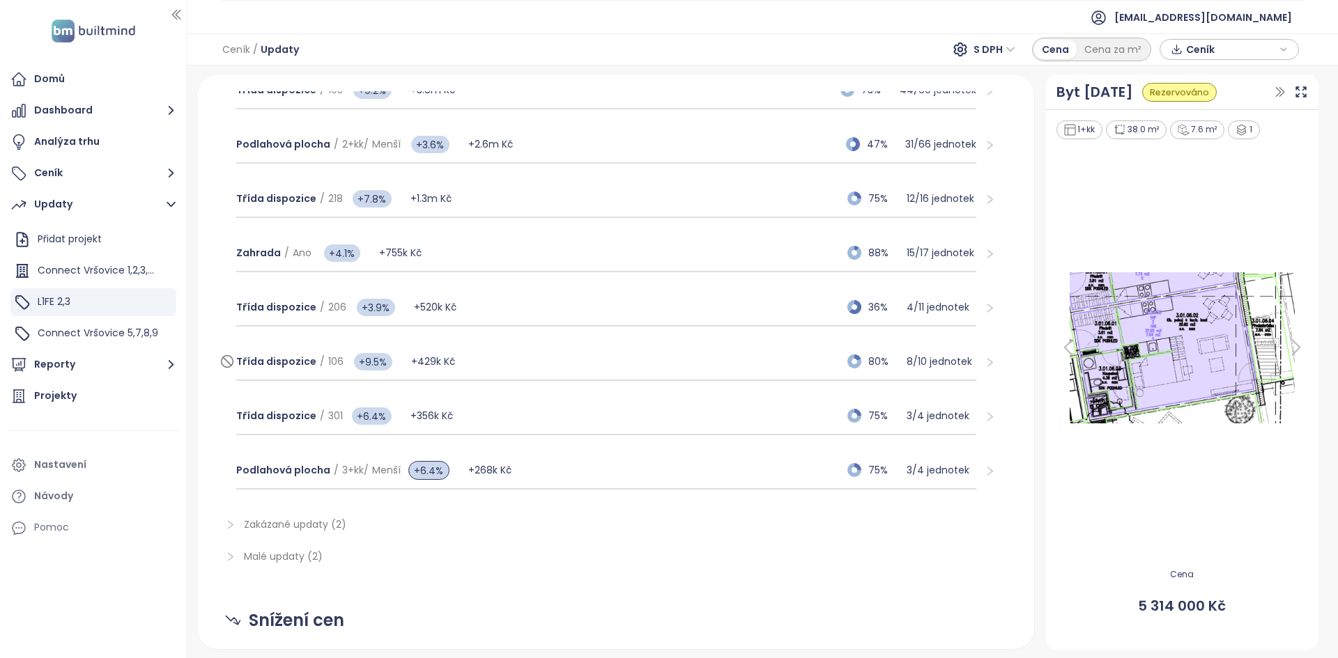
scroll to position [471, 0]
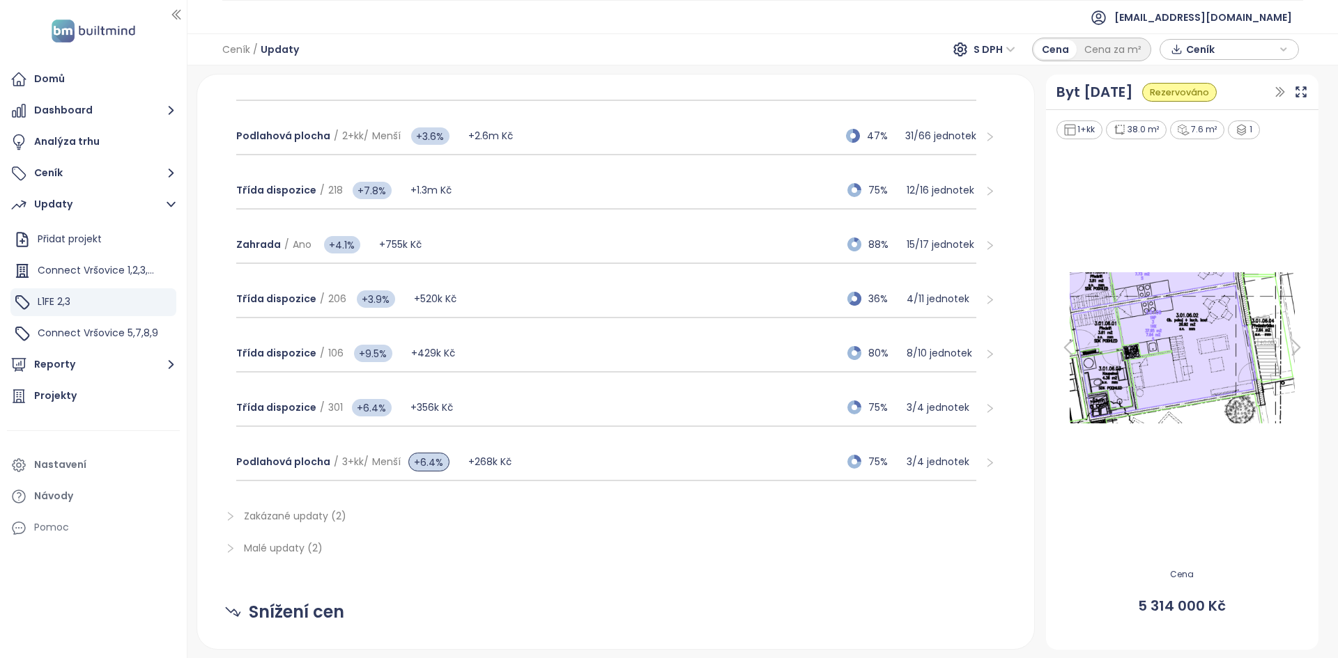
click at [548, 221] on div "Zahrada / Ano +4.1% +755k Kč 88% 15 / 17 jednotek" at bounding box center [616, 245] width 782 height 54
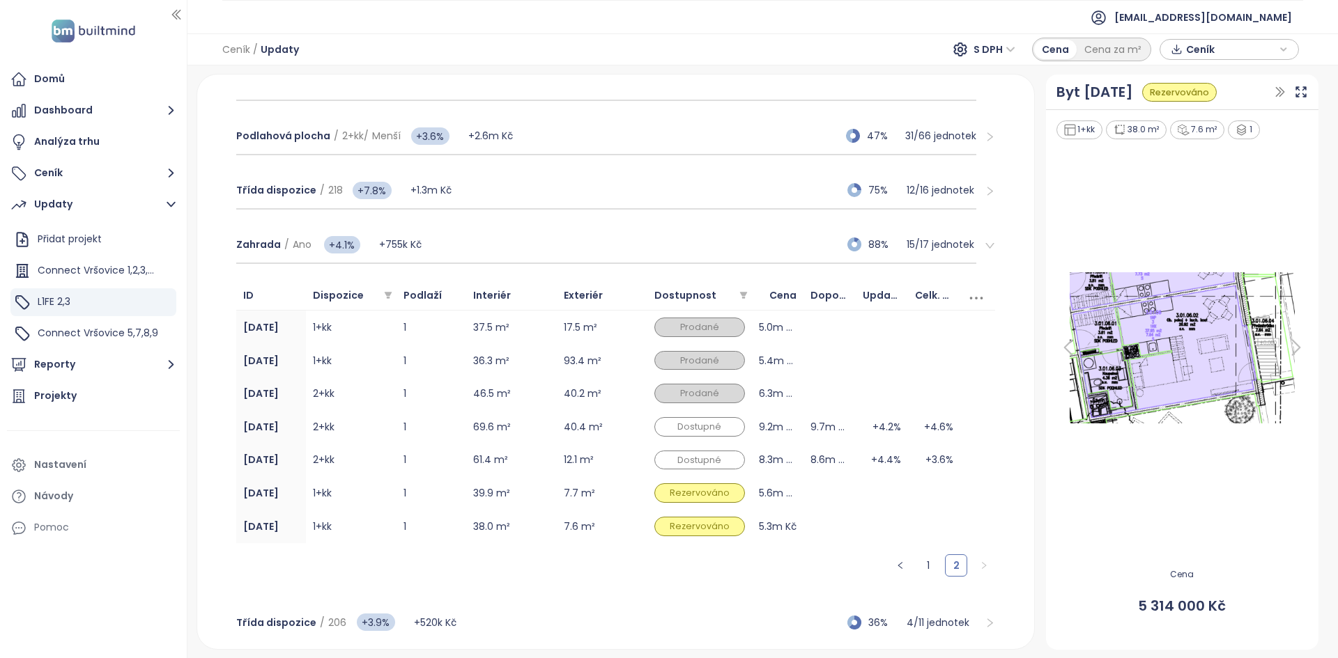
click at [548, 221] on div "Zahrada / Ano +4.1% +755k Kč 88% 15 / 17 jednotek" at bounding box center [616, 245] width 782 height 54
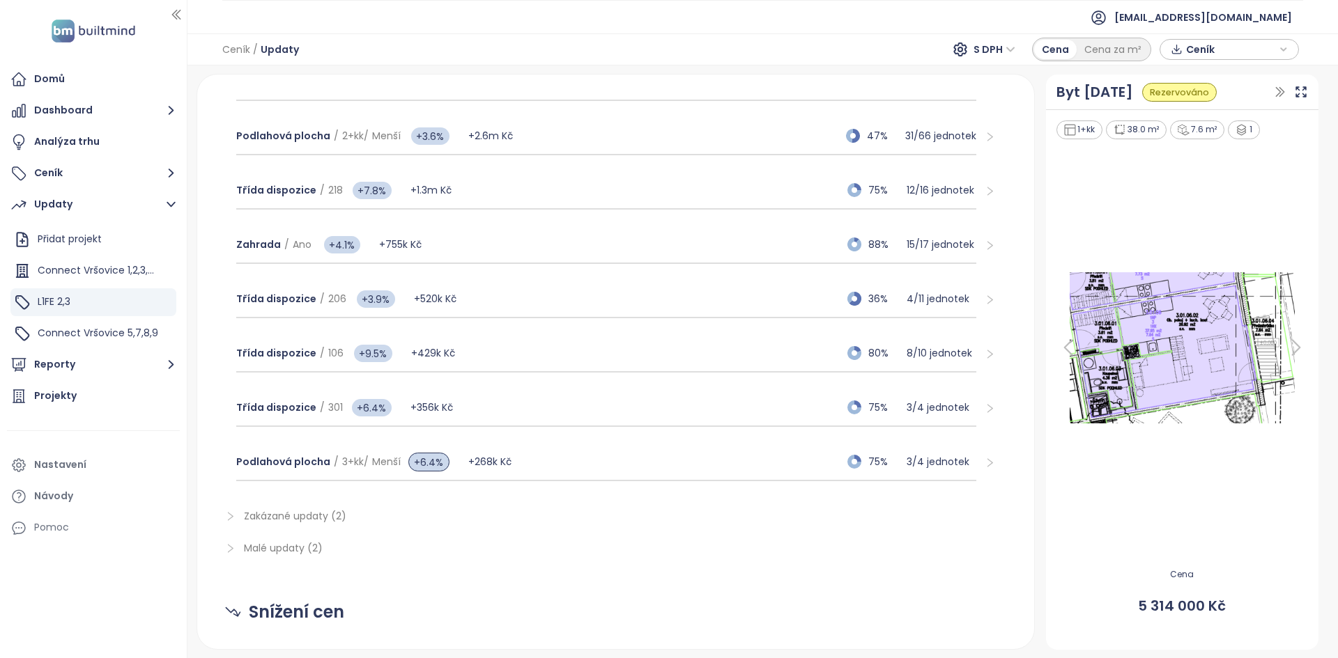
click at [548, 221] on div "Zahrada / Ano +4.1% +755k Kč 88% 15 / 17 jednotek" at bounding box center [616, 245] width 782 height 54
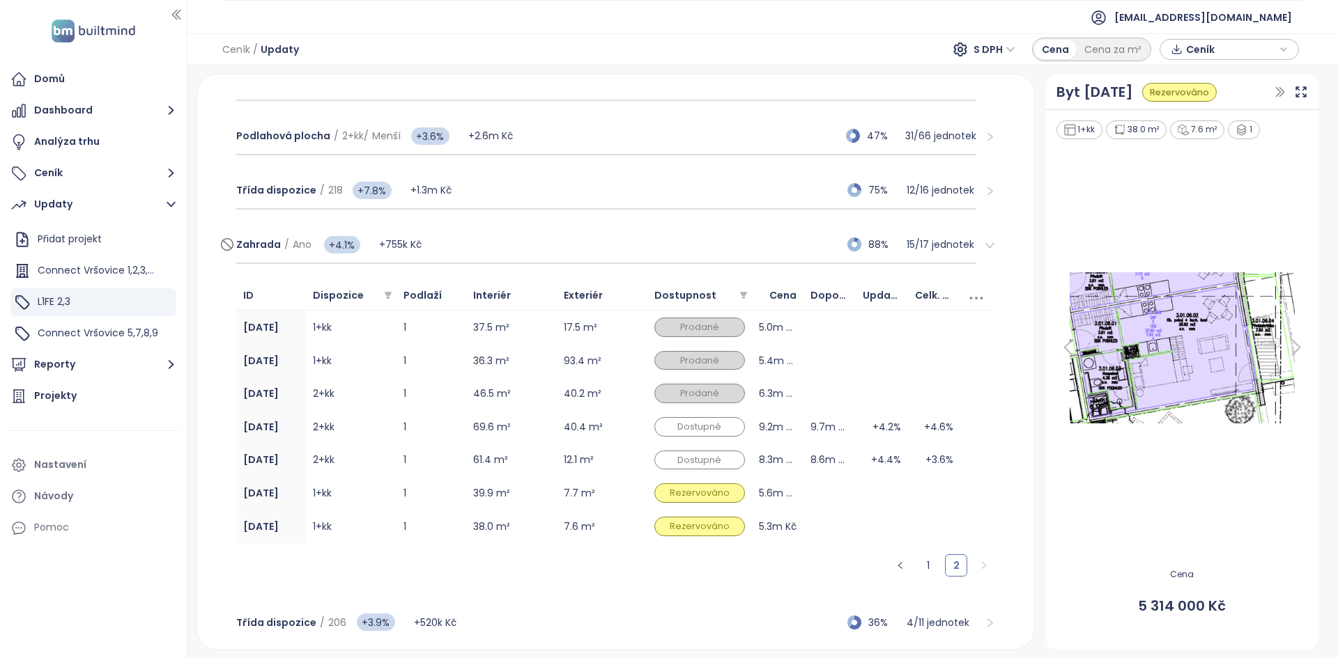
click at [498, 232] on div "Zahrada / Ano +4.1% +755k Kč 88% 15 / 17 jednotek" at bounding box center [606, 245] width 741 height 38
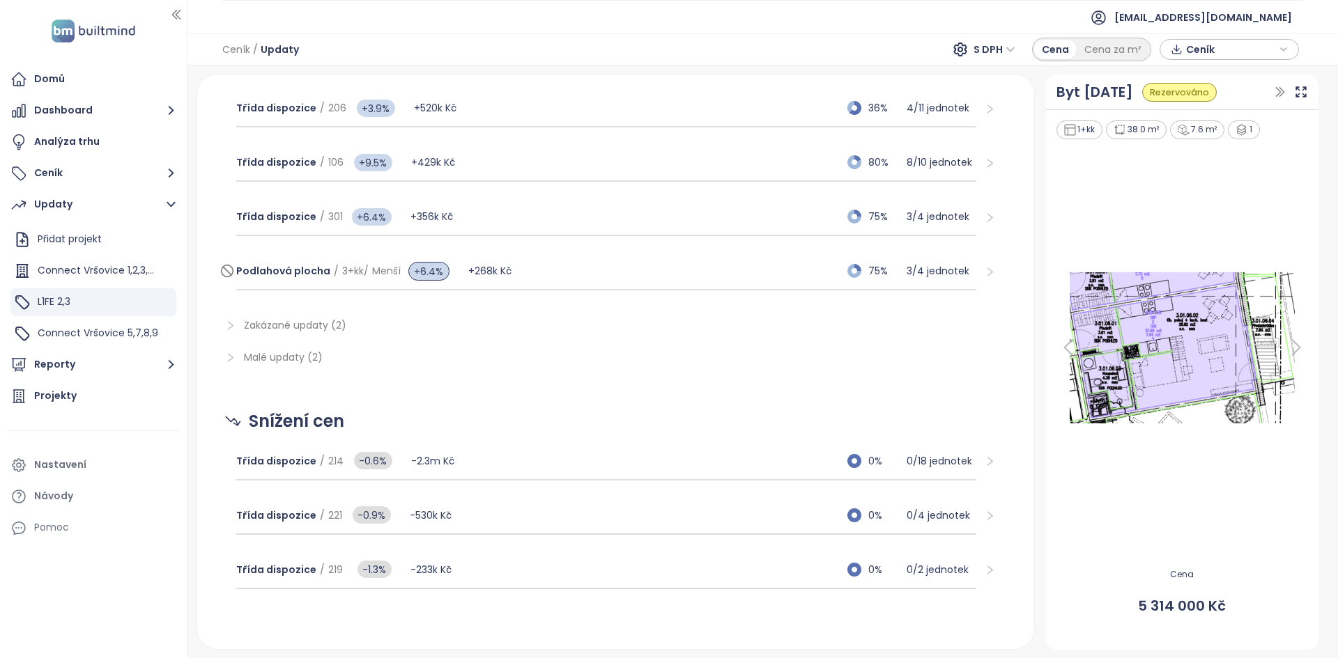
scroll to position [662, 0]
click at [512, 297] on div "Třída dispozice / 214 -0.6% -2.3m Kč 0% 0 / 18 jednotek" at bounding box center [606, 462] width 741 height 38
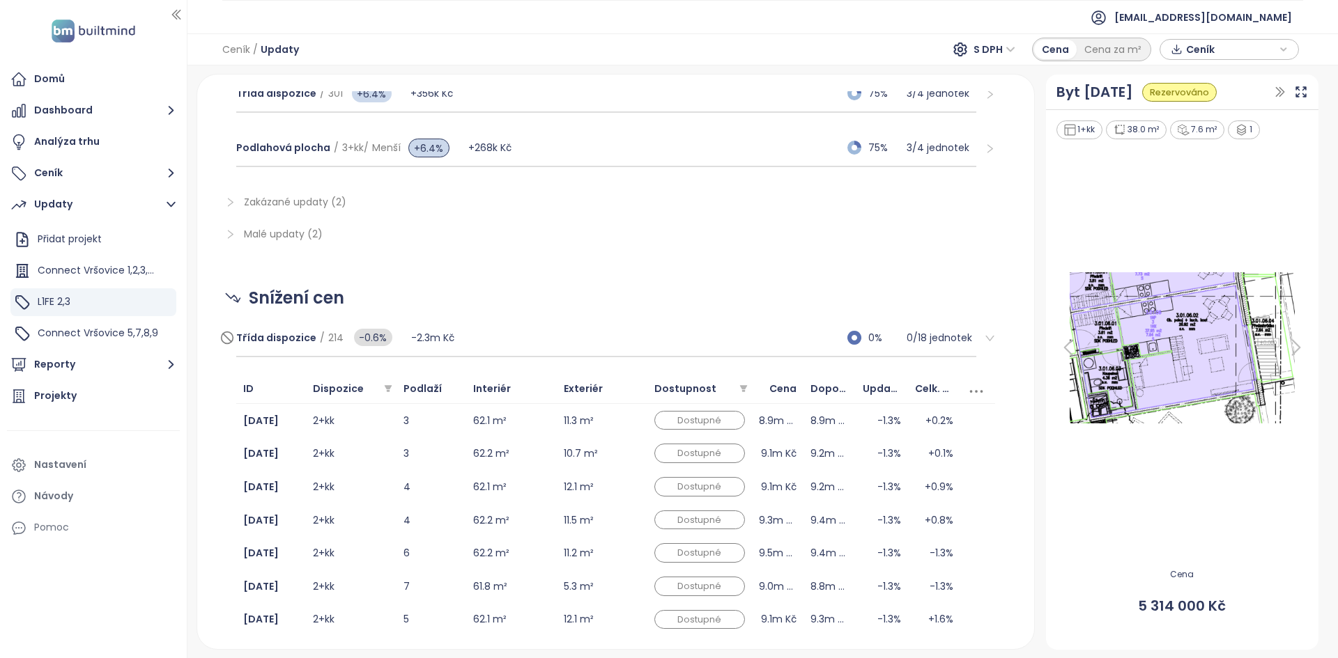
scroll to position [784, 0]
drag, startPoint x: 454, startPoint y: 421, endPoint x: 476, endPoint y: 408, distance: 25.3
click at [465, 297] on tr "3.03.08 2+kk 3 62.1 m² 11.3 m² Dostupné 8.9m Kč 8.9m Kč -1.3% +0.2%" at bounding box center [615, 421] width 759 height 33
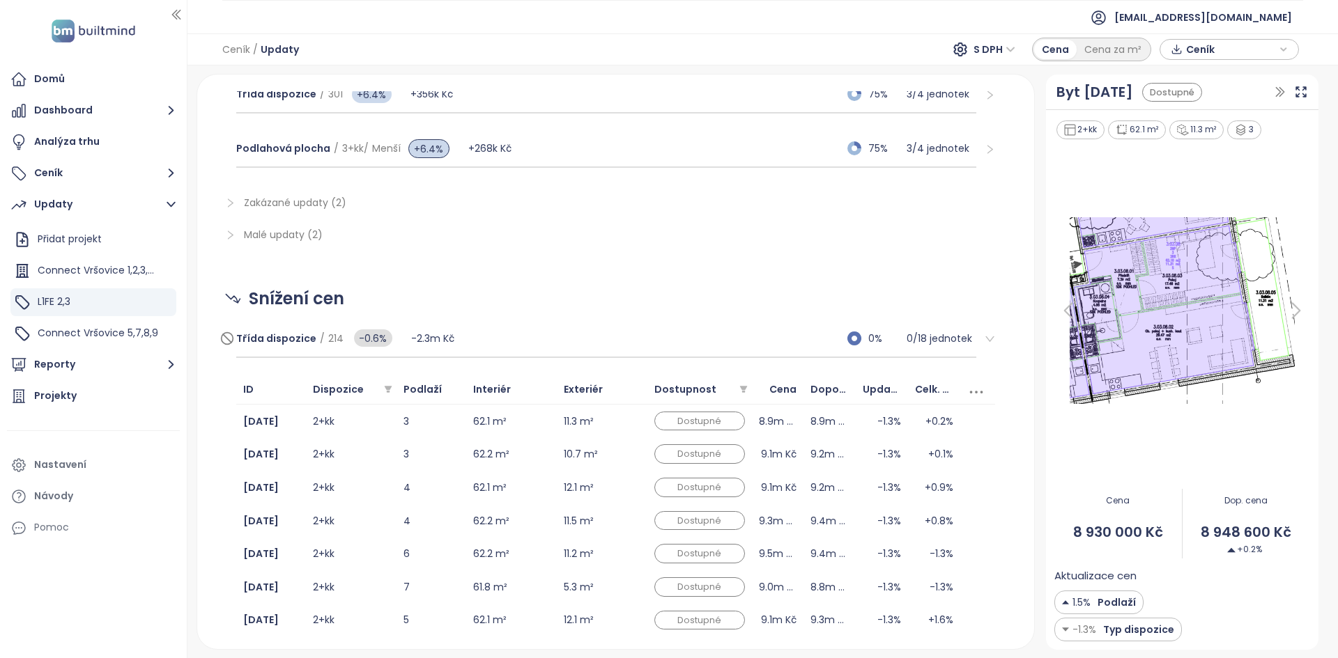
click at [502, 297] on div "Třída dispozice / 214 -0.6% -2.3m Kč 0% 0 / 18 jednotek" at bounding box center [606, 339] width 741 height 38
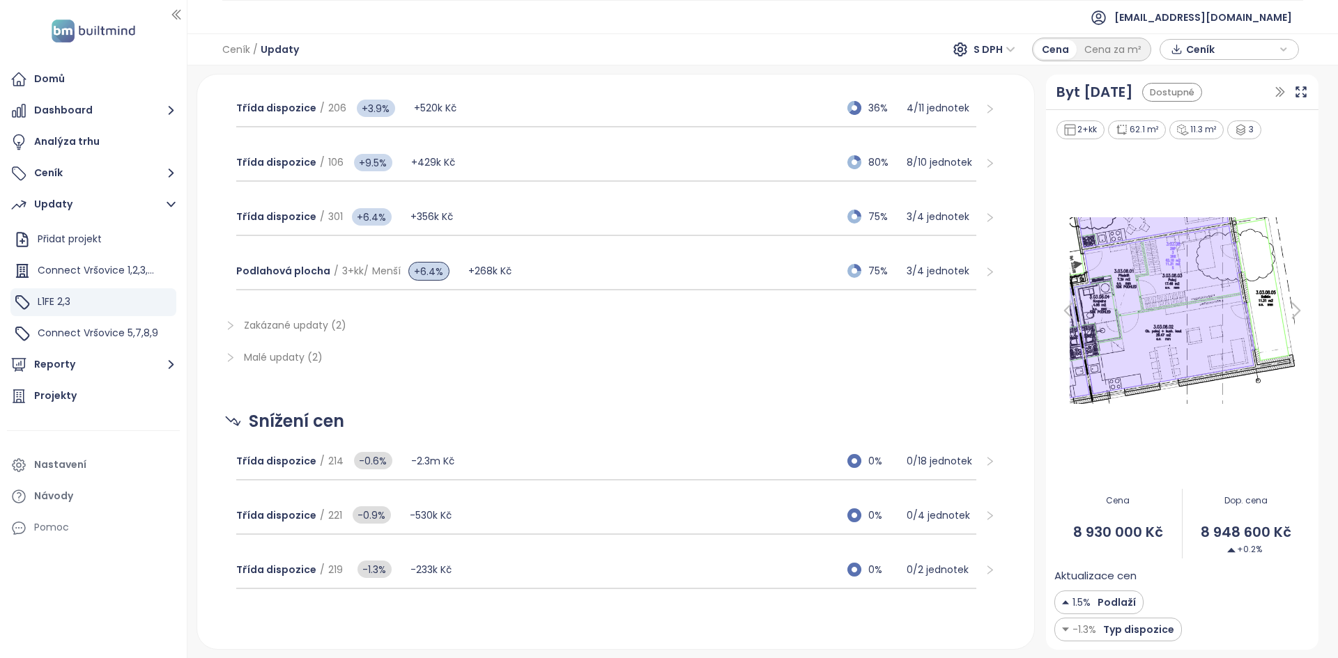
scroll to position [662, 0]
click at [526, 297] on div "Třída dispozice / 214 -0.6% -2.3m Kč 0% 0 / 18 jednotek" at bounding box center [606, 462] width 741 height 38
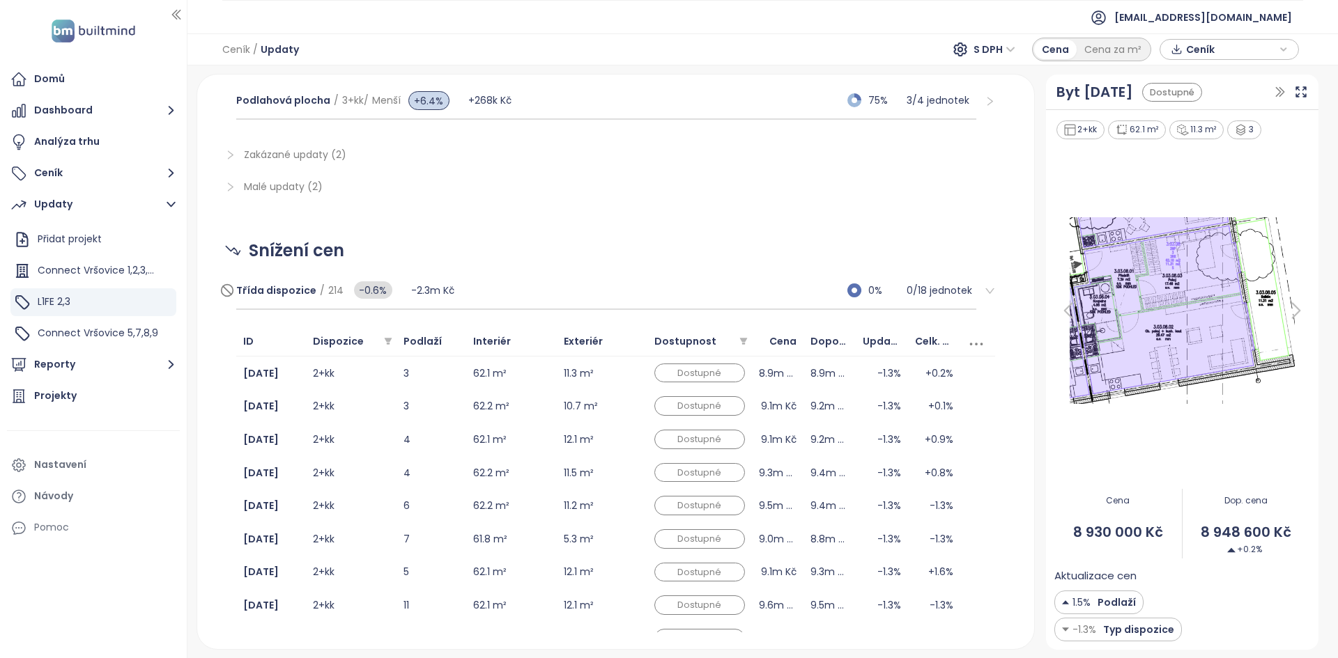
scroll to position [833, 0]
click at [550, 297] on td "62.1 m²" at bounding box center [511, 373] width 91 height 33
click at [667, 297] on img at bounding box center [1182, 310] width 256 height 195
click at [667, 288] on div "Třída dispozice / 214 -0.6% -2.3m Kč 0% 0 / 18 jednotek" at bounding box center [606, 291] width 741 height 38
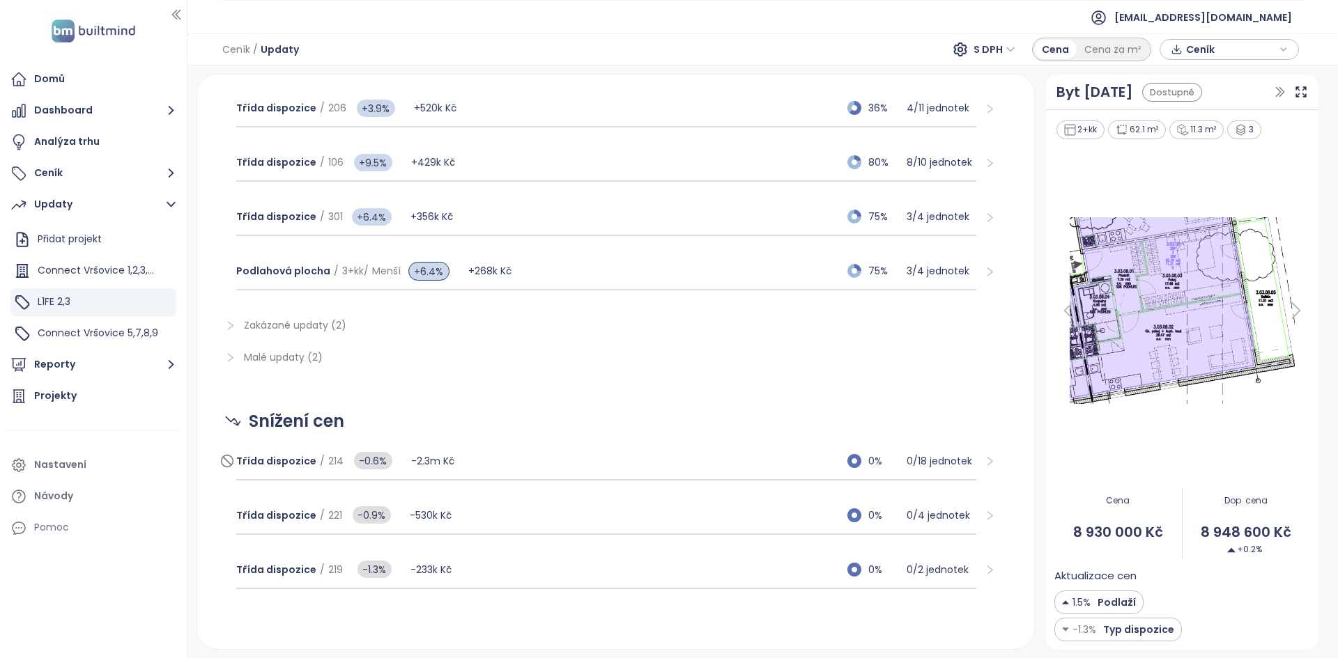
scroll to position [662, 0]
click at [543, 297] on div "Třída dispozice / 221 -0.9% -530k Kč 0% 0 / 4 jednotek" at bounding box center [606, 516] width 741 height 38
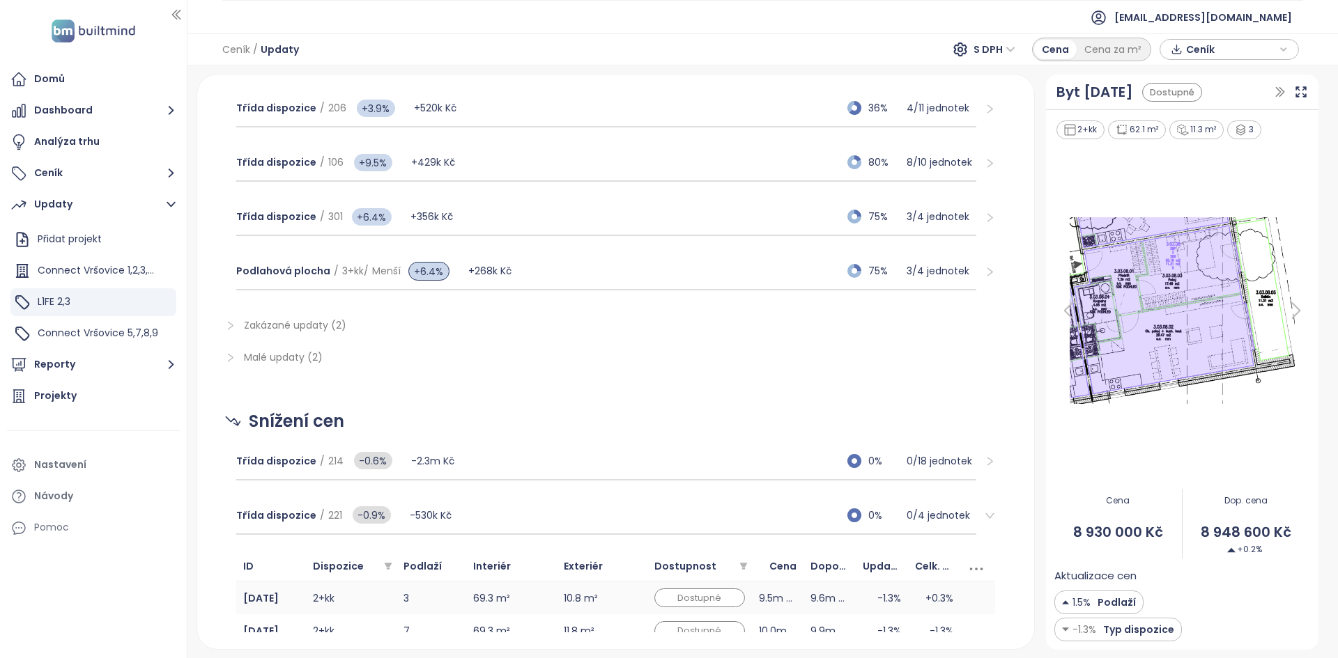
click at [537, 297] on td "69.3 m²" at bounding box center [511, 598] width 91 height 33
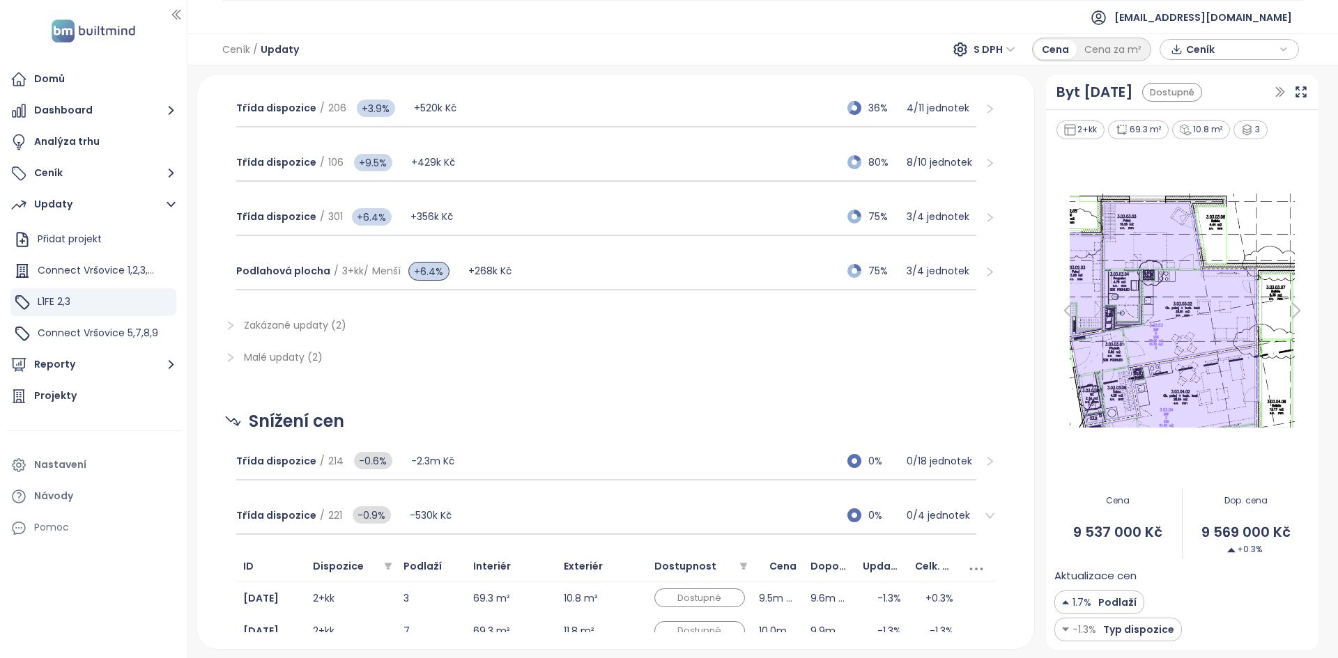
click at [667, 291] on img at bounding box center [1182, 310] width 256 height 242
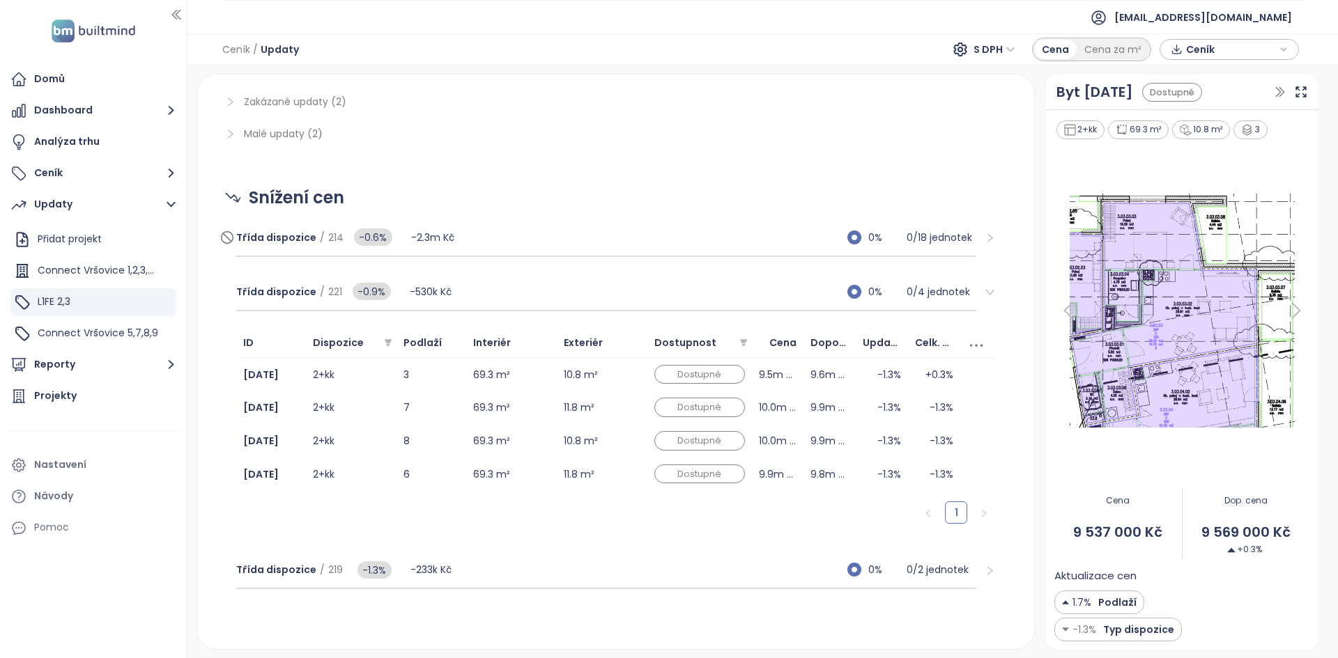
scroll to position [884, 0]
click at [476, 297] on div "Třída dispozice / 219 -1.3% -233k Kč 0% 0 / 2 jednotek" at bounding box center [606, 572] width 741 height 38
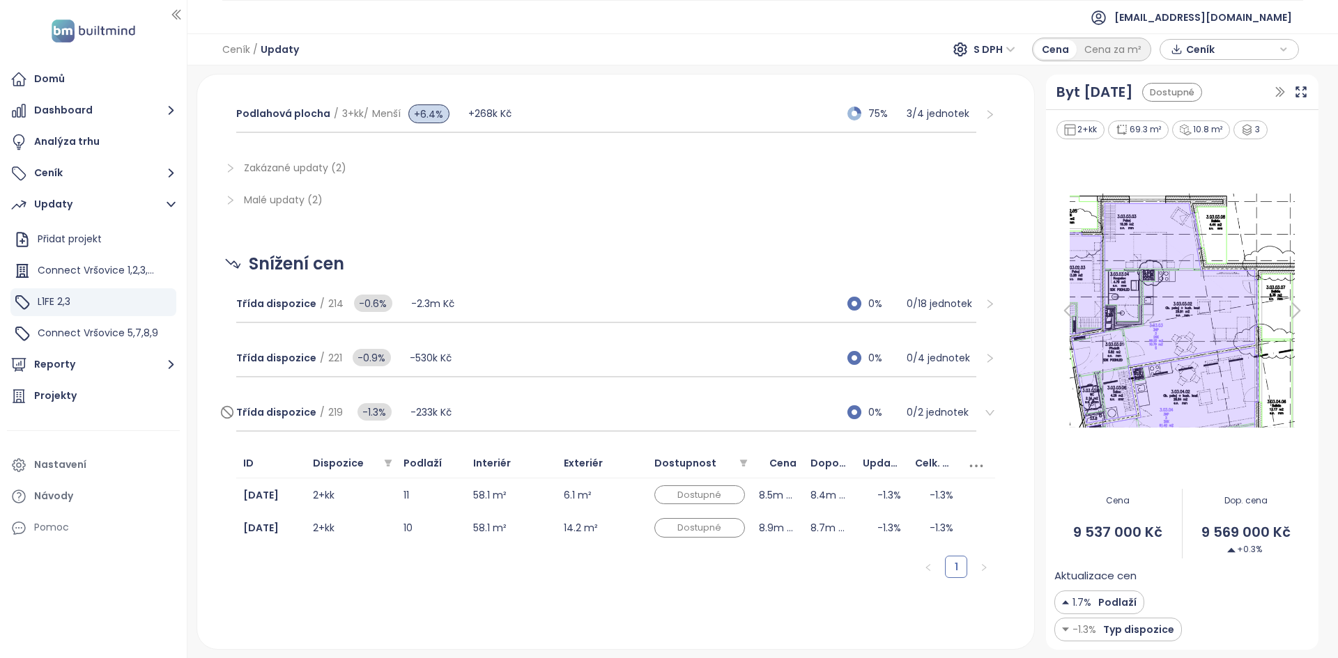
scroll to position [820, 0]
click at [545, 297] on td "58.1 m²" at bounding box center [511, 494] width 91 height 33
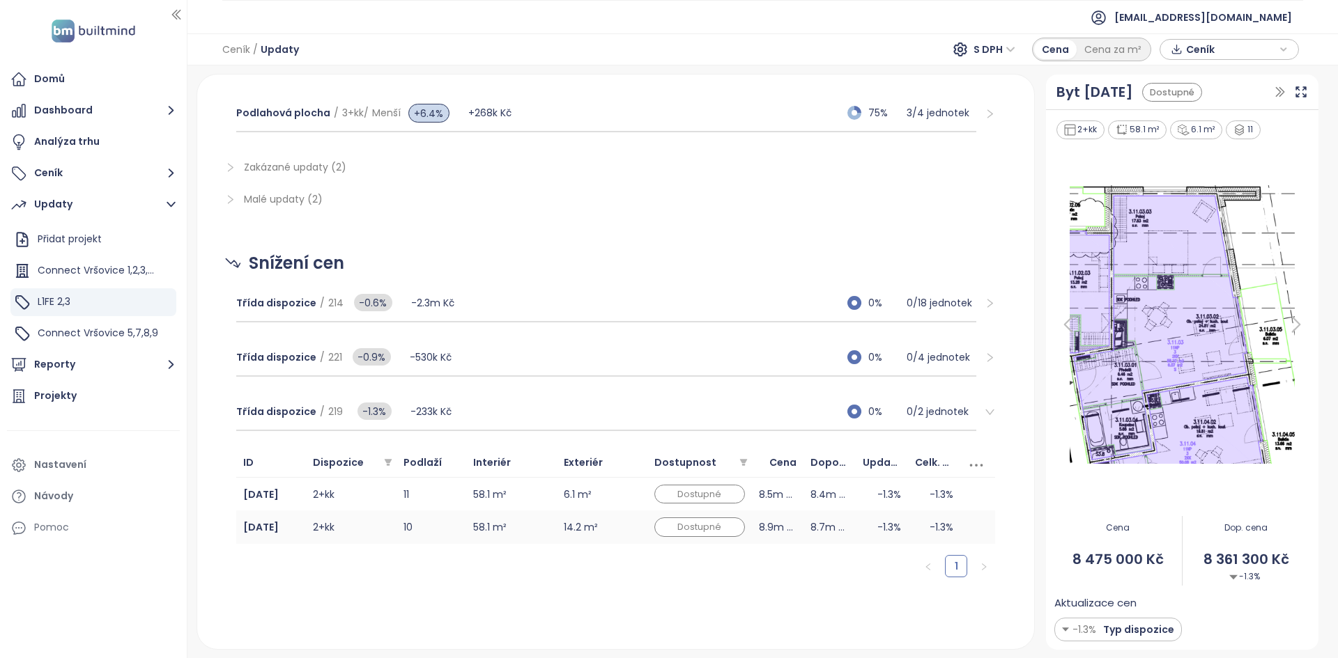
click at [539, 297] on td "58.1 m²" at bounding box center [511, 527] width 91 height 33
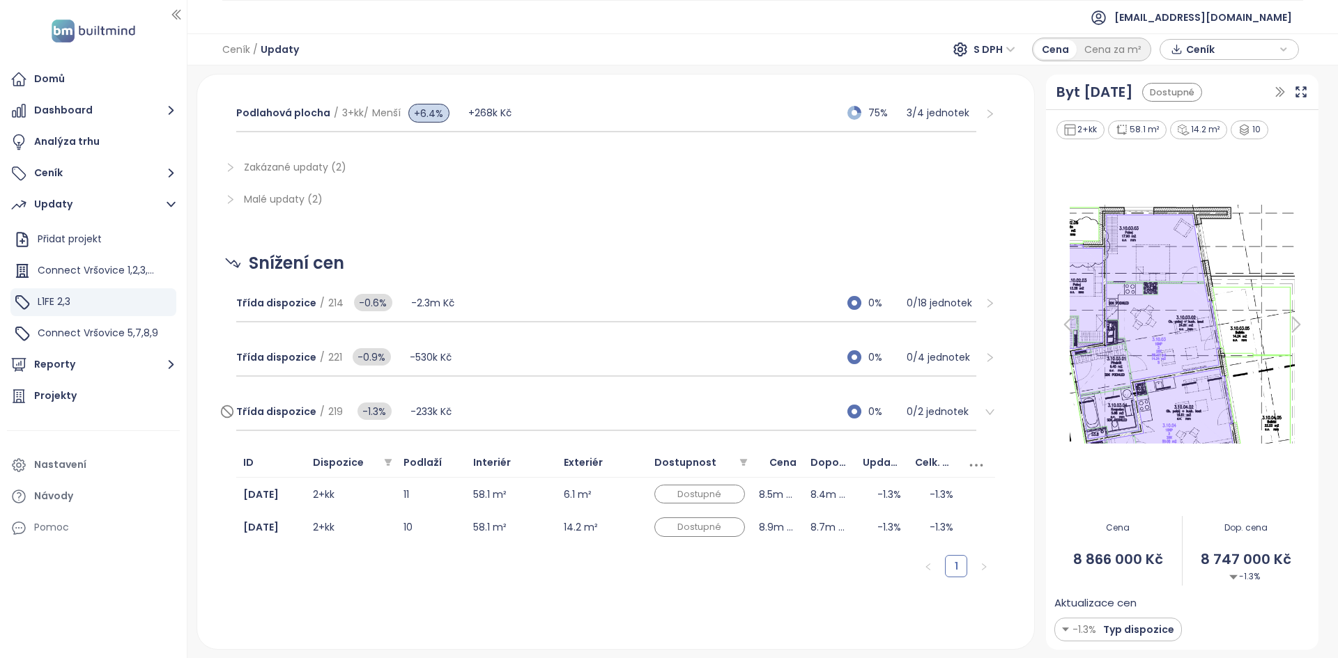
click at [491, 297] on div "Třída dispozice / 219 -1.3% -233k Kč 0% 0 / 2 jednotek" at bounding box center [606, 413] width 741 height 38
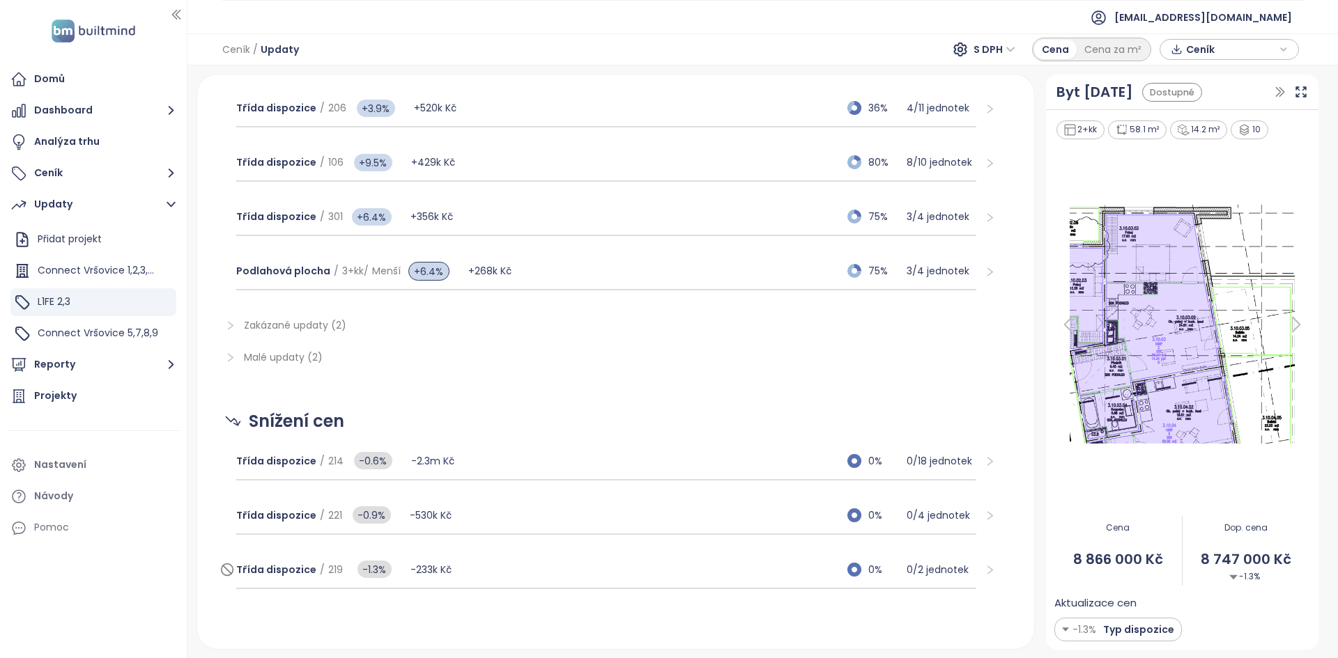
scroll to position [662, 0]
click at [536, 297] on div "Třída dispozice / 214 -0.6% -2.3m Kč 0% 0 / 18 jednotek" at bounding box center [606, 462] width 741 height 38
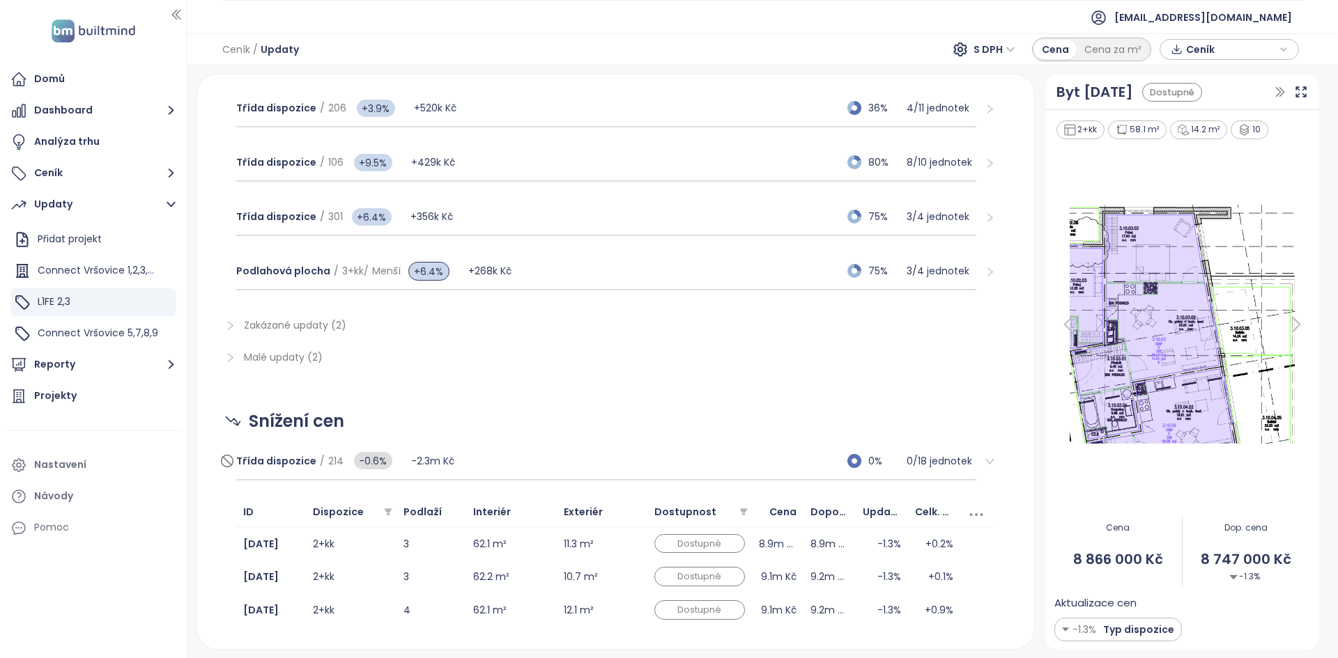
click at [525, 297] on div "Třída dispozice / 214 -0.6% -2.3m Kč 0% 0 / 18 jednotek" at bounding box center [606, 462] width 741 height 38
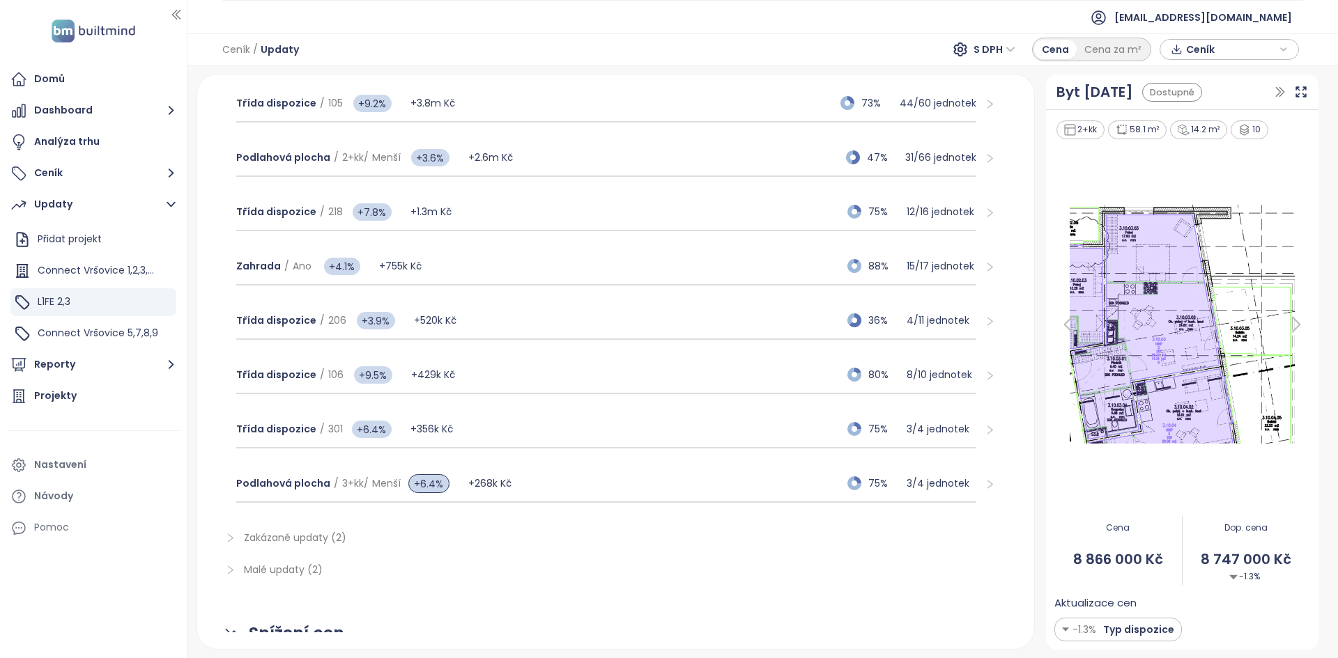
scroll to position [0, 0]
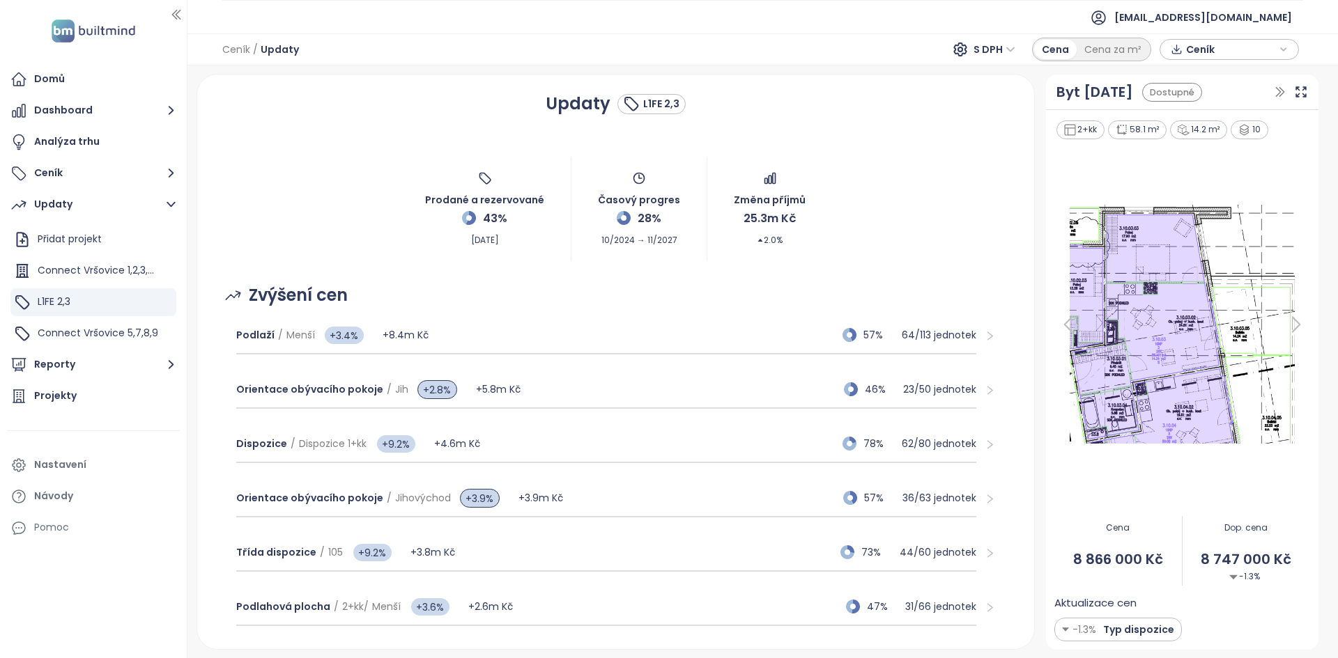
click at [667, 49] on span "Ceník" at bounding box center [1231, 49] width 90 height 21
click at [667, 74] on span "XLSX" at bounding box center [1207, 75] width 38 height 21
click at [667, 146] on div "Realpad CSV" at bounding box center [1235, 148] width 82 height 15
click at [667, 118] on span "Stáhnout" at bounding box center [1212, 118] width 49 height 15
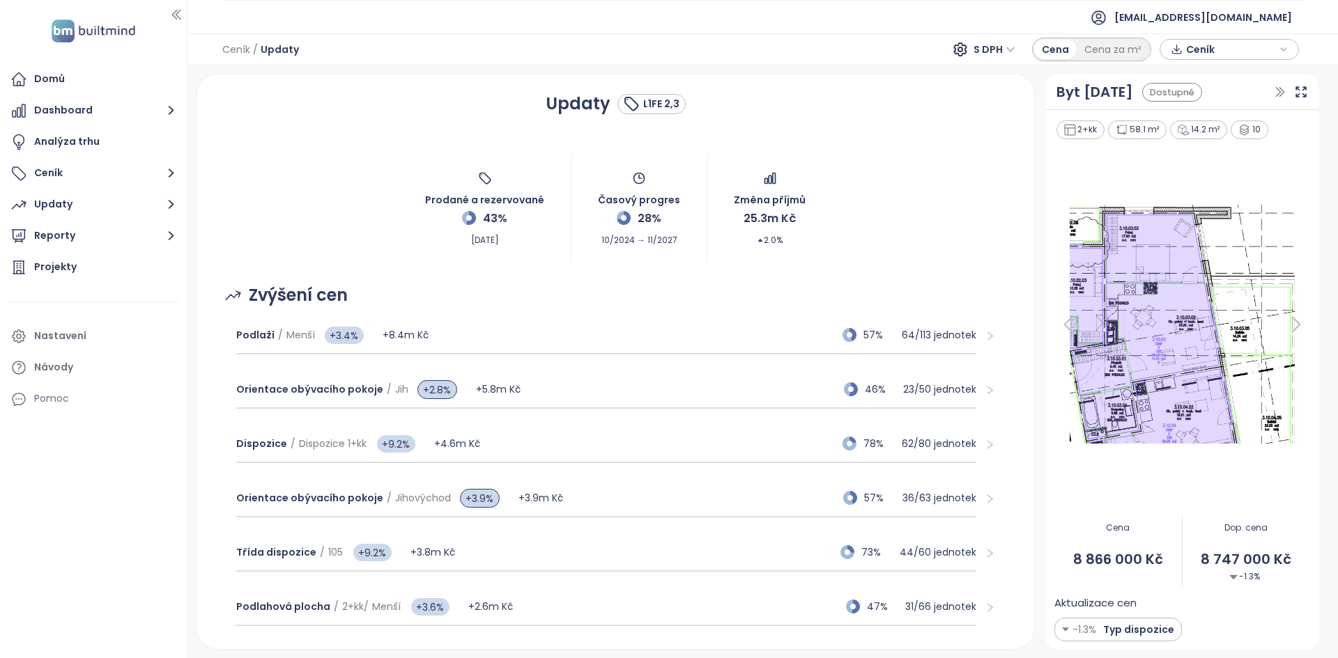
click at [1186, 54] on span "Ceník" at bounding box center [1231, 49] width 90 height 21
click at [1203, 79] on span "XLSX" at bounding box center [1207, 75] width 38 height 21
click at [1216, 152] on div "Realpad CSV" at bounding box center [1235, 148] width 82 height 15
click at [1211, 125] on span "Stáhnout" at bounding box center [1212, 118] width 49 height 15
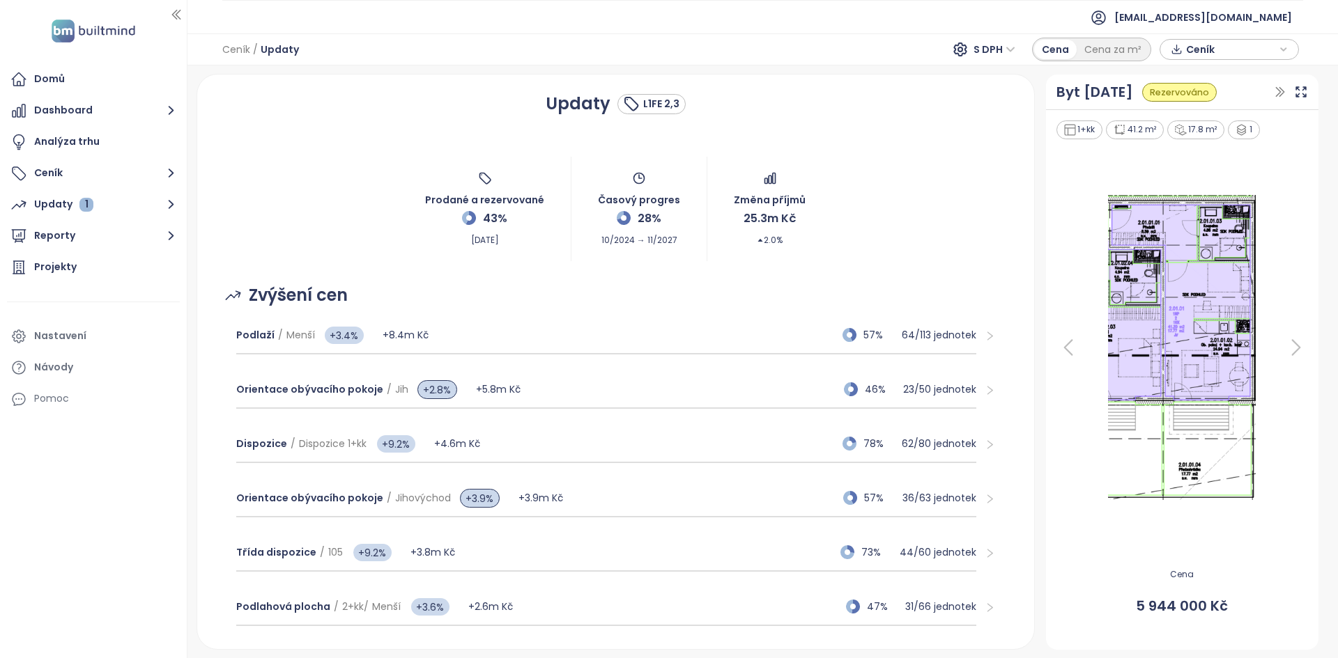
click at [357, 65] on div "Updaty L1FE 2,3 Prodané a rezervované 43% [DATE] Časový progres 28% 10/2024 → 1…" at bounding box center [762, 361] width 1150 height 593
click at [1239, 54] on span "Ceník" at bounding box center [1231, 49] width 90 height 21
click at [1211, 77] on span "Realpad CSV" at bounding box center [1227, 75] width 79 height 21
click at [1209, 102] on div "XLSX" at bounding box center [1235, 103] width 82 height 15
click at [1193, 47] on span "Ceník" at bounding box center [1231, 49] width 90 height 21
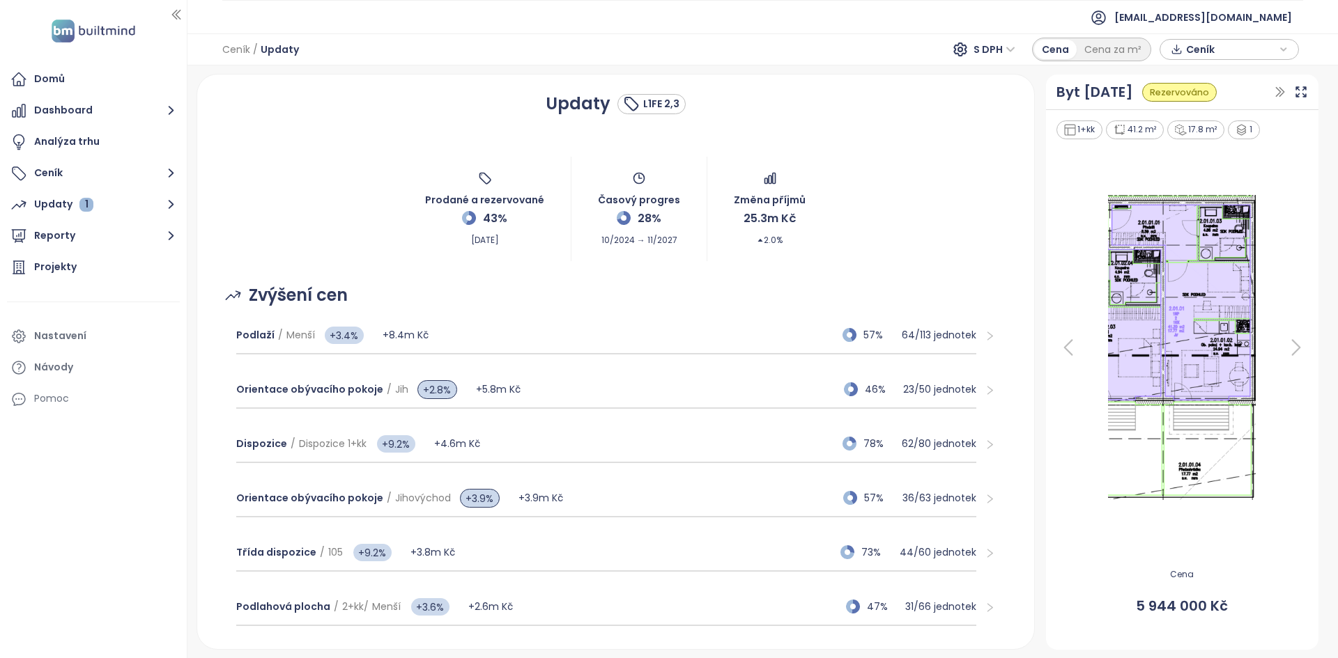
click at [1200, 43] on span "Ceník" at bounding box center [1231, 49] width 90 height 21
click at [82, 346] on div "Nastavení" at bounding box center [93, 337] width 173 height 28
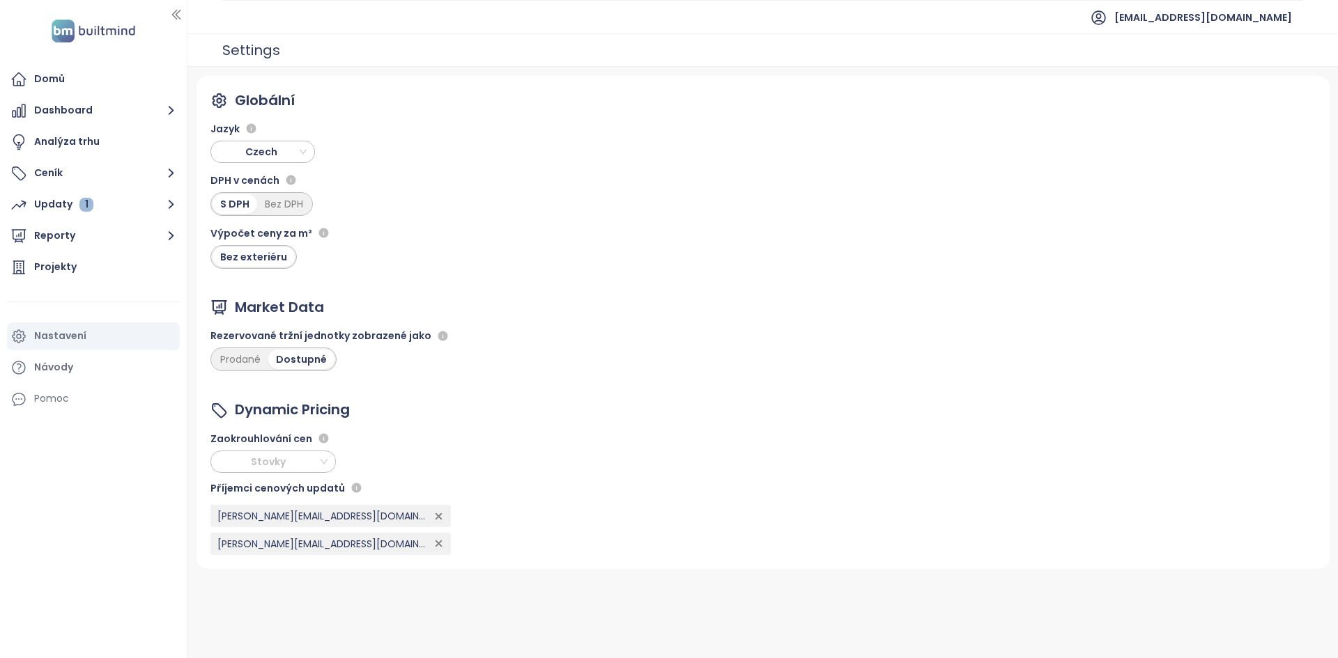
click at [274, 459] on span "Stovky" at bounding box center [271, 461] width 112 height 21
click at [264, 491] on div "Žádné" at bounding box center [273, 489] width 103 height 15
click at [297, 471] on span "Žádné" at bounding box center [271, 461] width 112 height 21
click at [297, 470] on span "Žádné" at bounding box center [271, 461] width 112 height 21
click at [75, 169] on button "Ceník" at bounding box center [93, 174] width 173 height 28
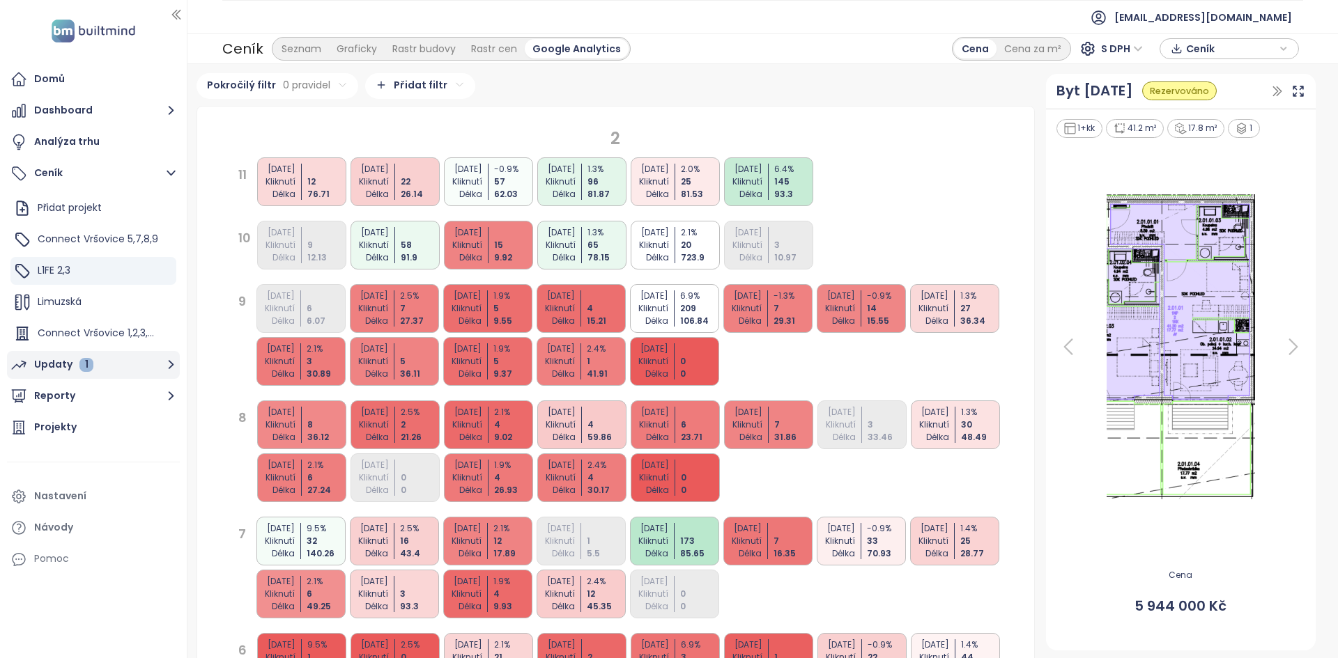
click at [59, 371] on div "Updaty 1" at bounding box center [63, 364] width 59 height 17
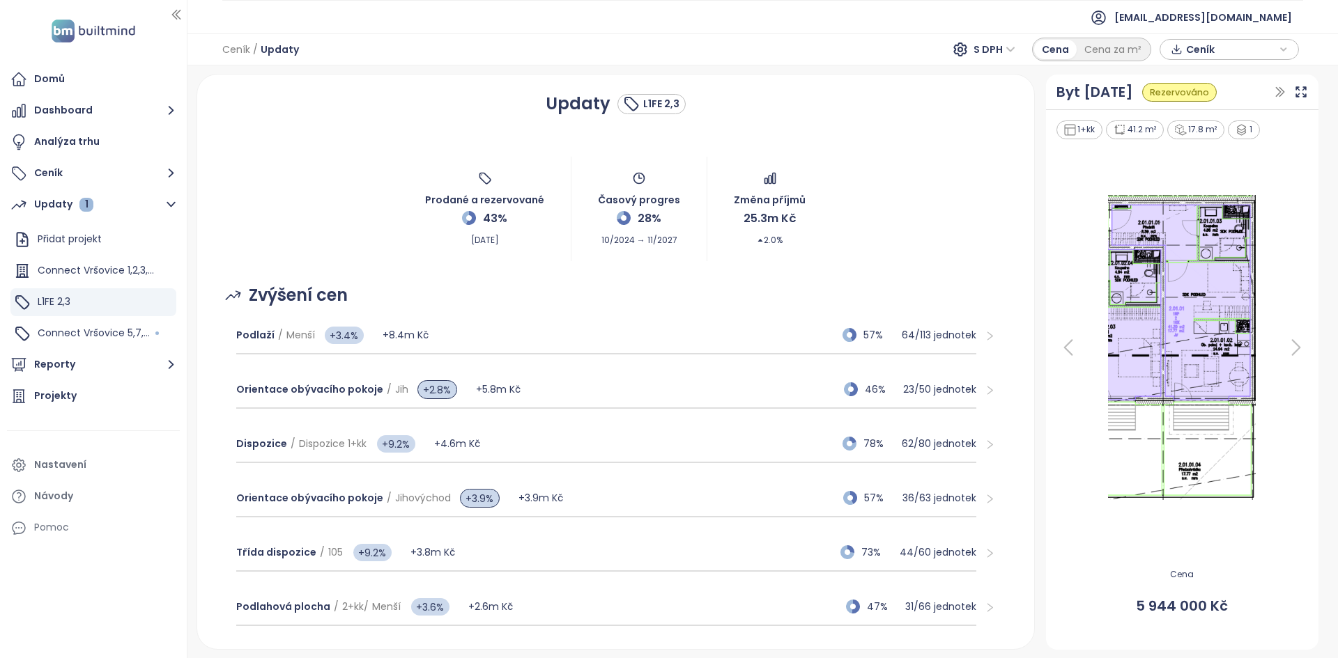
drag, startPoint x: 1225, startPoint y: 50, endPoint x: 1225, endPoint y: 42, distance: 7.7
click at [1225, 47] on span "Ceník" at bounding box center [1231, 49] width 90 height 21
click at [1195, 122] on span "Stáhnout" at bounding box center [1212, 118] width 49 height 15
click at [1205, 56] on span "Ceník" at bounding box center [1231, 49] width 90 height 21
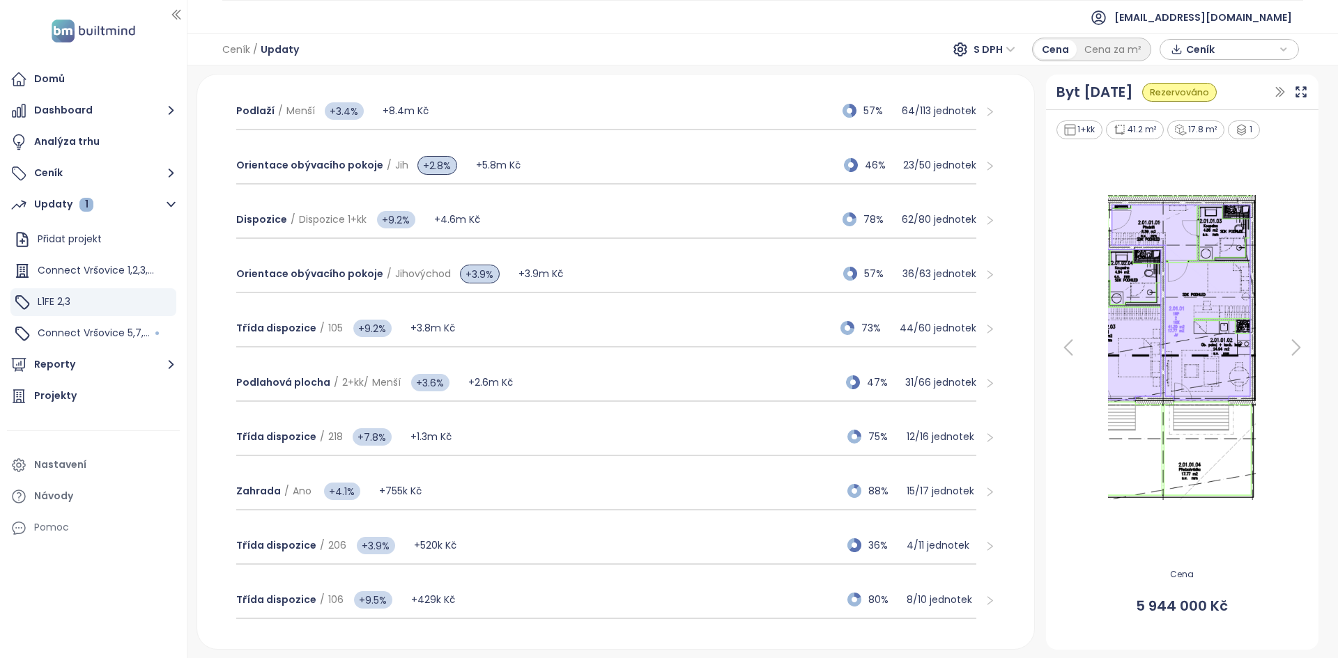
scroll to position [662, 0]
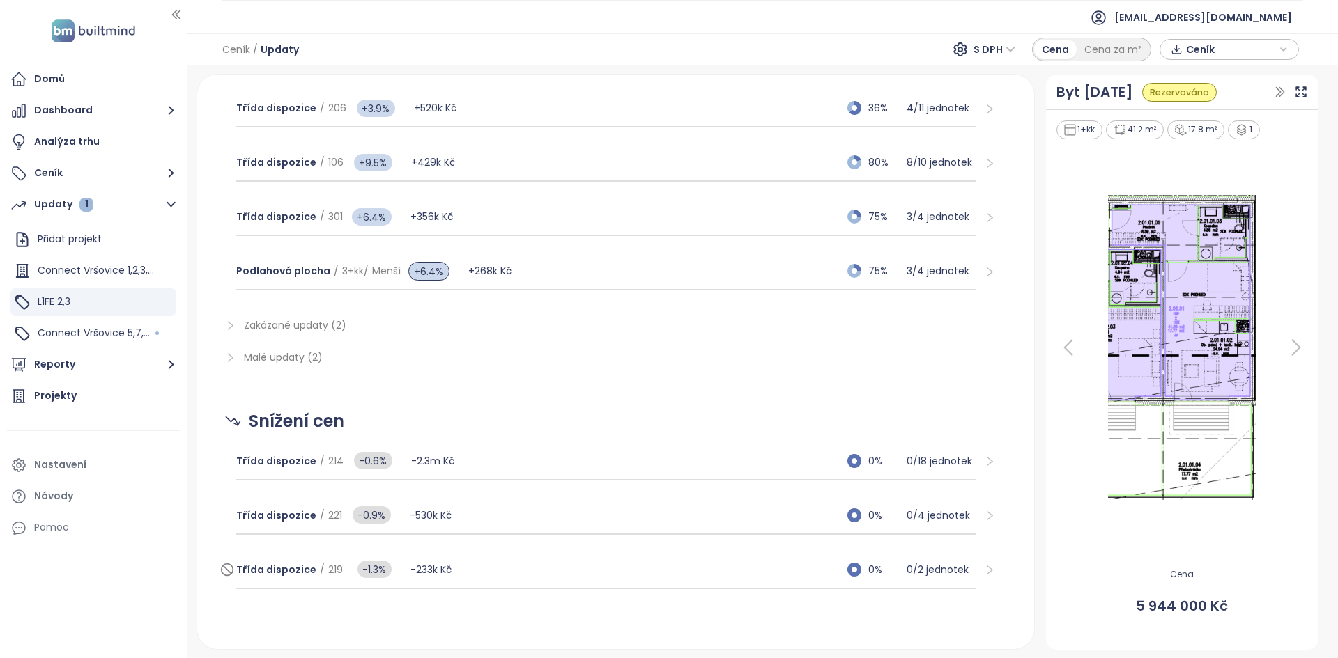
click at [447, 580] on div "Třída dispozice / 219 -1.3% -233k Kč" at bounding box center [344, 570] width 216 height 28
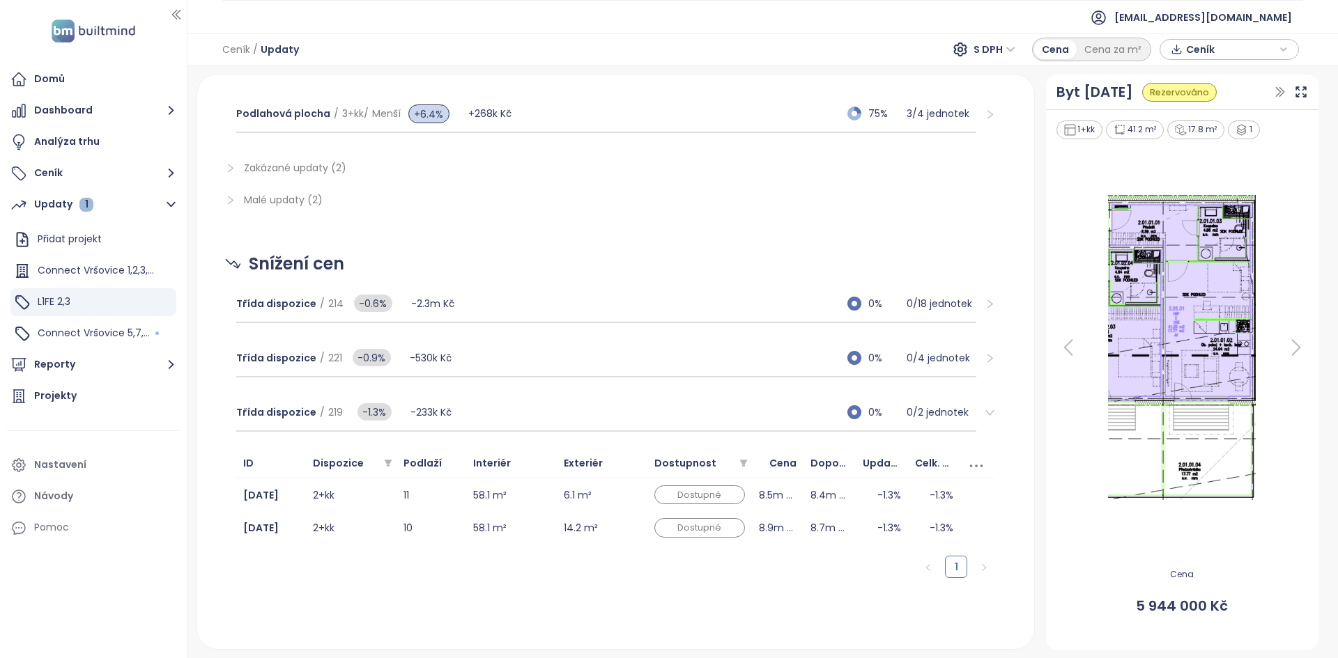
scroll to position [819, 0]
click at [548, 361] on div "Třída dispozice / 221 -0.9% -530k Kč 0% 0 / 4 jednotek" at bounding box center [606, 359] width 741 height 38
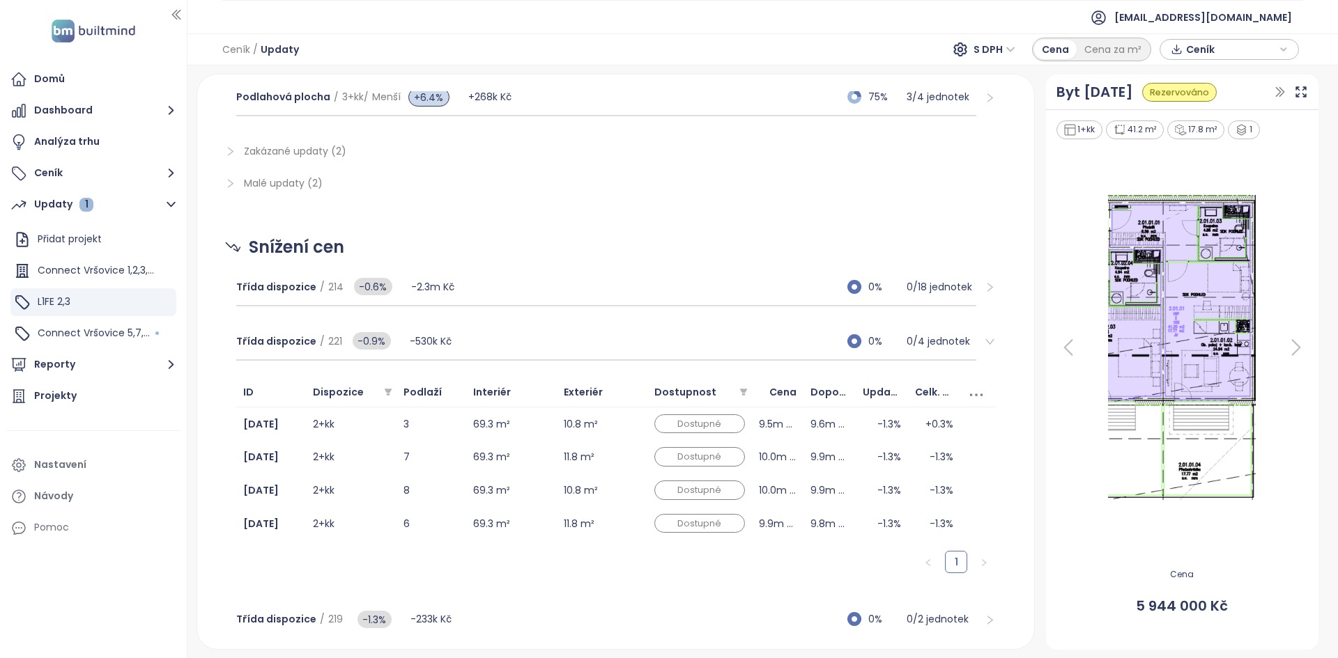
scroll to position [845, 0]
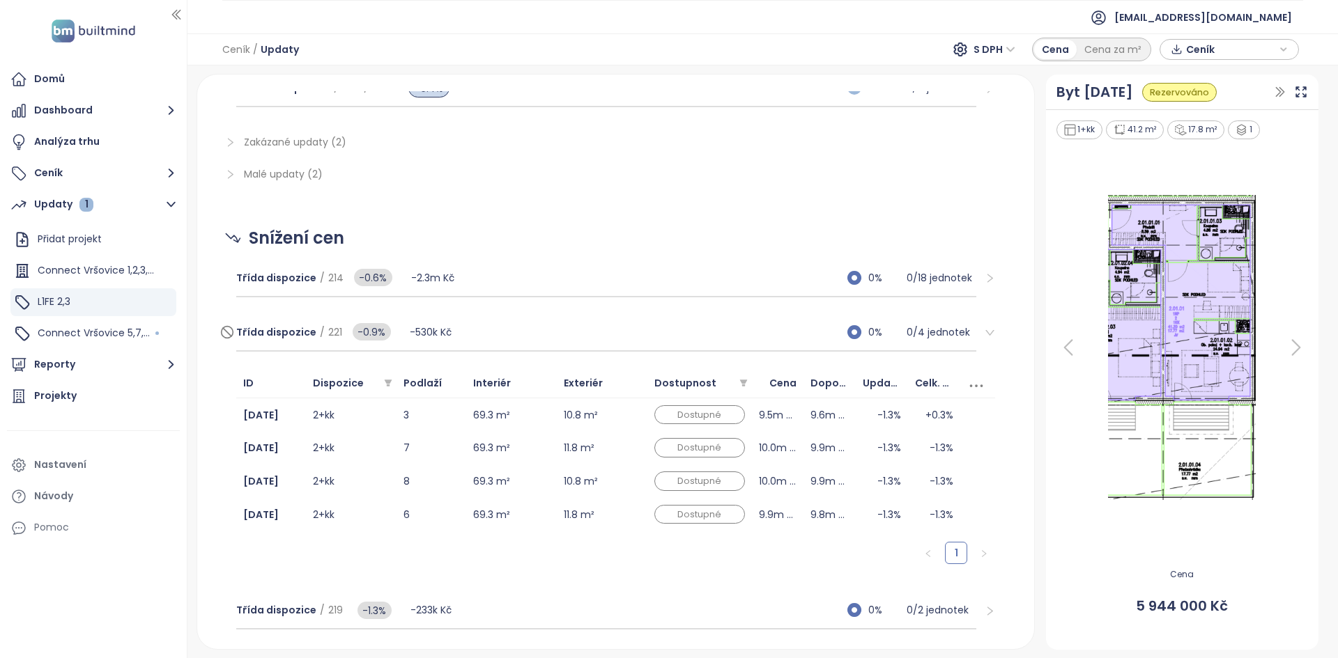
click at [529, 323] on div "Třída dispozice / 221 -0.9% -530k Kč 0% 0 / 4 jednotek" at bounding box center [606, 333] width 741 height 38
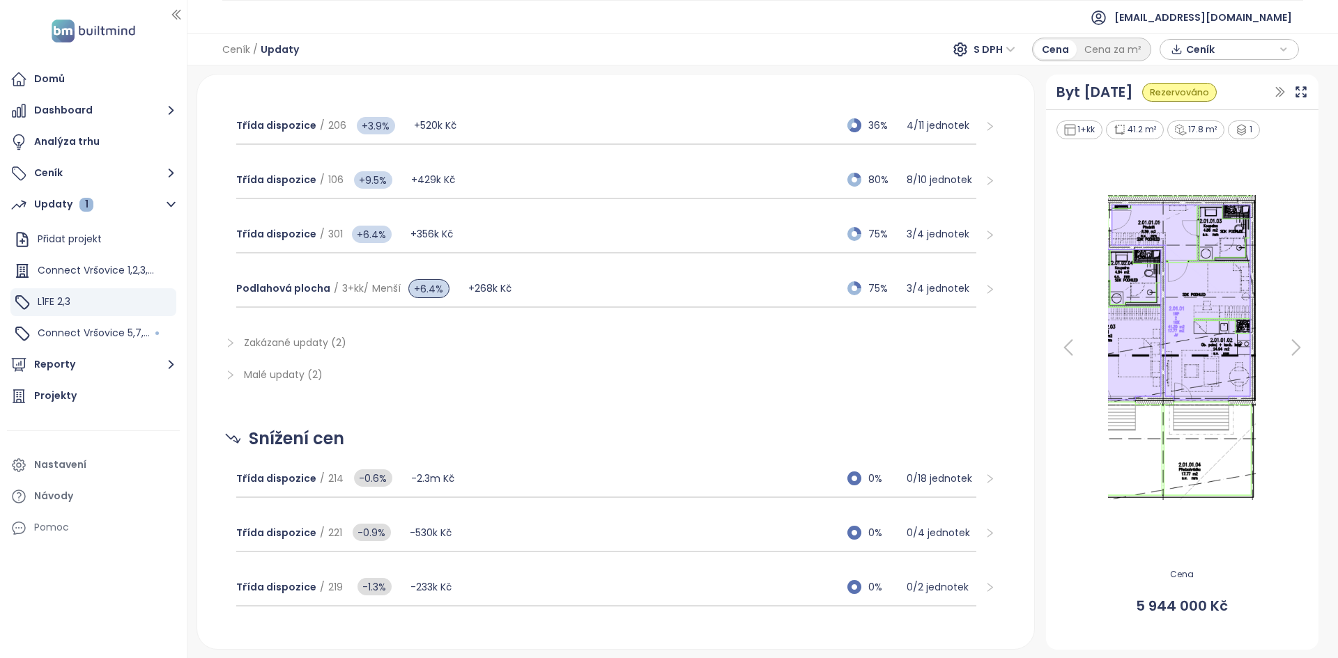
scroll to position [644, 0]
click at [480, 481] on div "Třída dispozice / 214 -0.6% -2.3m Kč 0% 0 / 18 jednotek" at bounding box center [606, 480] width 741 height 38
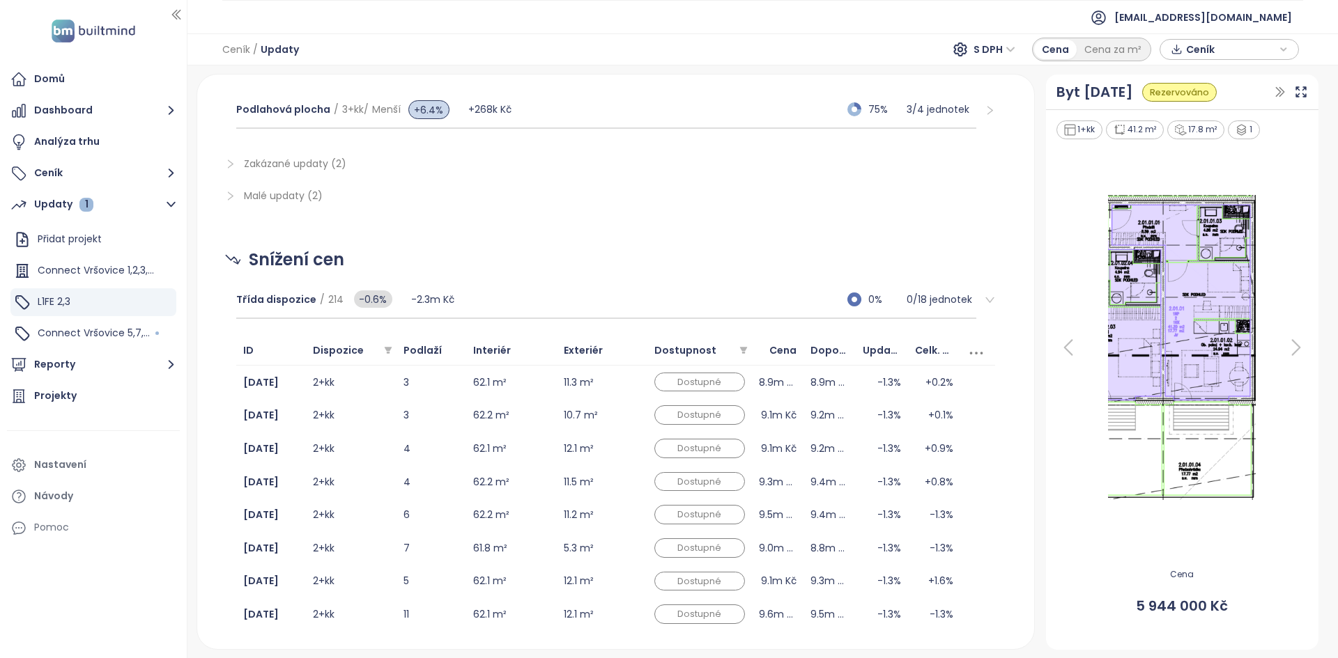
scroll to position [823, 0]
click at [367, 432] on td "2+kk" at bounding box center [351, 415] width 91 height 33
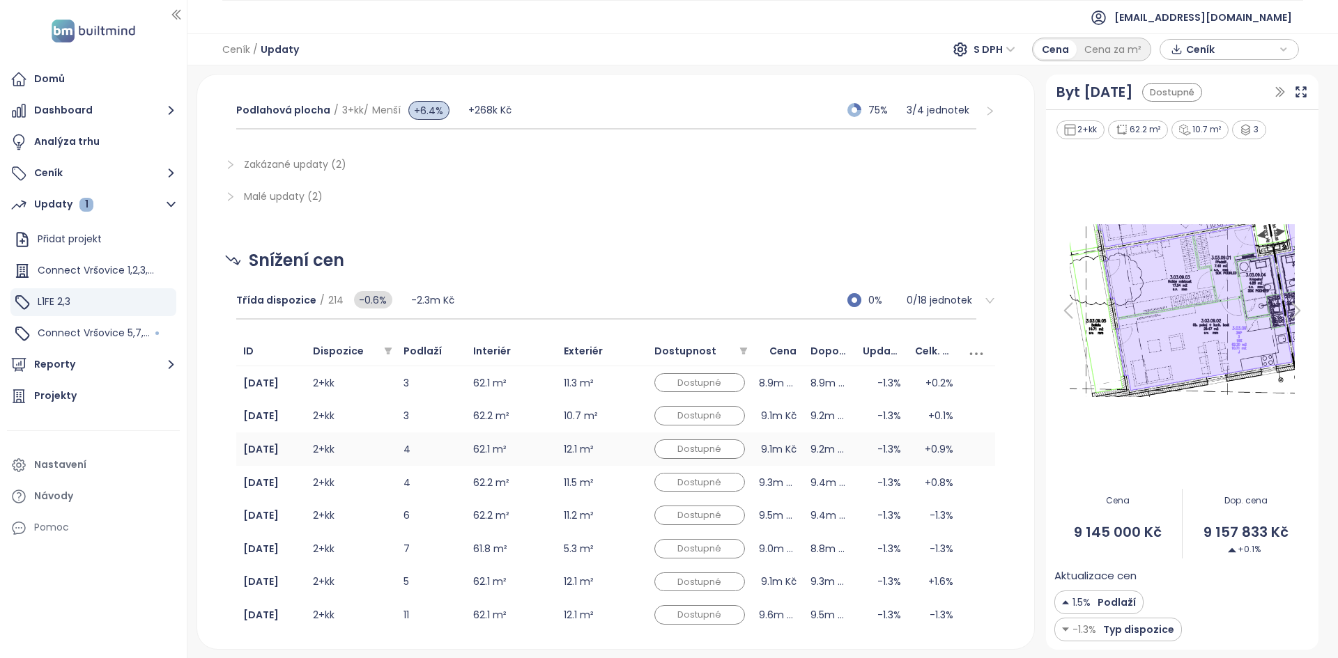
click at [426, 456] on td "4" at bounding box center [431, 449] width 70 height 33
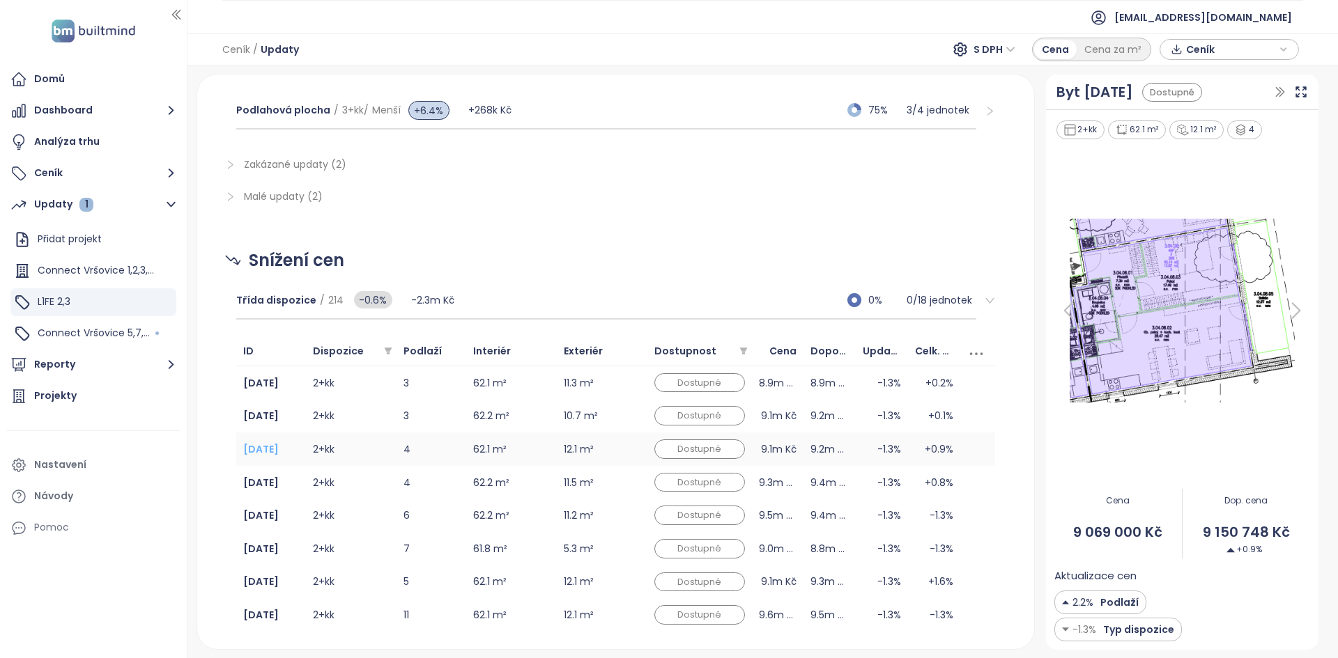
click at [260, 448] on b "[DATE]" at bounding box center [261, 449] width 36 height 14
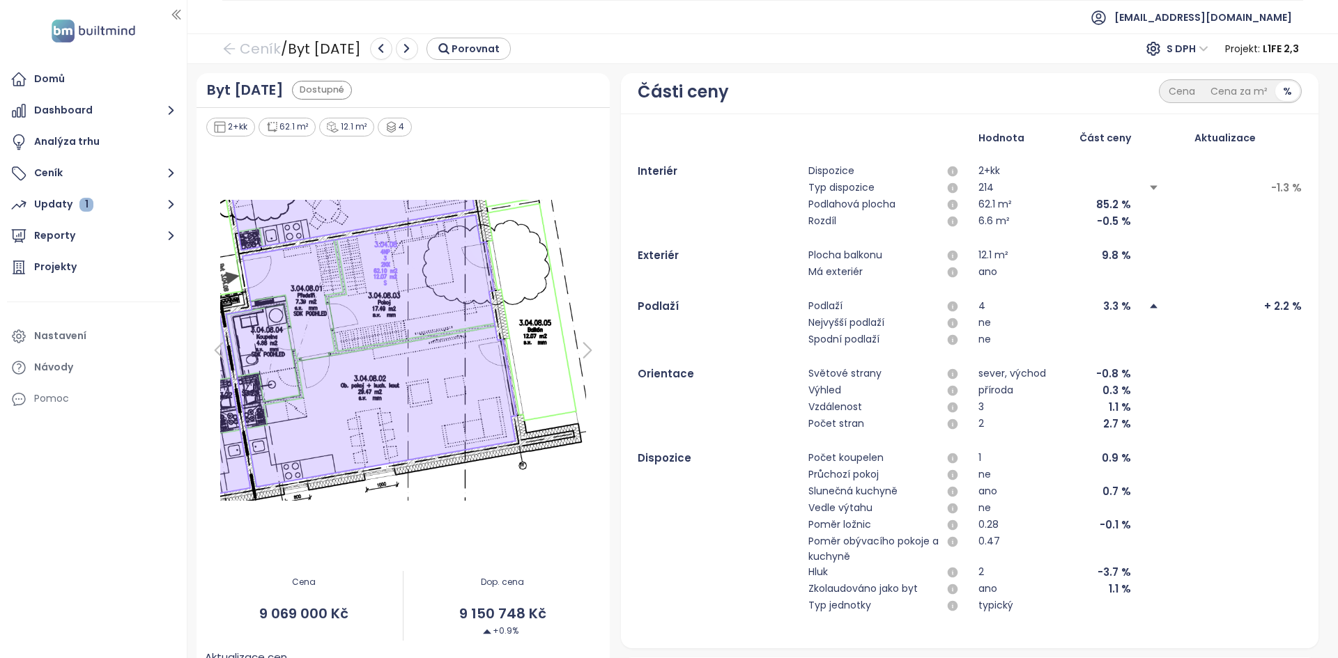
click at [1202, 303] on div "+ 2.2 %" at bounding box center [1224, 306] width 153 height 17
click at [1204, 303] on div "+ 2.2 %" at bounding box center [1224, 306] width 153 height 17
click at [1205, 304] on div "+ 2.2 %" at bounding box center [1224, 306] width 153 height 17
drag, startPoint x: 1205, startPoint y: 304, endPoint x: 1189, endPoint y: 310, distance: 17.0
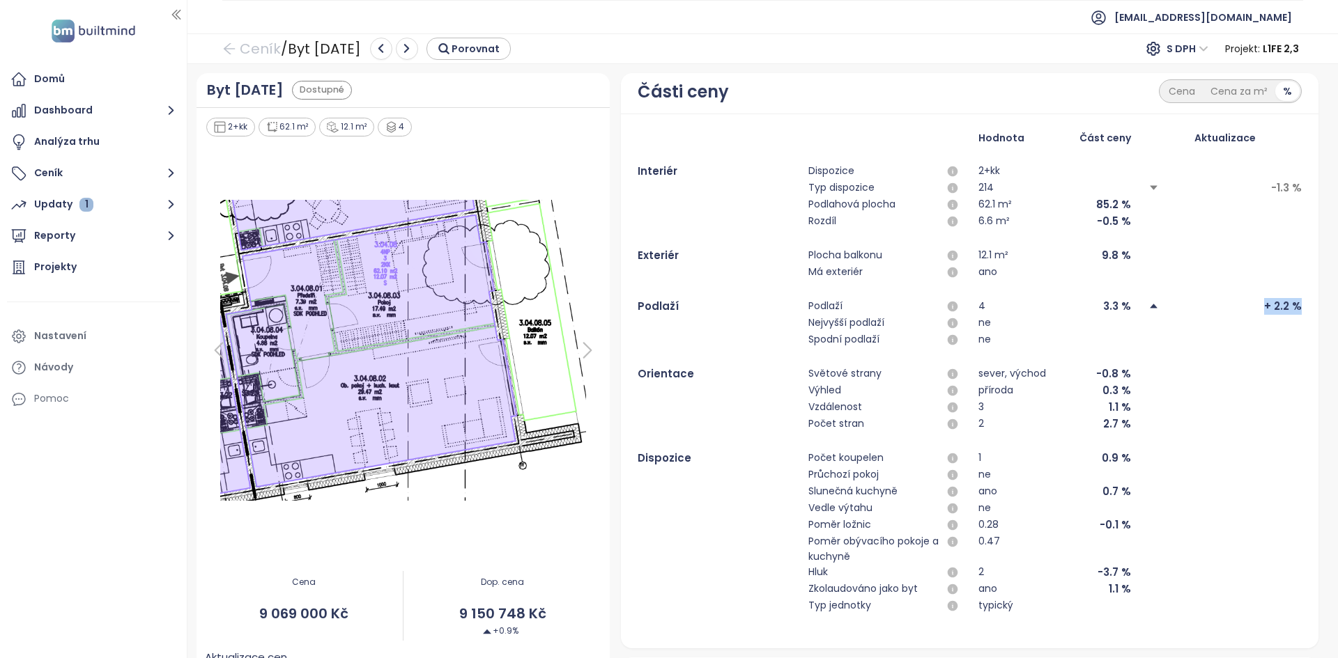
click at [1204, 305] on div "+ 2.2 %" at bounding box center [1224, 306] width 153 height 17
drag, startPoint x: 1146, startPoint y: 309, endPoint x: 1012, endPoint y: 303, distance: 133.9
click at [1012, 303] on div "Podlaží Podlaží 4 3.3 % + 2.2 %" at bounding box center [968, 306] width 663 height 17
click at [262, 49] on link "Ceník" at bounding box center [251, 48] width 59 height 25
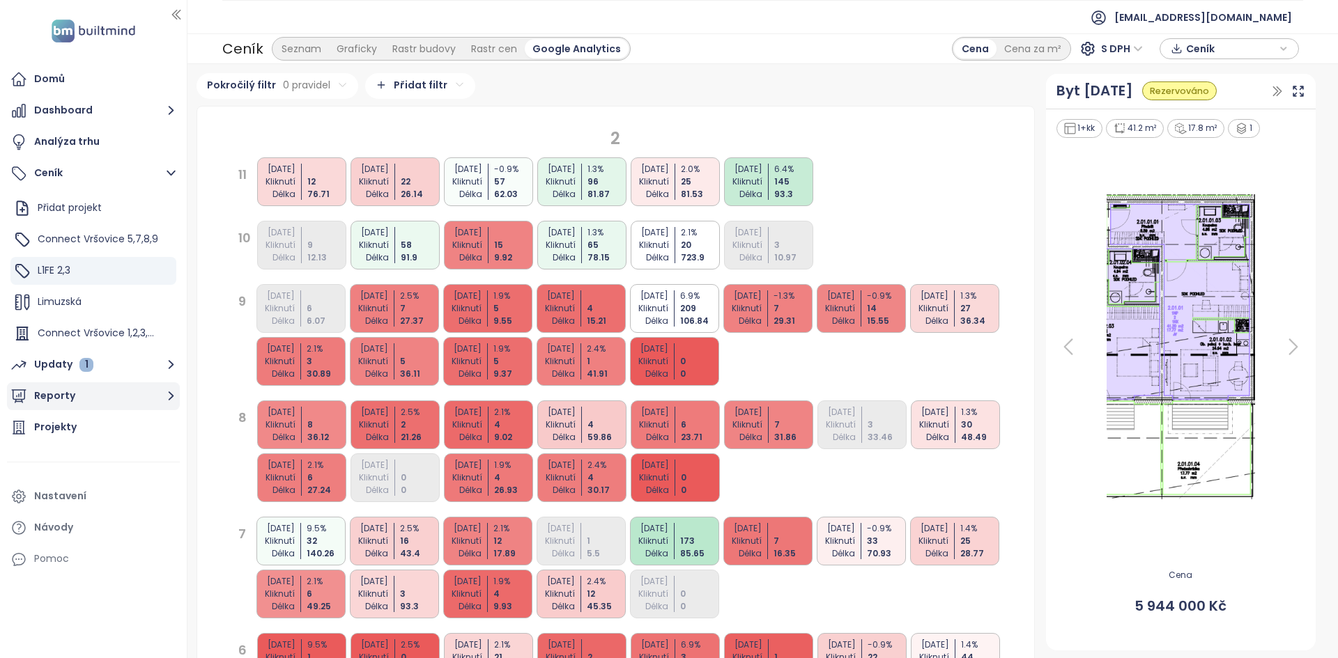
click at [125, 373] on button "Updaty 1" at bounding box center [93, 365] width 173 height 28
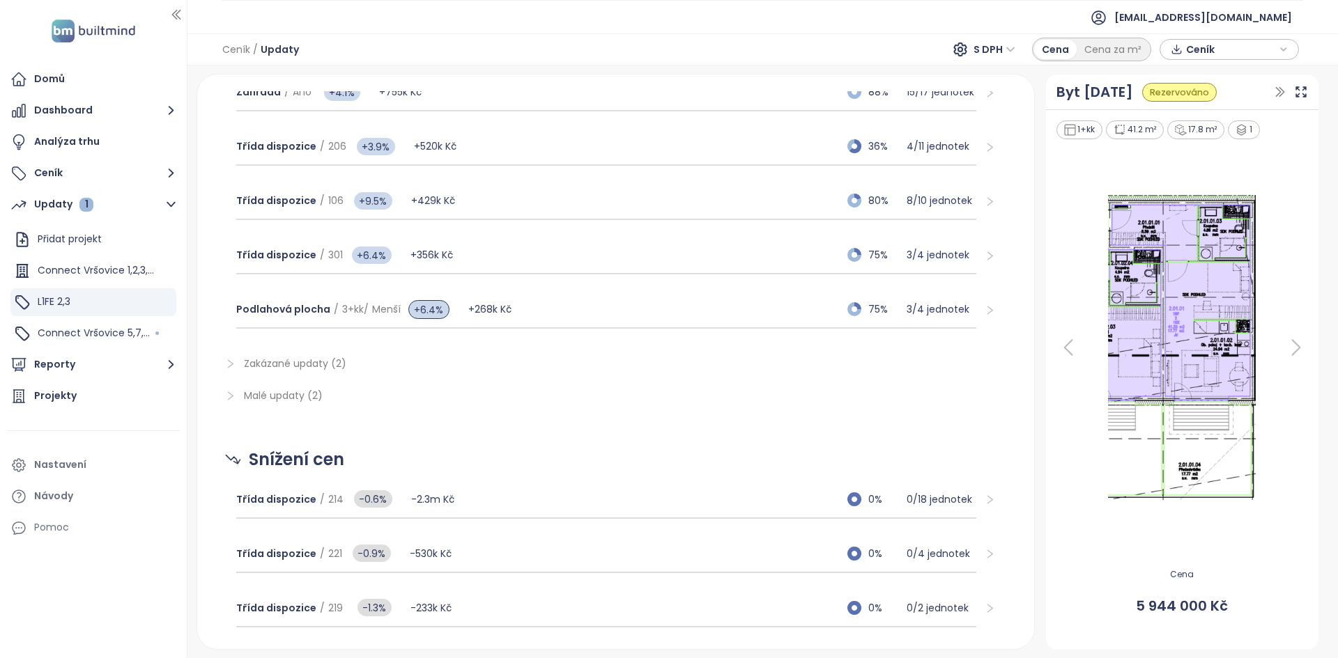
scroll to position [662, 0]
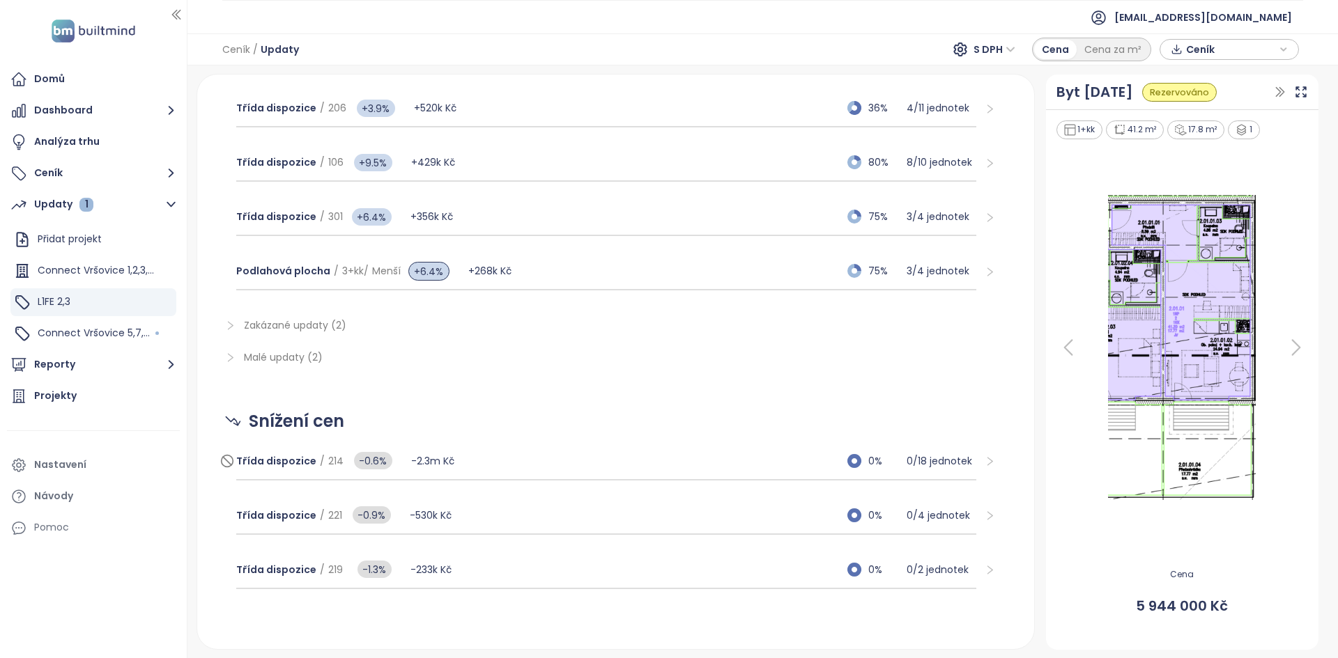
click at [509, 472] on div "Třída dispozice / 214 -0.6% -2.3m Kč 0% 0 / 18 jednotek" at bounding box center [606, 462] width 741 height 38
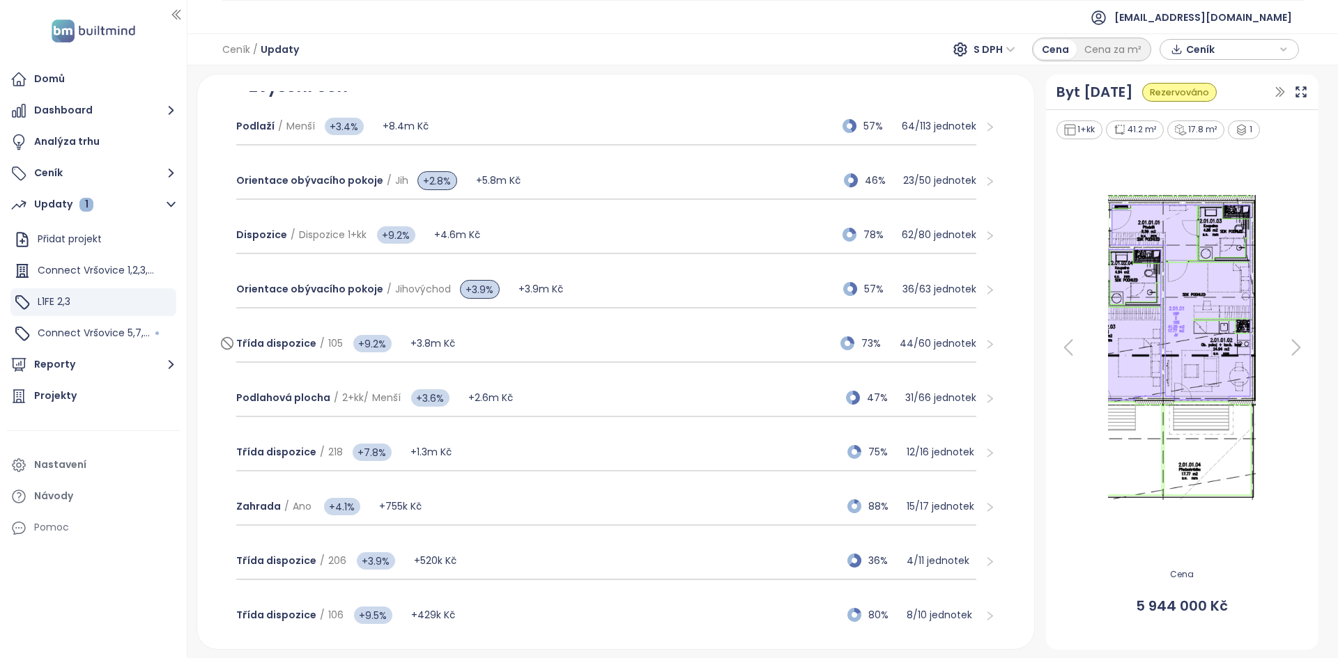
scroll to position [0, 0]
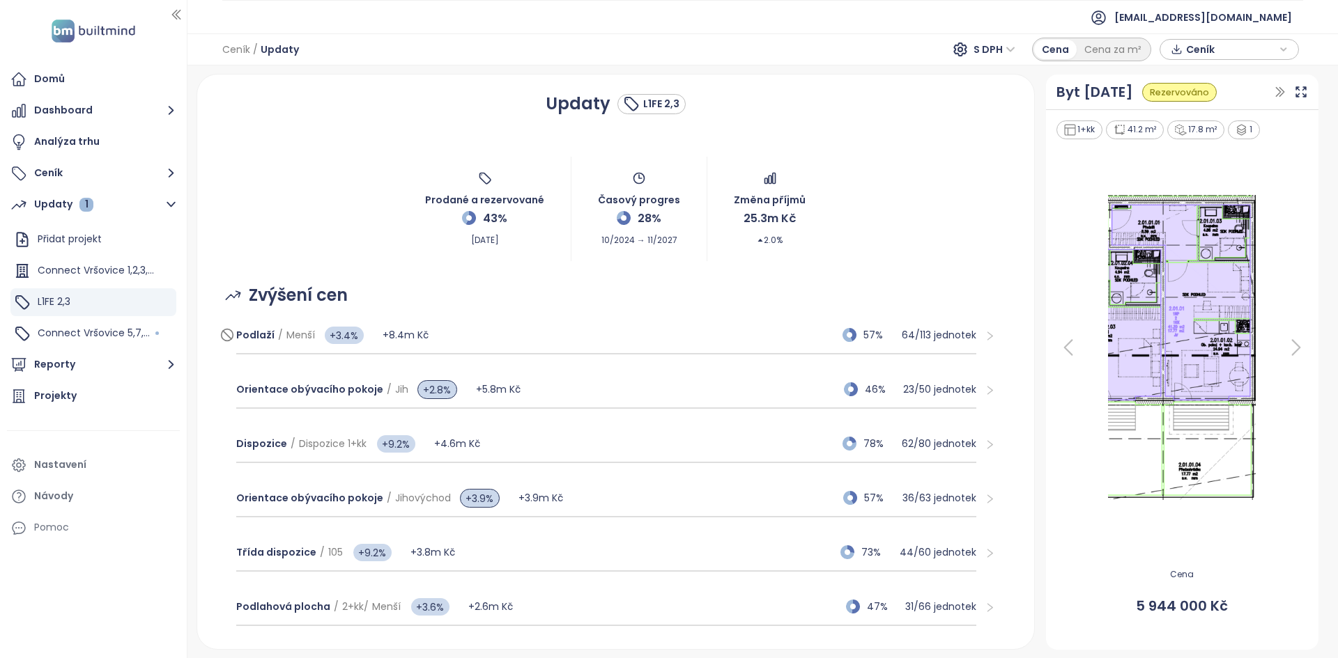
click at [566, 329] on div "Podlaží / Menší +3.4% +8.4m Kč 57% 64 / 113 jednotek" at bounding box center [606, 336] width 741 height 38
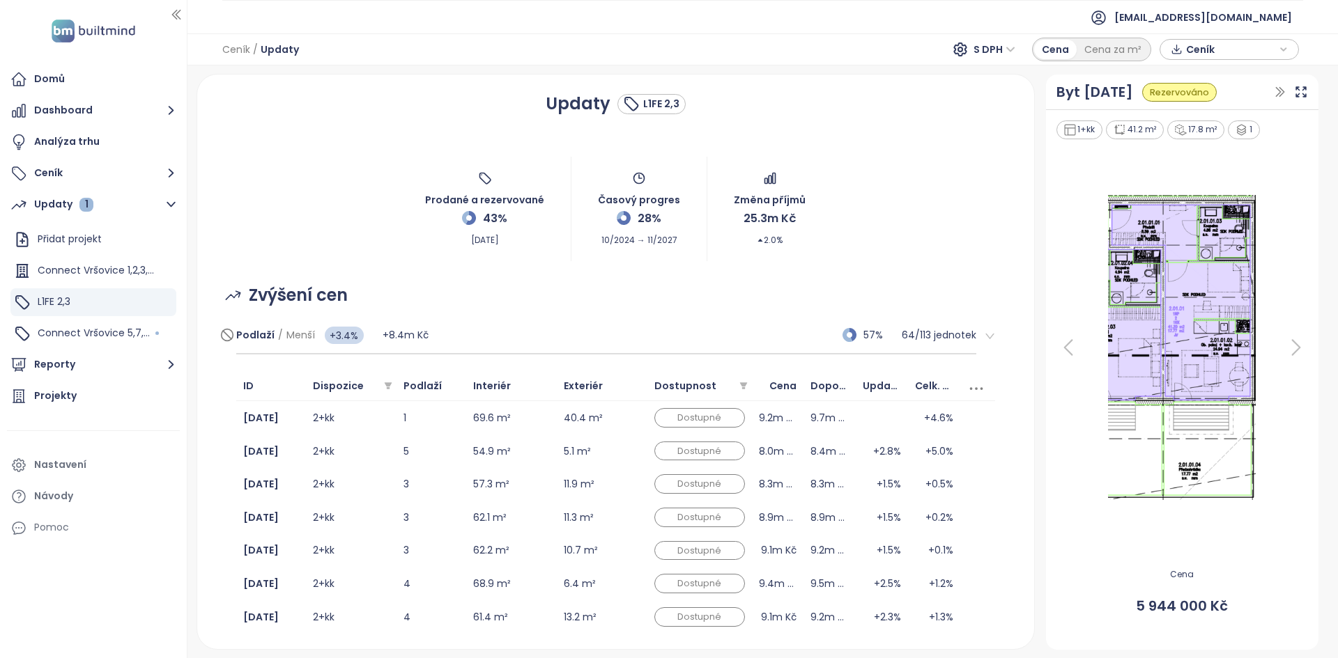
click at [504, 346] on div "Podlaží / Menší +3.4% +8.4m Kč 57% 64 / 113 jednotek" at bounding box center [606, 336] width 741 height 38
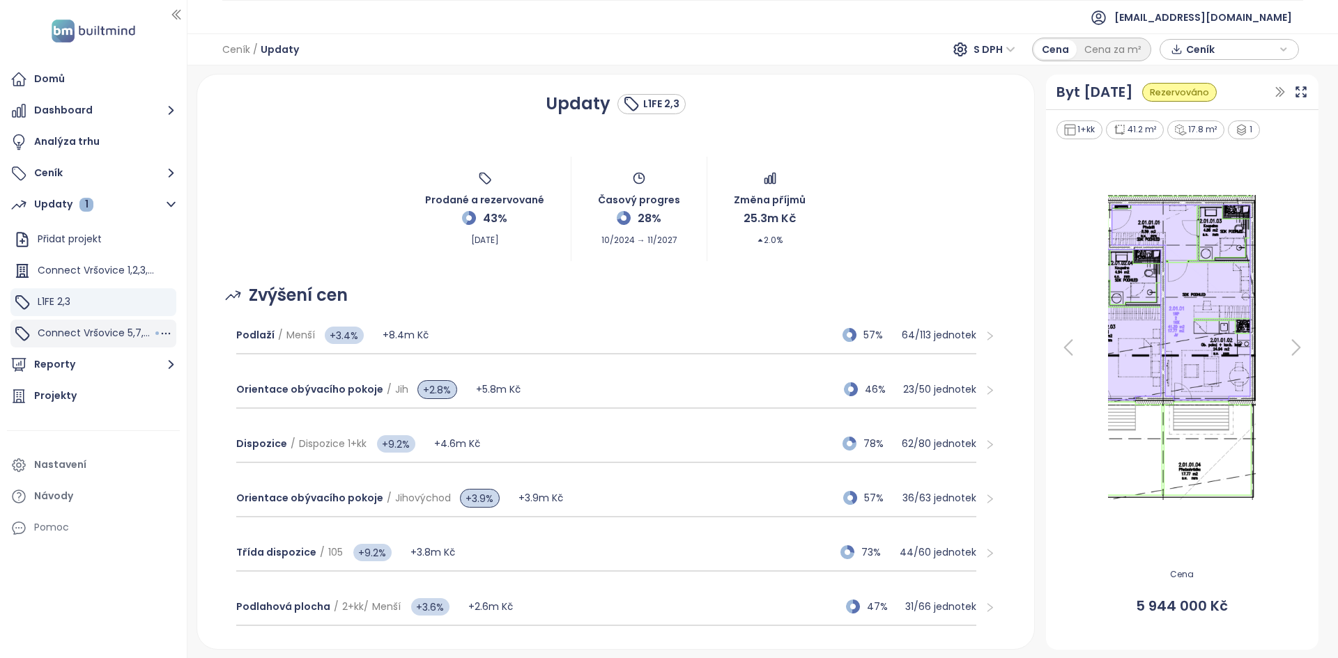
click at [105, 328] on span "Connect Vršovice 5,7,8,9" at bounding box center [98, 333] width 121 height 14
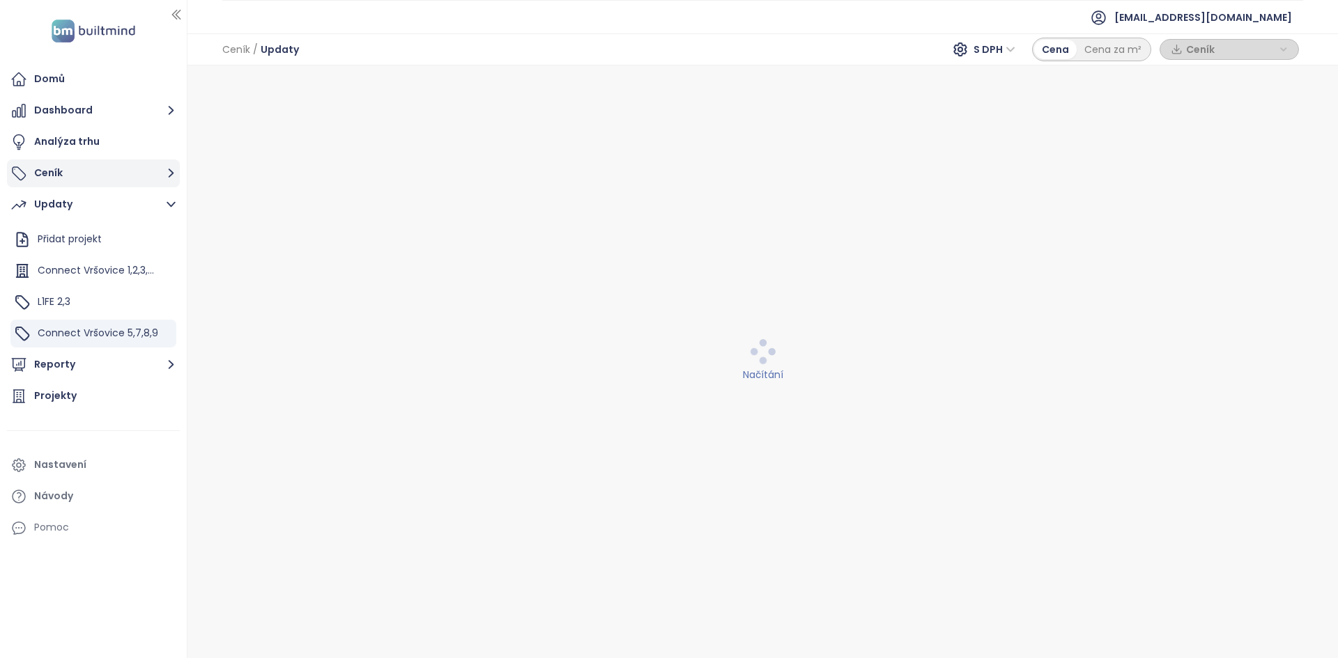
click at [77, 171] on button "Ceník" at bounding box center [93, 174] width 173 height 28
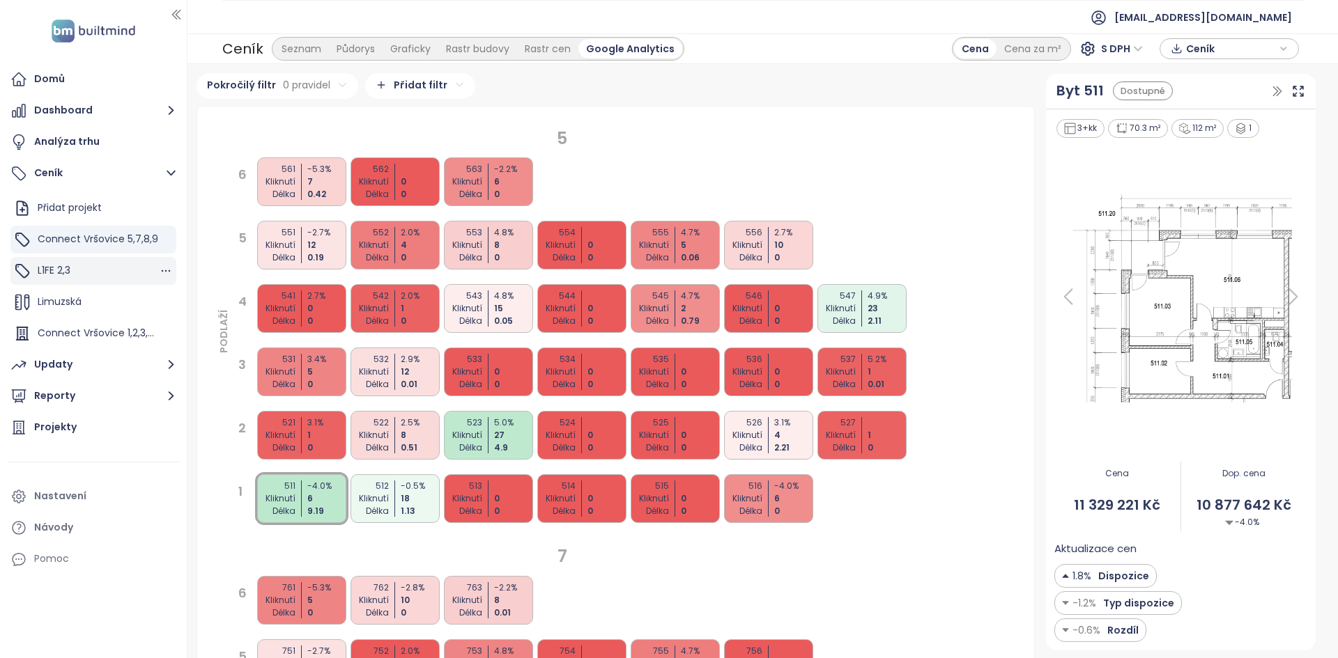
click at [94, 272] on div "L1FE 2,3" at bounding box center [93, 271] width 166 height 28
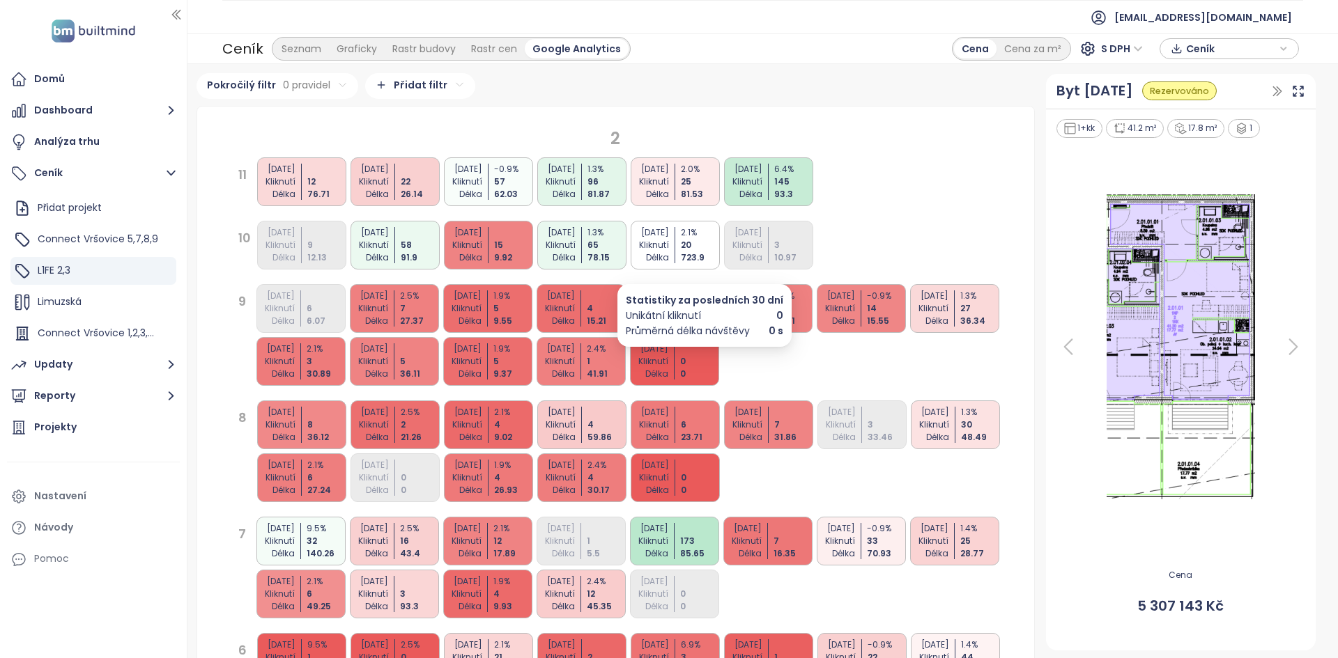
click at [681, 366] on div "0" at bounding box center [700, 361] width 41 height 13
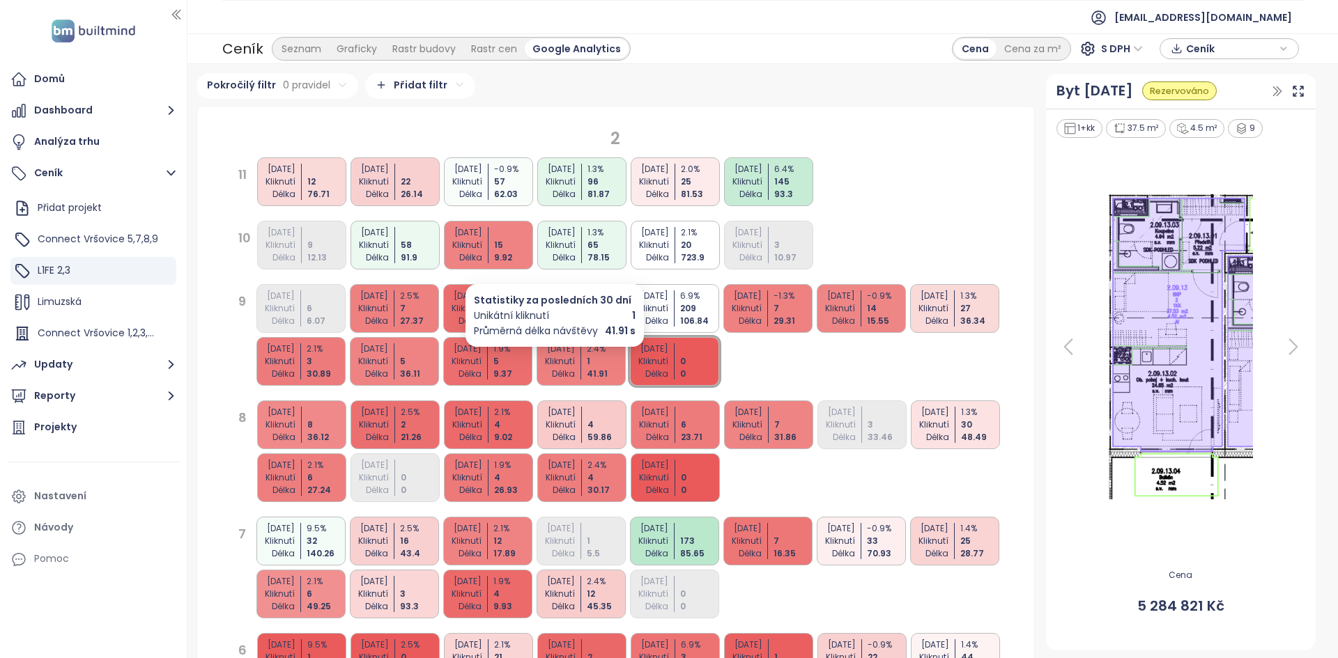
click at [561, 362] on div "Kliknutí" at bounding box center [554, 361] width 41 height 13
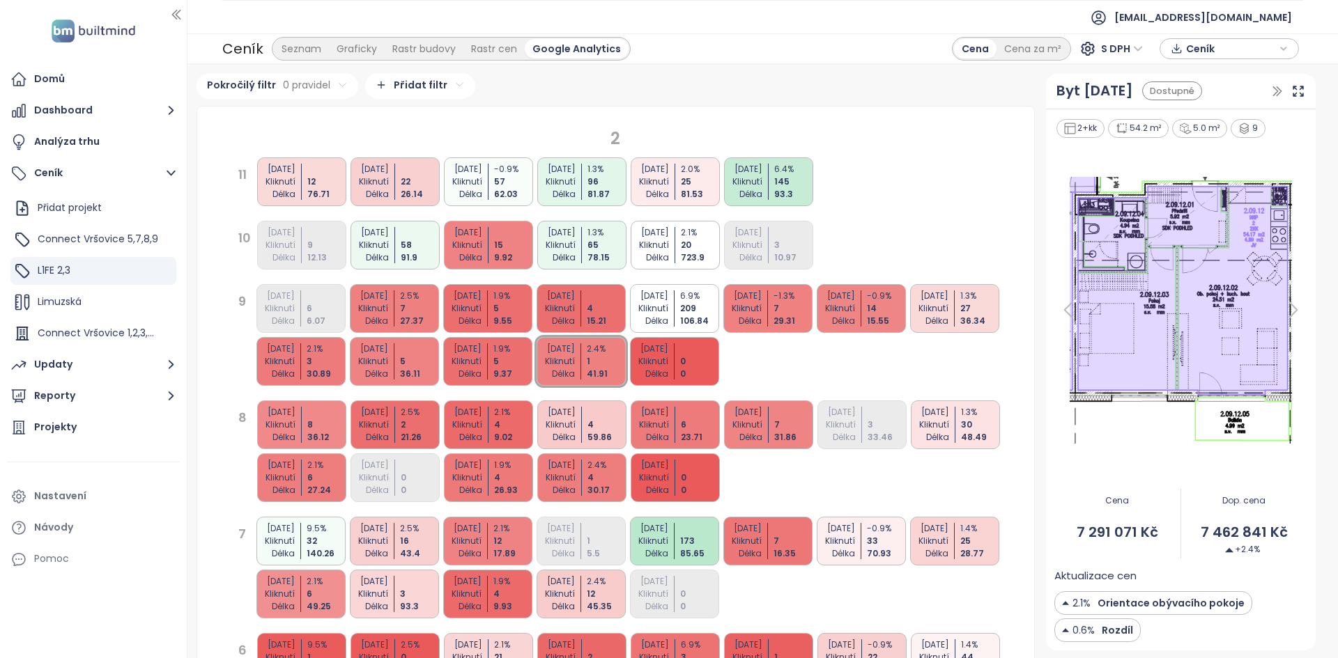
click at [704, 337] on div "[DATE] Kliknutí Délka 6 6.07 [DATE] Kliknutí Délka 2.5 % 7 27.37 [DATE] Kliknut…" at bounding box center [634, 335] width 761 height 106
click at [697, 350] on div at bounding box center [700, 349] width 41 height 13
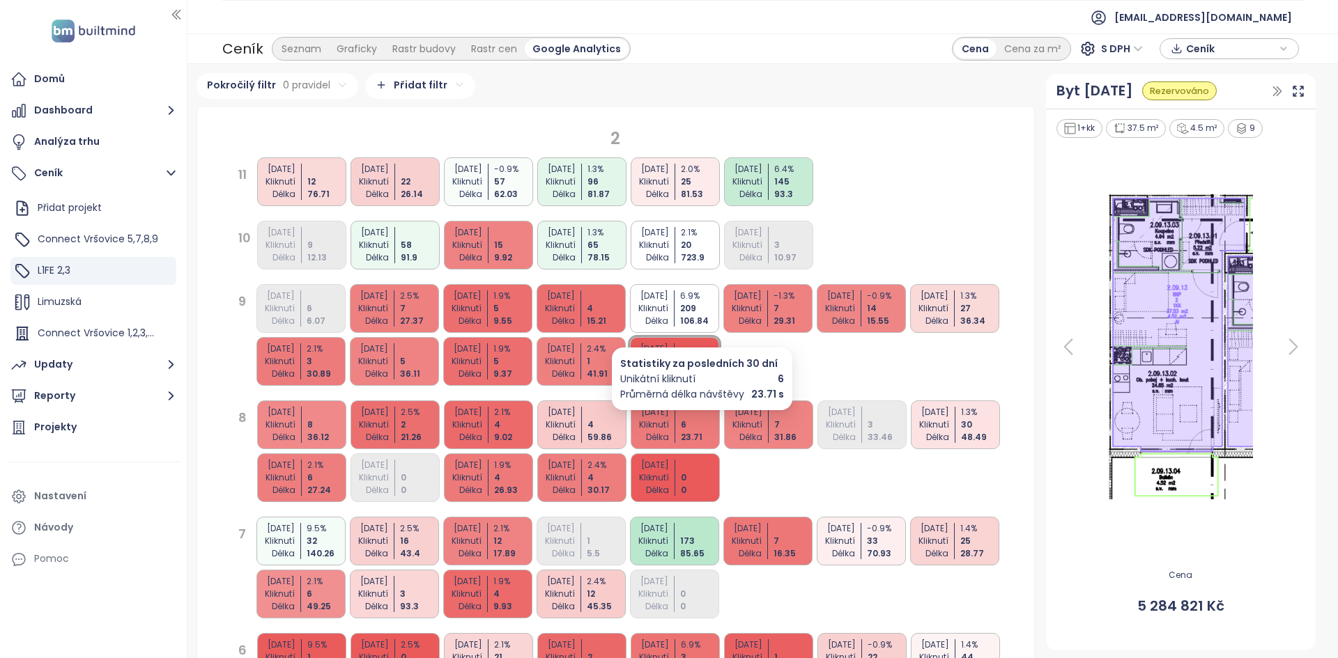
click at [692, 431] on div "23.71" at bounding box center [701, 437] width 41 height 13
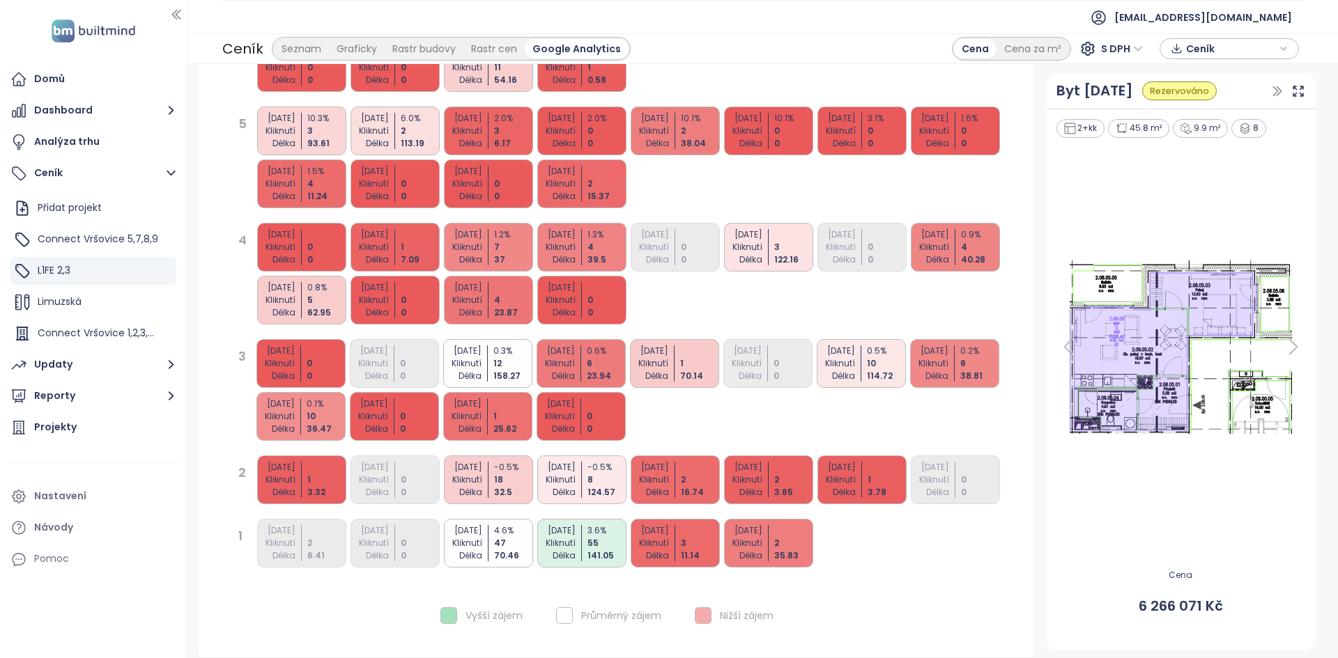
scroll to position [1960, 0]
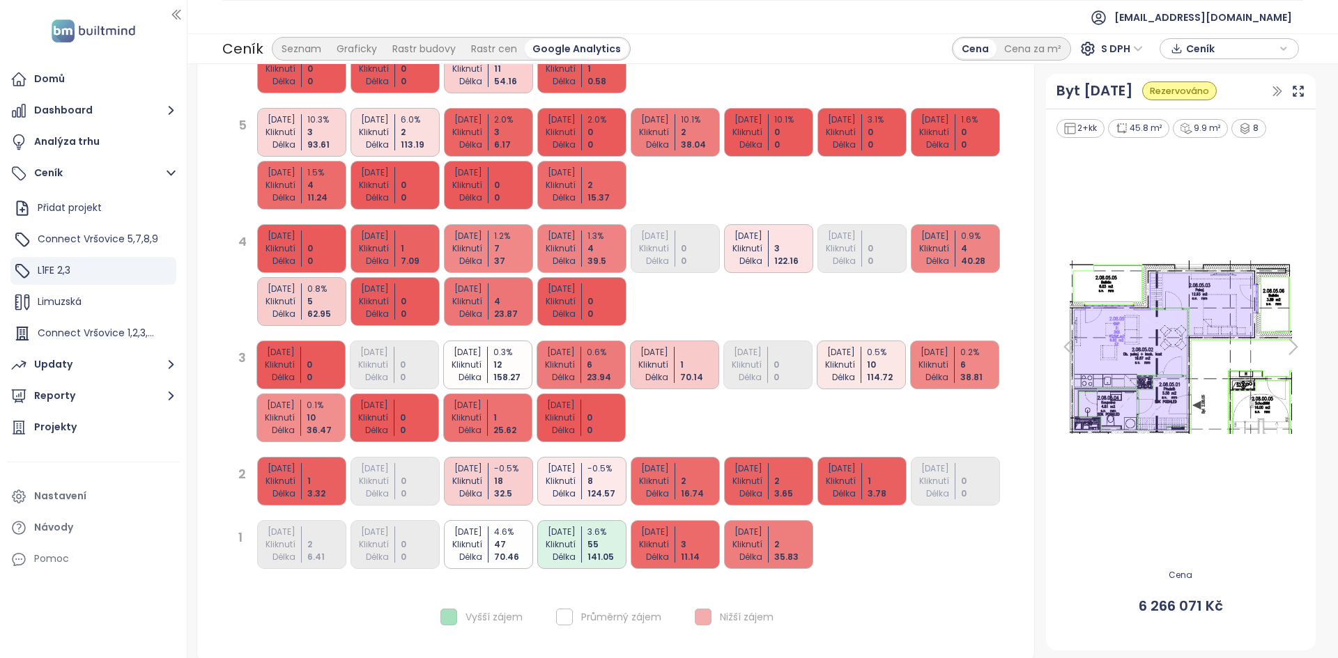
click at [582, 308] on div "[DATE] Kliknutí Délka 0 0" at bounding box center [581, 301] width 89 height 49
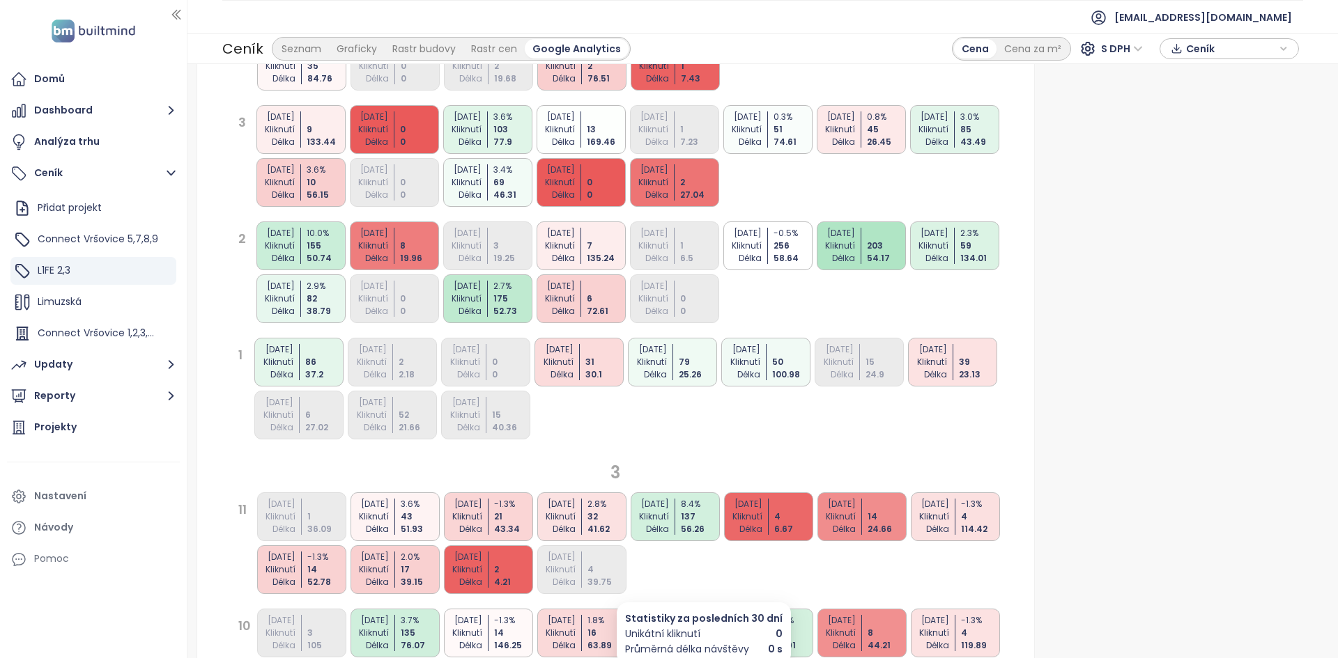
scroll to position [0, 0]
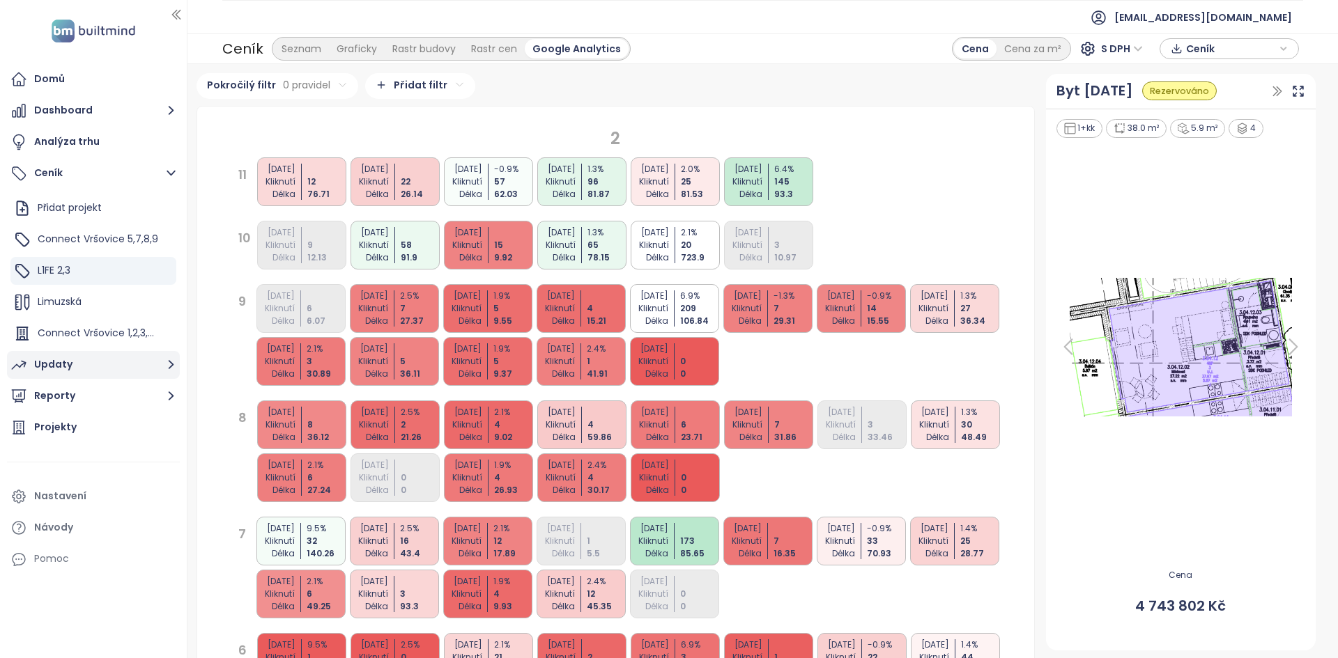
click at [104, 364] on button "Updaty" at bounding box center [93, 365] width 173 height 28
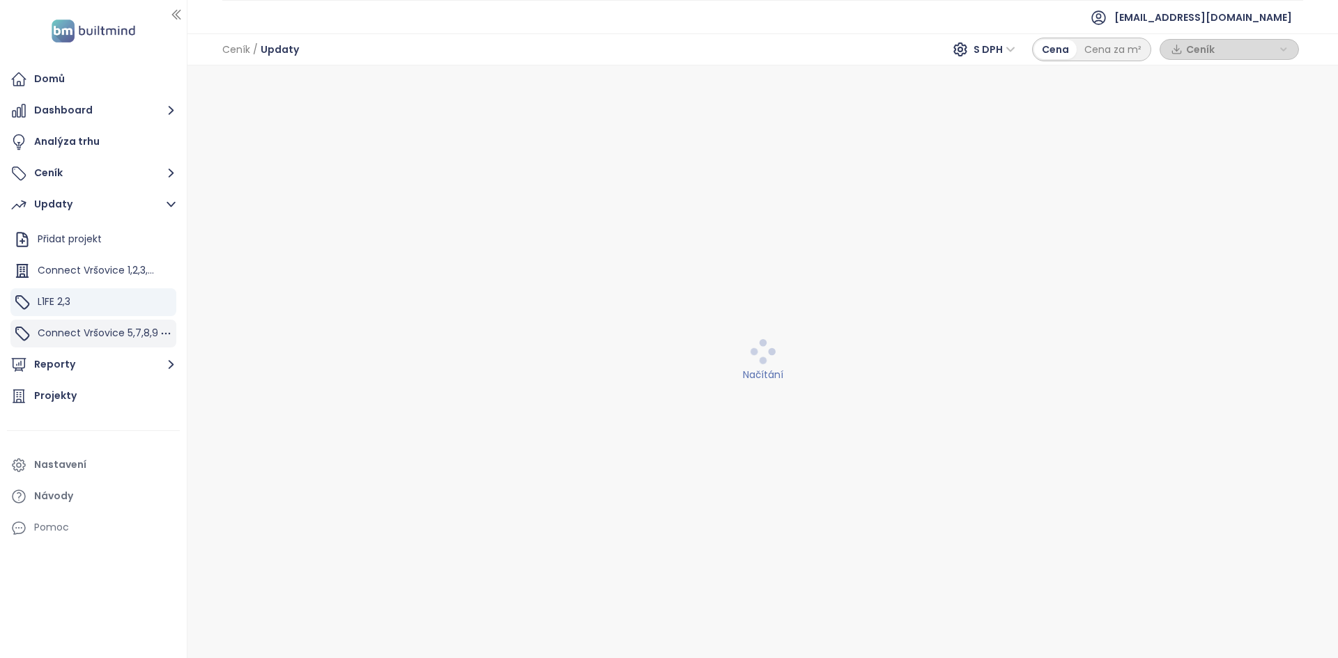
click at [118, 330] on span "Connect Vršovice 5,7,8,9" at bounding box center [98, 333] width 121 height 14
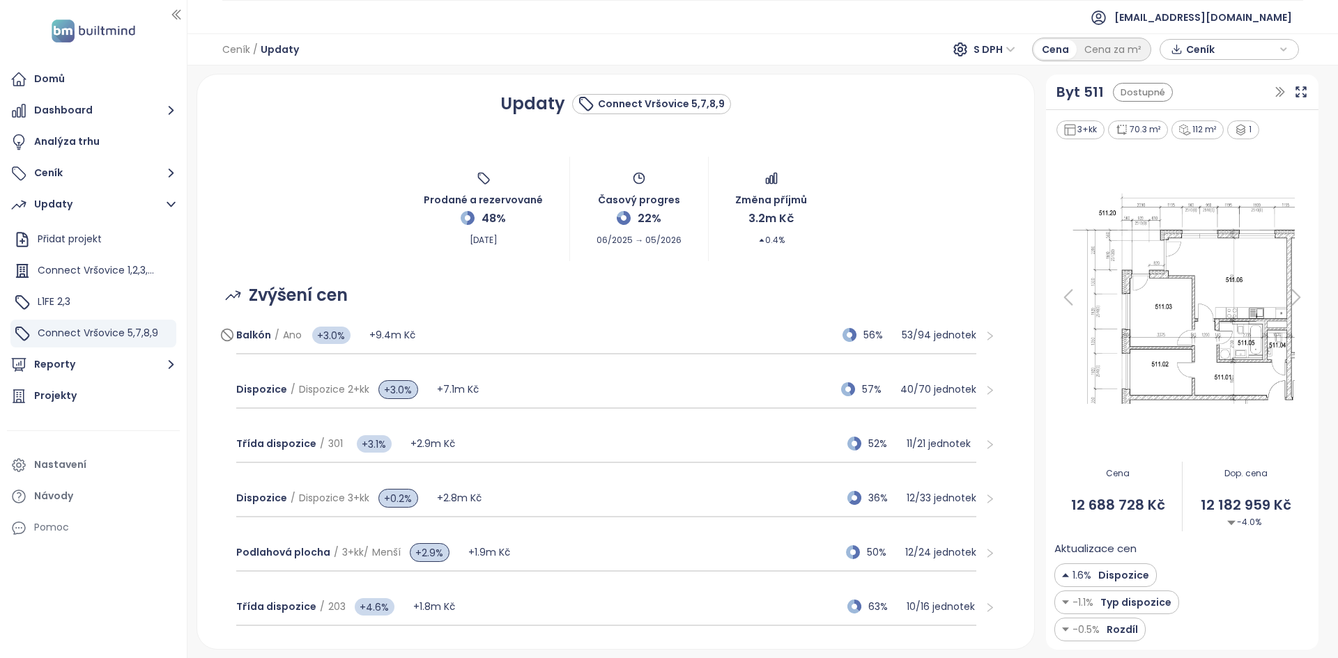
click at [584, 329] on div "Balkón / Ano +3.0% +9.4m Kč 56% 53 / 94 jednotek" at bounding box center [606, 336] width 741 height 38
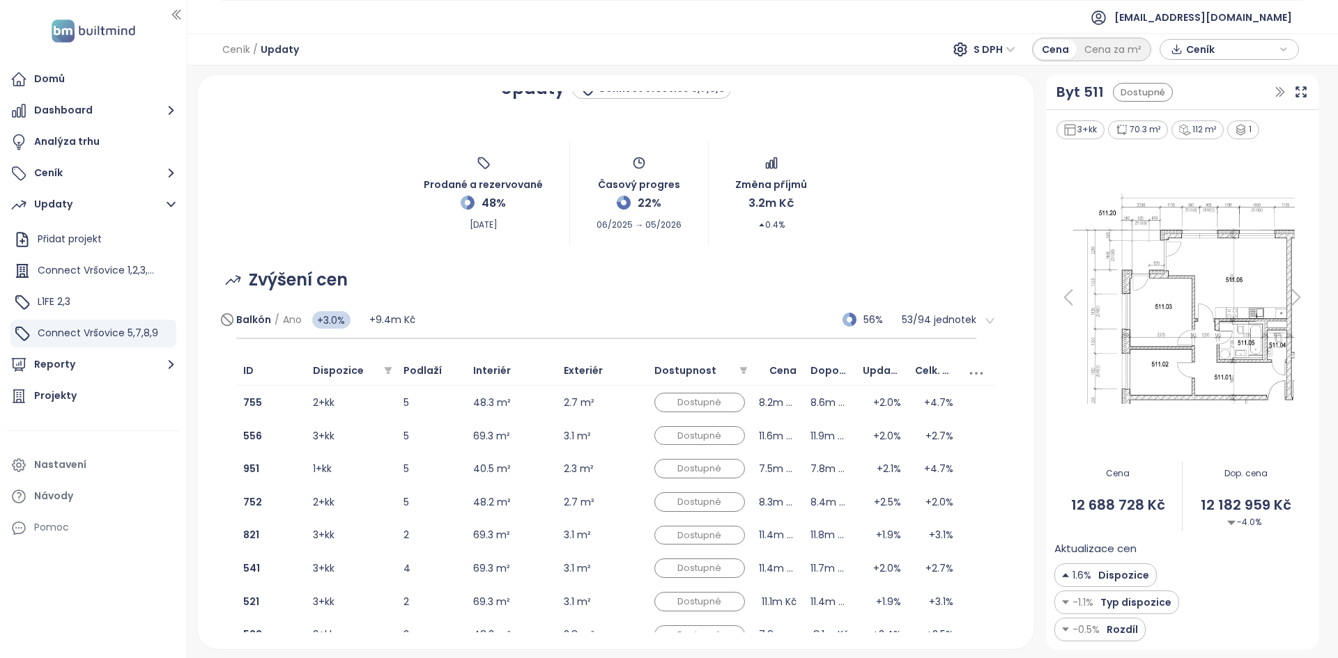
scroll to position [16, 0]
click at [738, 331] on div "Balkón / Ano +3.0% +9.4m Kč 56% 53 / 94 jednotek" at bounding box center [606, 320] width 741 height 38
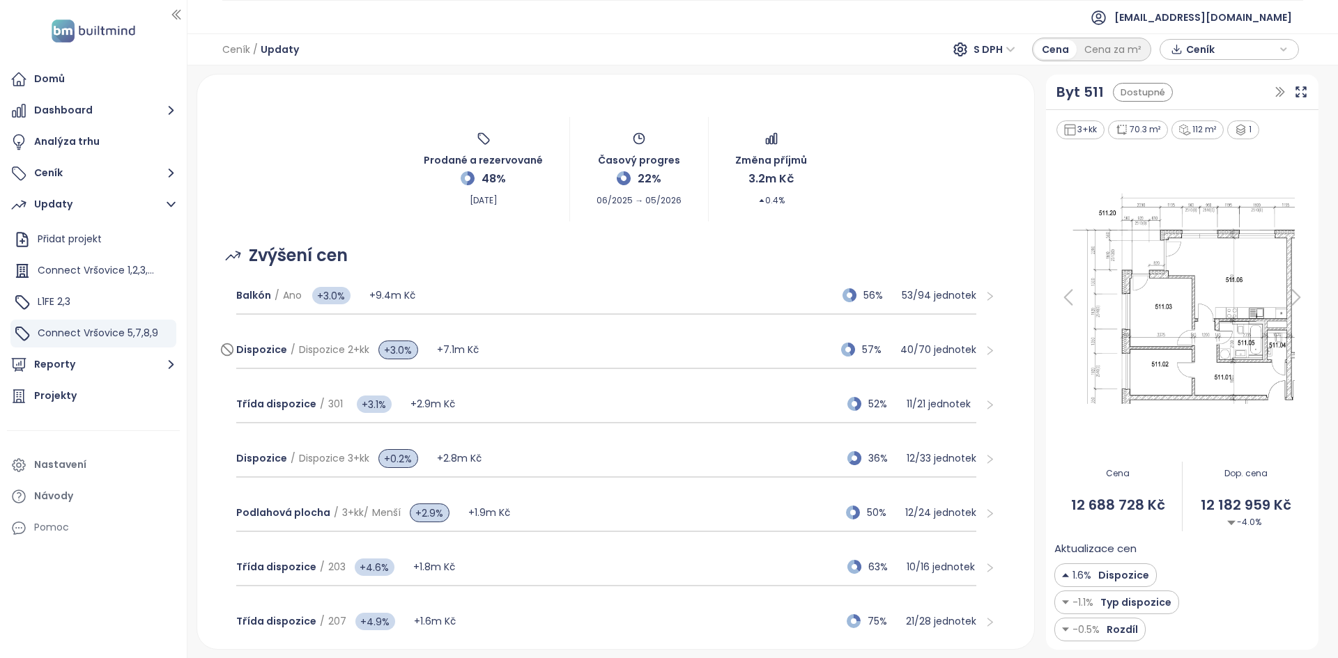
scroll to position [30, 0]
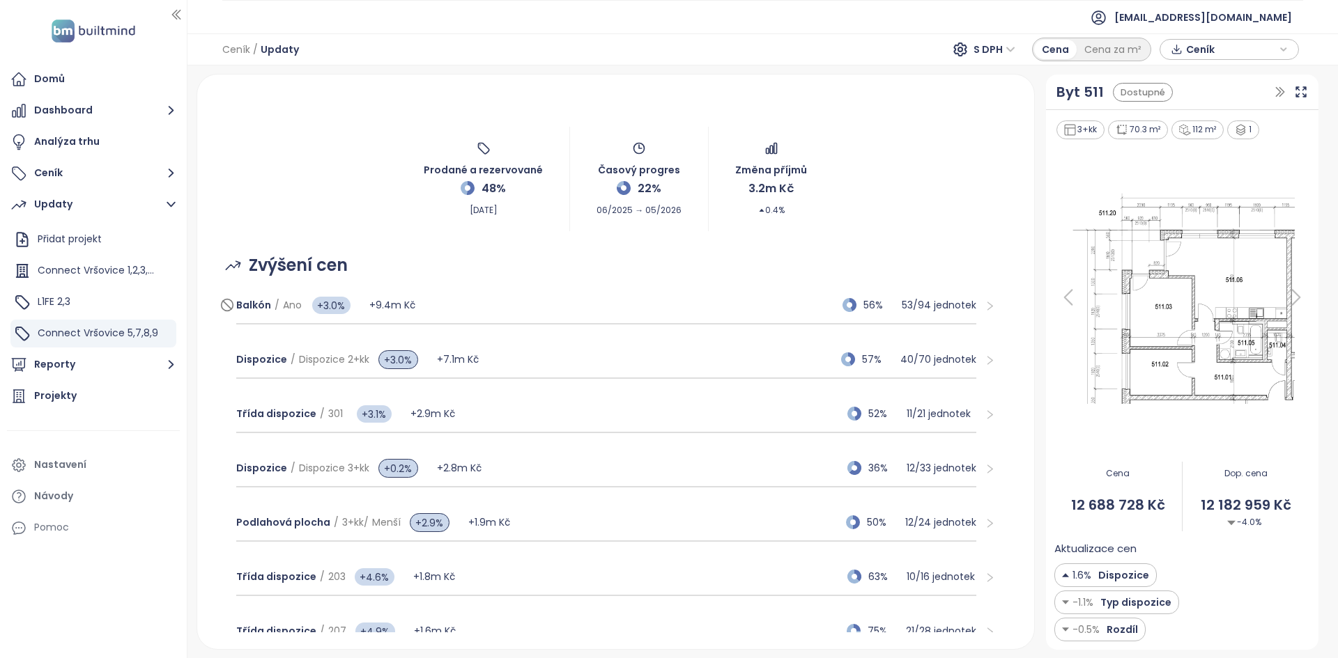
click at [767, 305] on div "Balkón / Ano +3.0% +9.4m Kč 56% 53 / 94 jednotek" at bounding box center [606, 306] width 741 height 38
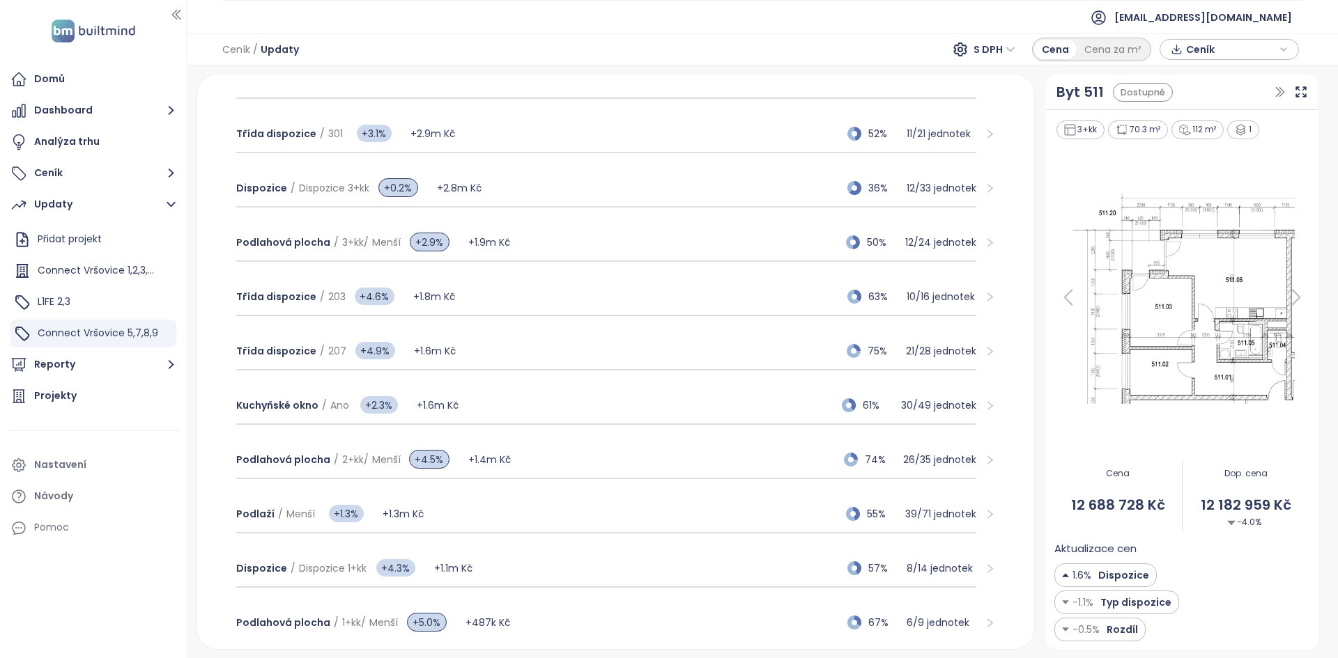
scroll to position [1042, 0]
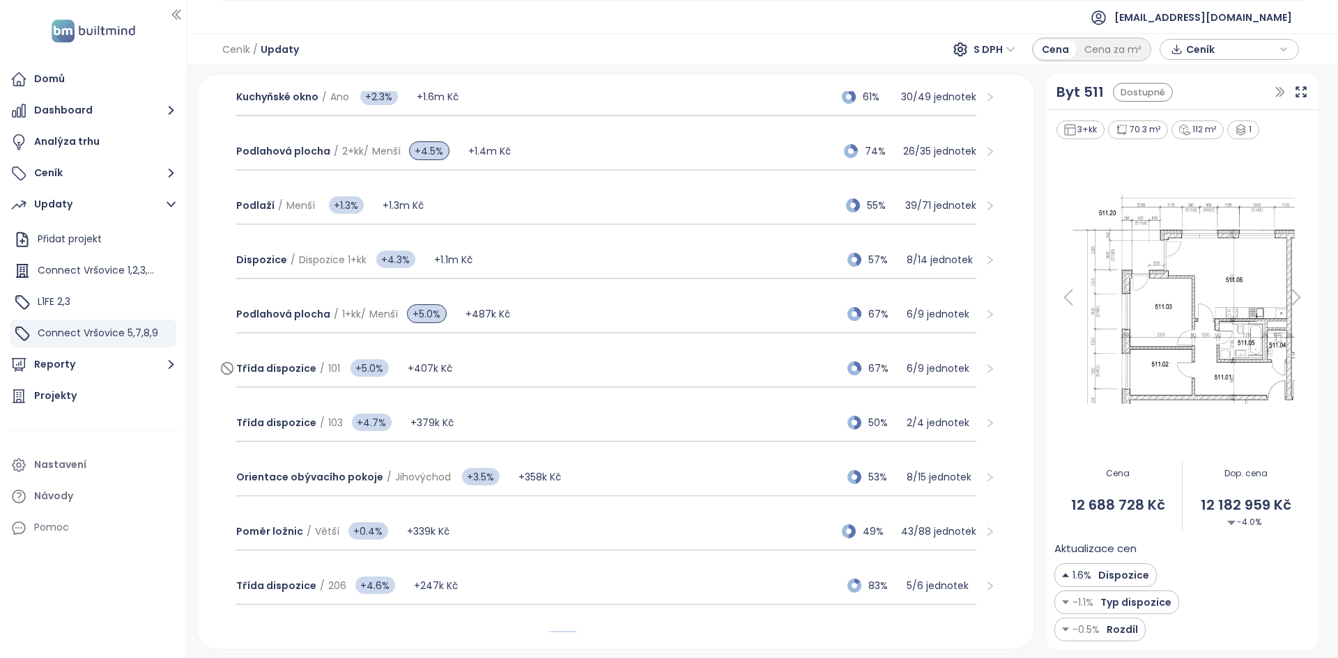
click at [499, 373] on div "Třída dispozice / 101 +5.0% +407k Kč 67% 6 / 9 jednotek" at bounding box center [606, 369] width 741 height 38
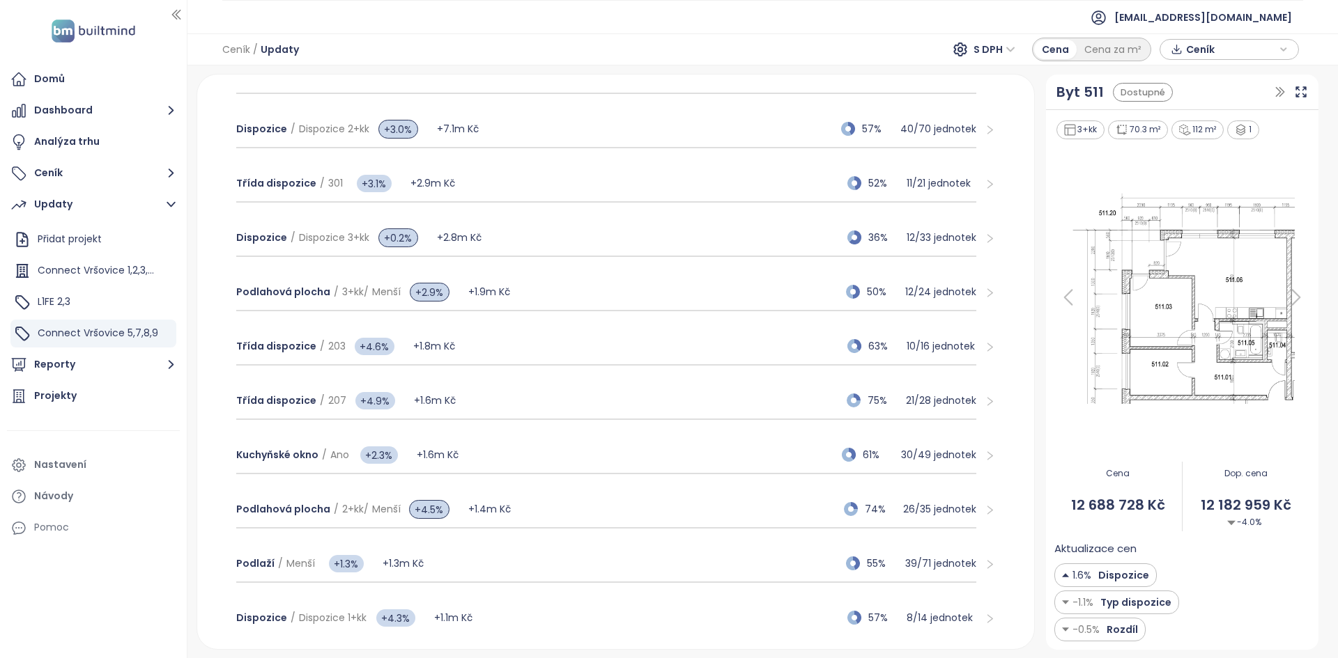
scroll to position [261, 0]
click at [77, 169] on button "Ceník" at bounding box center [93, 174] width 173 height 28
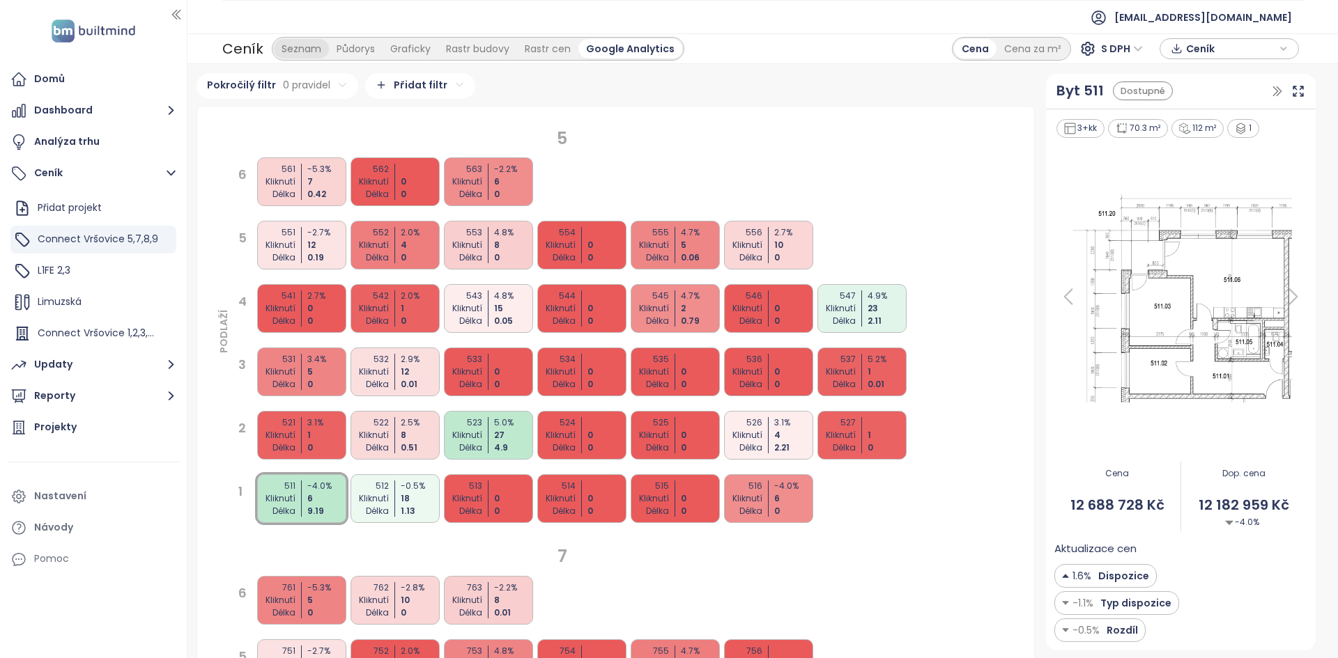
click at [310, 42] on div "Seznam" at bounding box center [301, 49] width 55 height 20
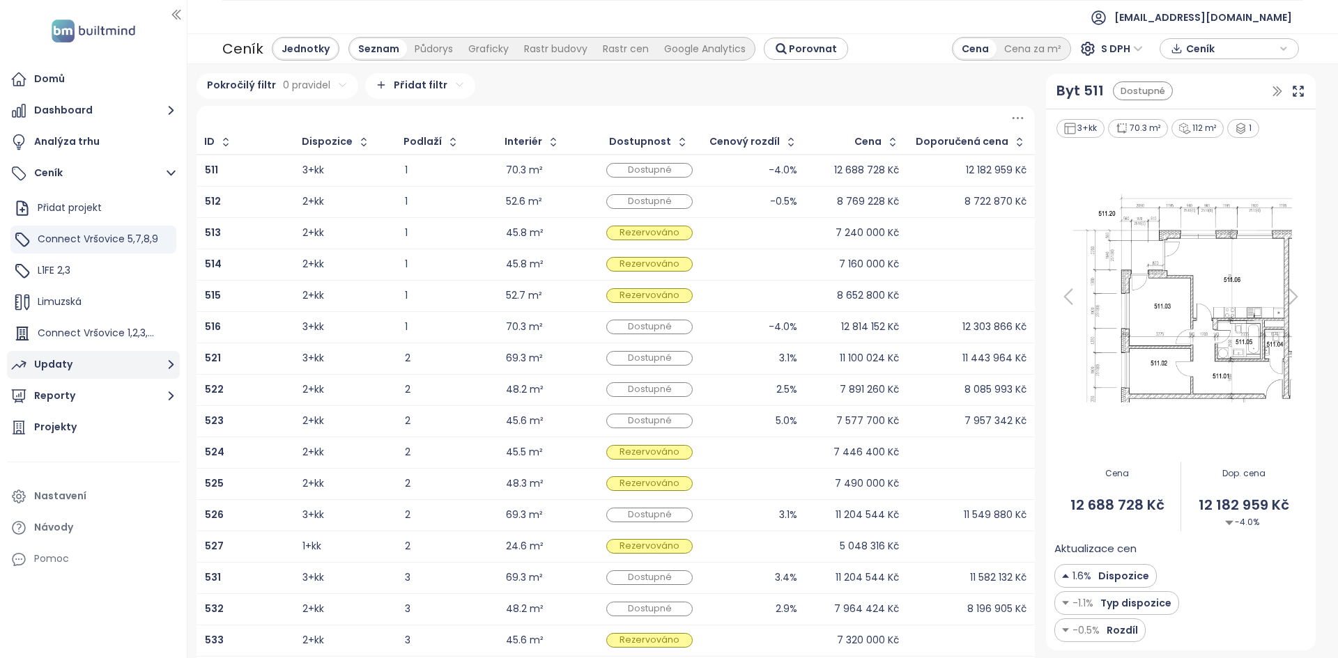
click at [80, 364] on button "Updaty" at bounding box center [93, 365] width 173 height 28
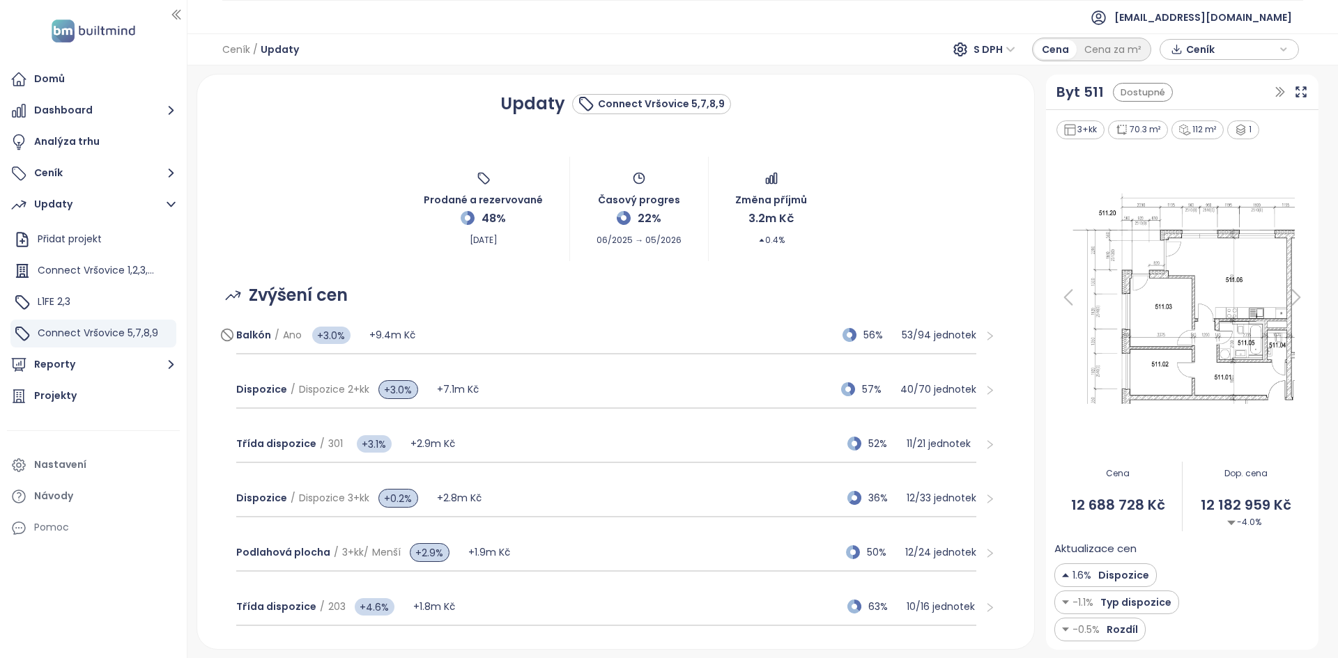
click at [584, 342] on div "Balkón / Ano +3.0% +9.4m Kč 56% 53 / 94 jednotek" at bounding box center [606, 336] width 741 height 38
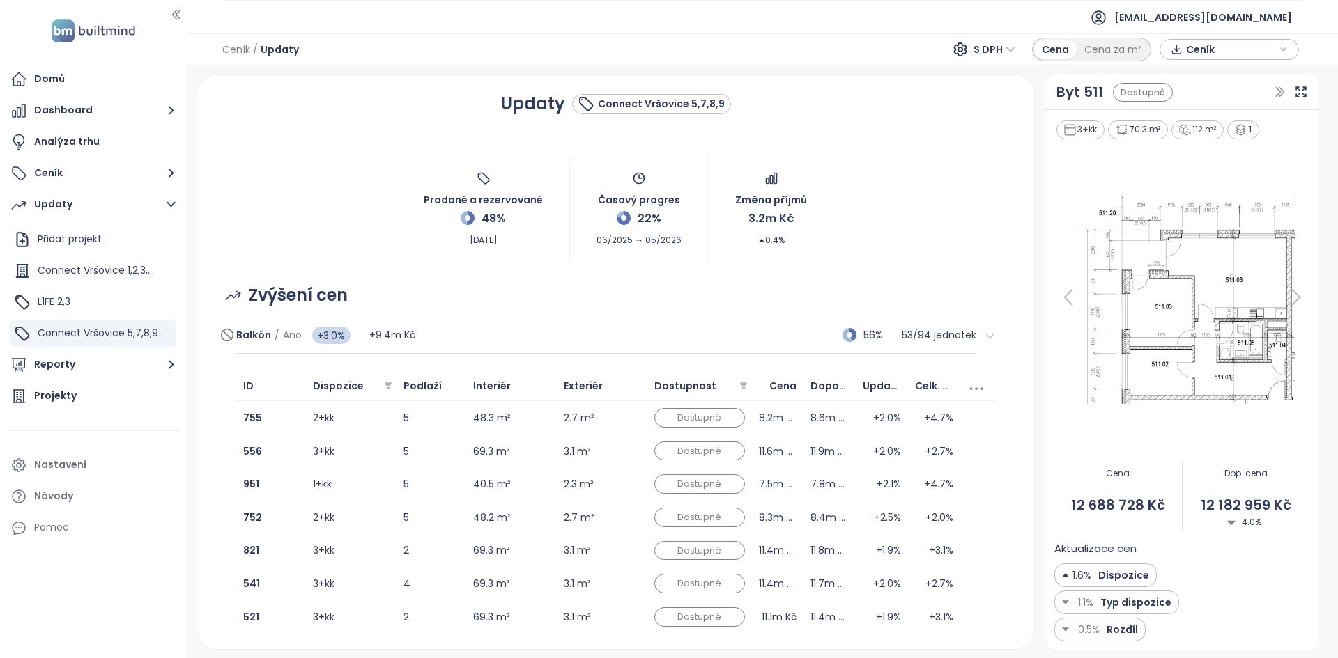
click at [584, 342] on div "Balkón / Ano +3.0% +9.4m Kč 56% 53 / 94 jednotek" at bounding box center [606, 336] width 741 height 38
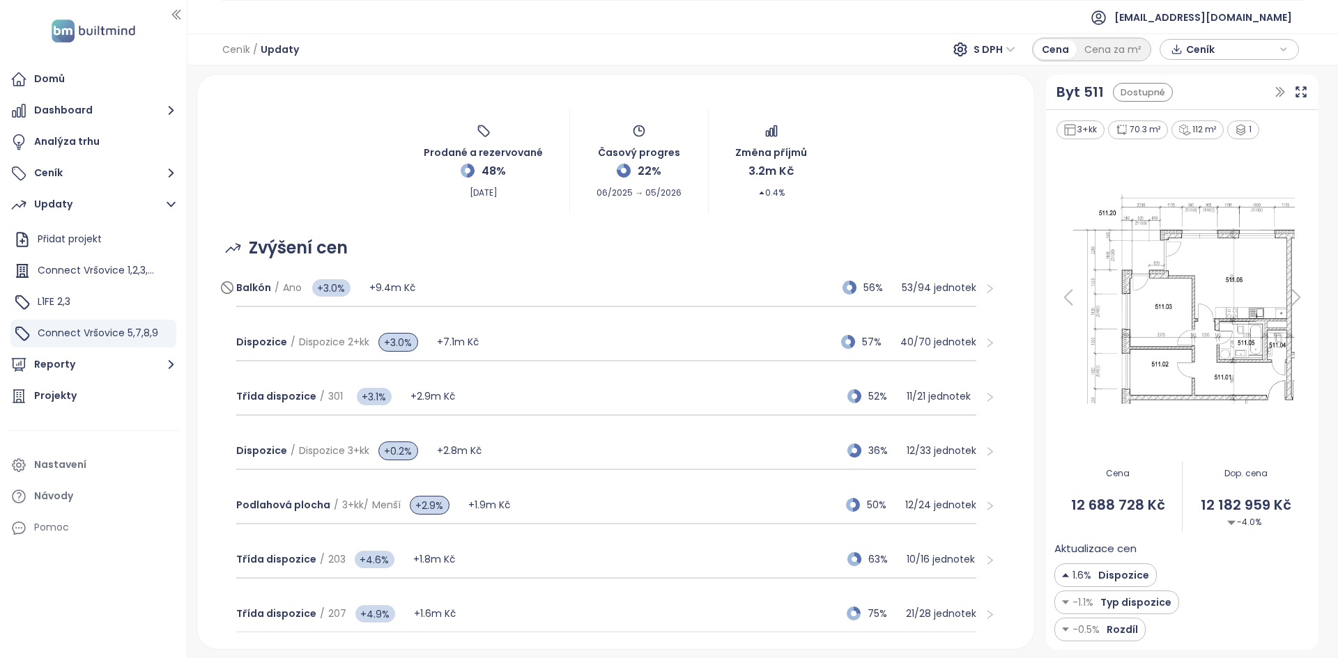
scroll to position [1, 0]
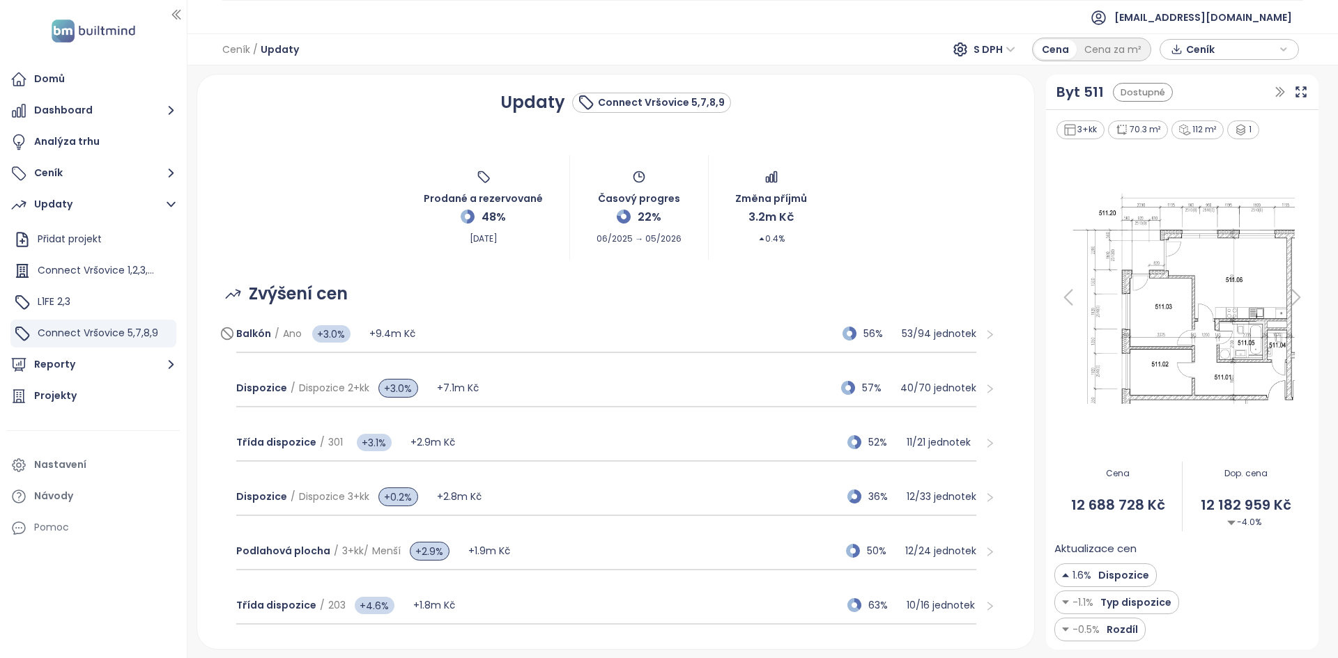
click at [603, 326] on div "Balkón / Ano +3.0% +9.4m Kč 56% 53 / 94 jednotek" at bounding box center [606, 335] width 741 height 38
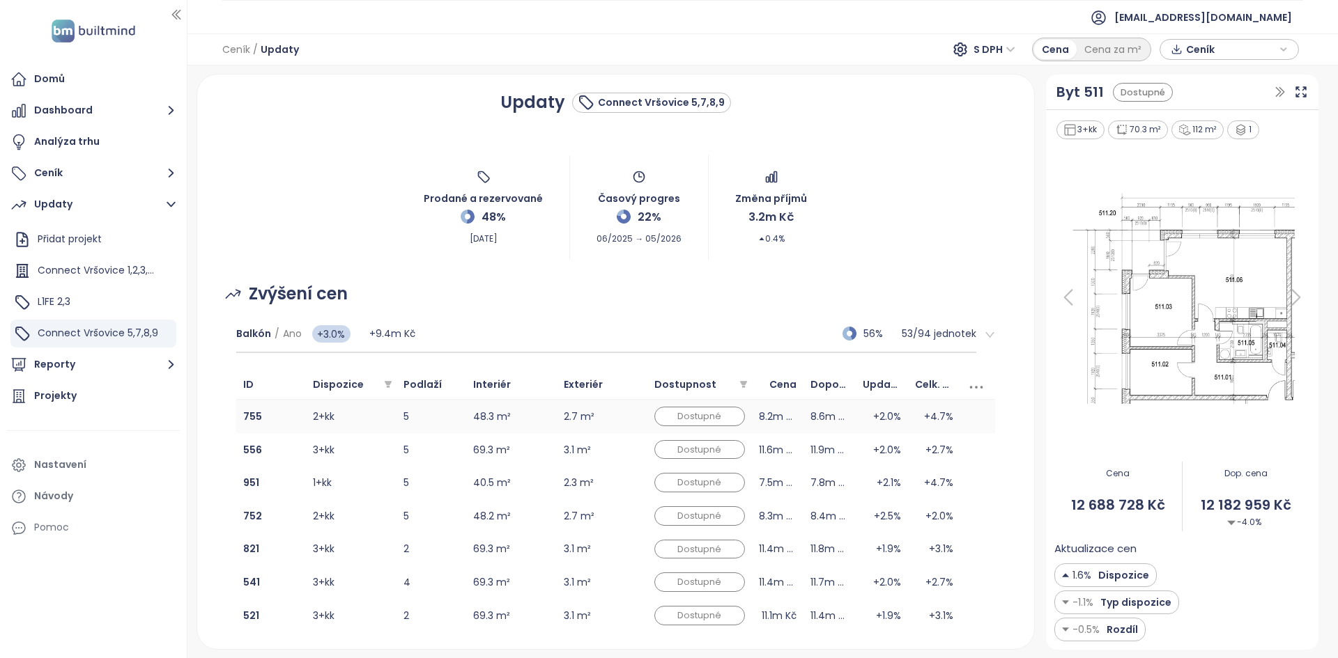
click at [520, 421] on td "48.3 m²" at bounding box center [511, 416] width 91 height 33
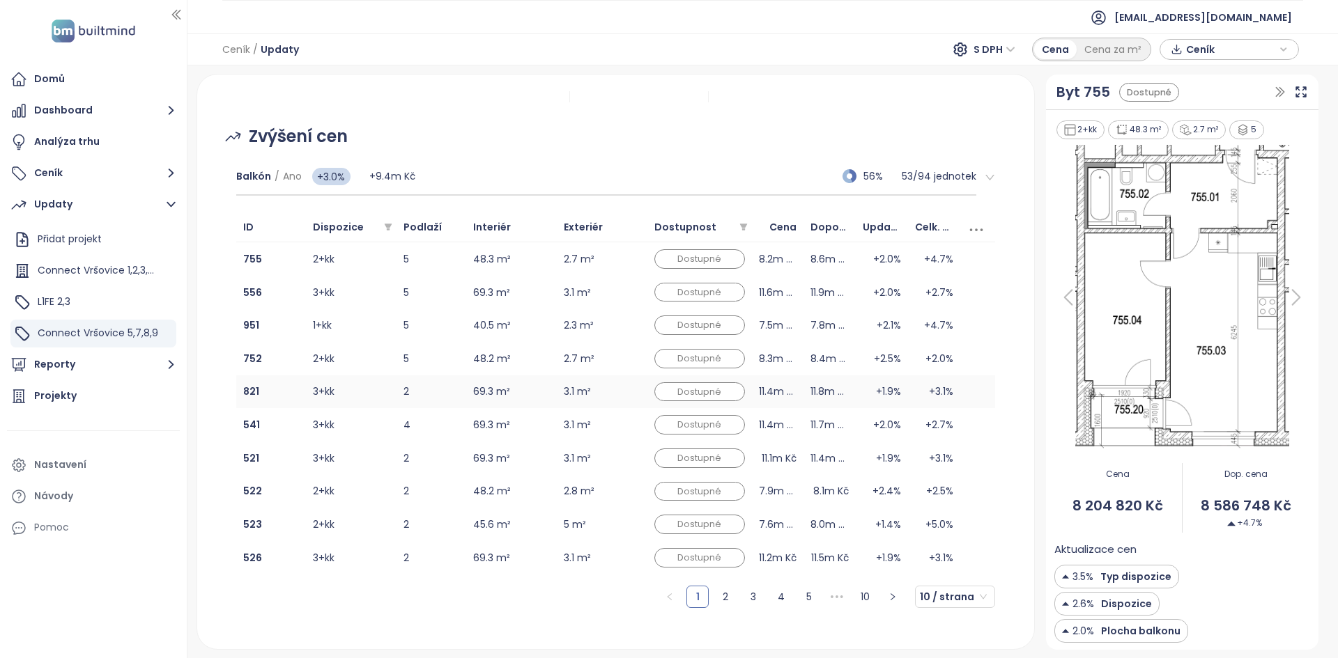
scroll to position [158, 0]
click at [607, 555] on td "3.1 m²" at bounding box center [602, 558] width 91 height 33
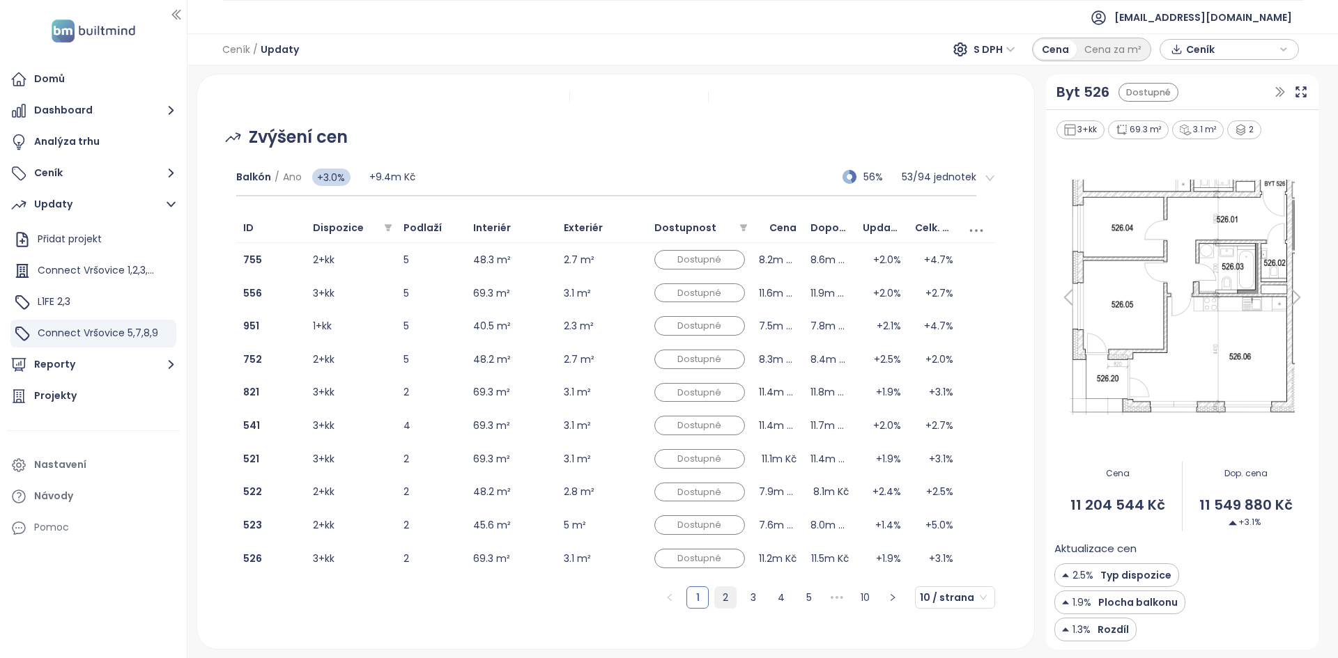
click at [715, 597] on link "2" at bounding box center [725, 597] width 21 height 21
click at [743, 592] on link "3" at bounding box center [753, 597] width 21 height 21
click at [777, 591] on link "4" at bounding box center [781, 597] width 21 height 21
click at [805, 591] on link "6" at bounding box center [808, 597] width 21 height 21
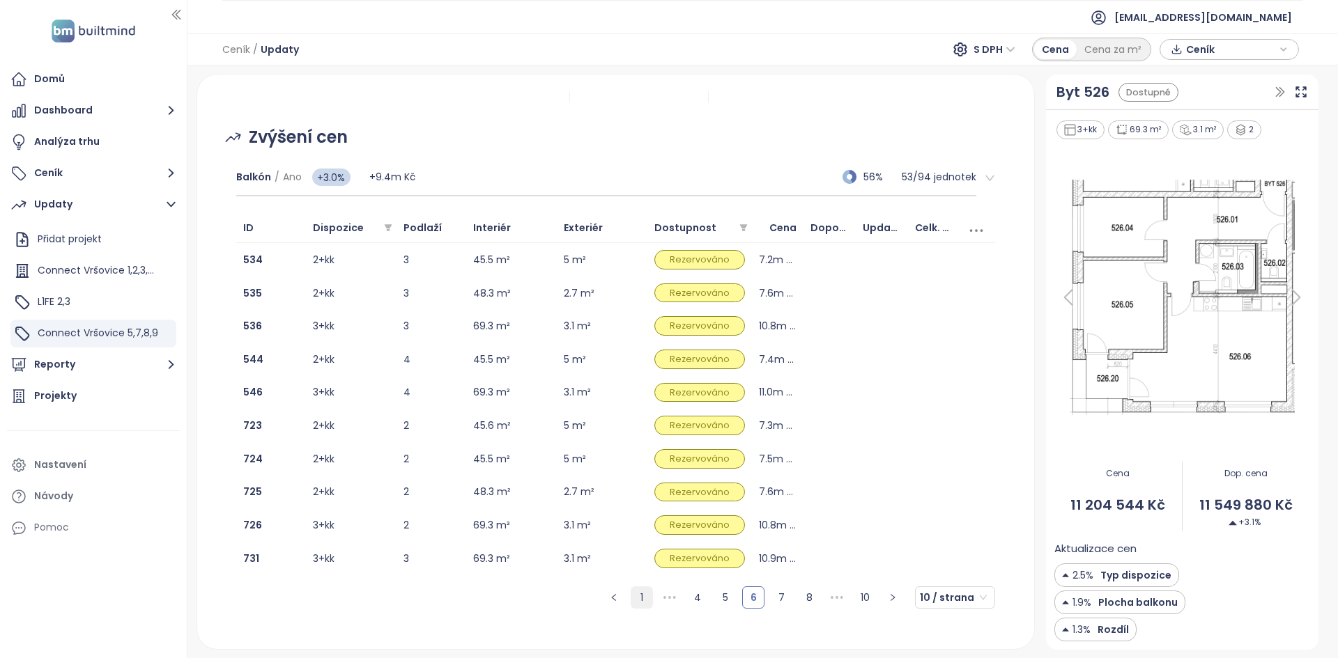
click at [631, 600] on link "1" at bounding box center [641, 597] width 21 height 21
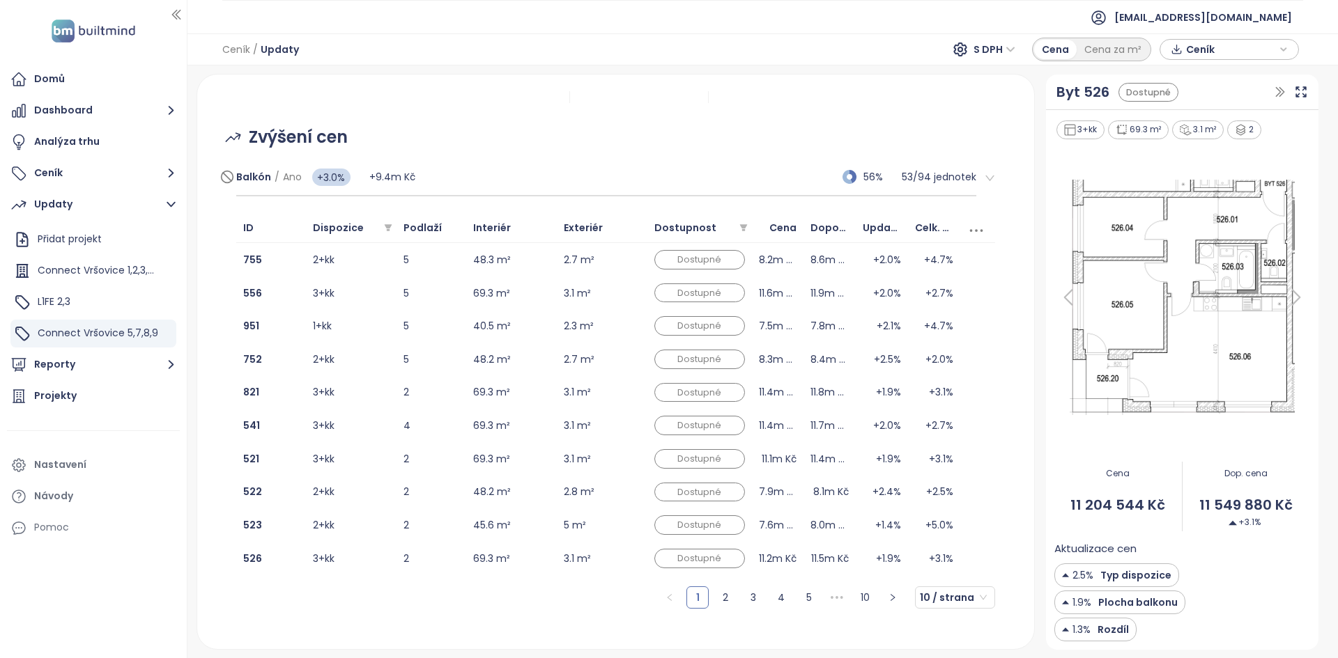
click at [531, 161] on div "Balkón / Ano +3.0% +9.4m Kč 56% 53 / 94 jednotek" at bounding box center [606, 178] width 741 height 38
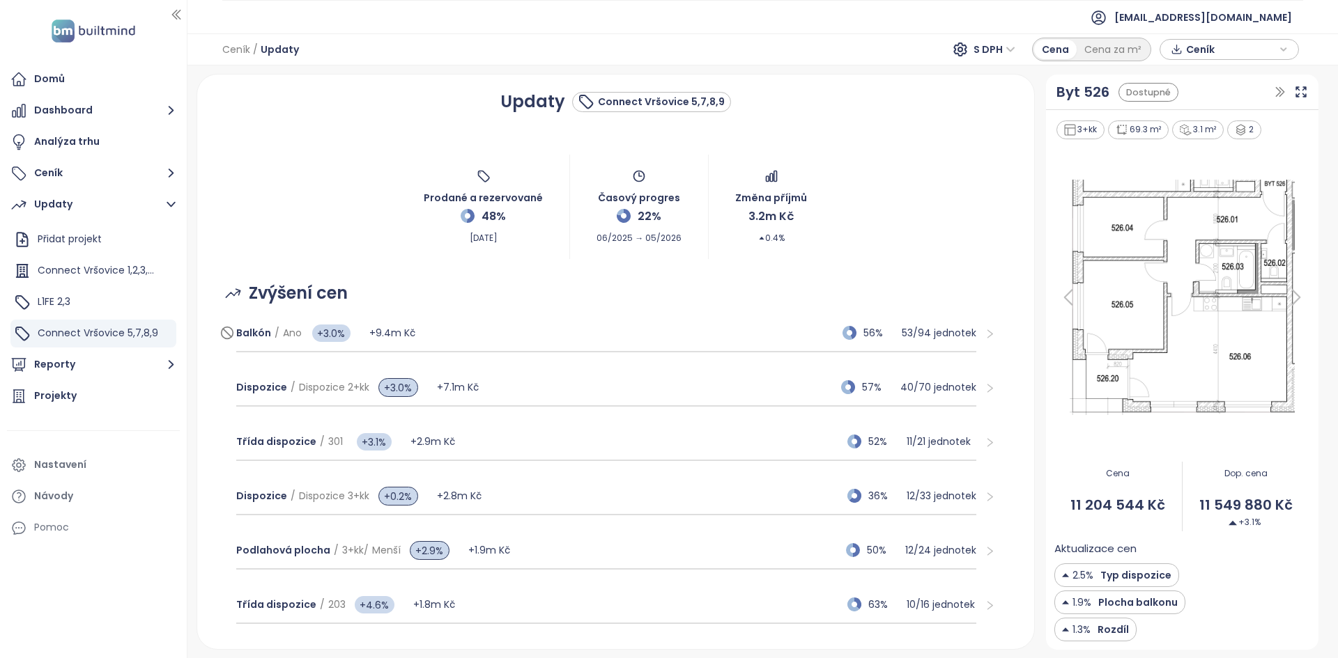
scroll to position [2, 0]
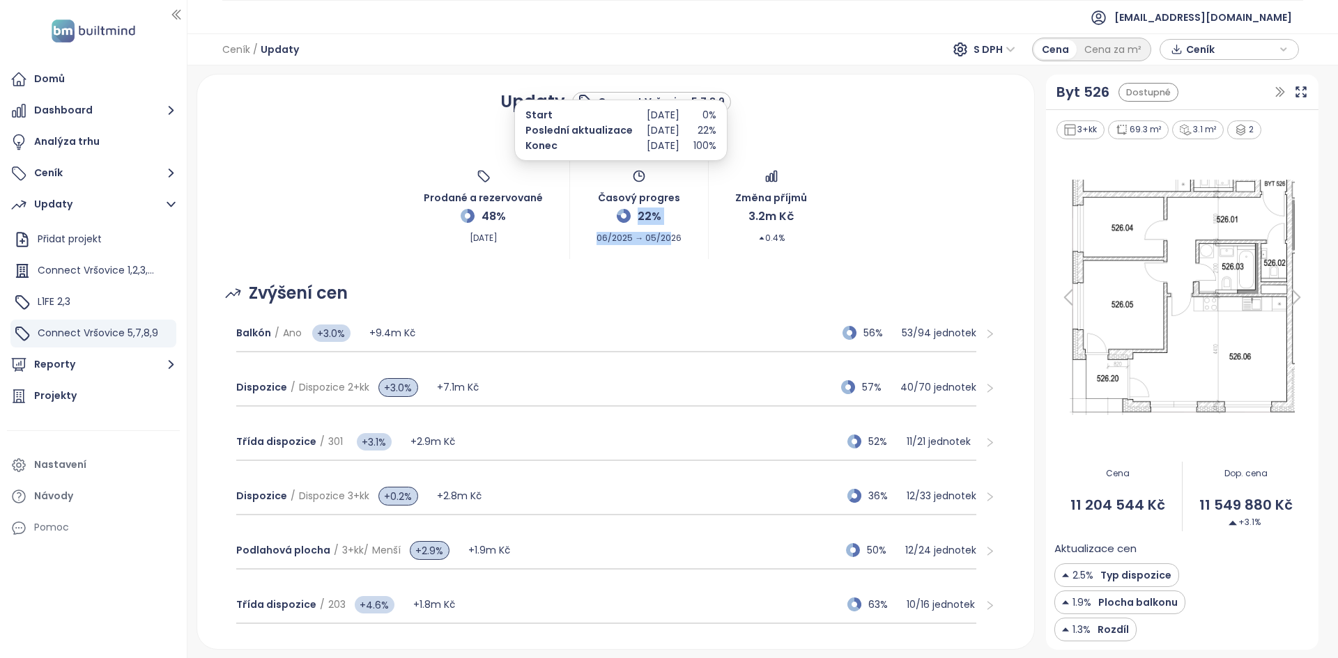
drag, startPoint x: 658, startPoint y: 223, endPoint x: 612, endPoint y: 210, distance: 47.7
click at [612, 210] on div "Časový progres 22% 06/2025 → 05/2026" at bounding box center [638, 206] width 85 height 75
click at [644, 219] on span "22%" at bounding box center [649, 216] width 24 height 17
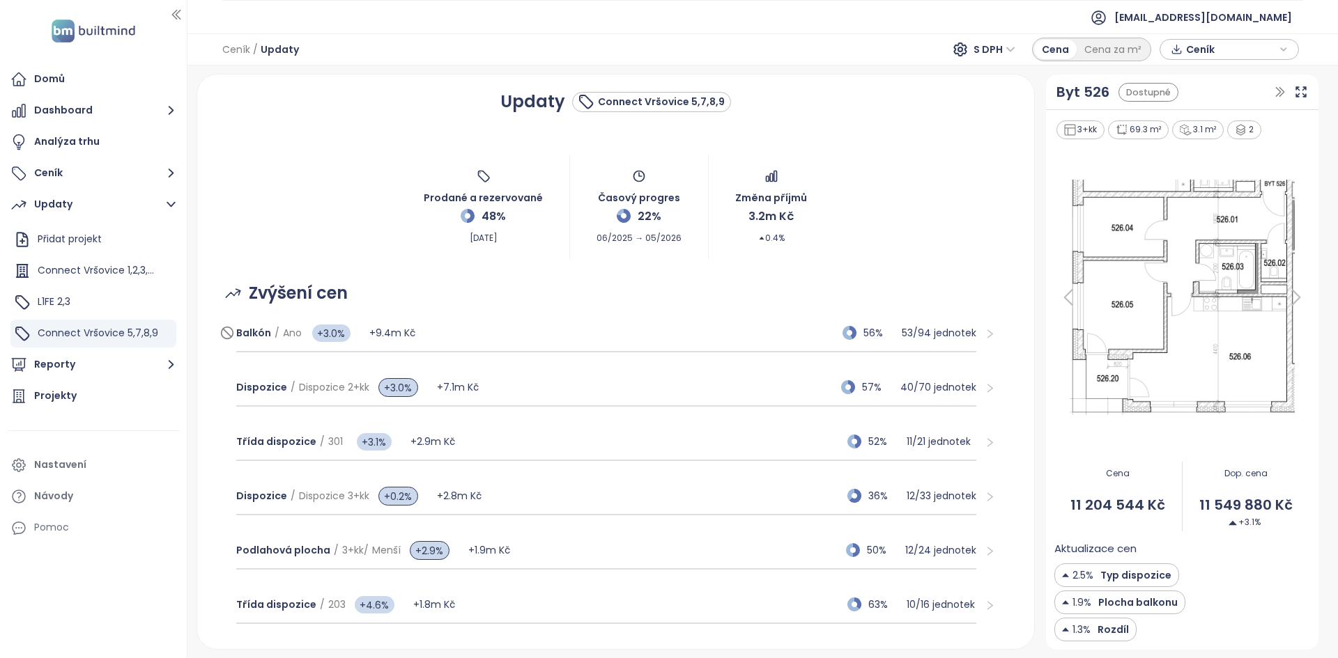
click at [596, 332] on div "Balkón / Ano +3.0% +9.4m Kč 56% 53 / 94 jednotek" at bounding box center [606, 334] width 741 height 38
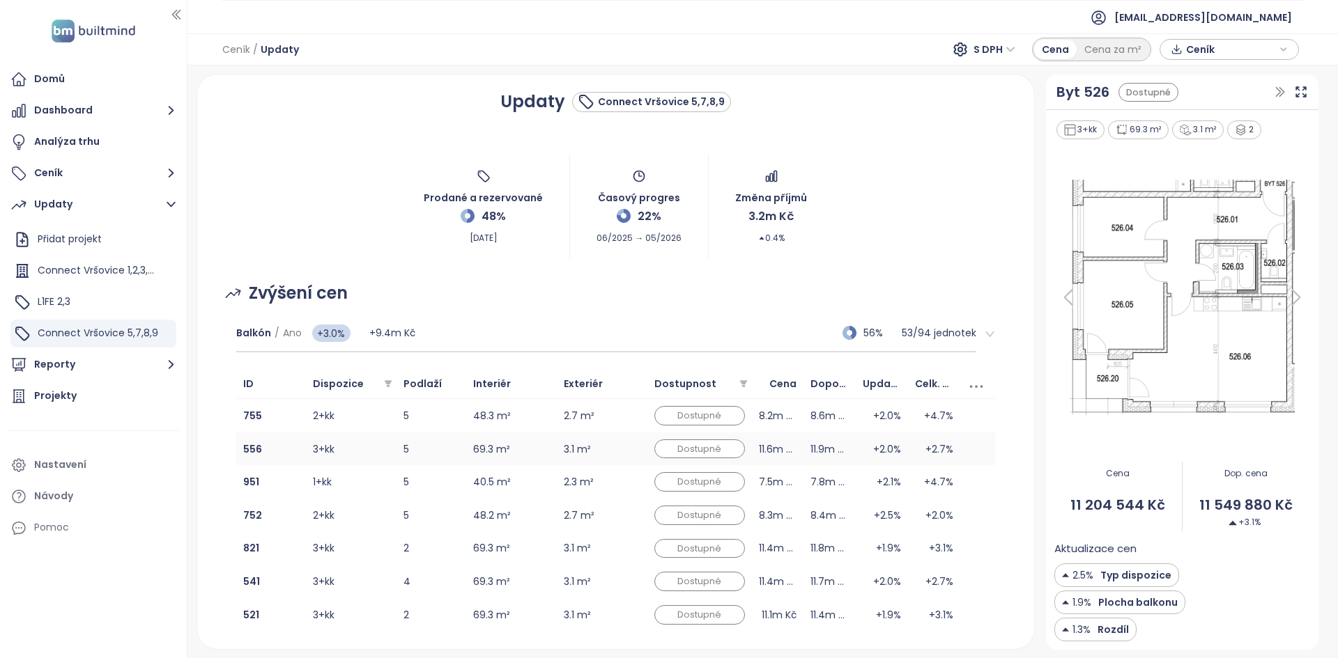
click at [284, 465] on td "556" at bounding box center [271, 449] width 70 height 33
click at [1115, 369] on img at bounding box center [1182, 297] width 256 height 238
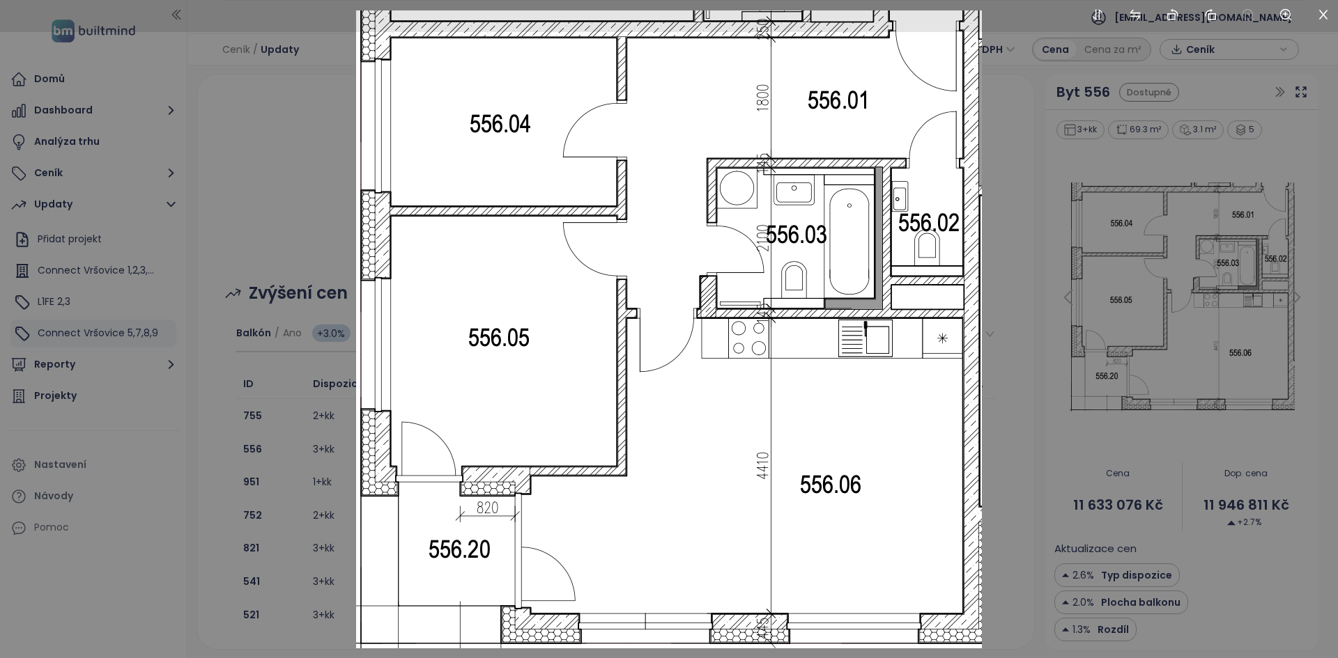
click at [279, 477] on div at bounding box center [669, 329] width 1338 height 658
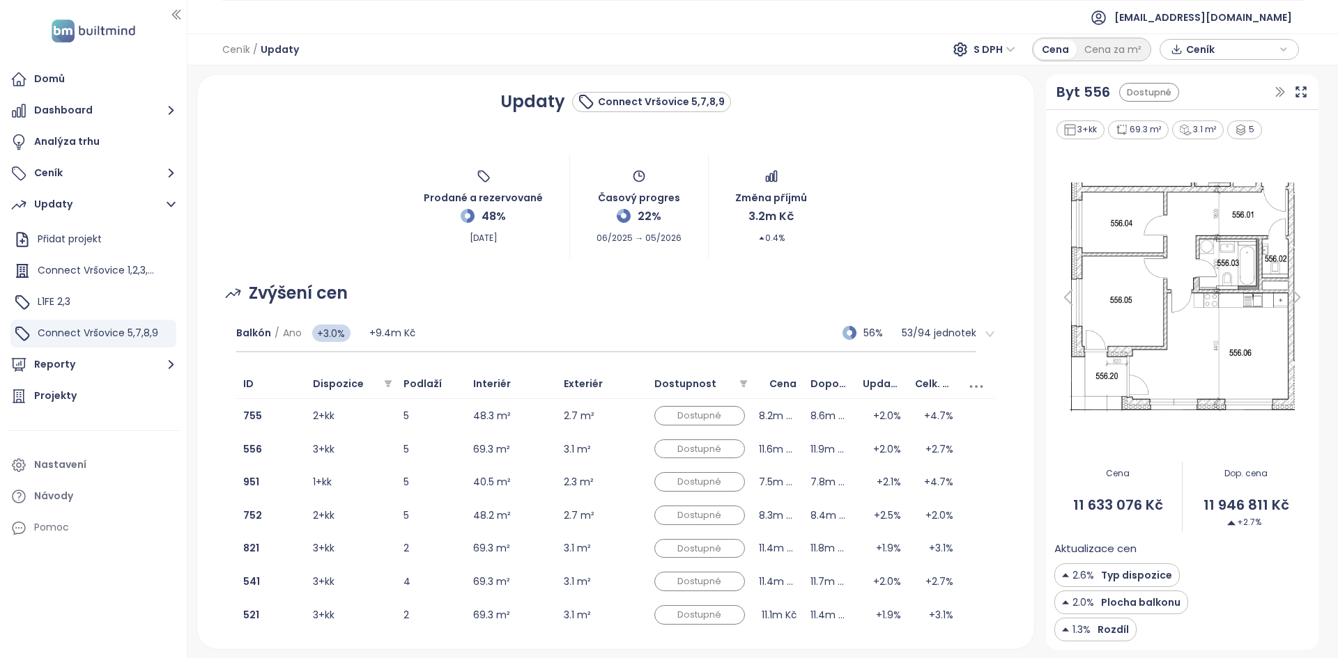
click at [1060, 292] on icon at bounding box center [1068, 298] width 28 height 28
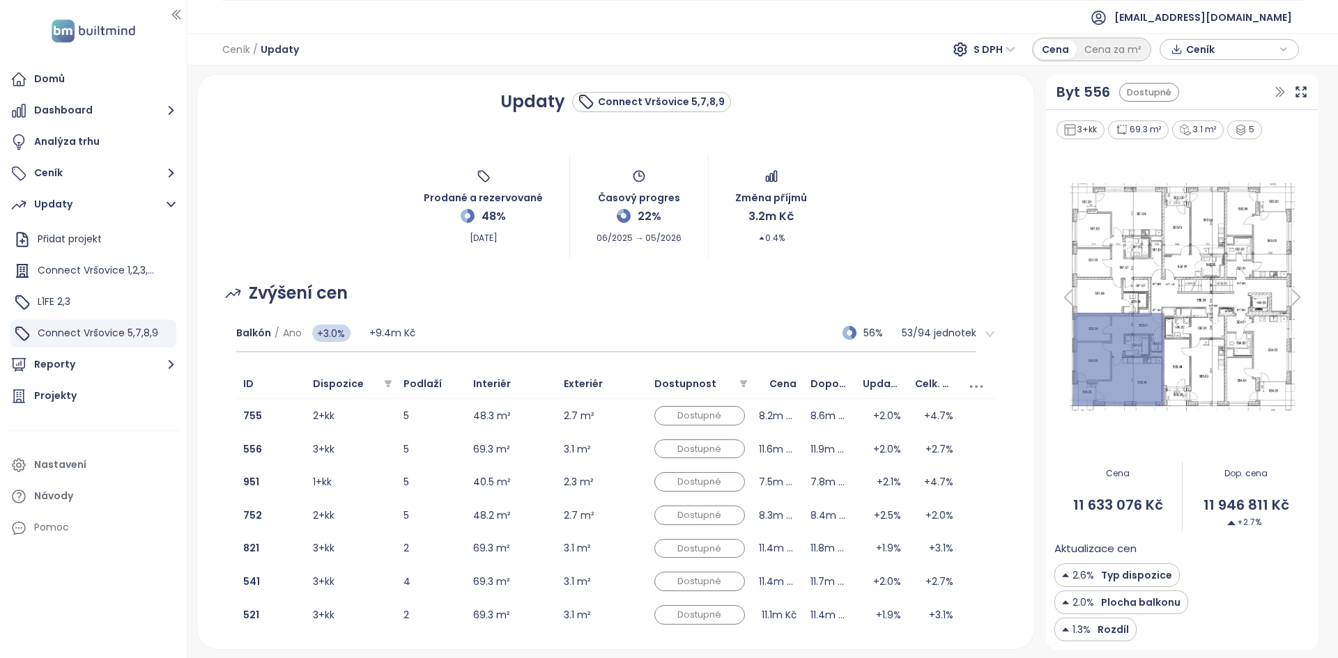
click at [1060, 292] on icon at bounding box center [1068, 298] width 28 height 28
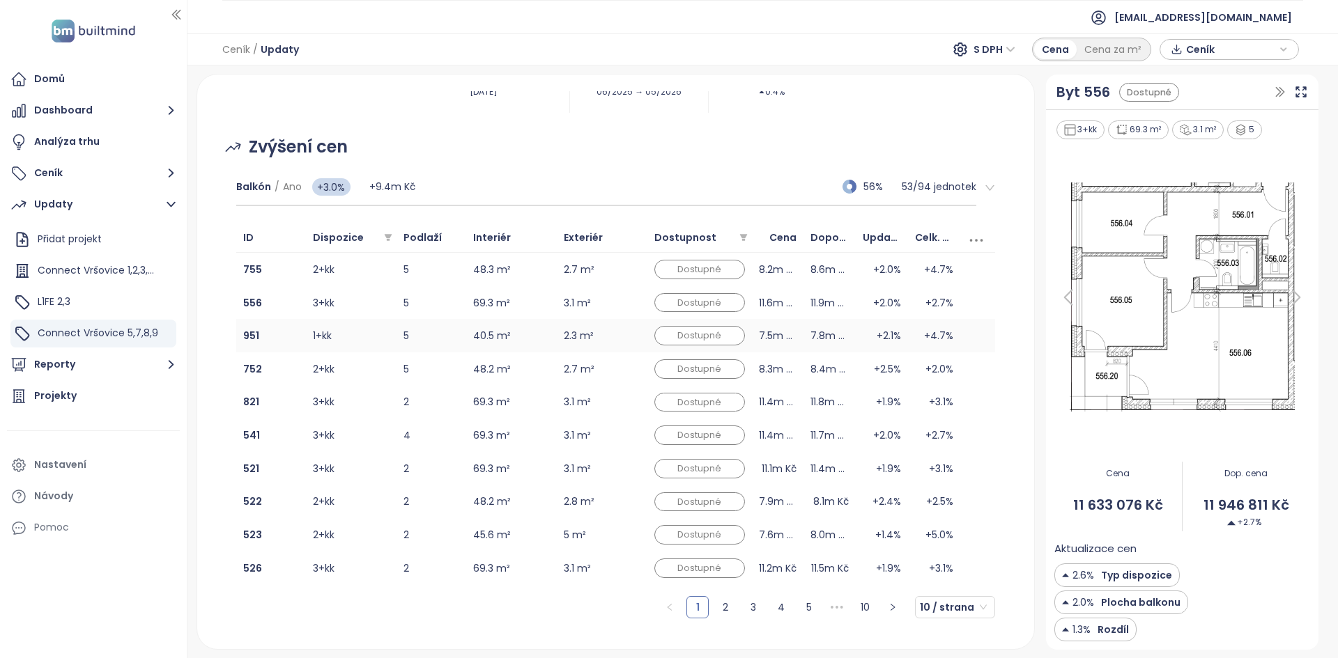
scroll to position [148, 0]
click at [613, 526] on td "5 m²" at bounding box center [602, 534] width 91 height 33
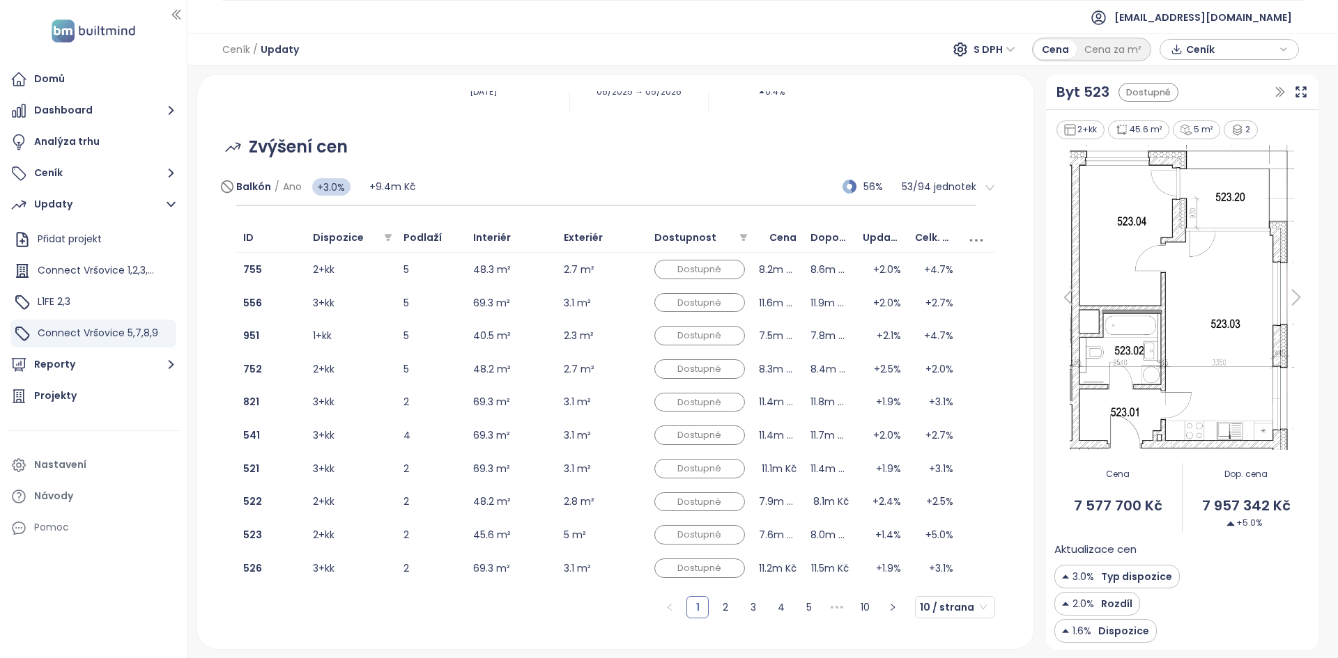
click at [556, 189] on div "Balkón / Ano +3.0% +9.4m Kč 56% 53 / 94 jednotek" at bounding box center [606, 188] width 741 height 38
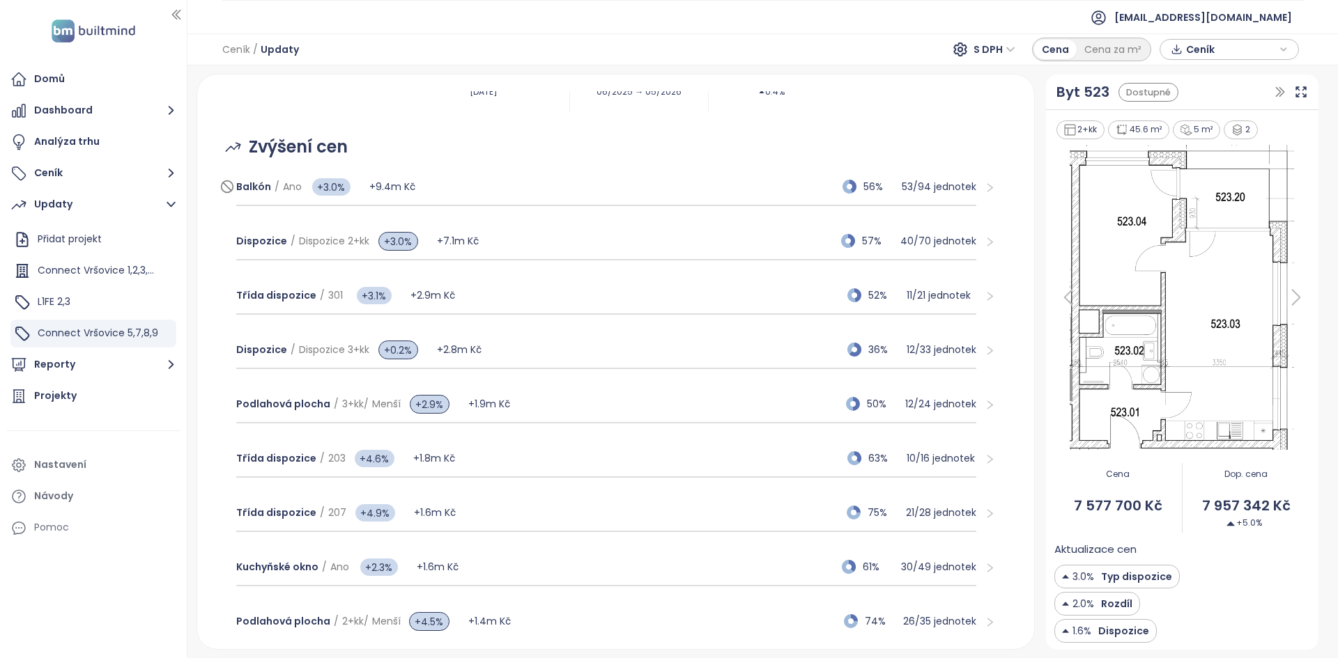
click at [556, 189] on div "Balkón / Ano +3.0% +9.4m Kč 56% 53 / 94 jednotek" at bounding box center [606, 188] width 741 height 38
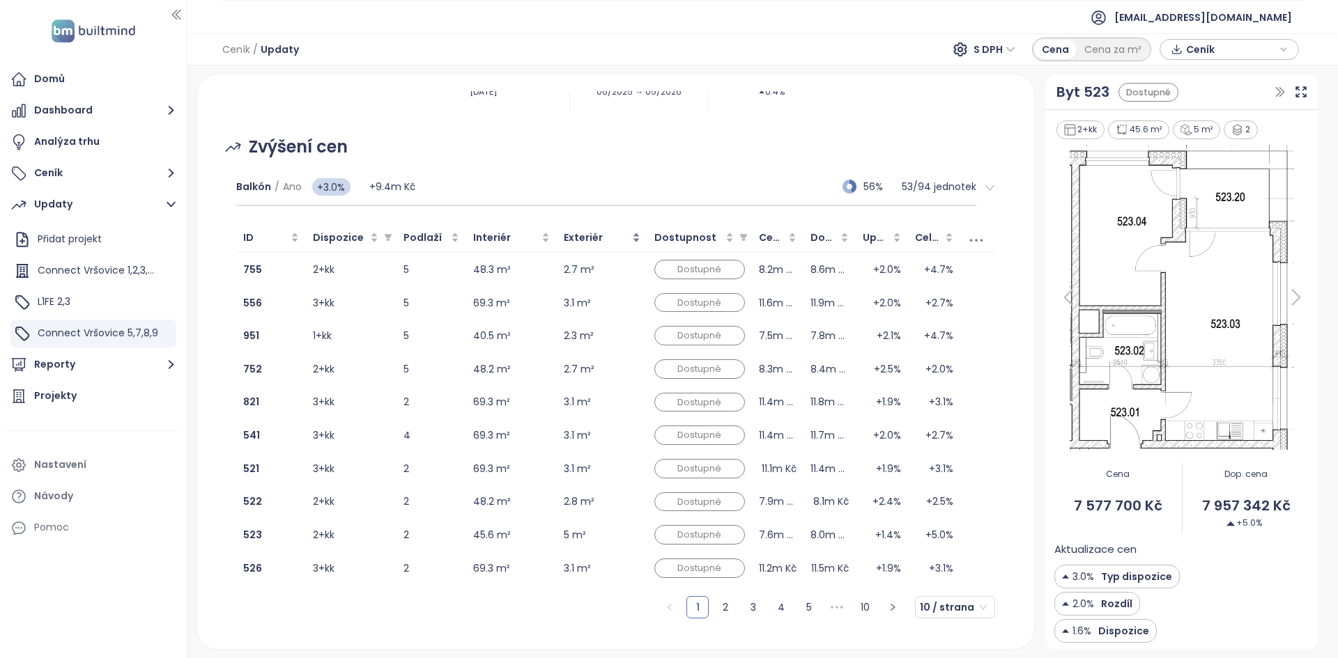
click at [617, 233] on span "Exteriér" at bounding box center [596, 237] width 65 height 15
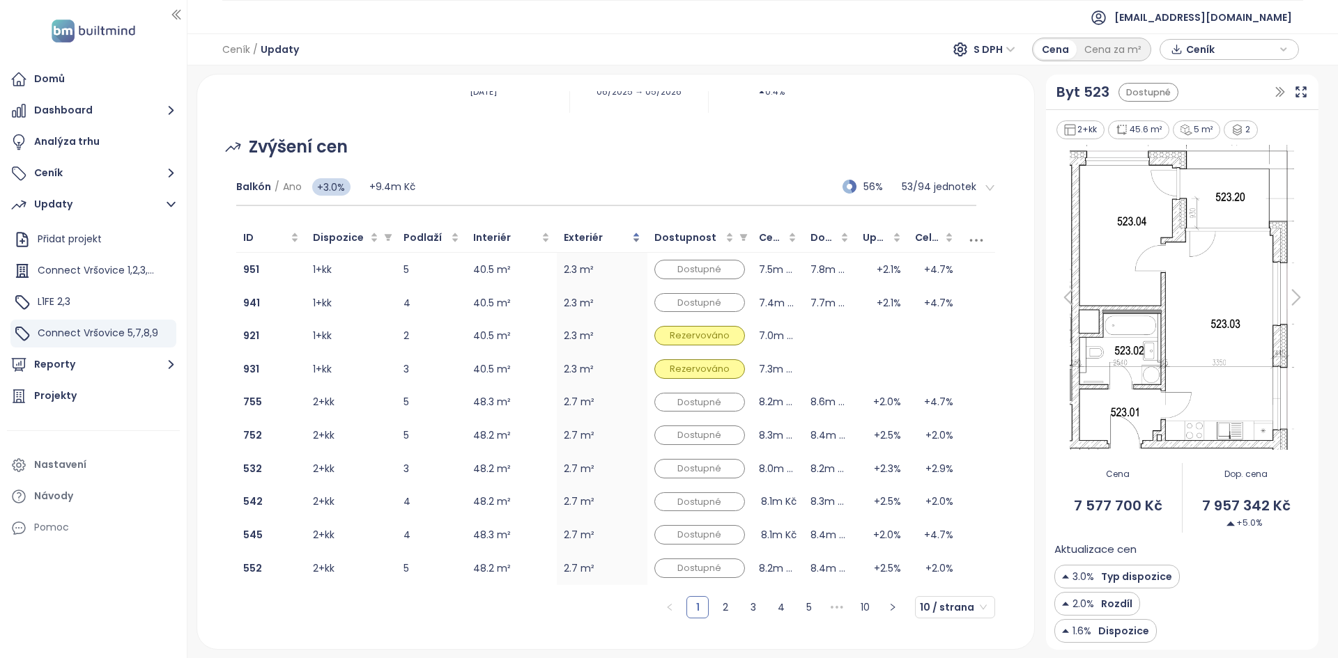
click at [617, 232] on span "Exteriér" at bounding box center [596, 237] width 65 height 15
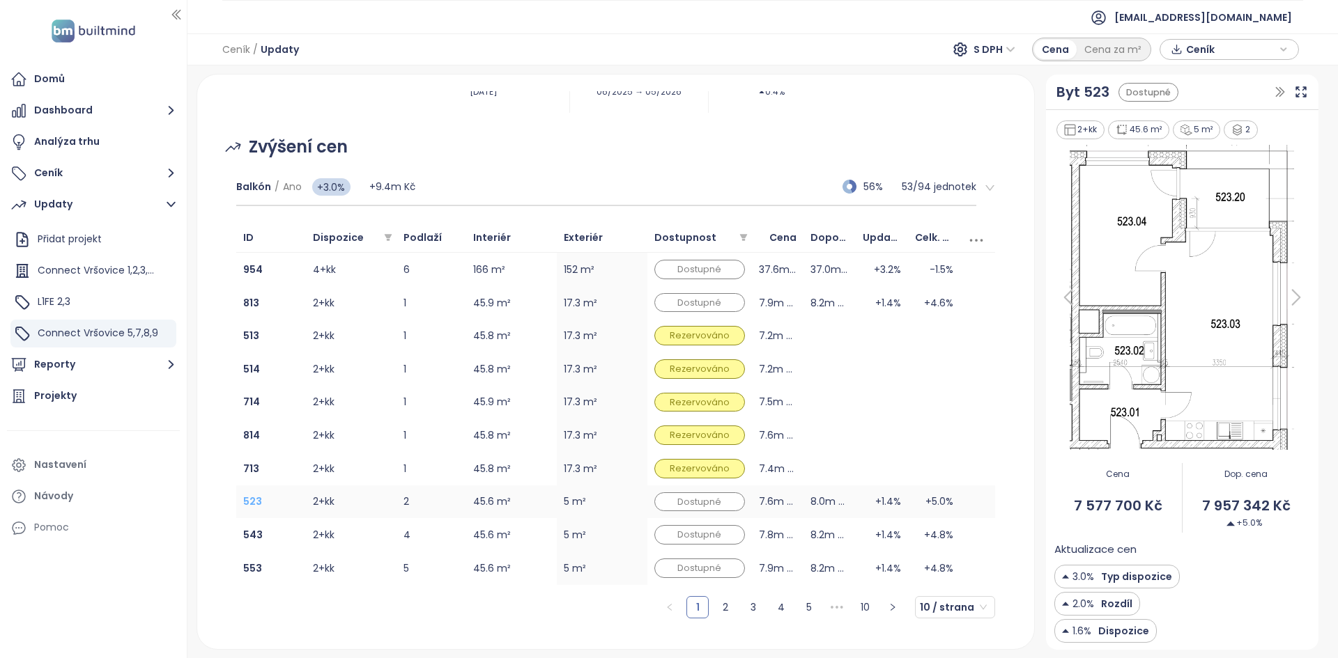
click at [247, 501] on b "523" at bounding box center [252, 502] width 19 height 14
click at [717, 605] on link "2" at bounding box center [725, 607] width 21 height 21
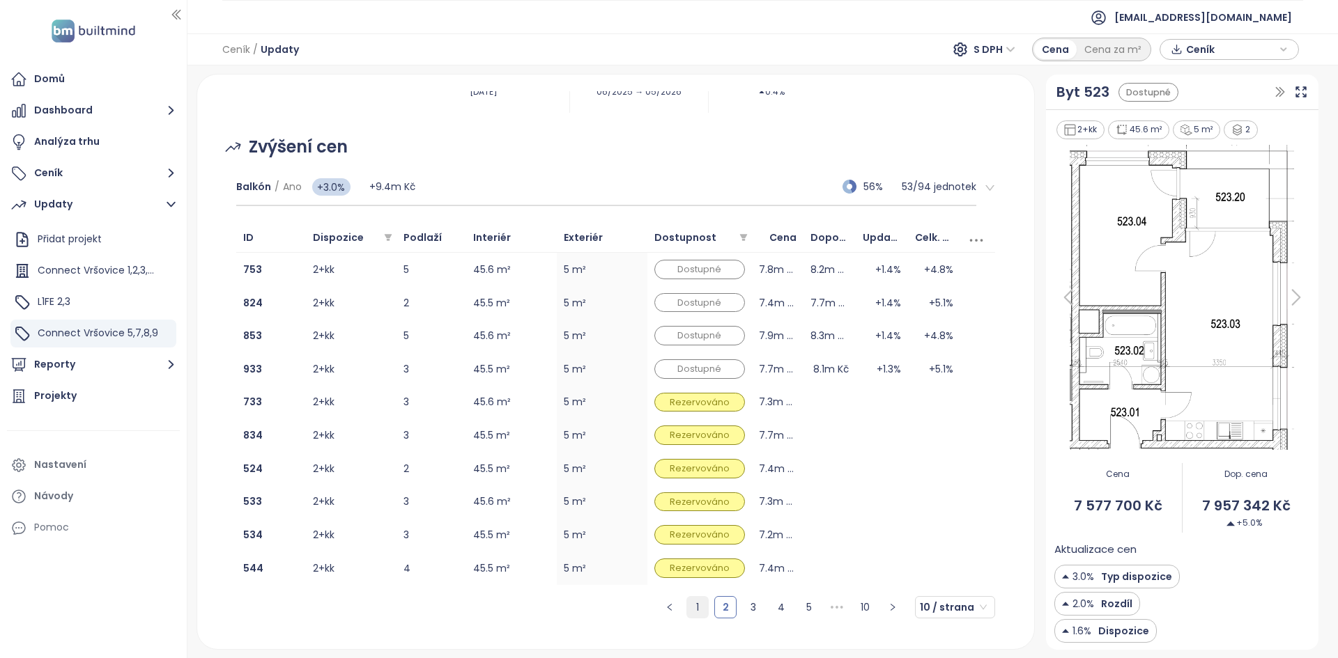
click at [687, 606] on link "1" at bounding box center [697, 607] width 21 height 21
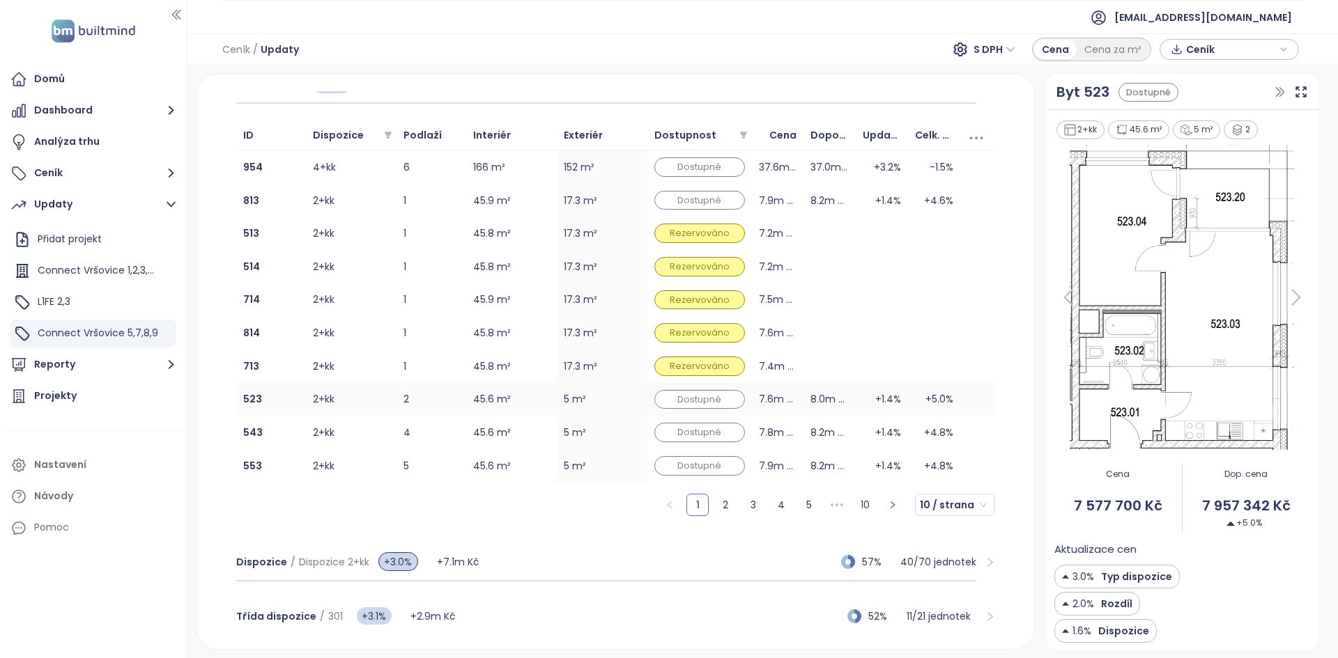
scroll to position [250, 0]
click at [247, 394] on b "523" at bounding box center [252, 400] width 19 height 14
click at [1236, 53] on span "Ceník" at bounding box center [1231, 49] width 90 height 21
click at [1229, 113] on span "Stáhnout" at bounding box center [1212, 118] width 49 height 15
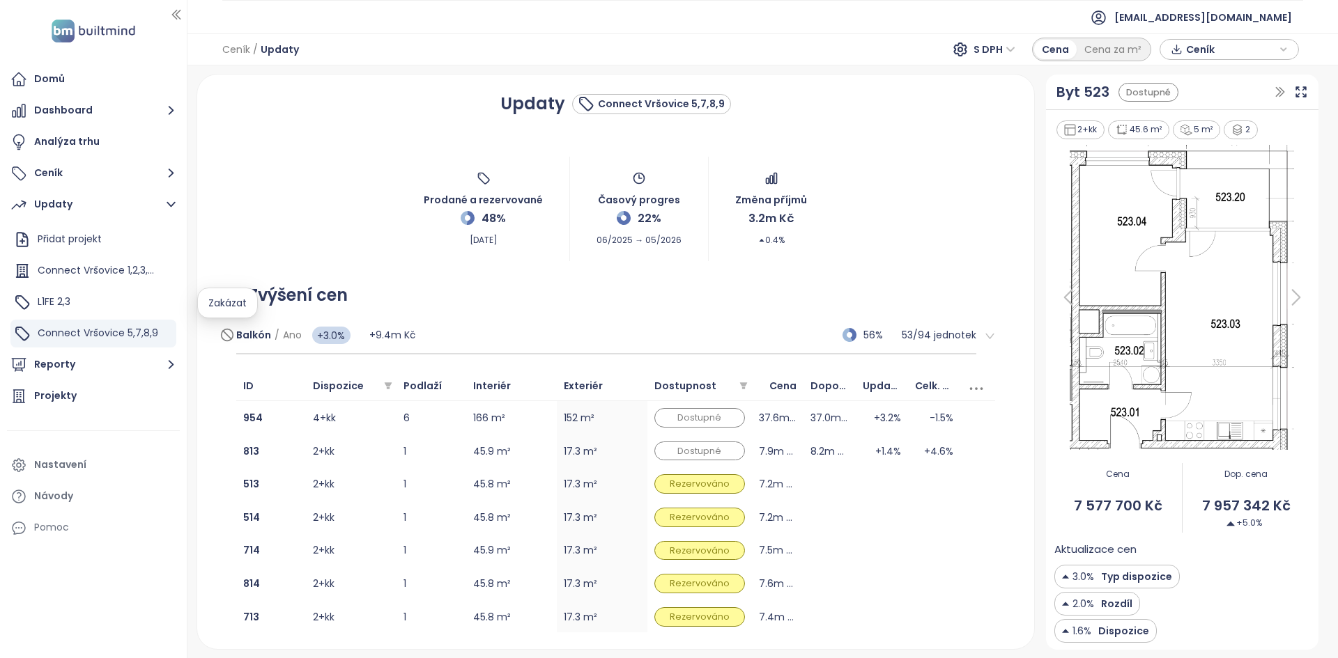
click at [227, 335] on icon at bounding box center [227, 335] width 8 height 8
click at [501, 325] on div "Balkón / Ano +3.0% +9.4m Kč 56% 53 / 94 jednotek" at bounding box center [606, 336] width 741 height 38
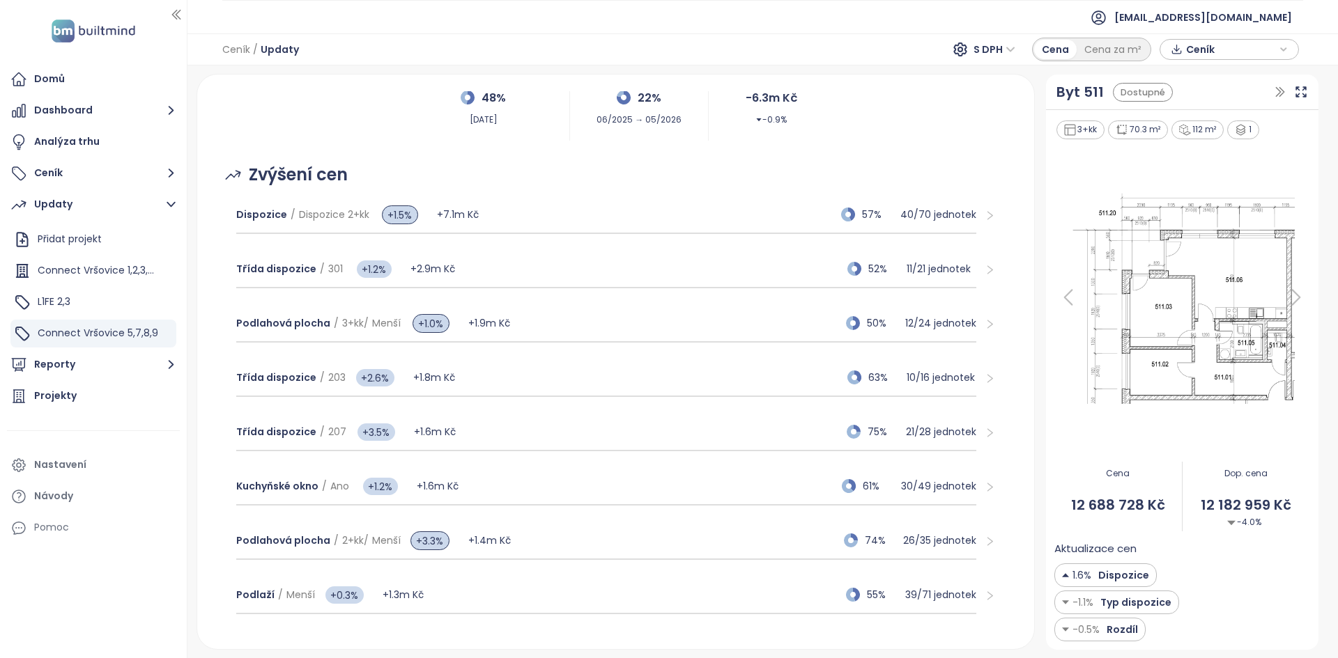
scroll to position [119, 0]
click at [513, 485] on div "Kuchyňské okno / Ano +1.2% +1.6m Kč 61% 30 / 49 jednotek" at bounding box center [606, 489] width 741 height 38
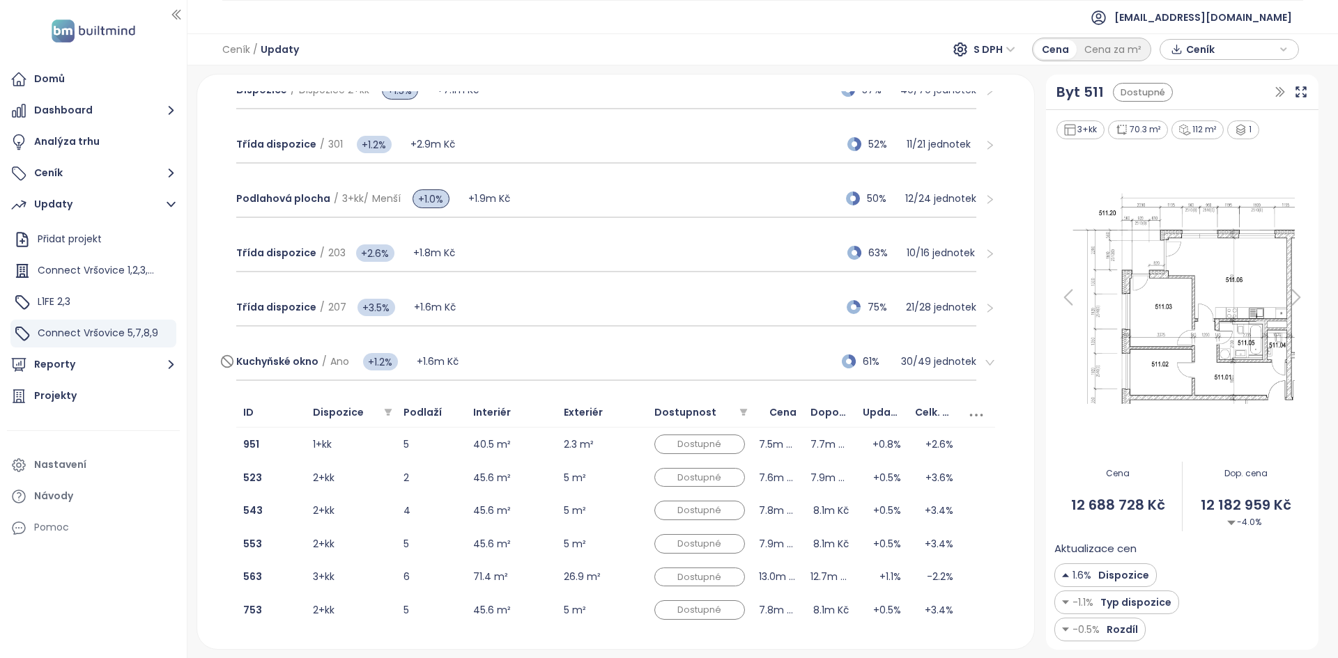
scroll to position [246, 0]
click at [439, 450] on td "5" at bounding box center [431, 443] width 70 height 33
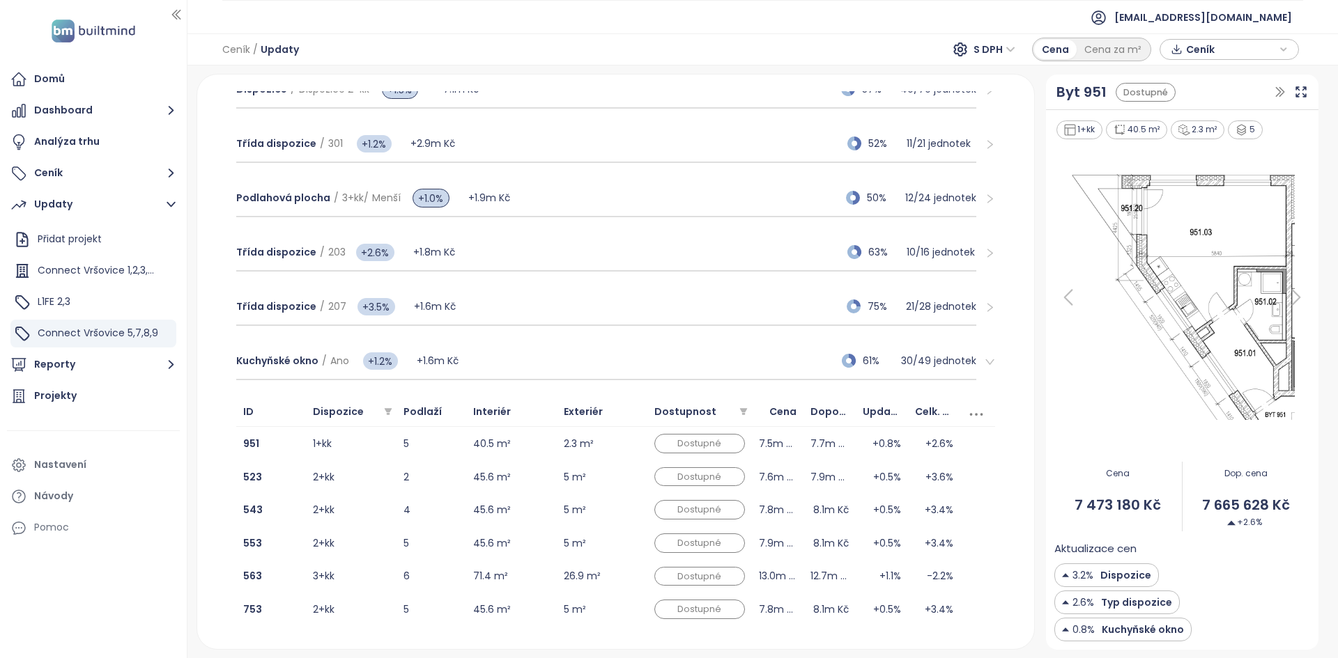
click at [1177, 291] on img at bounding box center [1182, 297] width 256 height 254
click at [483, 357] on div "Kuchyňské okno / Ano +1.2% +1.6m Kč 61% 30 / 49 jednotek" at bounding box center [606, 362] width 741 height 38
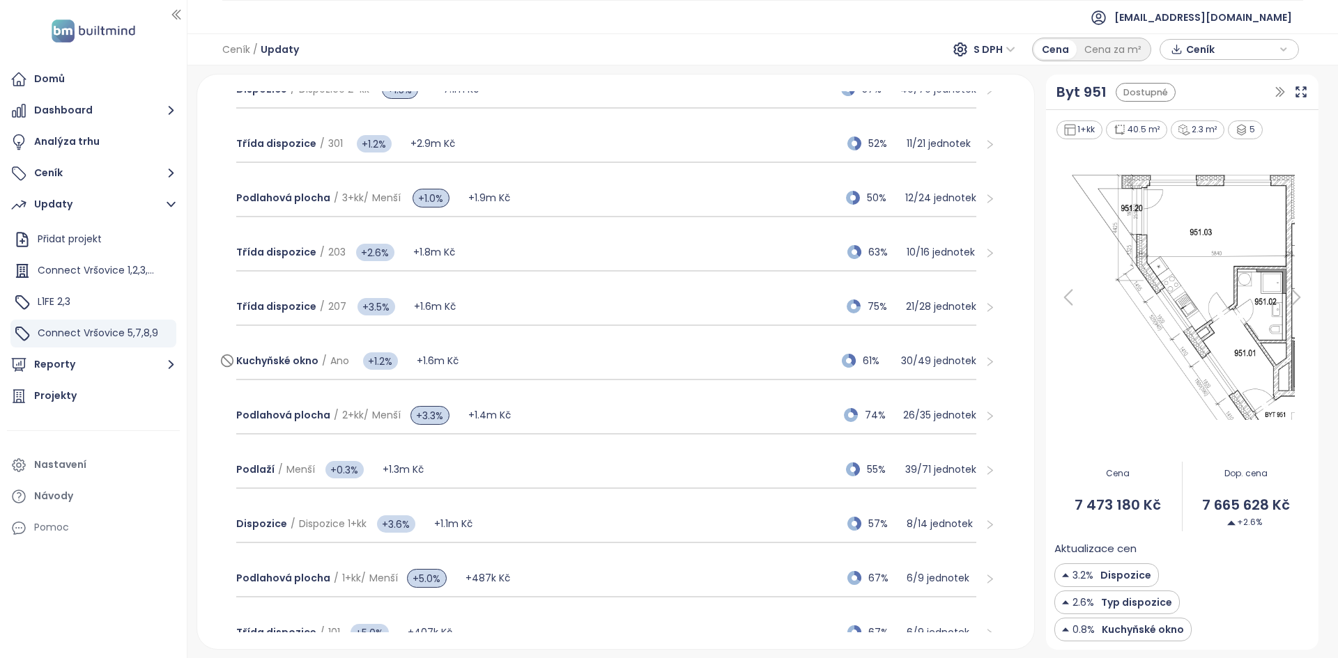
click at [522, 354] on div "Kuchyňské okno / Ano +1.2% +1.6m Kč 61% 30 / 49 jednotek" at bounding box center [606, 362] width 741 height 38
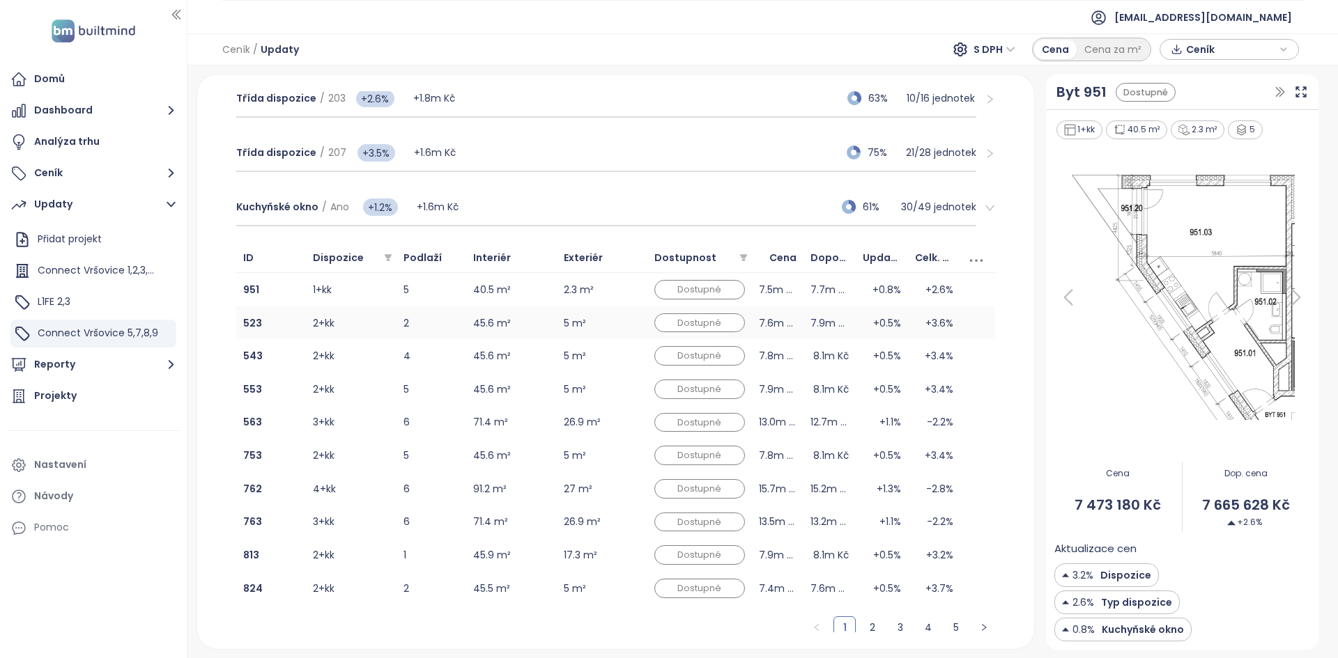
scroll to position [395, 0]
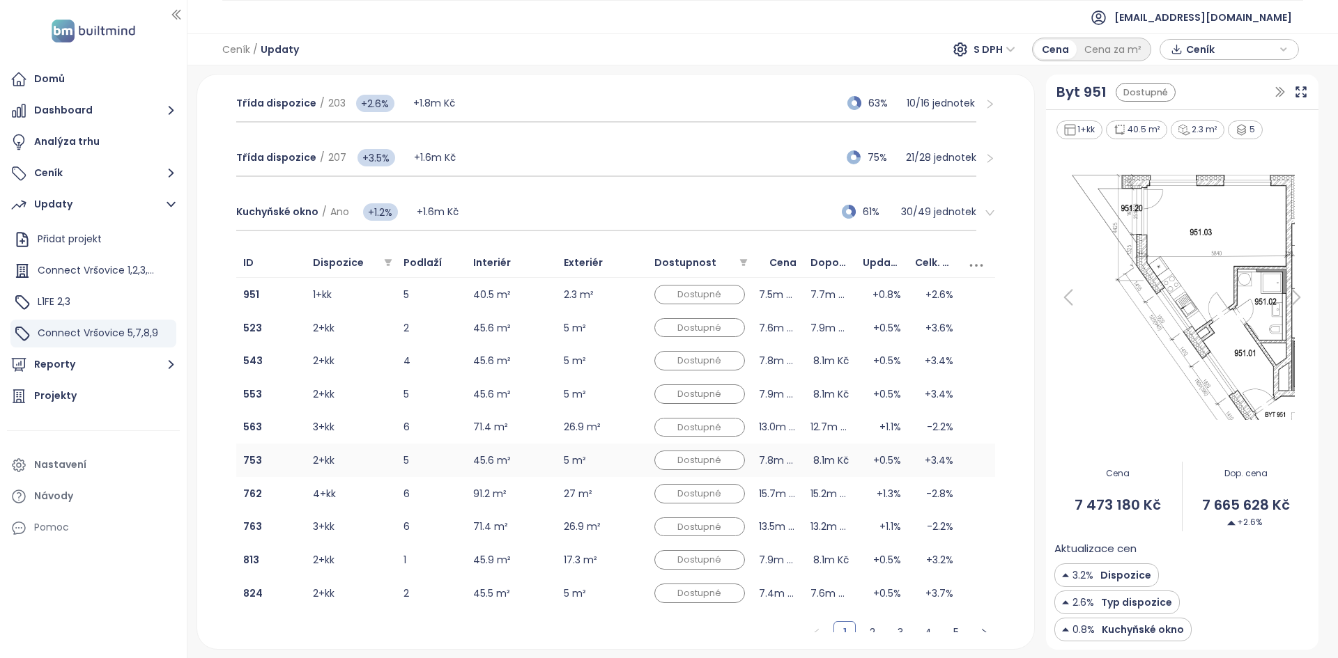
click at [441, 454] on td "5" at bounding box center [431, 460] width 70 height 33
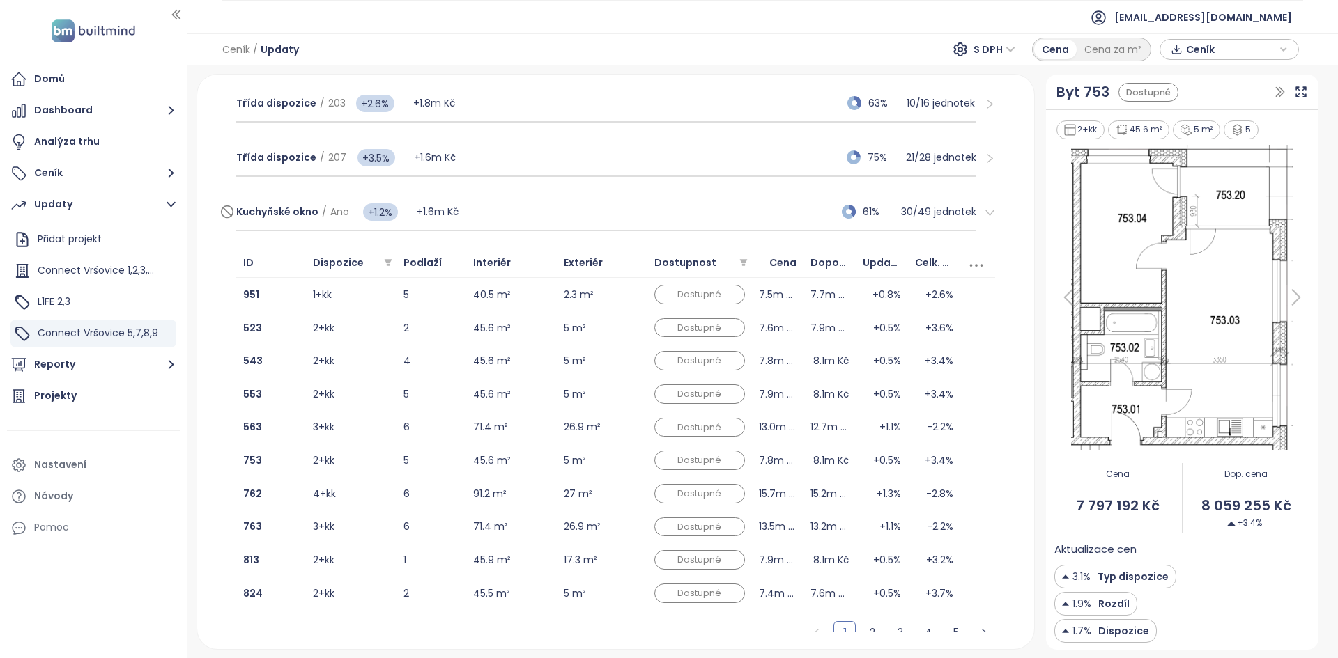
click at [579, 196] on div "Kuchyňské okno / Ano +1.2% +1.6m Kč 61% 30 / 49 jednotek" at bounding box center [606, 213] width 741 height 38
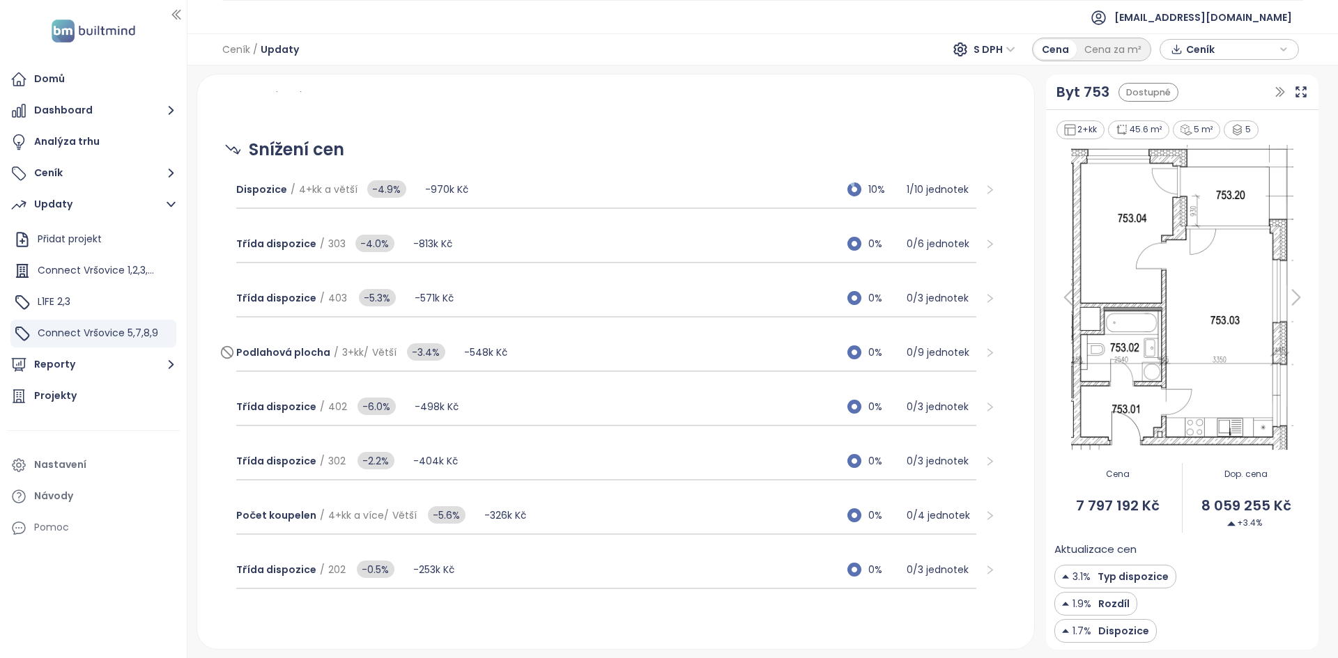
scroll to position [1151, 0]
click at [490, 242] on div "Třída dispozice / 303 -4.0% -813k Kč 0% 0 / 6 jednotek" at bounding box center [606, 245] width 741 height 38
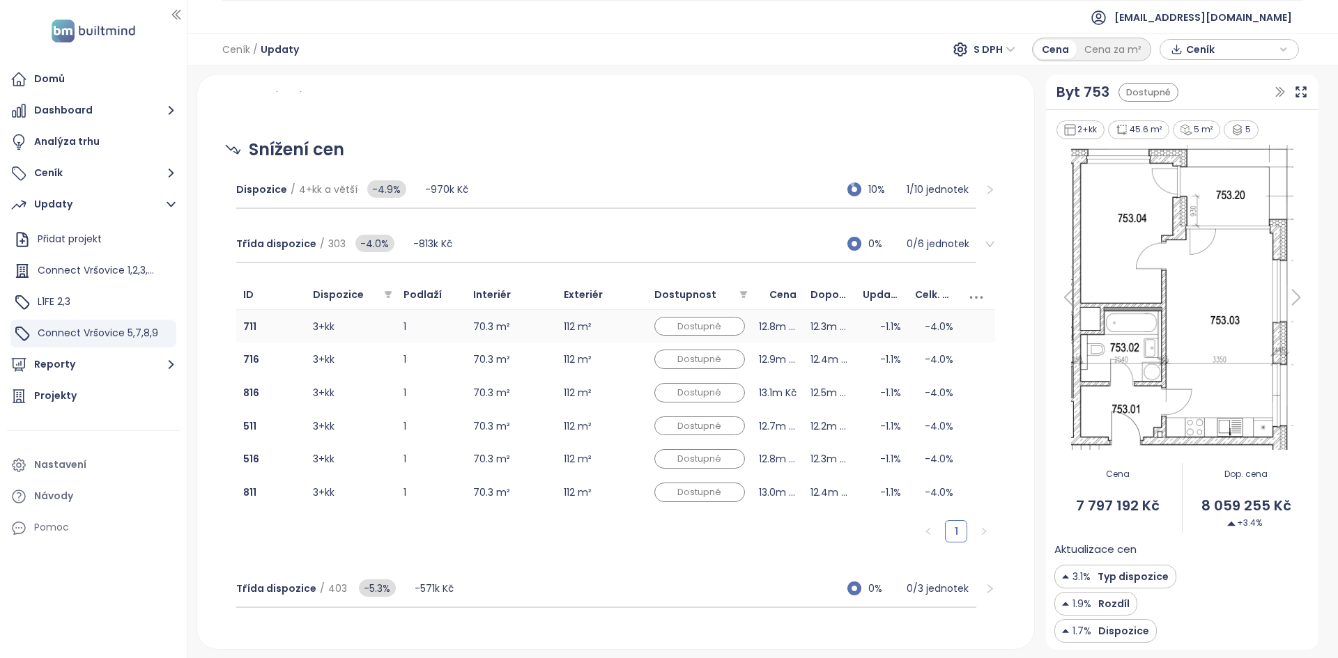
click at [440, 329] on td "1" at bounding box center [431, 326] width 70 height 33
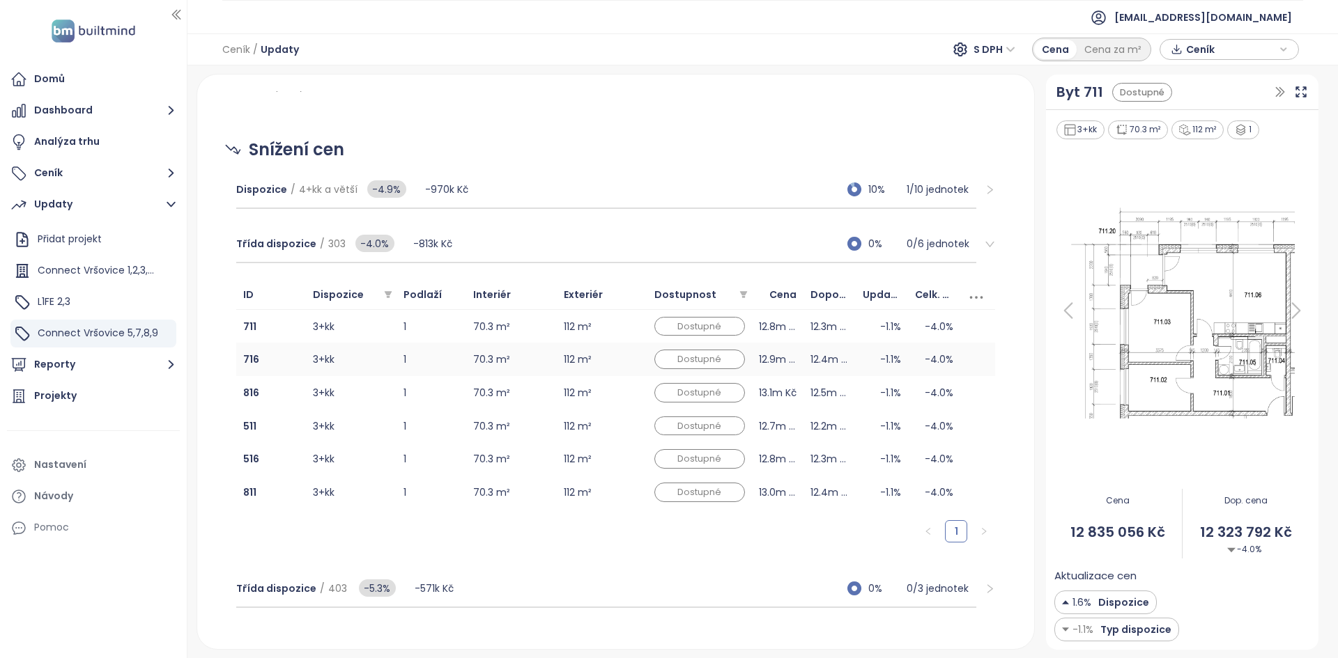
click at [437, 349] on td "1" at bounding box center [431, 359] width 70 height 33
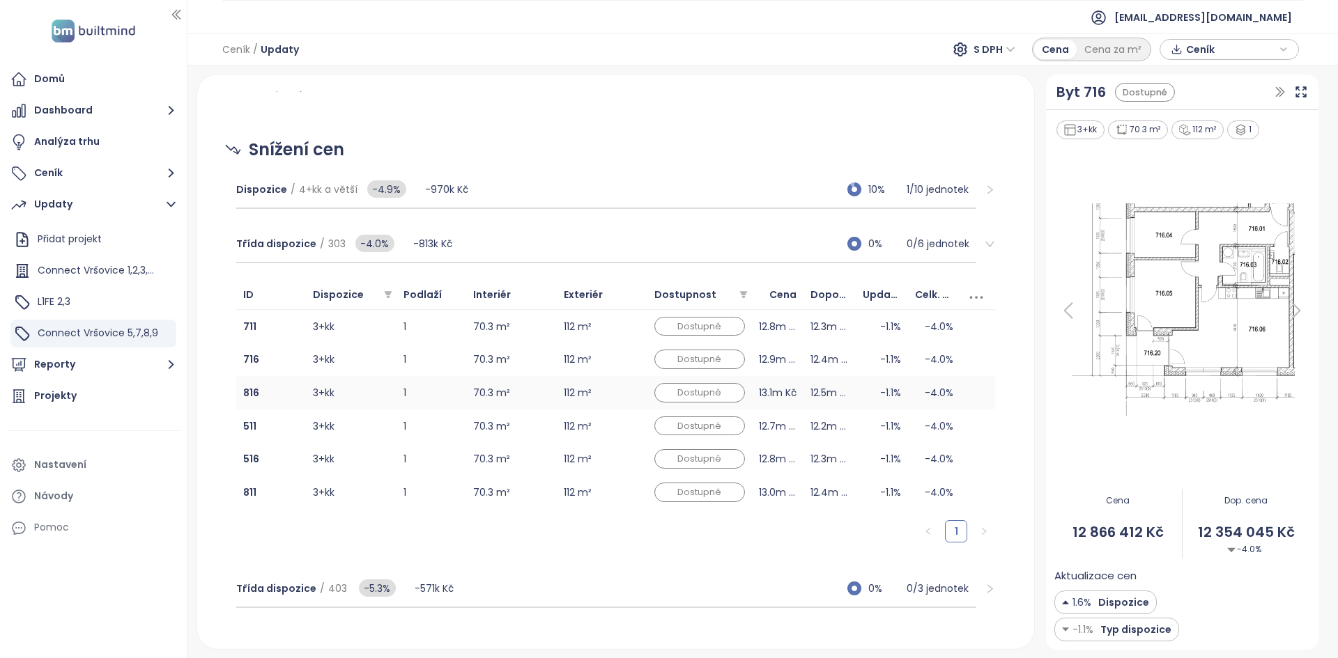
click at [438, 385] on td "1" at bounding box center [431, 392] width 70 height 33
click at [444, 435] on td "1" at bounding box center [431, 426] width 70 height 33
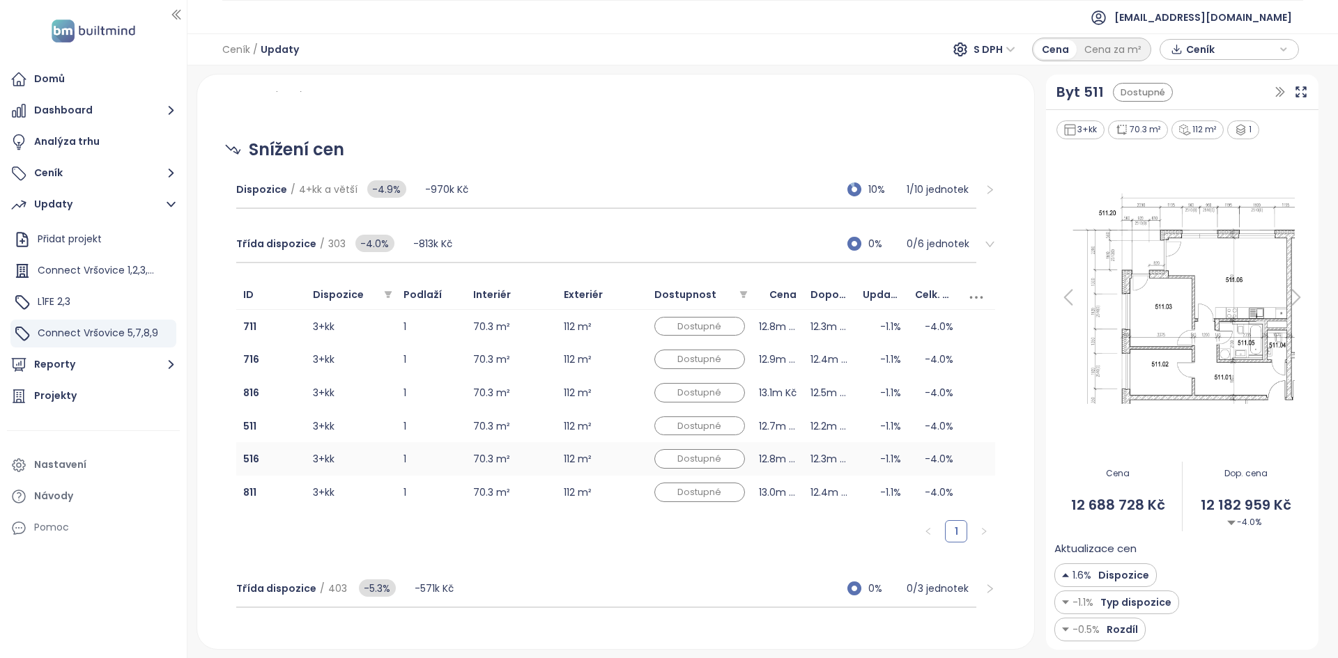
click at [446, 472] on td "1" at bounding box center [431, 458] width 70 height 33
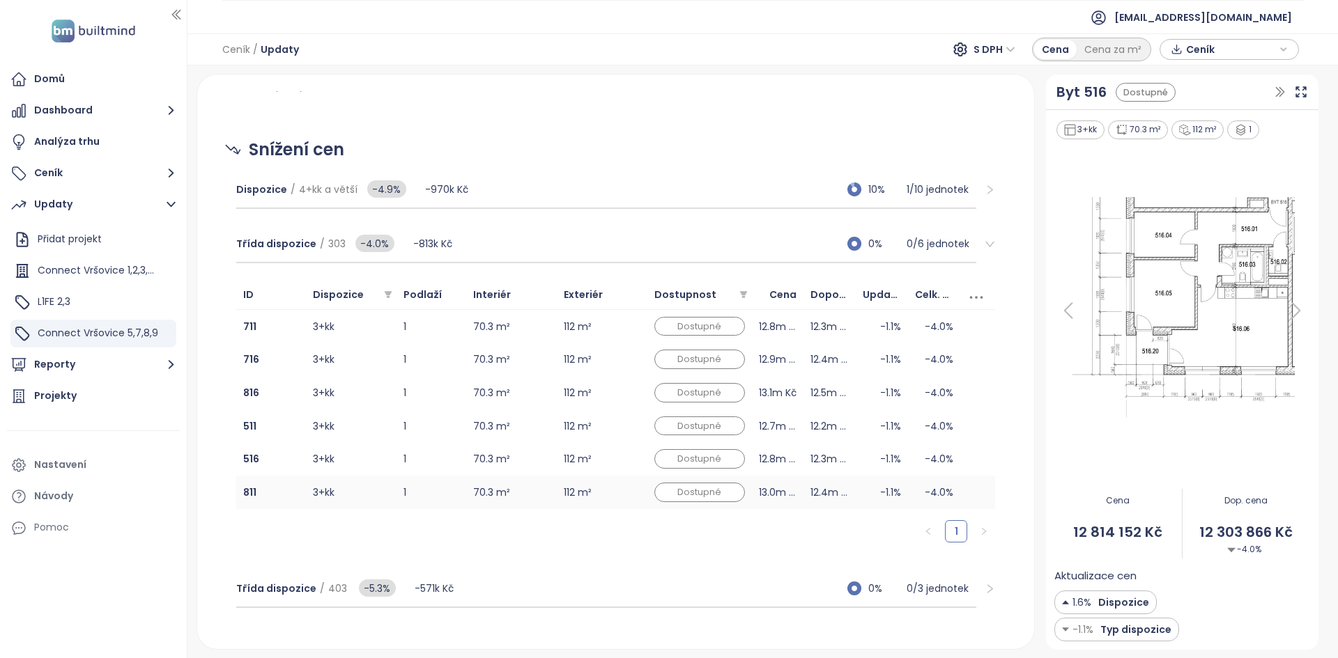
click at [450, 506] on td "1" at bounding box center [431, 492] width 70 height 33
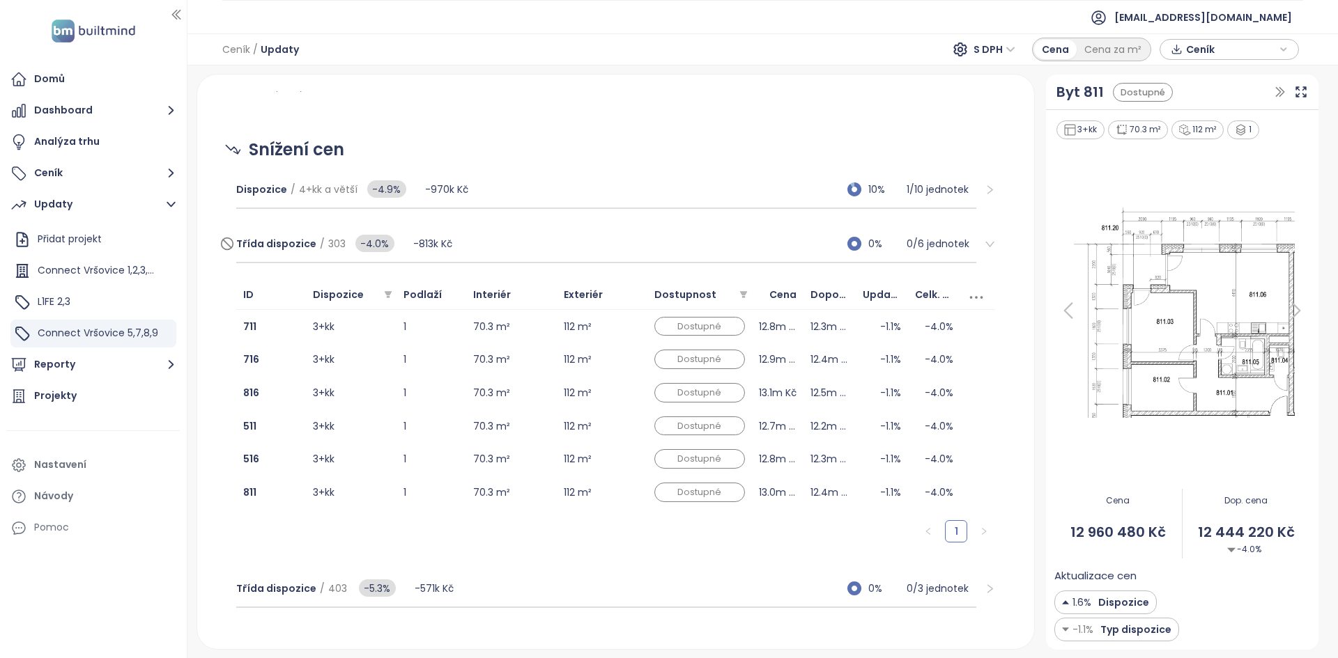
click at [540, 246] on div "Třída dispozice / 303 -4.0% -813k Kč 0% 0 / 6 jednotek" at bounding box center [606, 245] width 741 height 38
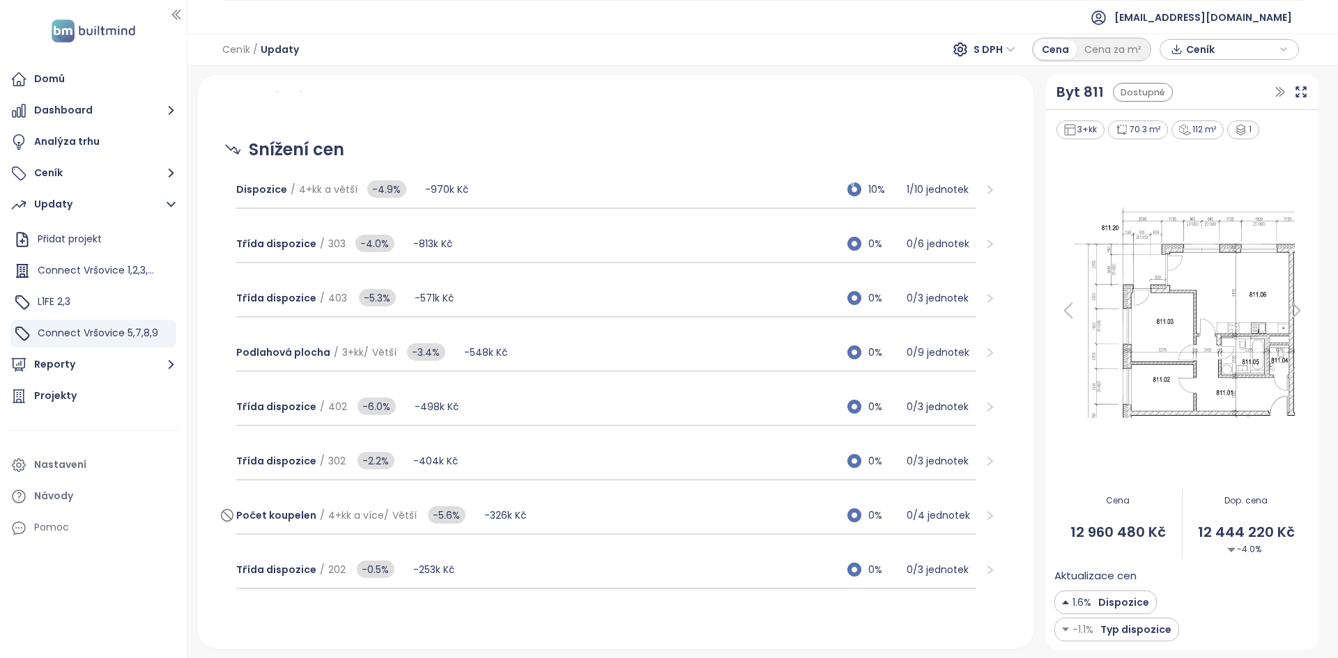
click at [620, 510] on div "Počet koupelen / 4+kk a více / Větší -5.6% -326k Kč 0% 0 / 4 jednotek" at bounding box center [606, 516] width 741 height 38
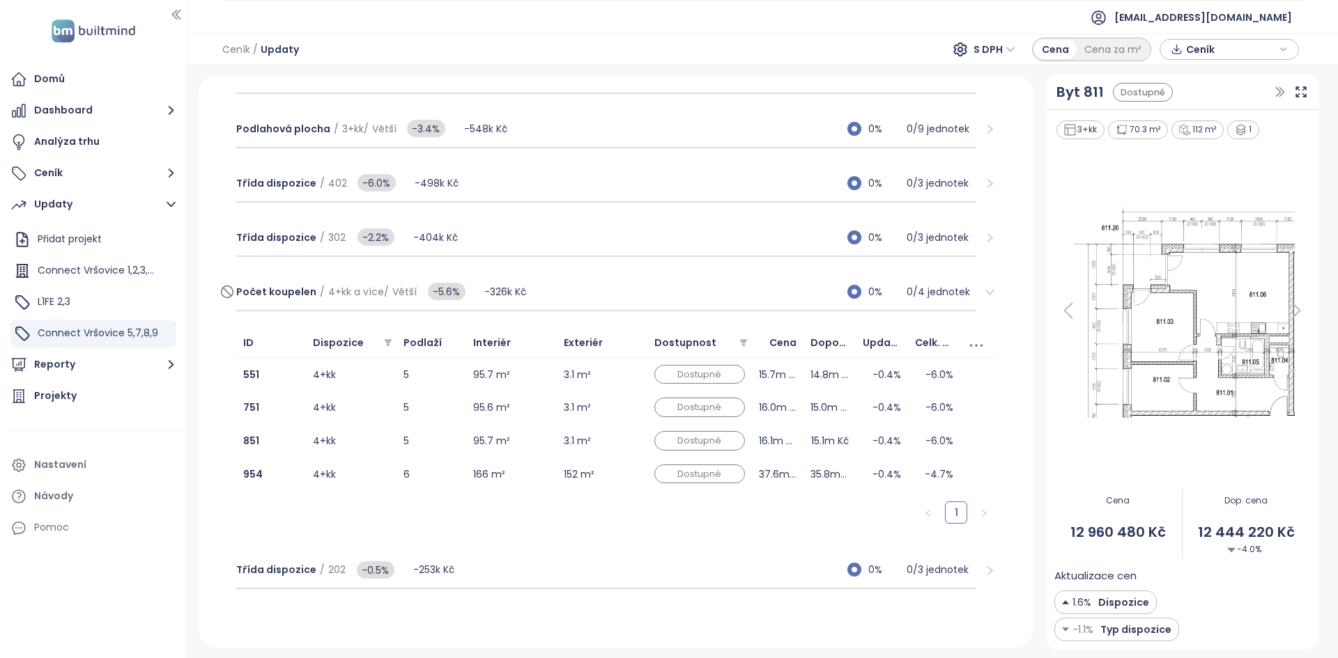
scroll to position [1370, 0]
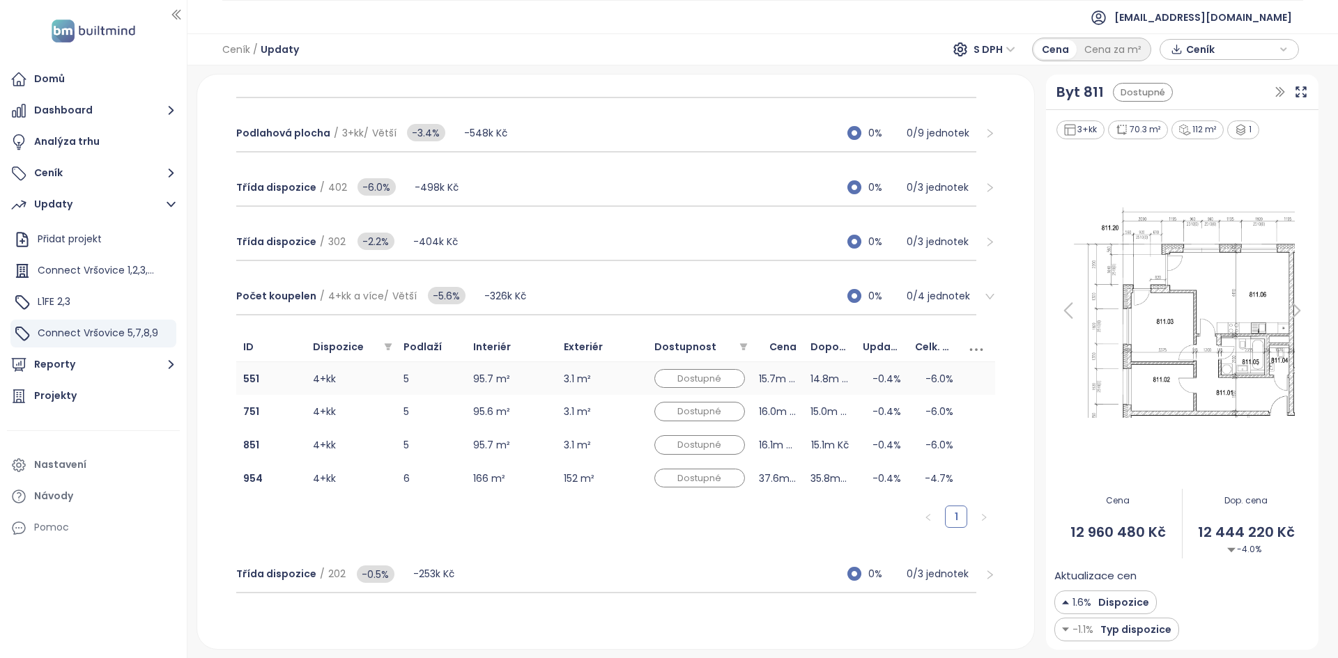
click at [458, 382] on td "5" at bounding box center [431, 378] width 70 height 33
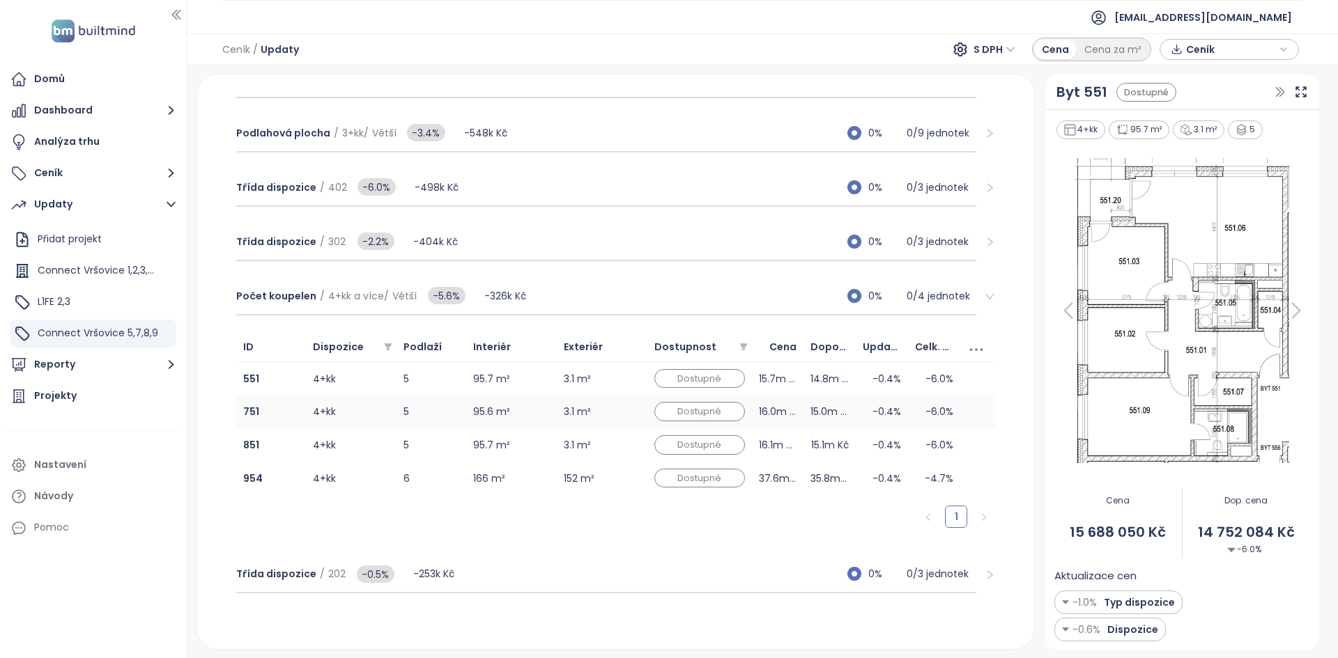
click at [427, 405] on td "5" at bounding box center [431, 411] width 70 height 33
click at [1234, 343] on img at bounding box center [1181, 310] width 249 height 313
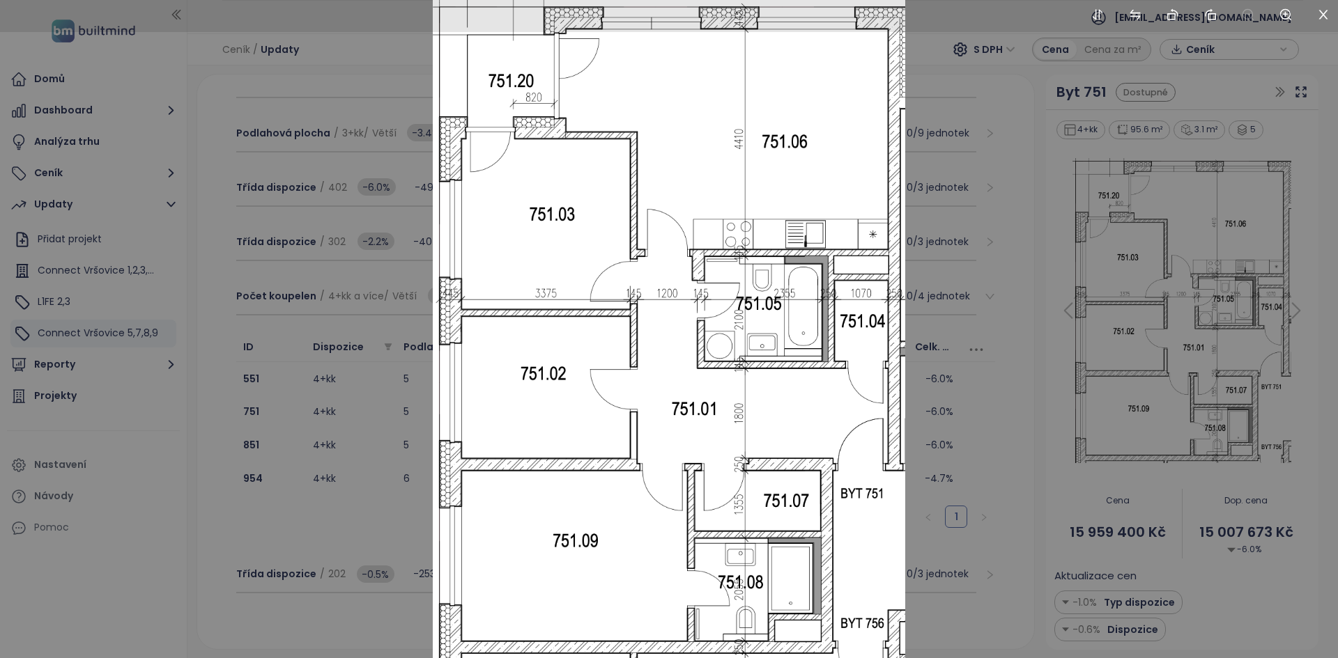
click at [344, 528] on div at bounding box center [669, 329] width 1338 height 658
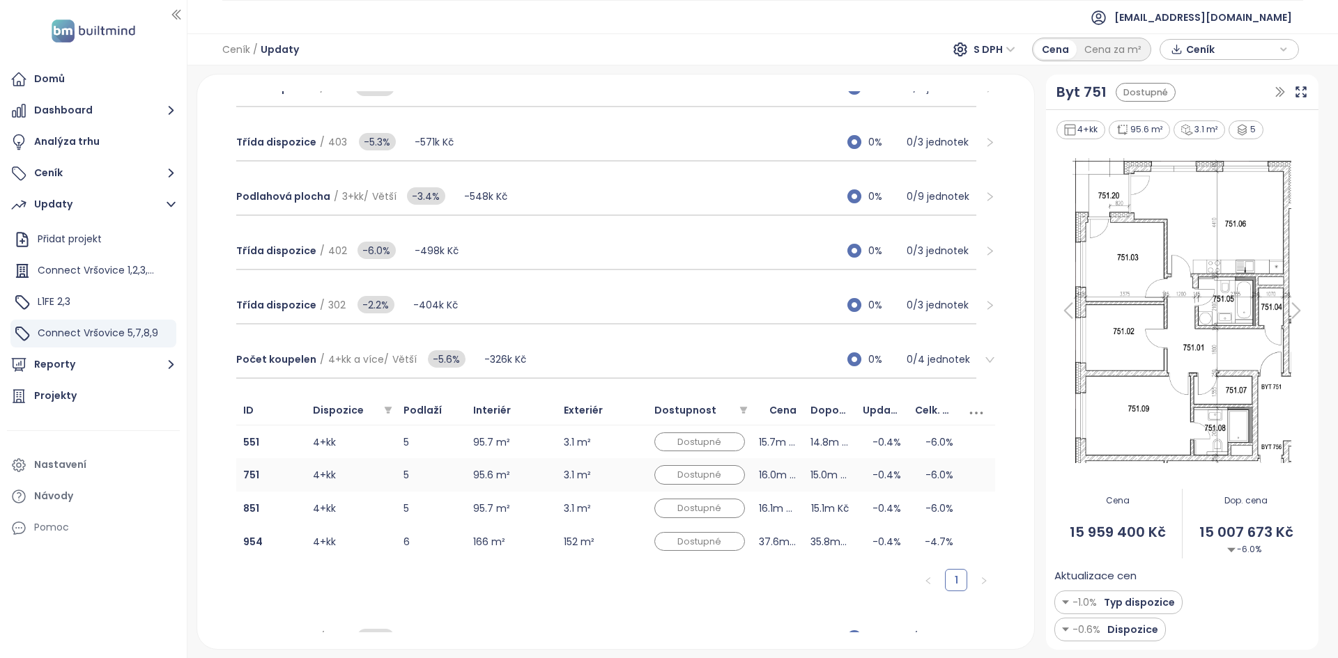
scroll to position [1310, 0]
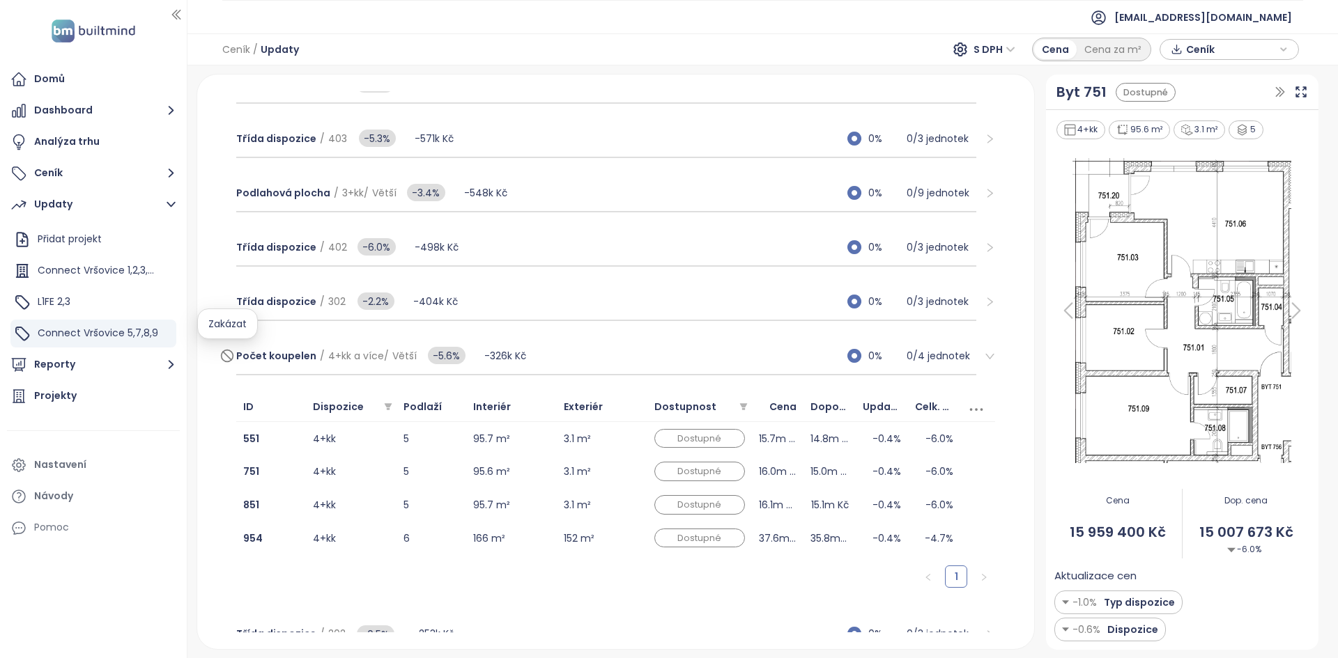
click at [228, 359] on icon at bounding box center [227, 356] width 14 height 17
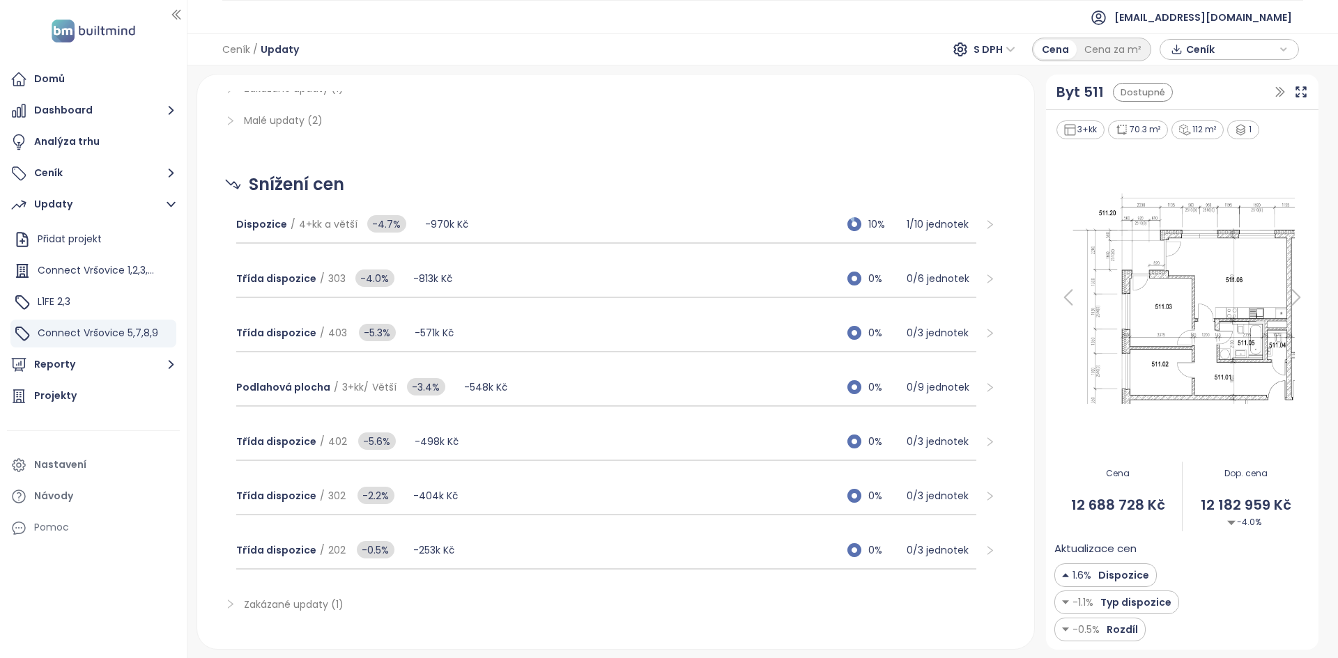
scroll to position [1117, 0]
click at [713, 219] on div "Dispozice / 4+kk a větší -4.7% -970k Kč 10% 1 / 10 jednotek" at bounding box center [606, 225] width 741 height 38
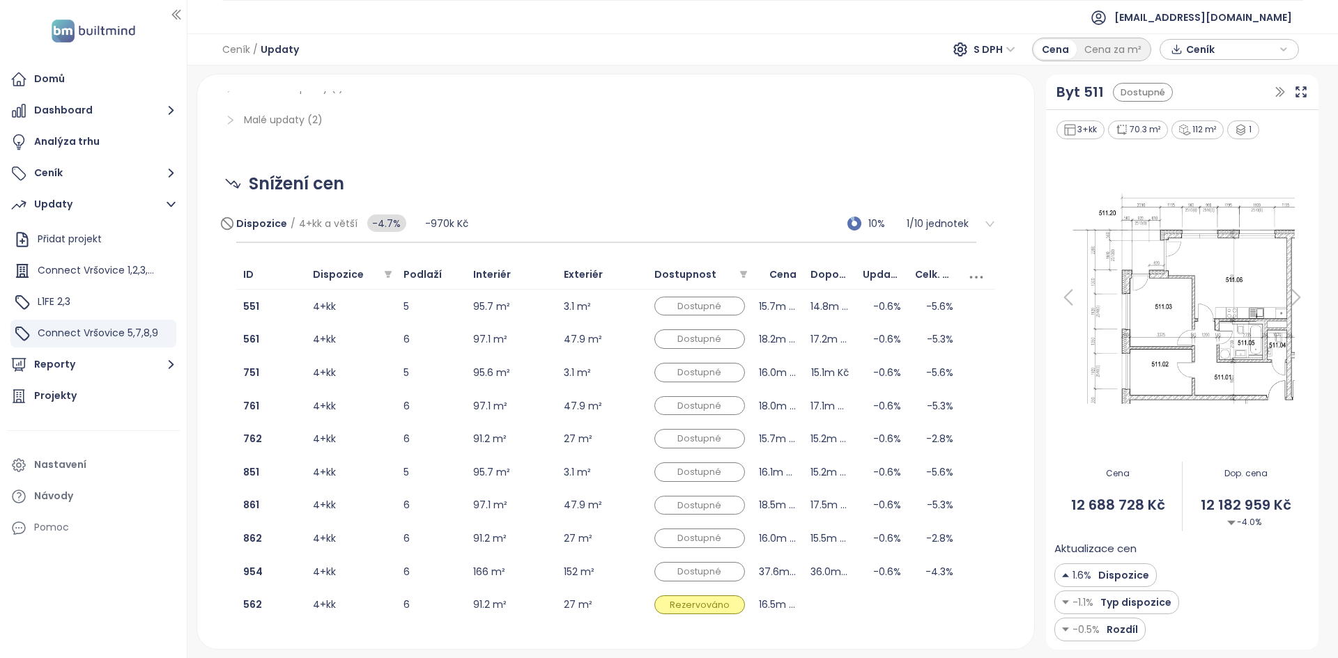
click at [713, 219] on div "Dispozice / 4+kk a větší -4.7% -970k Kč 10% 1 / 10 jednotek" at bounding box center [606, 225] width 741 height 38
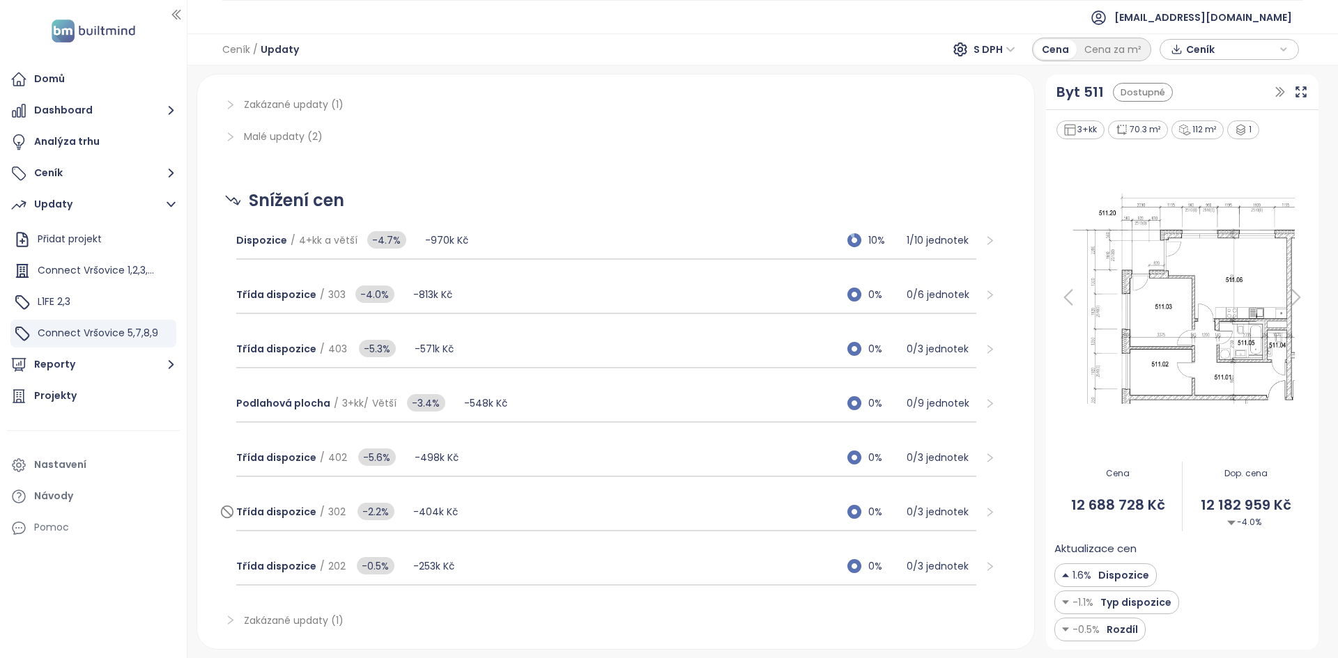
scroll to position [1101, 0]
drag, startPoint x: 114, startPoint y: 178, endPoint x: 169, endPoint y: 160, distance: 57.9
click at [114, 178] on button "Ceník" at bounding box center [93, 174] width 173 height 28
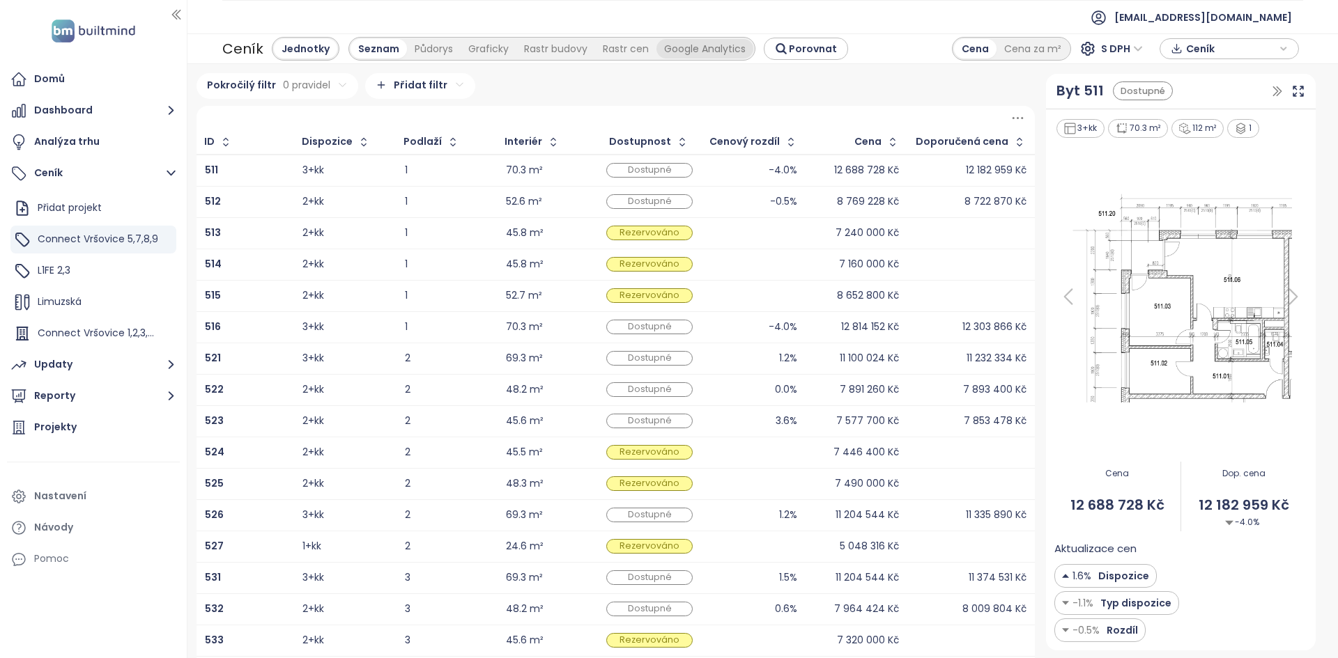
click at [683, 55] on div "Google Analytics" at bounding box center [704, 49] width 97 height 20
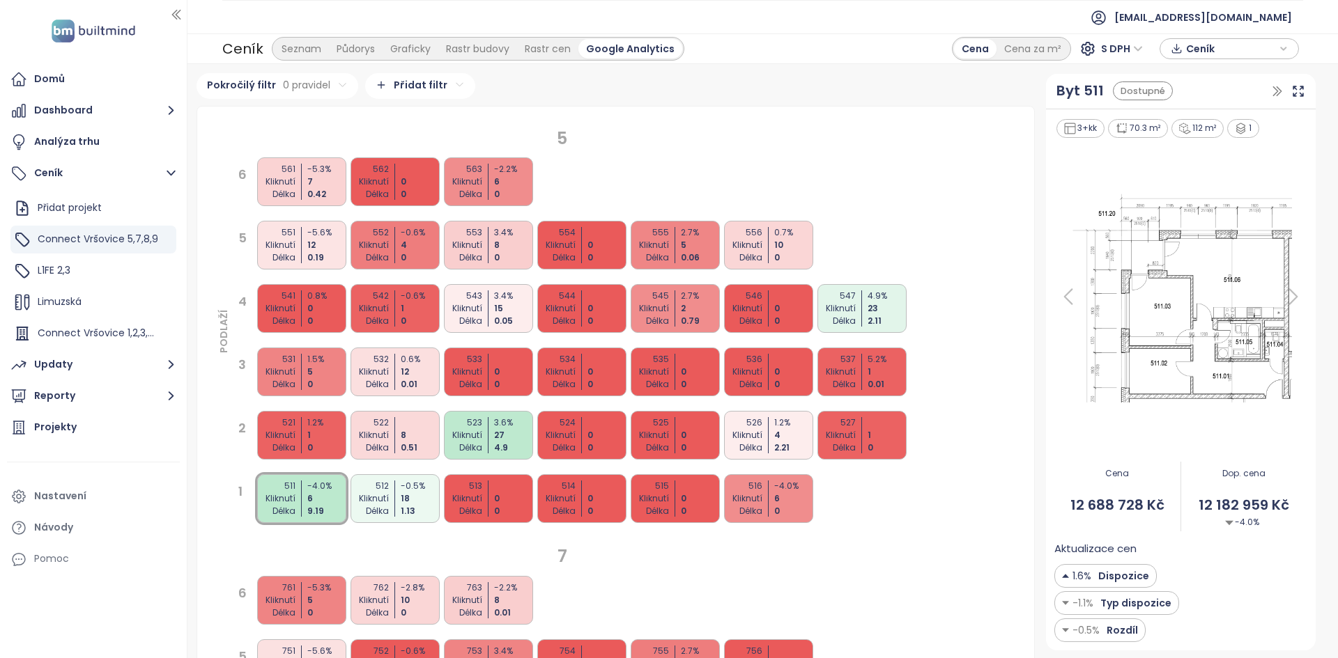
click at [768, 339] on div "6 561 Kliknutí Délka -5.3 % 7 0.42 562 Kliknutí Délka 0 0 563 Kliknutí Délka -2…" at bounding box center [569, 360] width 679 height 411
click at [767, 318] on div "546 Kliknutí Délka 0 0" at bounding box center [768, 308] width 89 height 49
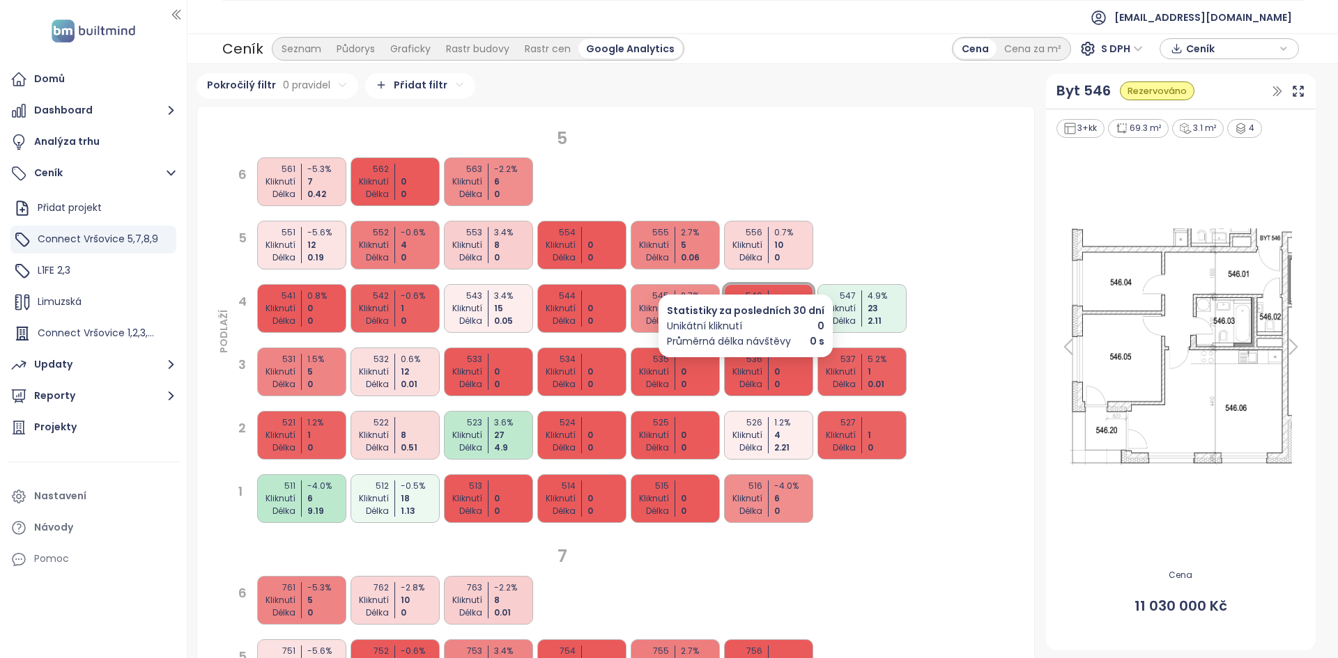
click at [759, 380] on div "Délka" at bounding box center [741, 384] width 41 height 13
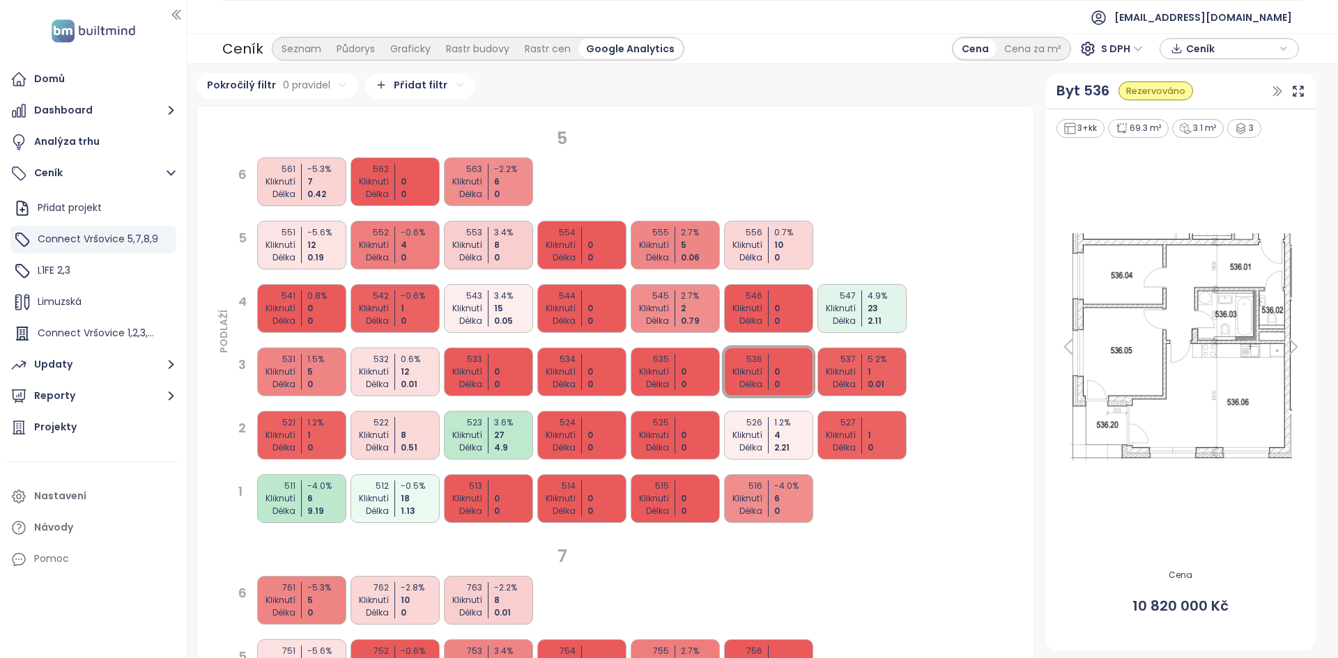
click at [86, 285] on ul "Přidat projekt Connect Vršovice 5,7,8,9 L1FE 2,3 Limuzská Connect Vršovice 1,2,…" at bounding box center [93, 286] width 166 height 185
drag, startPoint x: 102, startPoint y: 265, endPoint x: 117, endPoint y: 254, distance: 18.4
click at [102, 263] on div "L1FE 2,3" at bounding box center [93, 271] width 166 height 28
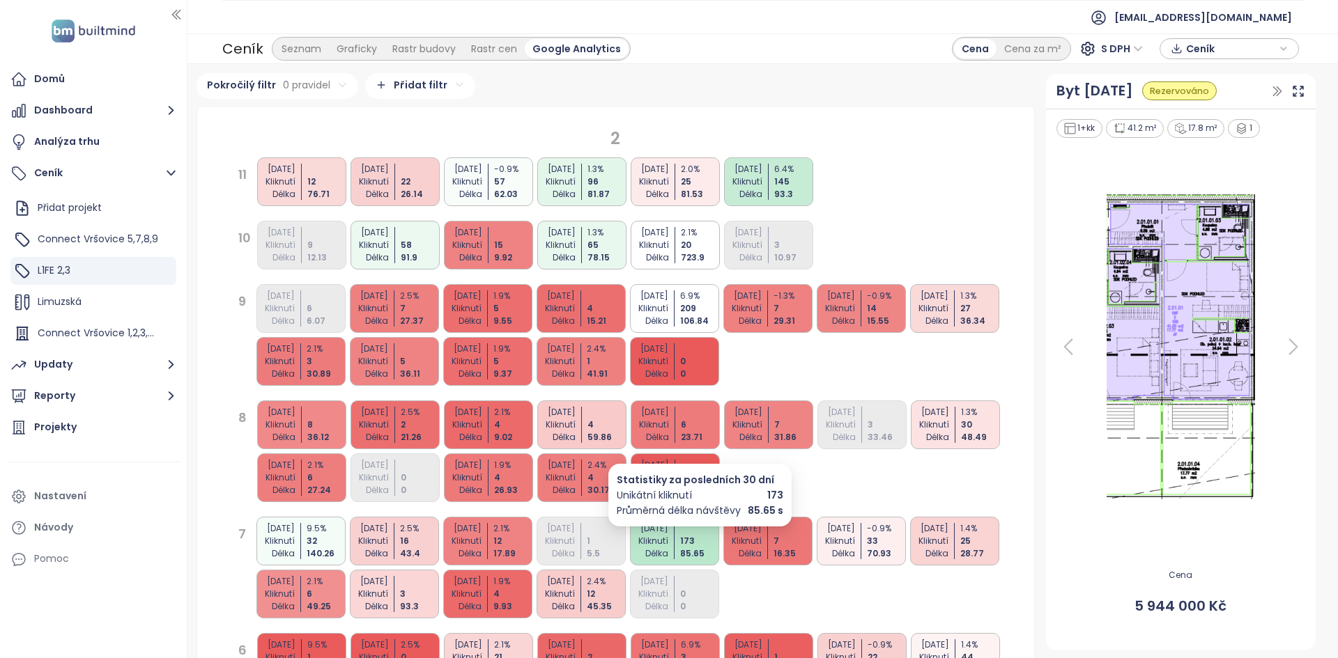
click at [681, 547] on div "173" at bounding box center [700, 541] width 41 height 13
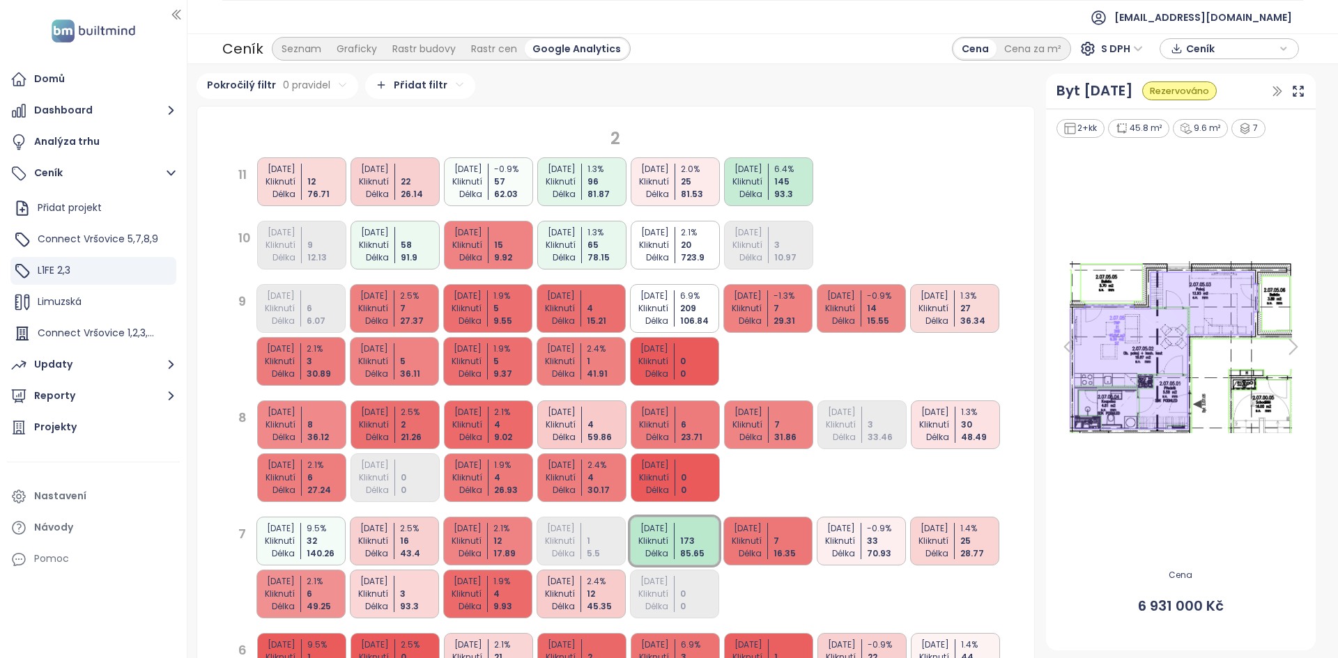
click at [814, 472] on div "2.08.01 Kliknutí Délka 8 36.12 2.08.02 Kliknutí Délka 2.5 % 2 21.26 2.08.03 Kli…" at bounding box center [635, 451] width 761 height 106
click at [432, 91] on html "Domů Dashboard Analýza trhu Ceník Přidat projekt Connect Vršovice 5,7,8,9 L1FE …" at bounding box center [669, 329] width 1338 height 658
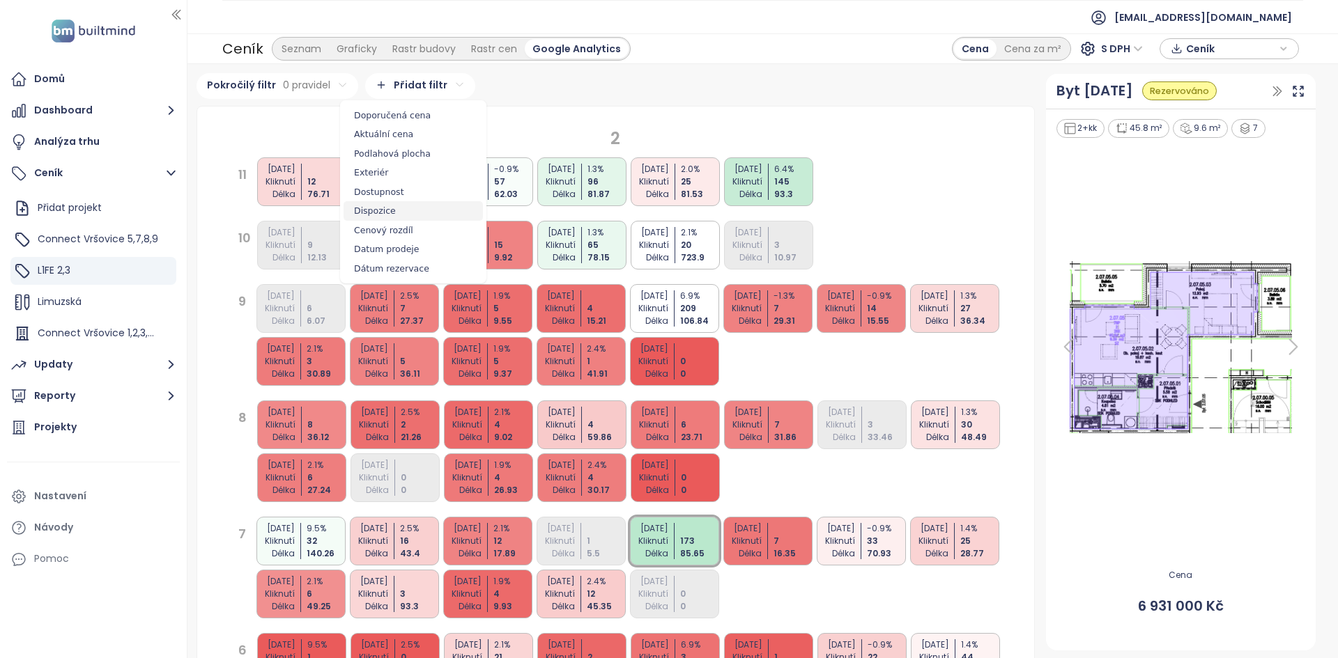
click at [380, 210] on span "Dispozice" at bounding box center [412, 211] width 139 height 20
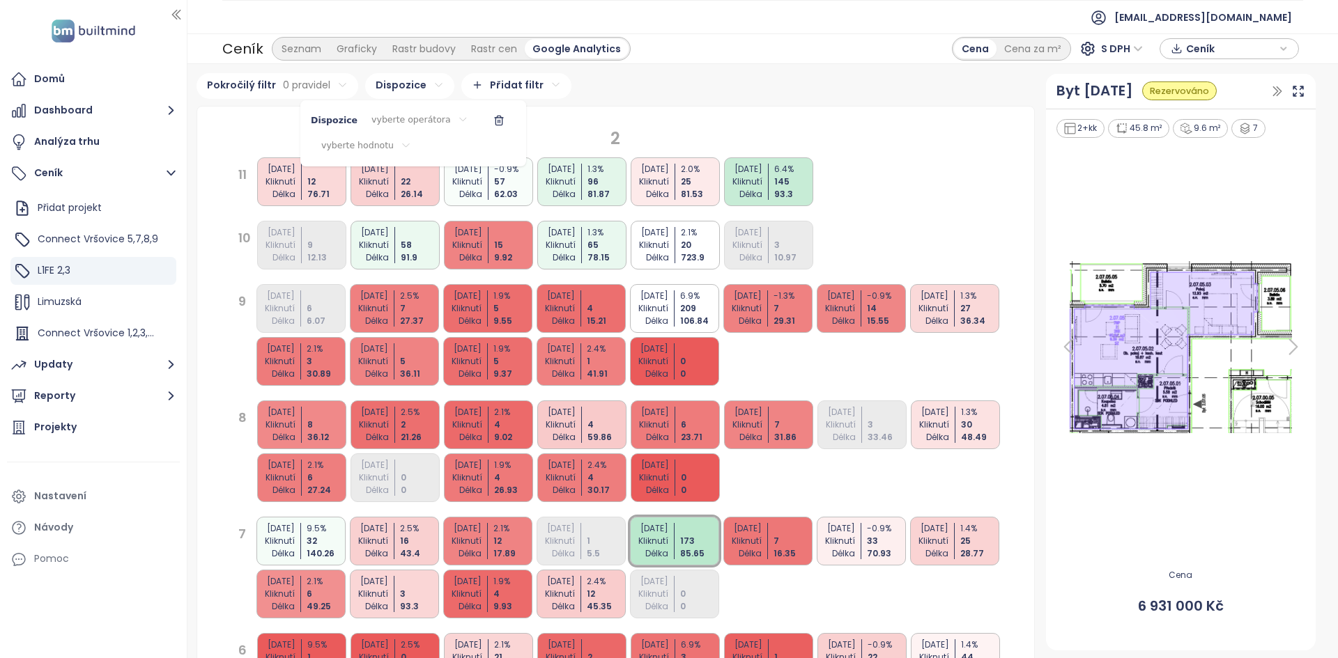
click at [483, 85] on html "Domů Dashboard Analýza trhu Ceník Přidat projekt Connect Vršovice 5,7,8,9 L1FE …" at bounding box center [669, 329] width 1338 height 658
click at [411, 91] on html "Domů Dashboard Analýza trhu Ceník Přidat projekt Connect Vršovice 5,7,8,9 L1FE …" at bounding box center [669, 329] width 1338 height 658
click at [404, 116] on html "Domů Dashboard Analýza trhu Ceník Přidat projekt Connect Vršovice 5,7,8,9 L1FE …" at bounding box center [669, 329] width 1338 height 658
click at [392, 154] on span "je" at bounding box center [410, 149] width 78 height 20
click at [381, 136] on div "Dispozice je vyberte hodnotu" at bounding box center [412, 134] width 148 height 56
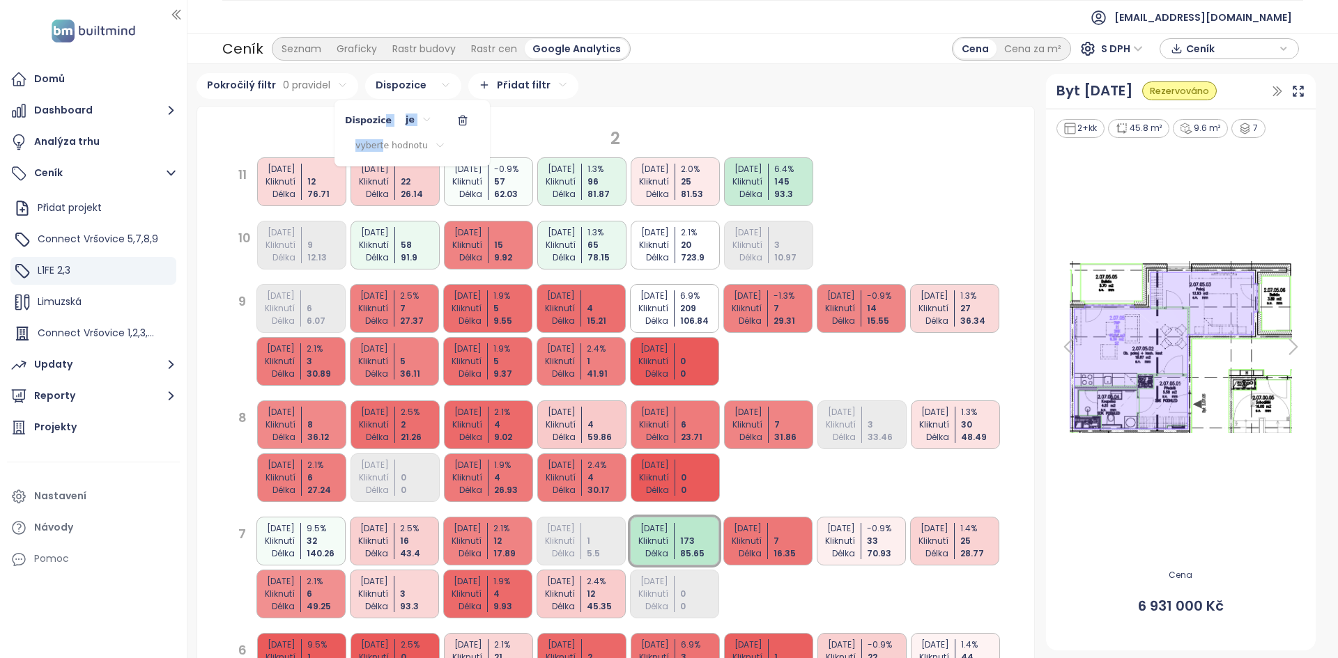
click at [382, 146] on html "Domů Dashboard Analýza trhu Ceník Přidat projekt Connect Vršovice 5,7,8,9 L1FE …" at bounding box center [669, 329] width 1338 height 658
click at [383, 146] on html "Domů Dashboard Analýza trhu Ceník Přidat projekt Connect Vršovice 5,7,8,9 L1FE …" at bounding box center [669, 329] width 1338 height 658
click at [458, 118] on icon "button" at bounding box center [462, 118] width 8 height 0
click at [346, 48] on div "Graficky" at bounding box center [357, 49] width 56 height 20
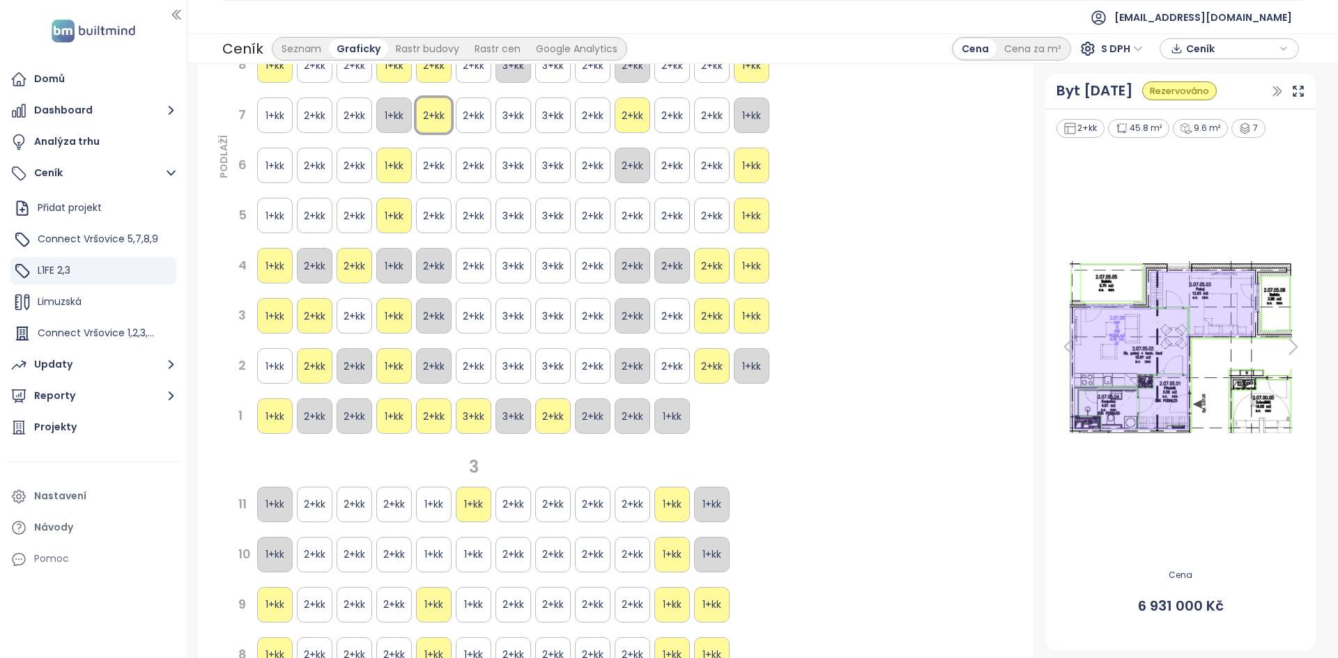
scroll to position [261, 0]
click at [396, 413] on div "1+kk" at bounding box center [394, 416] width 36 height 36
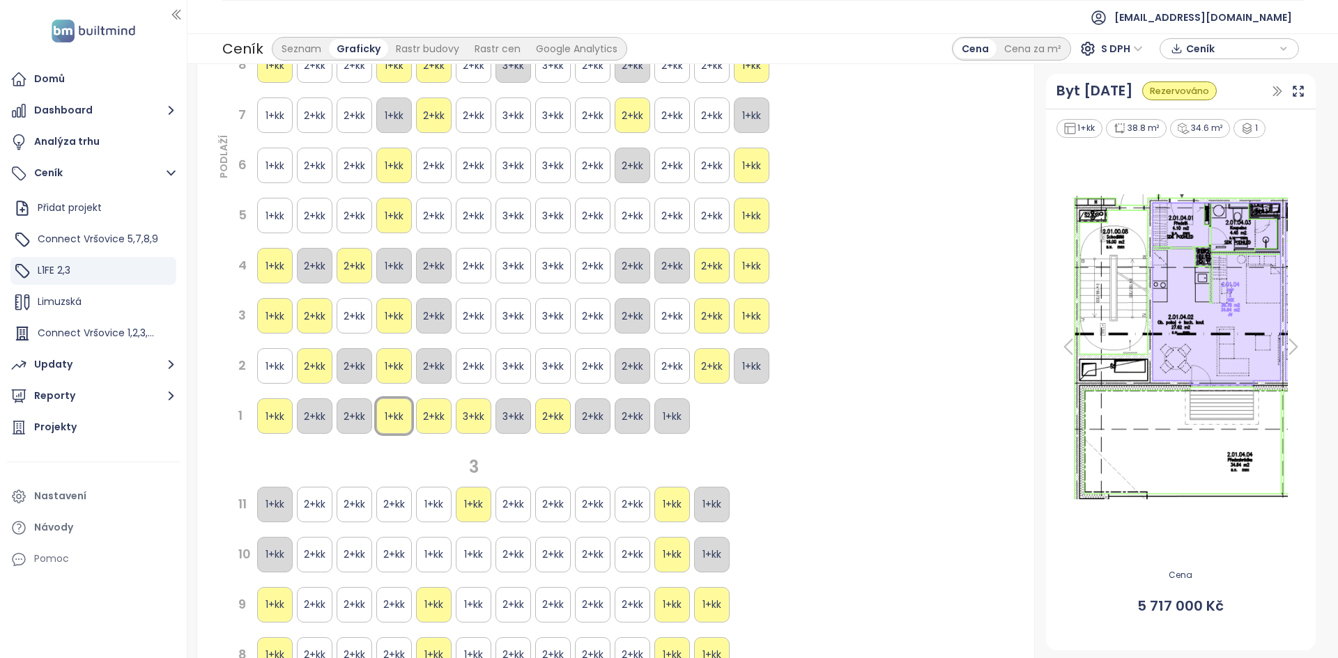
click at [396, 364] on div "1+kk" at bounding box center [394, 366] width 36 height 36
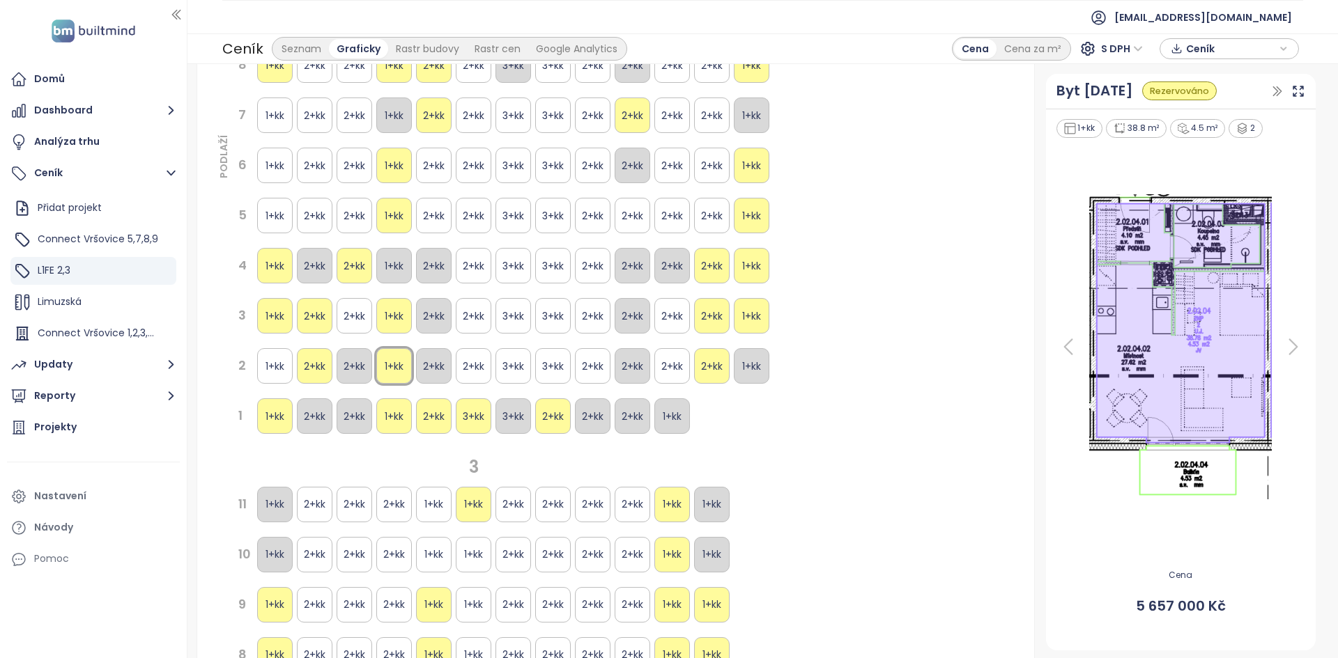
click at [403, 324] on div "1+kk" at bounding box center [394, 316] width 36 height 36
click at [405, 251] on div "1+kk" at bounding box center [394, 266] width 36 height 36
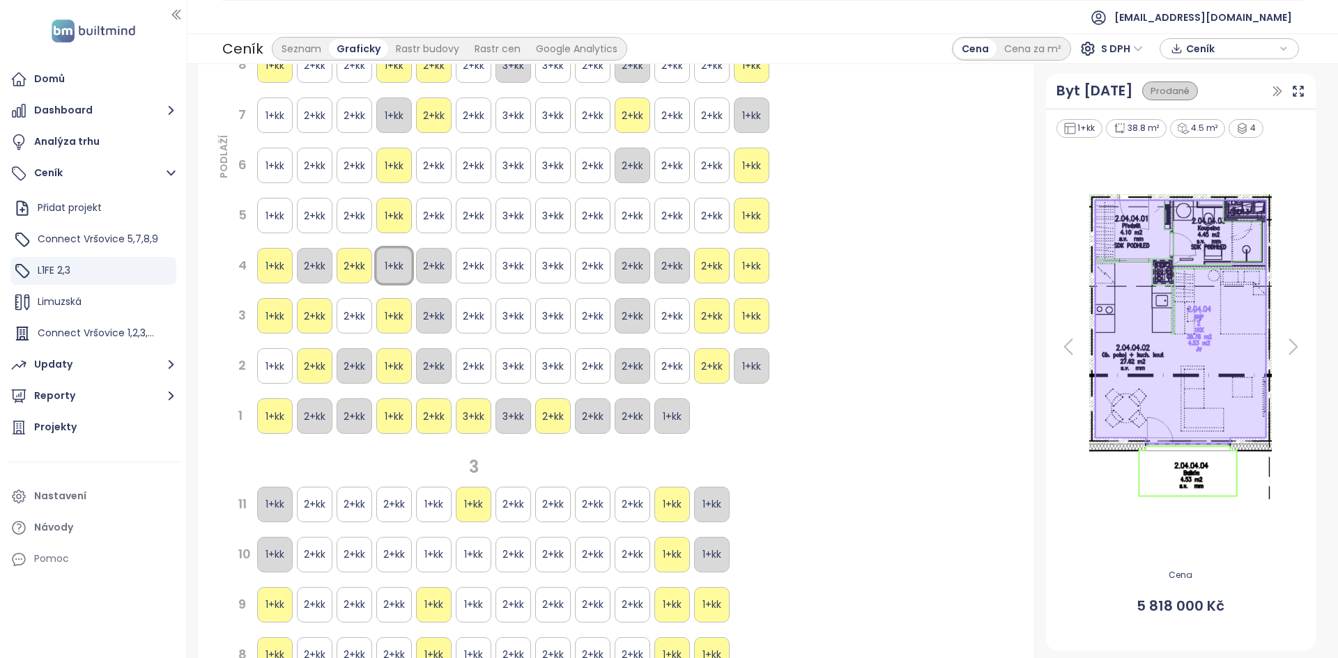
click at [404, 212] on div "1+kk" at bounding box center [394, 216] width 36 height 36
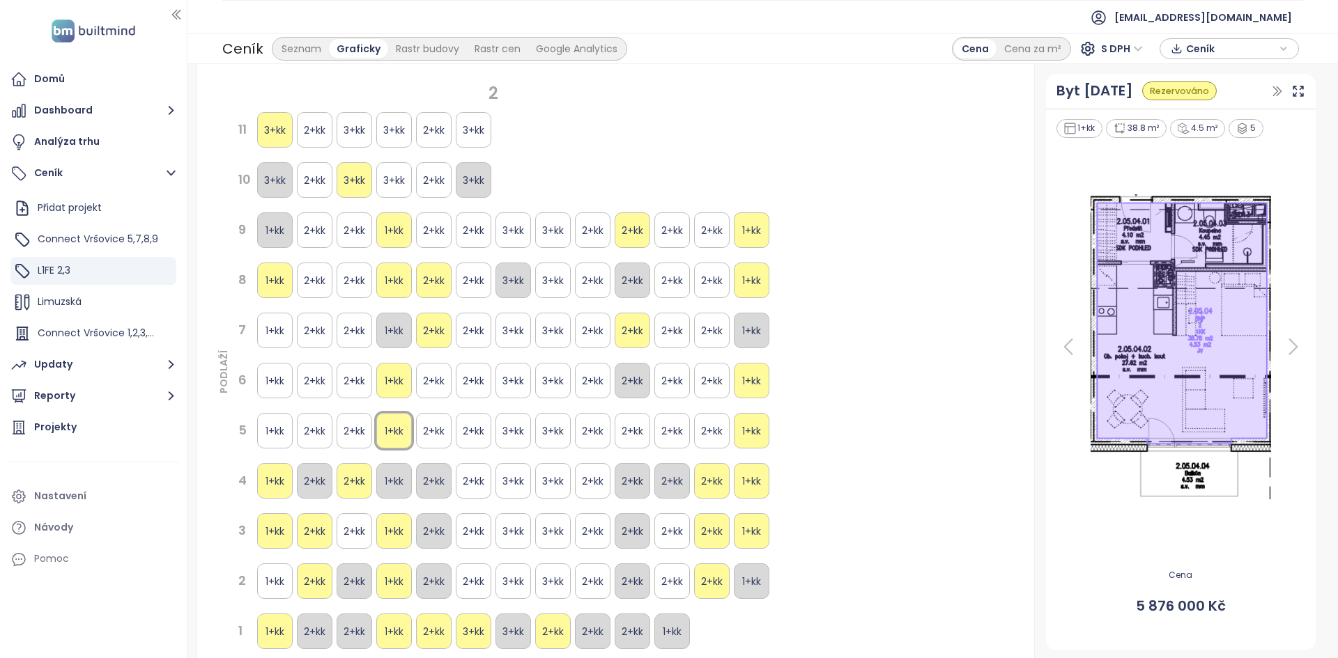
scroll to position [48, 0]
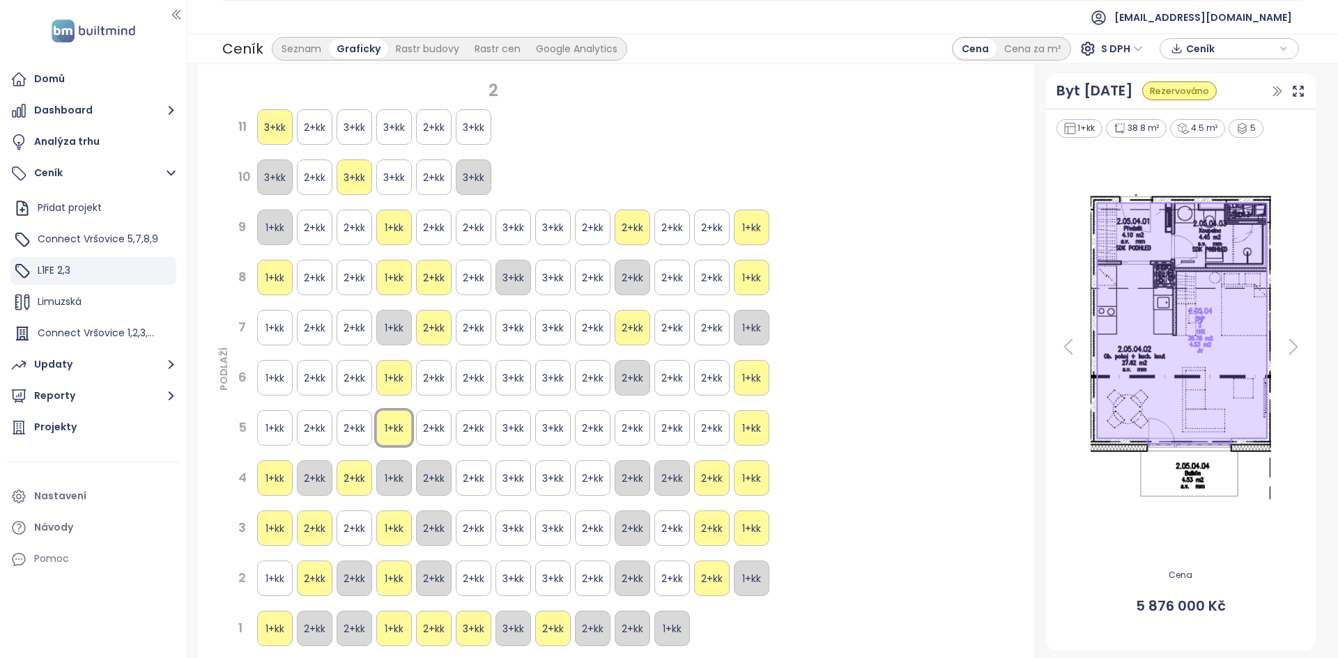
click at [394, 226] on div "1+kk" at bounding box center [394, 228] width 36 height 36
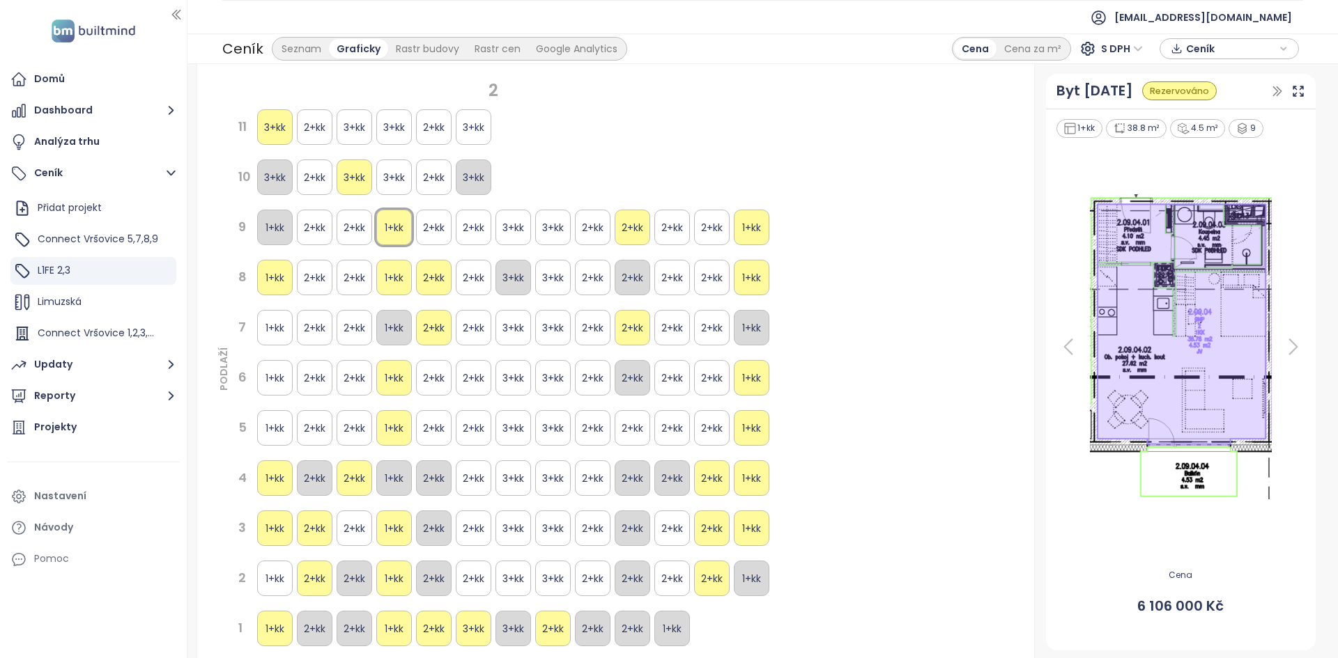
click at [396, 277] on div "1+kk" at bounding box center [394, 278] width 36 height 36
click at [364, 277] on div "2+kk" at bounding box center [354, 278] width 36 height 36
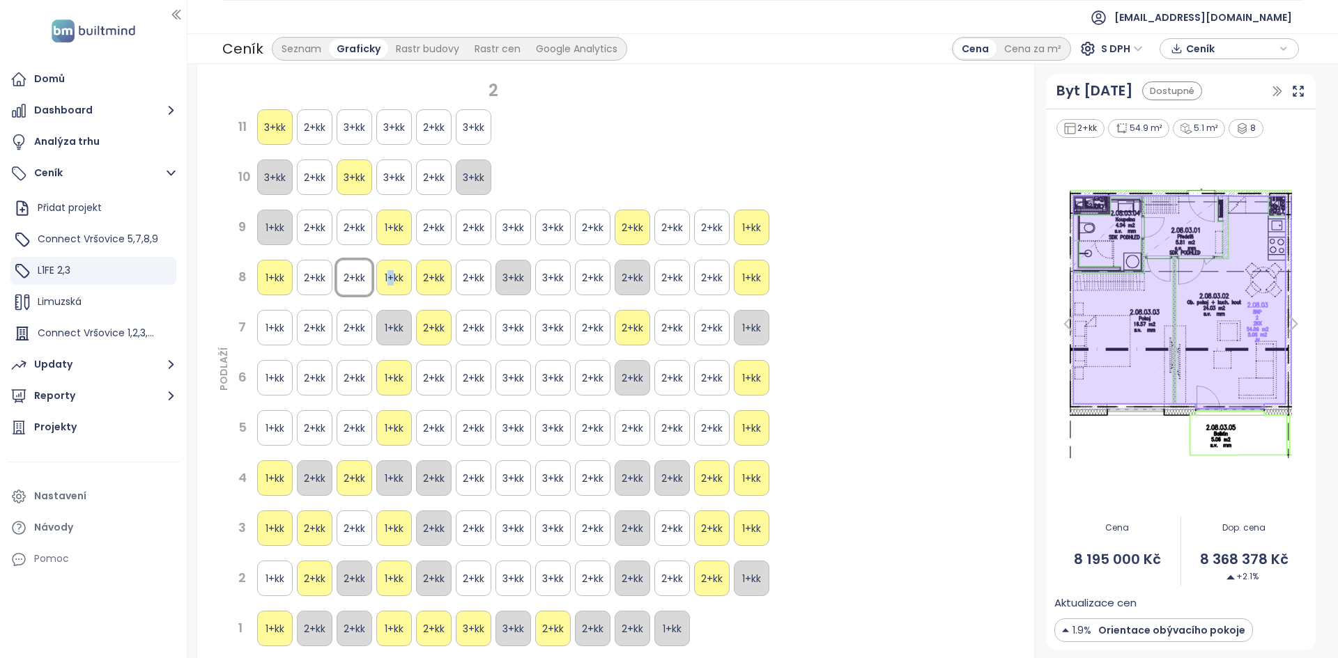
click at [391, 275] on div "1+kk" at bounding box center [394, 278] width 36 height 36
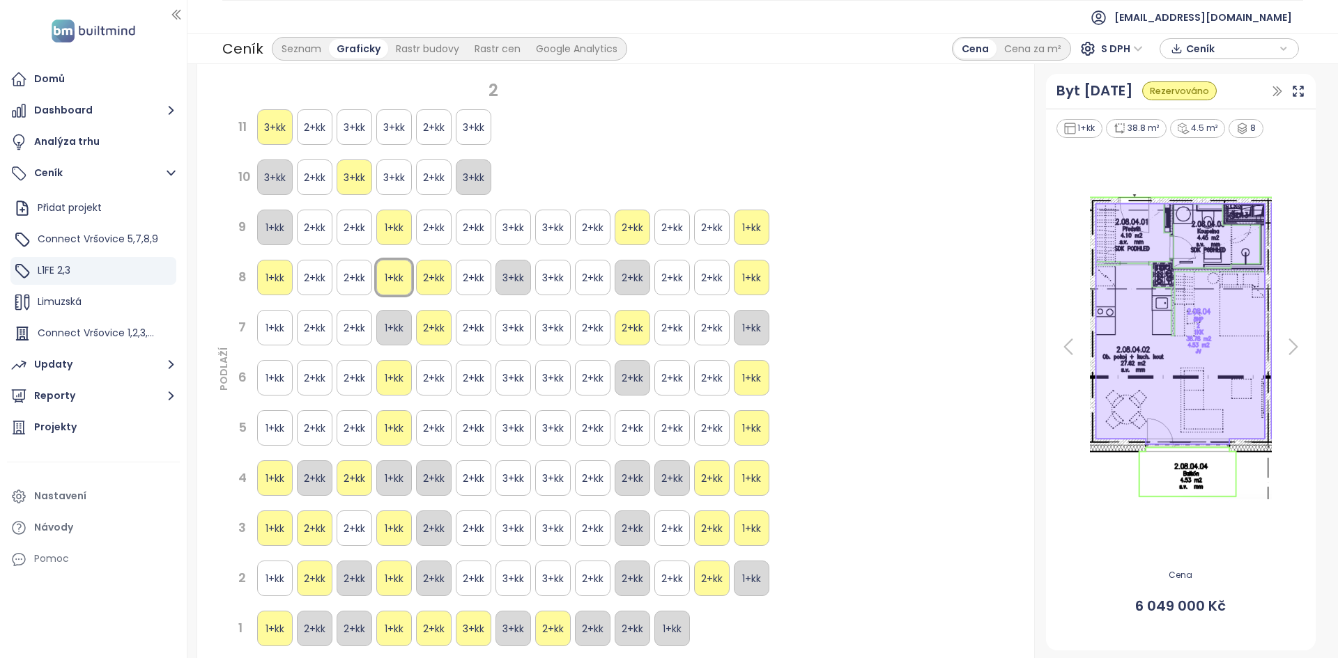
click at [355, 281] on div "2+kk" at bounding box center [354, 278] width 36 height 36
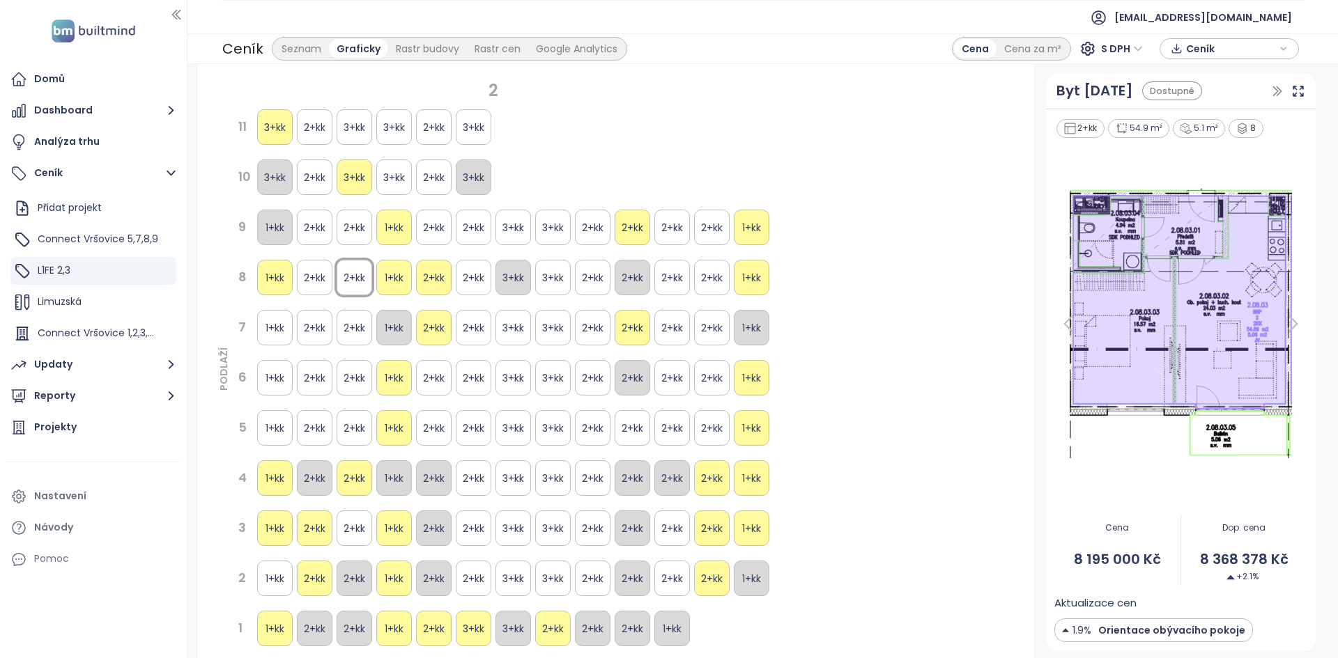
click at [355, 327] on div "2+kk" at bounding box center [354, 328] width 36 height 36
click at [346, 382] on div "2+kk" at bounding box center [354, 378] width 36 height 36
click at [359, 426] on div "2+kk" at bounding box center [354, 428] width 36 height 36
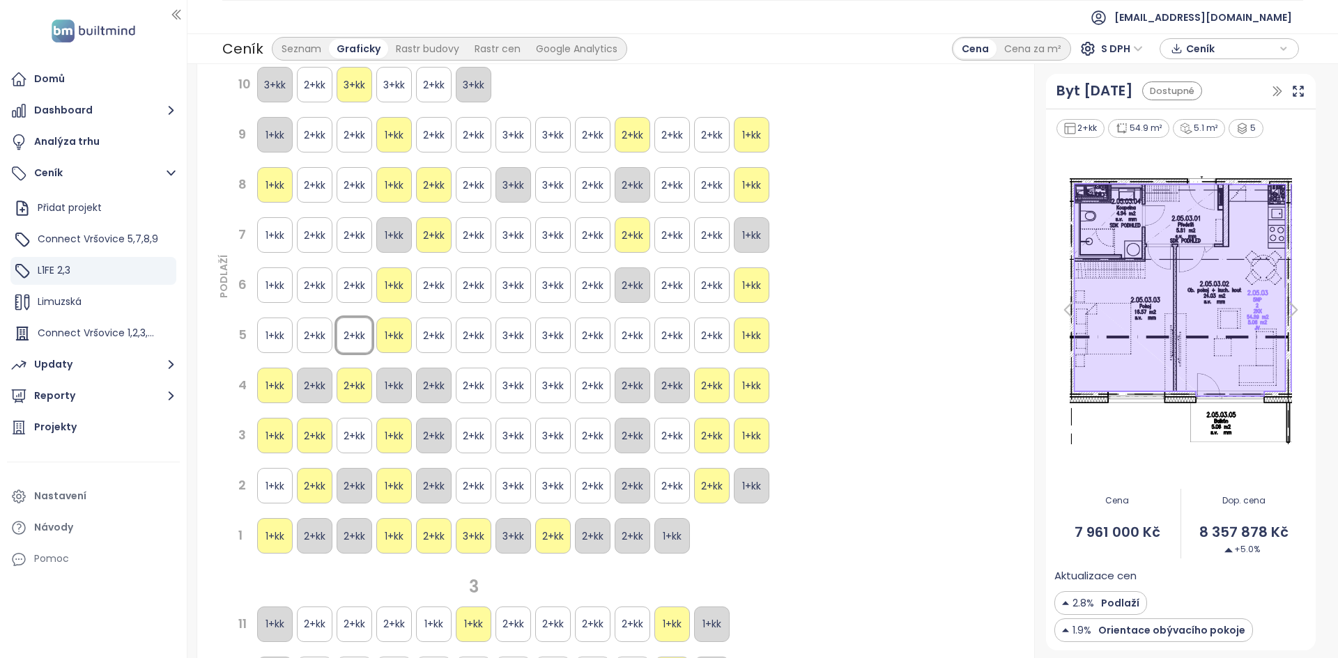
scroll to position [141, 0]
click at [356, 385] on div "2+kk" at bounding box center [354, 386] width 36 height 36
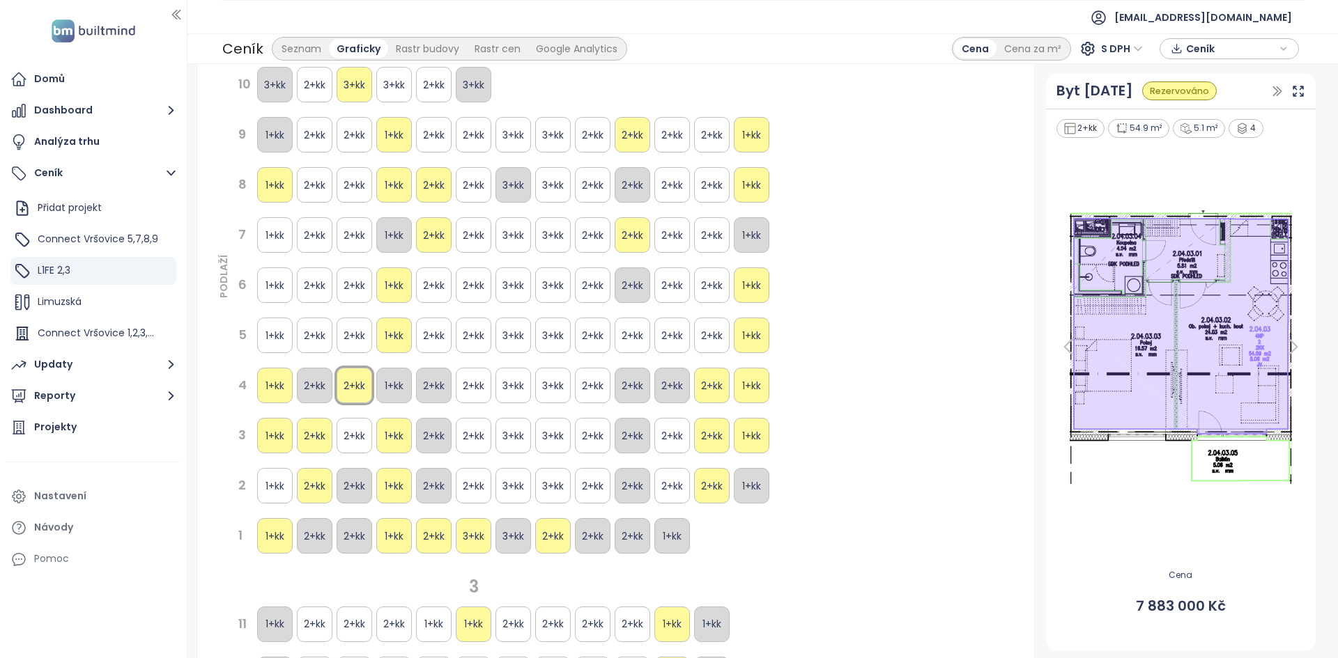
click at [354, 421] on div "2+kk" at bounding box center [354, 436] width 36 height 36
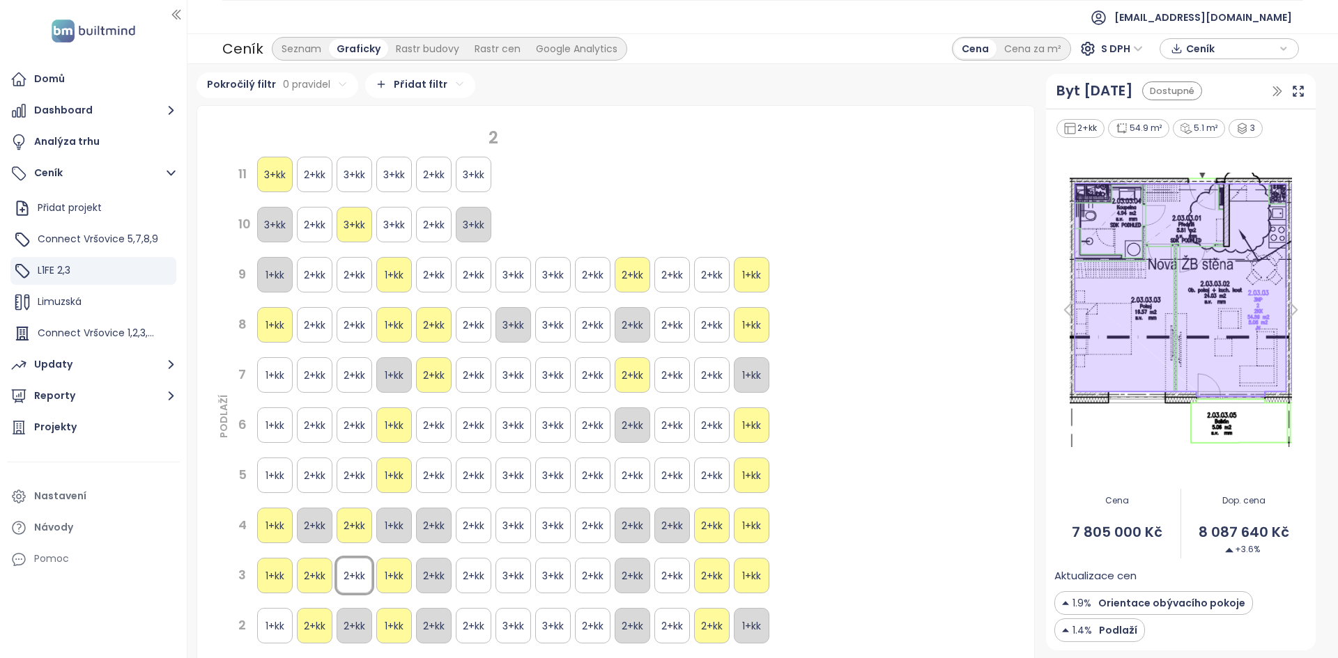
scroll to position [0, 0]
click at [432, 47] on div "Rastr budovy" at bounding box center [427, 49] width 79 height 20
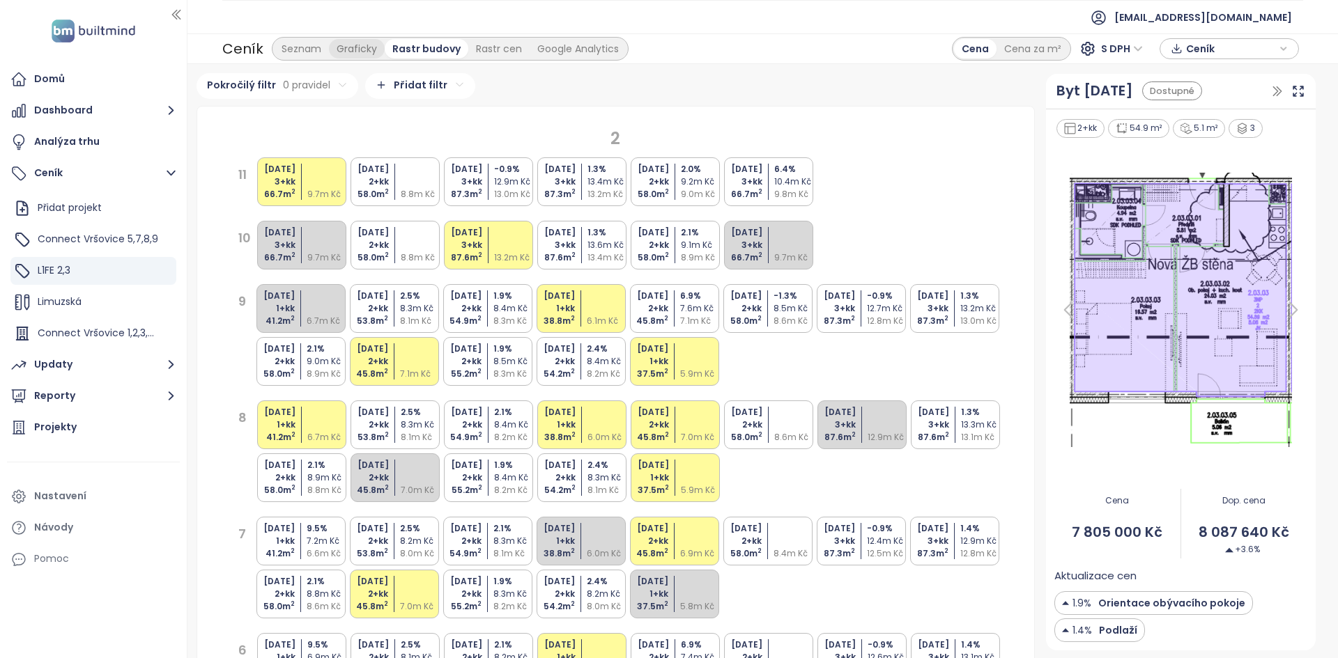
click at [356, 39] on div "Graficky" at bounding box center [357, 49] width 56 height 20
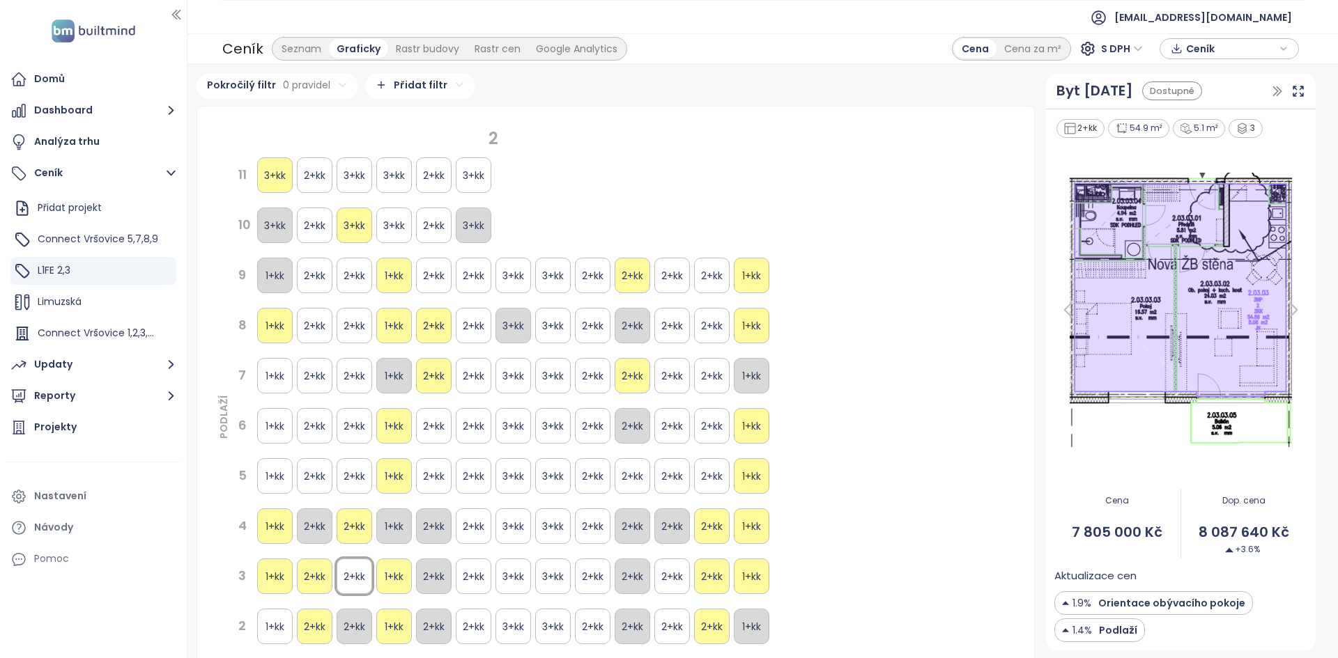
click at [350, 276] on div "2+kk" at bounding box center [354, 276] width 36 height 36
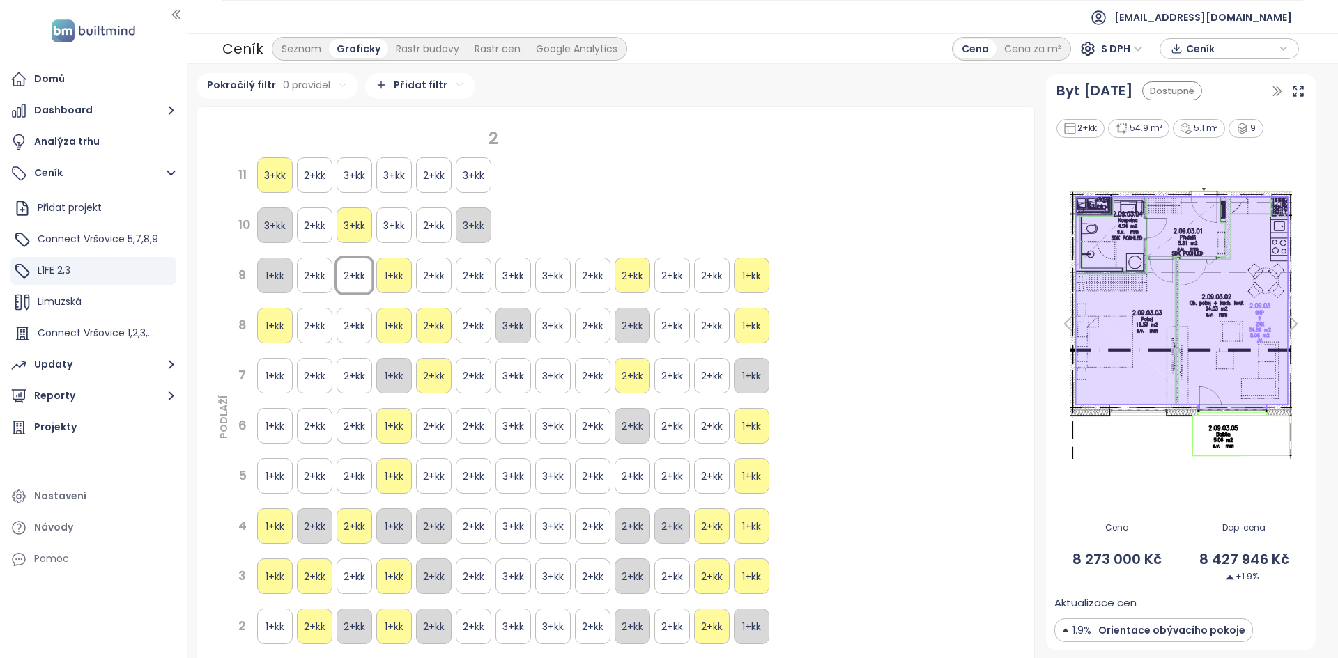
click at [1286, 325] on icon at bounding box center [1293, 324] width 28 height 28
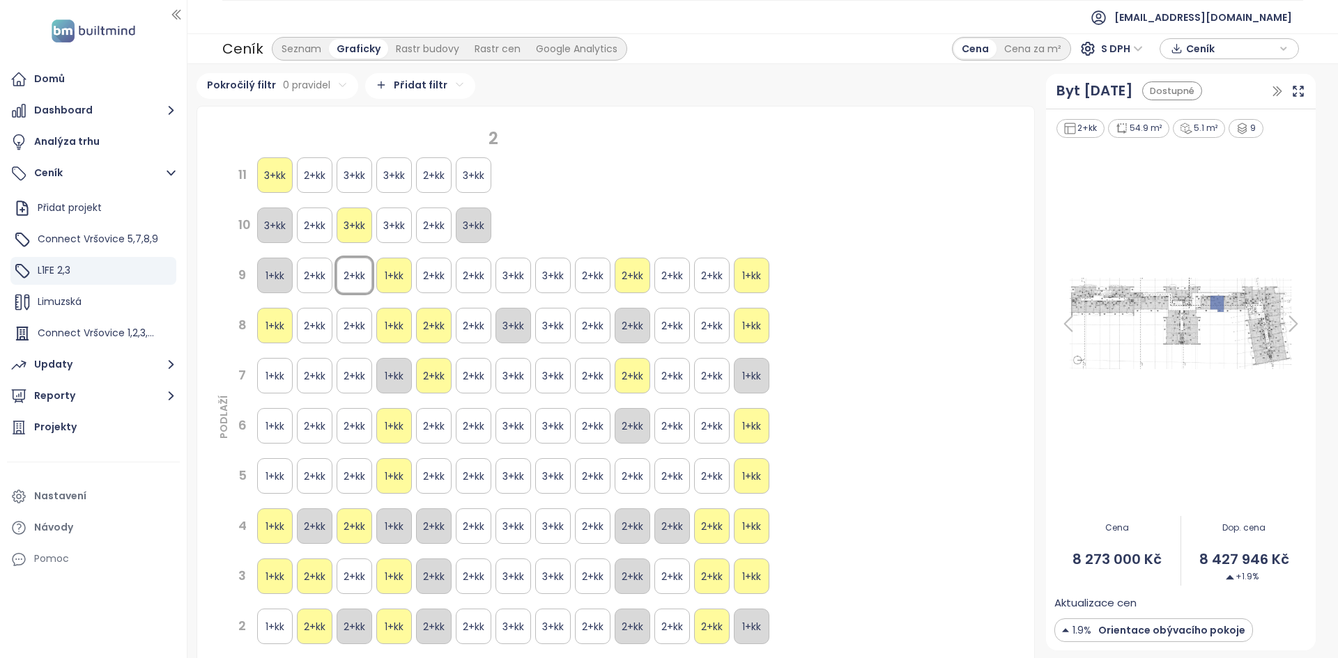
click at [1207, 302] on img at bounding box center [1180, 324] width 253 height 100
click at [1060, 323] on icon at bounding box center [1068, 324] width 28 height 28
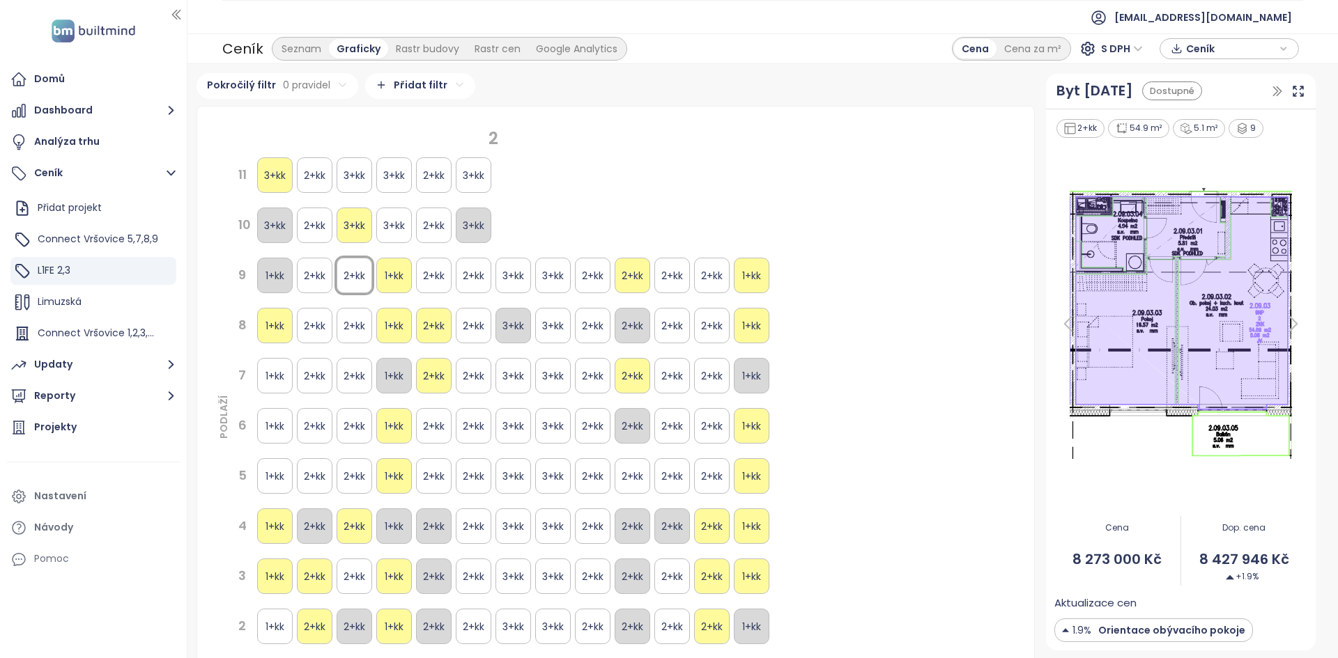
click at [1064, 320] on icon at bounding box center [1068, 323] width 8 height 15
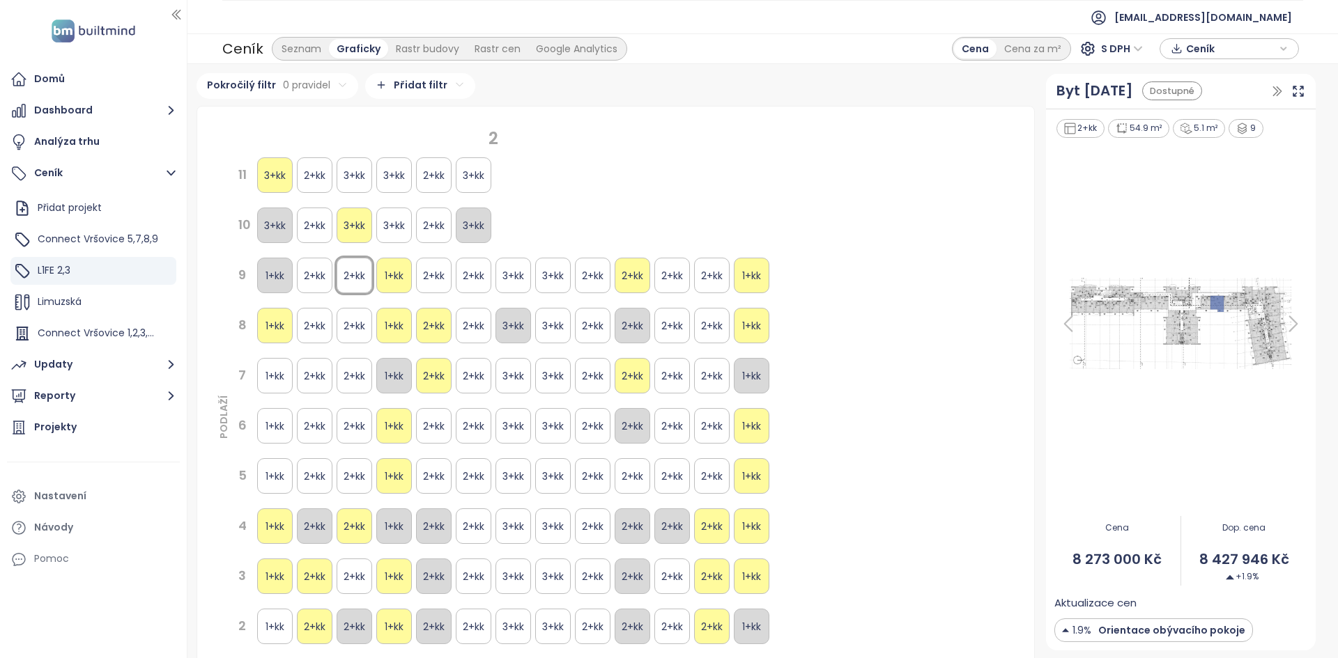
click at [1222, 326] on img at bounding box center [1180, 324] width 253 height 100
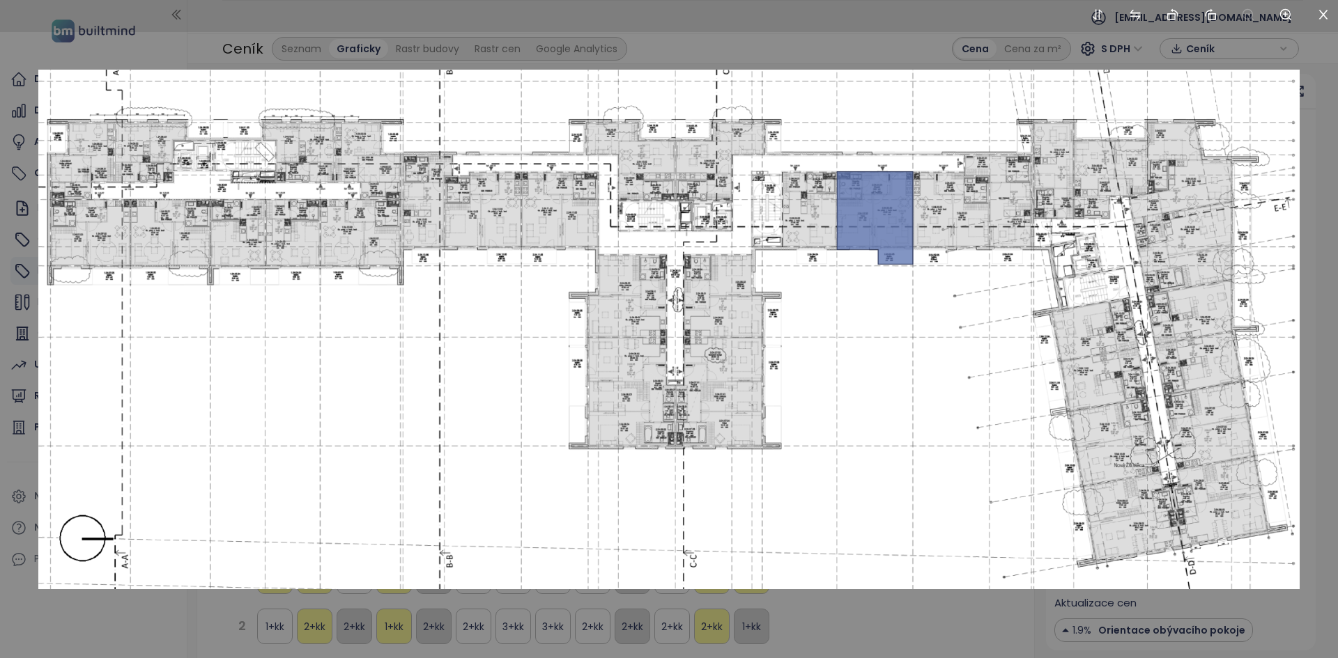
click at [778, 43] on div at bounding box center [669, 329] width 1338 height 658
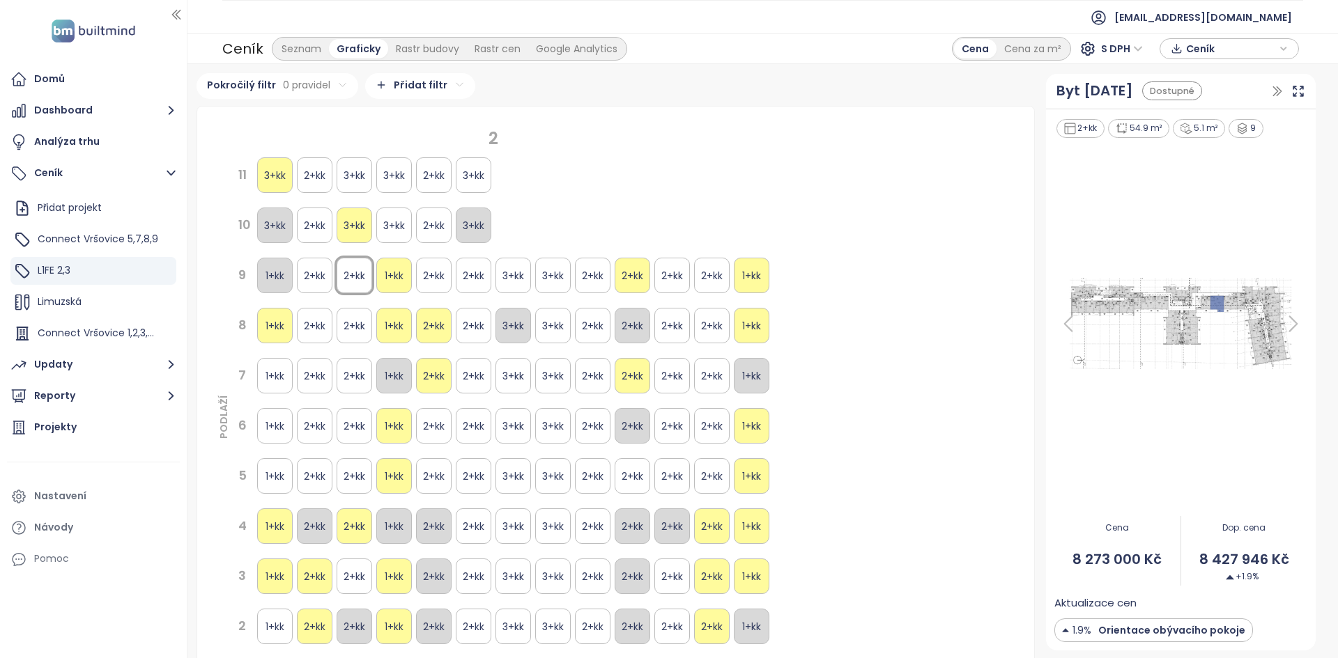
click at [1059, 327] on icon at bounding box center [1068, 324] width 28 height 28
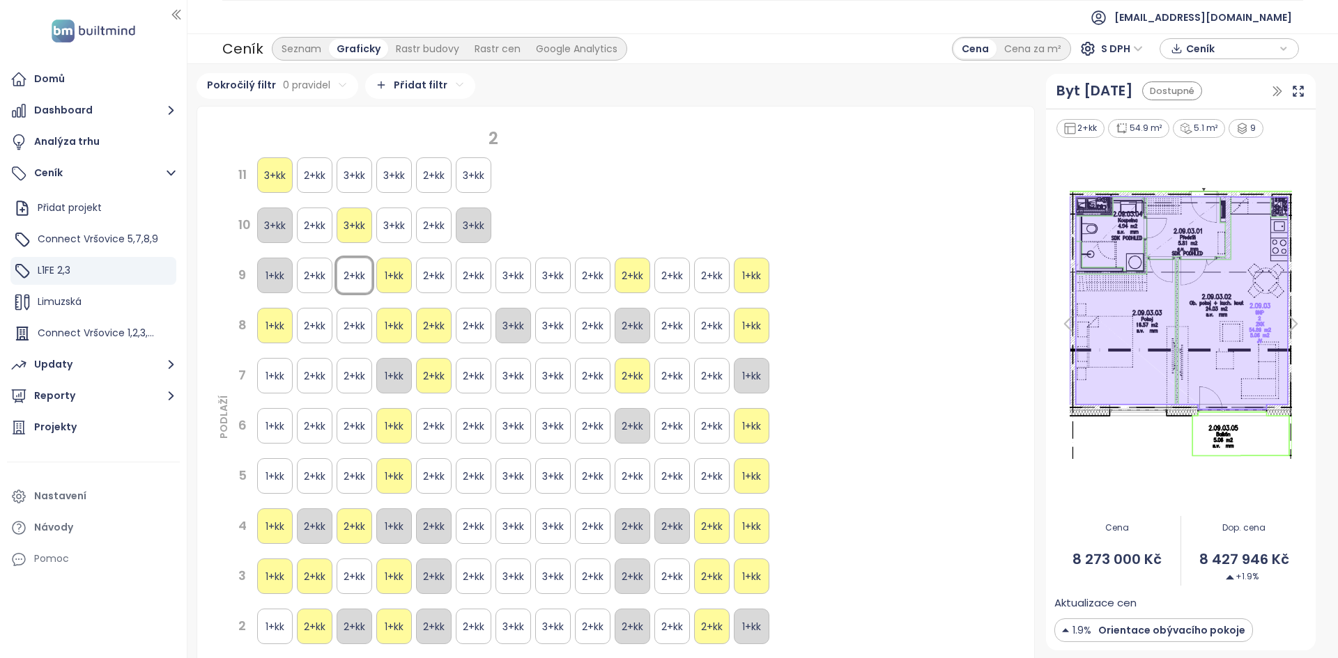
click at [1064, 325] on icon at bounding box center [1068, 323] width 8 height 15
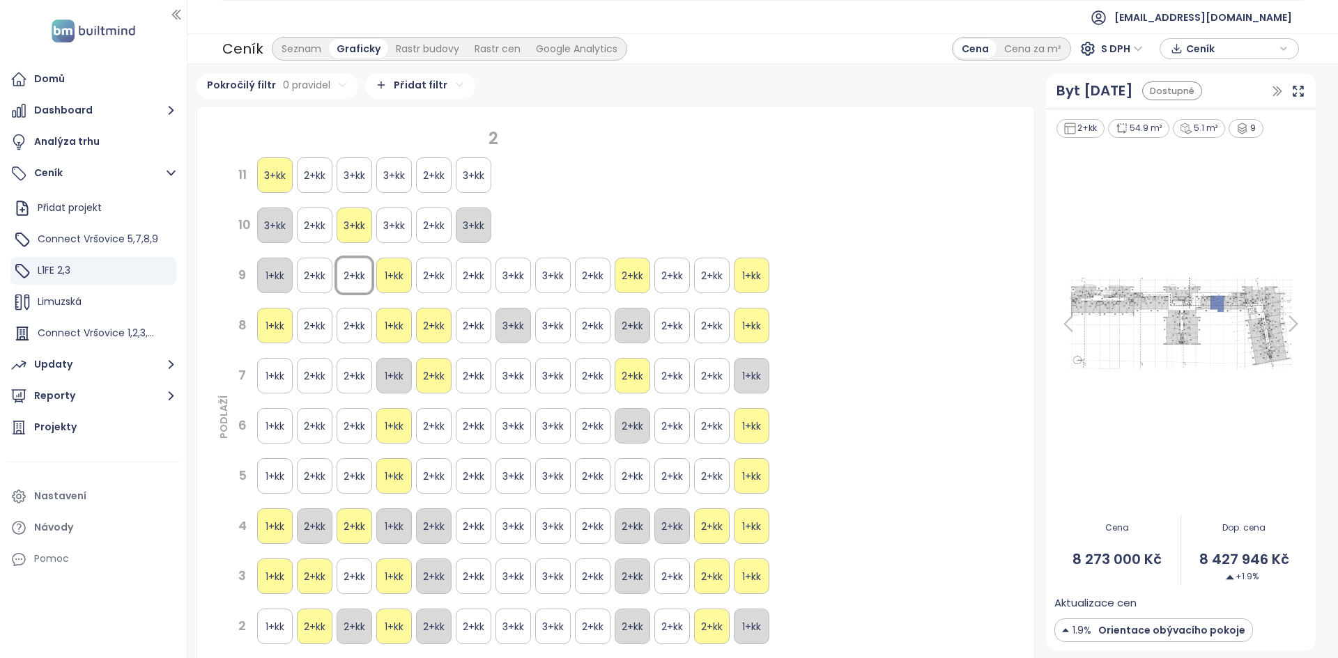
click at [1186, 316] on img at bounding box center [1180, 324] width 253 height 100
click at [346, 180] on div "3+kk" at bounding box center [354, 175] width 36 height 36
click at [343, 259] on div "2+kk" at bounding box center [354, 276] width 36 height 36
click at [348, 332] on div "2+kk" at bounding box center [354, 326] width 36 height 36
drag, startPoint x: 342, startPoint y: 376, endPoint x: 1214, endPoint y: 237, distance: 882.6
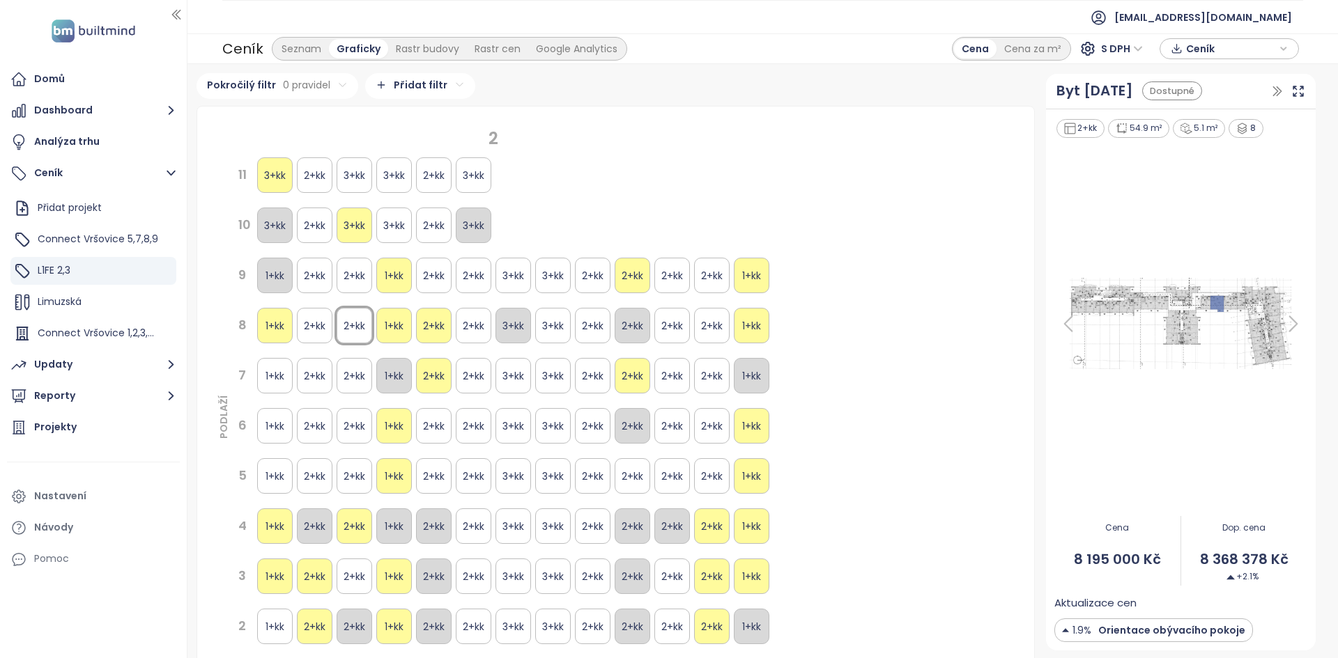
click at [343, 376] on div "2+kk" at bounding box center [354, 376] width 36 height 36
click at [1060, 316] on icon at bounding box center [1068, 324] width 28 height 28
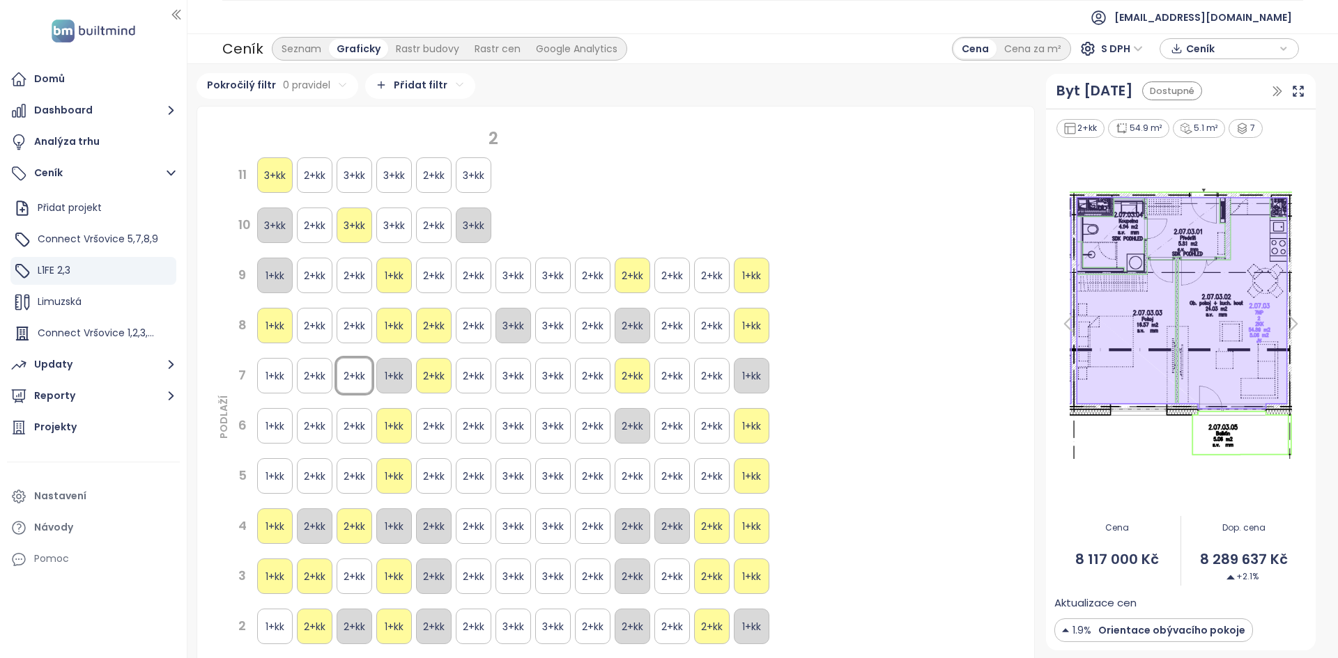
click at [1063, 316] on icon at bounding box center [1068, 324] width 28 height 28
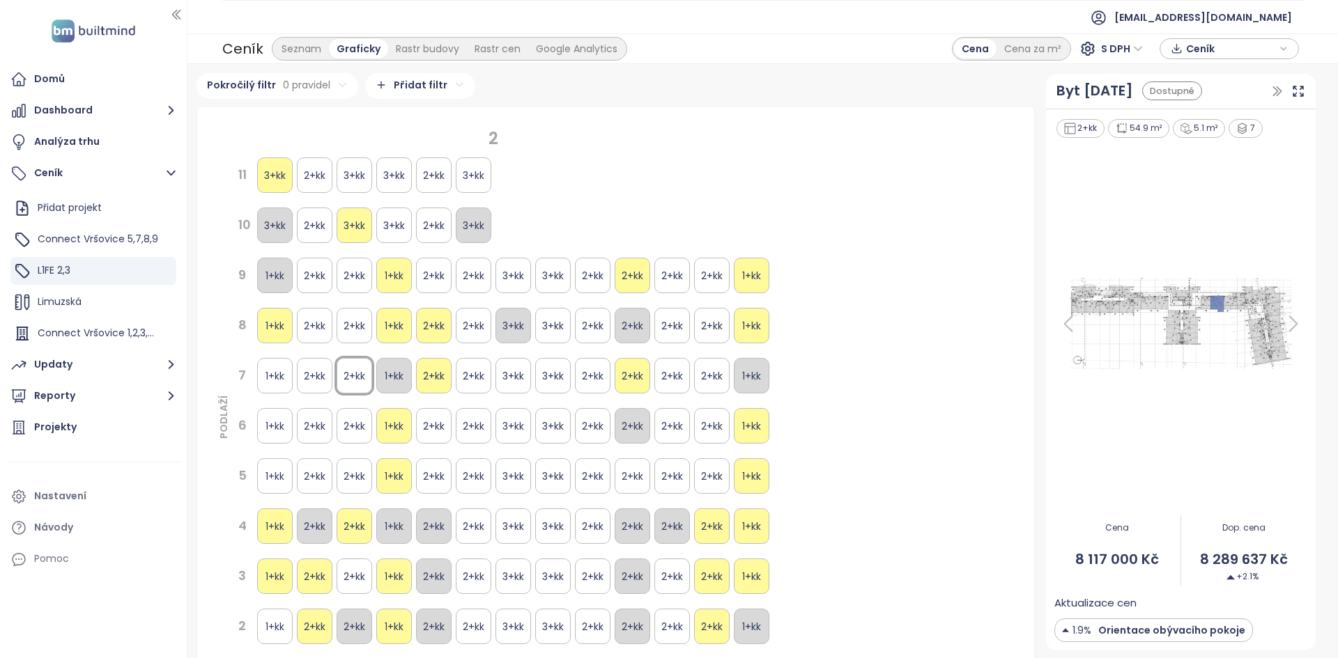
click at [352, 443] on div "2+kk" at bounding box center [354, 426] width 36 height 36
click at [362, 472] on div "2+kk" at bounding box center [354, 476] width 36 height 36
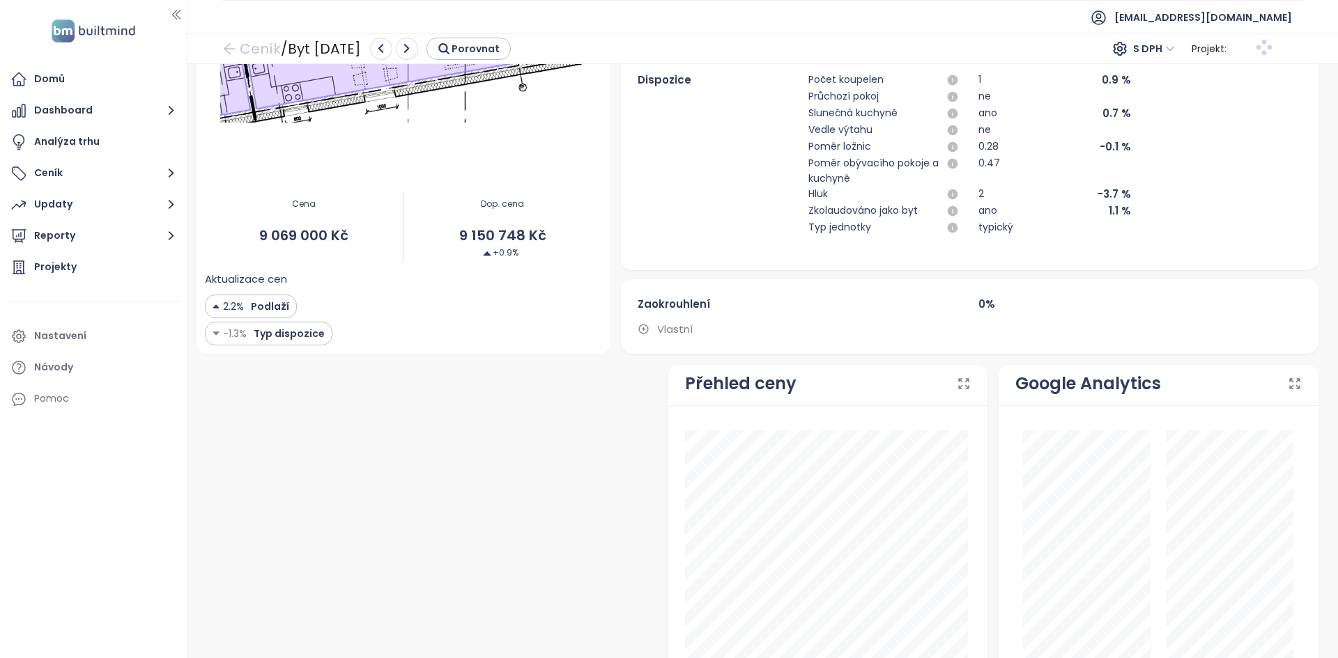
scroll to position [393, 0]
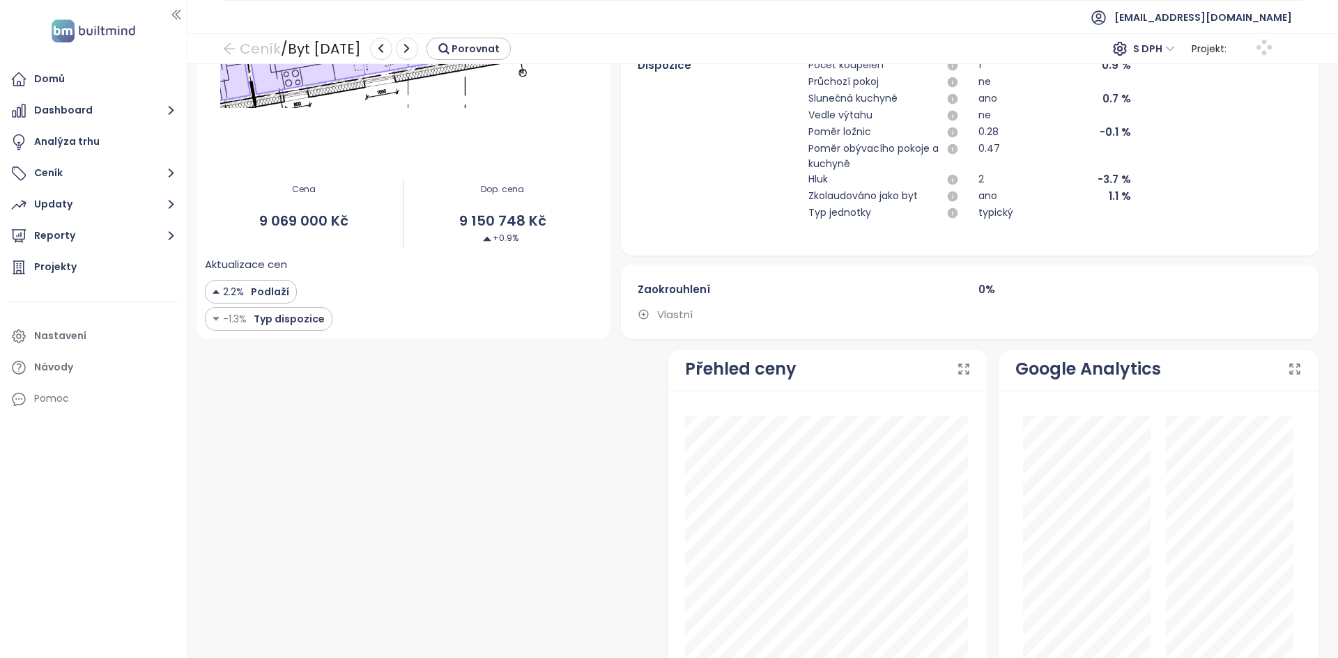
click at [672, 316] on span "Vlastní" at bounding box center [675, 315] width 36 height 16
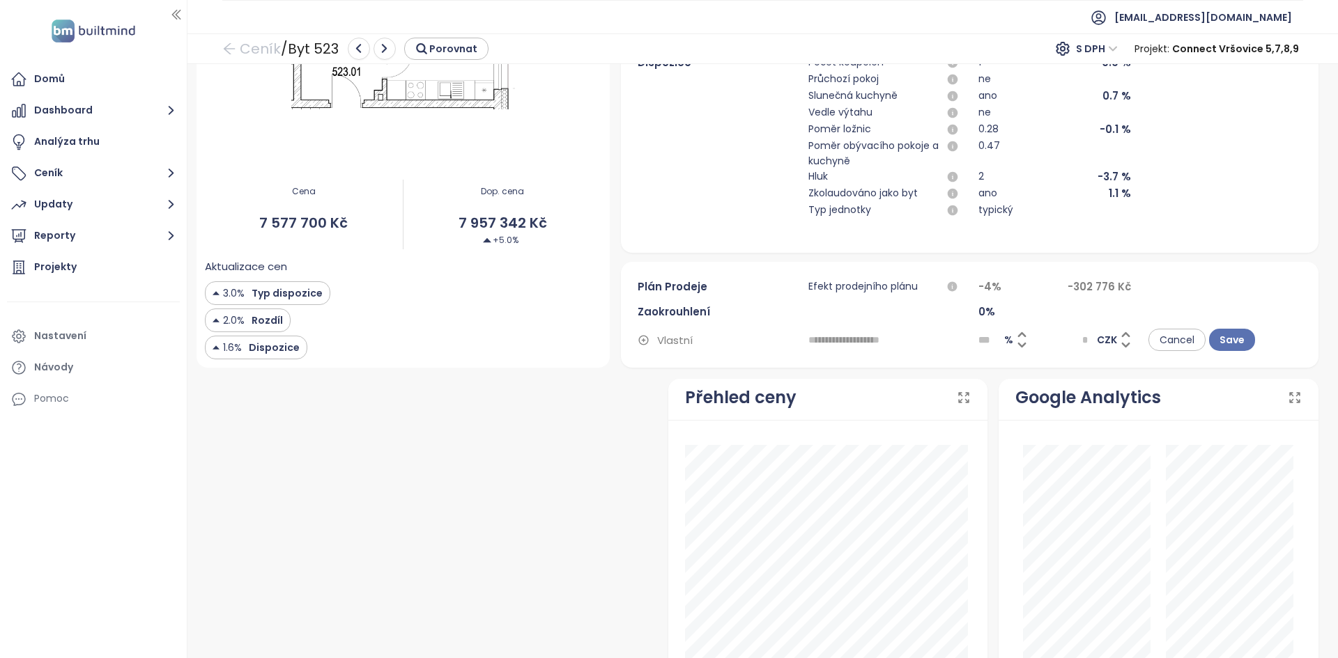
click at [842, 315] on div "Plán prodeje Efekt prodejního plánu -4 % -302 776 Kč Zaokrouhlení 0 % Vlastní *…" at bounding box center [968, 315] width 663 height 73
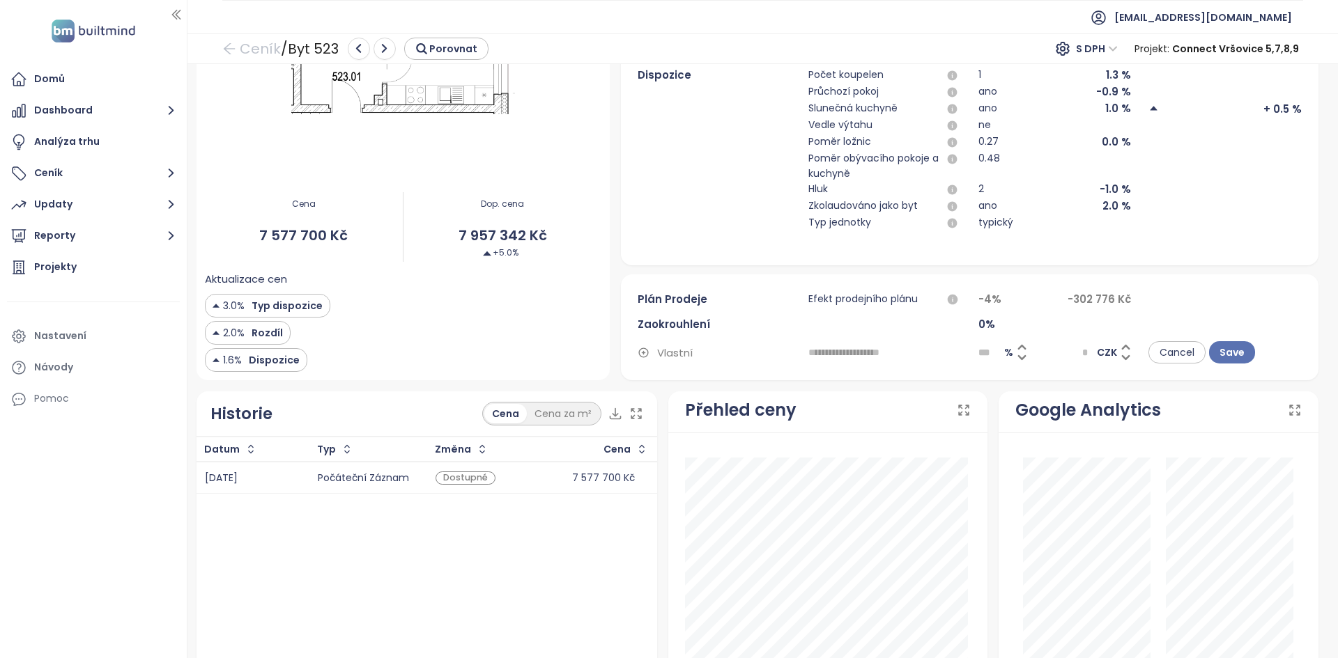
click at [830, 349] on input "text" at bounding box center [884, 352] width 153 height 22
type input "**********"
type input "*"
type input "******"
type input "***"
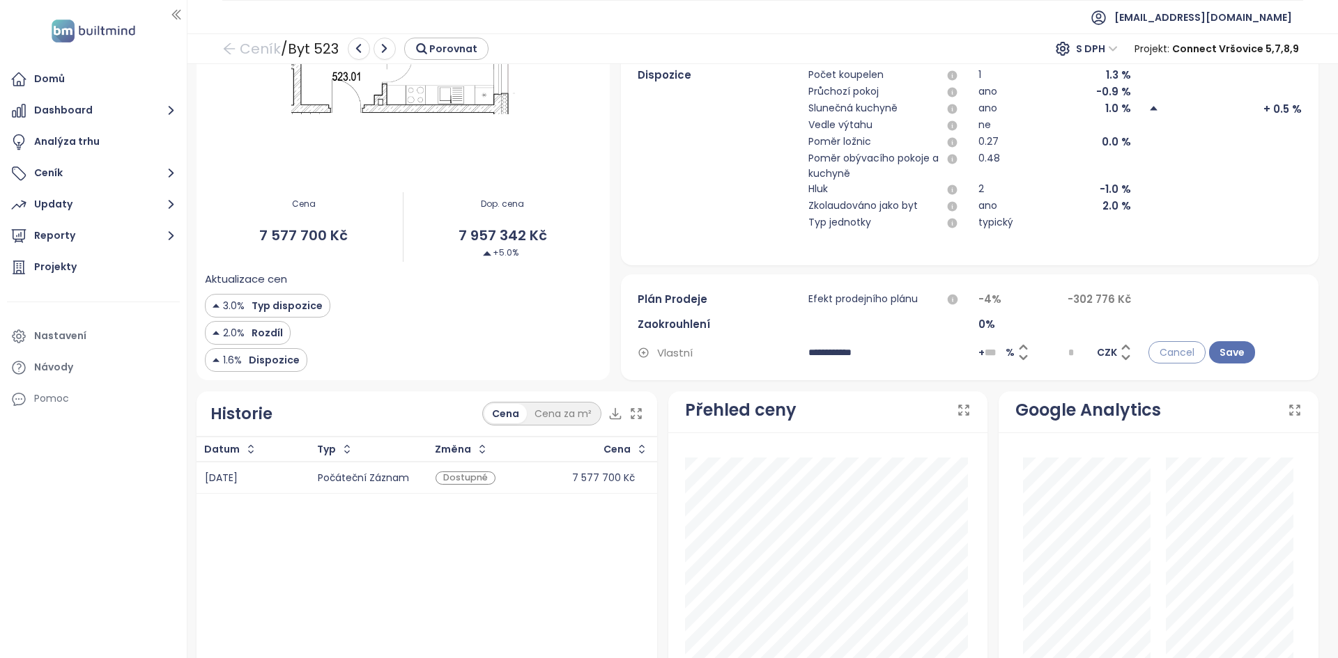
click at [1171, 350] on span "Cancel" at bounding box center [1176, 352] width 35 height 15
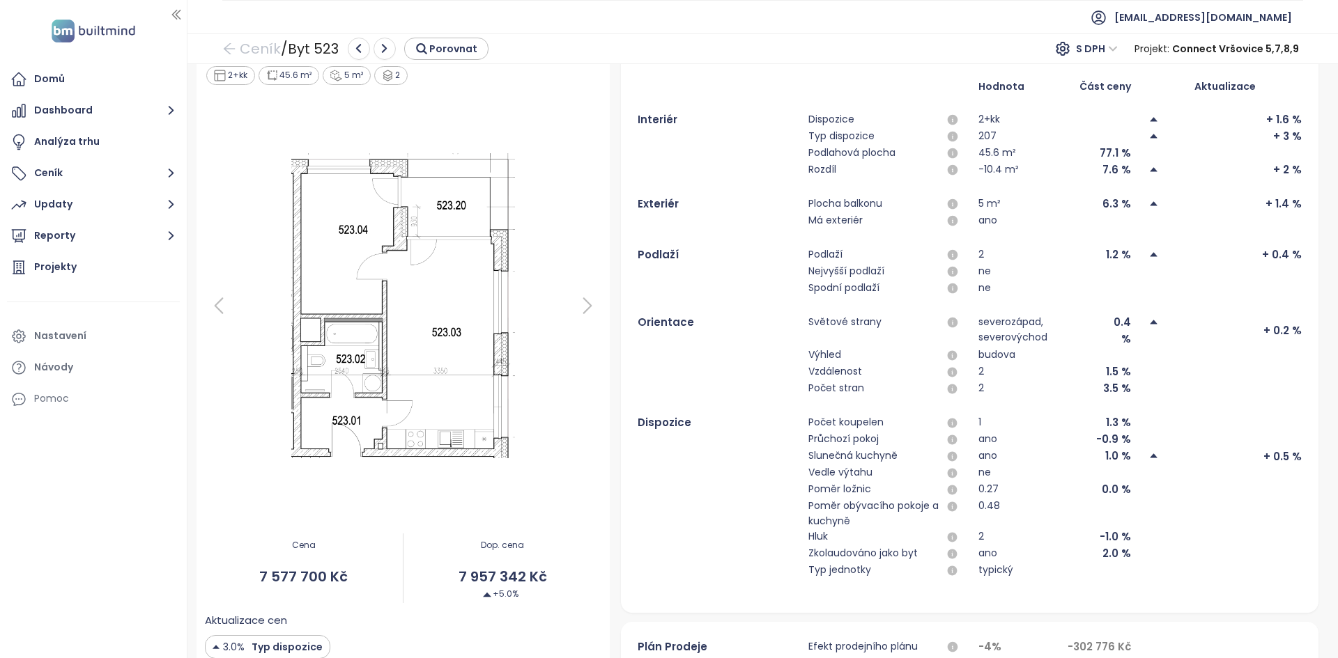
scroll to position [52, 0]
